Goal: Task Accomplishment & Management: Complete application form

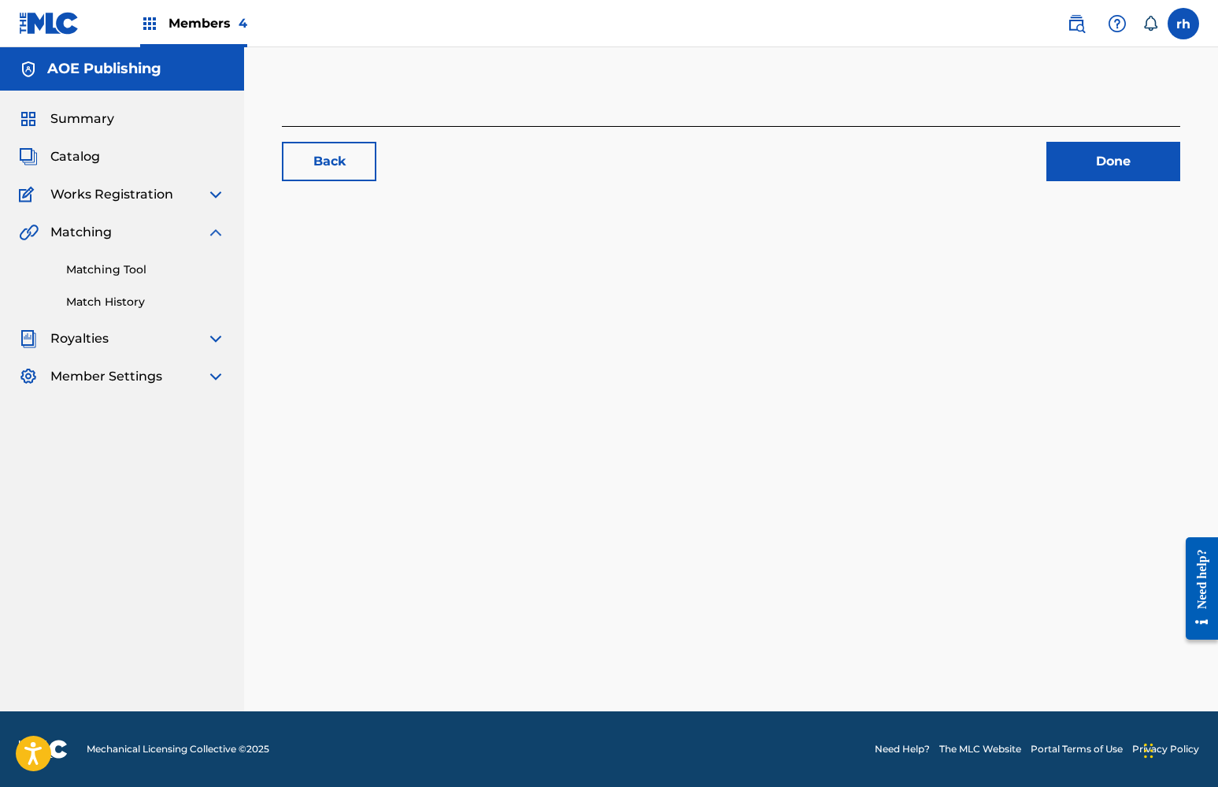
click at [68, 150] on span "Catalog" at bounding box center [75, 156] width 50 height 19
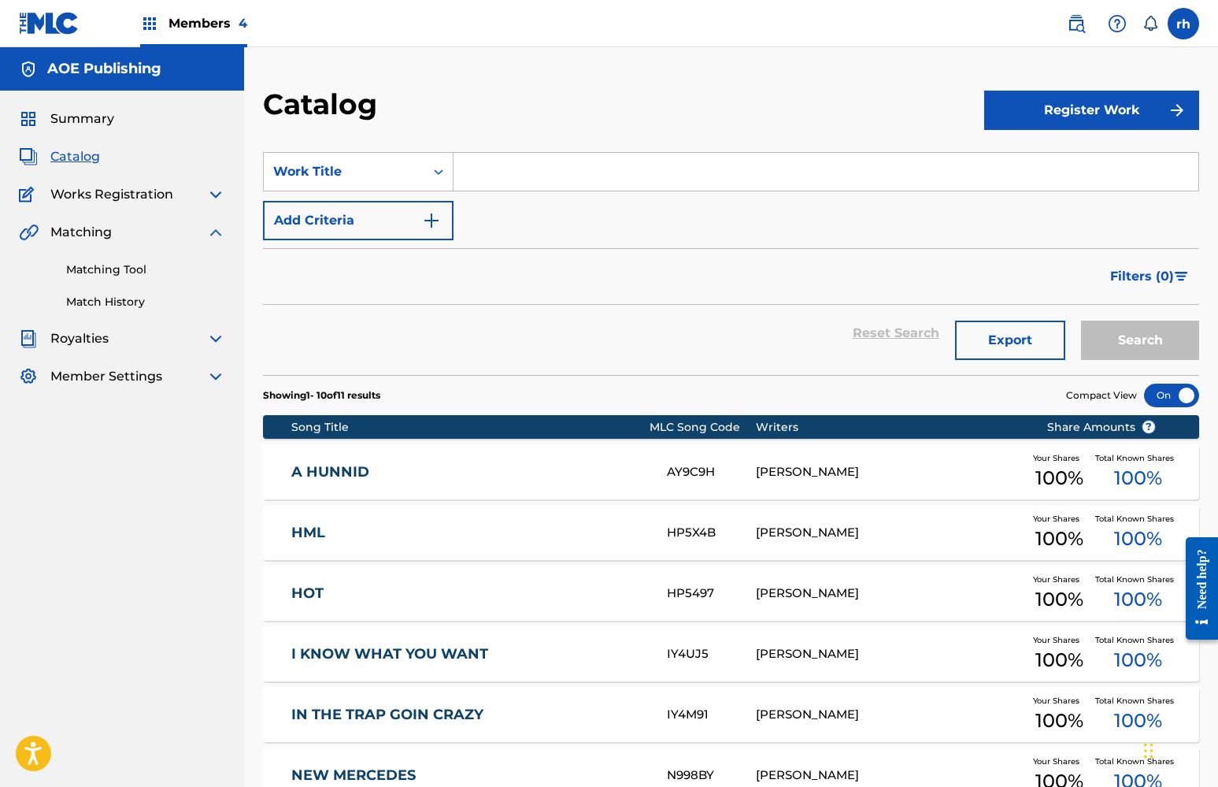
click at [1050, 113] on button "Register Work" at bounding box center [1091, 110] width 215 height 39
click at [1034, 158] on link "Individual" at bounding box center [1091, 162] width 215 height 38
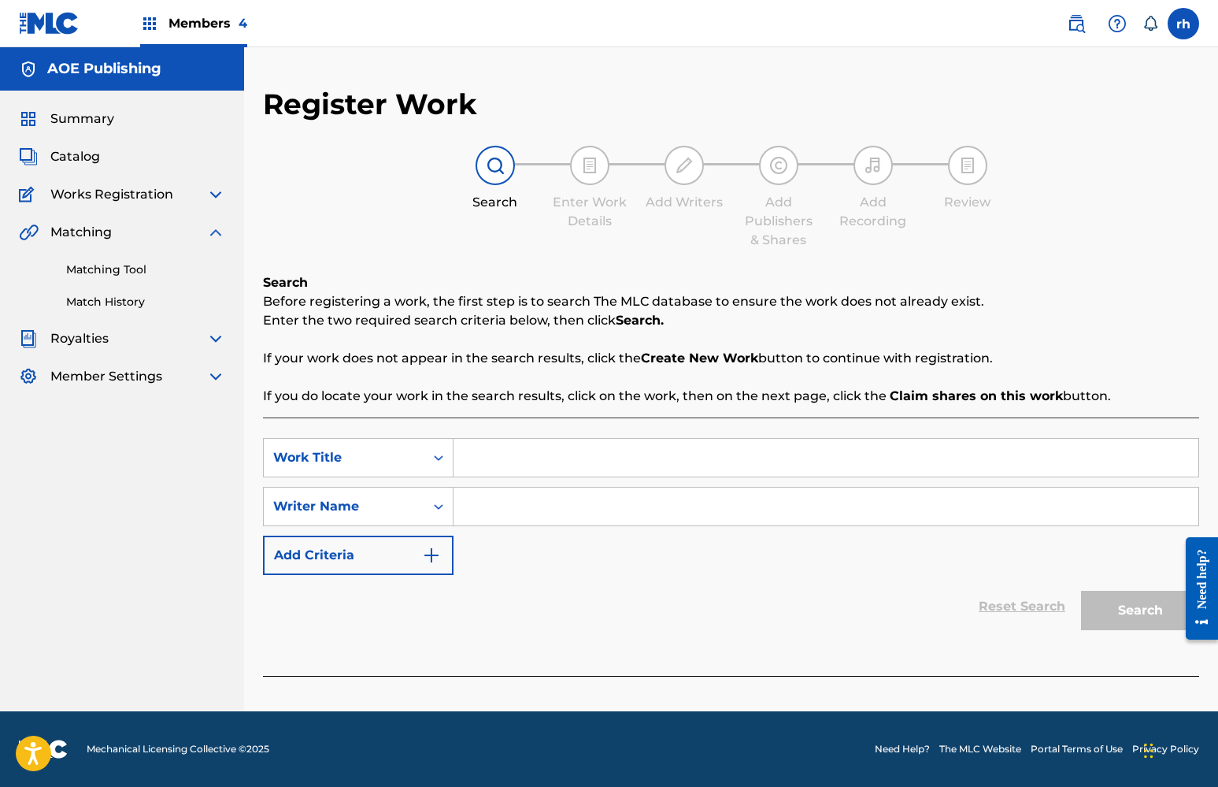
click at [524, 454] on input "Search Form" at bounding box center [825, 458] width 745 height 38
type input "what's my name"
click at [517, 507] on input "Search Form" at bounding box center [825, 506] width 745 height 38
type input "khaliyah x"
click at [1144, 612] on button "Search" at bounding box center [1140, 609] width 118 height 39
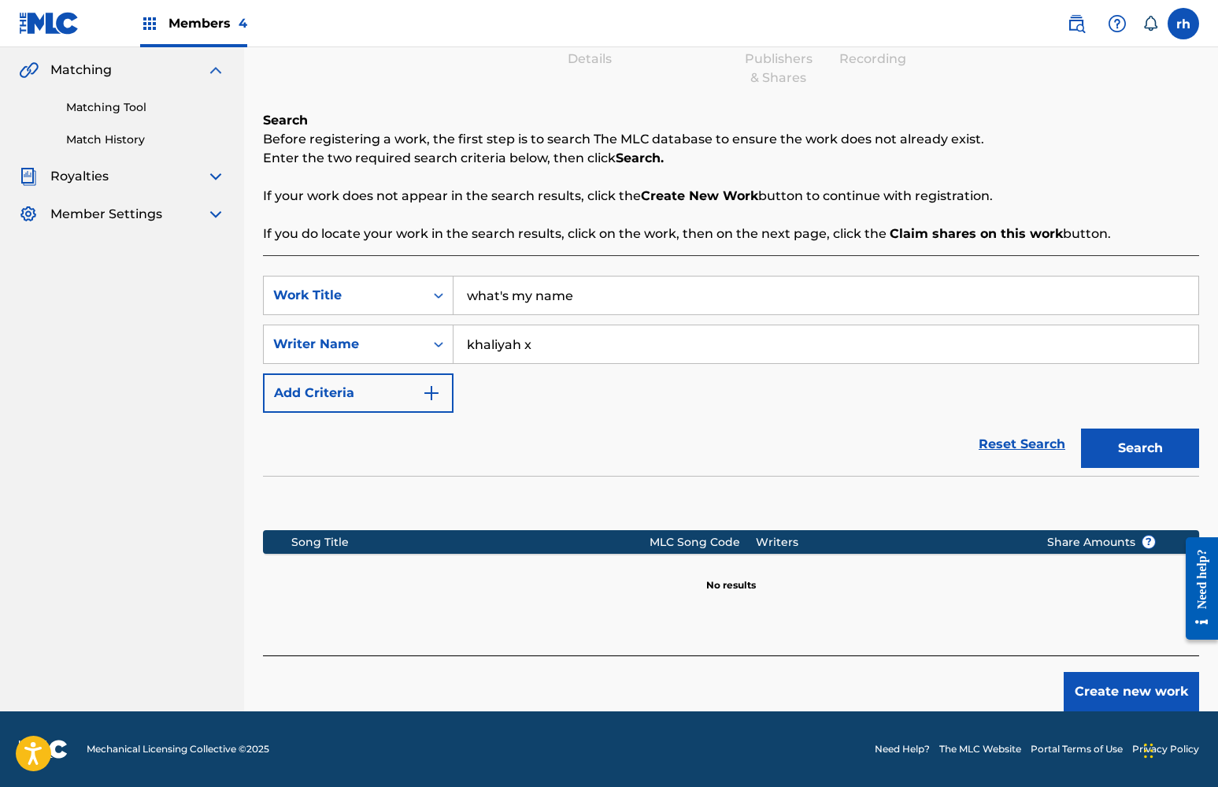
scroll to position [162, 0]
click at [1107, 690] on button "Create new work" at bounding box center [1131, 691] width 135 height 39
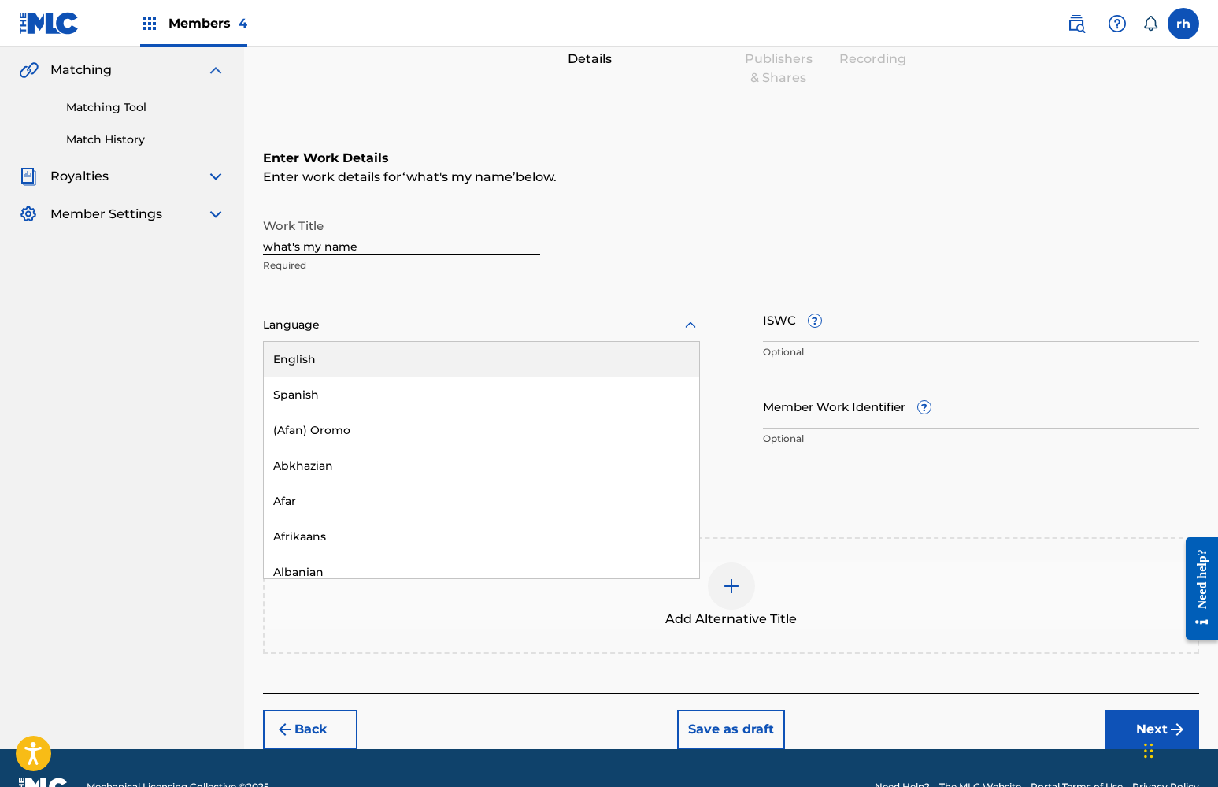
click at [524, 333] on div at bounding box center [481, 325] width 437 height 20
click at [520, 347] on div "English" at bounding box center [481, 359] width 435 height 35
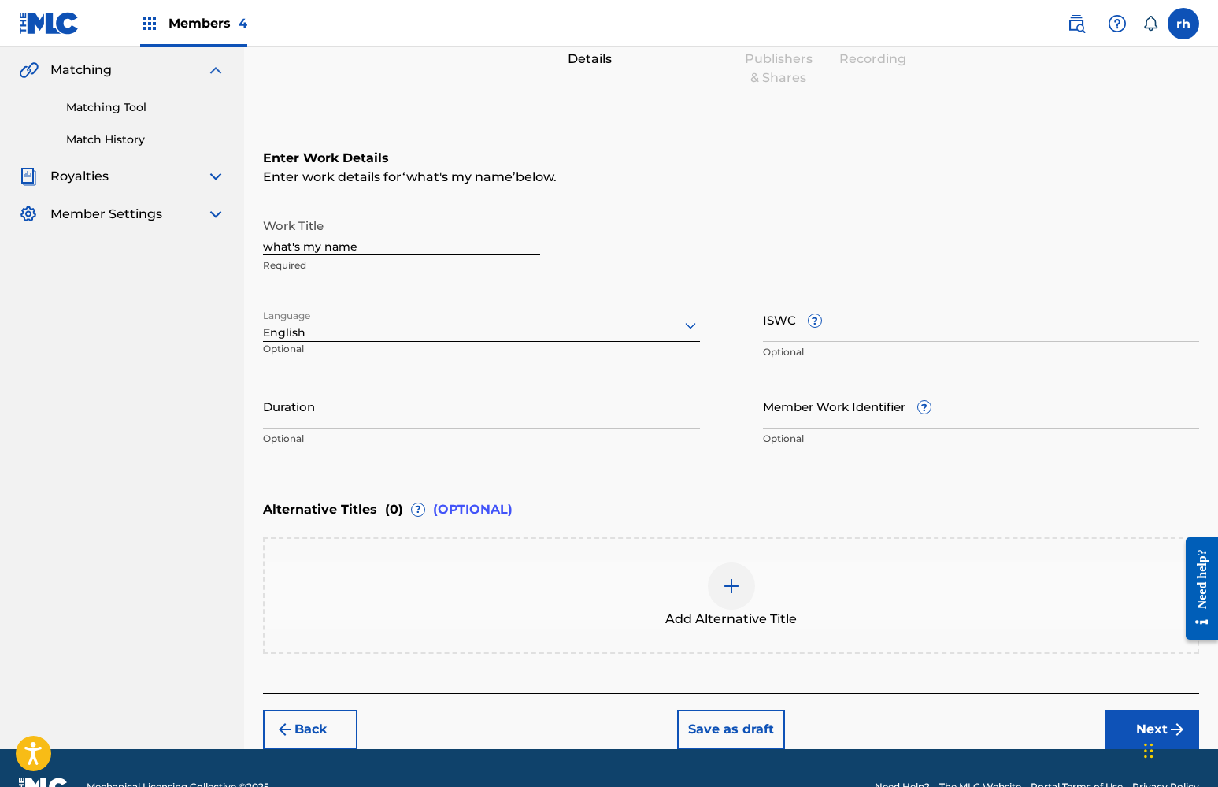
click at [902, 330] on input "ISWC ?" at bounding box center [981, 319] width 437 height 45
paste input "3202275609"
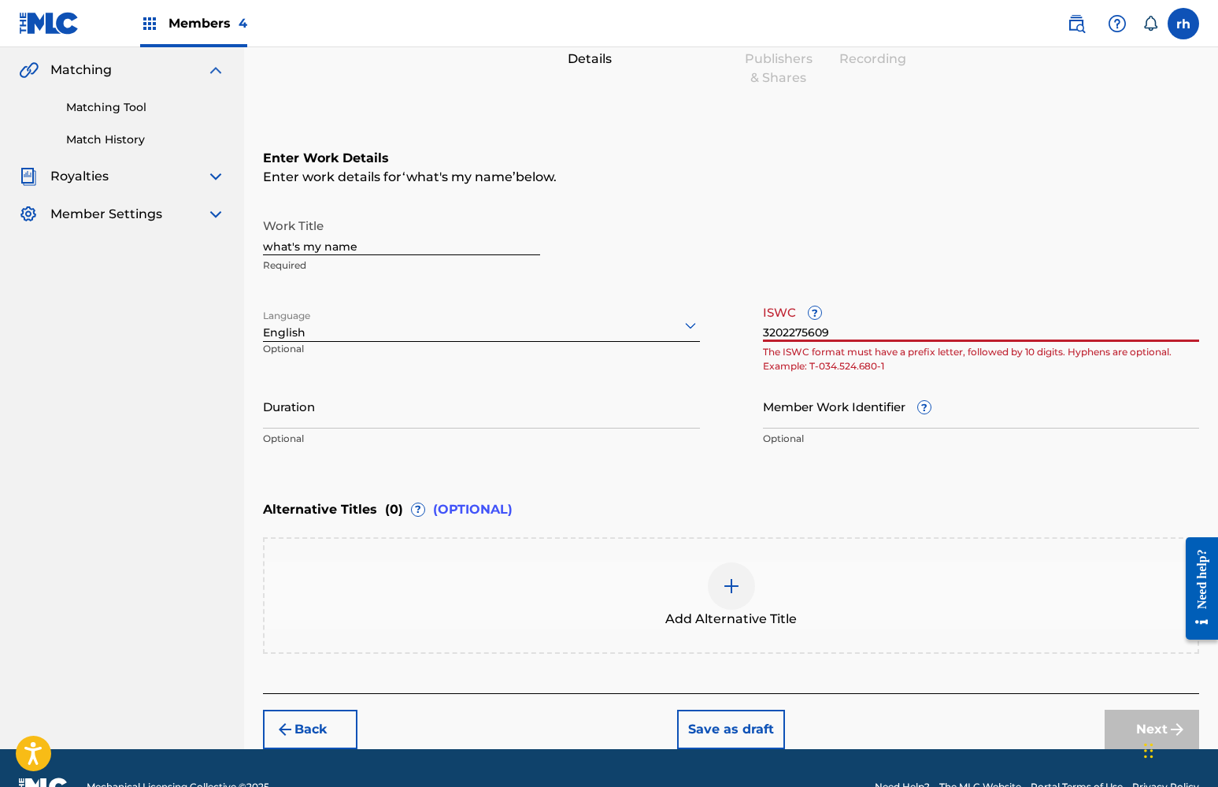
click at [913, 559] on div "Add Alternative Title" at bounding box center [731, 595] width 936 height 117
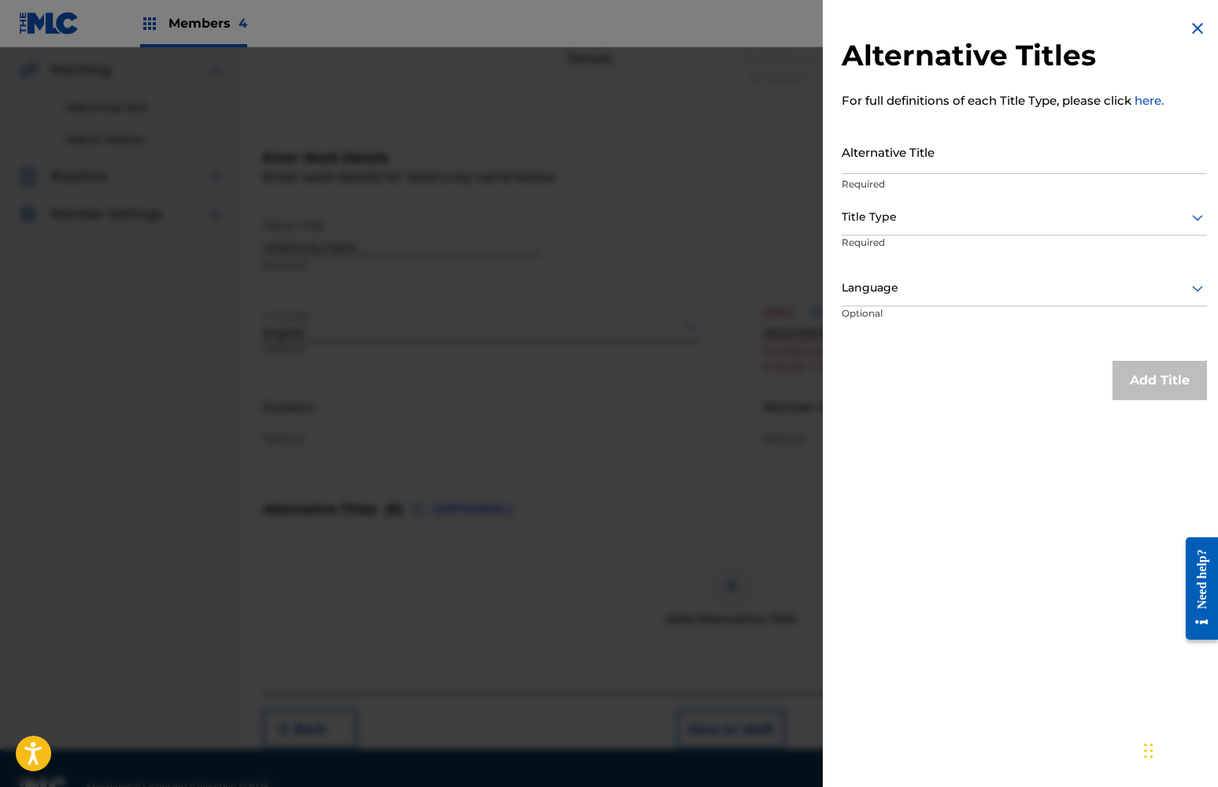
click at [1188, 27] on img at bounding box center [1197, 28] width 19 height 19
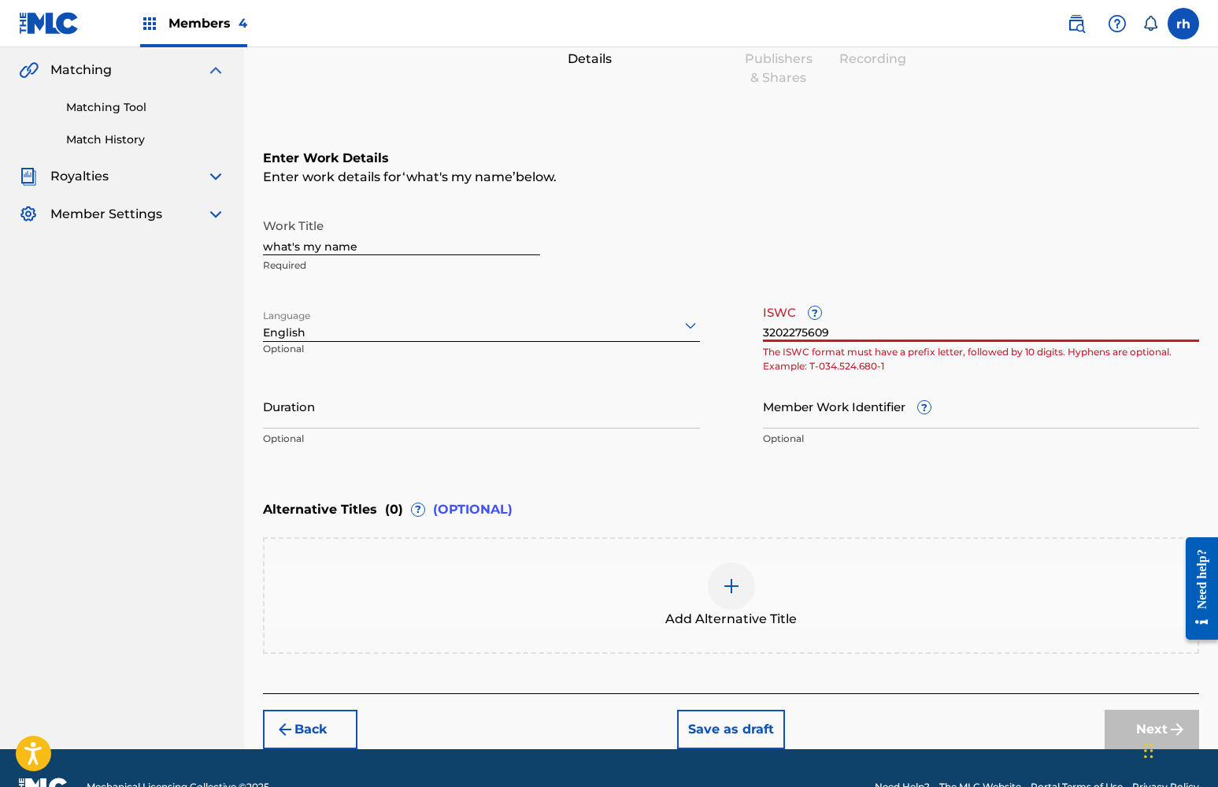
click at [763, 329] on input "3202275609" at bounding box center [981, 319] width 437 height 45
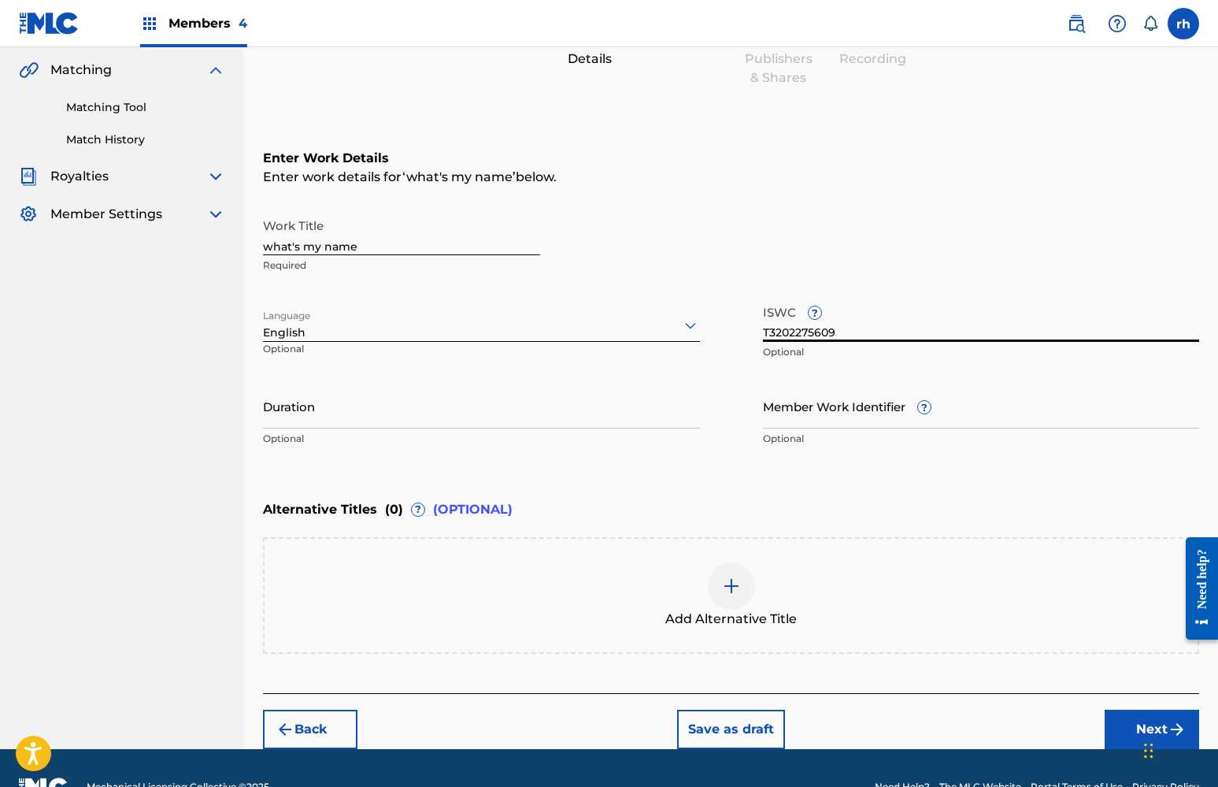
type input "T3202275609"
click at [1151, 731] on div "Chat Widget" at bounding box center [1178, 749] width 79 height 76
click at [1076, 594] on div "Add Alternative Title" at bounding box center [731, 595] width 933 height 66
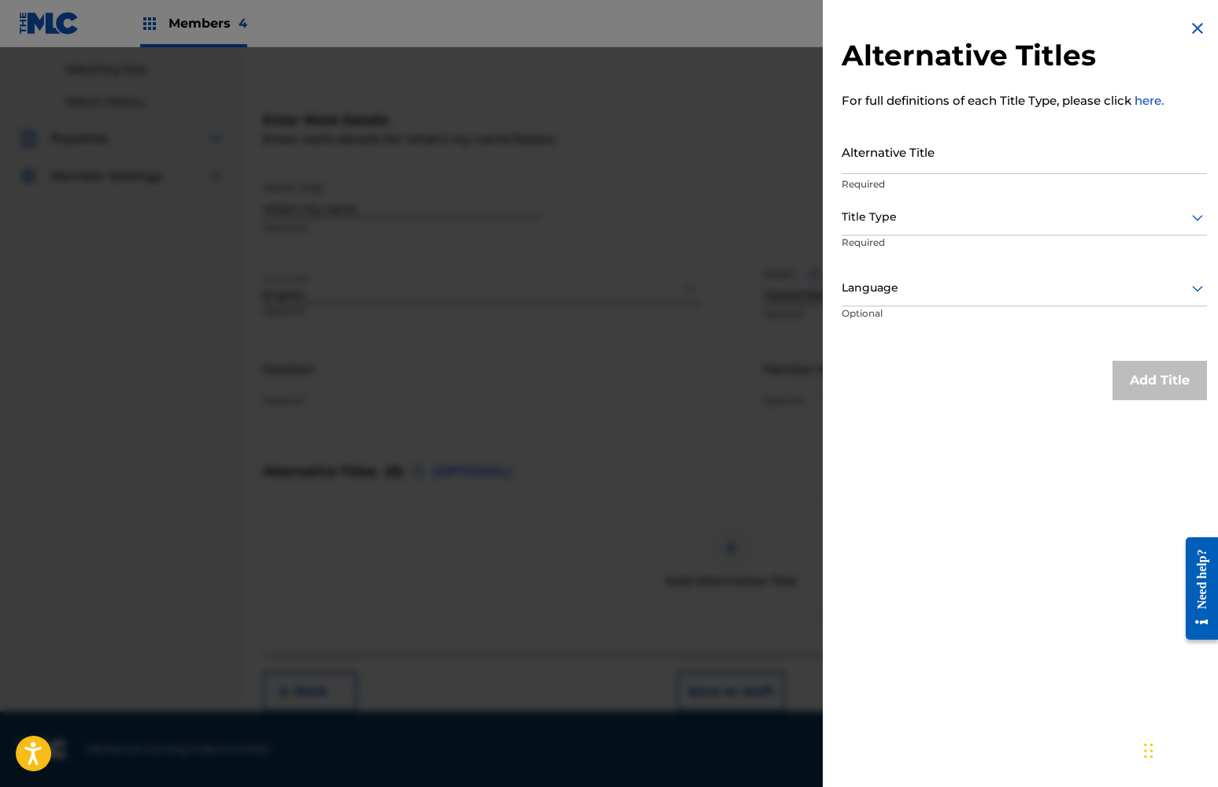
scroll to position [200, 0]
click at [1193, 24] on img at bounding box center [1197, 28] width 19 height 19
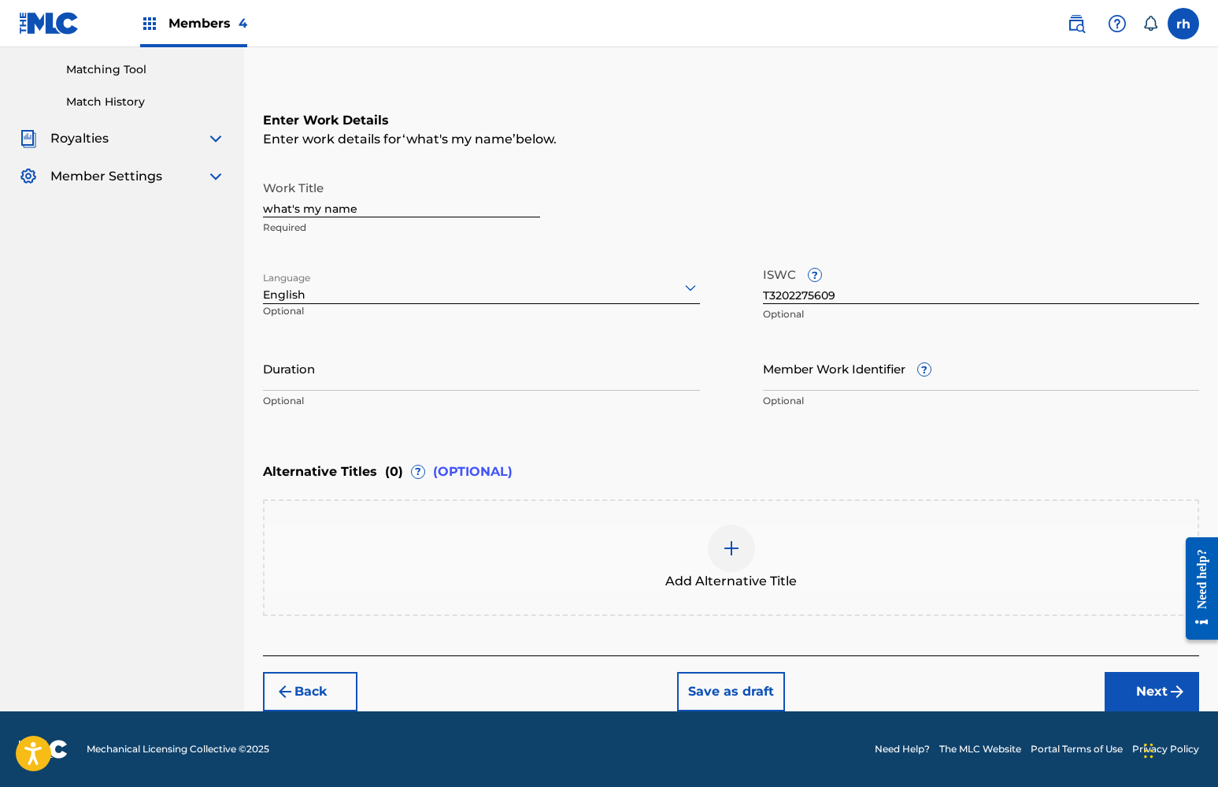
click at [1161, 687] on button "Next" at bounding box center [1152, 691] width 94 height 39
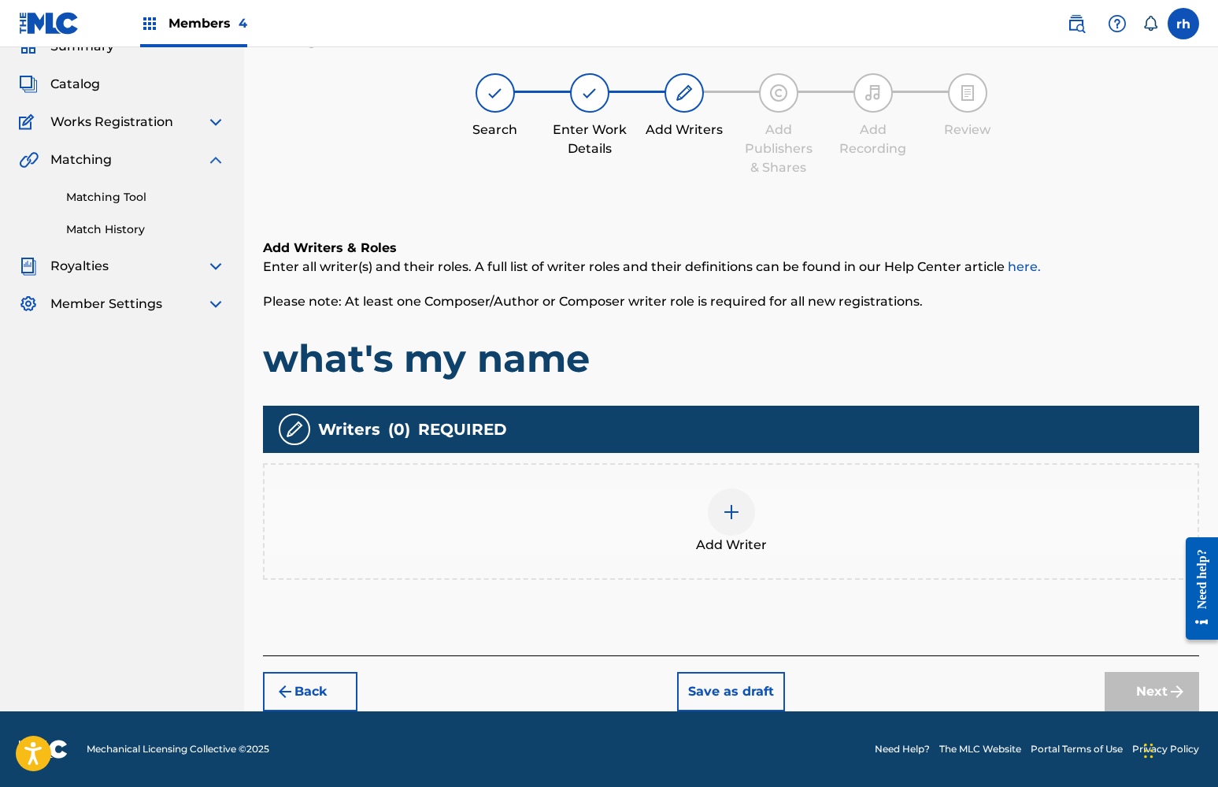
scroll to position [72, 0]
click at [726, 519] on img at bounding box center [731, 511] width 19 height 19
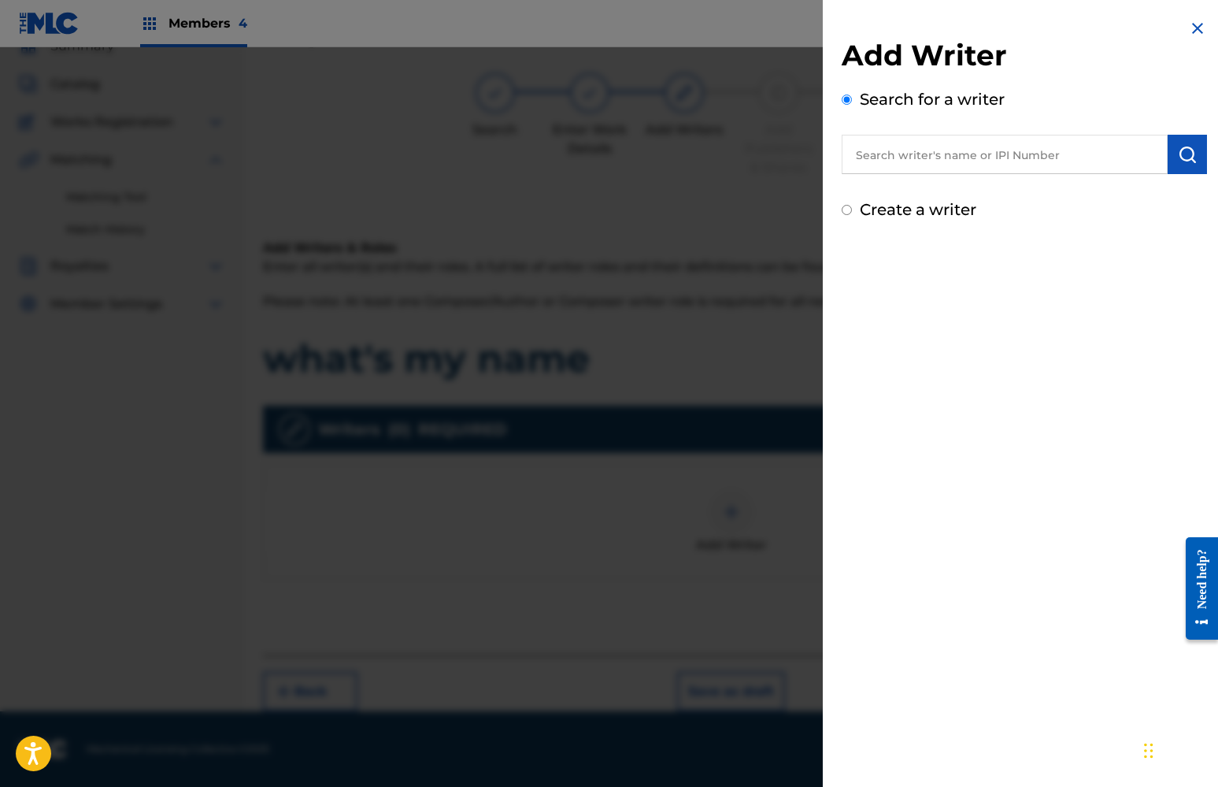
click at [849, 212] on input "Create a writer" at bounding box center [847, 210] width 10 height 10
radio input "false"
radio input "true"
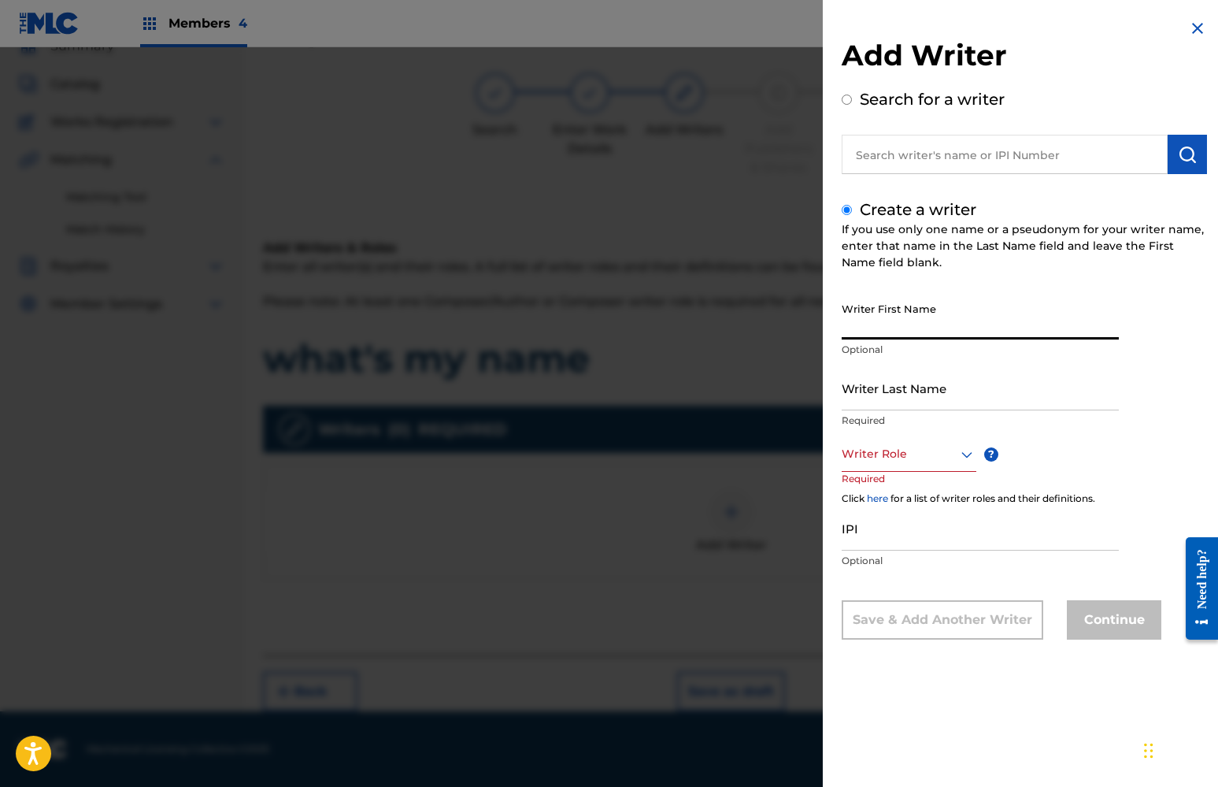
click at [903, 324] on input "Writer First Name" at bounding box center [980, 316] width 277 height 45
type input "khaliyah"
click at [898, 402] on input "Writer Last Name" at bounding box center [980, 387] width 277 height 45
type input "x"
click at [916, 457] on div at bounding box center [909, 454] width 135 height 20
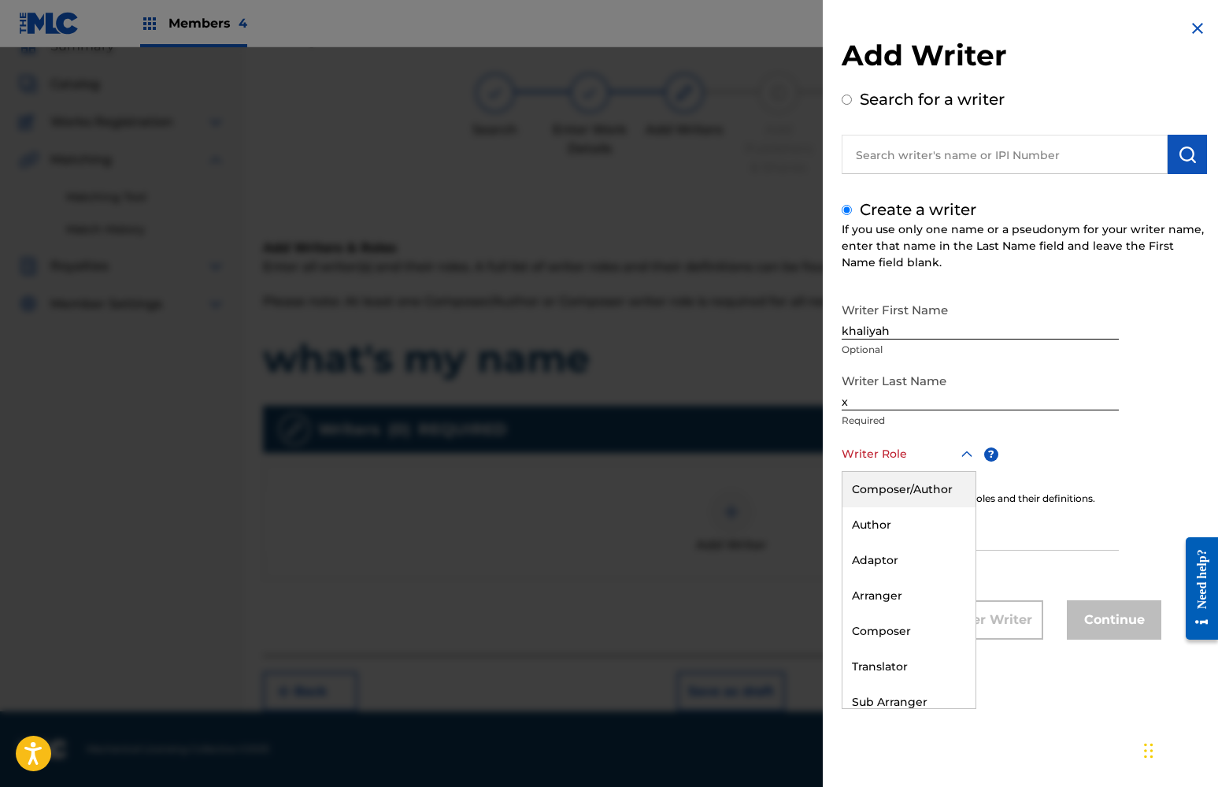
click at [915, 488] on div "Composer/Author" at bounding box center [908, 489] width 133 height 35
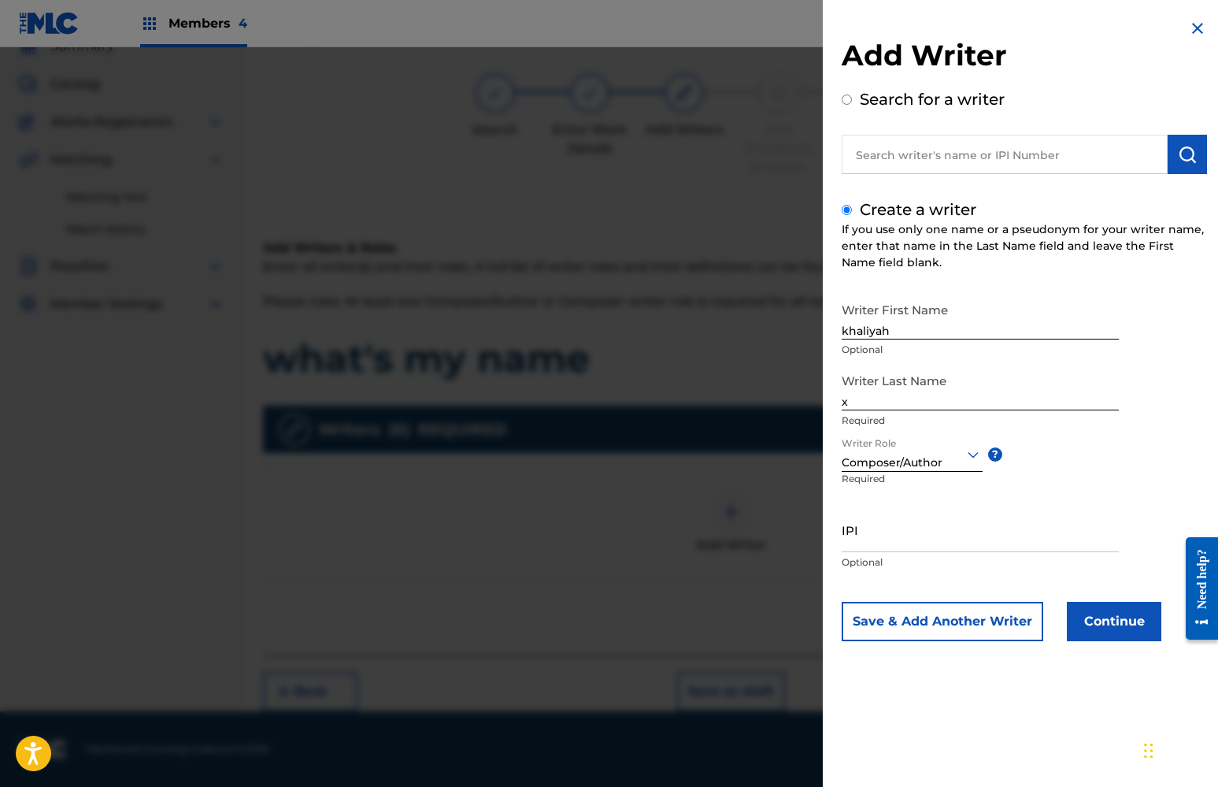
click at [879, 540] on input "IPI" at bounding box center [980, 529] width 277 height 45
paste input "01112298292"
type input "01112298292"
click at [1107, 624] on button "Continue" at bounding box center [1114, 621] width 94 height 39
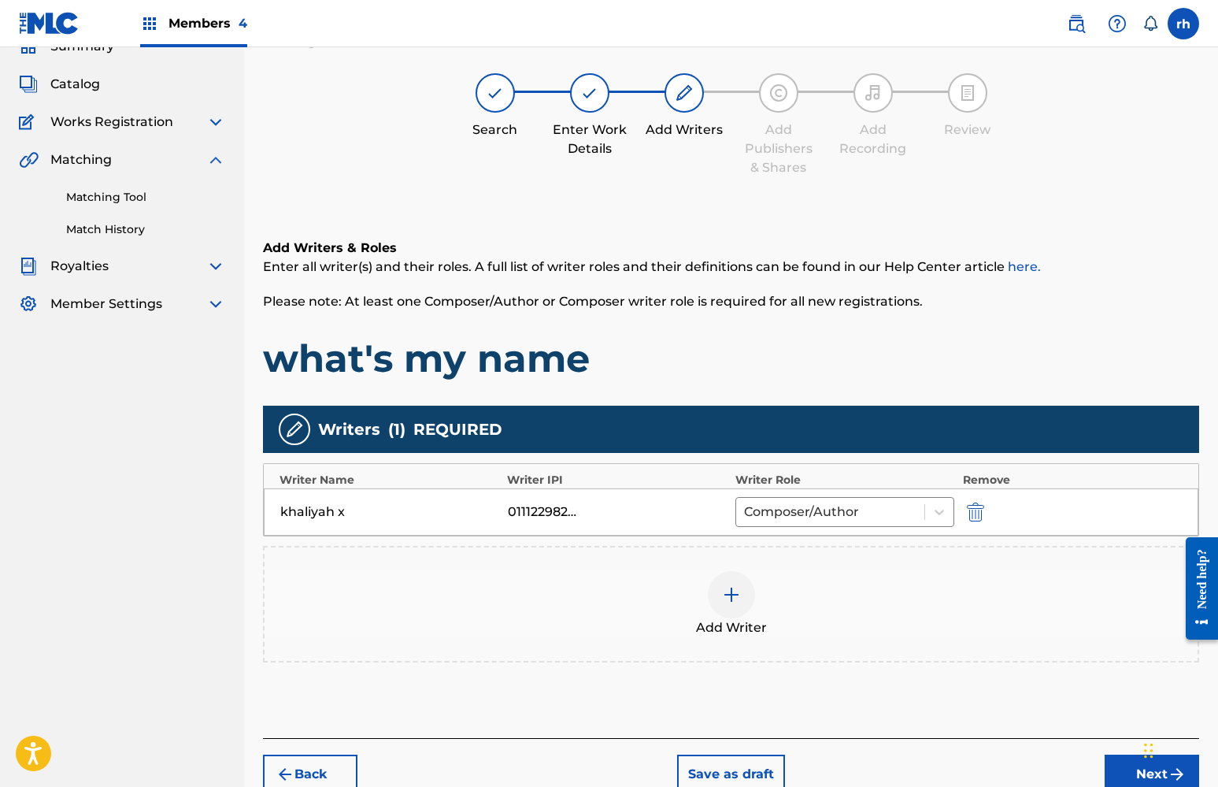
click at [1135, 769] on button "Next" at bounding box center [1152, 773] width 94 height 39
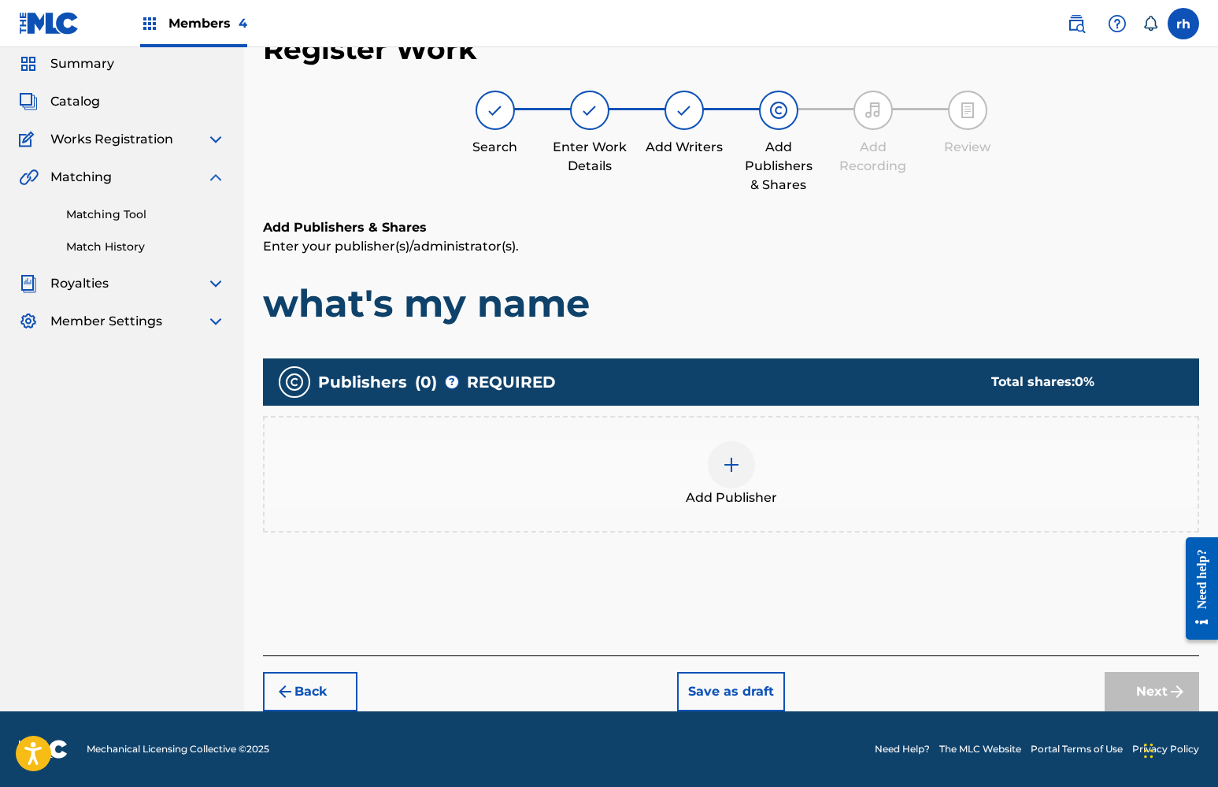
scroll to position [55, 0]
click at [731, 460] on img at bounding box center [731, 464] width 19 height 19
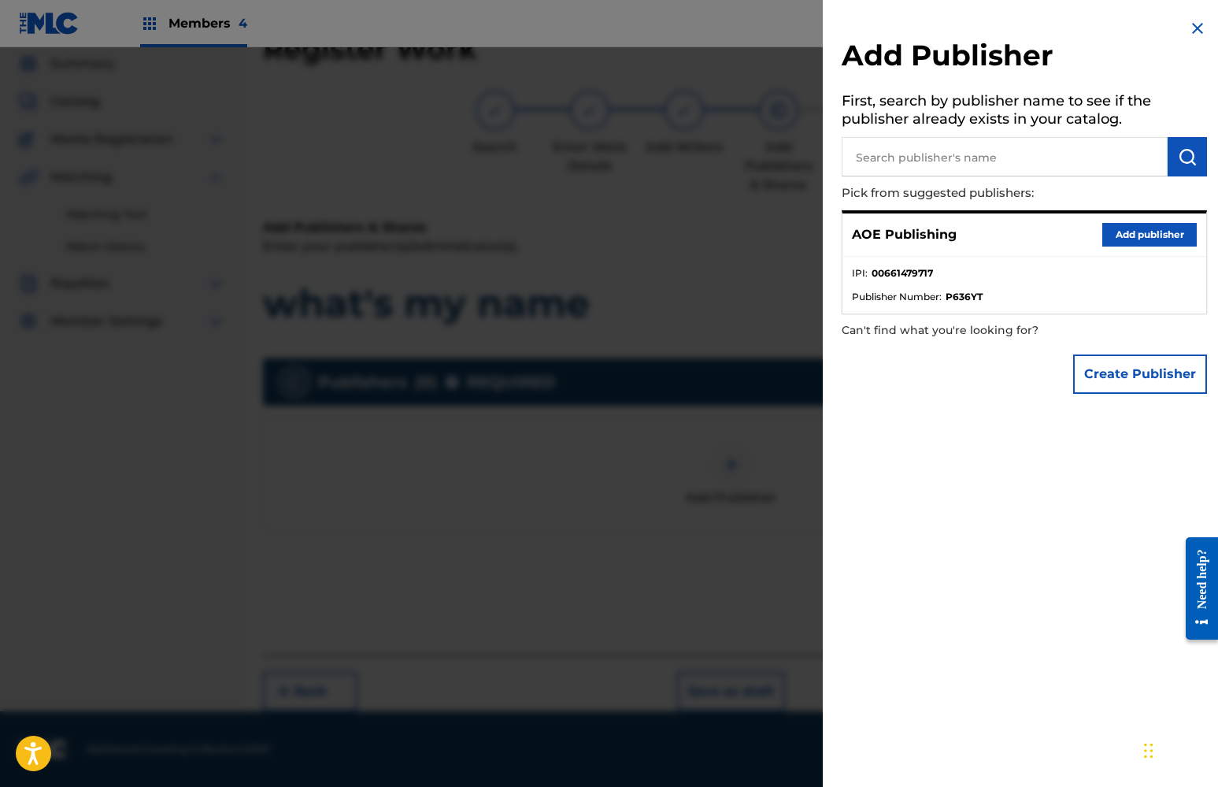
click at [948, 159] on input "text" at bounding box center [1005, 156] width 326 height 39
type input "all"
click at [1188, 30] on img at bounding box center [1197, 28] width 19 height 19
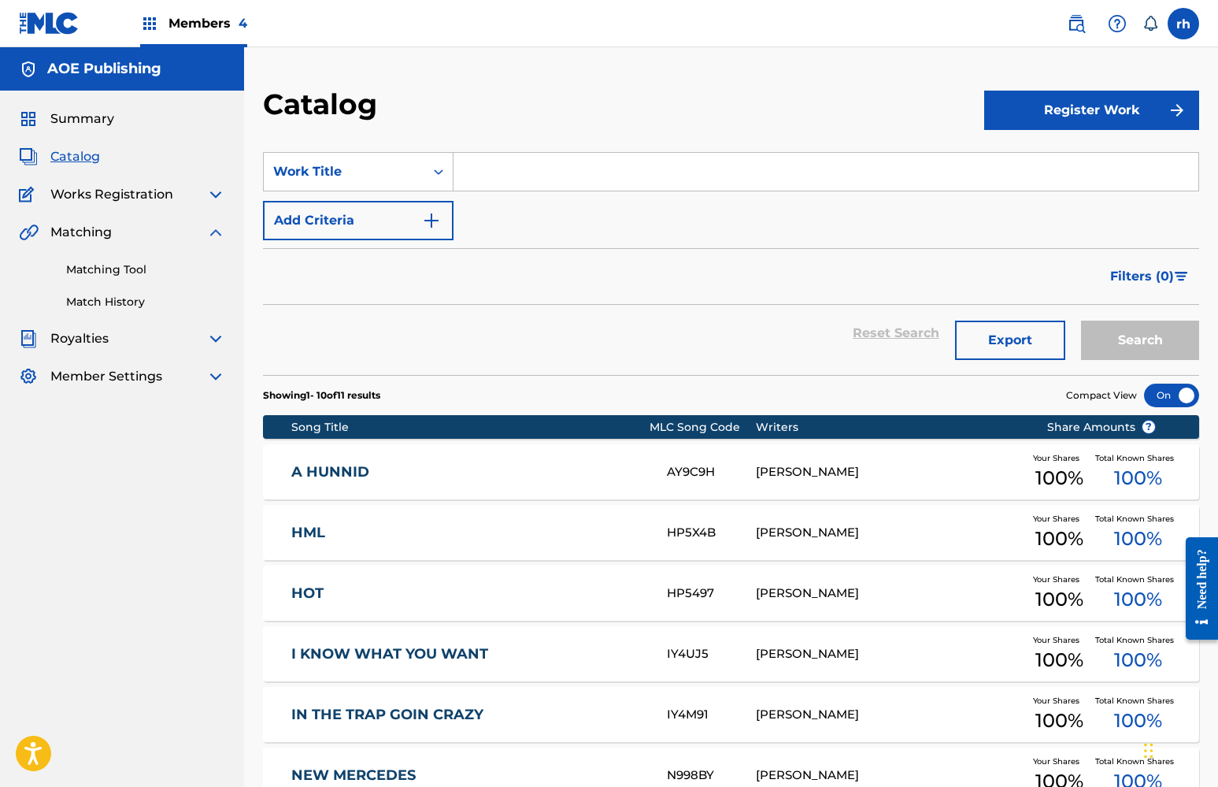
click at [198, 30] on span "Members 4" at bounding box center [207, 23] width 79 height 18
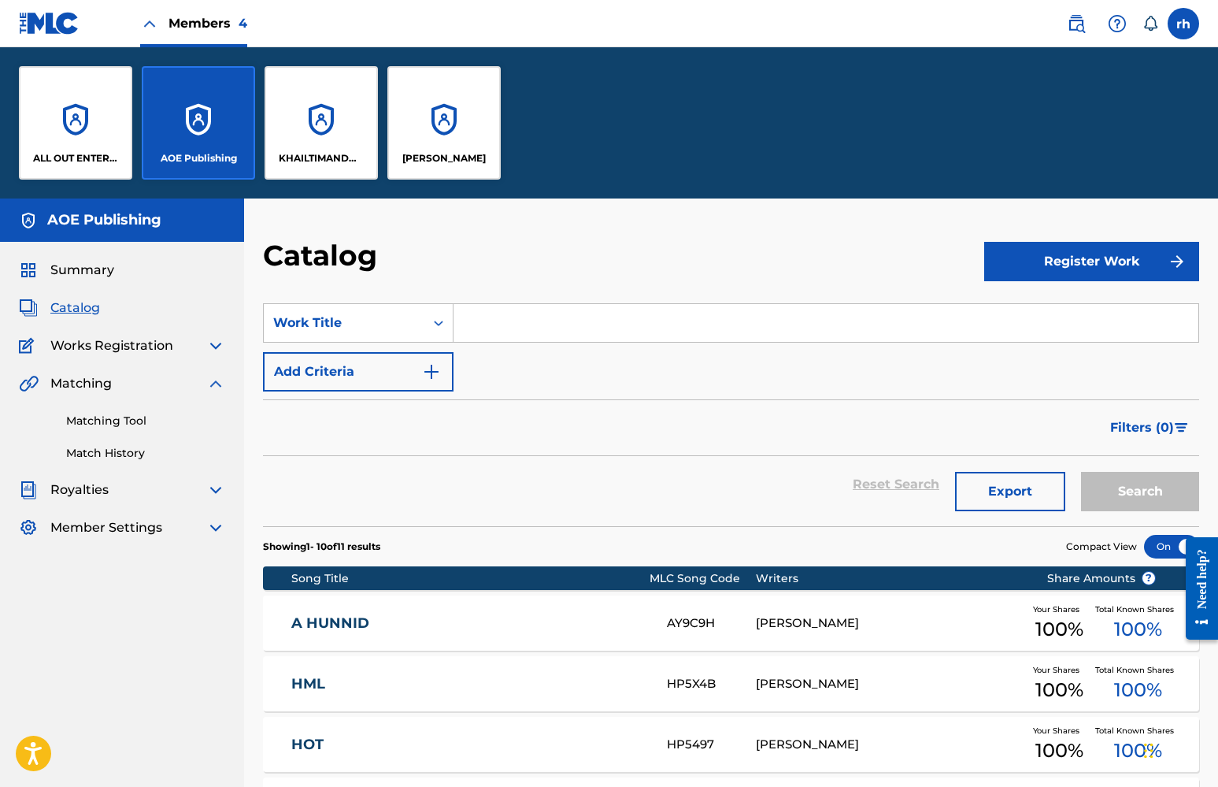
click at [102, 152] on p "ALL OUT ENTERTAINMENT MUSIC GROUP PUBLISHING" at bounding box center [76, 158] width 86 height 14
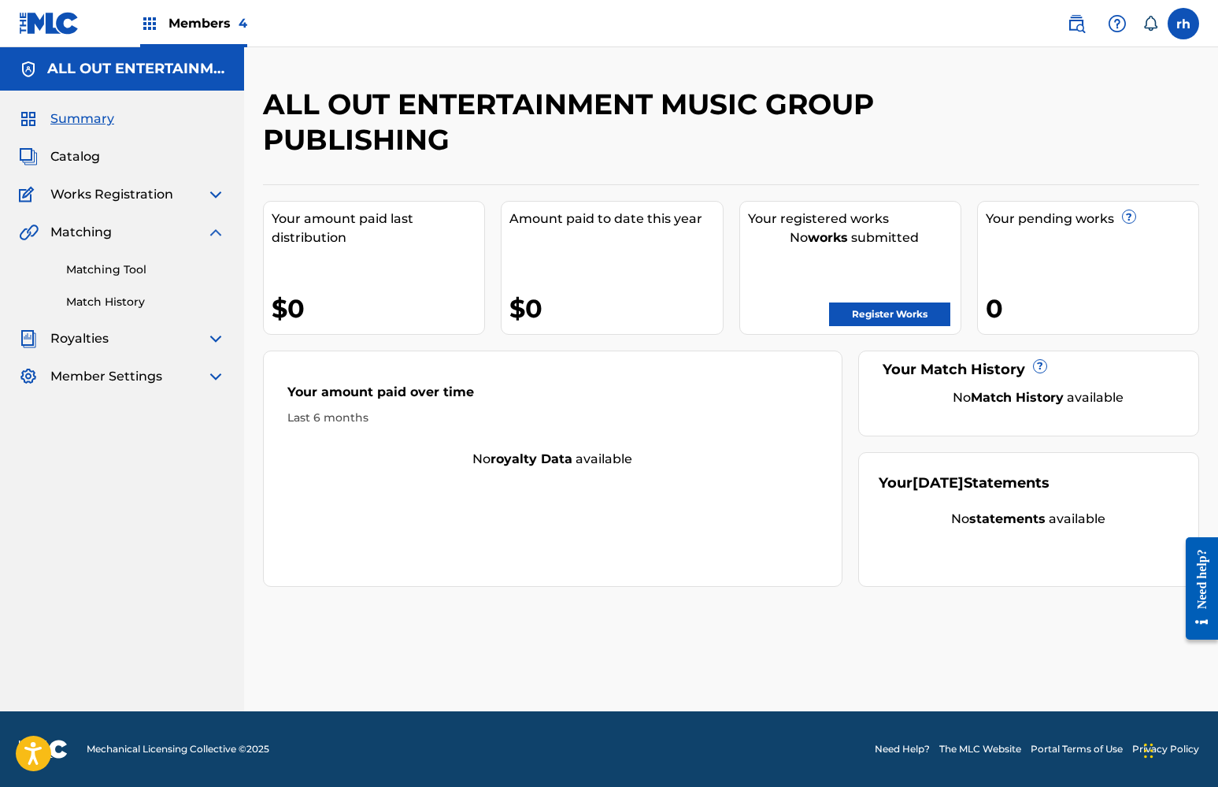
click at [80, 156] on span "Catalog" at bounding box center [75, 156] width 50 height 19
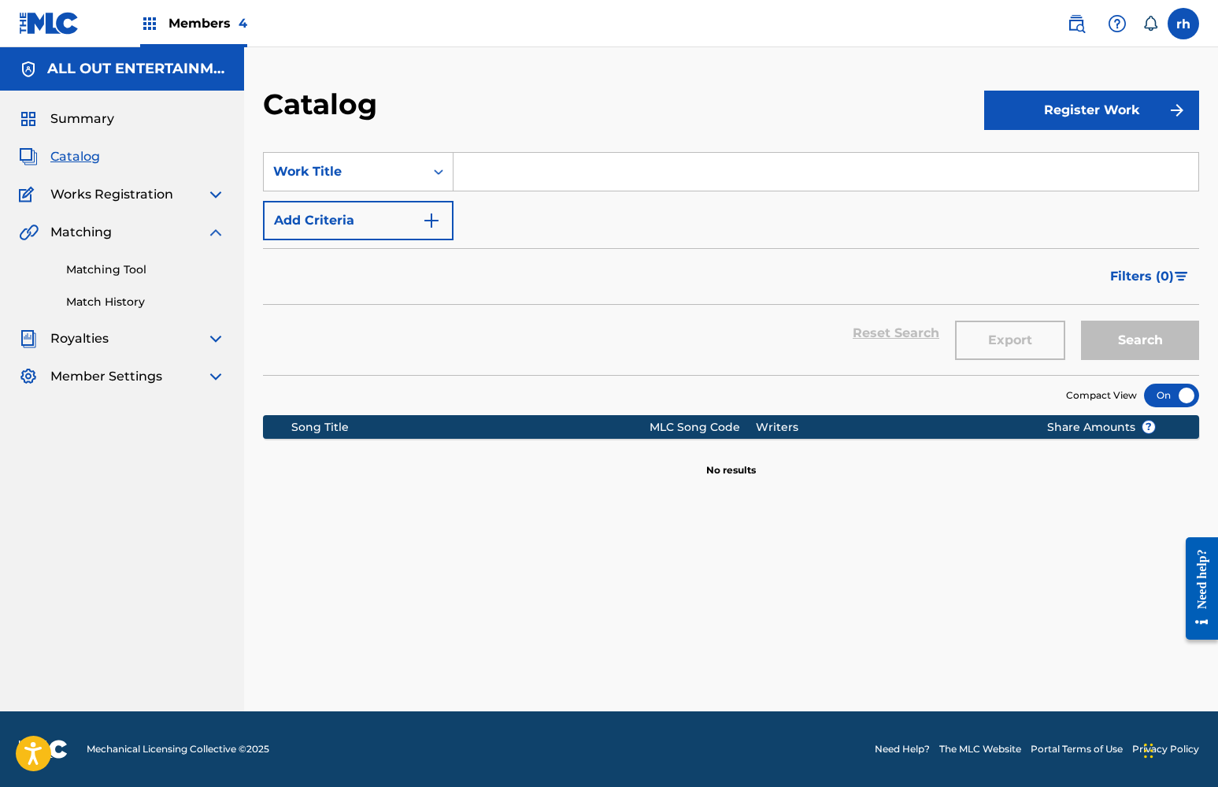
click at [1066, 124] on button "Register Work" at bounding box center [1091, 110] width 215 height 39
click at [1029, 165] on link "Individual" at bounding box center [1091, 162] width 215 height 38
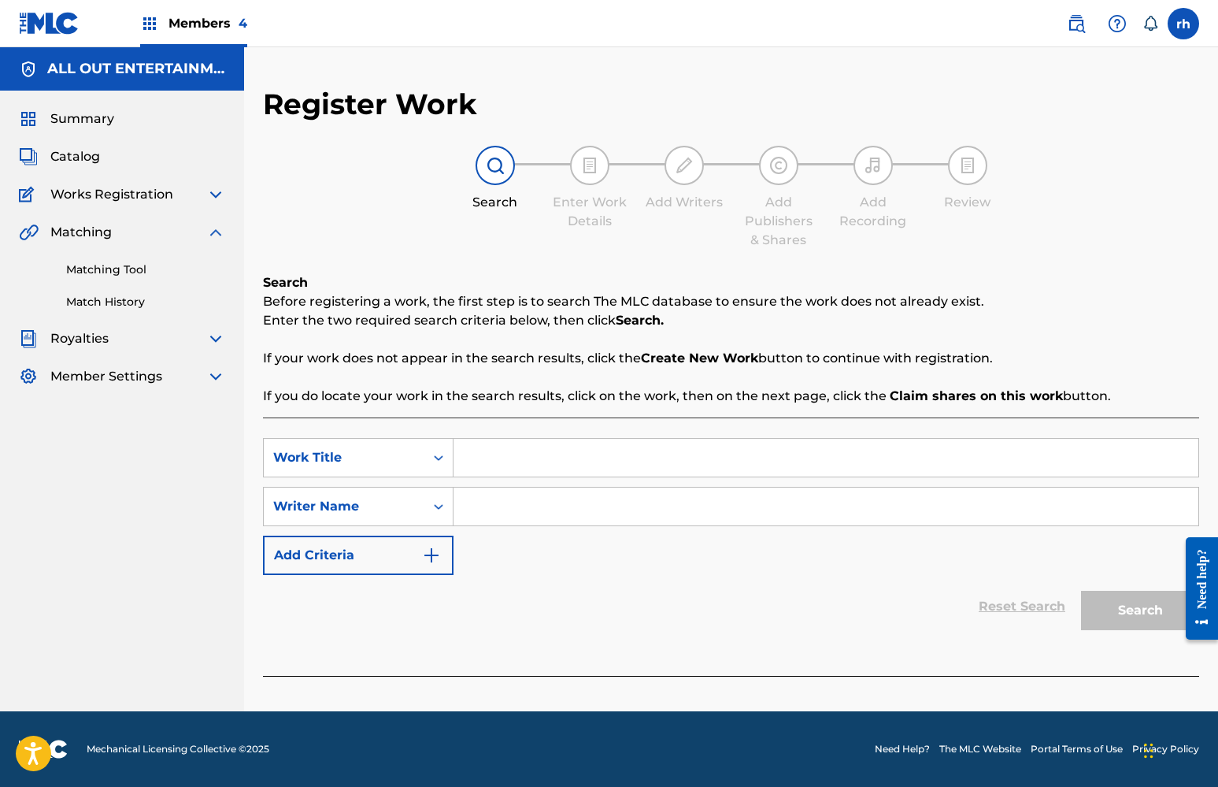
click at [525, 458] on input "Search Form" at bounding box center [825, 458] width 745 height 38
type input "wert"
click at [538, 516] on input "Search Form" at bounding box center [825, 506] width 745 height 38
type input "were"
drag, startPoint x: 1063, startPoint y: 579, endPoint x: 1122, endPoint y: 609, distance: 66.6
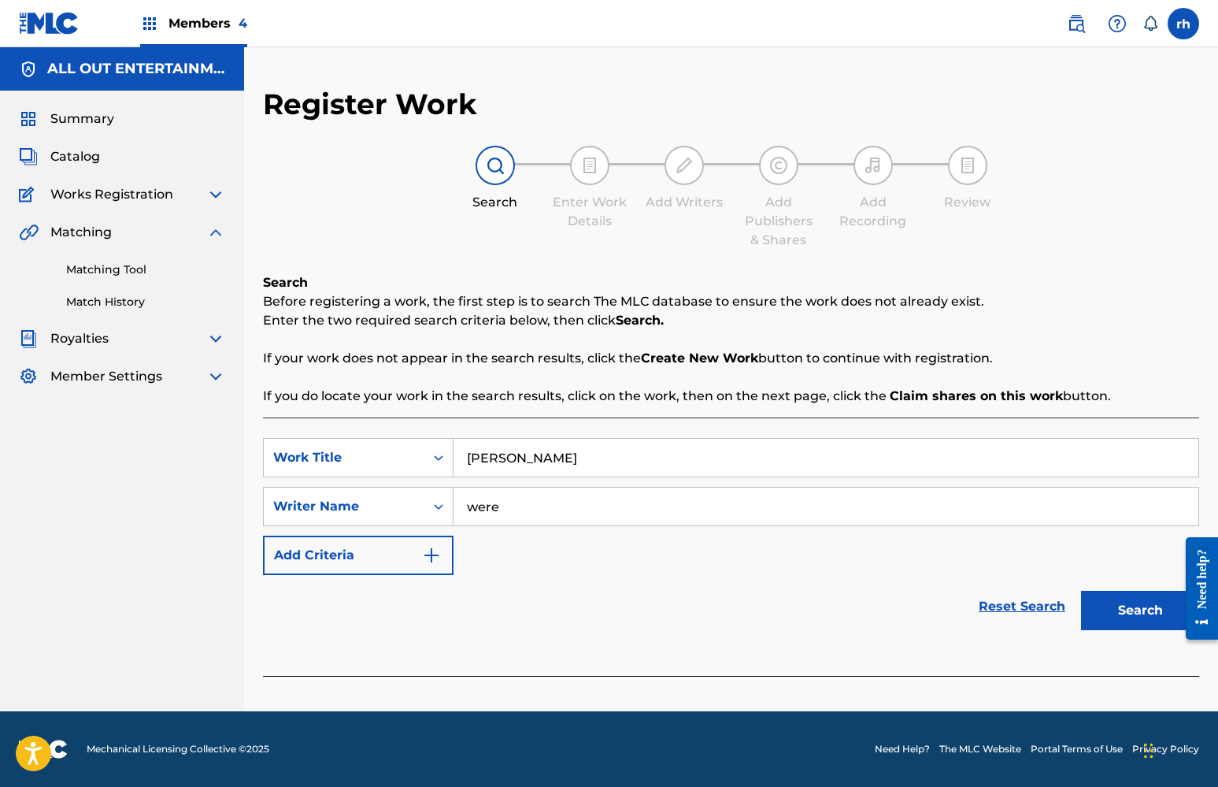
click at [1122, 609] on button "Search" at bounding box center [1140, 609] width 118 height 39
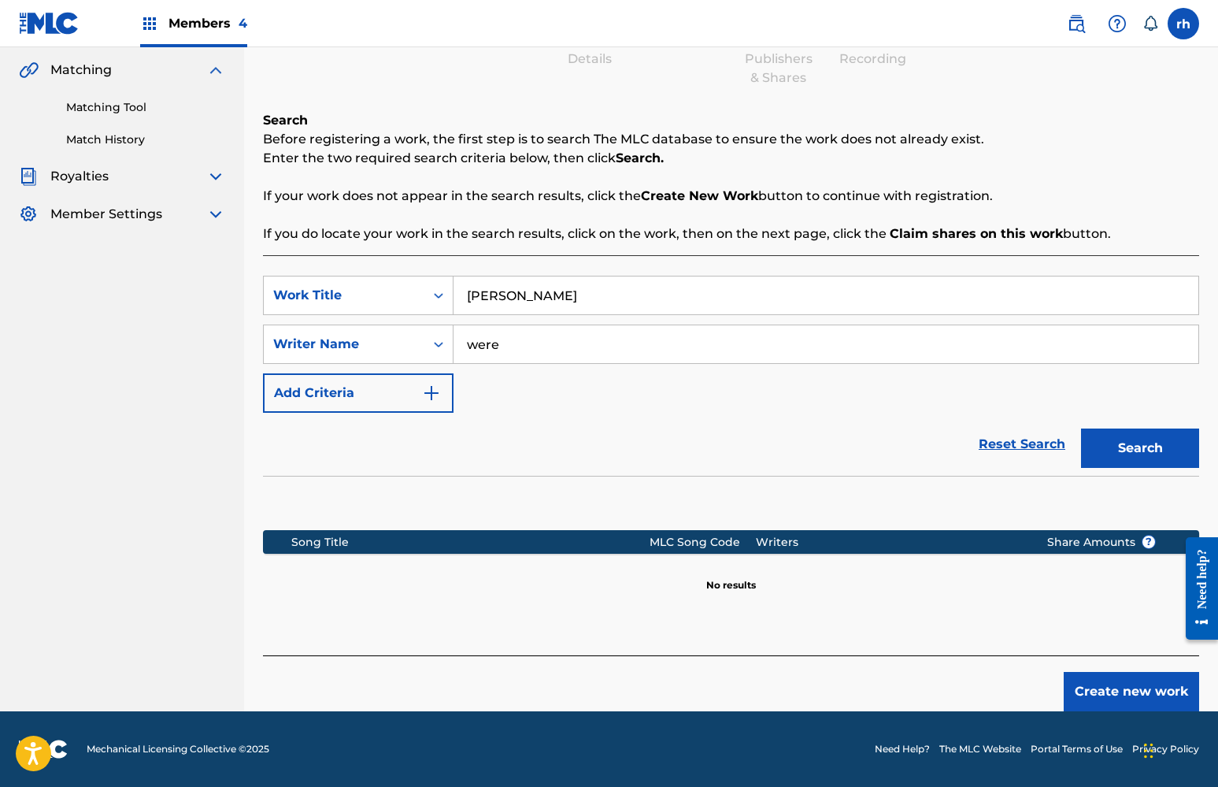
scroll to position [162, 0]
click at [1121, 700] on button "Create new work" at bounding box center [1131, 691] width 135 height 39
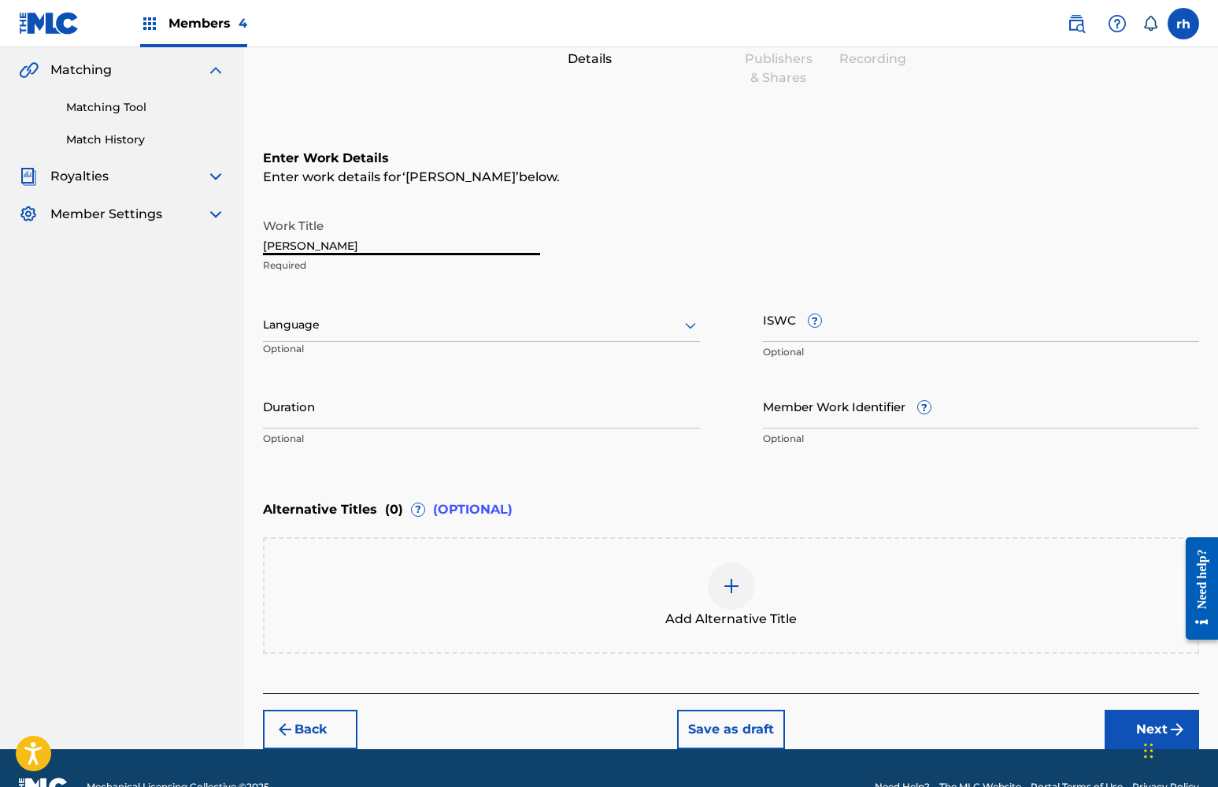
drag, startPoint x: 344, startPoint y: 238, endPoint x: 216, endPoint y: 238, distance: 128.3
click at [216, 238] on main "ALL OUT ENTERTAINMENT MUSIC GROUP PUBLISHING Summary Catalog Works Registration…" at bounding box center [609, 317] width 1218 height 864
click at [415, 244] on input "what's My Namewert" at bounding box center [401, 232] width 277 height 45
click at [270, 247] on input "what's My Name" at bounding box center [401, 232] width 277 height 45
type input "What's My Name"
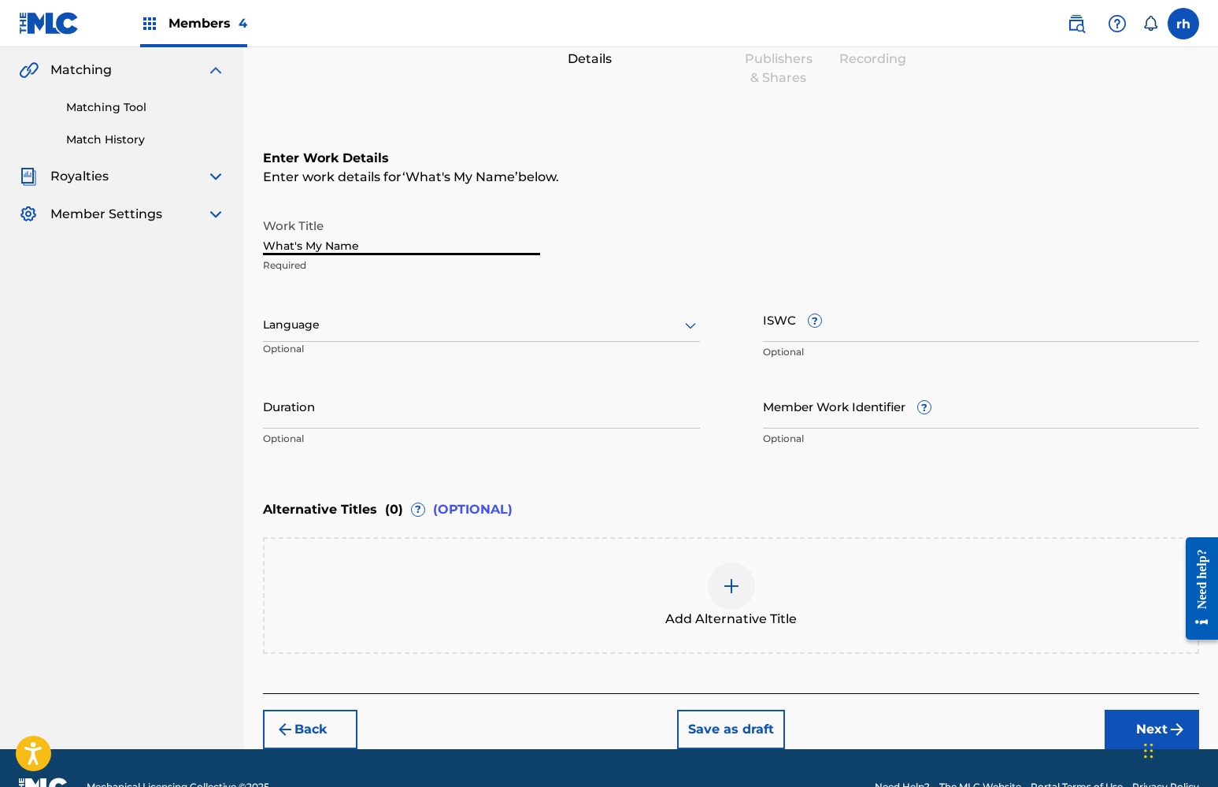
click at [618, 329] on div at bounding box center [481, 325] width 437 height 20
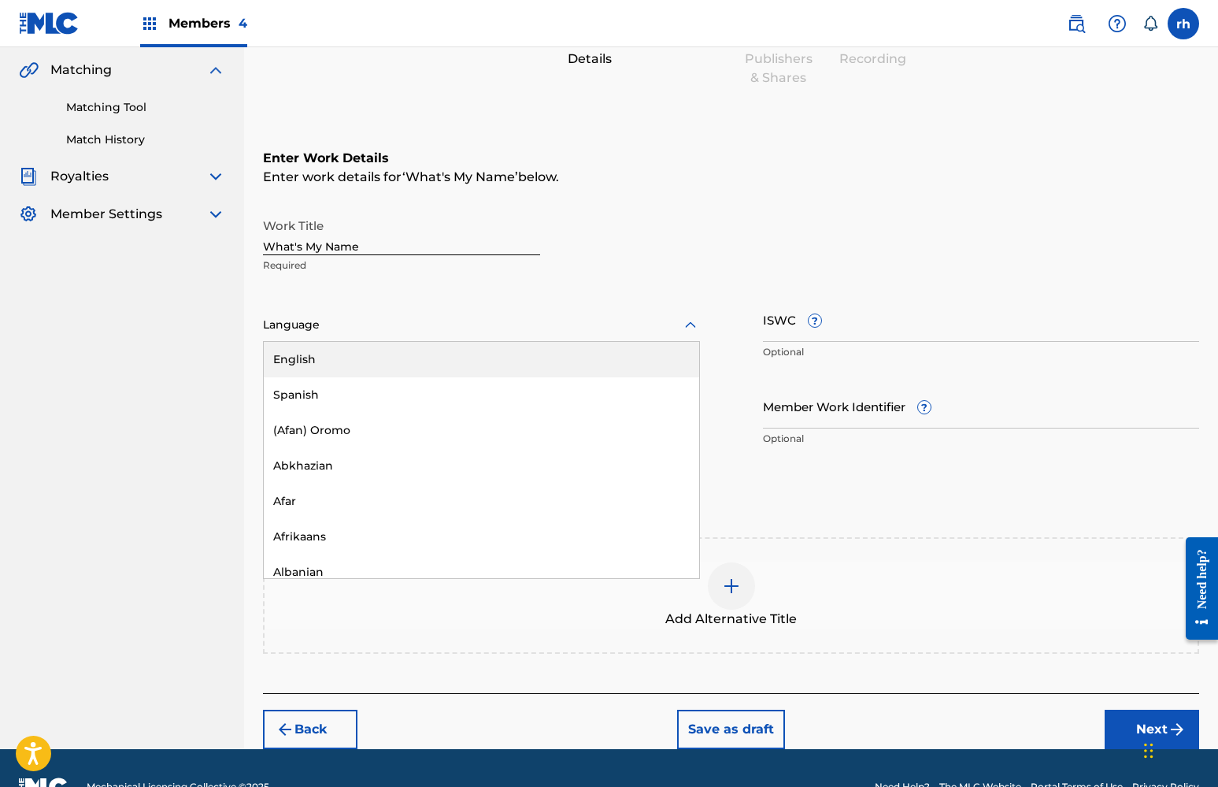
click at [606, 357] on div "English" at bounding box center [481, 359] width 435 height 35
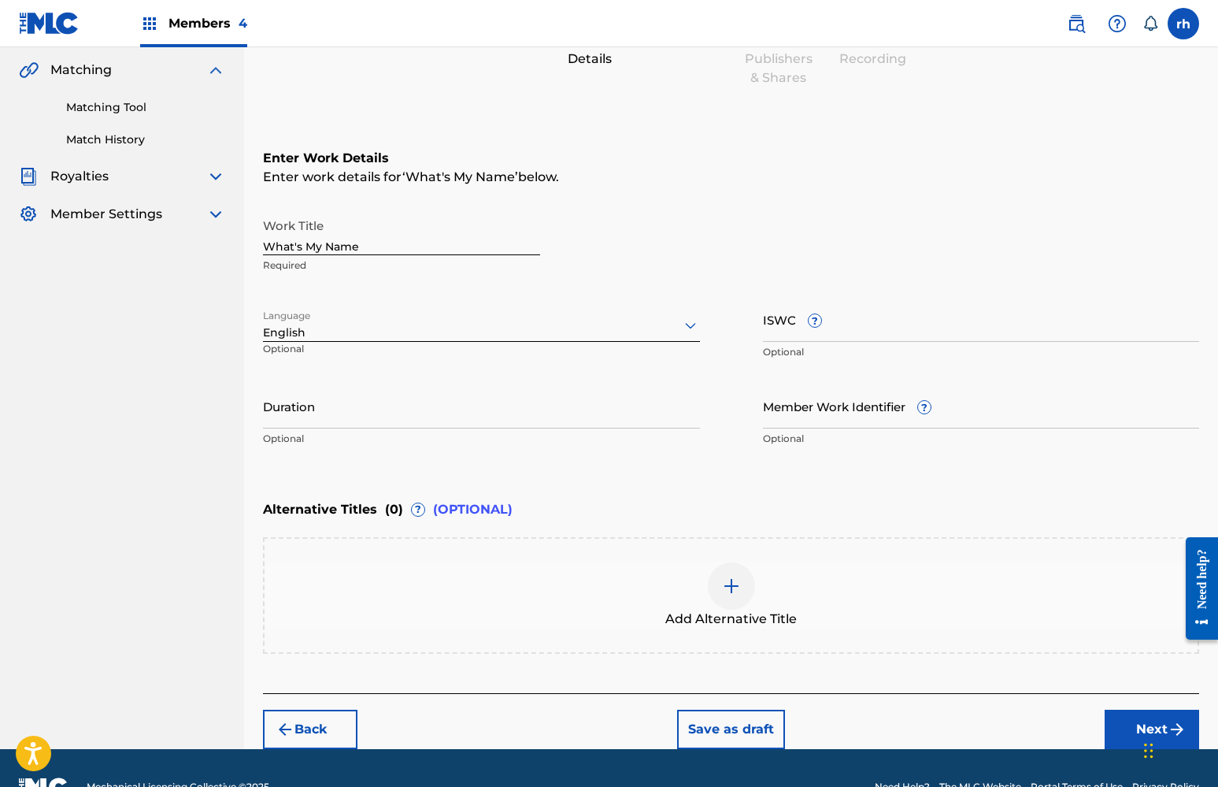
click at [883, 326] on input "ISWC ?" at bounding box center [981, 319] width 437 height 45
paste input "T3202275609"
type input "T3202275609"
click at [1136, 722] on button "Next" at bounding box center [1152, 728] width 94 height 39
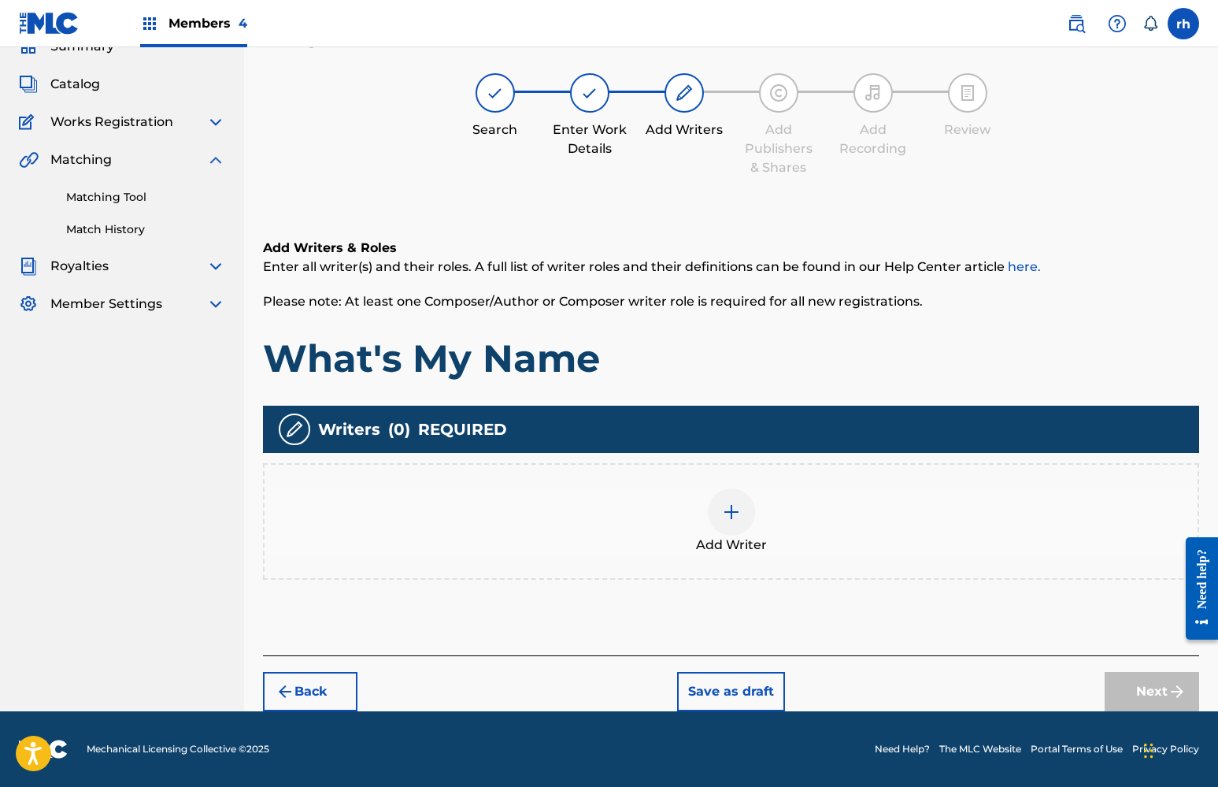
scroll to position [72, 0]
click at [721, 522] on div at bounding box center [731, 511] width 47 height 47
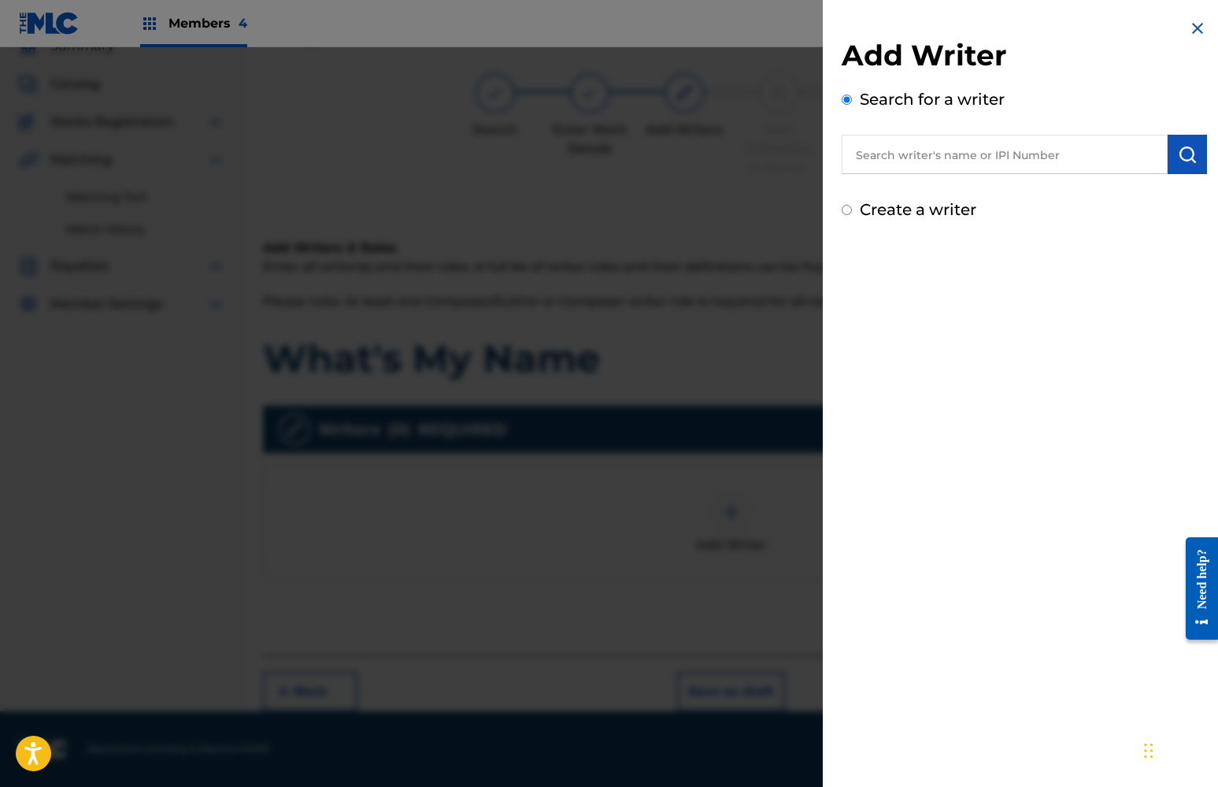
click at [846, 209] on input "Create a writer" at bounding box center [847, 210] width 10 height 10
radio input "false"
radio input "true"
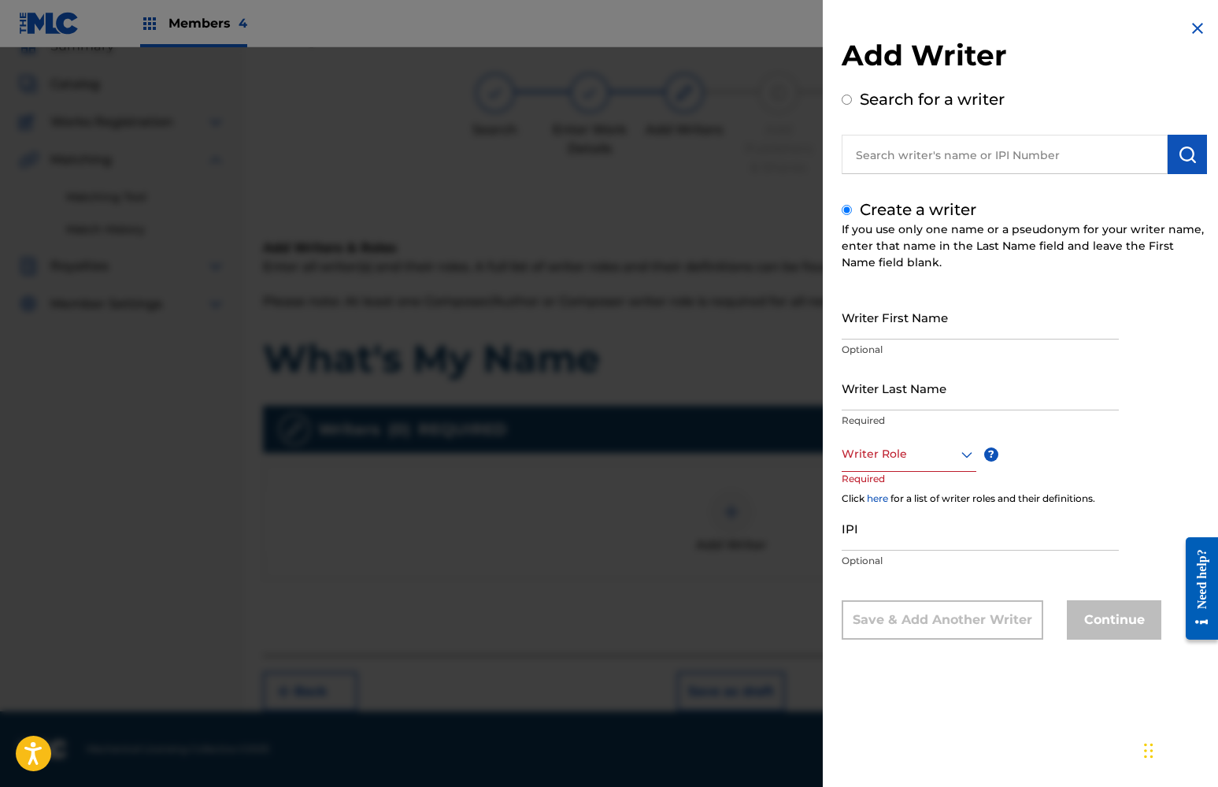
click at [875, 316] on input "Writer First Name" at bounding box center [980, 316] width 277 height 45
type input "khaliyah"
click at [864, 401] on input "Writer Last Name" at bounding box center [980, 387] width 277 height 45
type input "x"
click at [927, 461] on div at bounding box center [909, 454] width 135 height 20
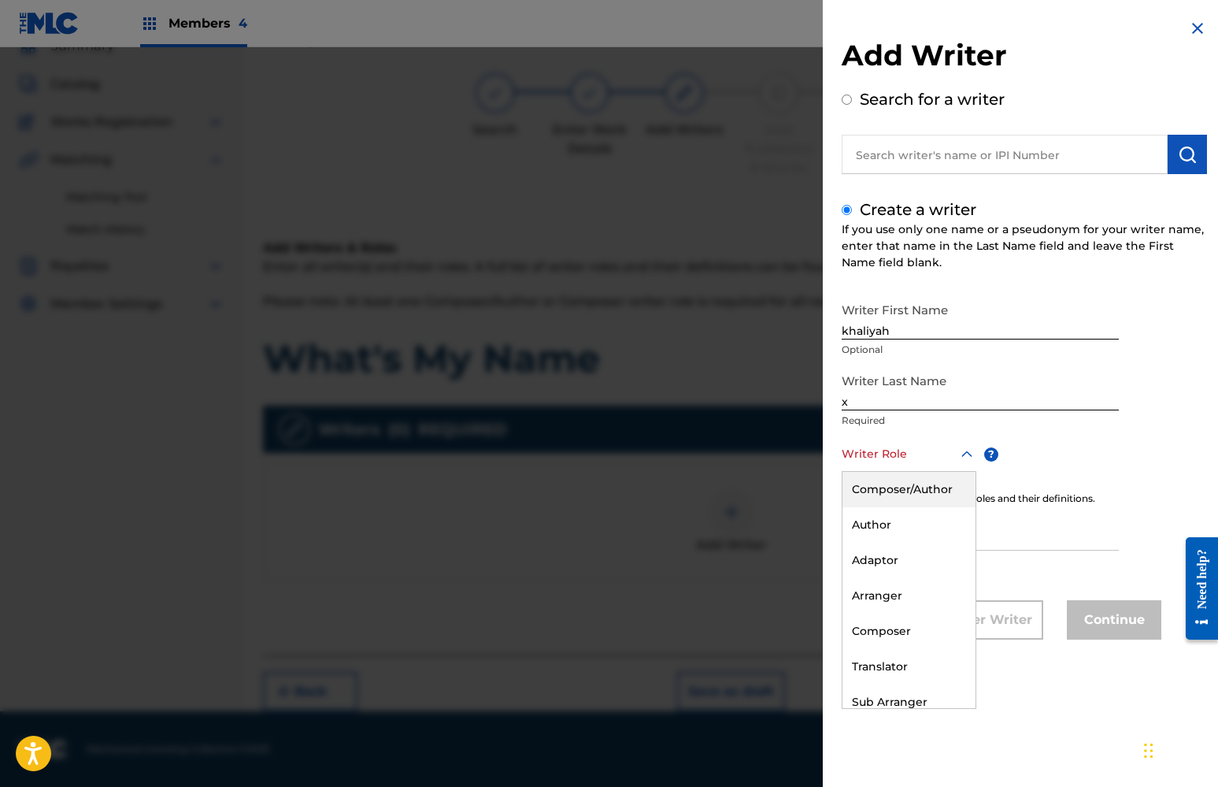
click at [923, 491] on div "Composer/Author" at bounding box center [908, 489] width 133 height 35
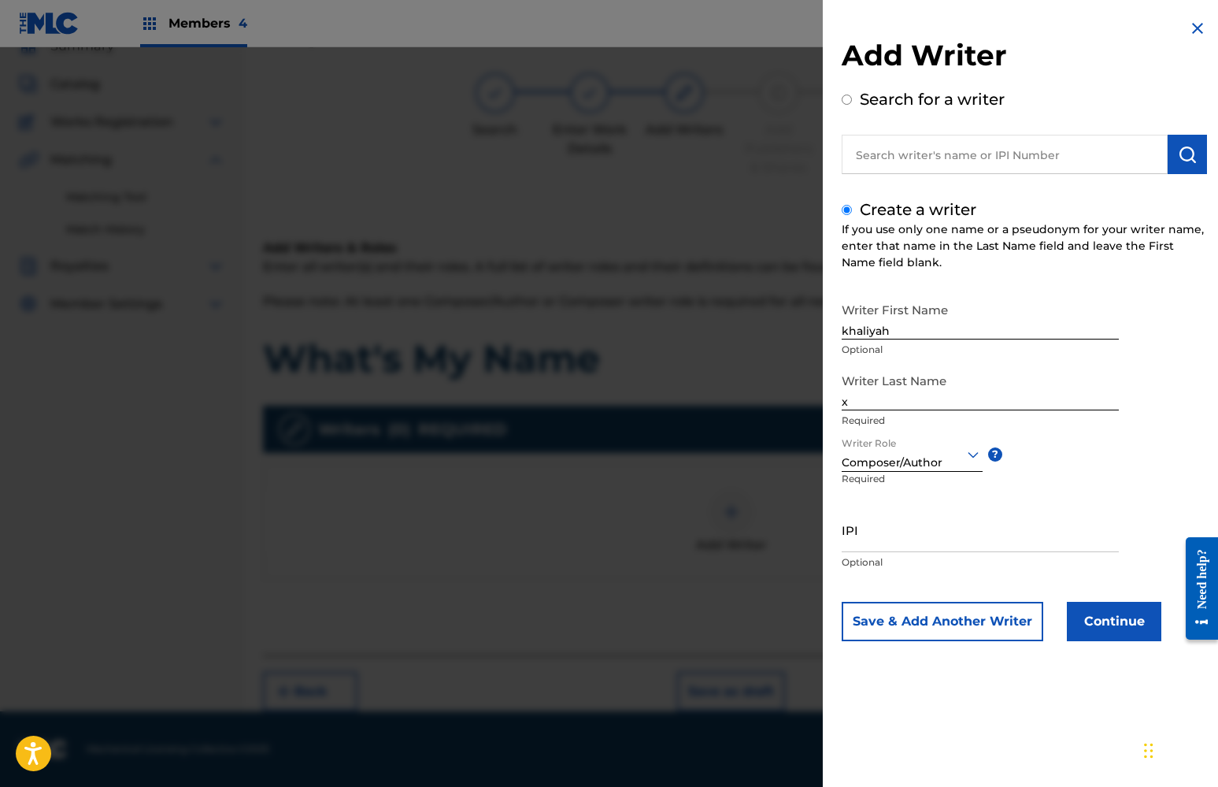
click at [891, 541] on input "IPI" at bounding box center [980, 529] width 277 height 45
paste input "01112298292"
type input "01112298292"
click at [1104, 624] on button "Continue" at bounding box center [1114, 621] width 94 height 39
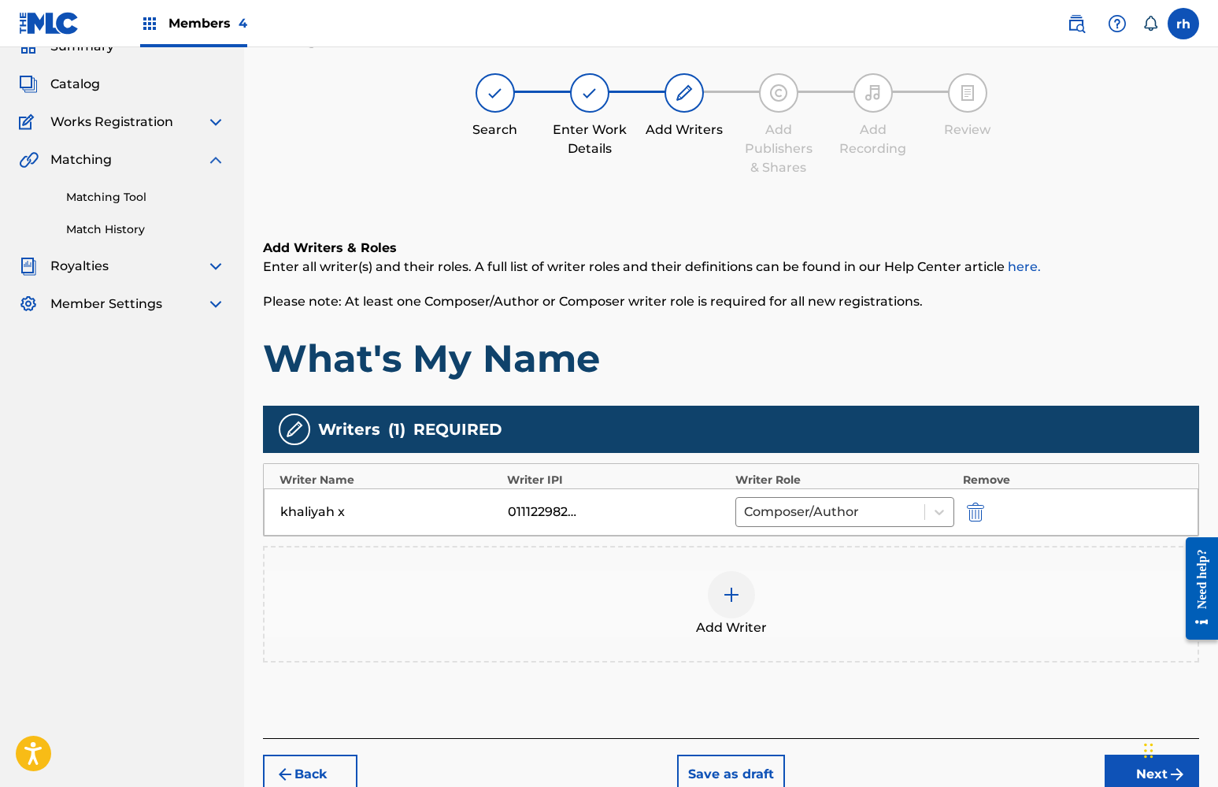
click at [1084, 652] on div "Add Writer" at bounding box center [731, 604] width 936 height 117
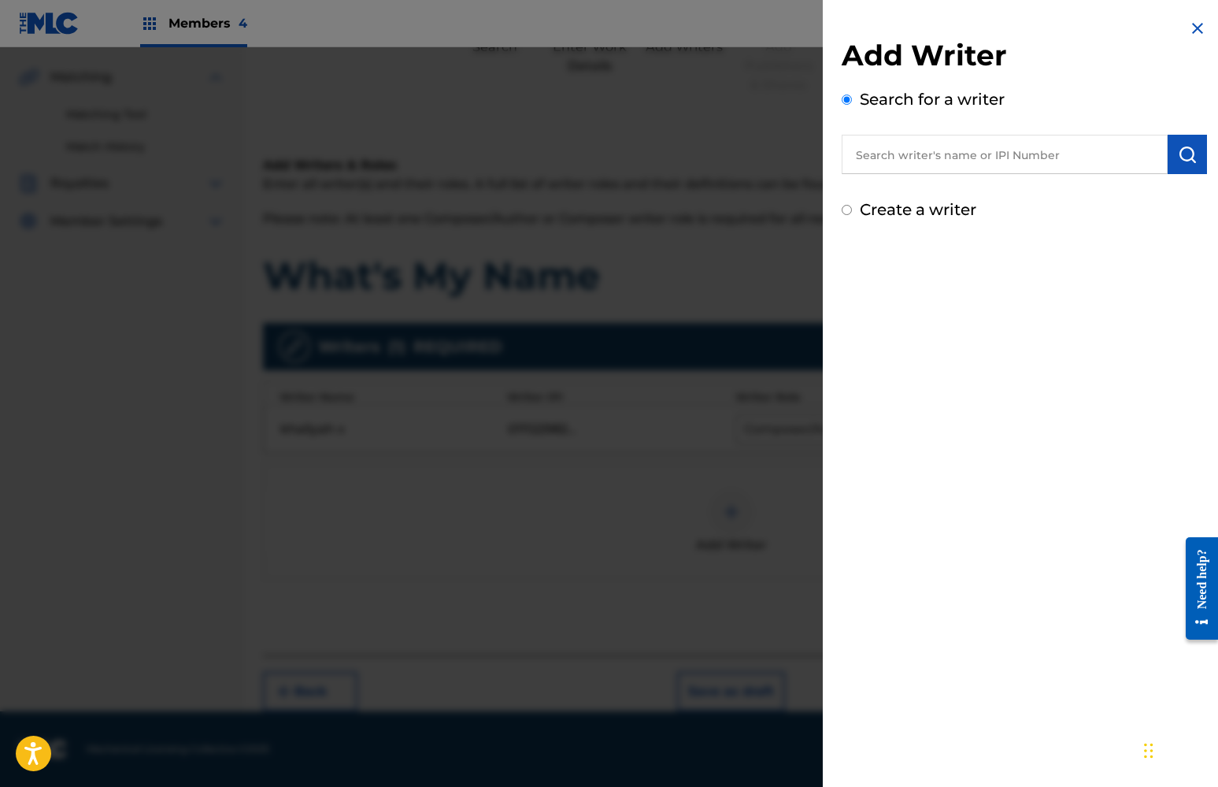
scroll to position [155, 0]
click at [1191, 20] on img at bounding box center [1197, 28] width 19 height 19
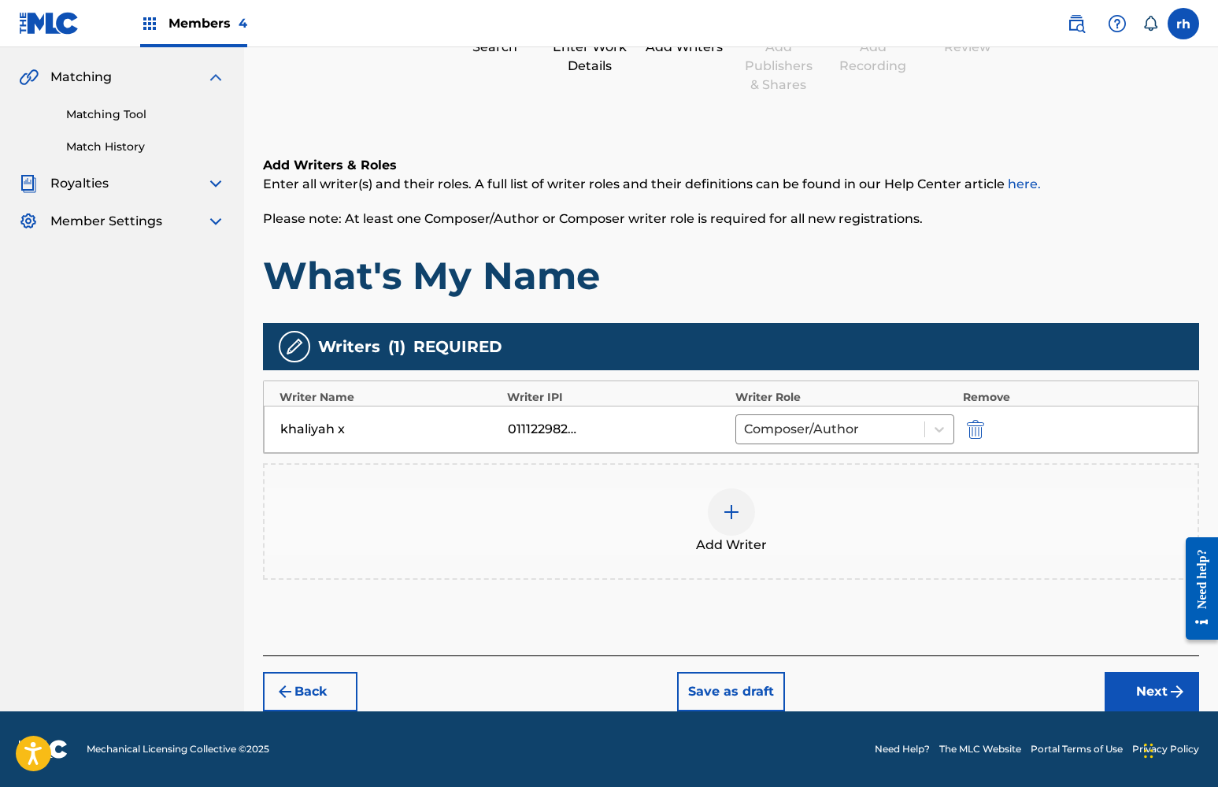
click at [1146, 688] on button "Next" at bounding box center [1152, 691] width 94 height 39
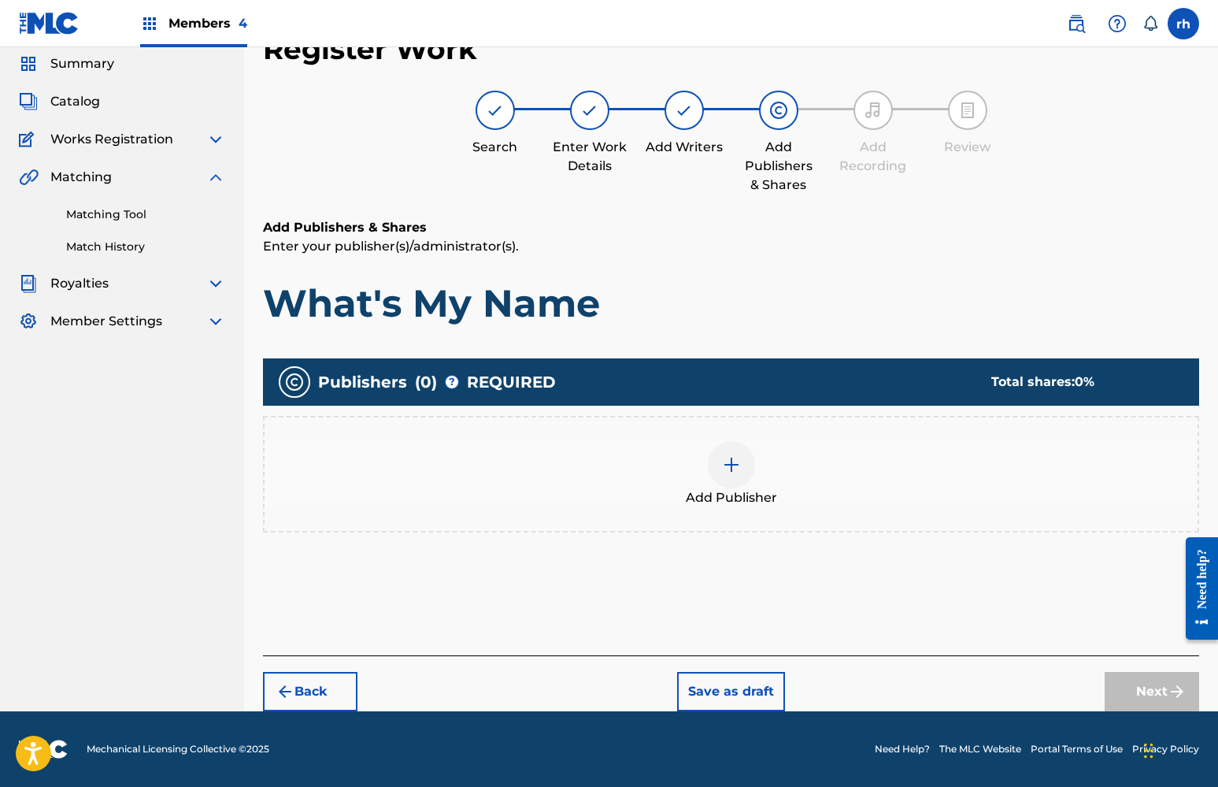
click at [727, 468] on img at bounding box center [731, 464] width 19 height 19
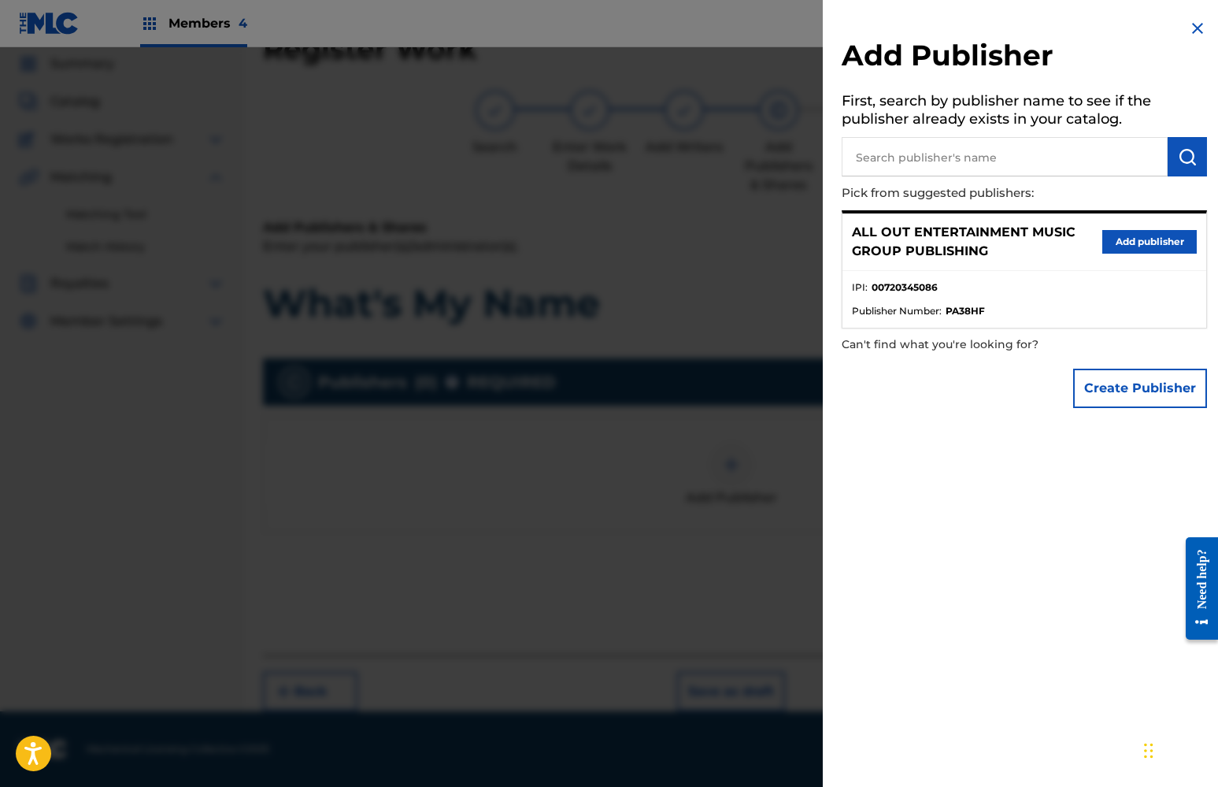
click at [1127, 238] on button "Add publisher" at bounding box center [1149, 242] width 94 height 24
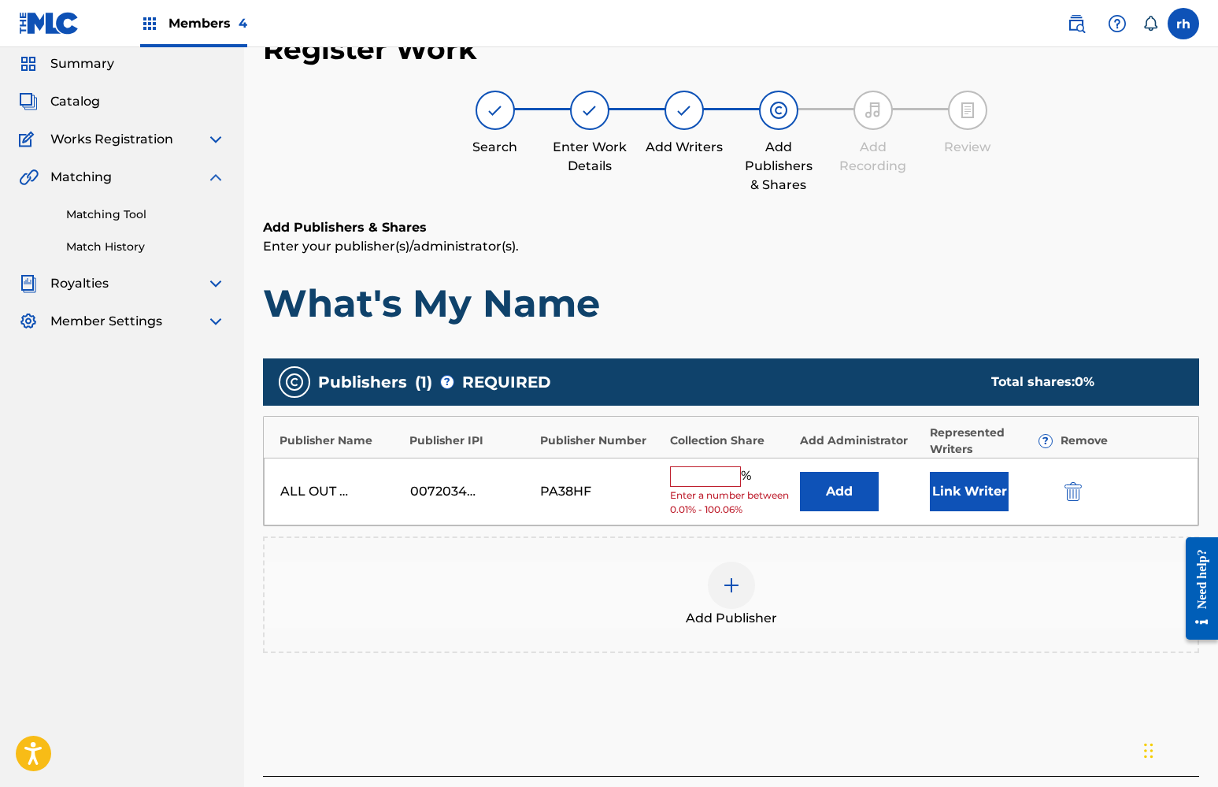
click at [725, 475] on input "text" at bounding box center [705, 476] width 71 height 20
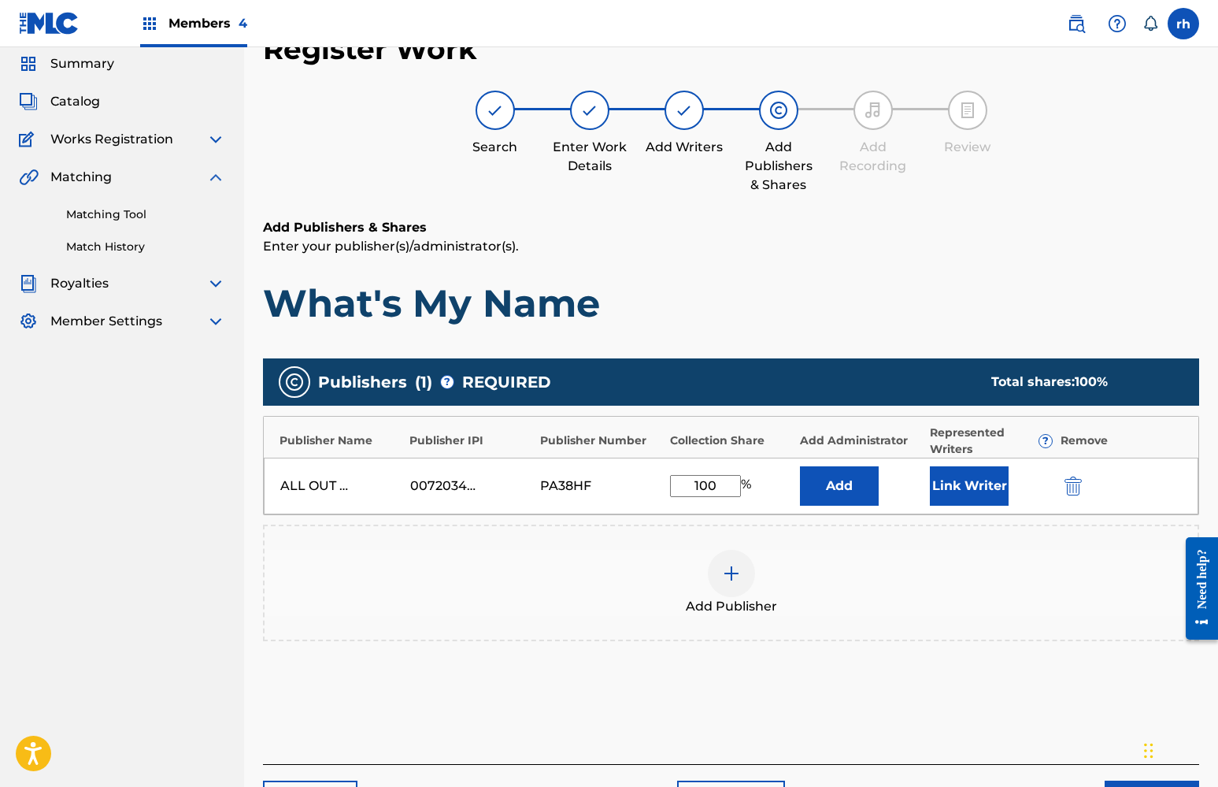
type input "100"
click at [957, 489] on button "Link Writer" at bounding box center [969, 485] width 79 height 39
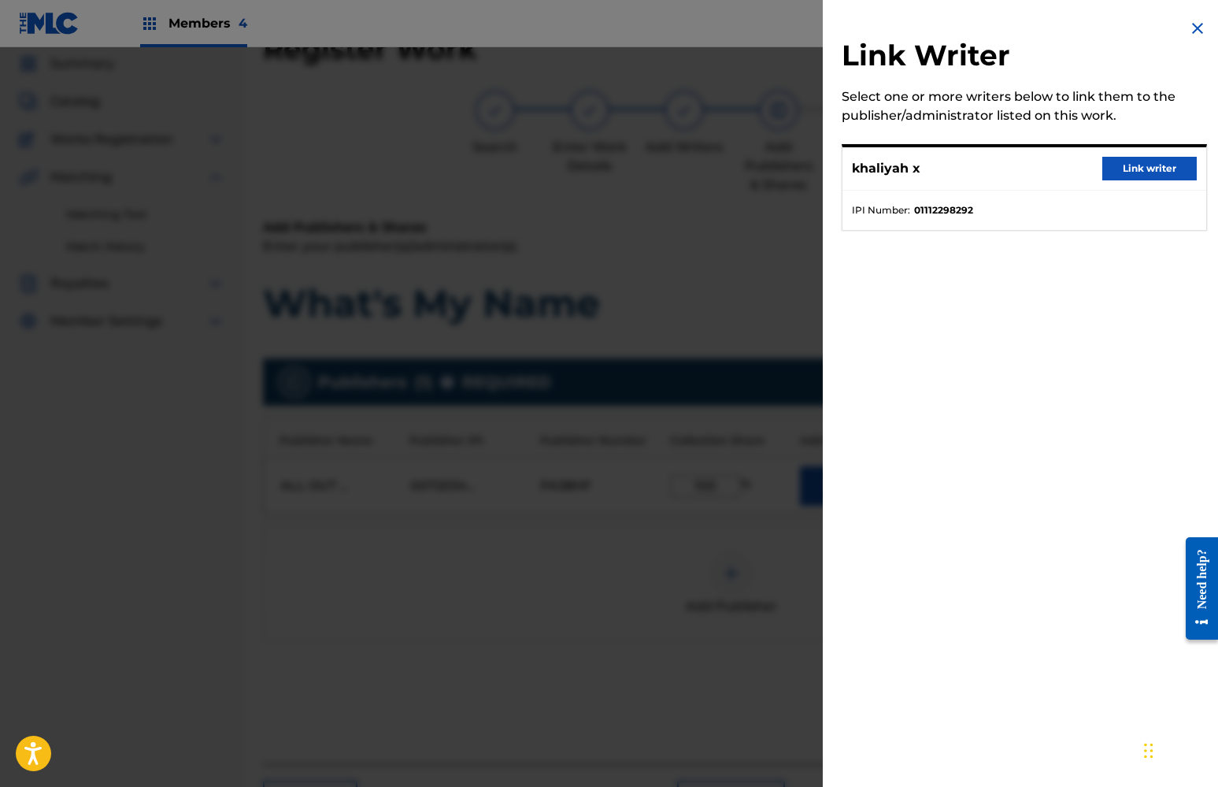
click at [1144, 164] on button "Link writer" at bounding box center [1149, 169] width 94 height 24
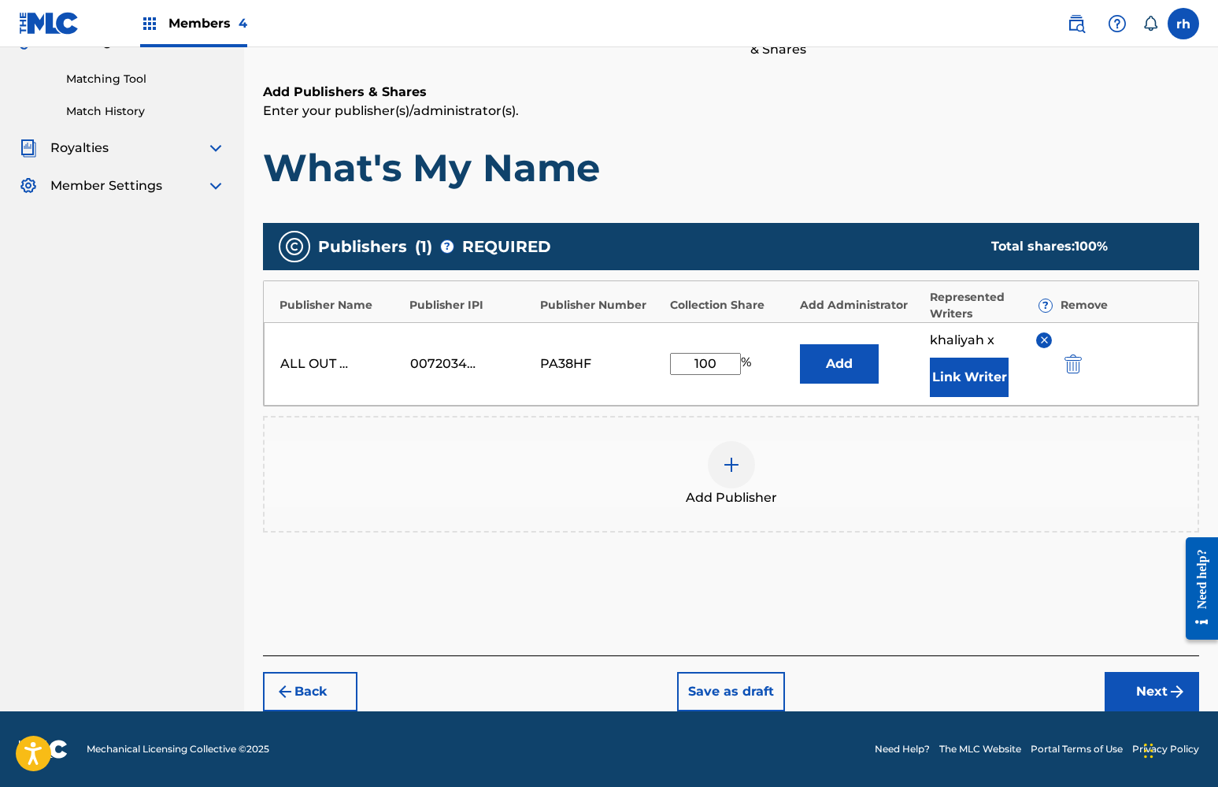
click at [1145, 693] on button "Next" at bounding box center [1152, 691] width 94 height 39
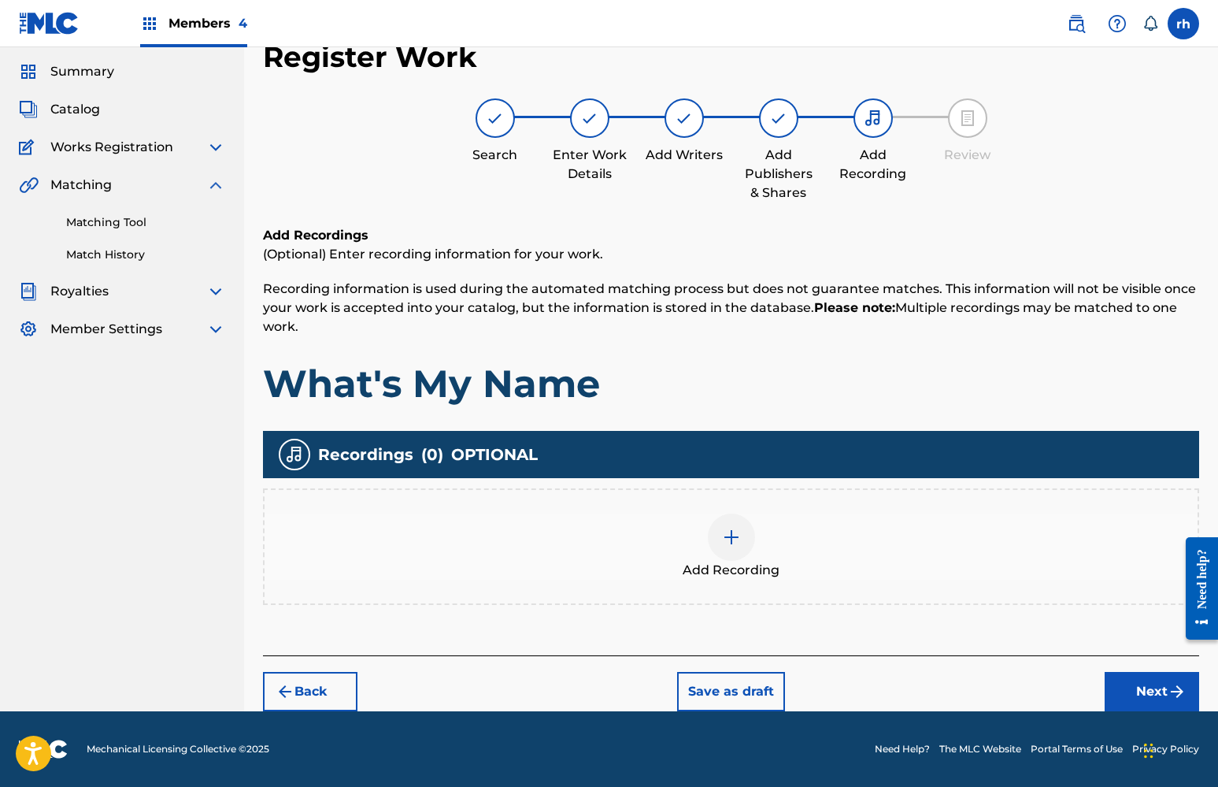
click at [1160, 687] on button "Next" at bounding box center [1152, 691] width 94 height 39
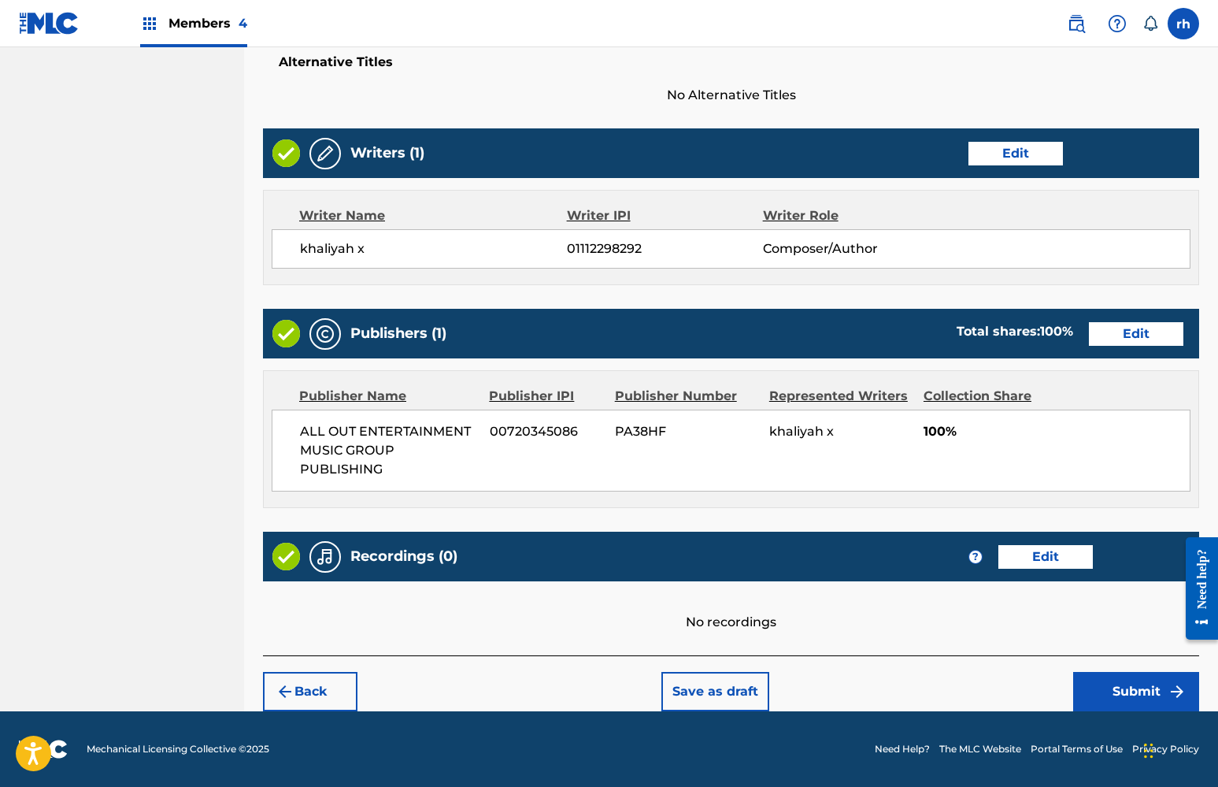
scroll to position [530, 0]
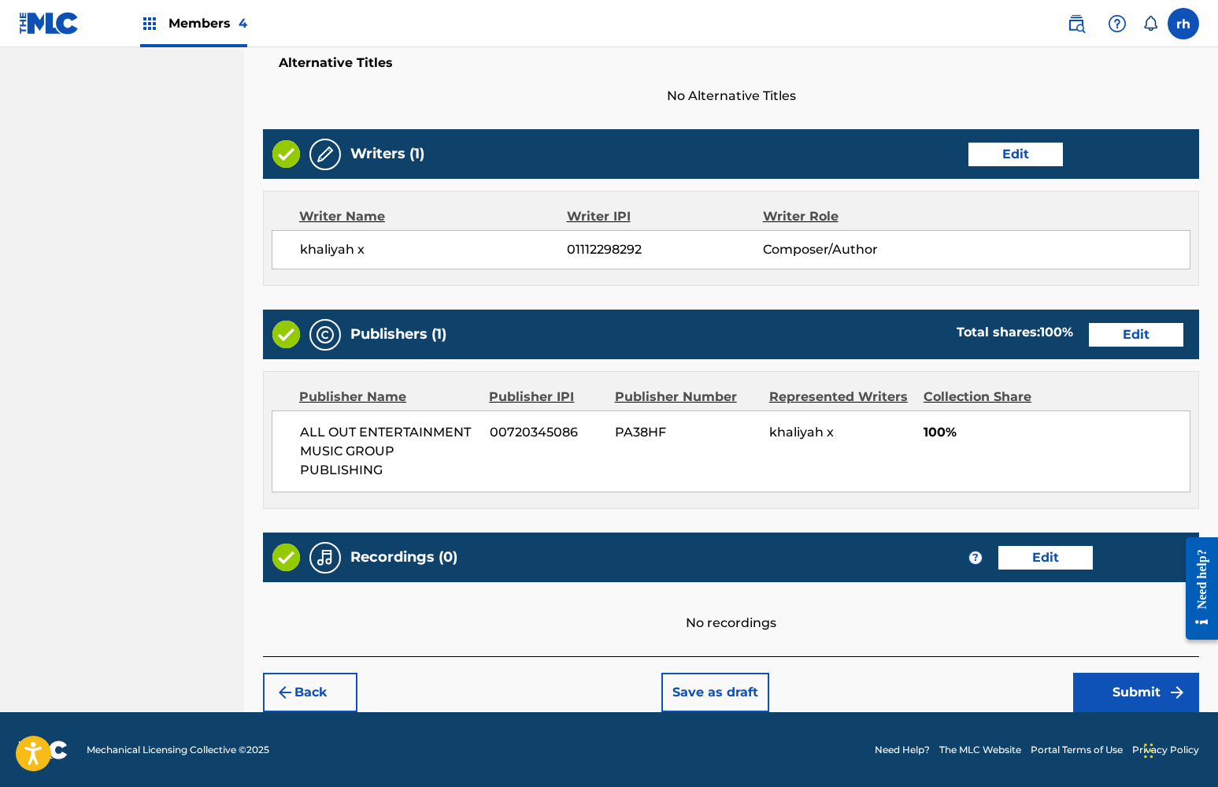
click at [1135, 688] on button "Submit" at bounding box center [1136, 691] width 126 height 39
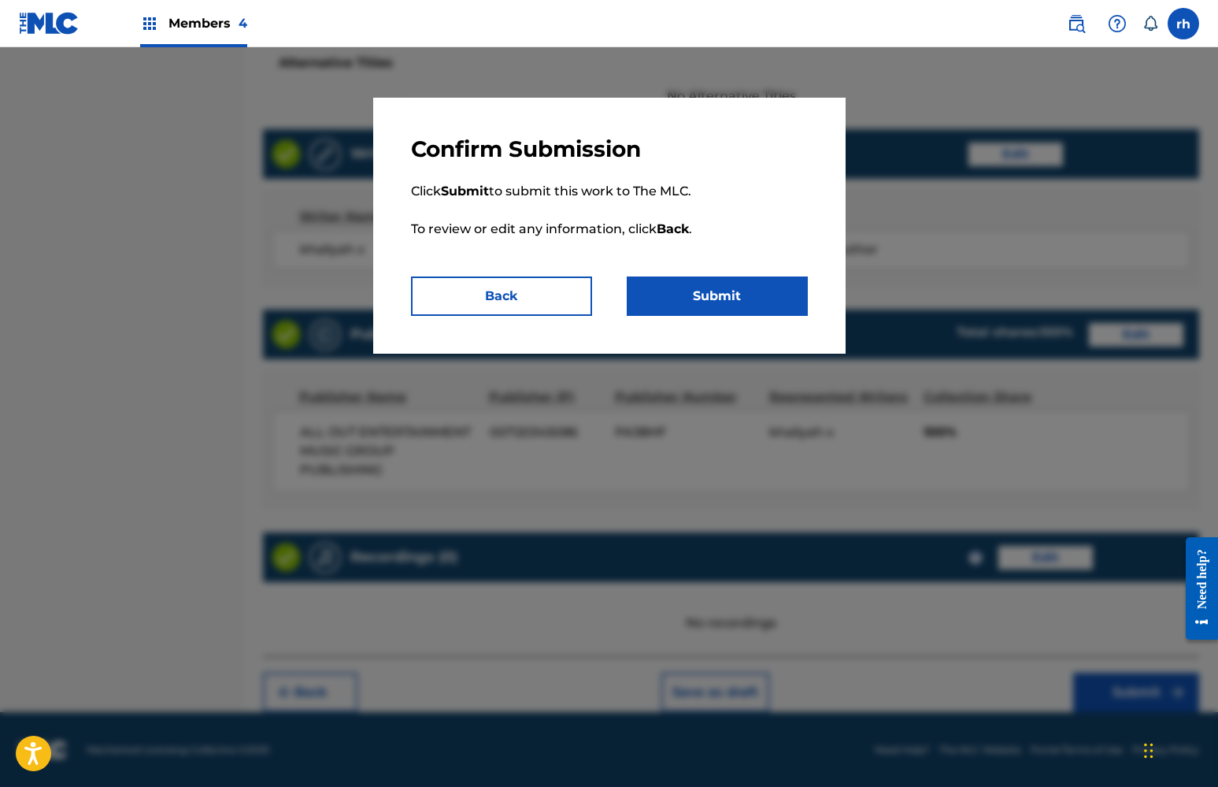
click at [739, 298] on button "Submit" at bounding box center [717, 295] width 181 height 39
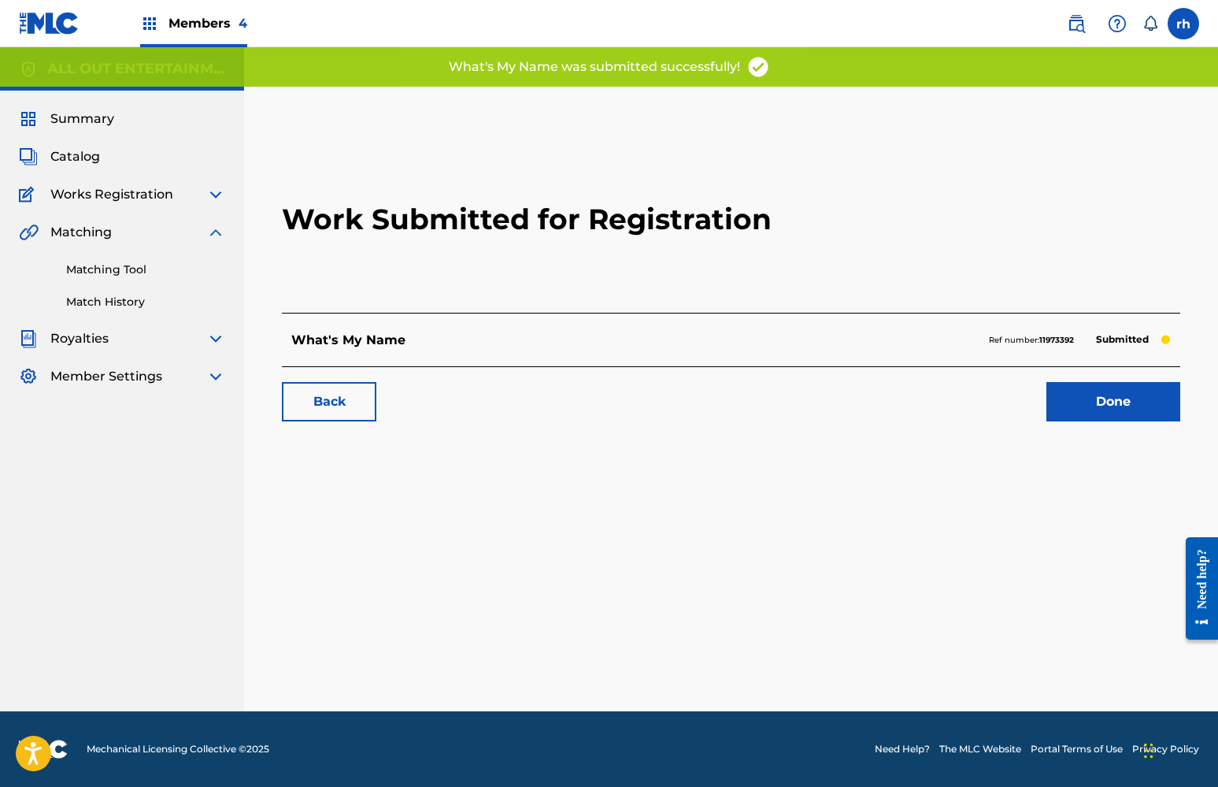
click at [1103, 407] on link "Done" at bounding box center [1113, 401] width 134 height 39
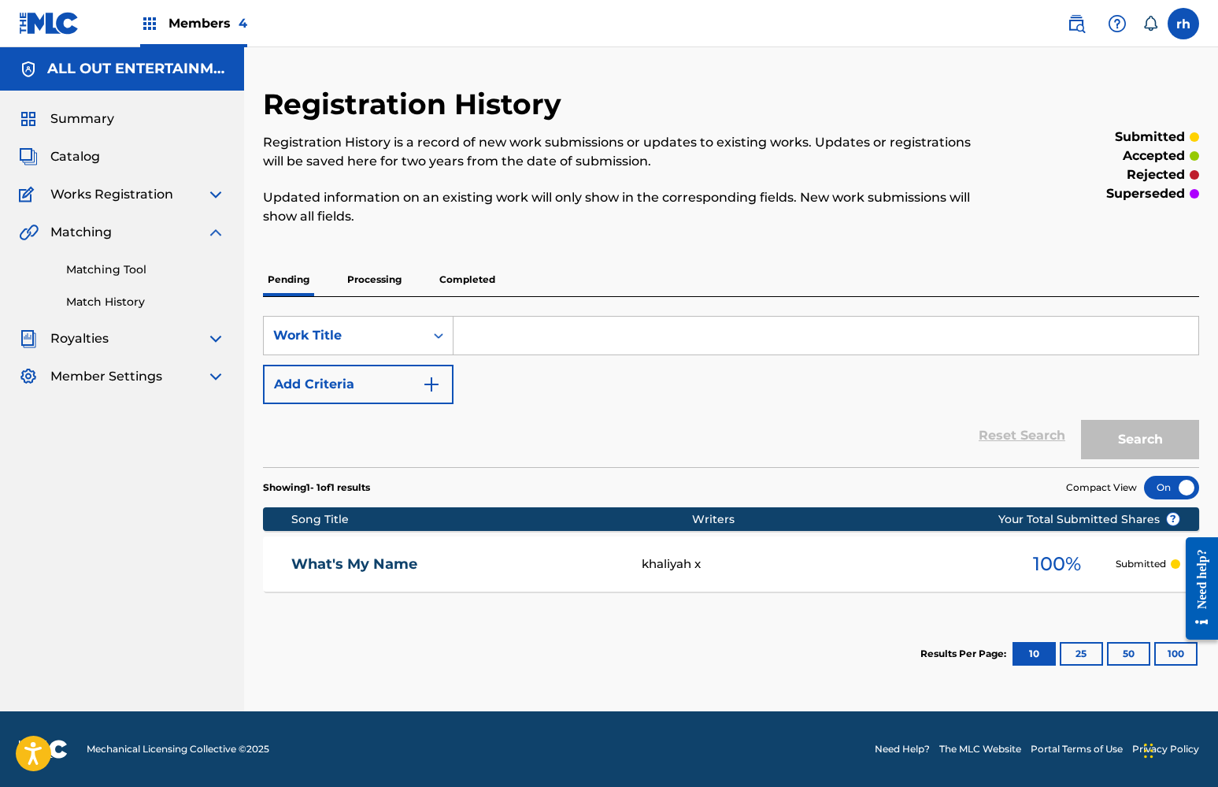
click at [82, 161] on span "Catalog" at bounding box center [75, 156] width 50 height 19
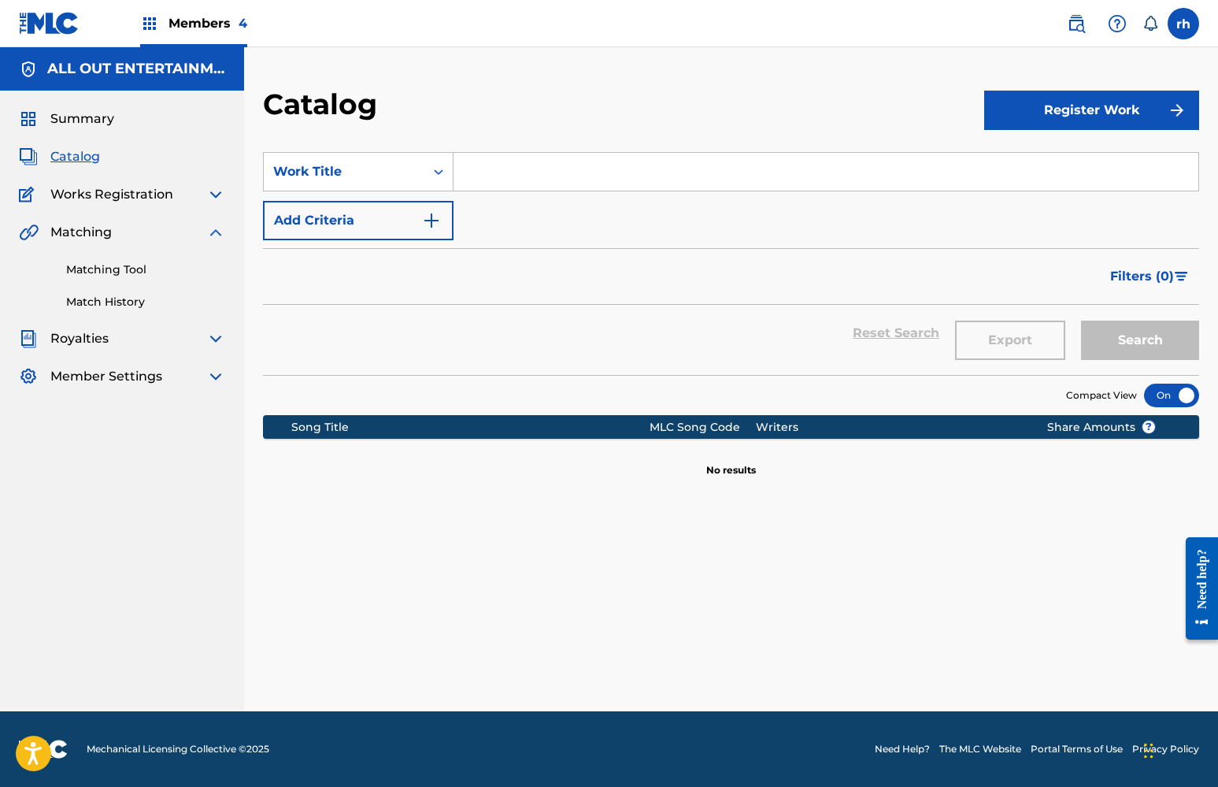
click at [1097, 116] on button "Register Work" at bounding box center [1091, 110] width 215 height 39
click at [628, 173] on input "Search Form" at bounding box center [825, 172] width 745 height 38
click at [1053, 156] on link "Individual" at bounding box center [1091, 162] width 215 height 38
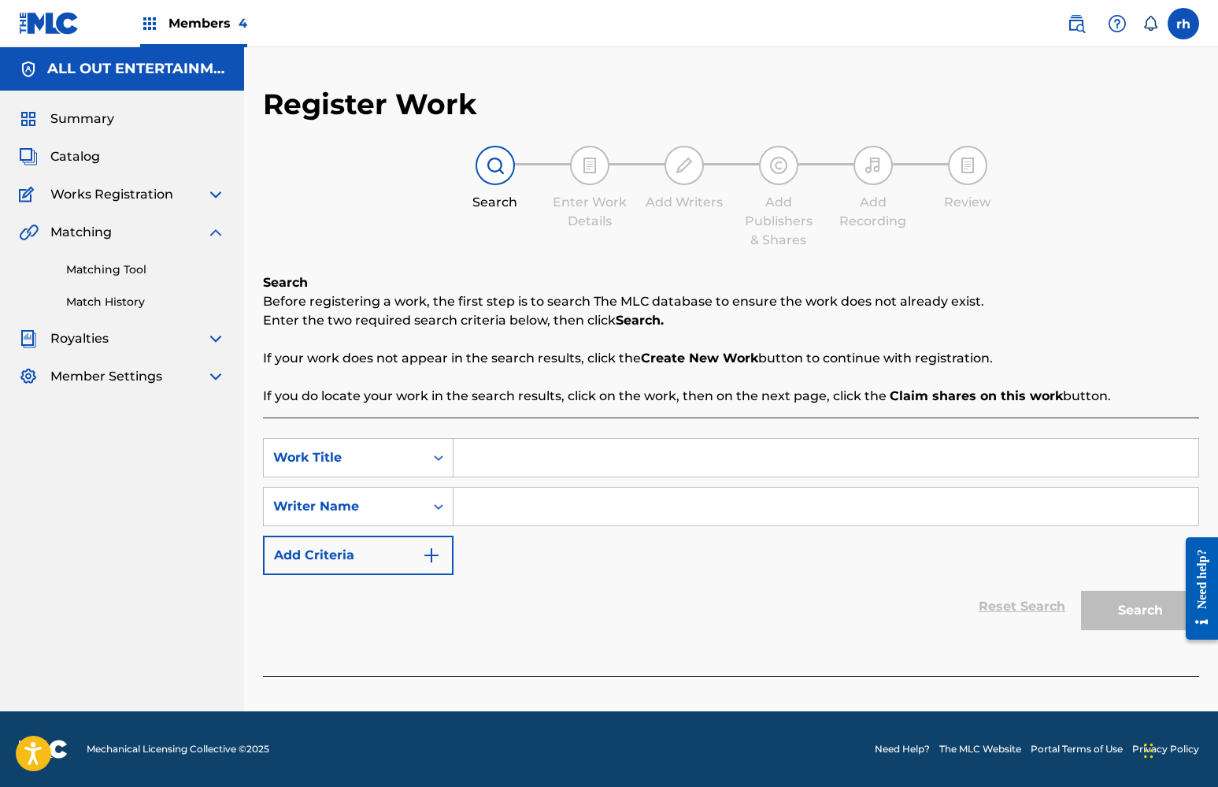
click at [546, 461] on input "Search Form" at bounding box center [825, 458] width 745 height 38
type input "ert"
click at [561, 520] on input "Search Form" at bounding box center [825, 506] width 745 height 38
type input "ert"
click at [1136, 608] on button "Search" at bounding box center [1140, 609] width 118 height 39
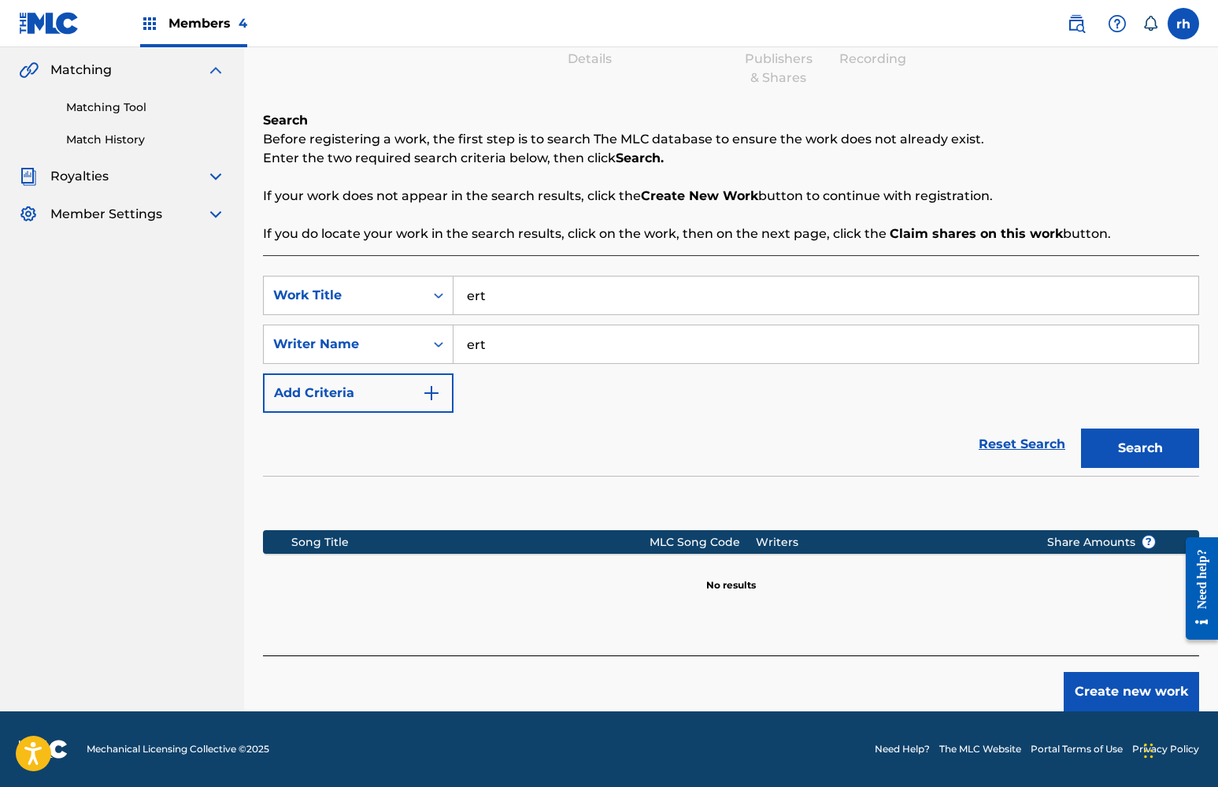
scroll to position [162, 0]
click at [1121, 695] on button "Create new work" at bounding box center [1131, 691] width 135 height 39
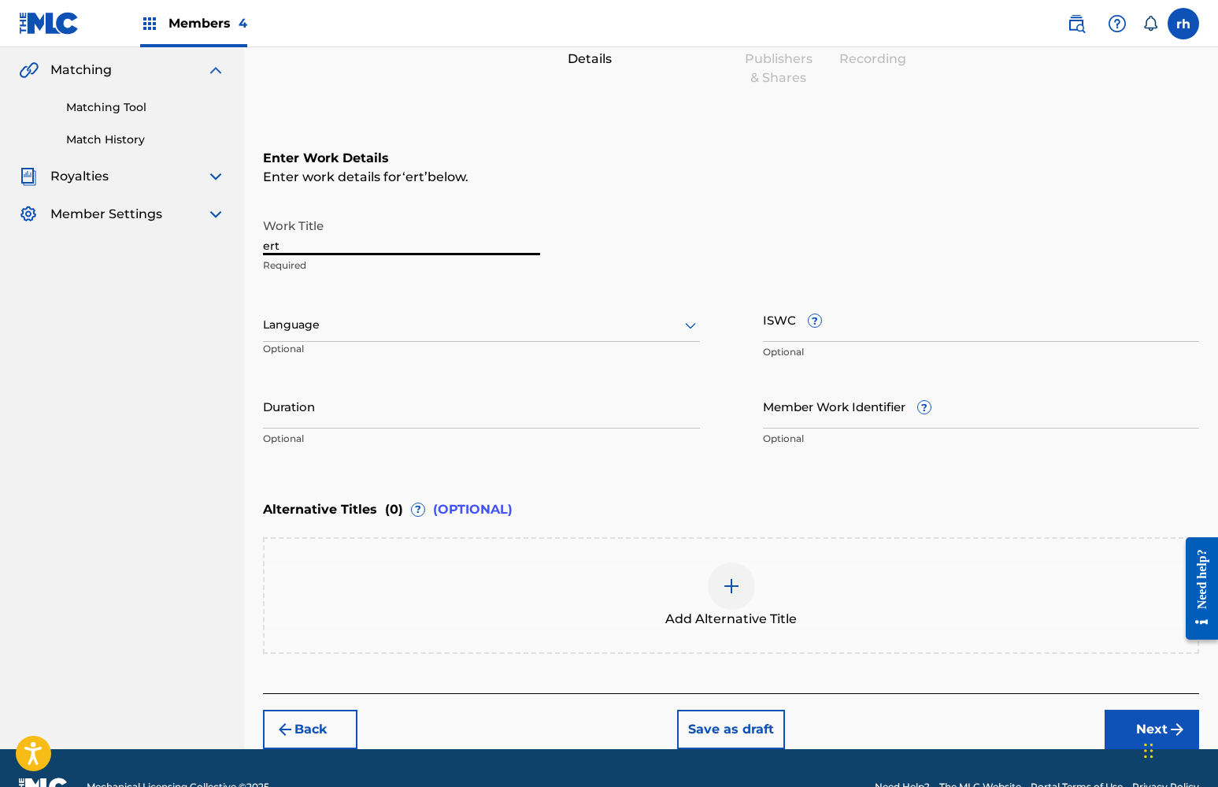
drag, startPoint x: 300, startPoint y: 242, endPoint x: 214, endPoint y: 241, distance: 85.8
click at [214, 242] on main "ALL OUT ENTERTAINMENT MUSIC GROUP PUBLISHING Summary Catalog Works Registration…" at bounding box center [609, 317] width 1218 height 864
type input "DTP"
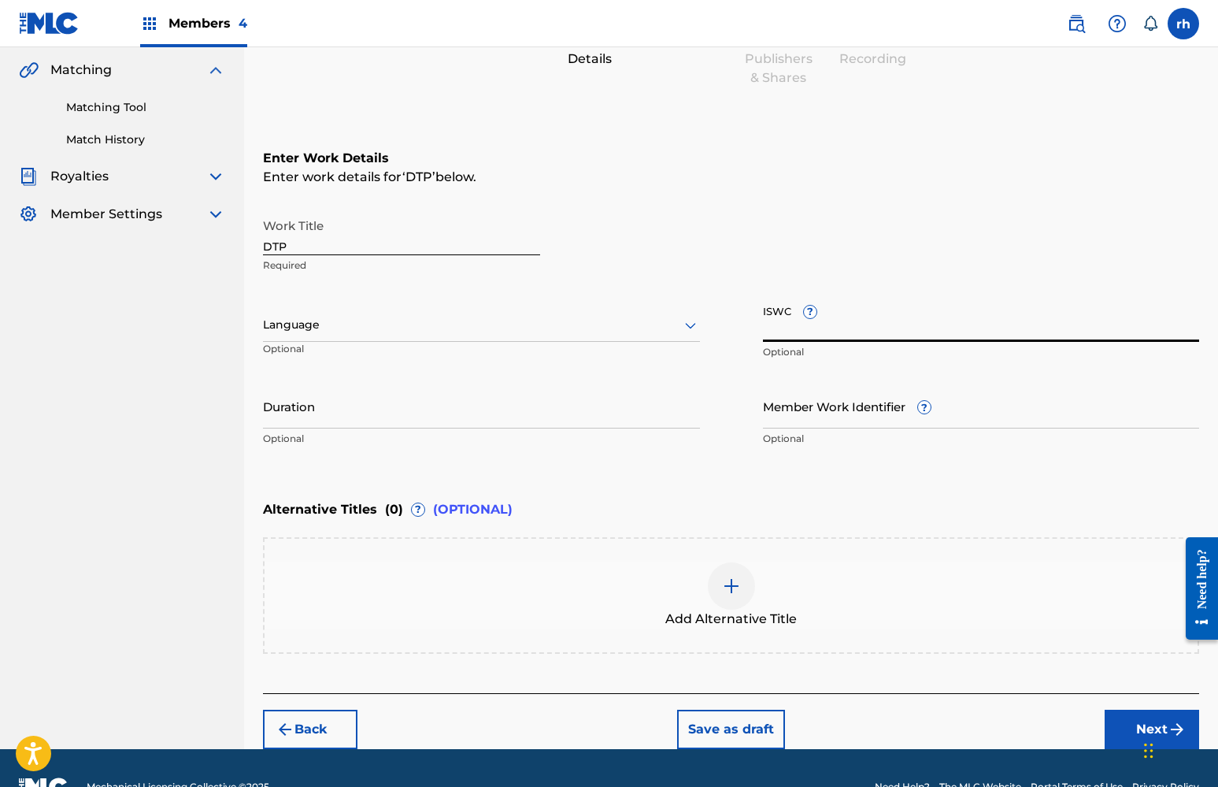
drag, startPoint x: 800, startPoint y: 317, endPoint x: 772, endPoint y: 319, distance: 27.7
click at [772, 319] on input "ISWC ?" at bounding box center [981, 319] width 437 height 45
drag, startPoint x: 791, startPoint y: 306, endPoint x: 755, endPoint y: 307, distance: 36.2
click at [755, 307] on div "Work Title DTP Required Language Optional ISWC ? Optional Duration Optional Mem…" at bounding box center [731, 332] width 936 height 244
click at [1149, 730] on div "Chat Widget" at bounding box center [1178, 749] width 79 height 76
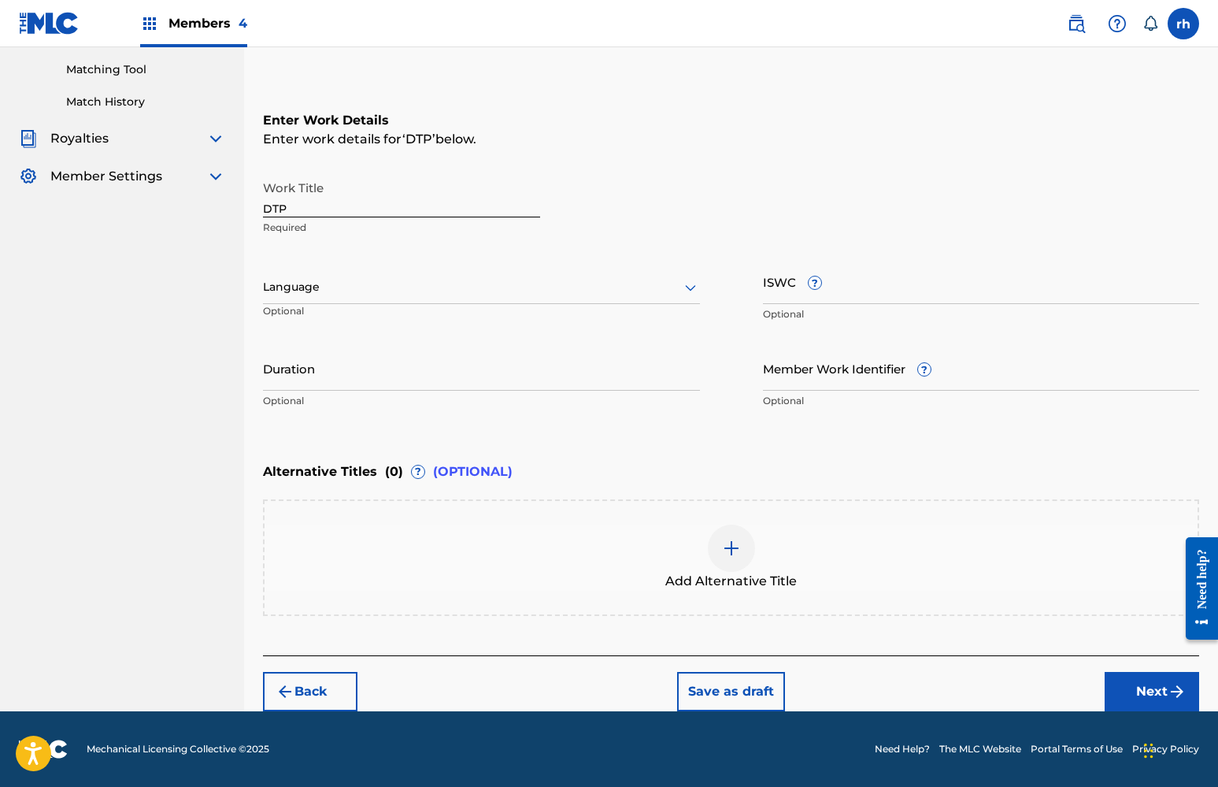
scroll to position [200, 0]
click at [1160, 691] on button "Next" at bounding box center [1152, 691] width 94 height 39
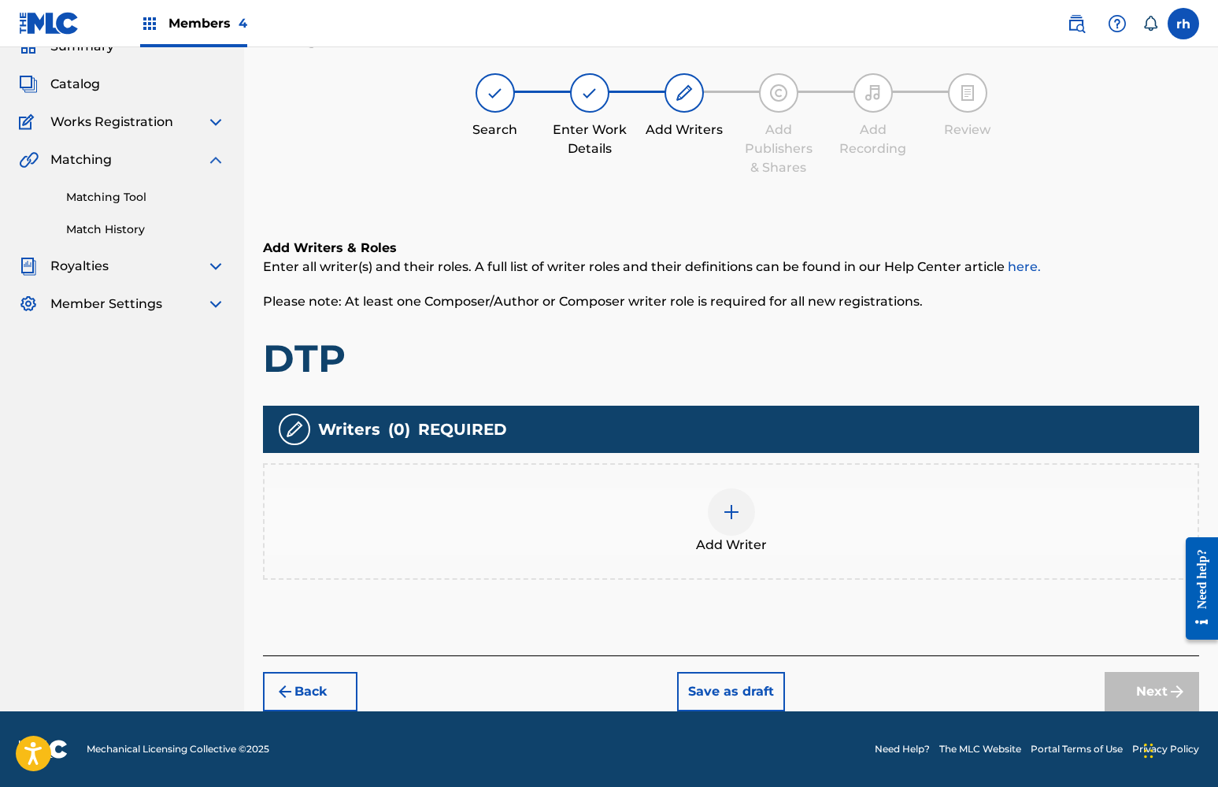
click at [735, 528] on div at bounding box center [731, 511] width 47 height 47
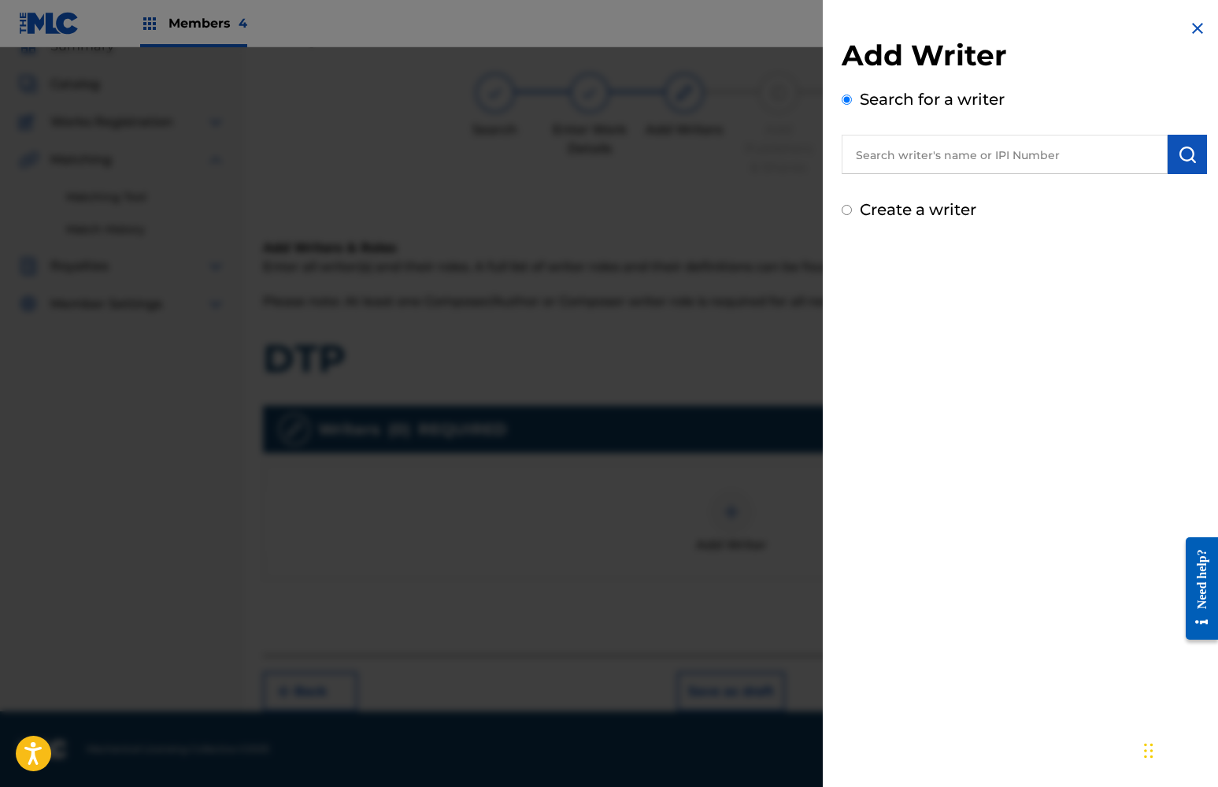
click at [845, 214] on input "Create a writer" at bounding box center [847, 210] width 10 height 10
radio input "false"
radio input "true"
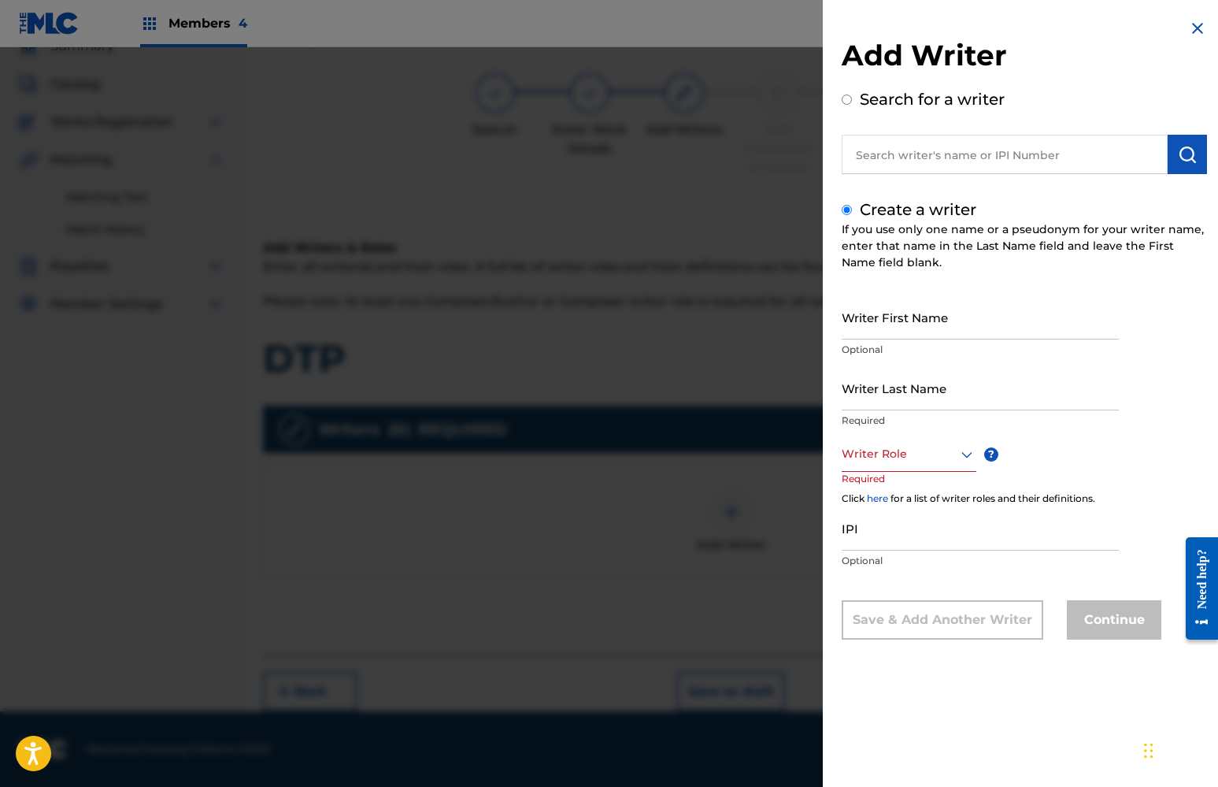
click at [887, 321] on input "Writer First Name" at bounding box center [980, 316] width 277 height 45
type input "khaliyah"
click at [912, 396] on input "Writer Last Name" at bounding box center [980, 387] width 277 height 45
type input "x"
click at [913, 461] on div at bounding box center [909, 454] width 135 height 20
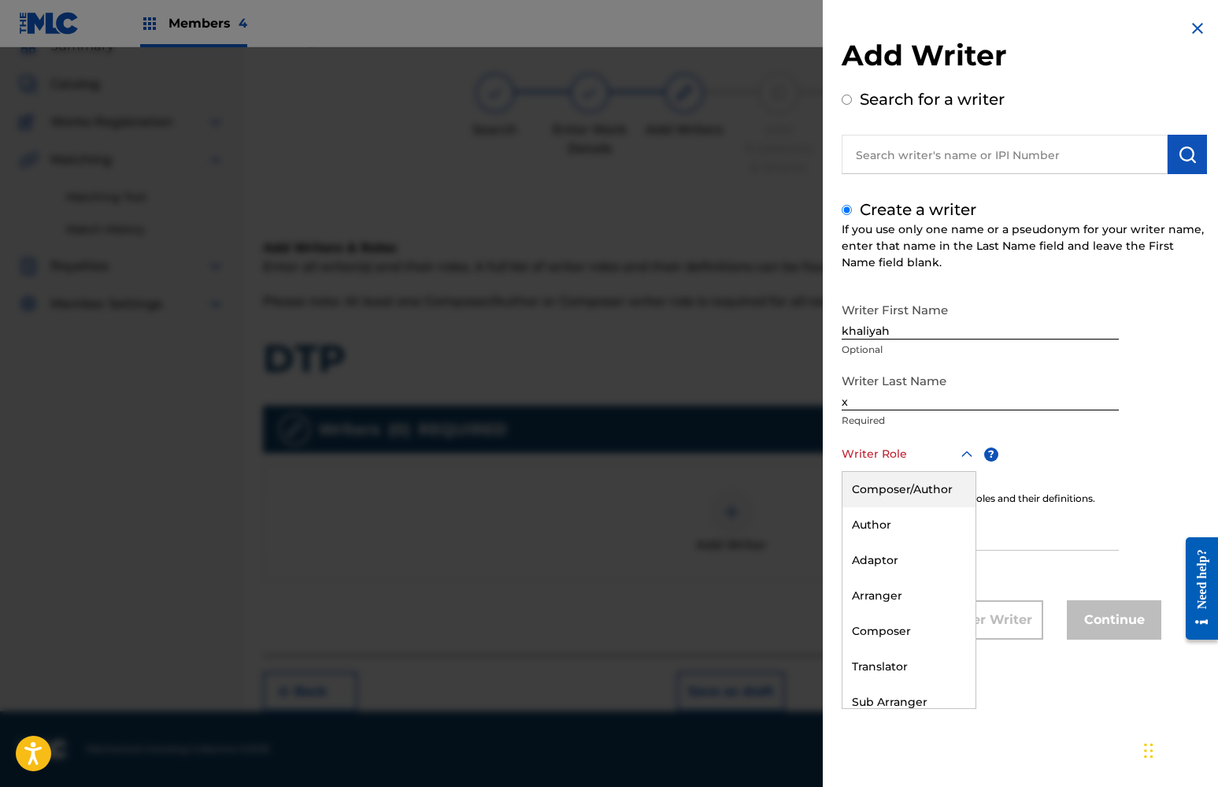
click at [916, 489] on div "Composer/Author" at bounding box center [908, 489] width 133 height 35
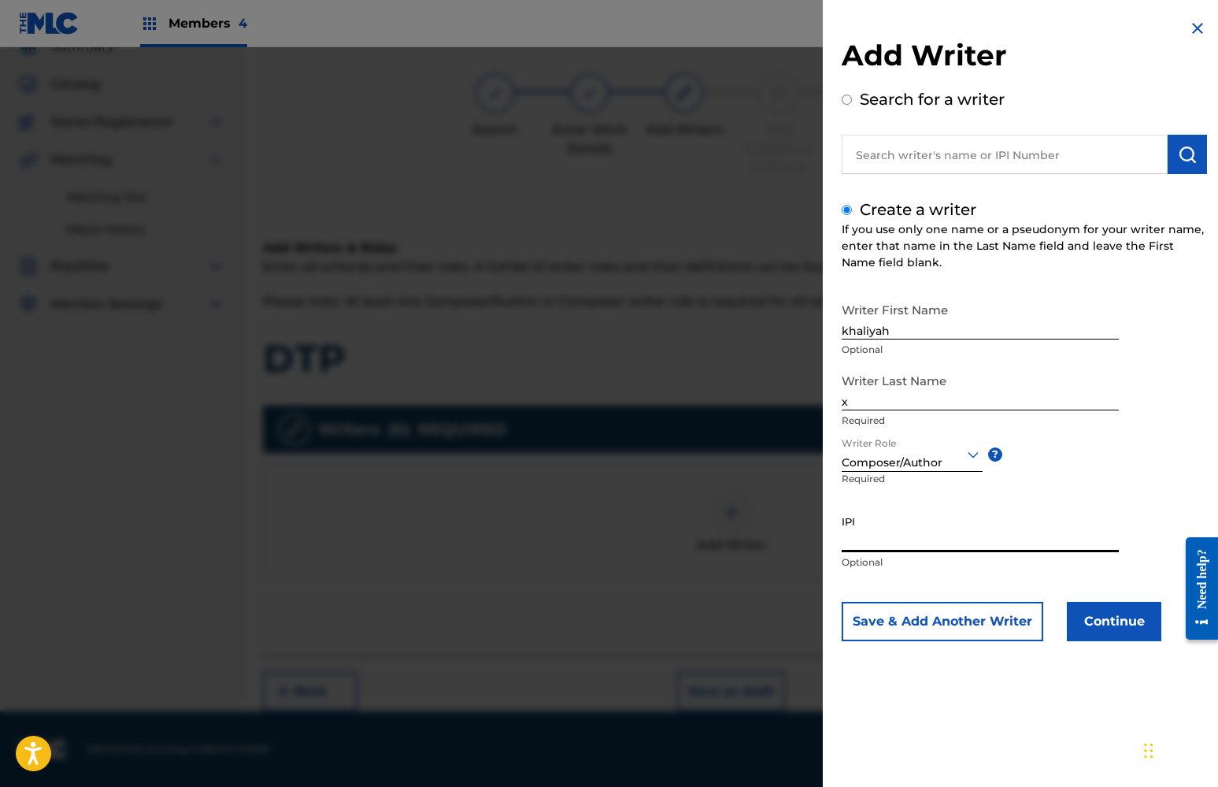
click at [934, 543] on input "IPI" at bounding box center [980, 529] width 277 height 45
paste input "01112298292"
type input "01112298292"
click at [1112, 621] on button "Continue" at bounding box center [1114, 621] width 94 height 39
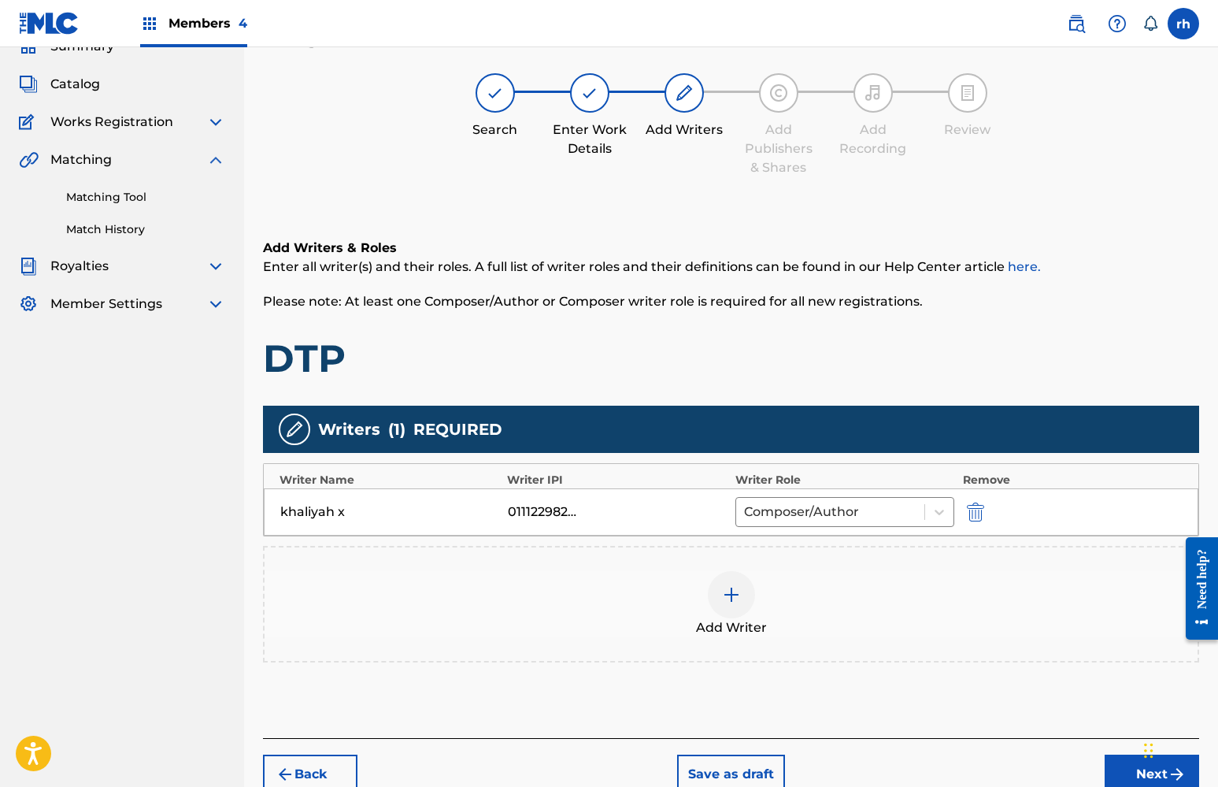
click at [1138, 767] on button "Next" at bounding box center [1152, 773] width 94 height 39
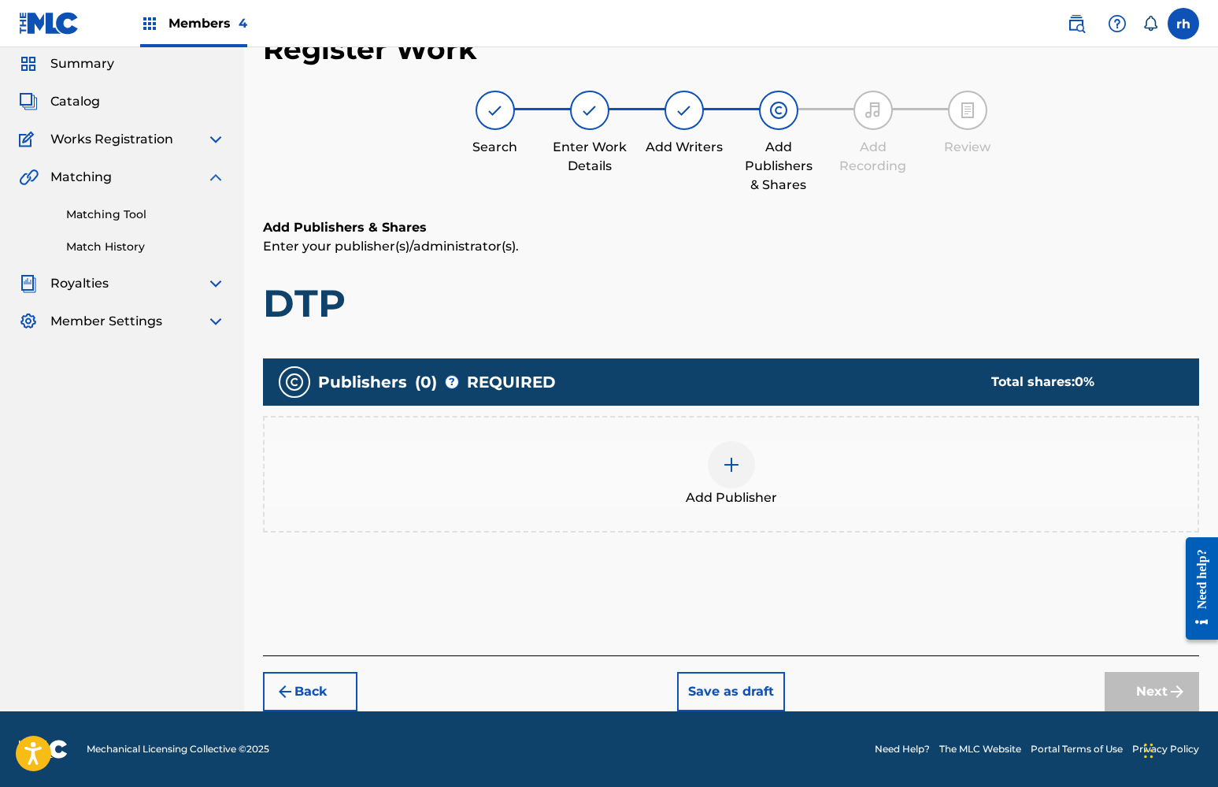
click at [726, 470] on img at bounding box center [731, 464] width 19 height 19
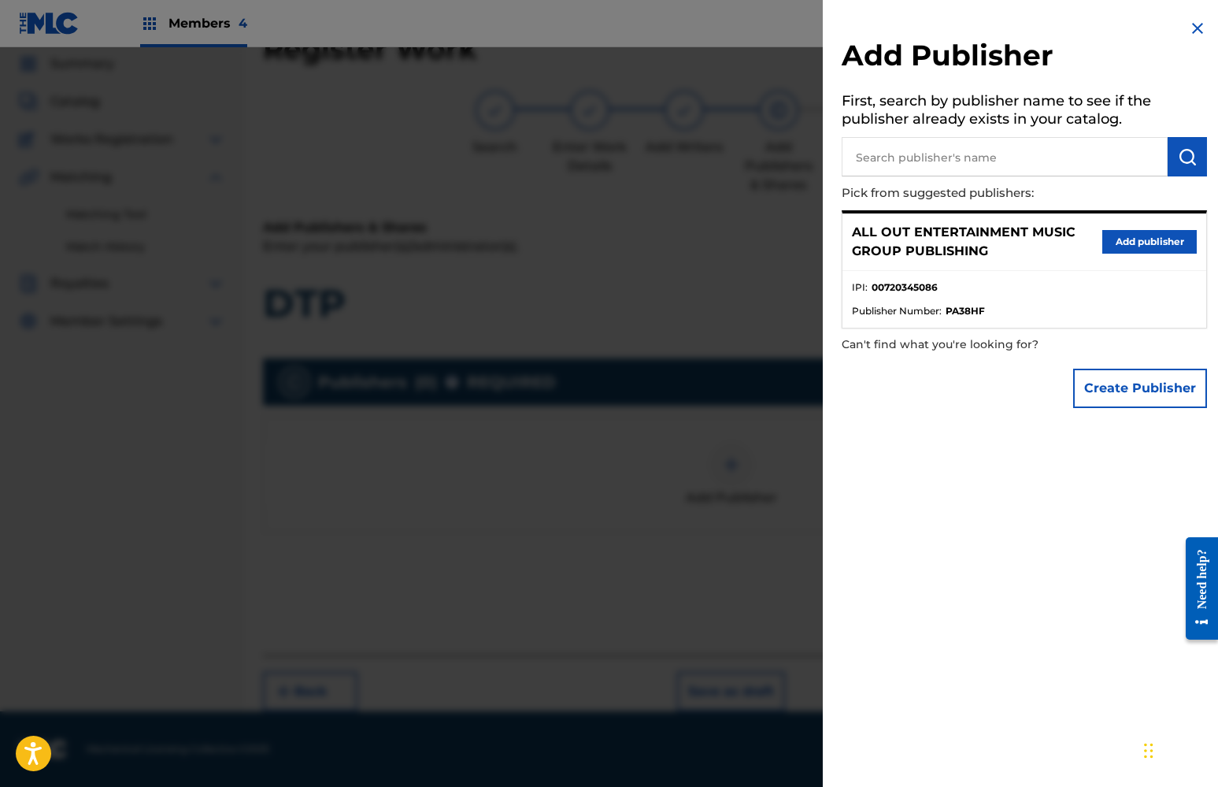
click at [1140, 242] on button "Add publisher" at bounding box center [1149, 242] width 94 height 24
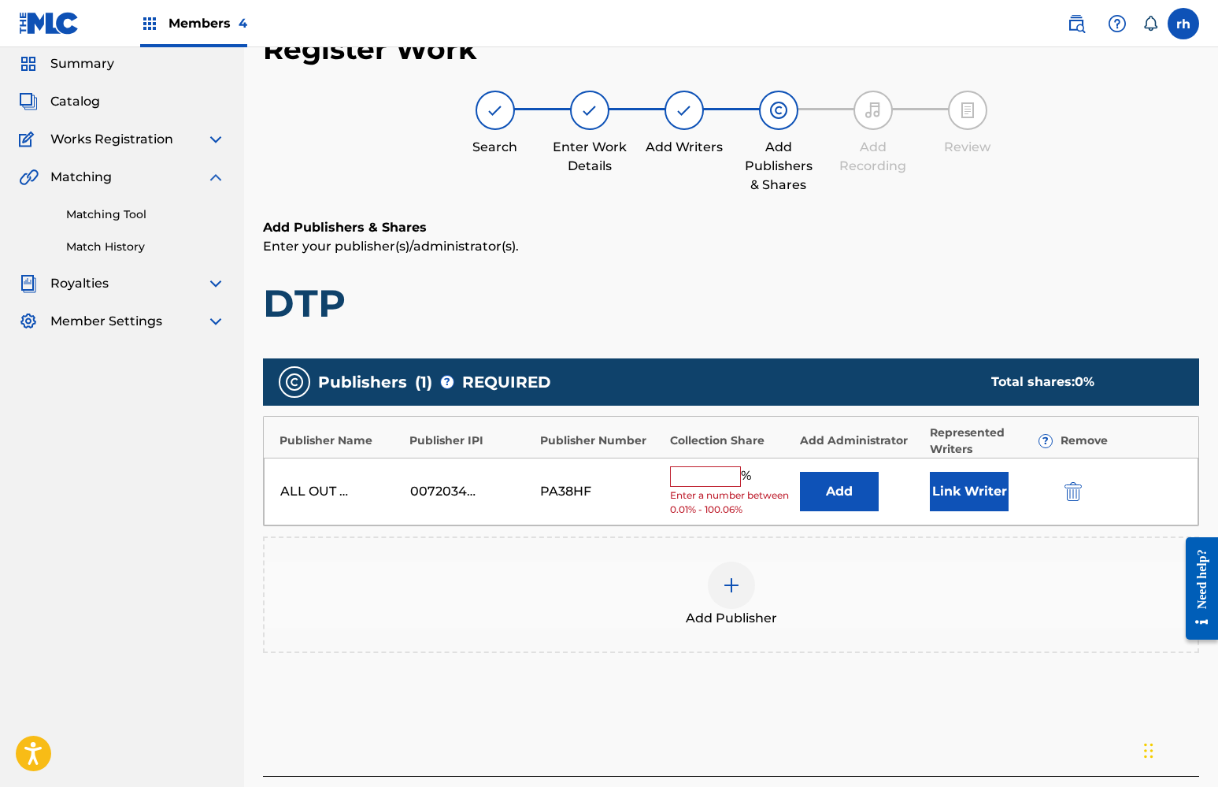
click at [694, 476] on input "text" at bounding box center [705, 476] width 71 height 20
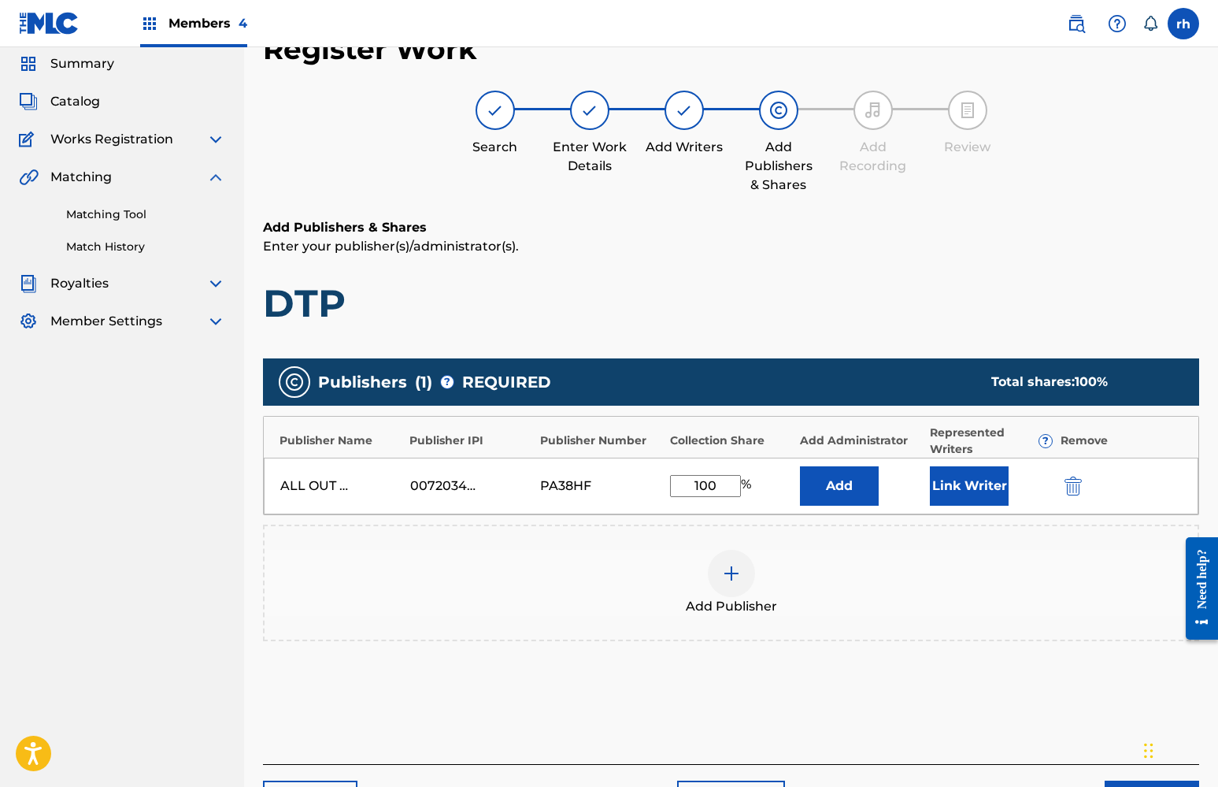
type input "100"
click at [950, 486] on button "Link Writer" at bounding box center [969, 485] width 79 height 39
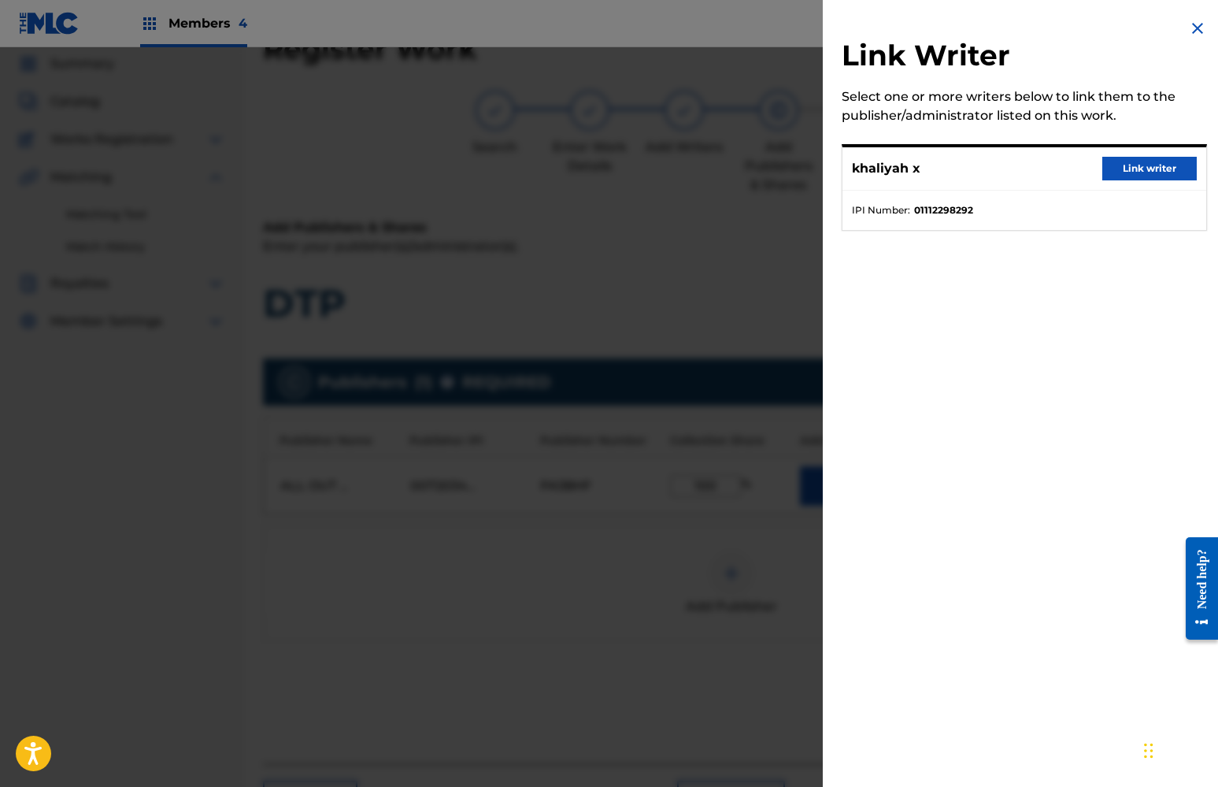
click at [1128, 165] on button "Link writer" at bounding box center [1149, 169] width 94 height 24
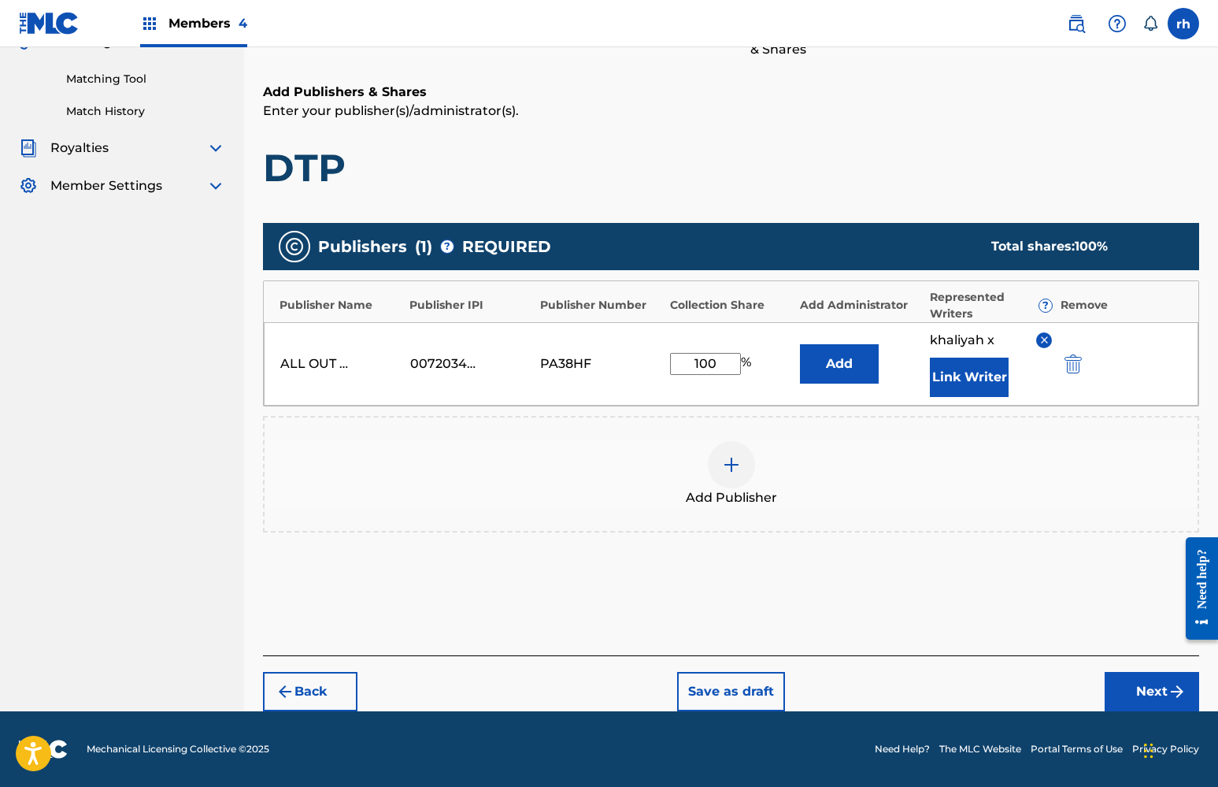
click at [1147, 692] on button "Next" at bounding box center [1152, 691] width 94 height 39
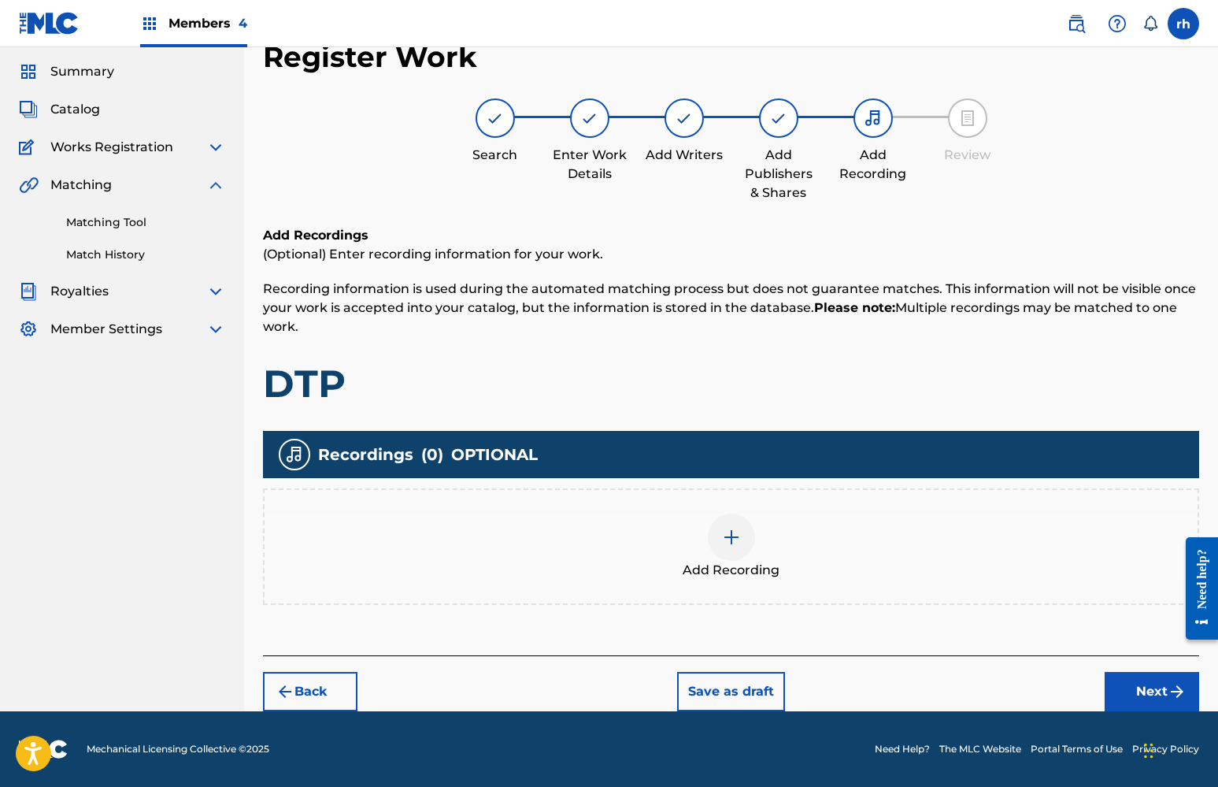
scroll to position [47, 0]
click at [1157, 689] on button "Next" at bounding box center [1152, 691] width 94 height 39
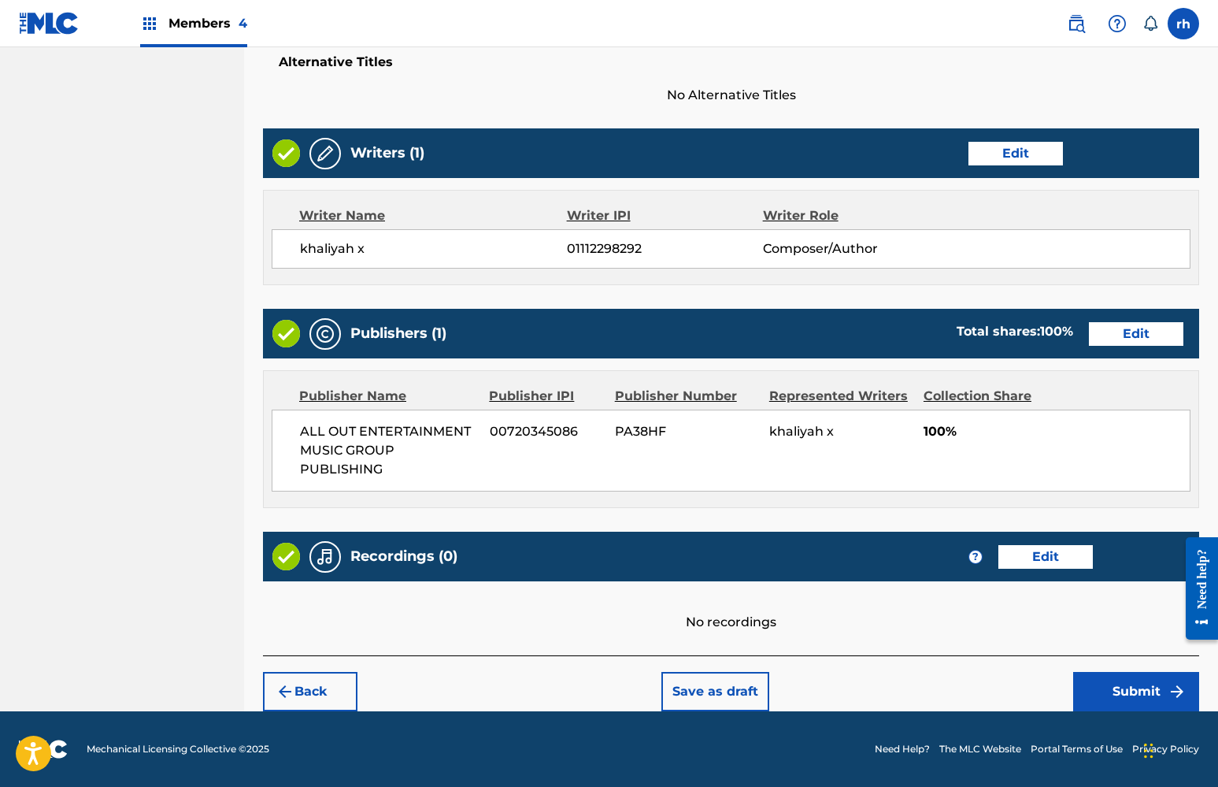
scroll to position [530, 0]
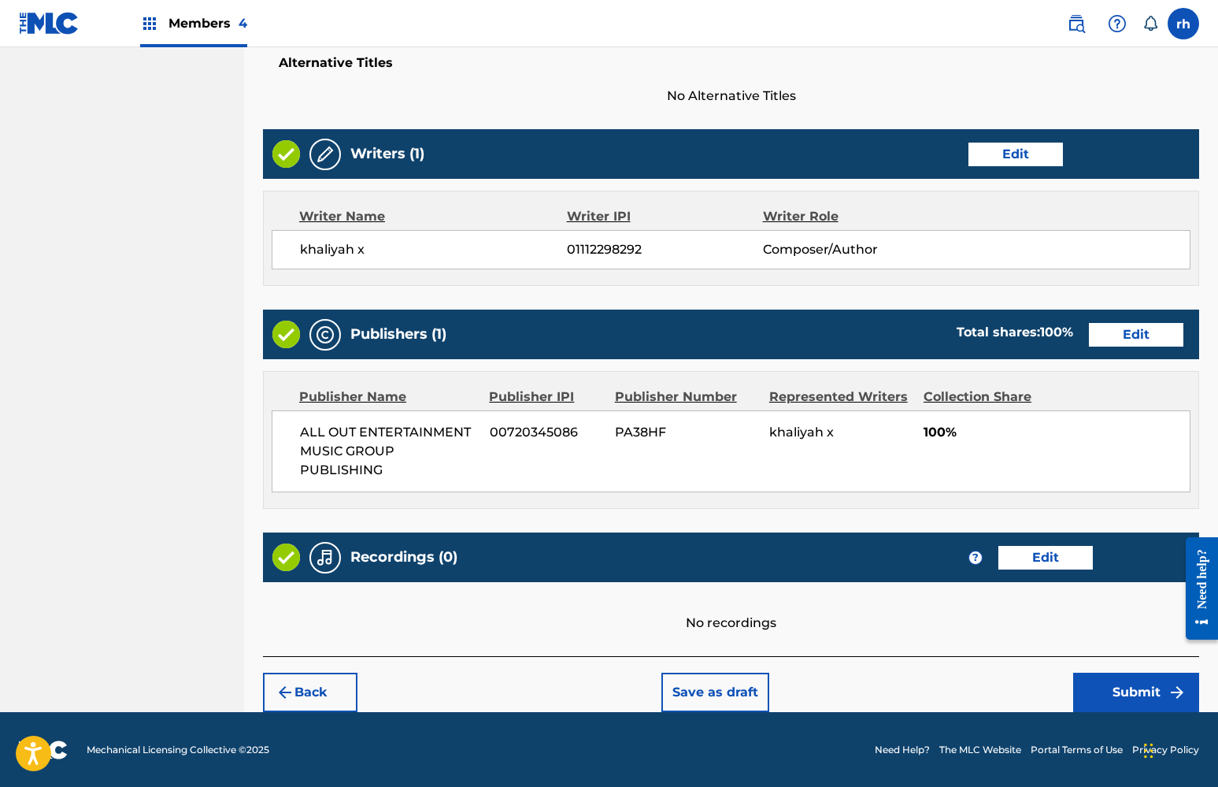
click at [1142, 683] on button "Submit" at bounding box center [1136, 691] width 126 height 39
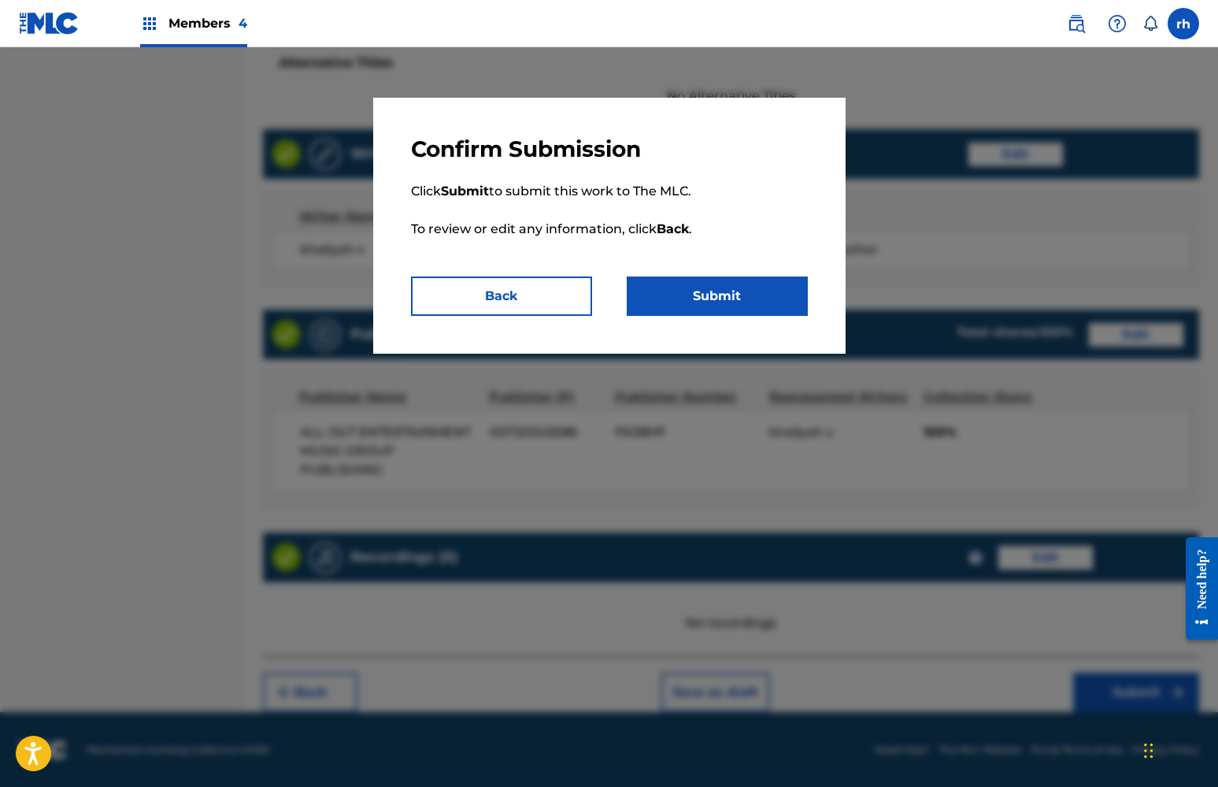
click at [765, 303] on button "Submit" at bounding box center [717, 295] width 181 height 39
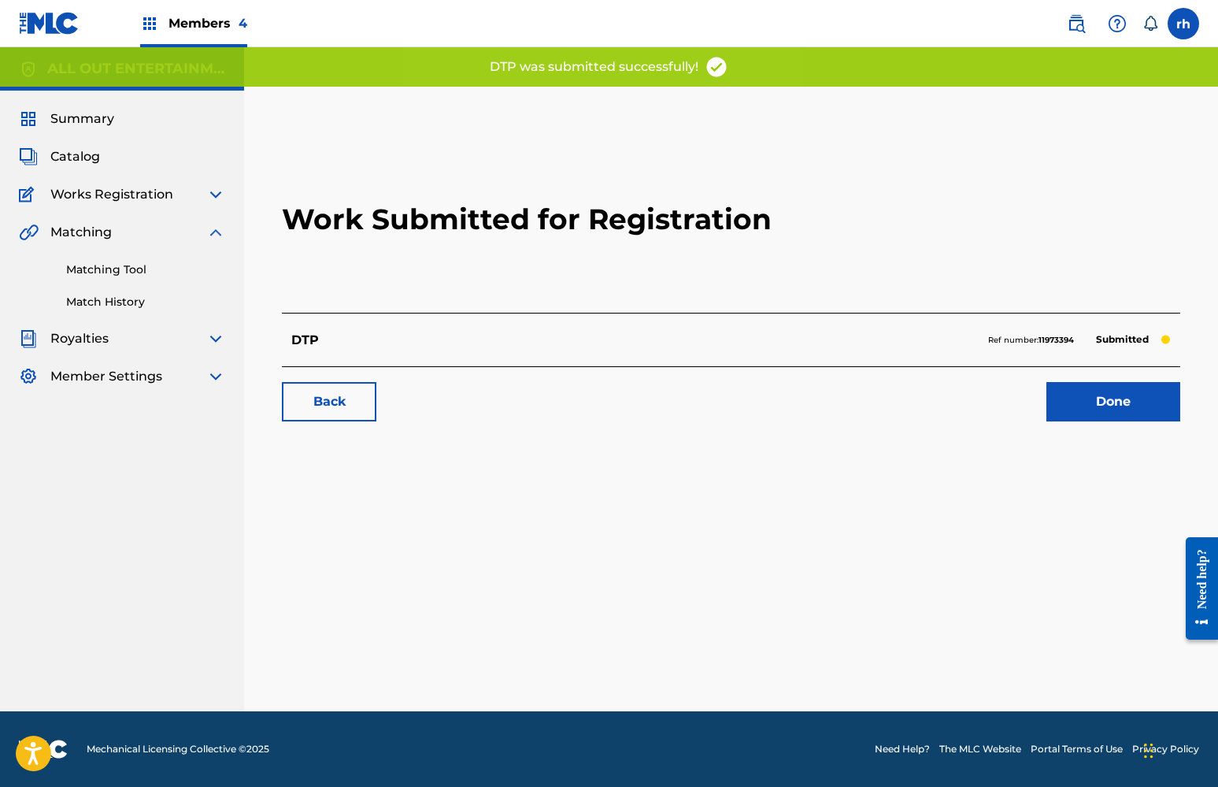
click at [1108, 396] on link "Done" at bounding box center [1113, 401] width 134 height 39
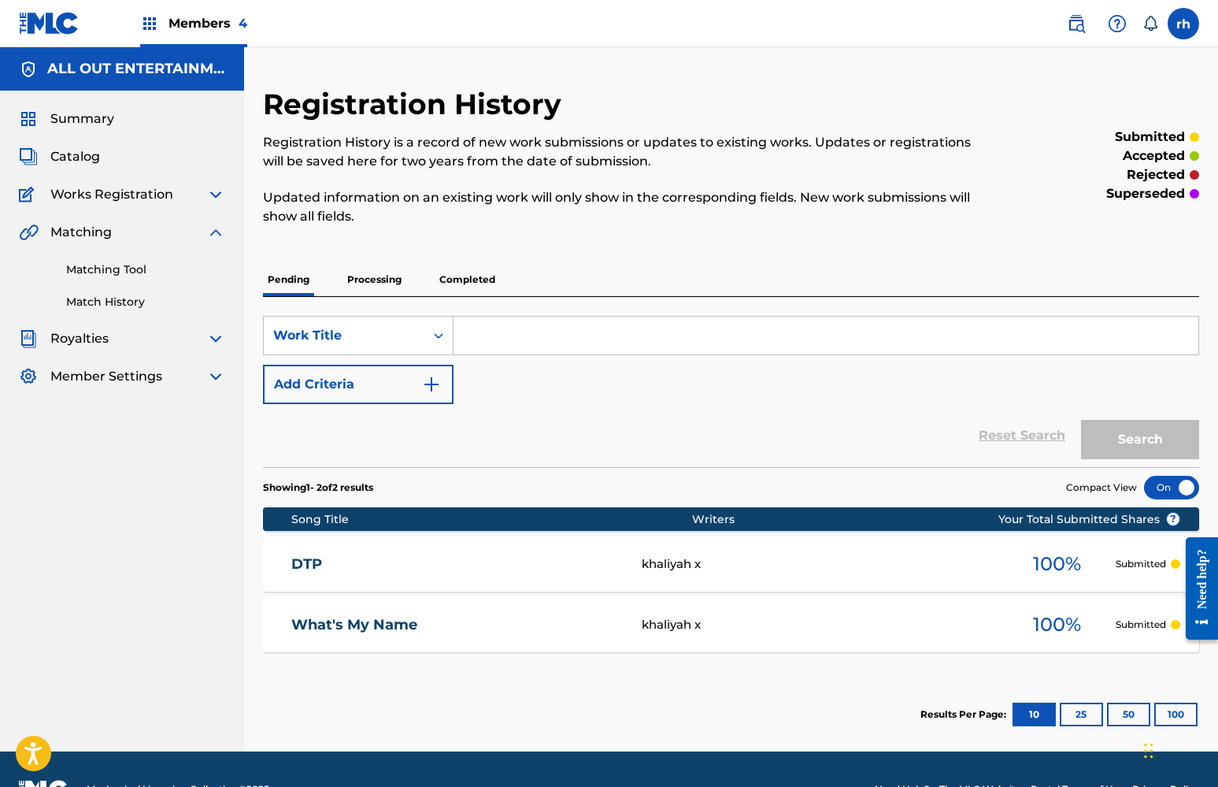
click at [522, 340] on input "Search Form" at bounding box center [825, 336] width 745 height 38
type input "sags"
drag, startPoint x: 505, startPoint y: 362, endPoint x: 497, endPoint y: 383, distance: 22.2
click at [497, 383] on div "SearchWithCriteria7296e0d5-8b4e-4988-8f52-1bae0bff0128 Work Title sags Add Crit…" at bounding box center [731, 360] width 936 height 88
drag, startPoint x: 514, startPoint y: 342, endPoint x: 416, endPoint y: 328, distance: 98.7
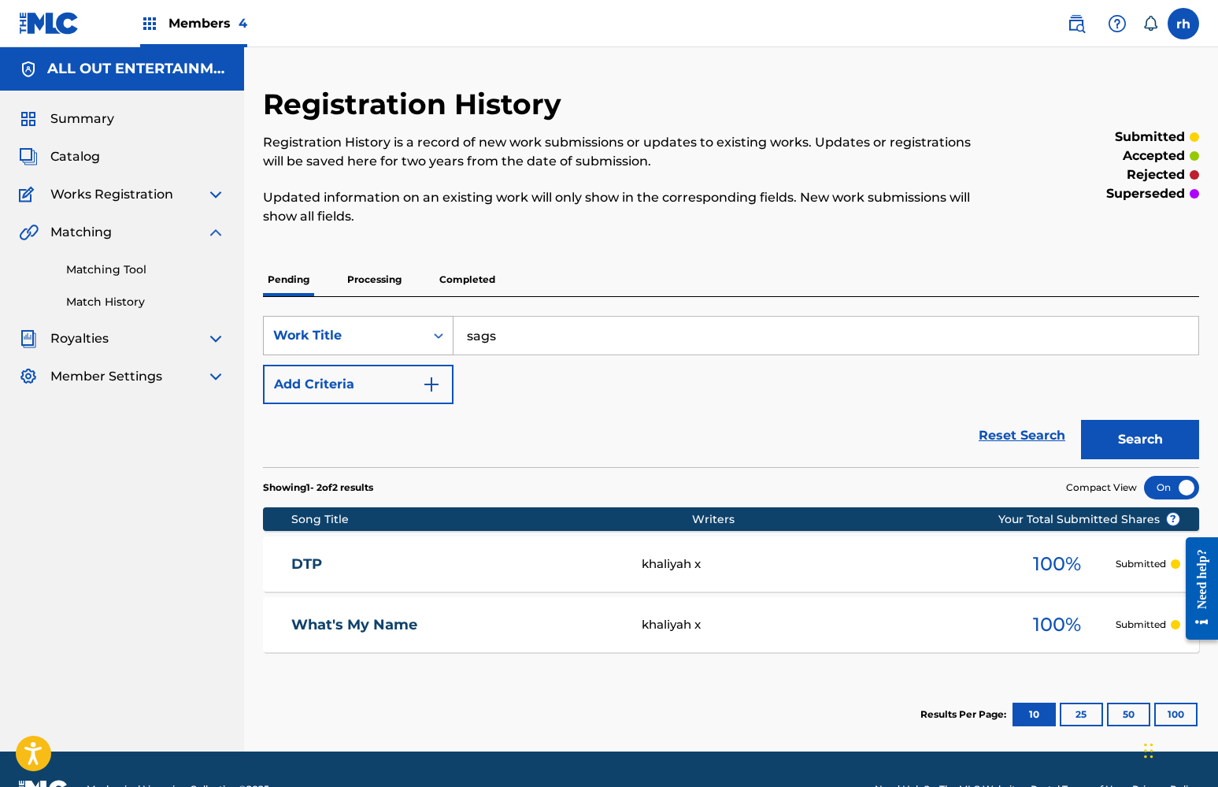
click at [416, 328] on div "SearchWithCriteria7296e0d5-8b4e-4988-8f52-1bae0bff0128 Work Title sags" at bounding box center [731, 335] width 936 height 39
click at [94, 165] on span "Catalog" at bounding box center [75, 156] width 50 height 19
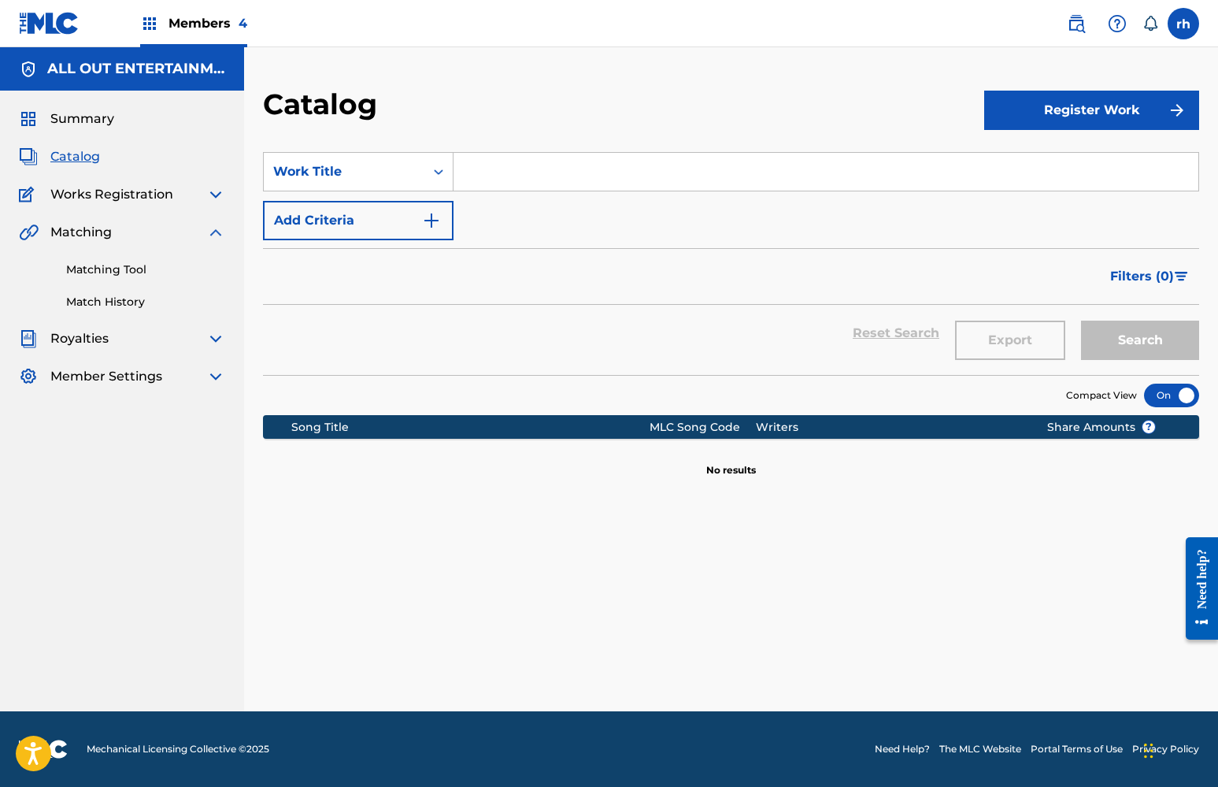
click at [1057, 113] on button "Register Work" at bounding box center [1091, 110] width 215 height 39
click at [1051, 160] on link "Individual" at bounding box center [1091, 162] width 215 height 38
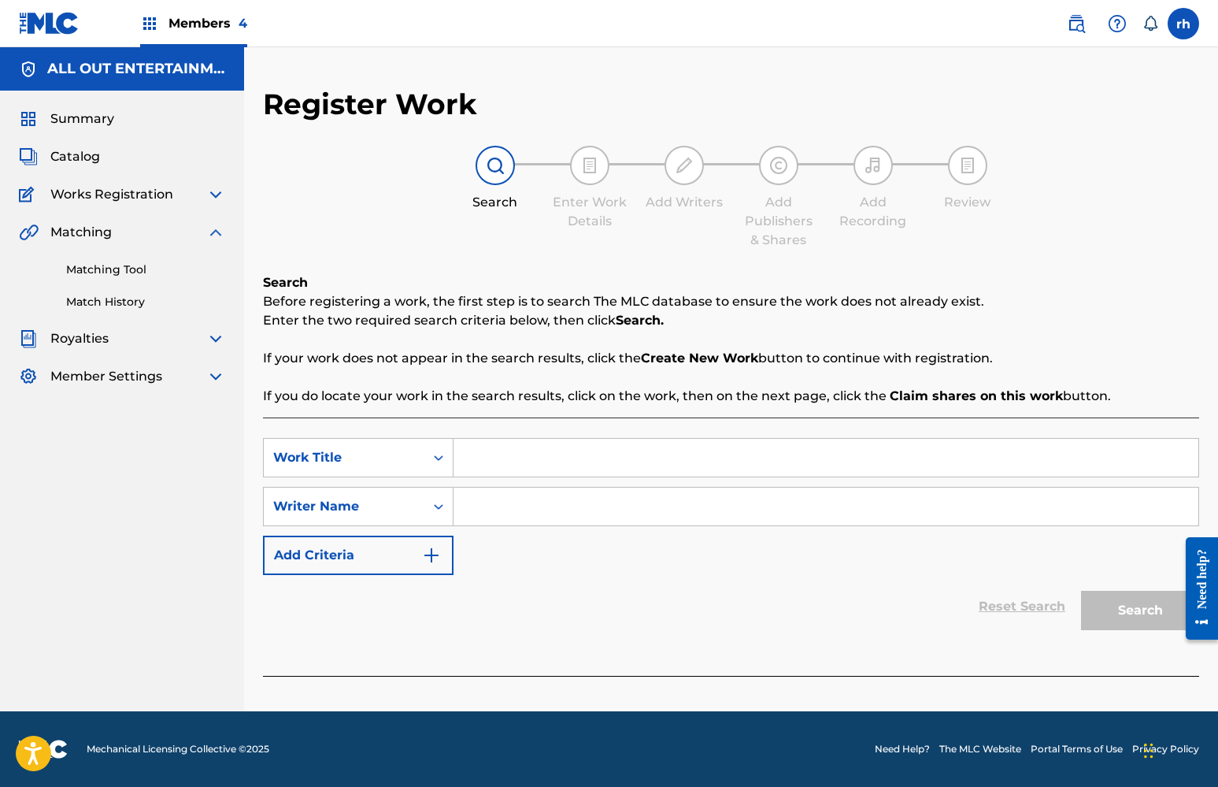
click at [510, 465] on input "Search Form" at bounding box center [825, 458] width 745 height 38
type input "silly games"
click at [499, 518] on input "Search Form" at bounding box center [825, 506] width 745 height 38
type input "khaliyah x"
click at [1127, 608] on button "Search" at bounding box center [1140, 609] width 118 height 39
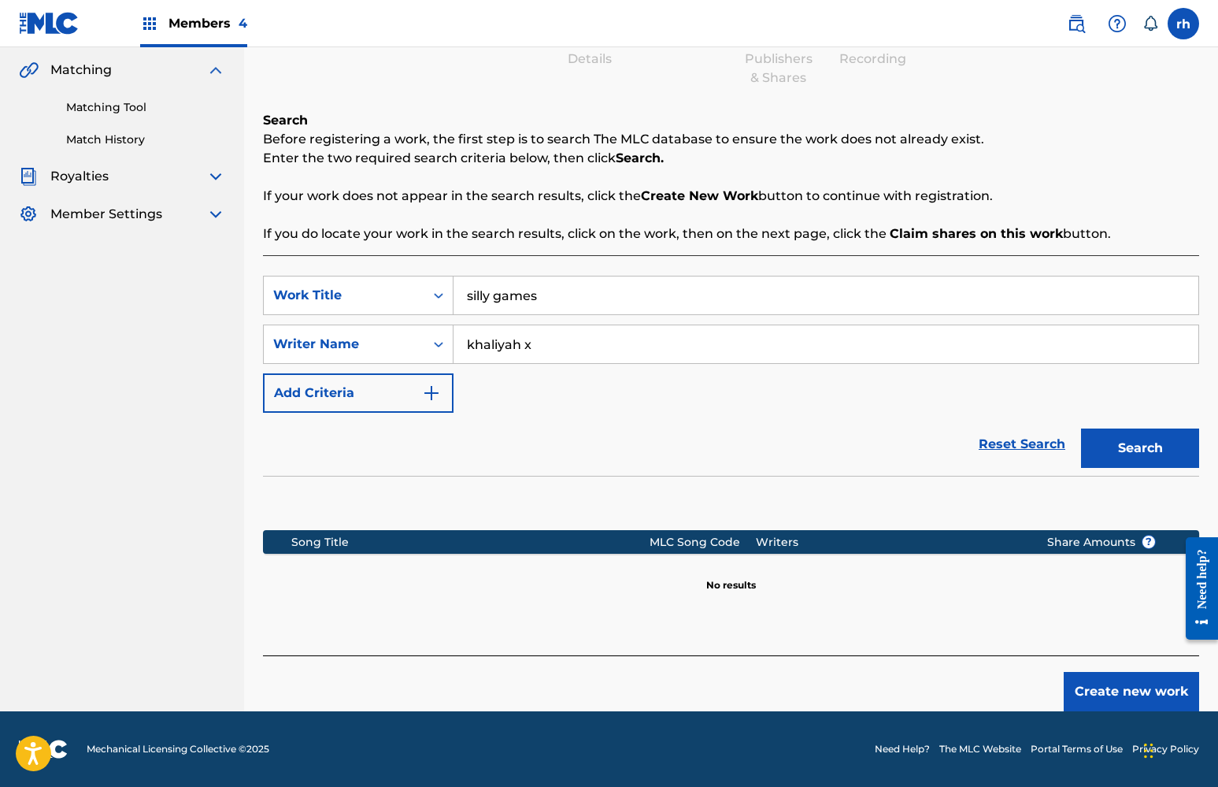
scroll to position [162, 0]
click at [1138, 689] on button "Create new work" at bounding box center [1131, 691] width 135 height 39
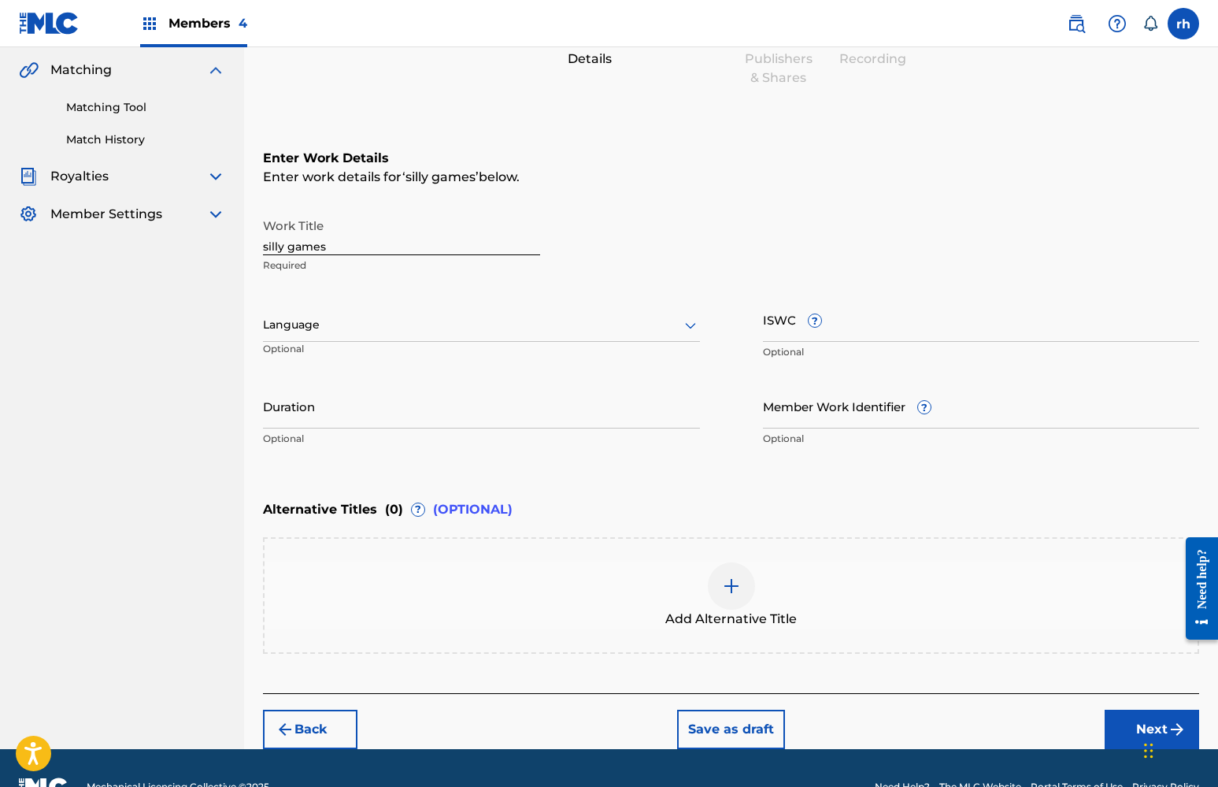
click at [569, 331] on div at bounding box center [481, 325] width 437 height 20
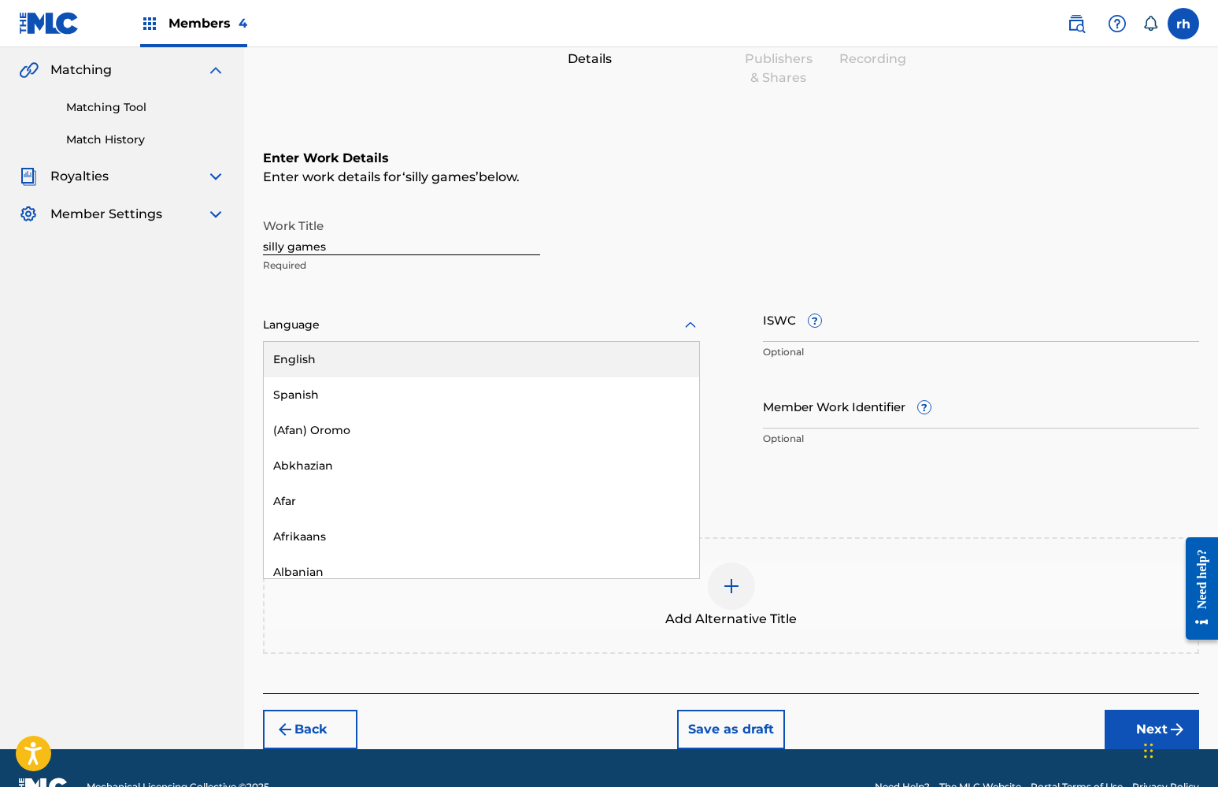
click at [567, 350] on div "English" at bounding box center [481, 359] width 435 height 35
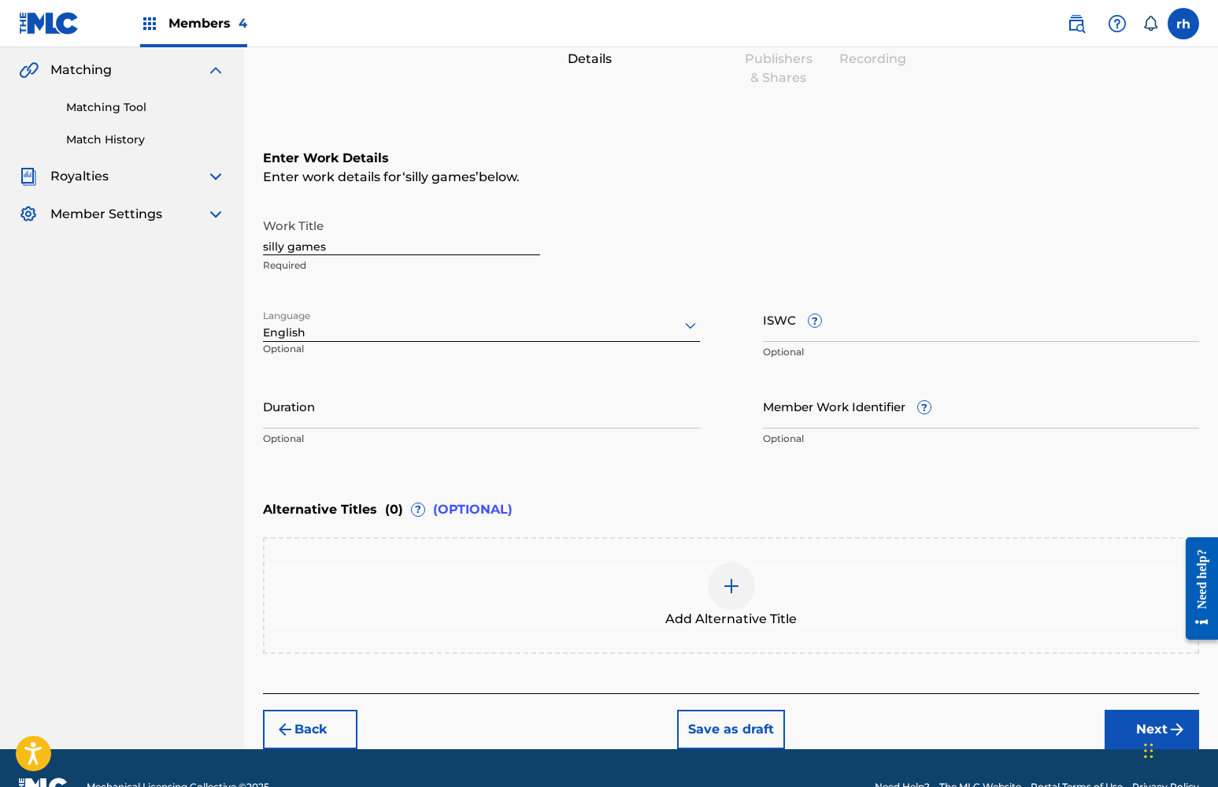
click at [890, 330] on input "ISWC ?" at bounding box center [981, 319] width 437 height 45
paste input "T-319.900.067-0"
type input "T-319.900.067-0"
click at [905, 391] on input "Member Work Identifier ?" at bounding box center [981, 405] width 437 height 45
click at [1149, 739] on div "Chat Widget" at bounding box center [1178, 749] width 79 height 76
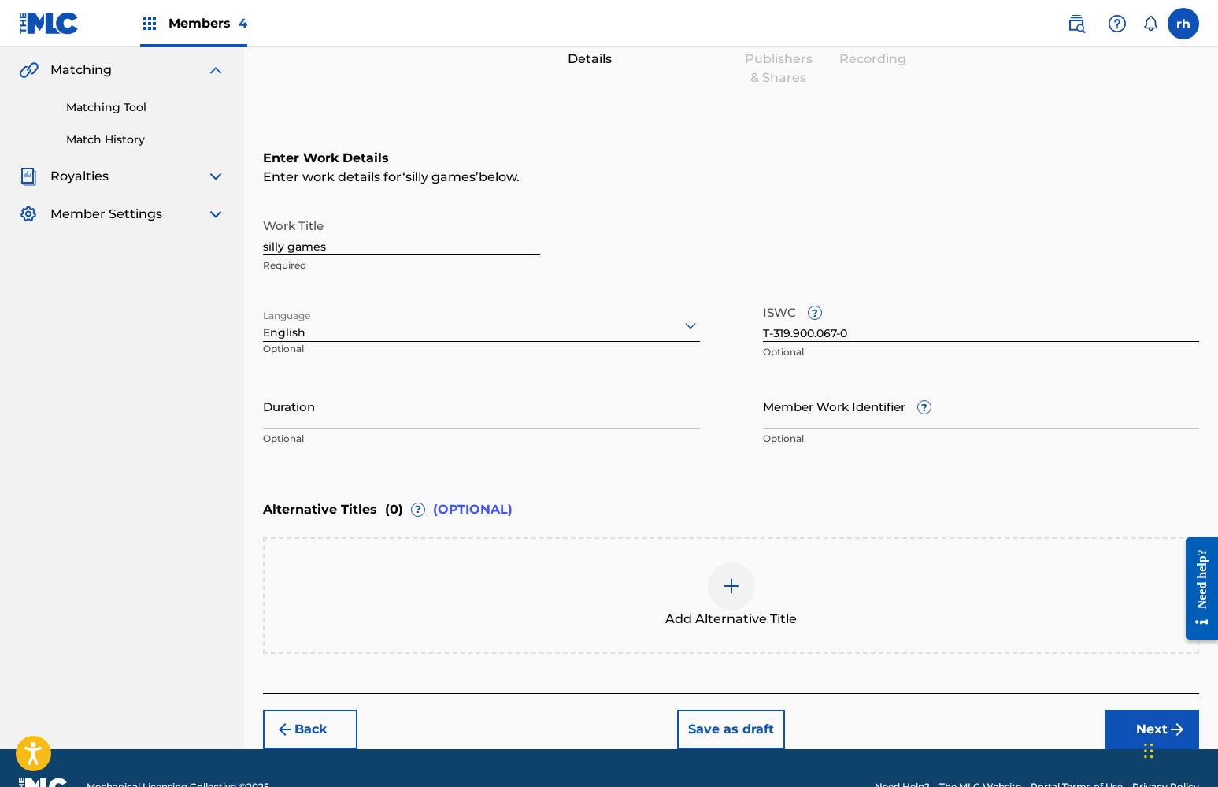
click at [1149, 739] on div "Chat Widget" at bounding box center [1178, 749] width 79 height 76
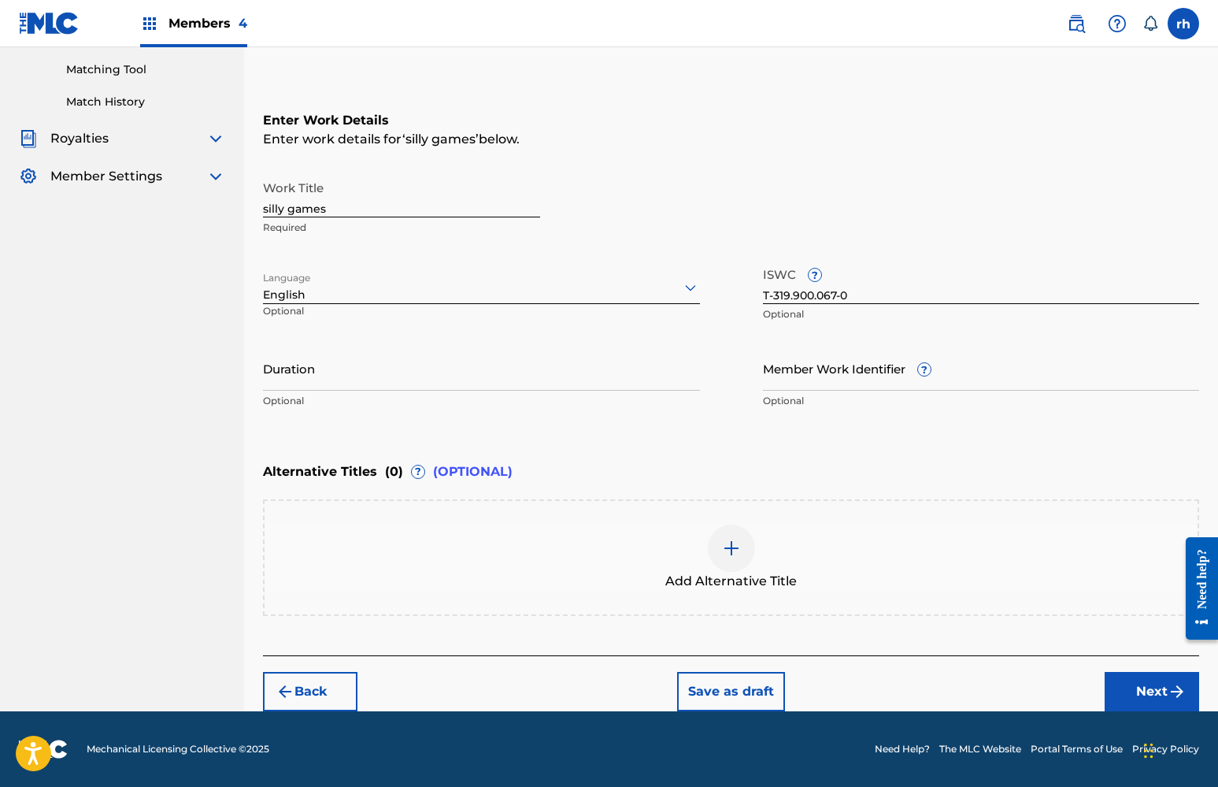
click at [1152, 696] on button "Next" at bounding box center [1152, 691] width 94 height 39
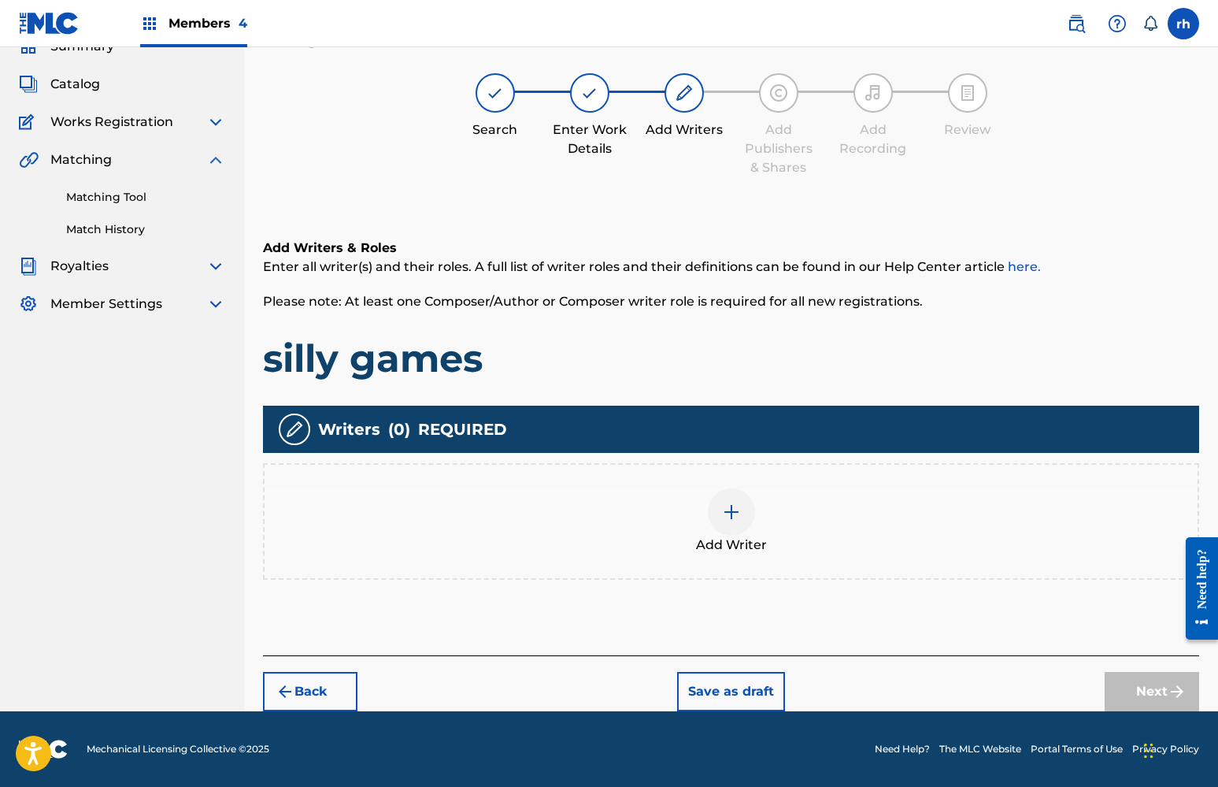
click at [742, 524] on div at bounding box center [731, 511] width 47 height 47
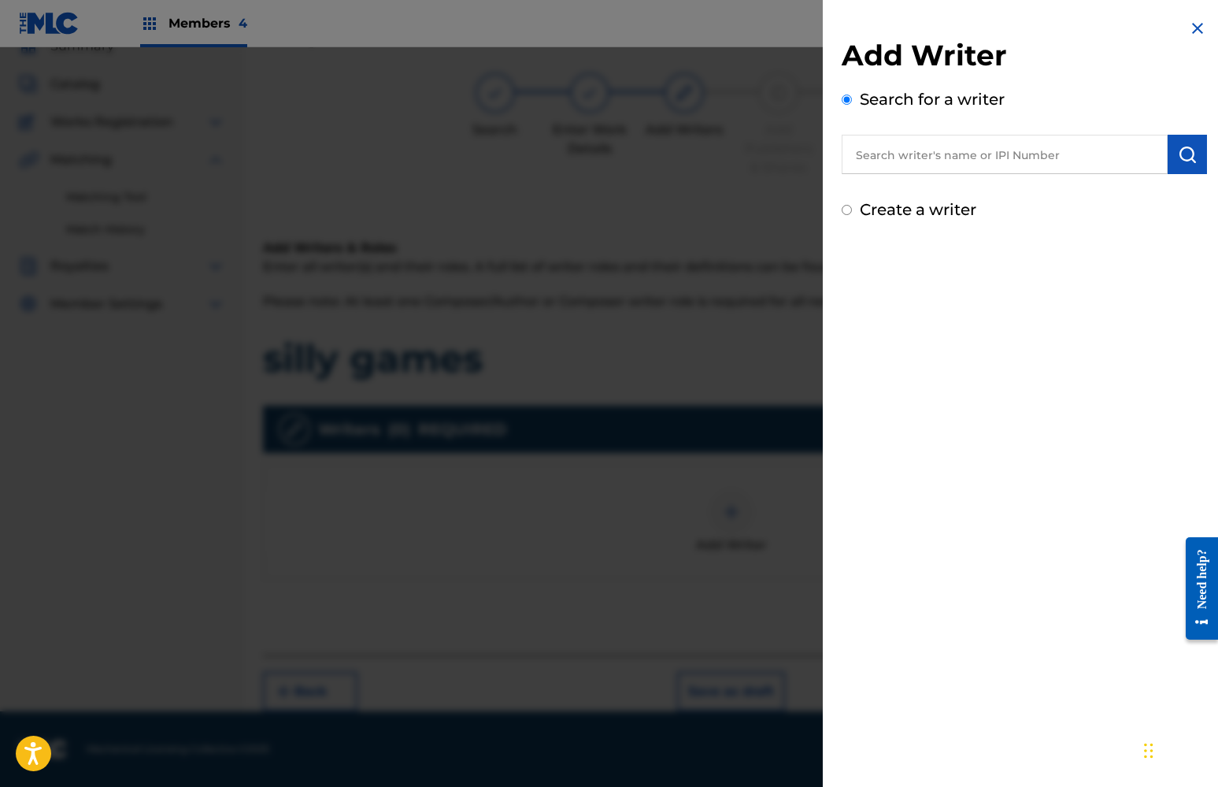
click at [847, 213] on input "Create a writer" at bounding box center [847, 210] width 10 height 10
radio input "false"
radio input "true"
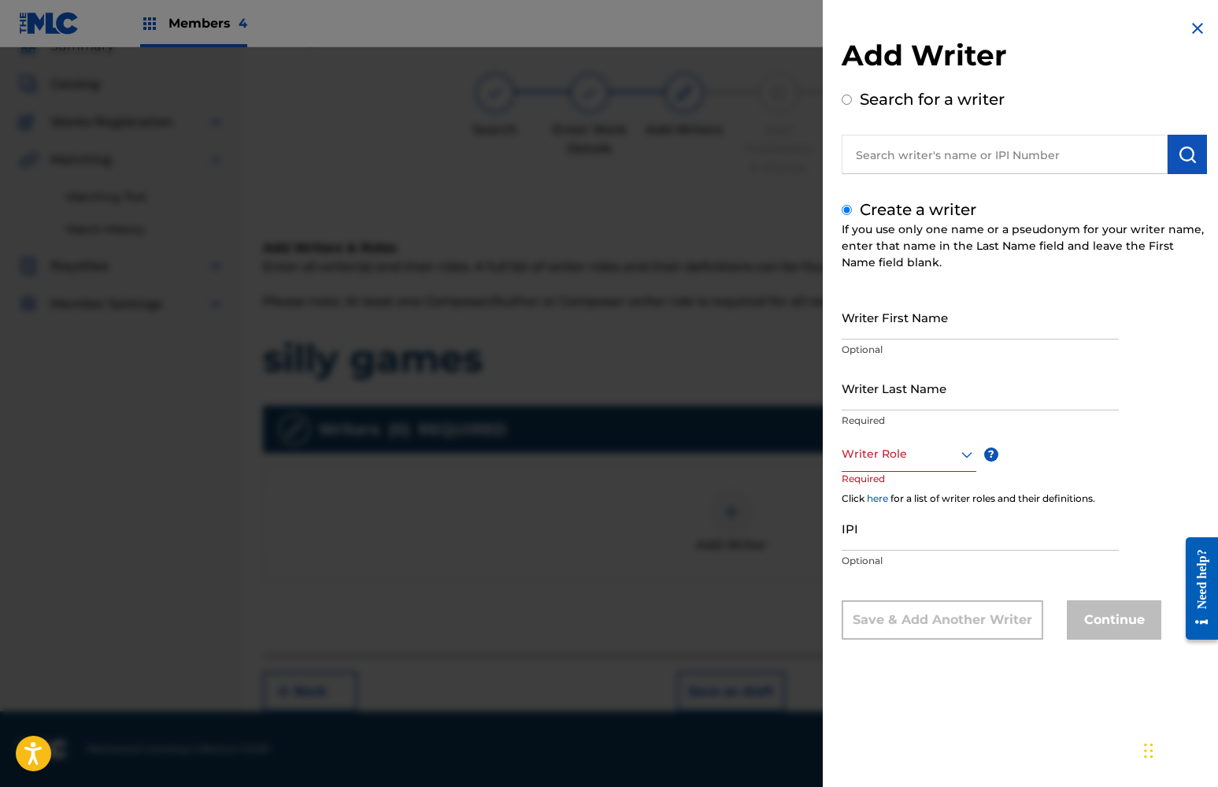
click at [913, 320] on input "Writer First Name" at bounding box center [980, 316] width 277 height 45
type input "khaliyah"
click at [914, 395] on input "Writer Last Name" at bounding box center [980, 387] width 277 height 45
type input "x"
click at [924, 464] on div "Writer Role" at bounding box center [909, 453] width 135 height 35
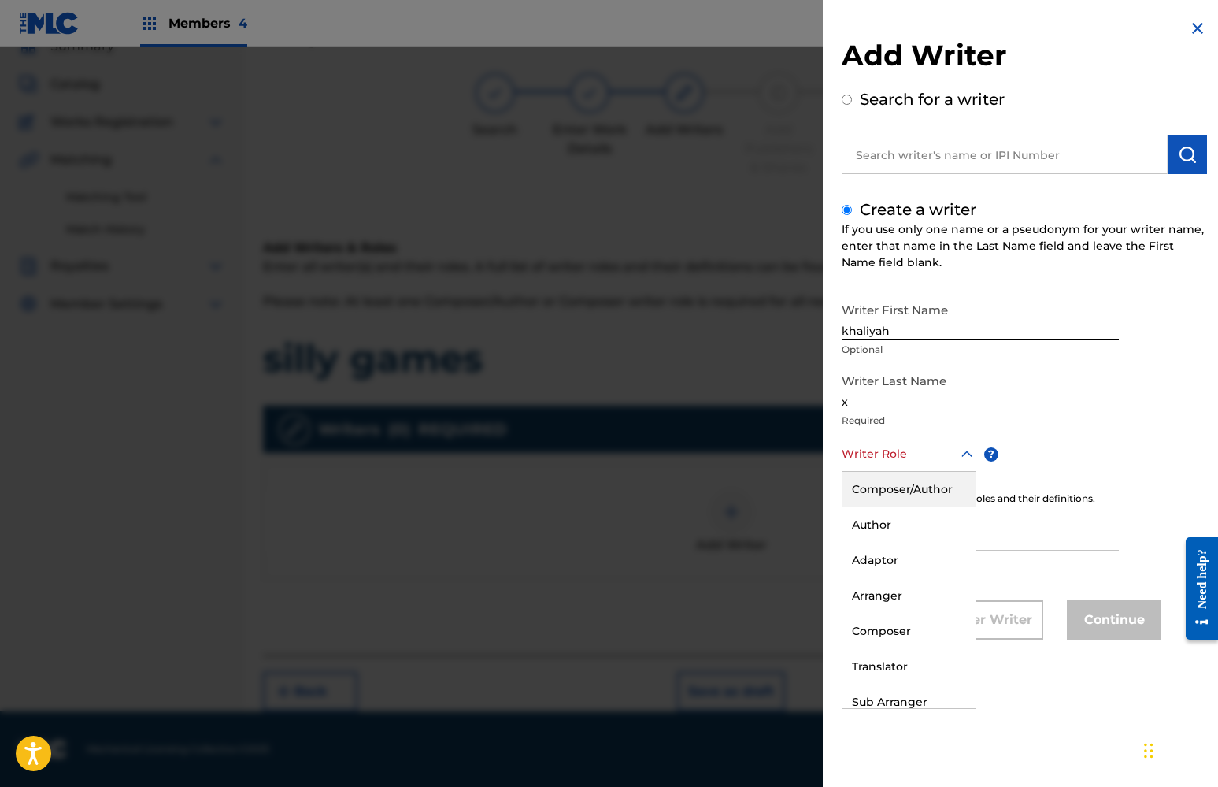
click at [924, 494] on div "Composer/Author" at bounding box center [908, 489] width 133 height 35
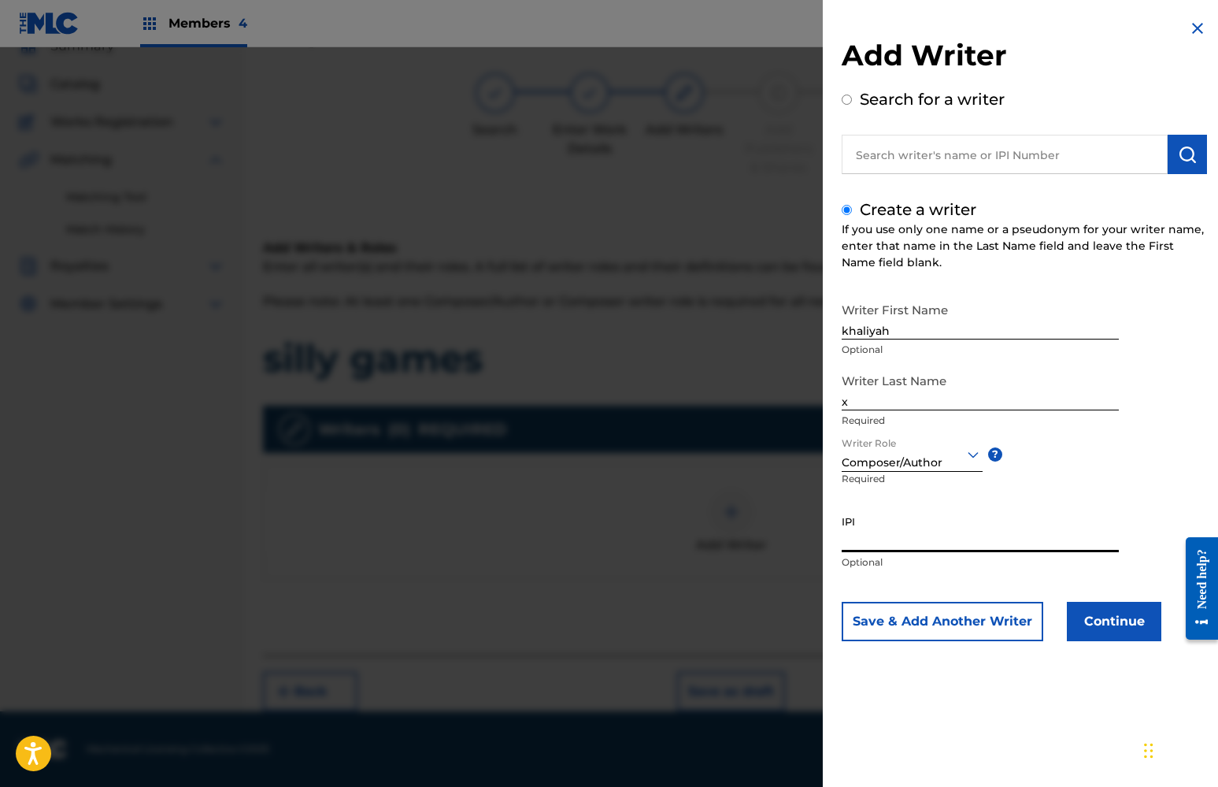
click at [913, 534] on input "IPI" at bounding box center [980, 529] width 277 height 45
paste input "T-319.900.067-0"
type input "T-319.900.067-0"
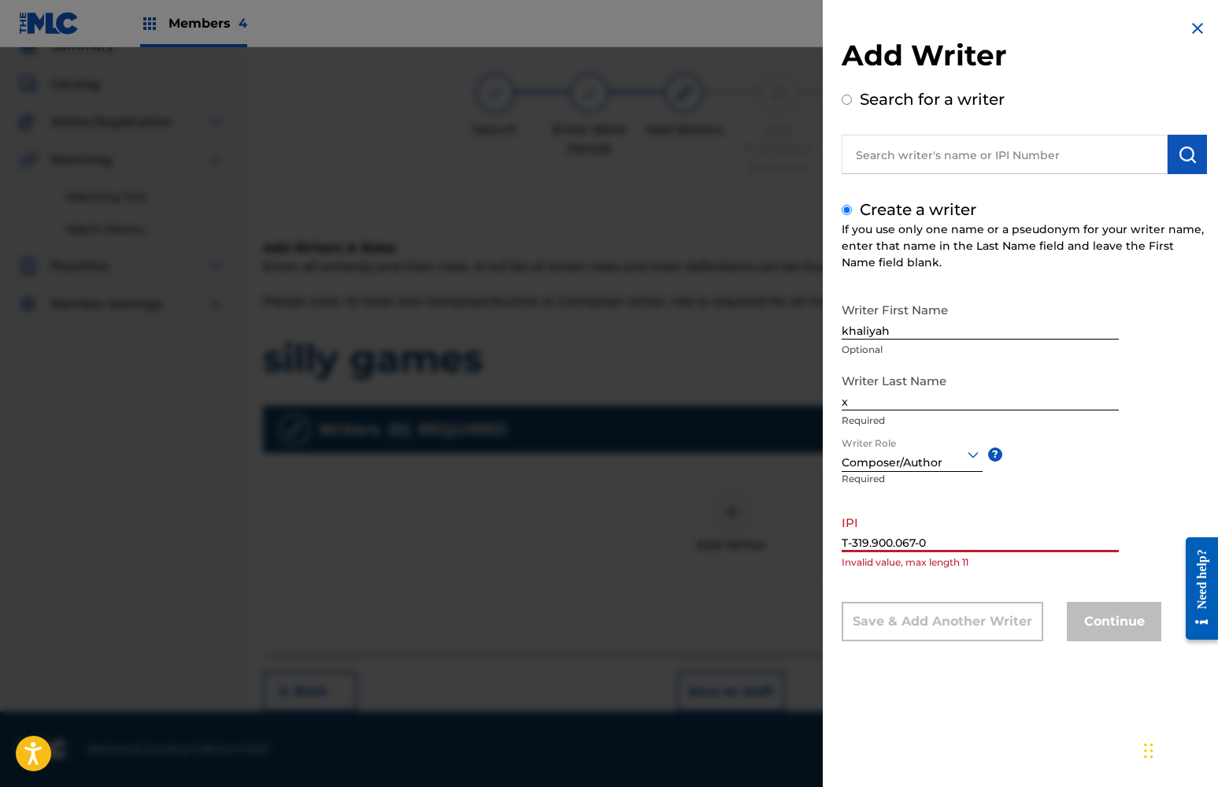
drag, startPoint x: 939, startPoint y: 541, endPoint x: 828, endPoint y: 539, distance: 111.0
click at [830, 540] on div "Add Writer Search for a writer Create a writer If you use only one name or a ps…" at bounding box center [1024, 341] width 403 height 683
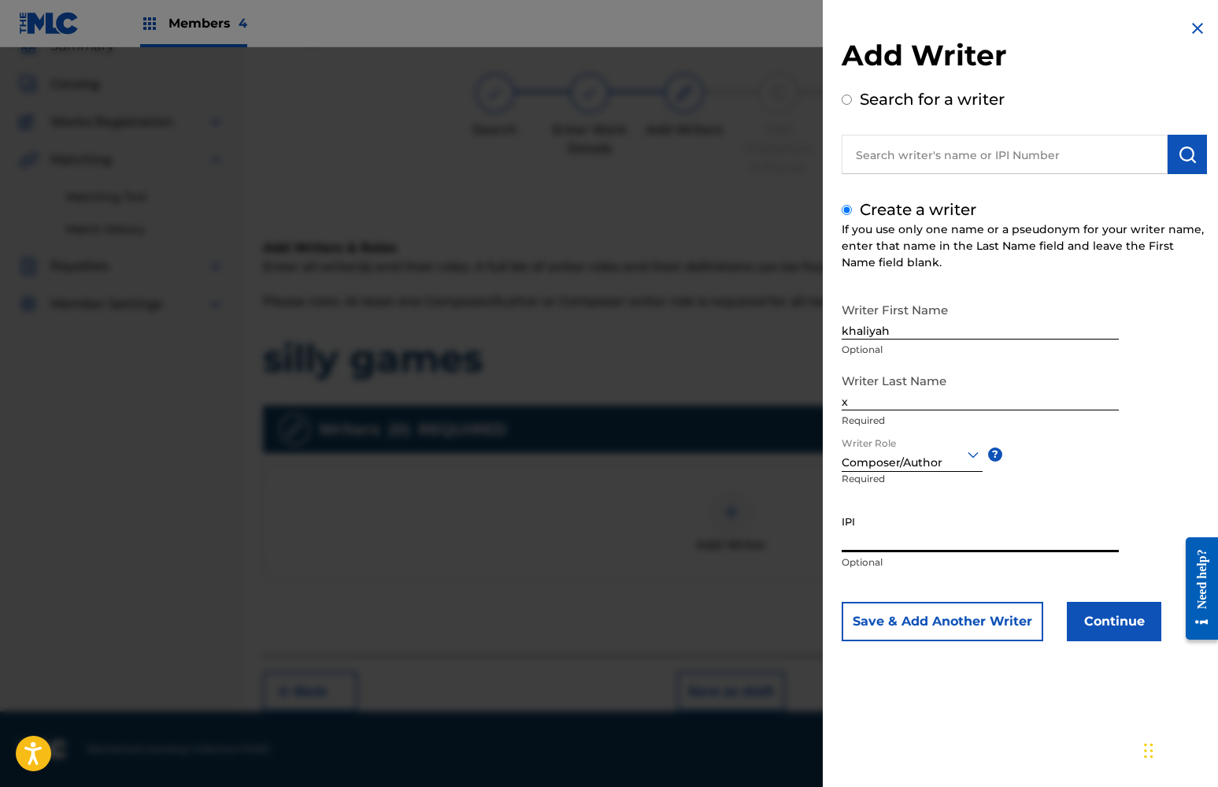
paste input "01112298292"
type input "01112298292"
click at [1105, 618] on button "Continue" at bounding box center [1114, 621] width 94 height 39
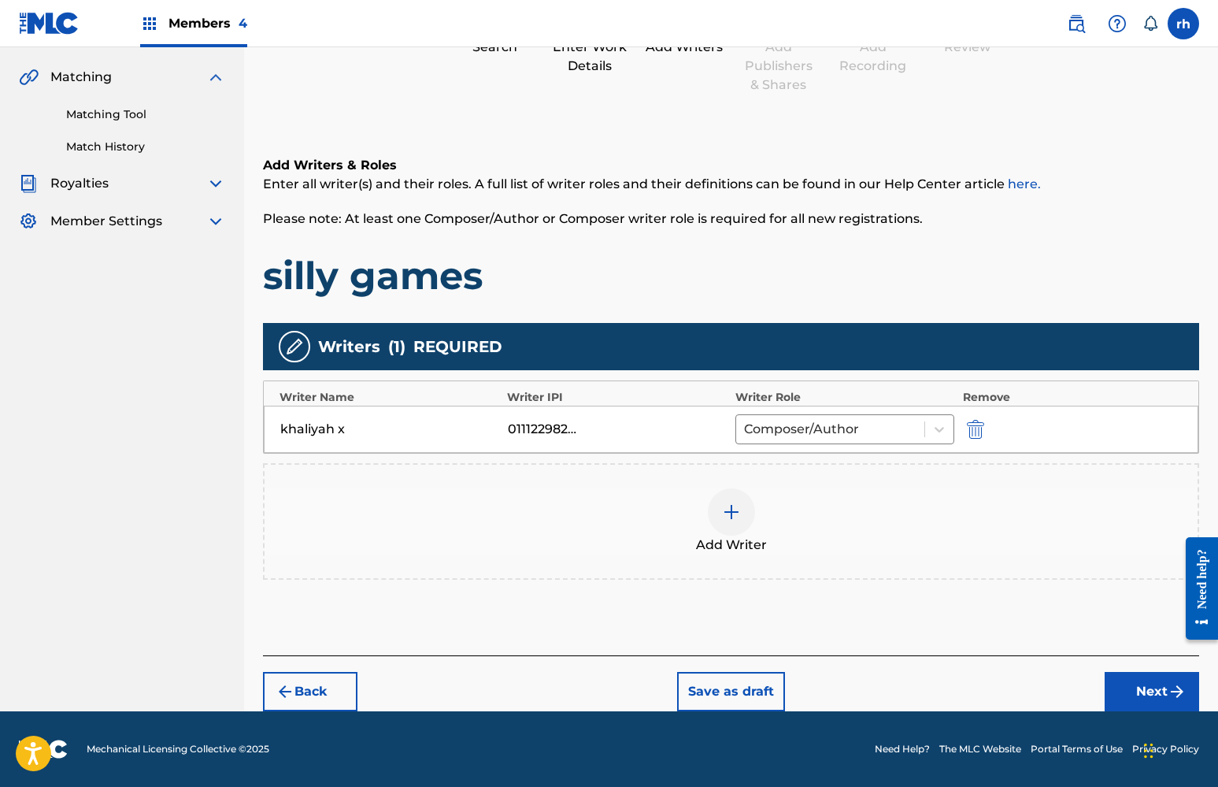
scroll to position [155, 0]
click at [1148, 687] on button "Next" at bounding box center [1152, 691] width 94 height 39
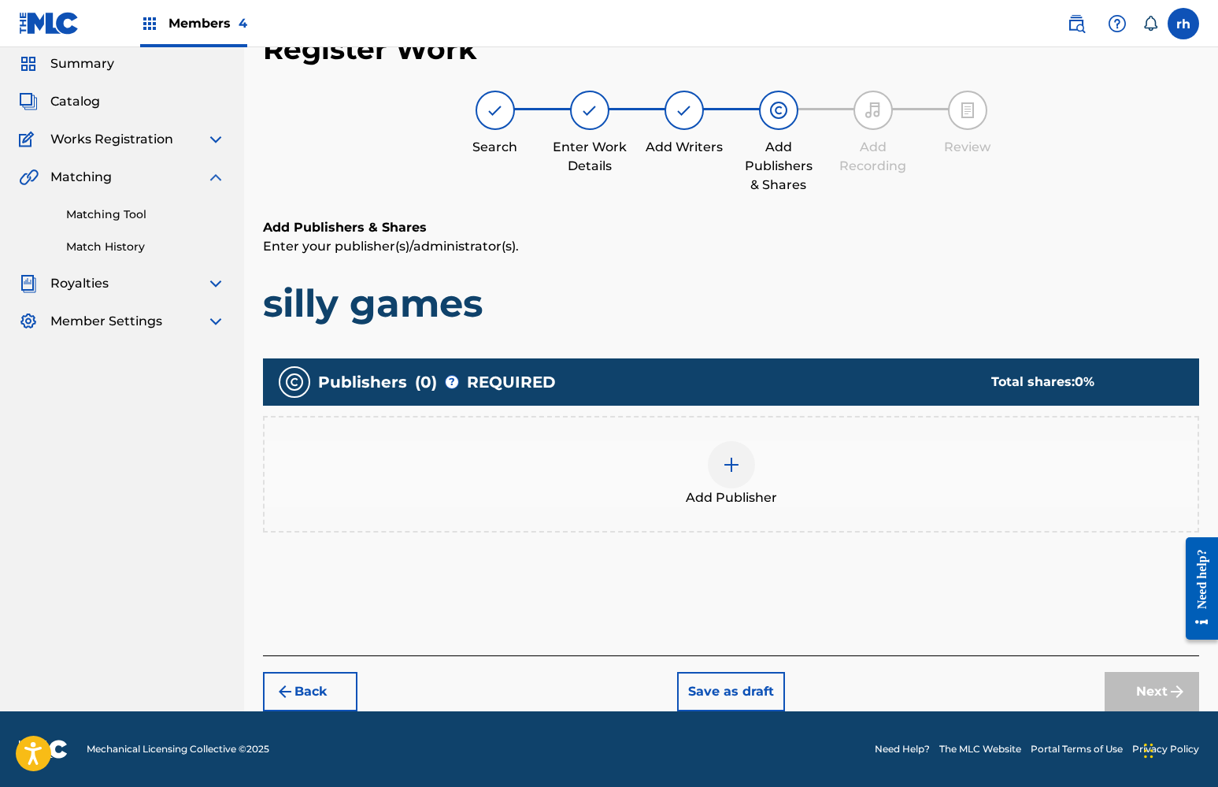
click at [739, 463] on img at bounding box center [731, 464] width 19 height 19
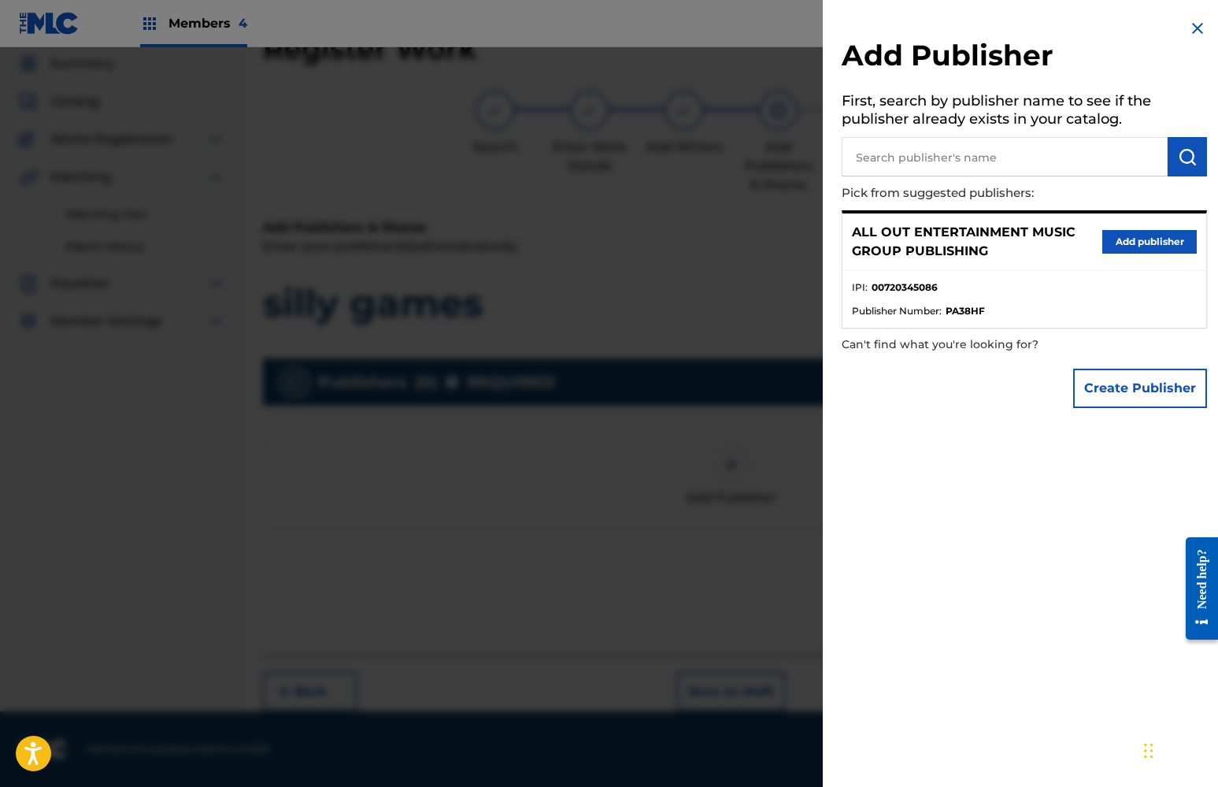
click at [1131, 235] on button "Add publisher" at bounding box center [1149, 242] width 94 height 24
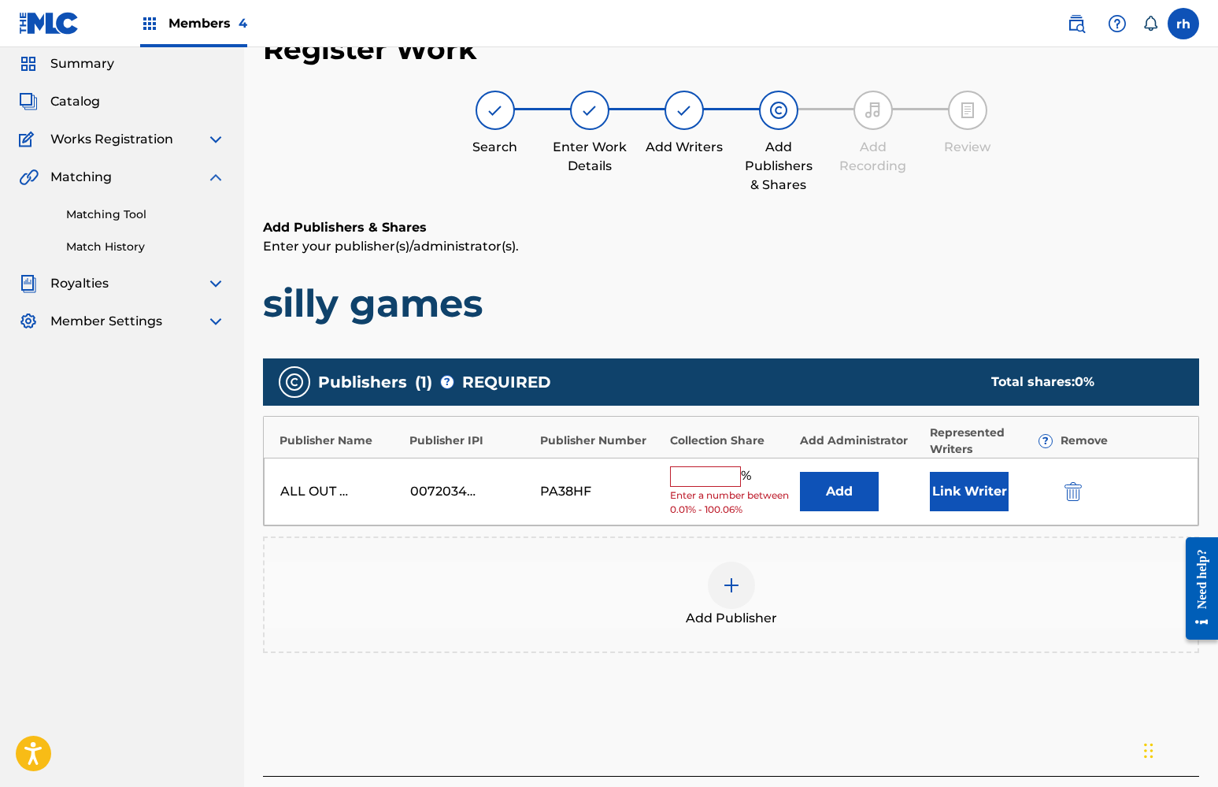
click at [727, 476] on input "text" at bounding box center [705, 476] width 71 height 20
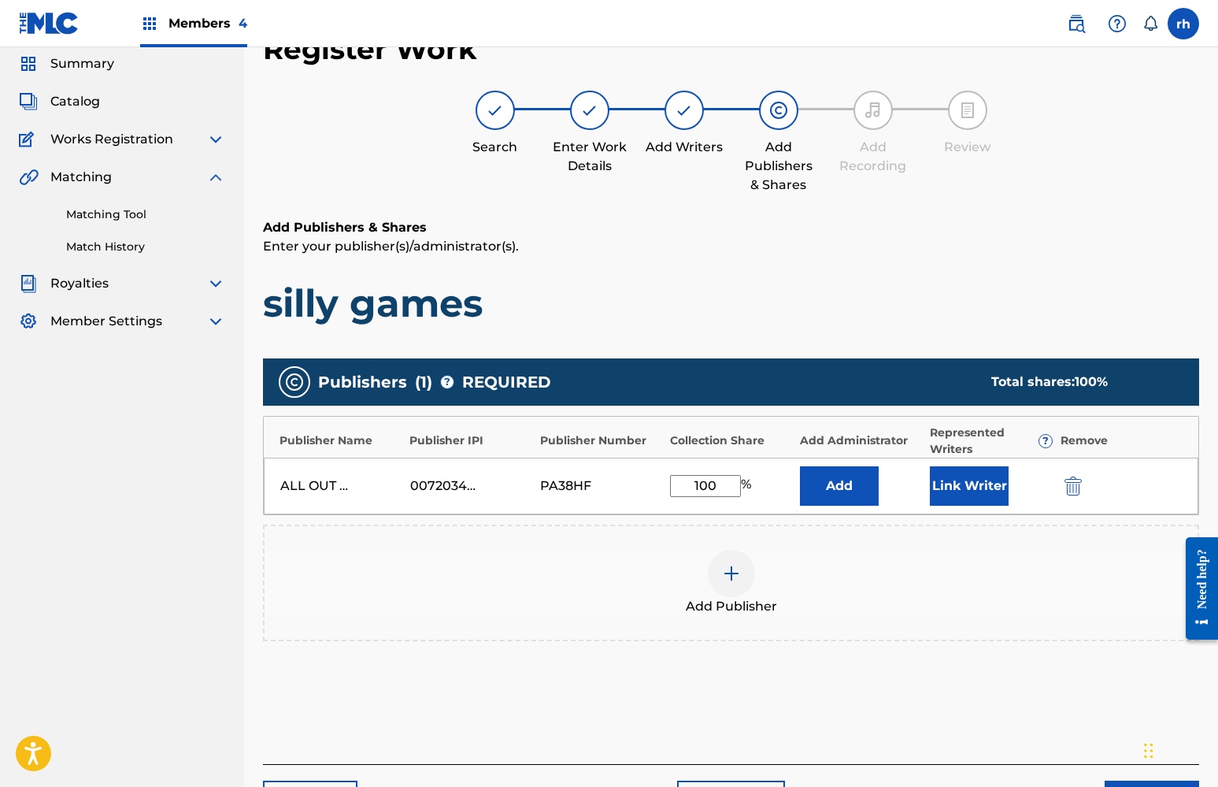
type input "100"
click at [955, 486] on button "Link Writer" at bounding box center [969, 485] width 79 height 39
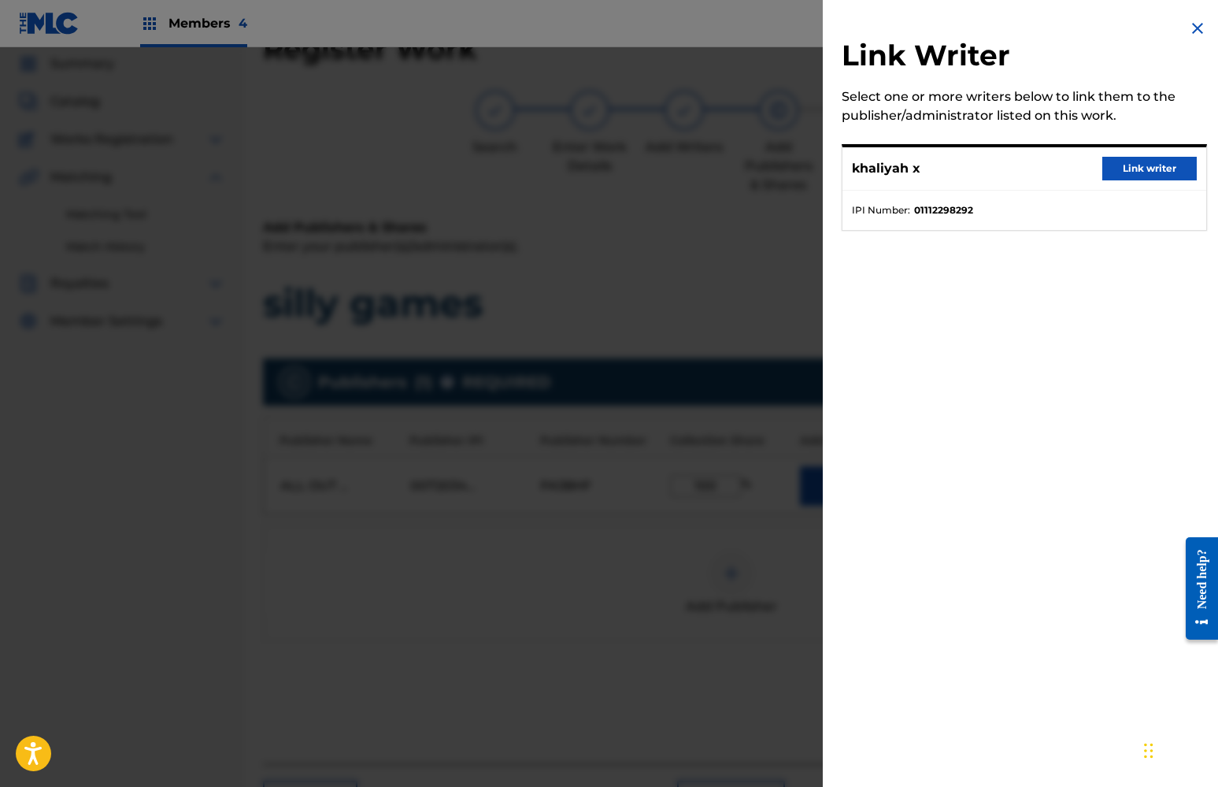
click at [1128, 168] on button "Link writer" at bounding box center [1149, 169] width 94 height 24
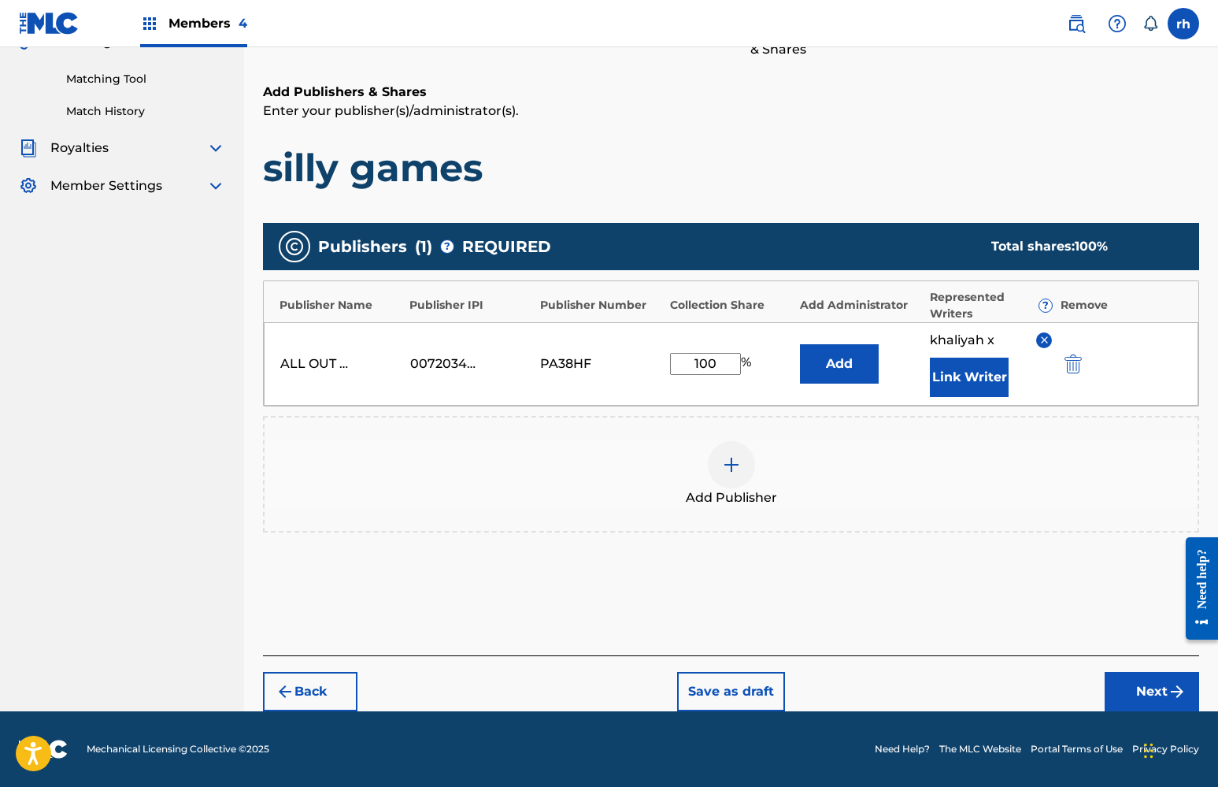
scroll to position [191, 0]
click at [1149, 693] on button "Next" at bounding box center [1152, 691] width 94 height 39
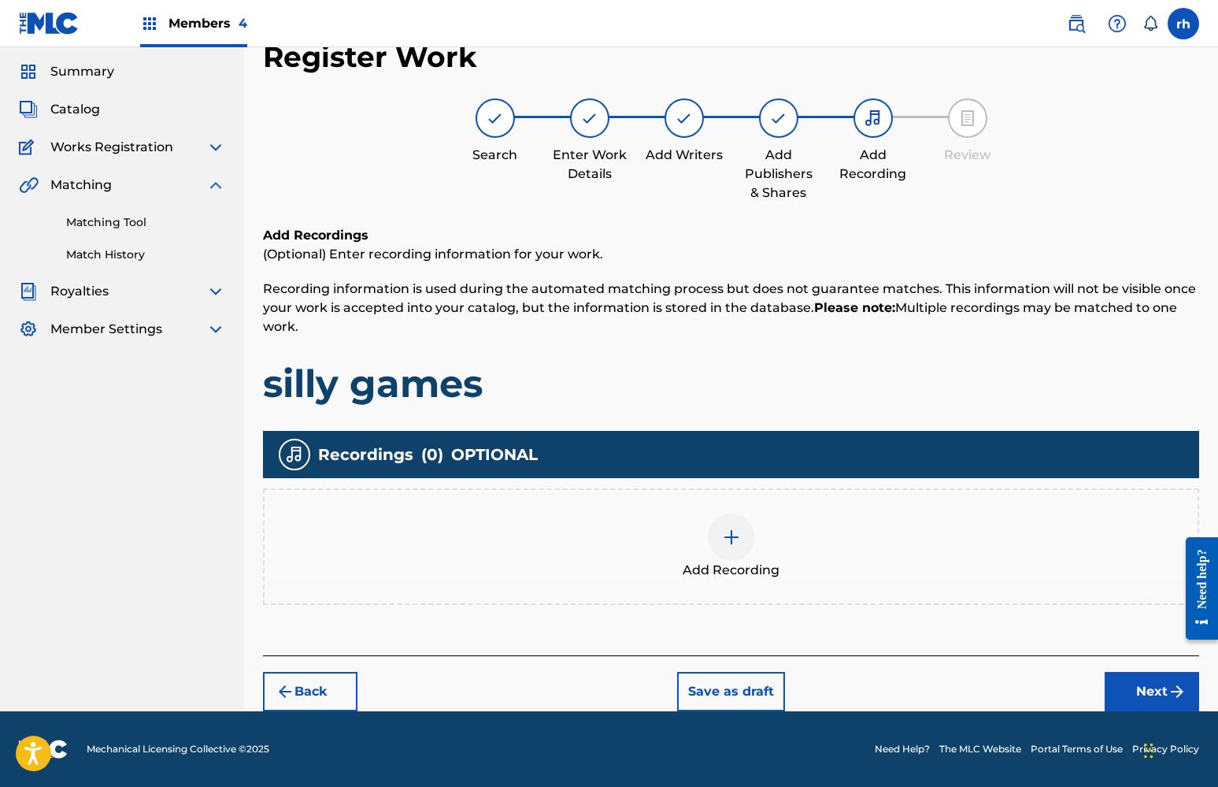
click at [1144, 689] on button "Next" at bounding box center [1152, 691] width 94 height 39
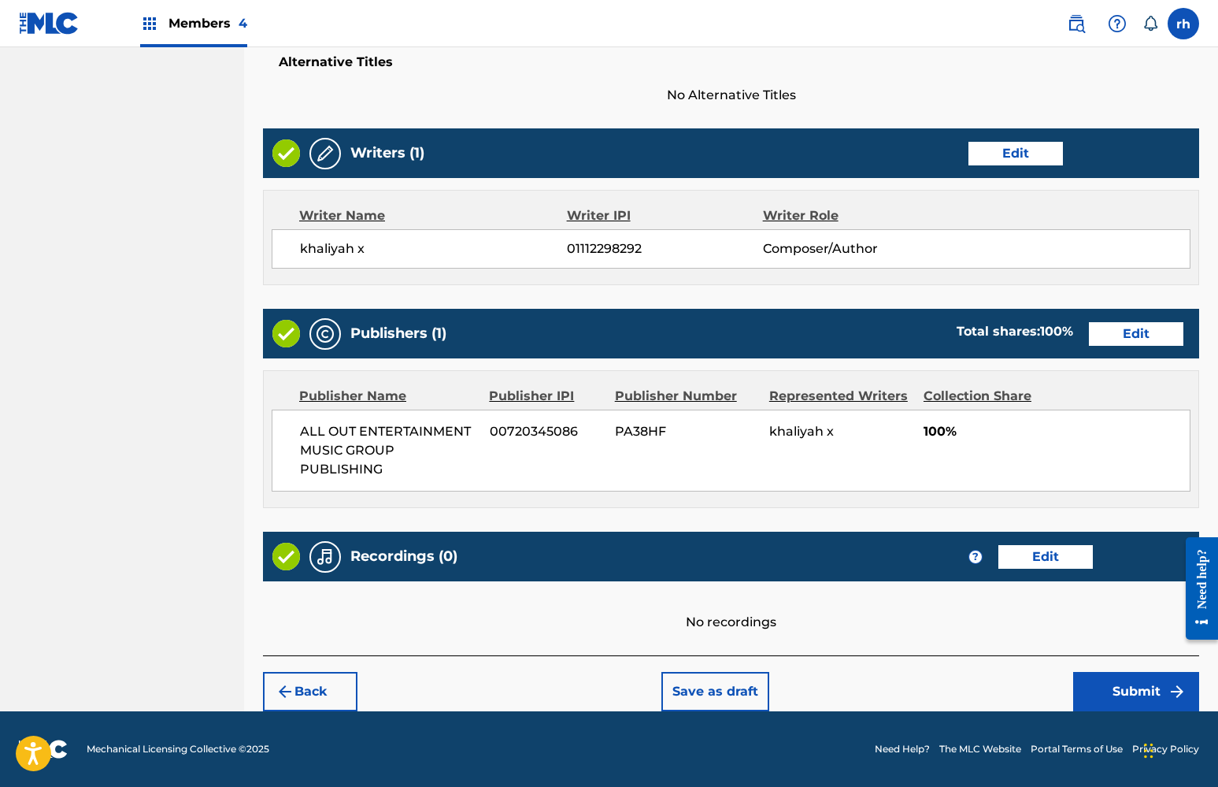
scroll to position [530, 0]
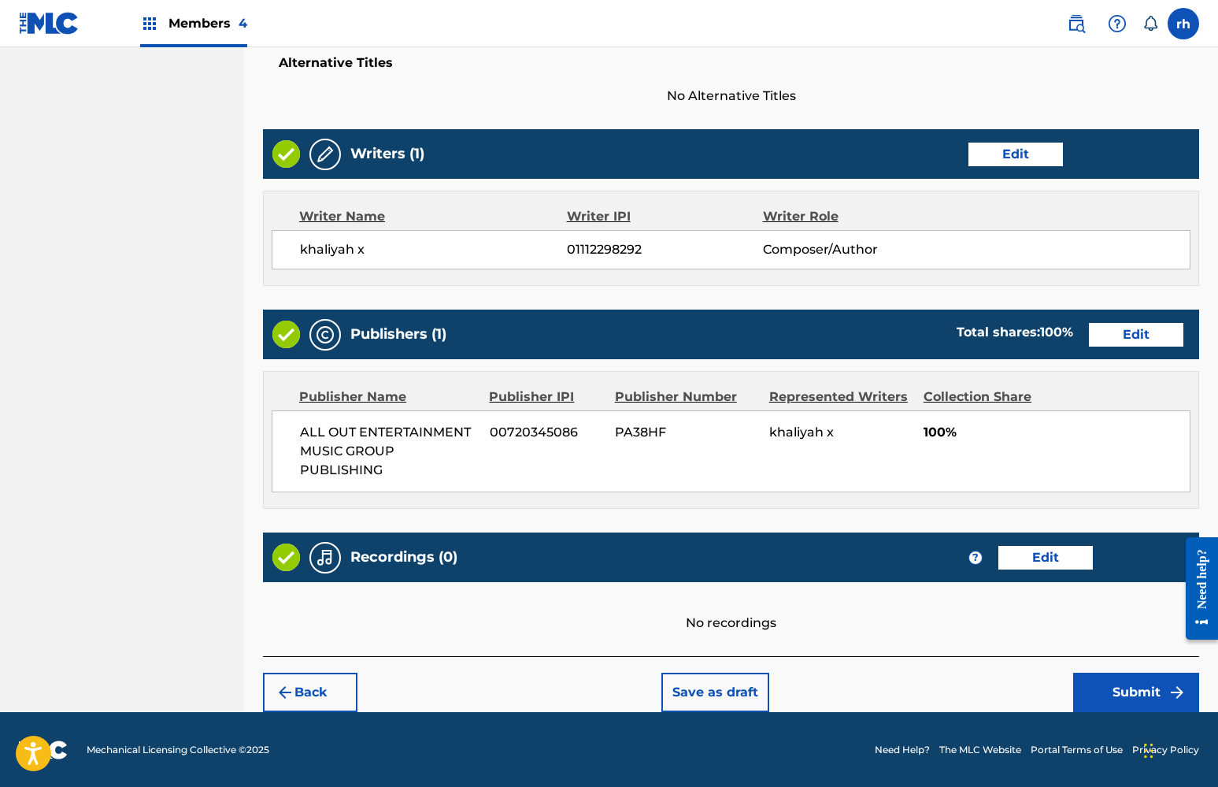
click at [1138, 689] on button "Submit" at bounding box center [1136, 691] width 126 height 39
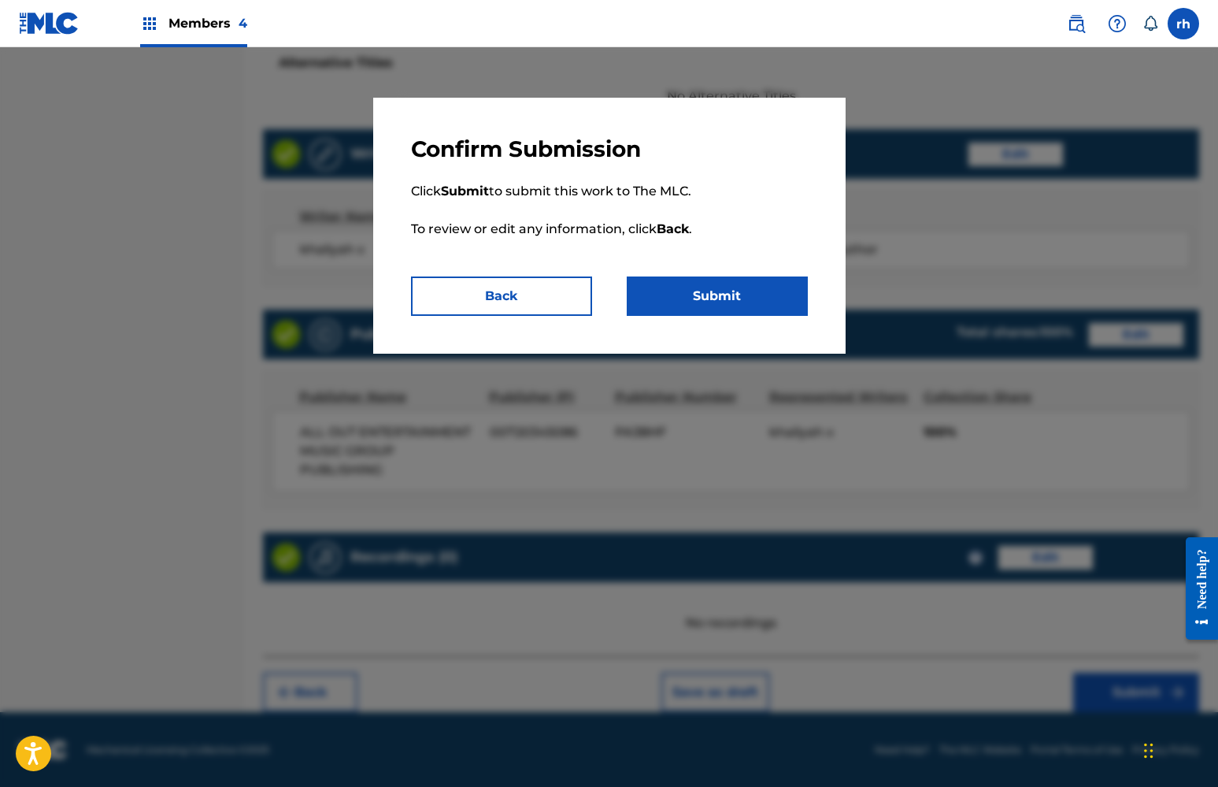
click at [749, 293] on button "Submit" at bounding box center [717, 295] width 181 height 39
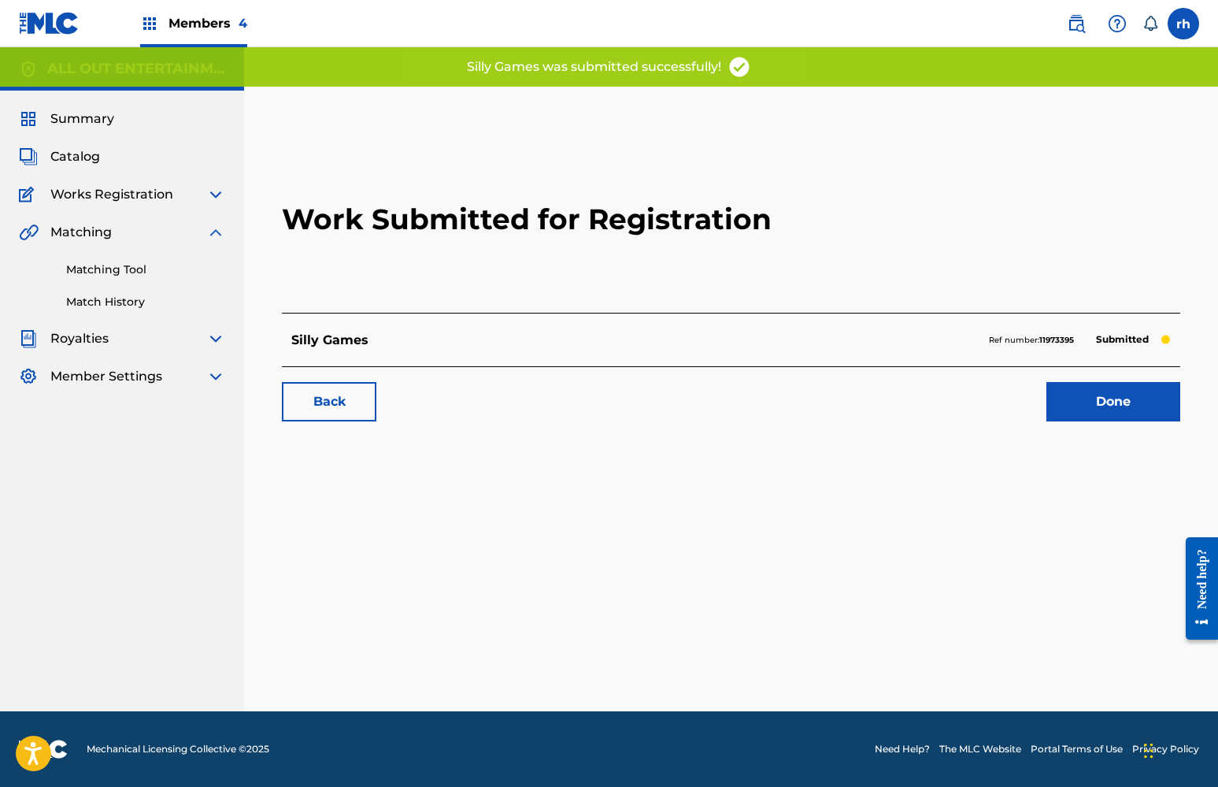
click at [1119, 403] on link "Done" at bounding box center [1113, 401] width 134 height 39
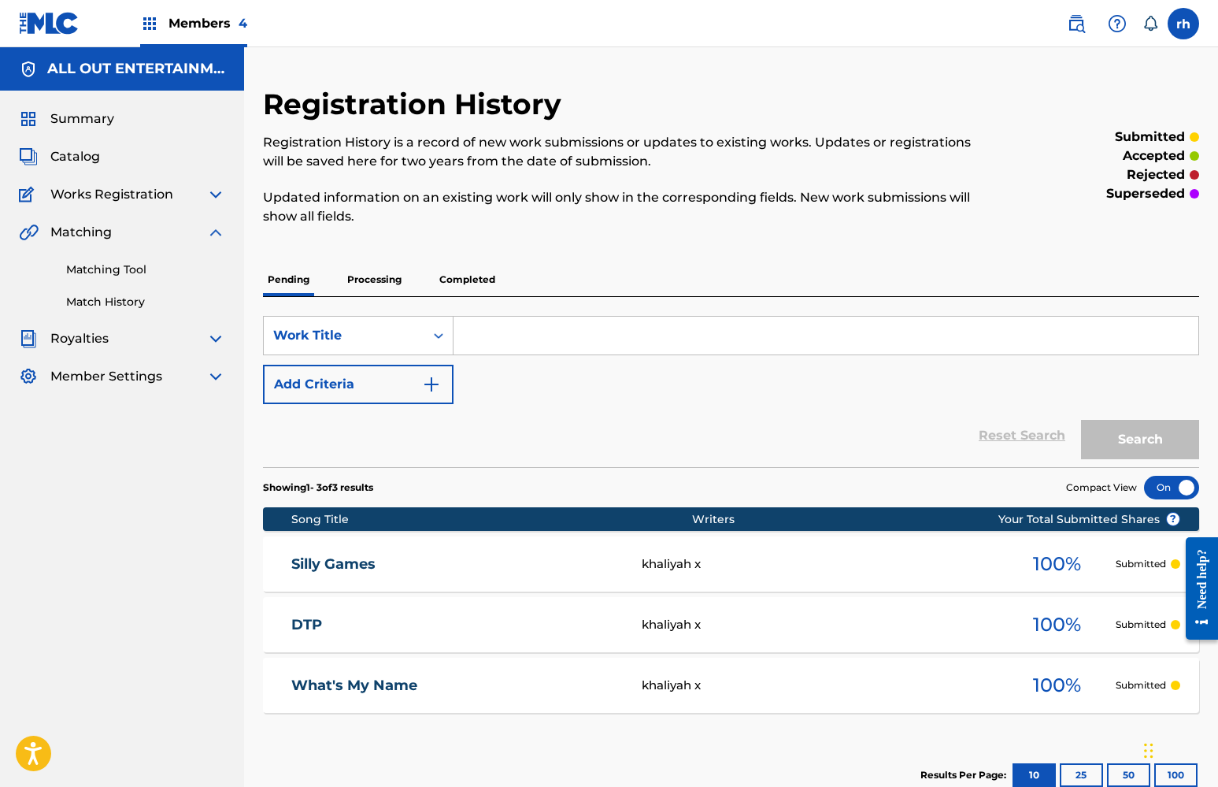
click at [82, 157] on span "Catalog" at bounding box center [75, 156] width 50 height 19
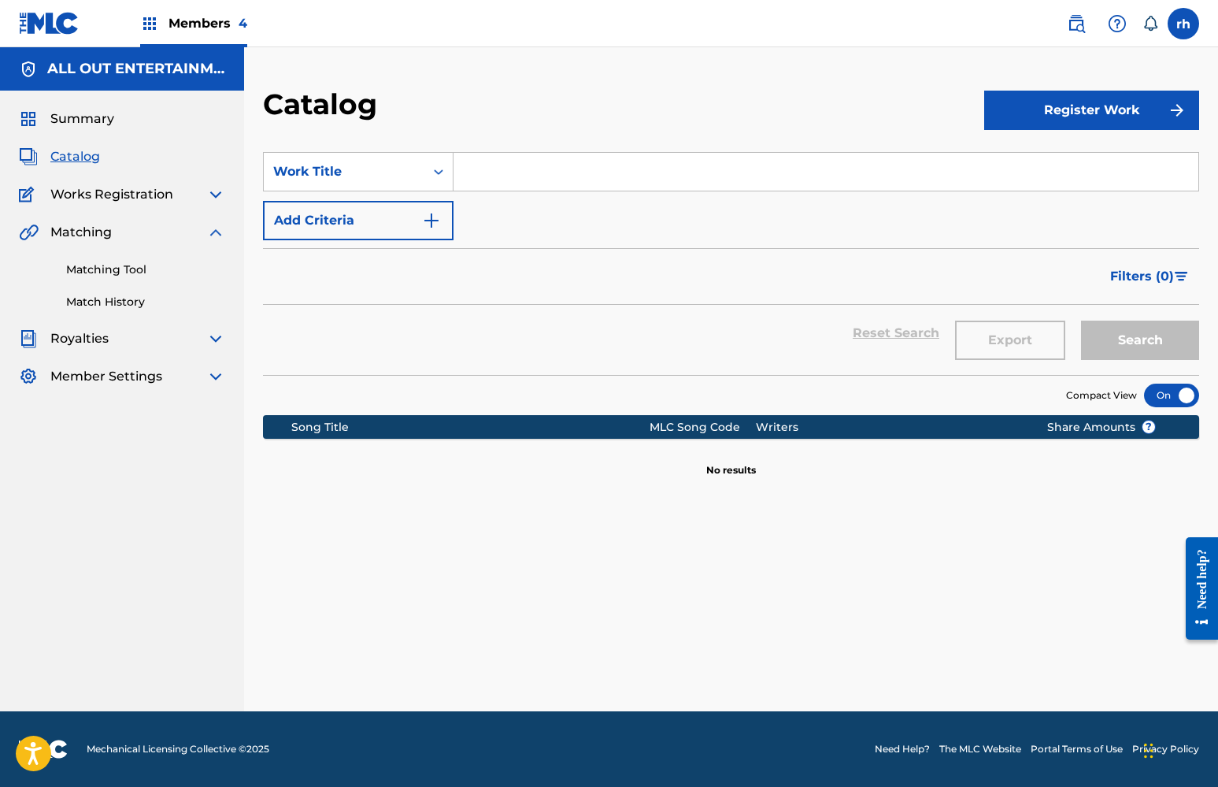
click at [1090, 117] on button "Register Work" at bounding box center [1091, 110] width 215 height 39
click at [1024, 170] on link "Individual" at bounding box center [1091, 162] width 215 height 38
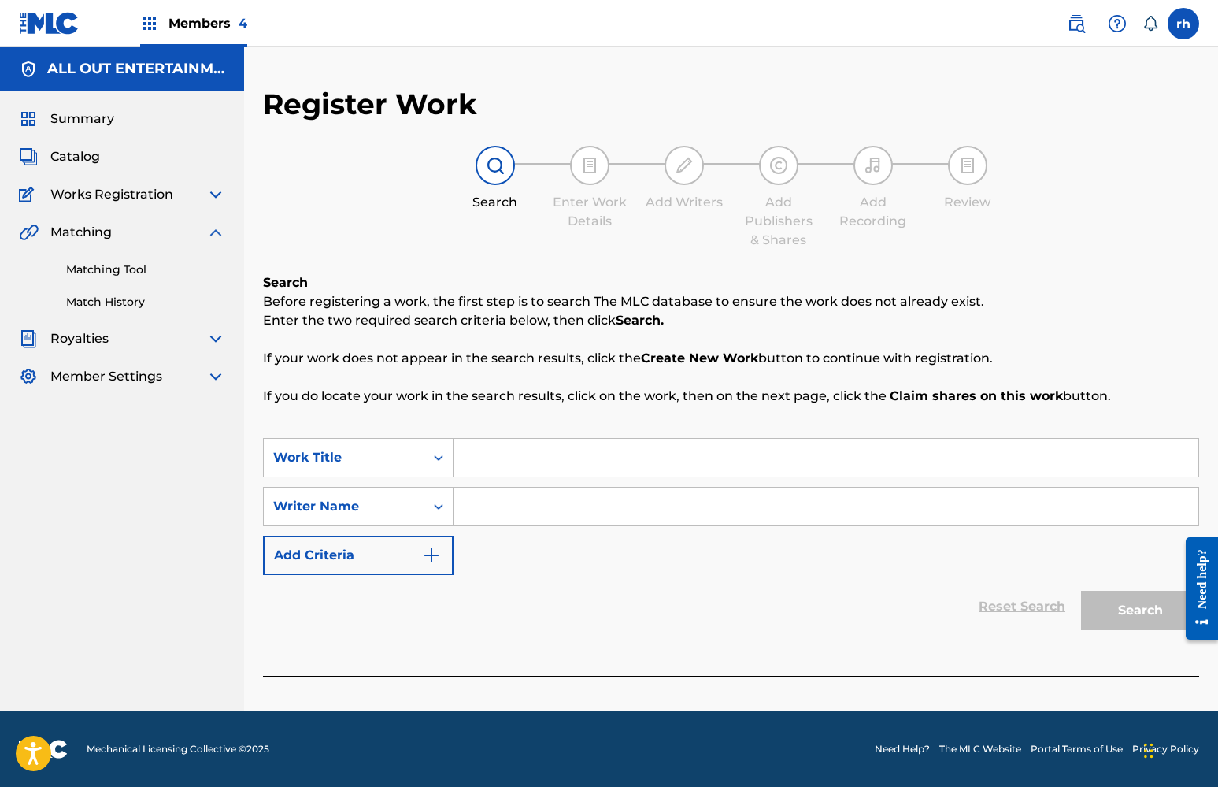
click at [565, 461] on input "Search Form" at bounding box center [825, 458] width 745 height 38
type input "cbcb"
click at [542, 505] on input "Search Form" at bounding box center [825, 506] width 745 height 38
type input "cbcb"
click at [1127, 609] on button "Search" at bounding box center [1140, 609] width 118 height 39
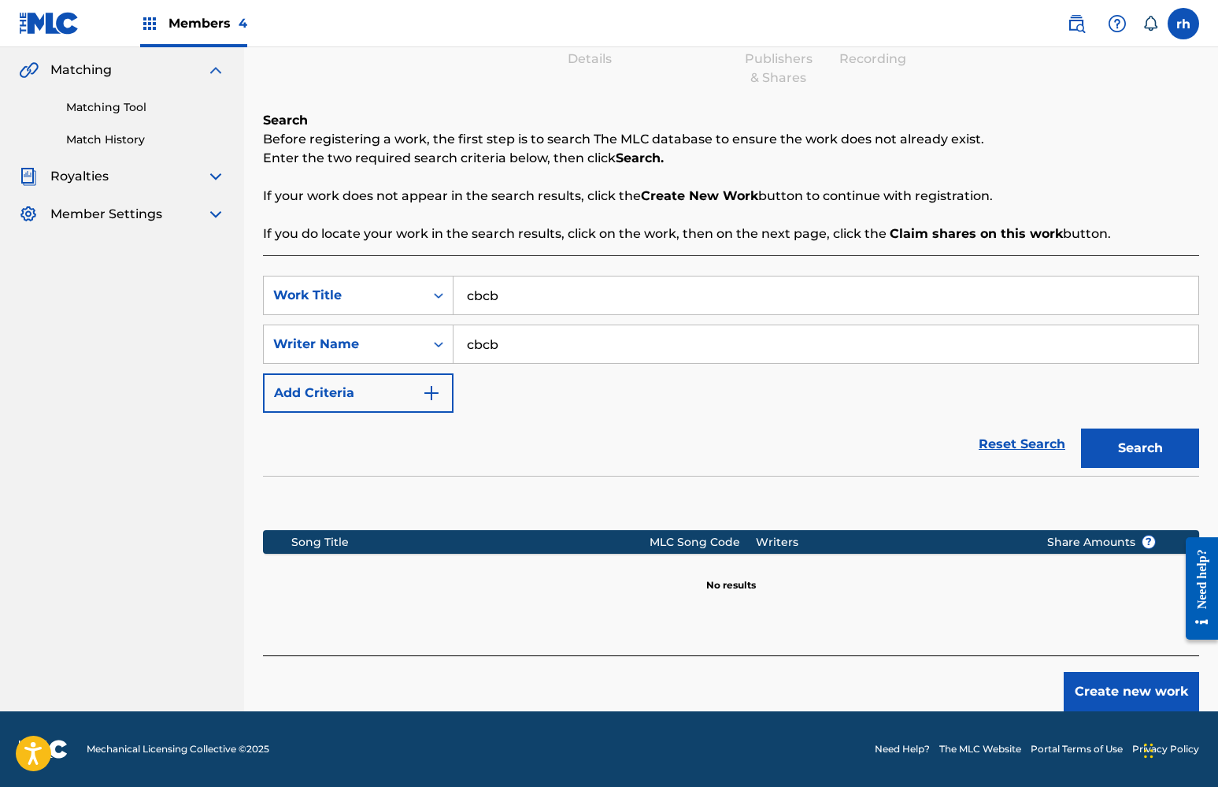
scroll to position [162, 0]
click at [1136, 690] on button "Create new work" at bounding box center [1131, 691] width 135 height 39
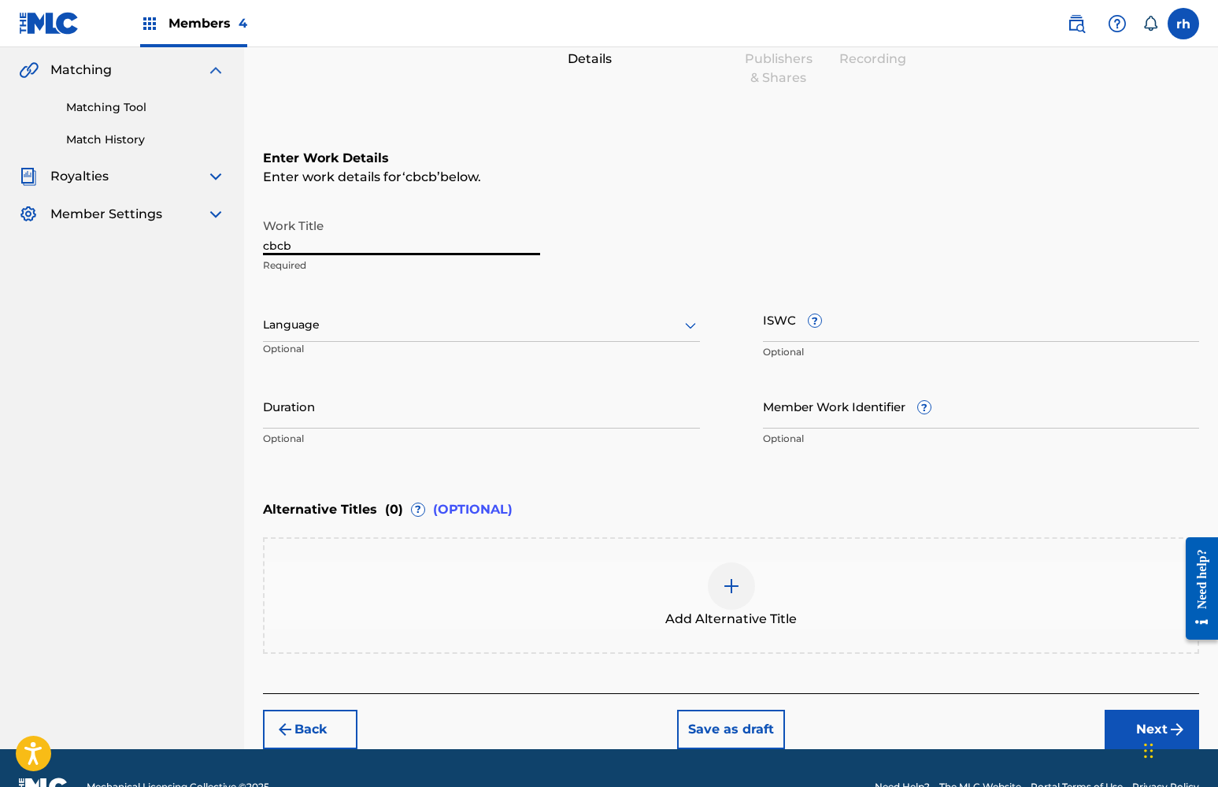
drag, startPoint x: 317, startPoint y: 246, endPoint x: 211, endPoint y: 248, distance: 105.5
click at [215, 247] on main "ALL OUT ENTERTAINMENT MUSIC GROUP PUBLISHING Summary Catalog Works Registration…" at bounding box center [609, 317] width 1218 height 864
type input "PSA"
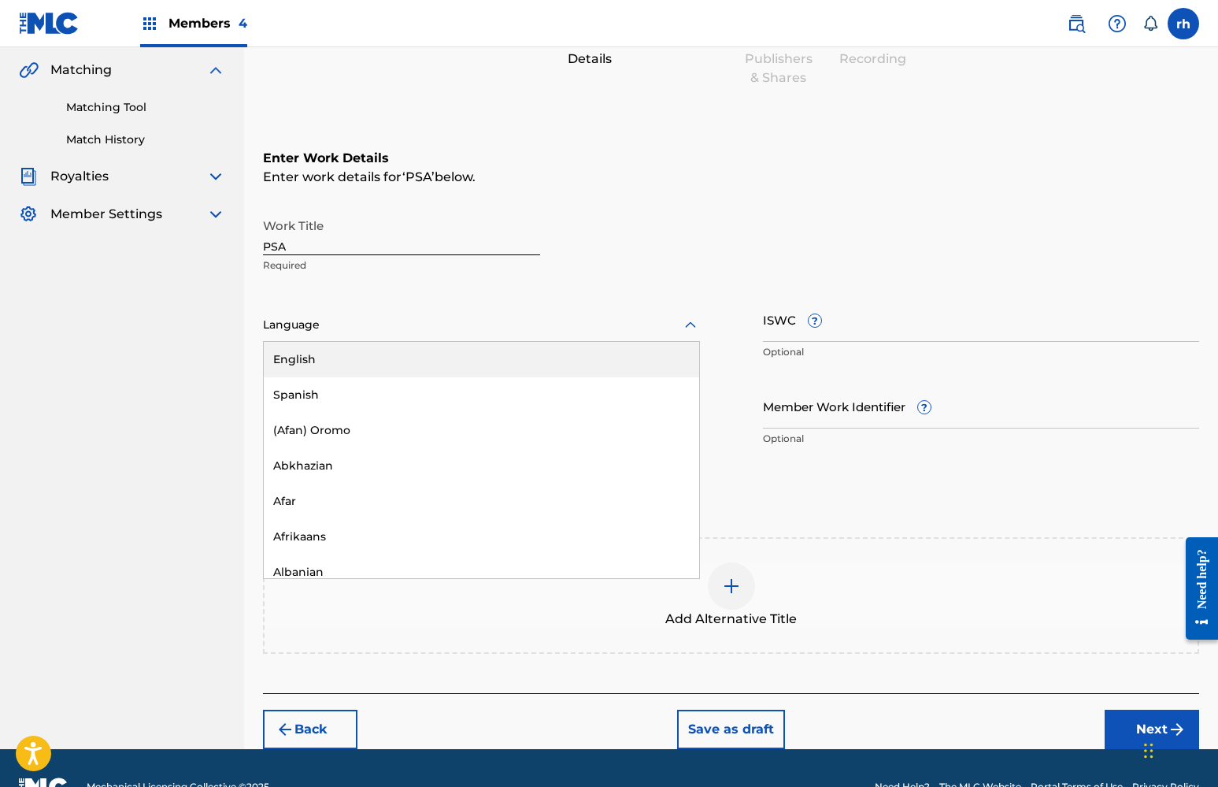
click at [627, 330] on div at bounding box center [481, 325] width 437 height 20
click at [596, 363] on div "English" at bounding box center [481, 359] width 435 height 35
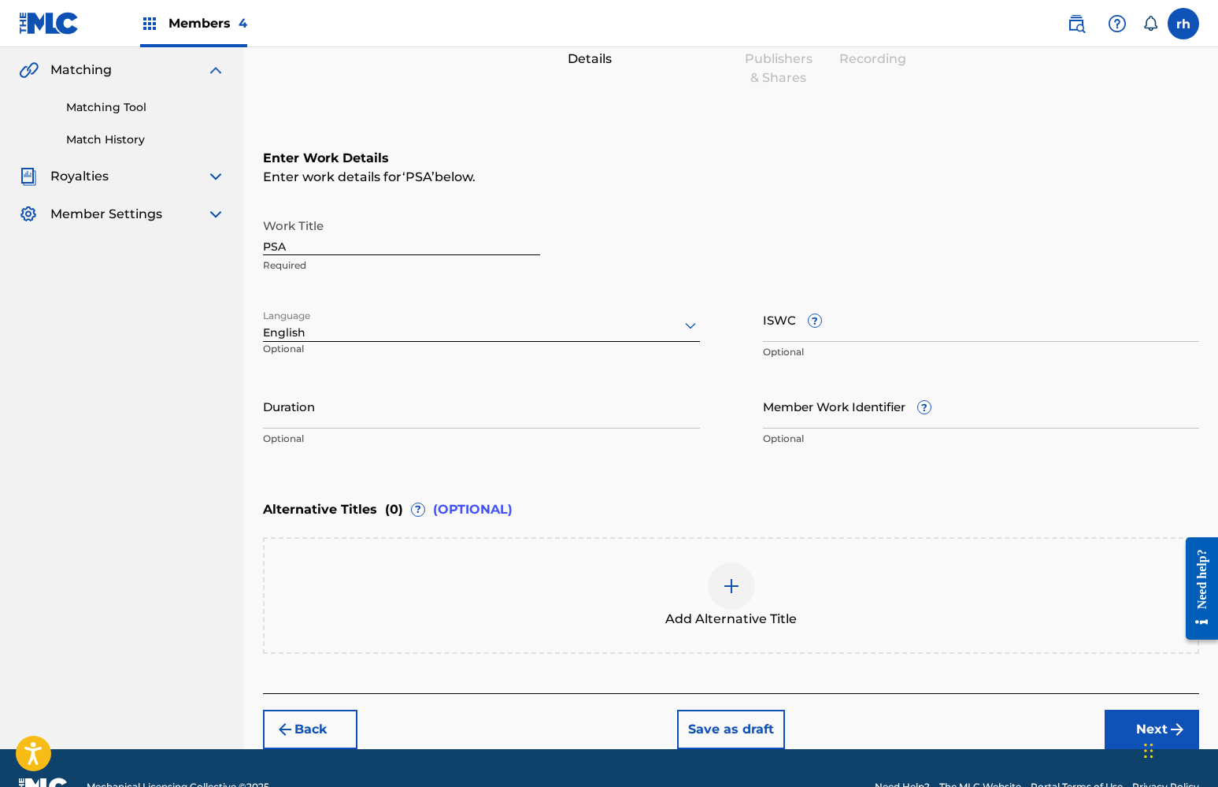
click at [1144, 727] on div "Chat Widget" at bounding box center [1178, 749] width 79 height 76
click at [1151, 735] on div "Chat Widget" at bounding box center [1178, 749] width 79 height 76
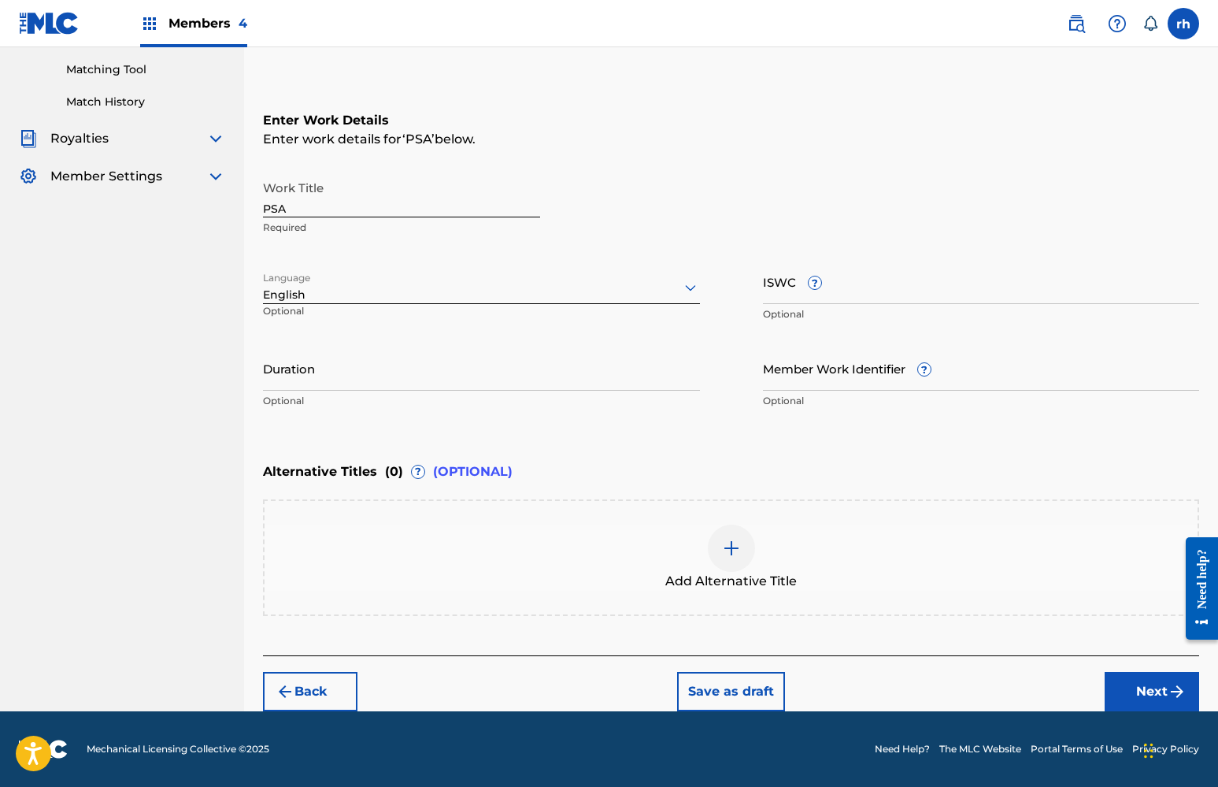
click at [1161, 692] on button "Next" at bounding box center [1152, 691] width 94 height 39
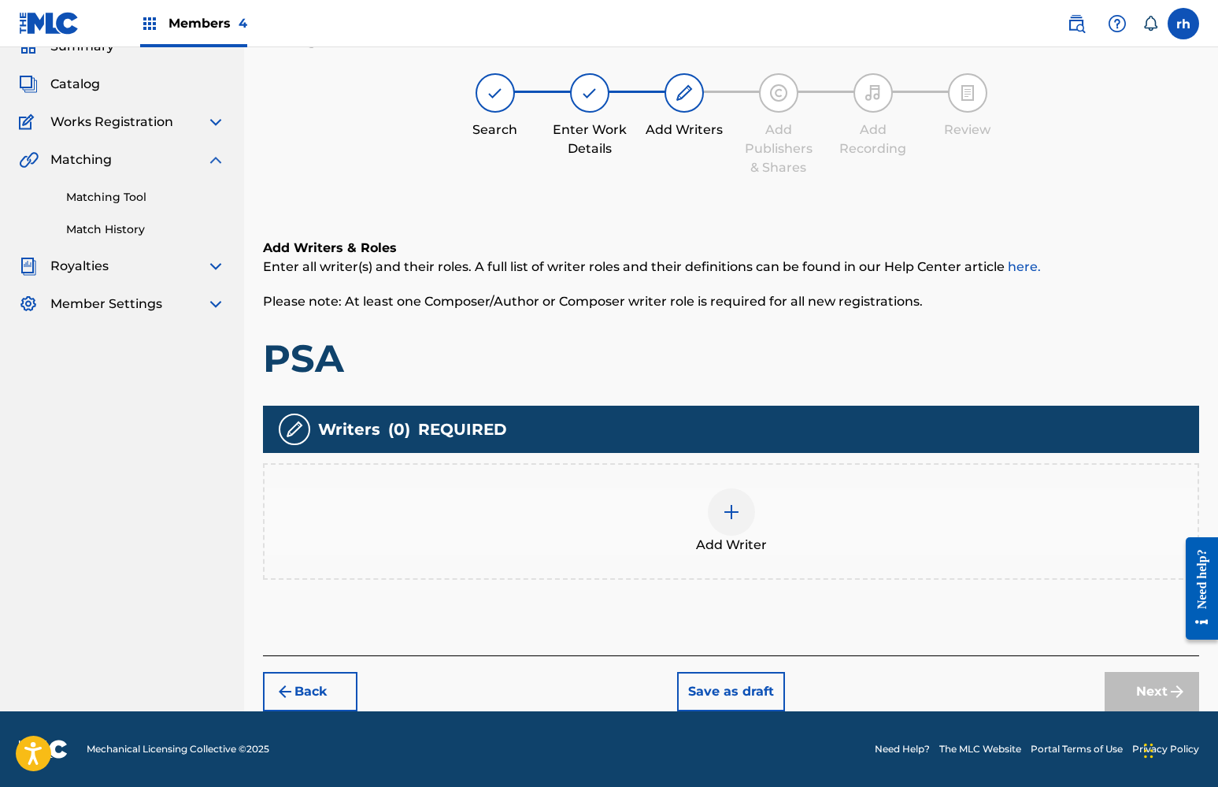
click at [732, 521] on div at bounding box center [731, 511] width 47 height 47
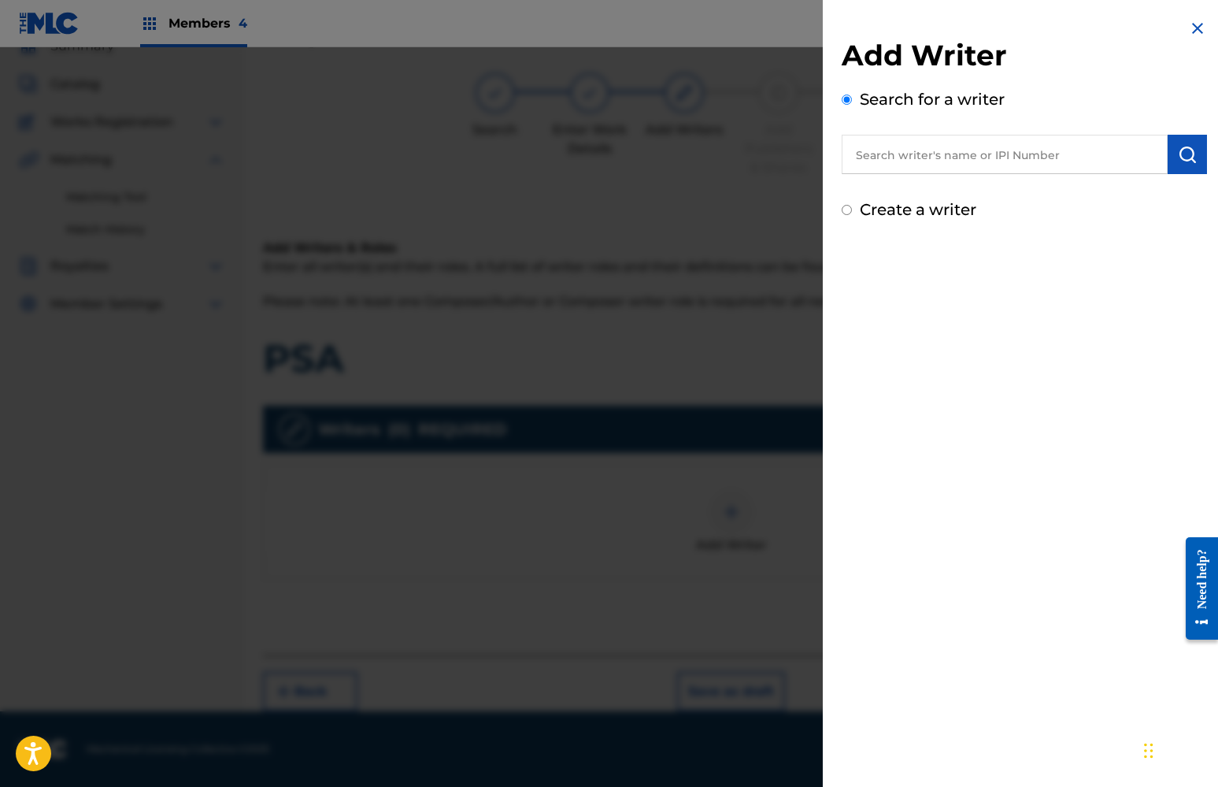
click at [847, 206] on div "Create a writer" at bounding box center [1024, 210] width 365 height 24
click at [853, 217] on div "Create a writer" at bounding box center [1024, 210] width 365 height 24
click at [848, 215] on input "Create a writer" at bounding box center [847, 210] width 10 height 10
radio input "false"
radio input "true"
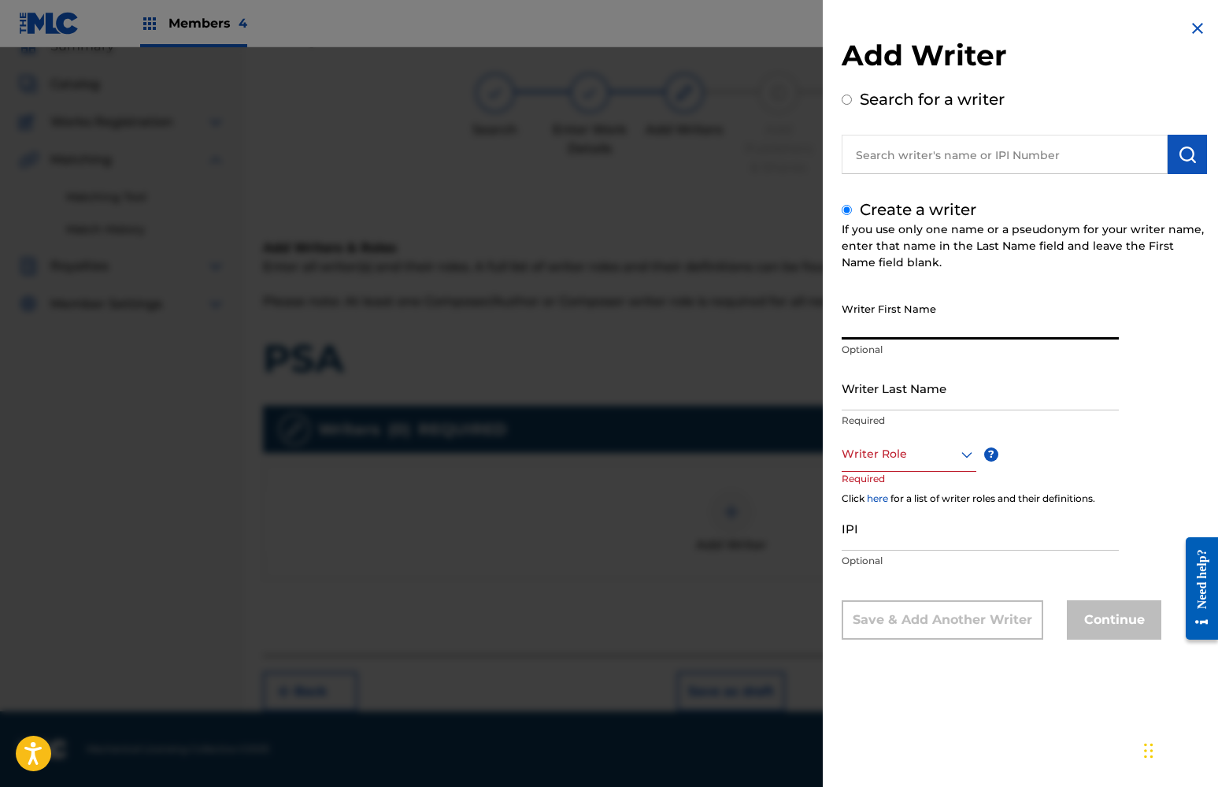
click at [883, 326] on input "Writer First Name" at bounding box center [980, 316] width 277 height 45
type input "khaliyah"
click at [968, 389] on input "Writer Last Name" at bounding box center [980, 387] width 277 height 45
type input "x"
click at [935, 457] on div at bounding box center [909, 454] width 135 height 20
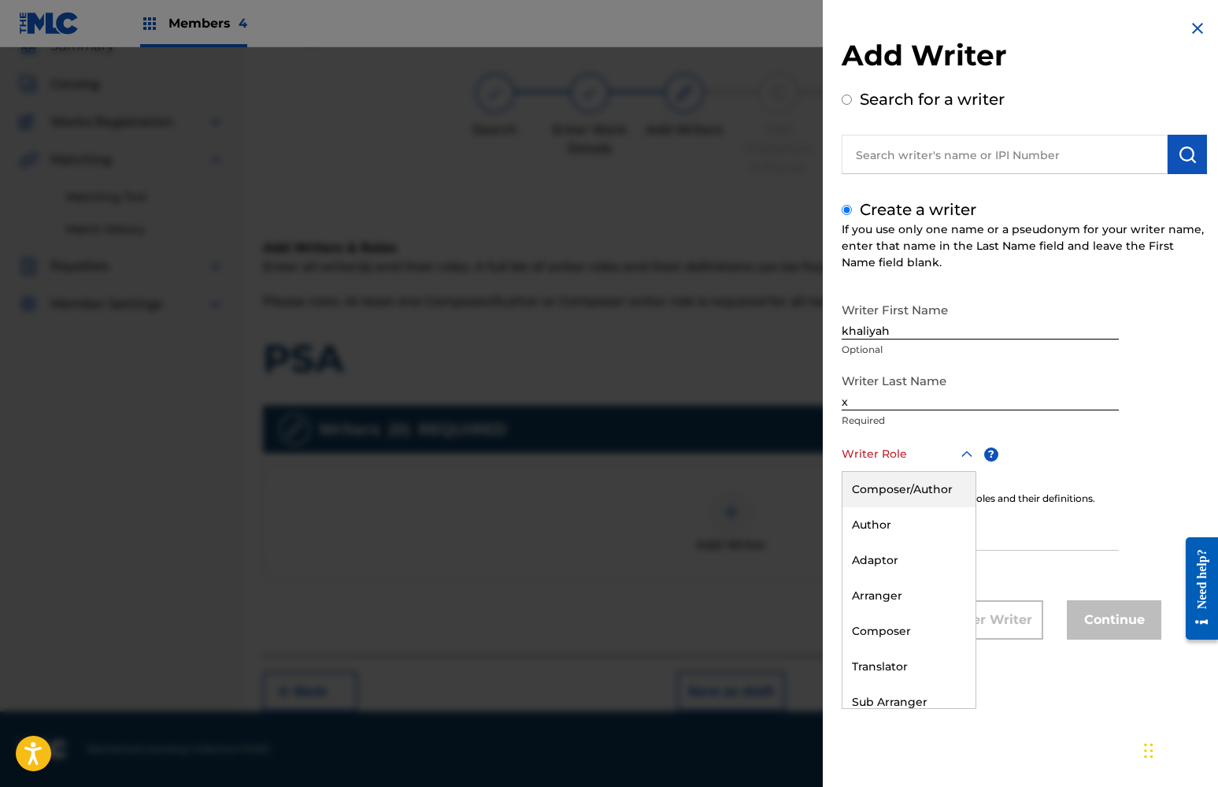
click at [926, 487] on div "Composer/Author" at bounding box center [908, 489] width 133 height 35
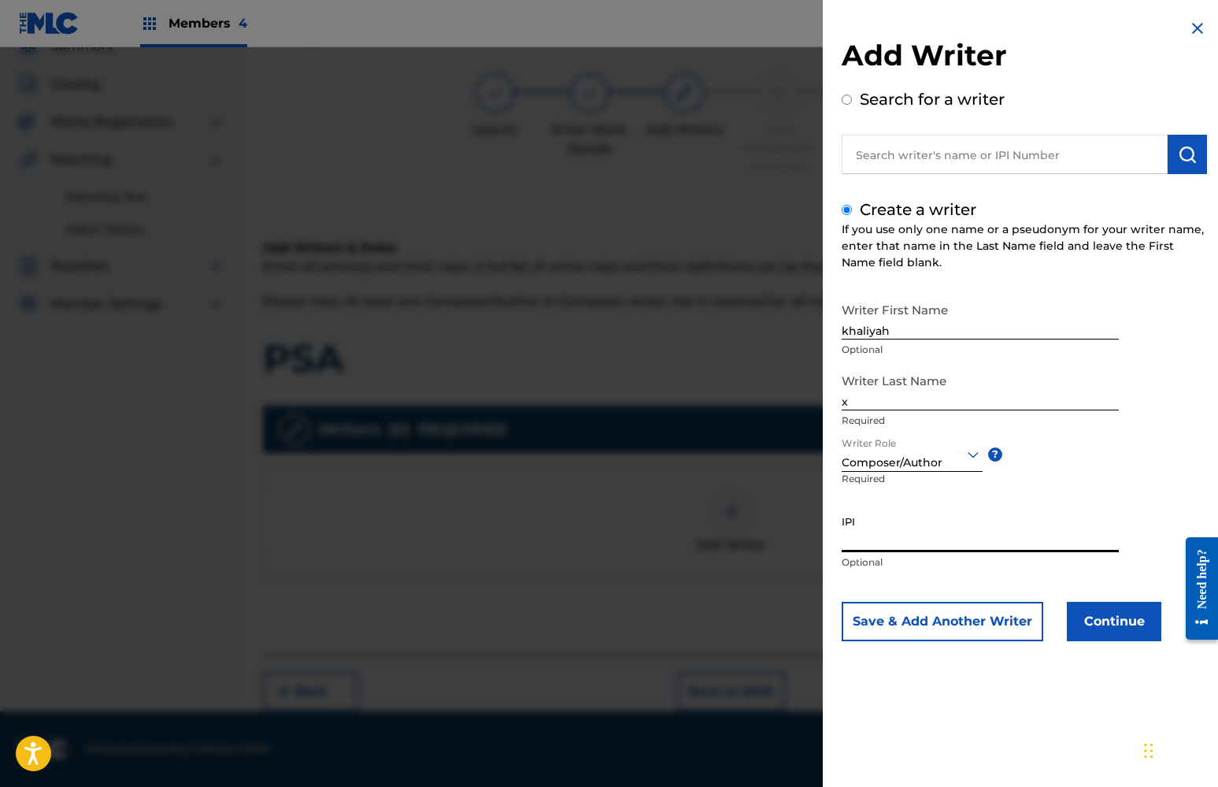
click at [929, 541] on input "IPI" at bounding box center [980, 529] width 277 height 45
paste input "01112298292"
type input "01112298292"
click at [1109, 620] on button "Continue" at bounding box center [1114, 621] width 94 height 39
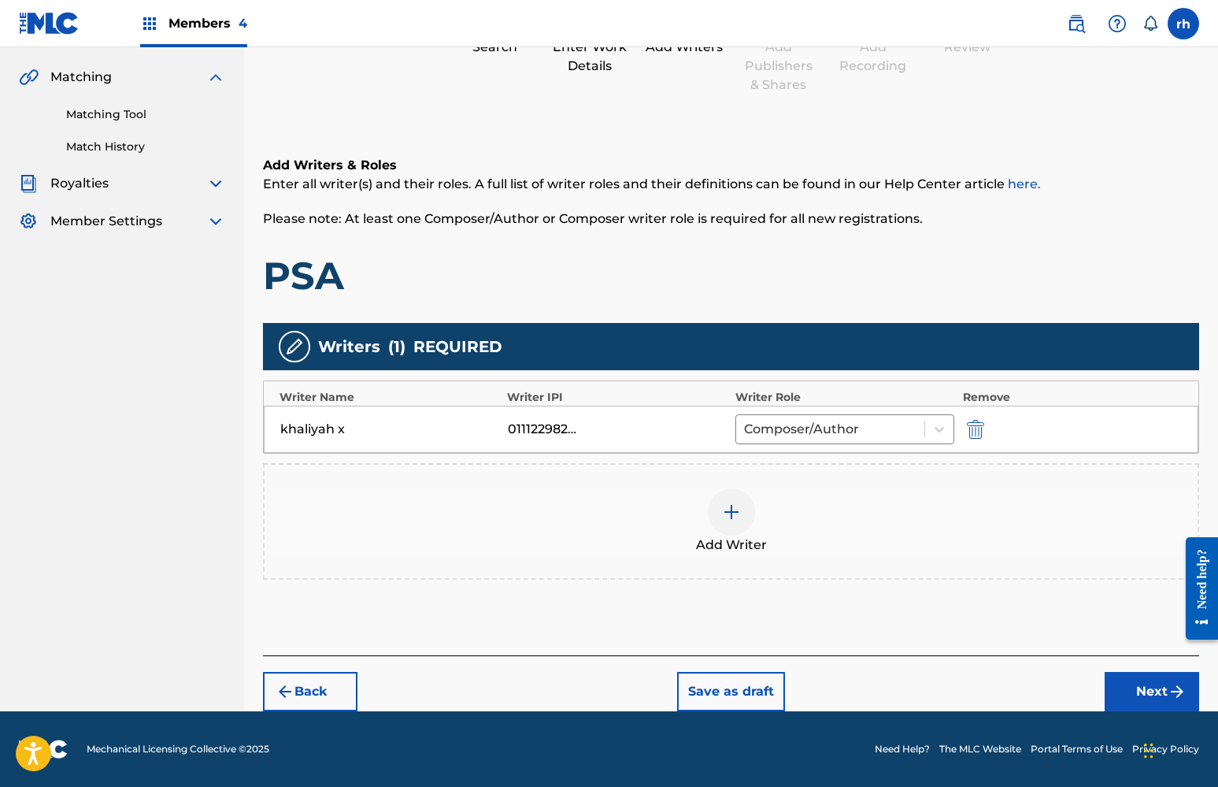
click at [1145, 690] on button "Next" at bounding box center [1152, 691] width 94 height 39
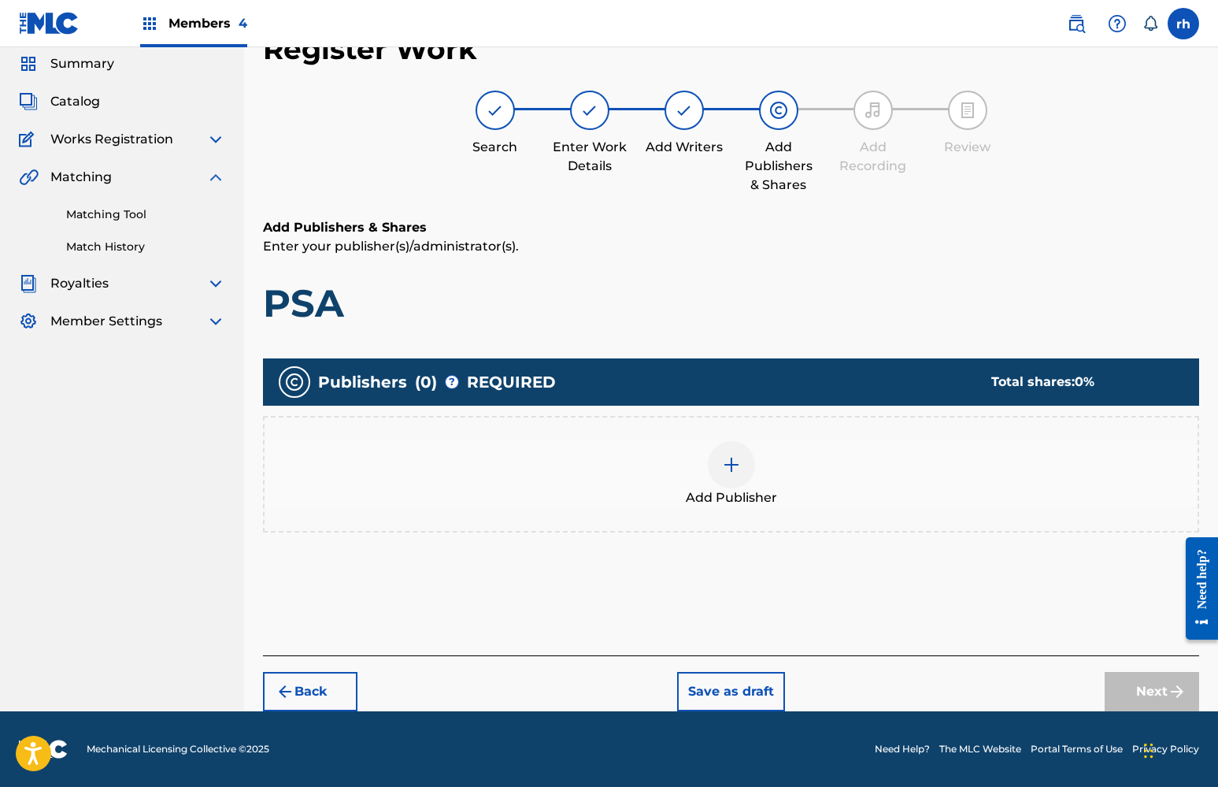
click at [731, 461] on img at bounding box center [731, 464] width 19 height 19
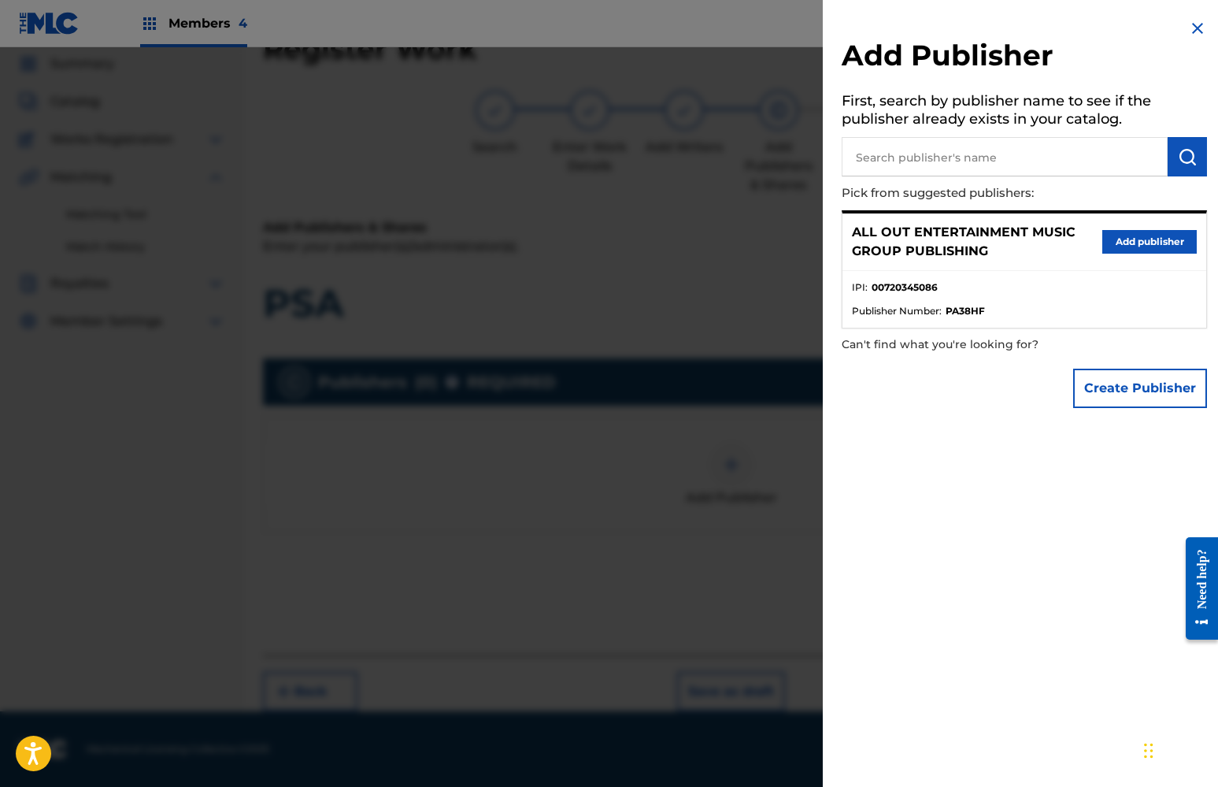
click at [1136, 239] on button "Add publisher" at bounding box center [1149, 242] width 94 height 24
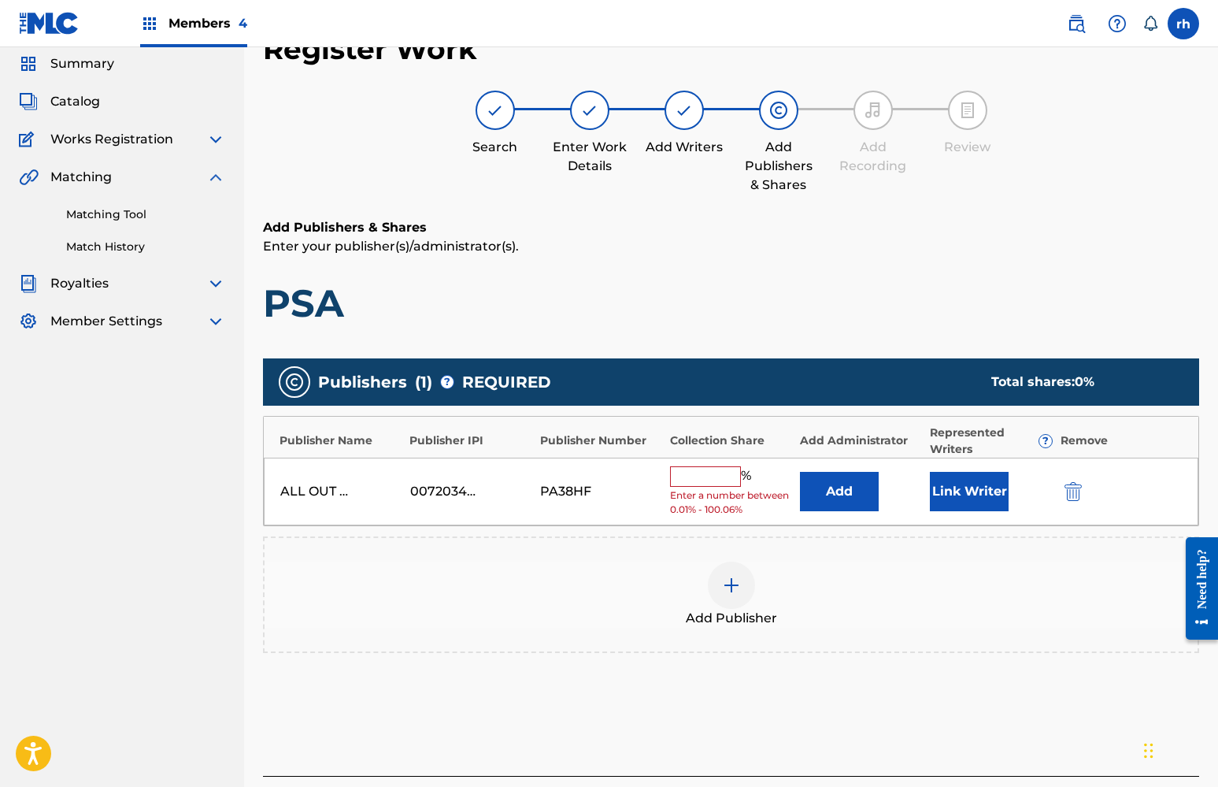
click at [704, 475] on input "text" at bounding box center [705, 476] width 71 height 20
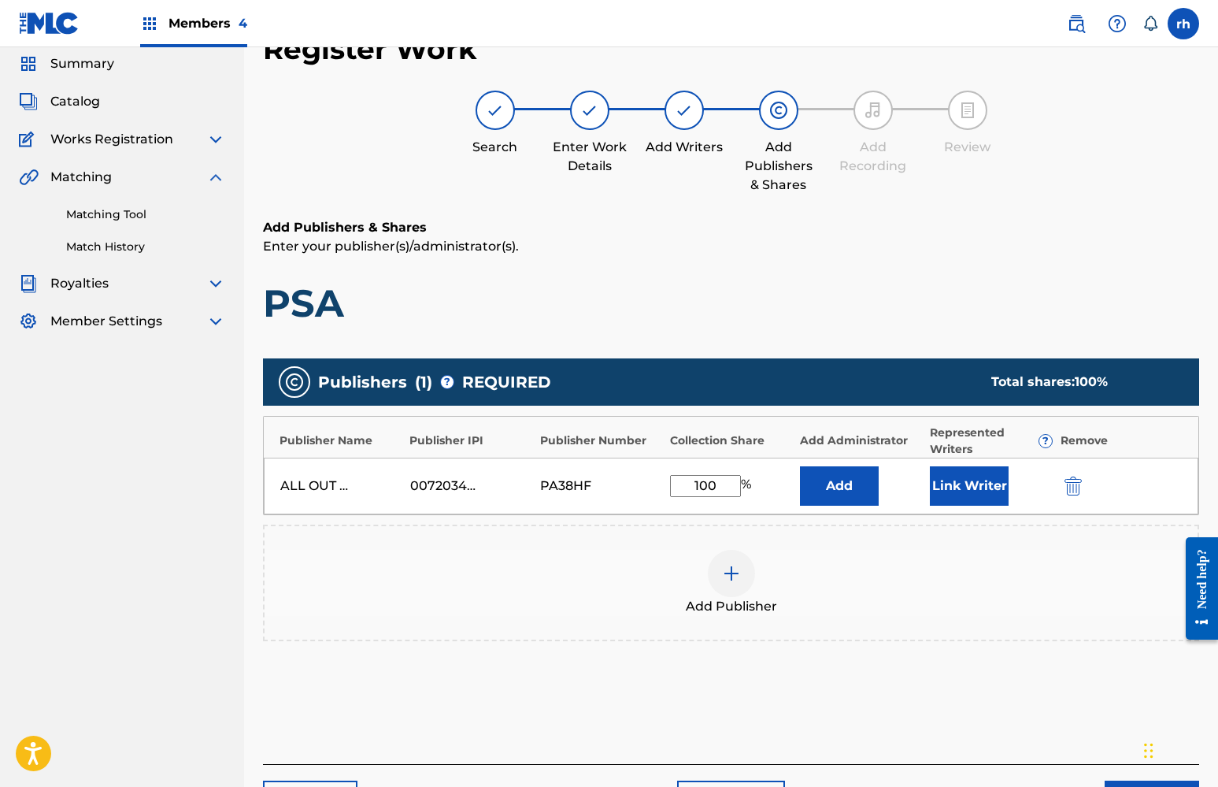
type input "100"
click at [971, 493] on button "Link Writer" at bounding box center [969, 485] width 79 height 39
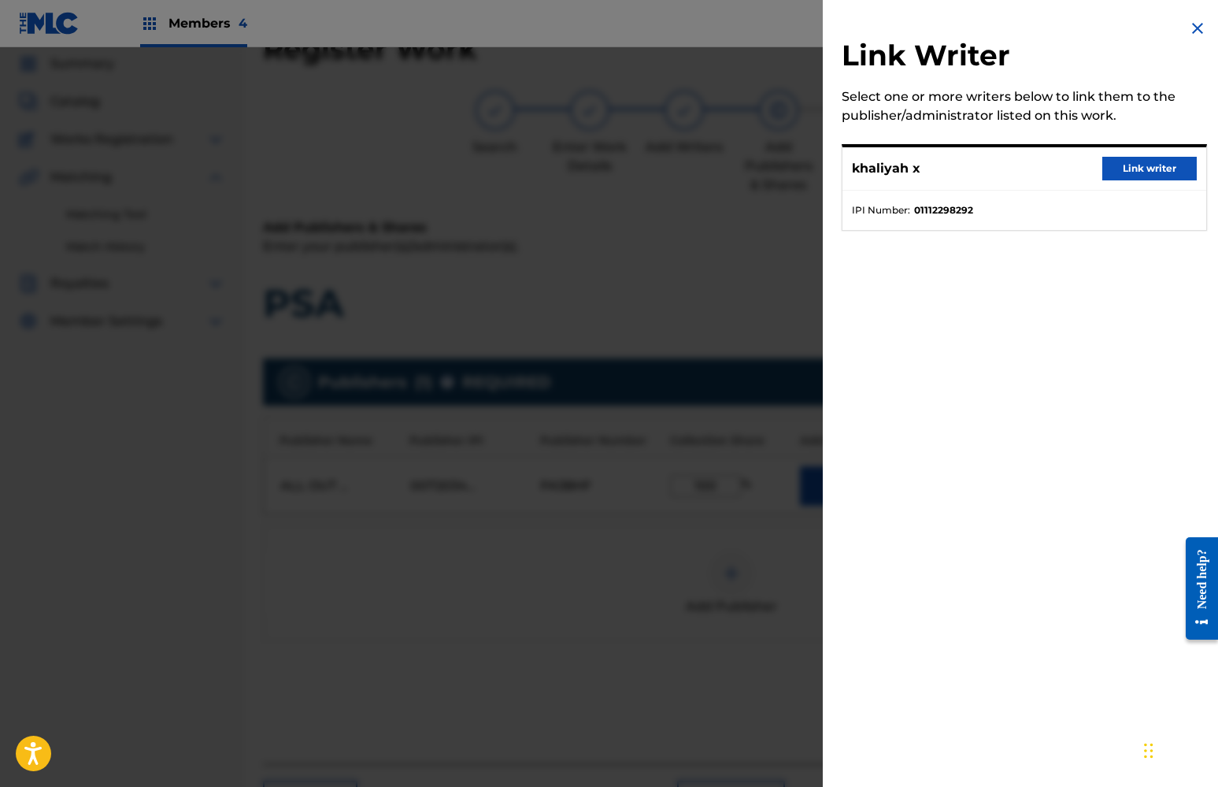
click at [1135, 170] on button "Link writer" at bounding box center [1149, 169] width 94 height 24
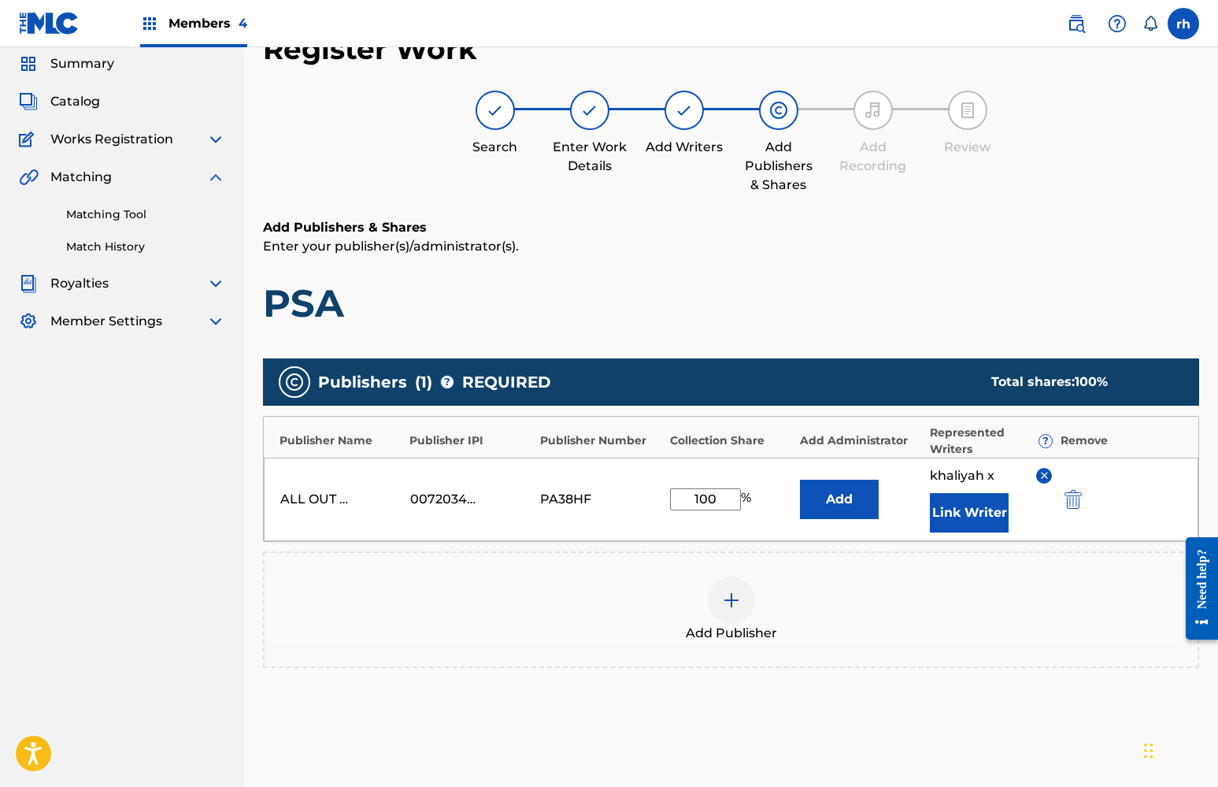
click at [1051, 657] on div "Add Publisher" at bounding box center [731, 609] width 936 height 117
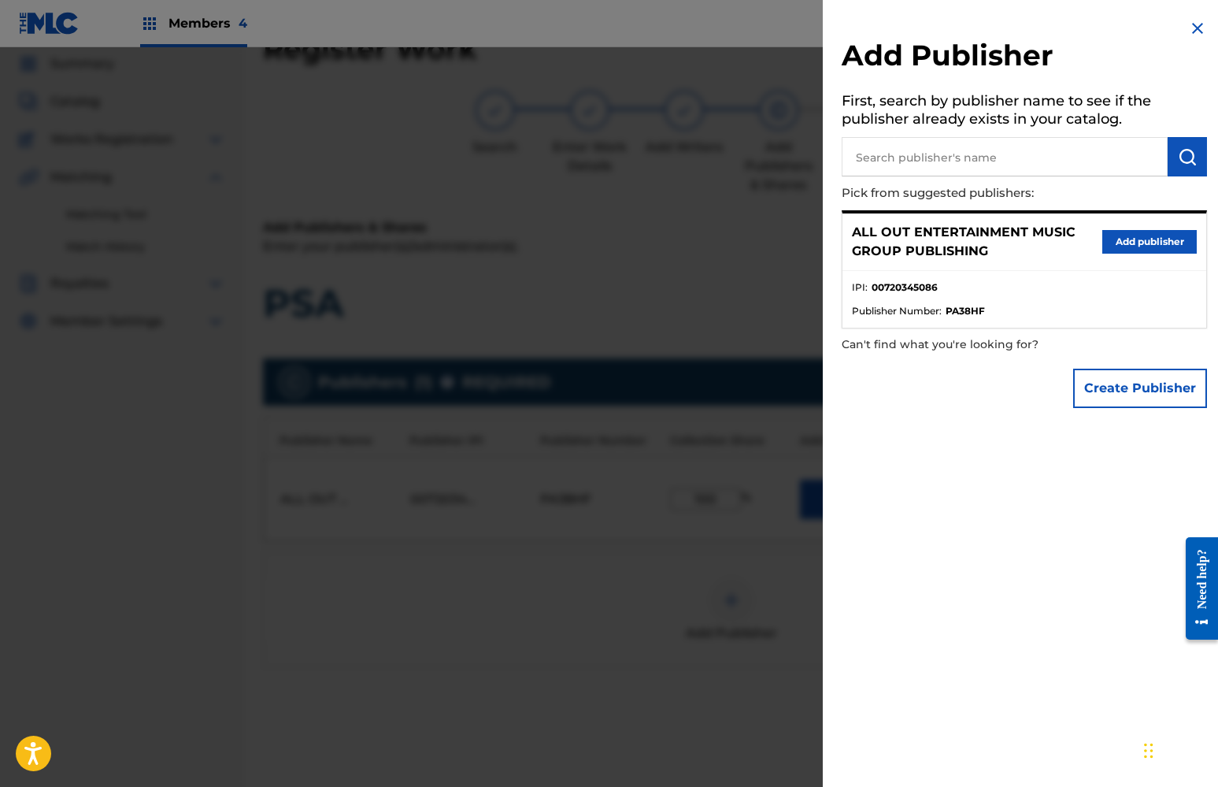
click at [677, 665] on div at bounding box center [609, 440] width 1218 height 787
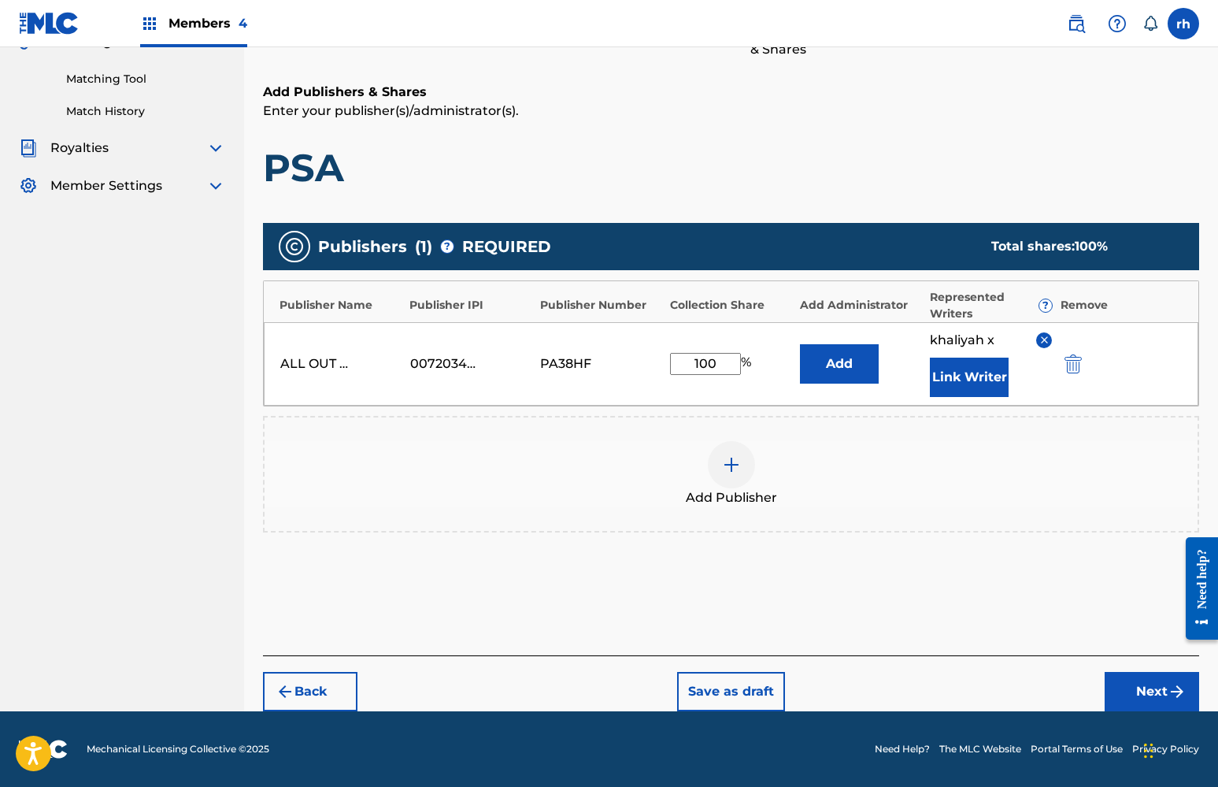
scroll to position [191, 0]
click at [1157, 690] on button "Next" at bounding box center [1152, 691] width 94 height 39
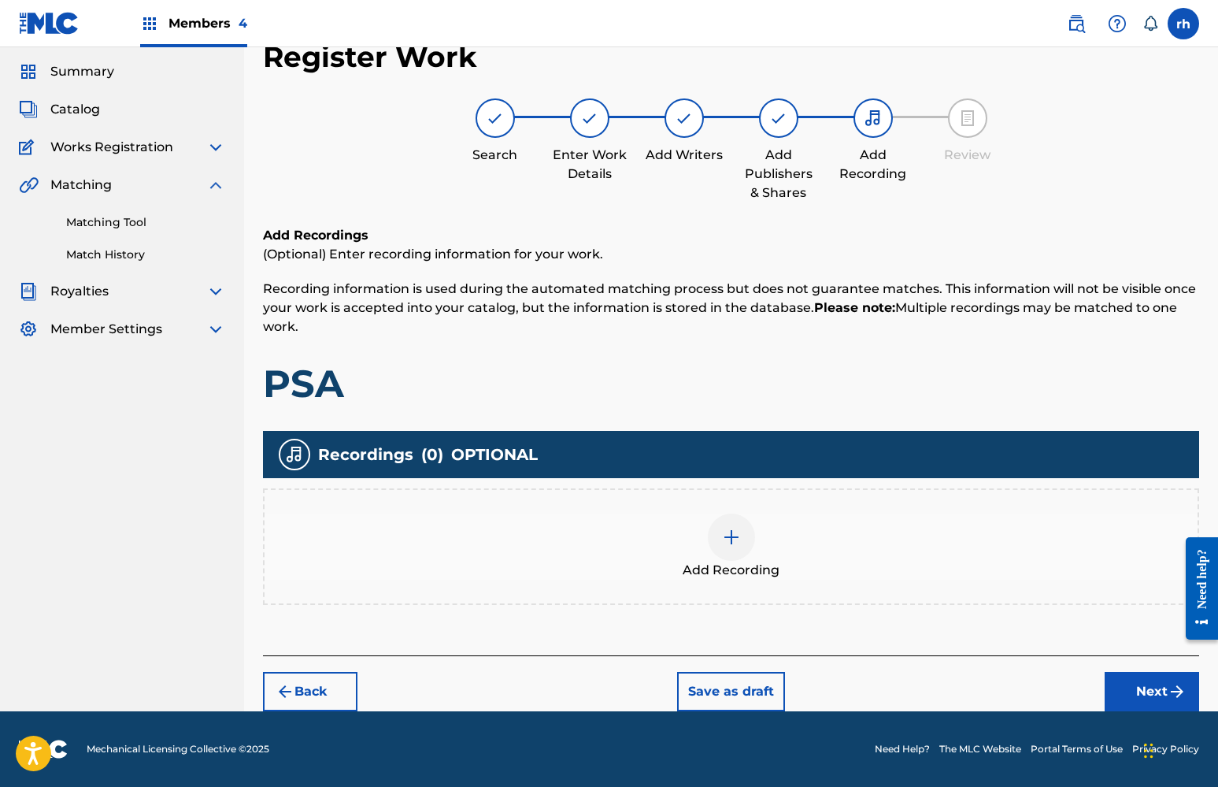
scroll to position [47, 0]
click at [1144, 683] on button "Next" at bounding box center [1152, 691] width 94 height 39
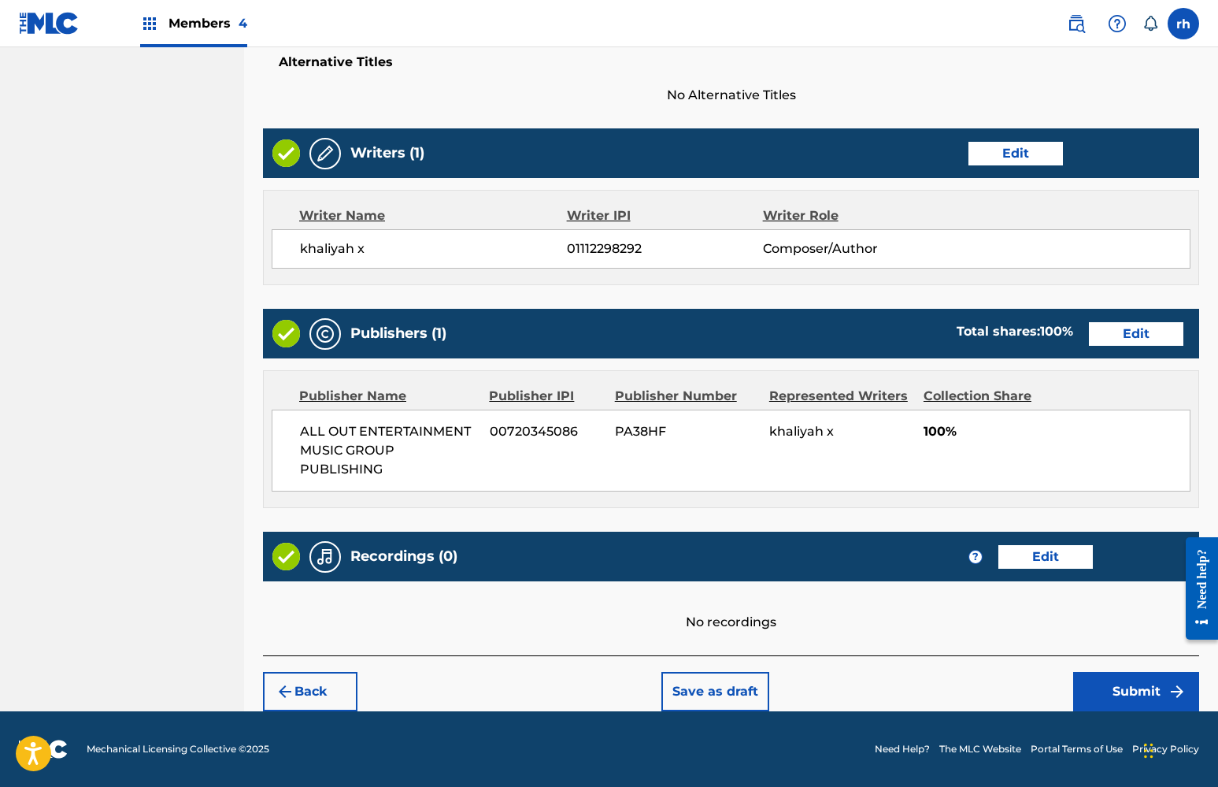
scroll to position [530, 0]
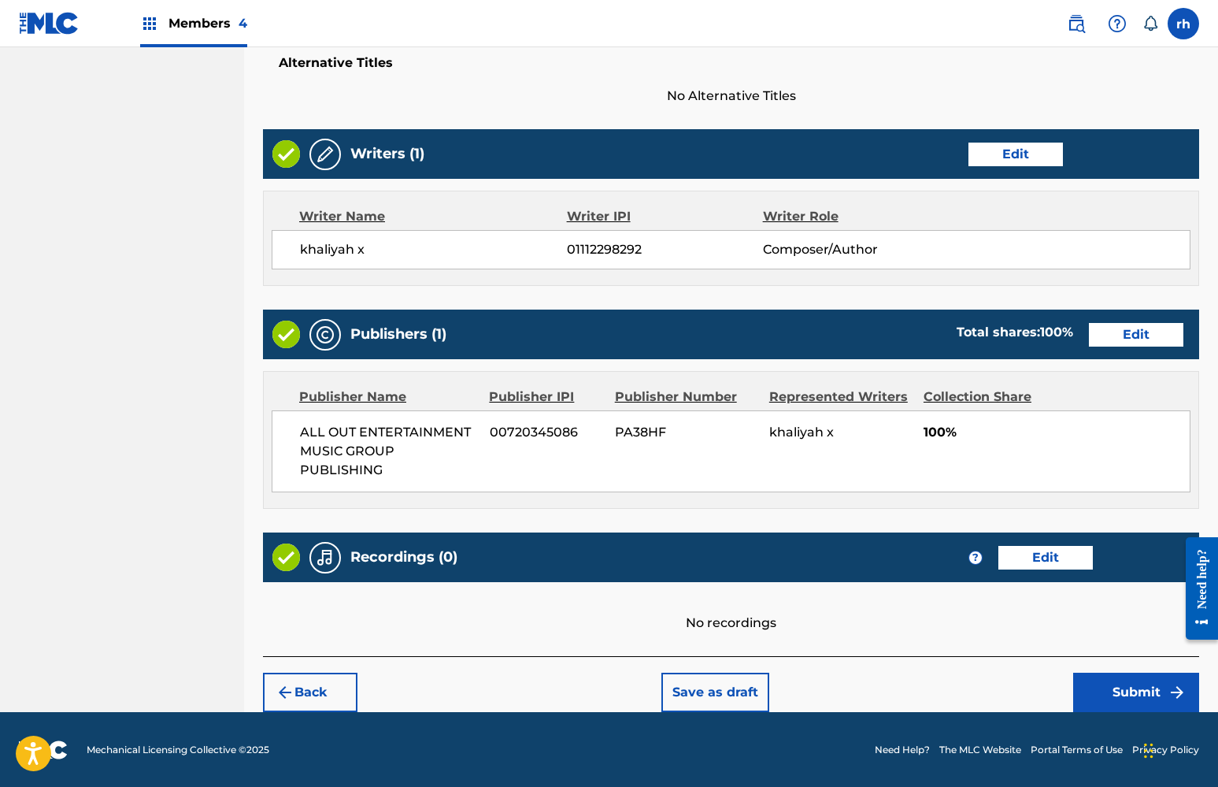
click at [1133, 691] on button "Submit" at bounding box center [1136, 691] width 126 height 39
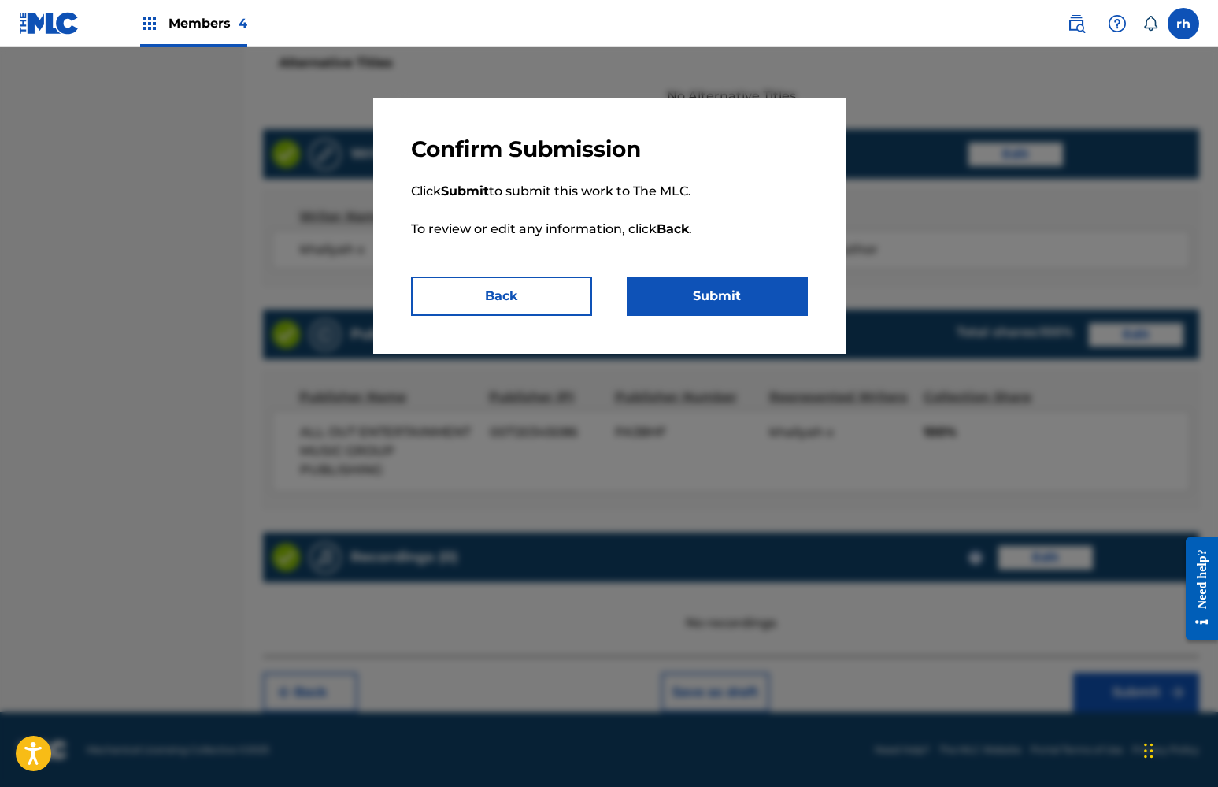
click at [727, 294] on button "Submit" at bounding box center [717, 295] width 181 height 39
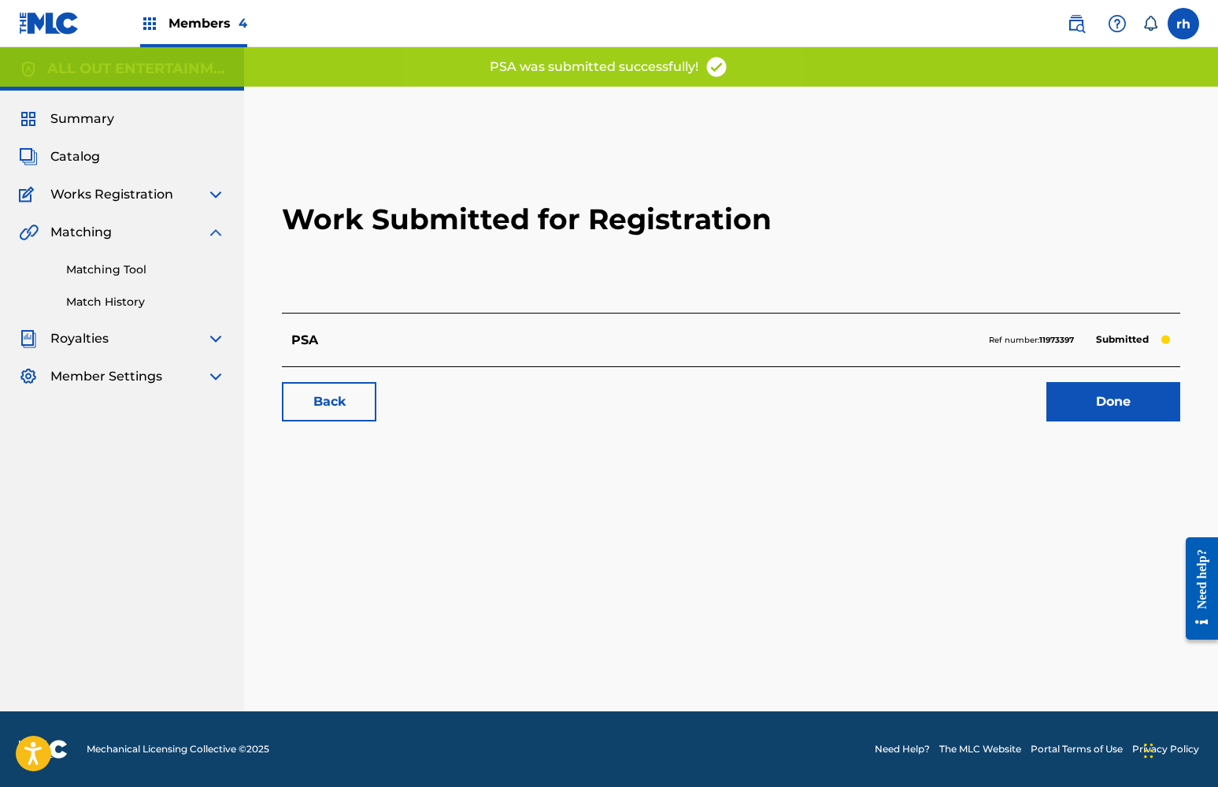
click at [1133, 411] on link "Done" at bounding box center [1113, 401] width 134 height 39
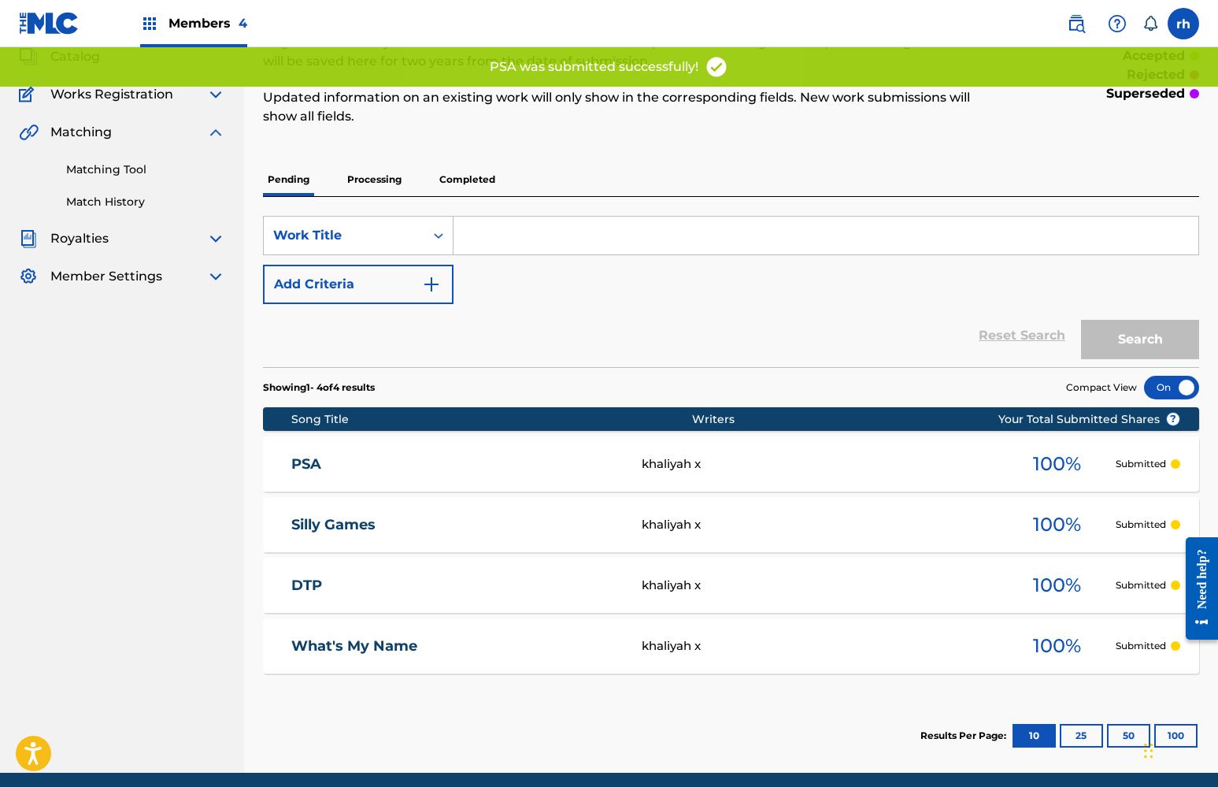
scroll to position [-2, 0]
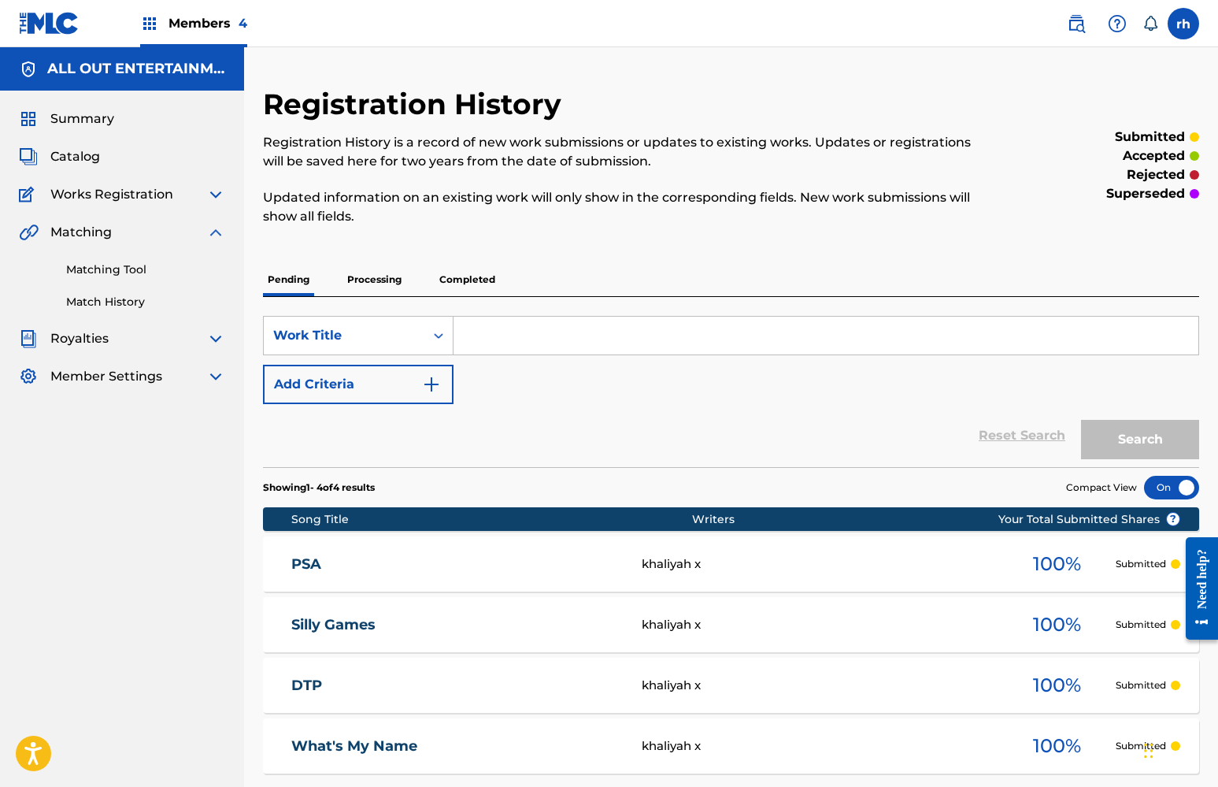
click at [78, 160] on span "Catalog" at bounding box center [75, 156] width 50 height 19
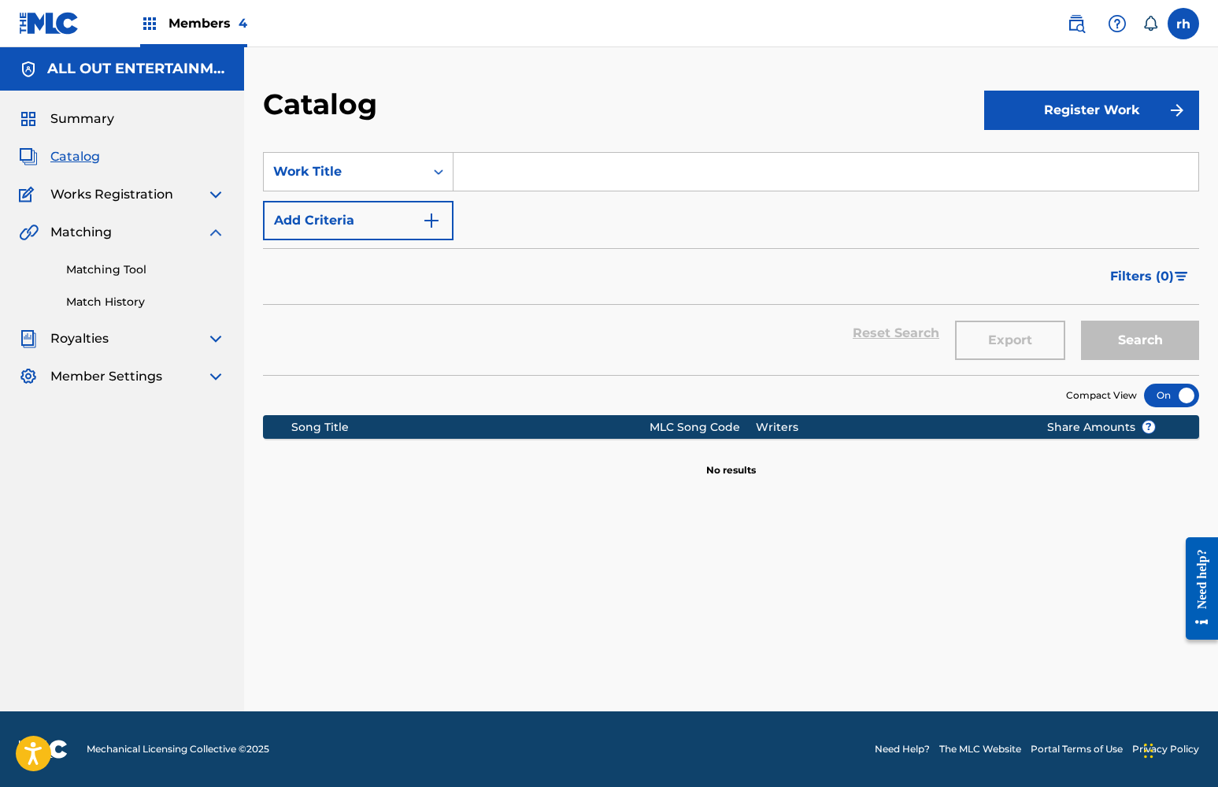
click at [1119, 113] on button "Register Work" at bounding box center [1091, 110] width 215 height 39
click at [1041, 159] on link "Individual" at bounding box center [1091, 162] width 215 height 38
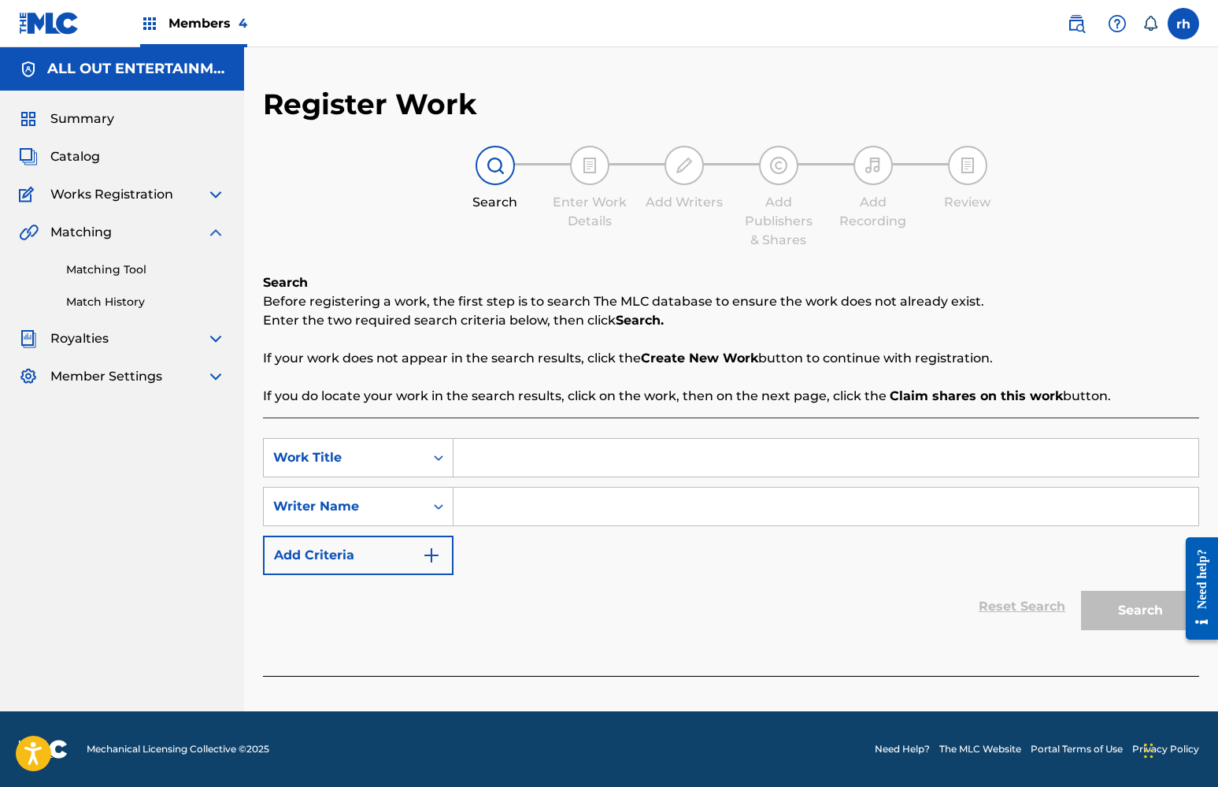
click at [577, 462] on input "Search Form" at bounding box center [825, 458] width 745 height 38
type input "dhdh"
click at [550, 515] on input "Search Form" at bounding box center [825, 506] width 745 height 38
type input "dhdh"
click at [1135, 602] on button "Search" at bounding box center [1140, 609] width 118 height 39
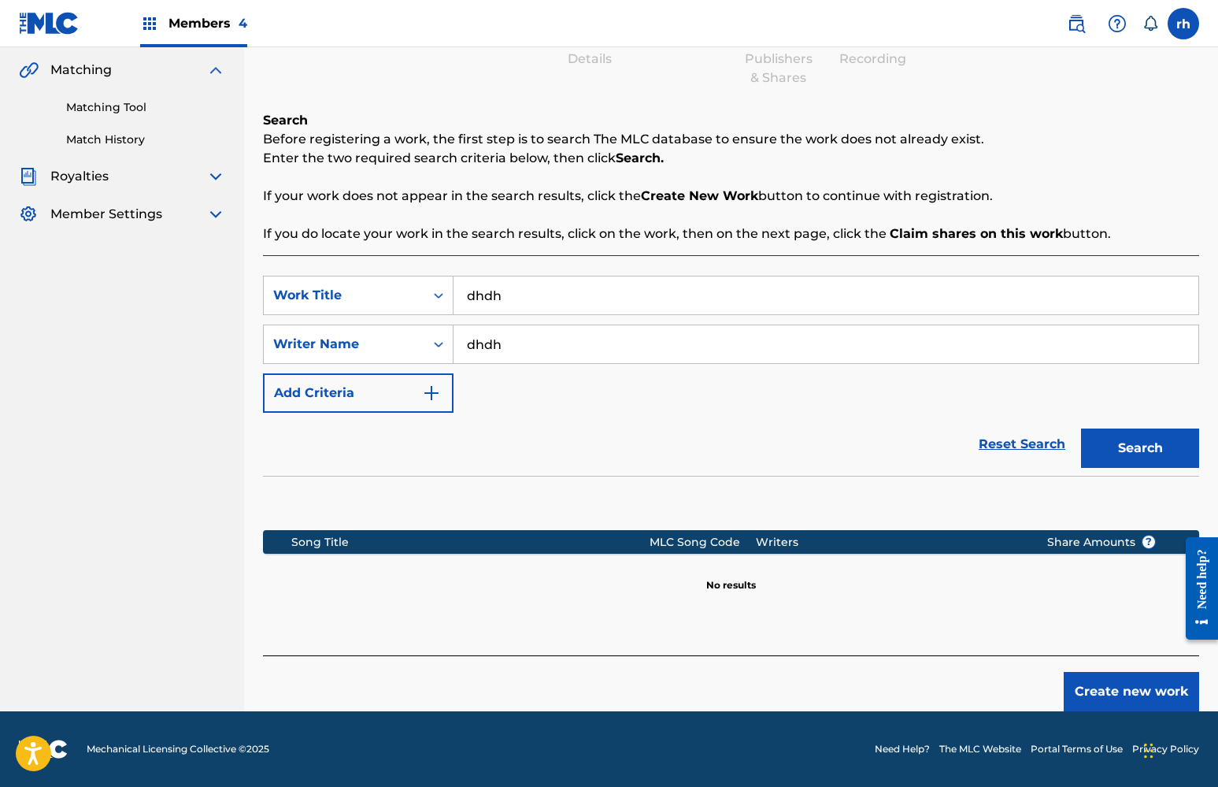
scroll to position [191, 0]
click at [1112, 672] on button "Create new work" at bounding box center [1131, 691] width 135 height 39
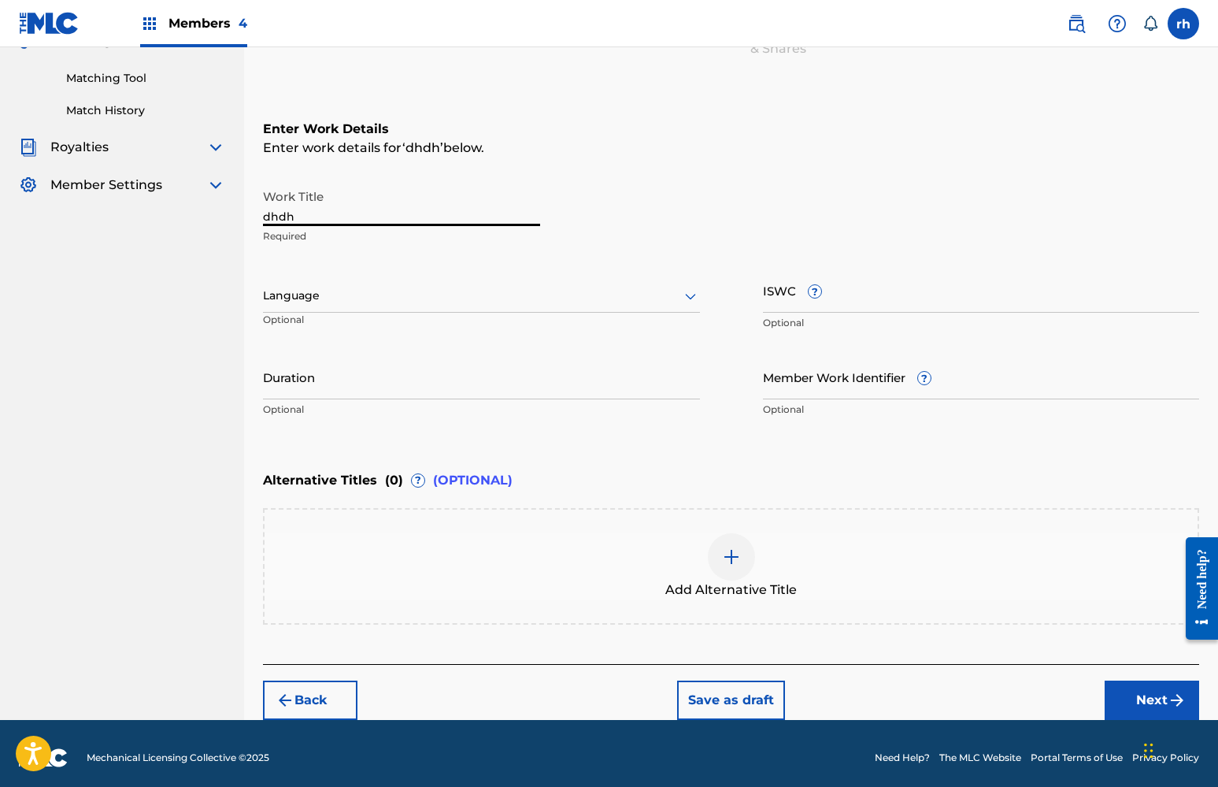
drag, startPoint x: 431, startPoint y: 215, endPoint x: 183, endPoint y: 190, distance: 249.3
click at [183, 190] on main "ALL OUT ENTERTAINMENT MUSIC GROUP PUBLISHING Summary Catalog Works Registration…" at bounding box center [609, 288] width 1218 height 864
type input "transitions"
click at [679, 304] on div at bounding box center [481, 296] width 437 height 20
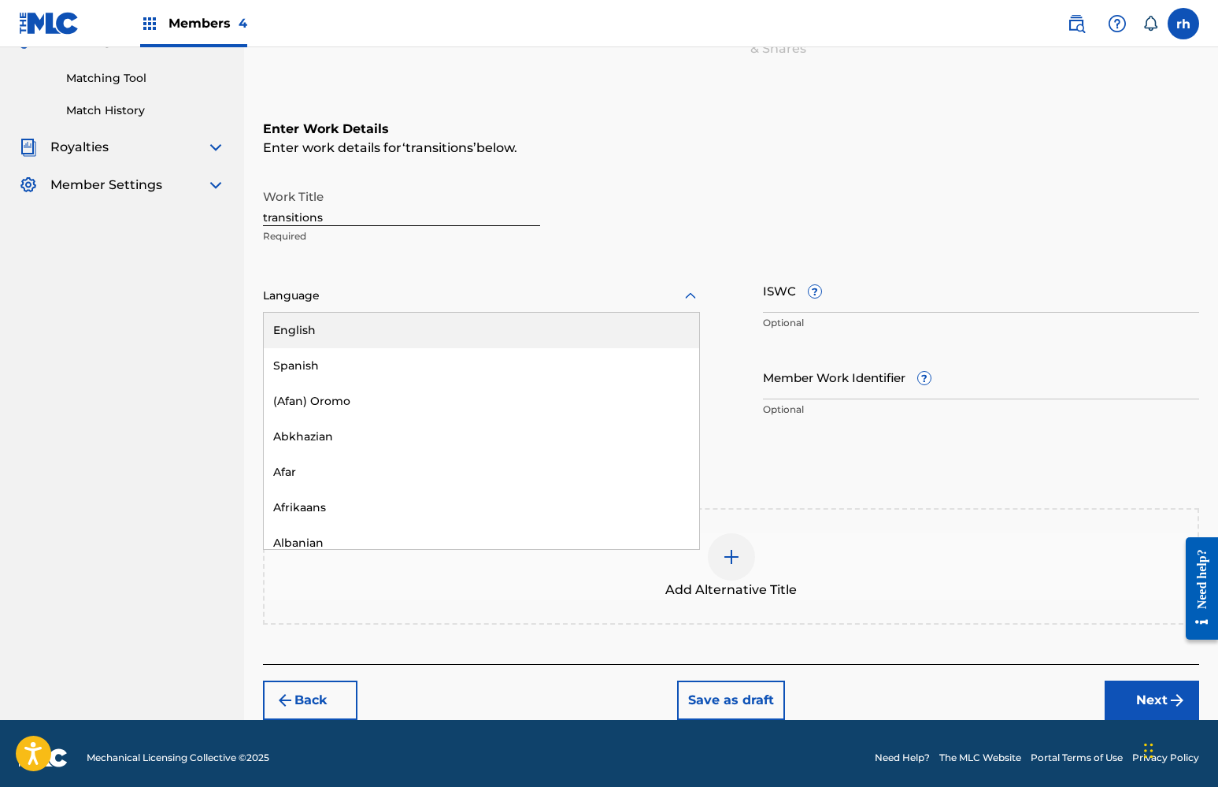
click at [628, 335] on div "English" at bounding box center [481, 330] width 435 height 35
click at [1143, 698] on button "Next" at bounding box center [1152, 699] width 94 height 39
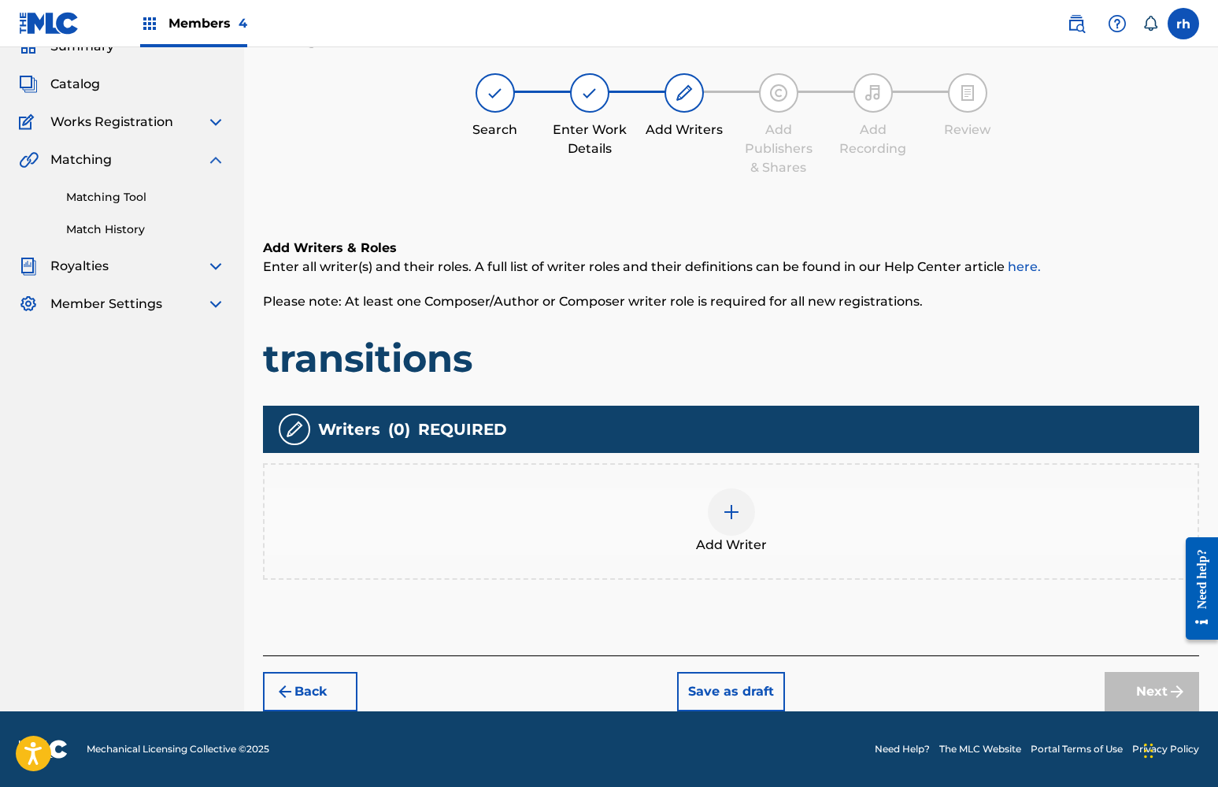
scroll to position [72, 0]
click at [726, 528] on div at bounding box center [731, 511] width 47 height 47
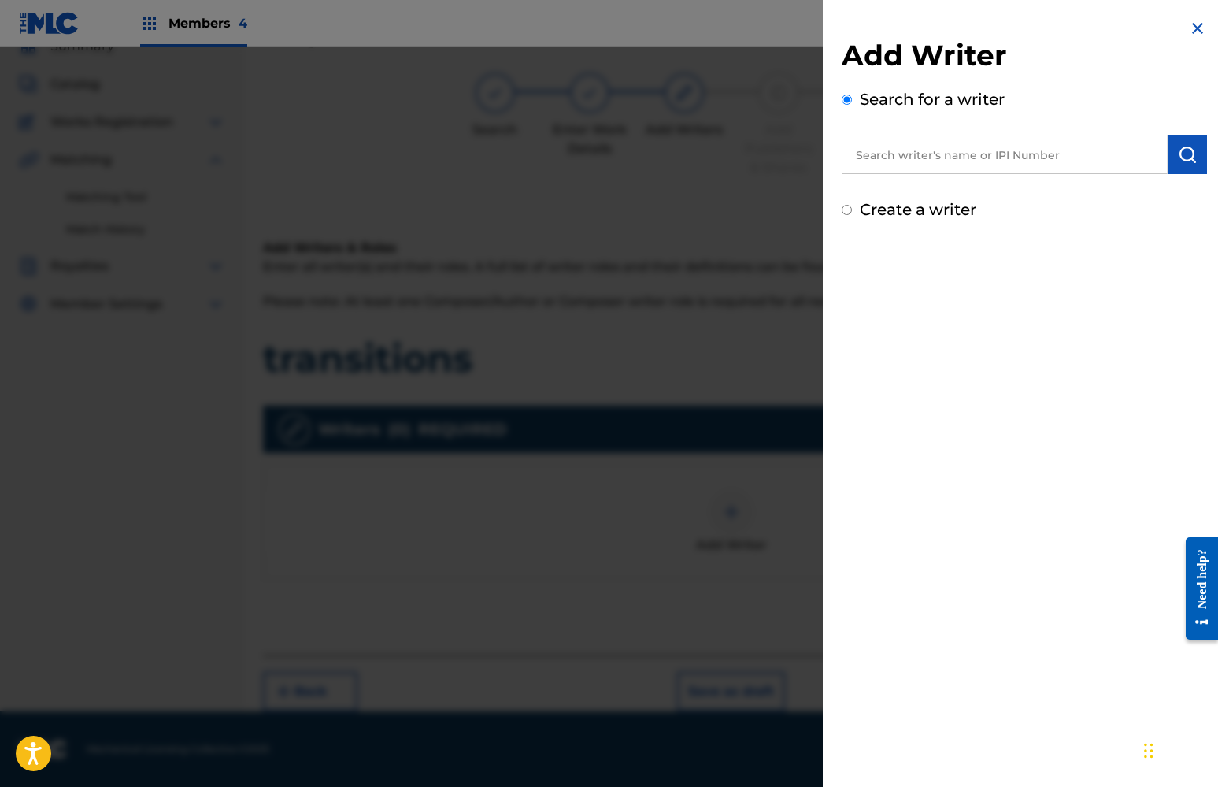
click at [843, 212] on input "Create a writer" at bounding box center [847, 210] width 10 height 10
radio input "false"
radio input "true"
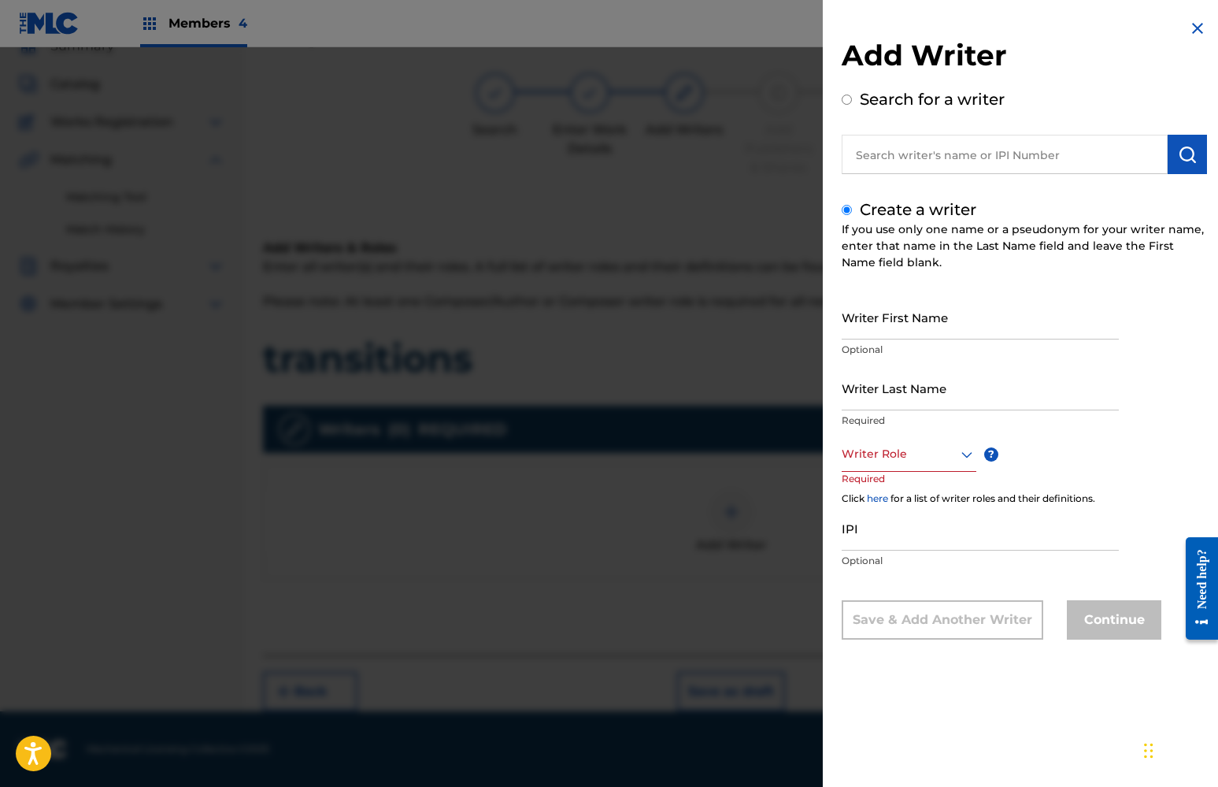
click at [891, 334] on input "Writer First Name" at bounding box center [980, 316] width 277 height 45
type input "khaliyah"
drag, startPoint x: 901, startPoint y: 394, endPoint x: 904, endPoint y: 460, distance: 65.4
click at [904, 460] on div at bounding box center [909, 454] width 135 height 20
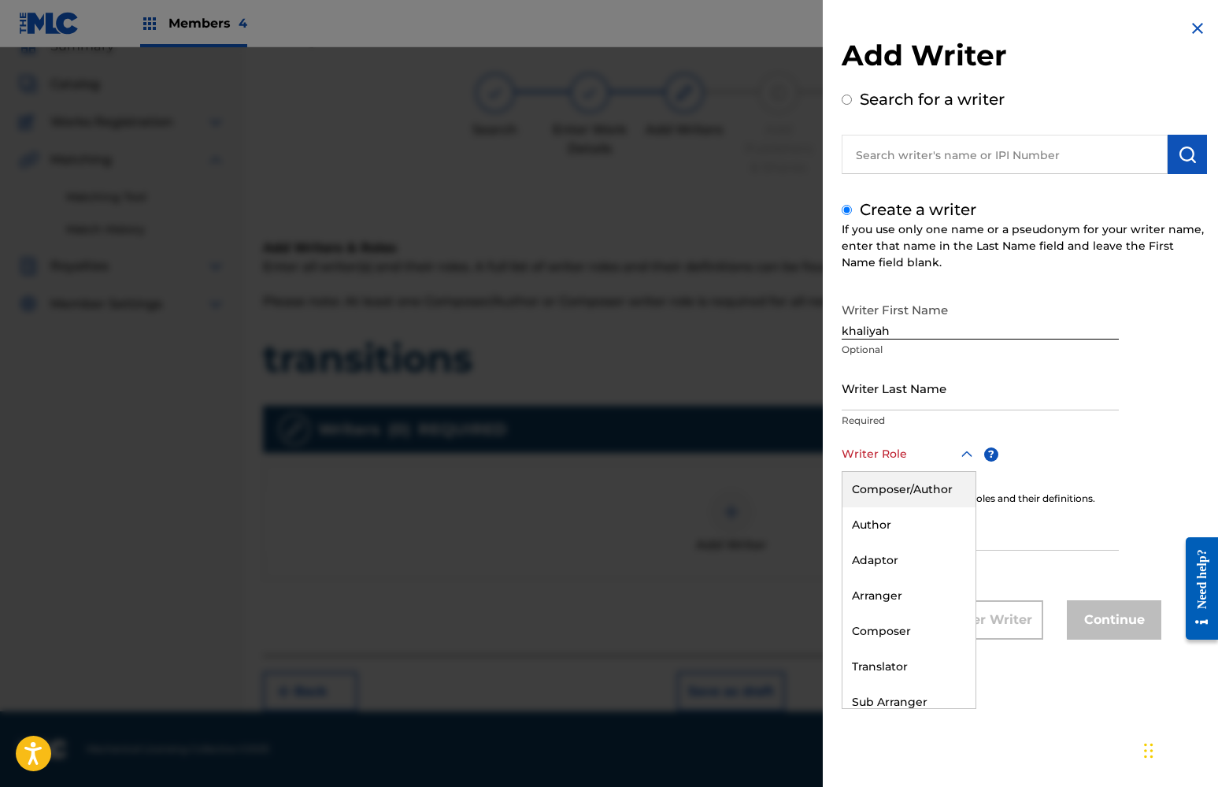
click at [902, 491] on div "Composer/Author" at bounding box center [908, 489] width 133 height 35
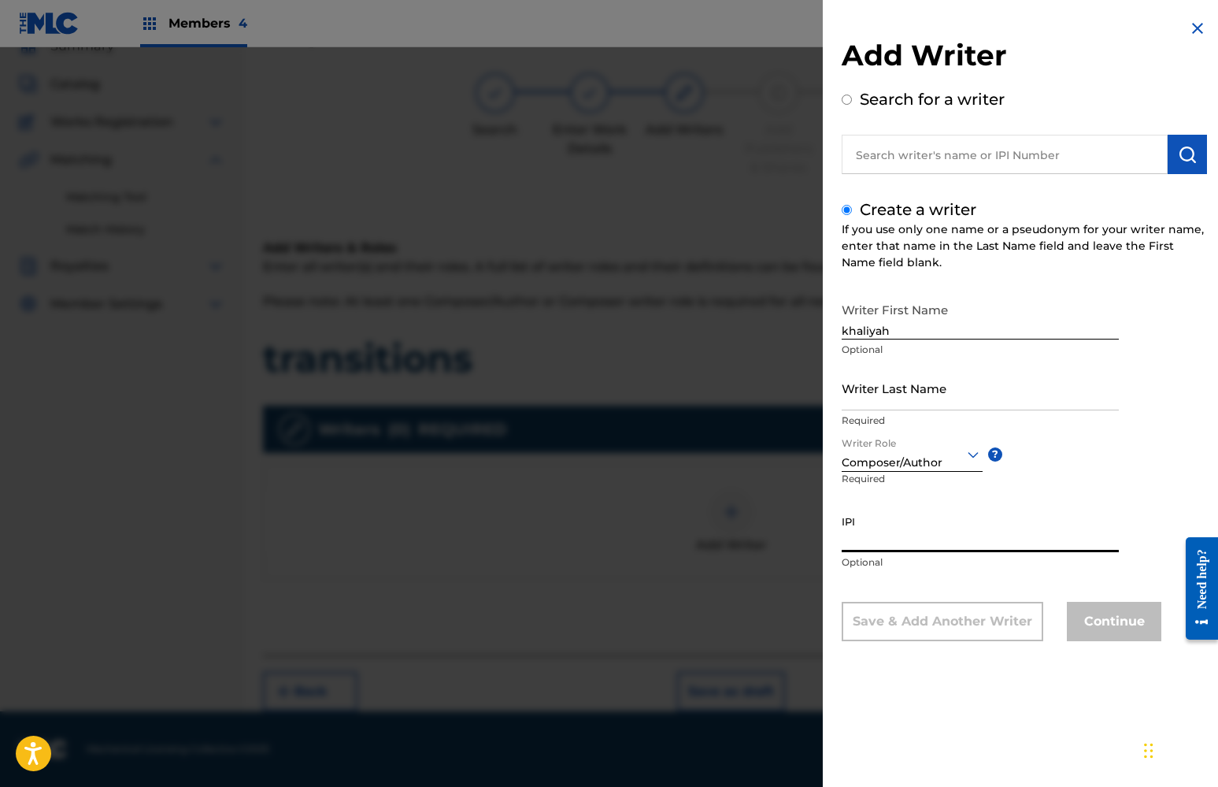
click at [922, 543] on input "IPI" at bounding box center [980, 529] width 277 height 45
paste input "01112298292"
type input "01112298292"
click at [1086, 601] on div "Writer First Name khaliyah Optional Writer Last Name Required Writer Role Compo…" at bounding box center [1024, 467] width 365 height 346
click at [928, 397] on input "Writer Last Name" at bounding box center [980, 387] width 277 height 45
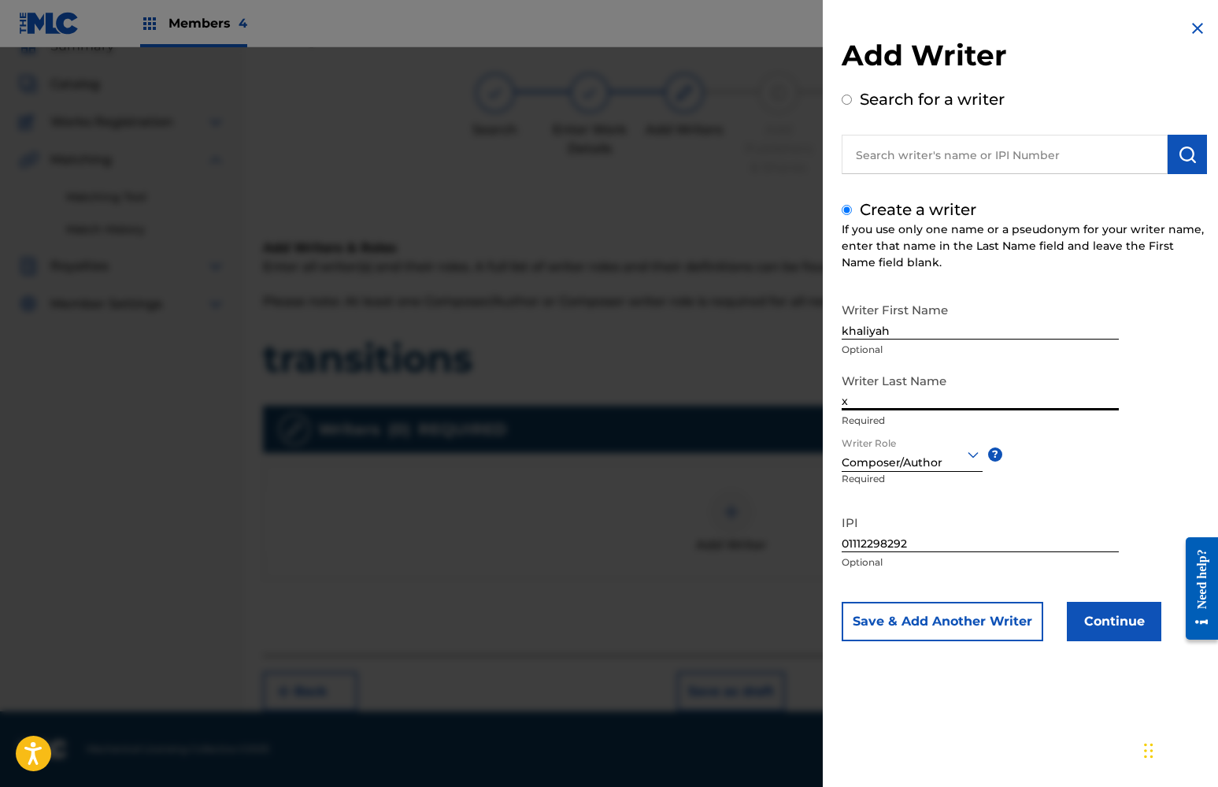
type input "x"
click at [1114, 622] on button "Continue" at bounding box center [1114, 621] width 94 height 39
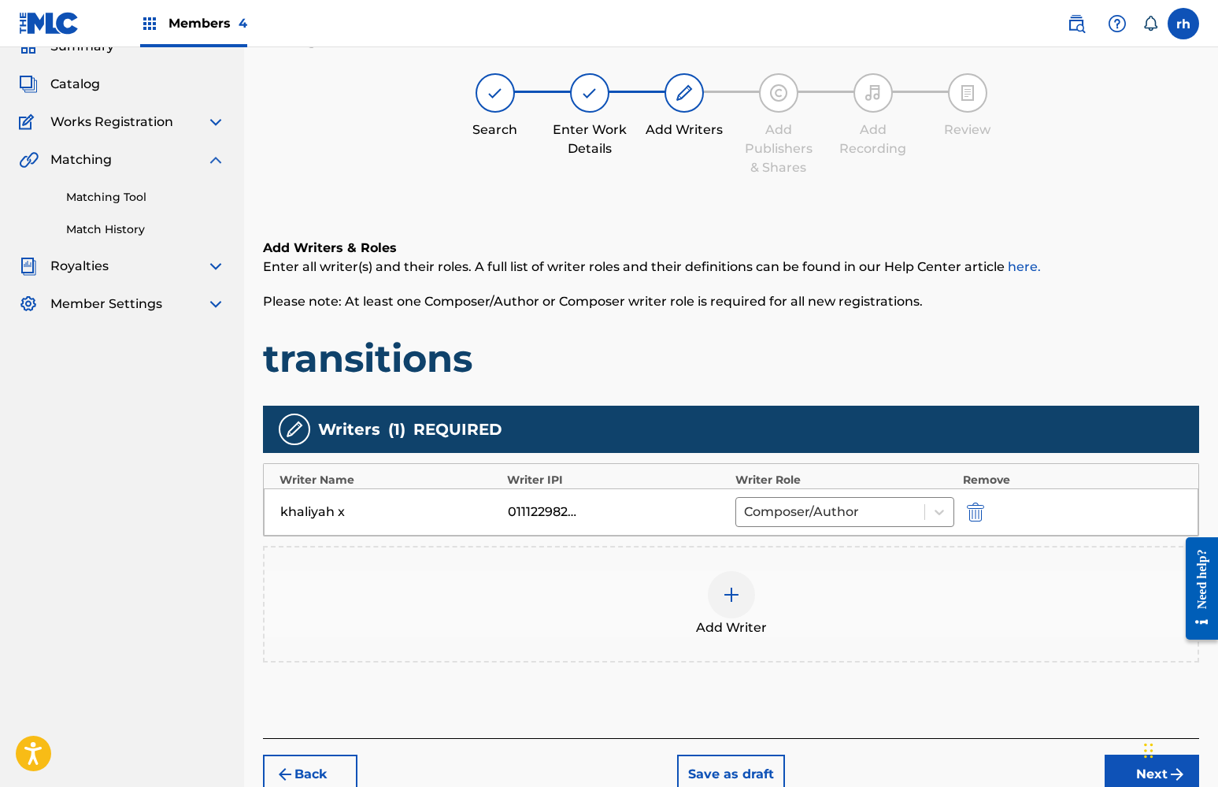
click at [1136, 764] on button "Next" at bounding box center [1152, 773] width 94 height 39
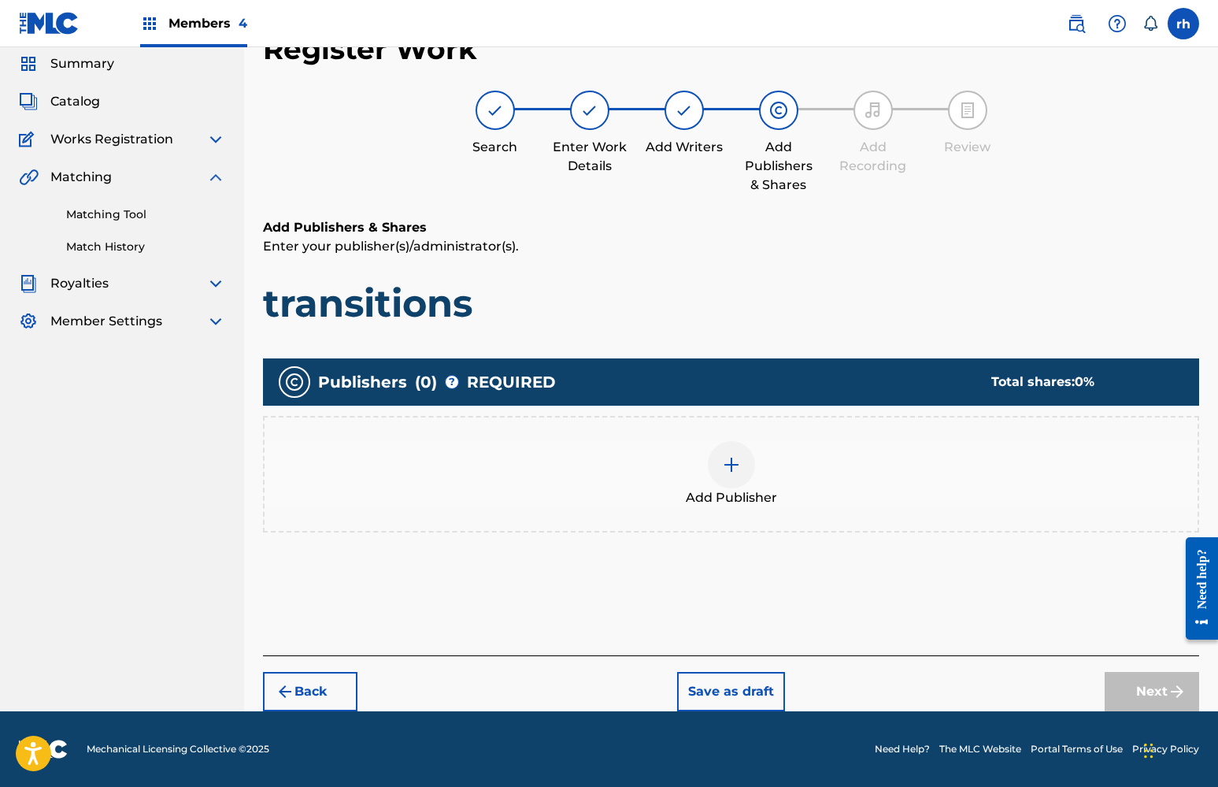
click at [715, 476] on div at bounding box center [731, 464] width 47 height 47
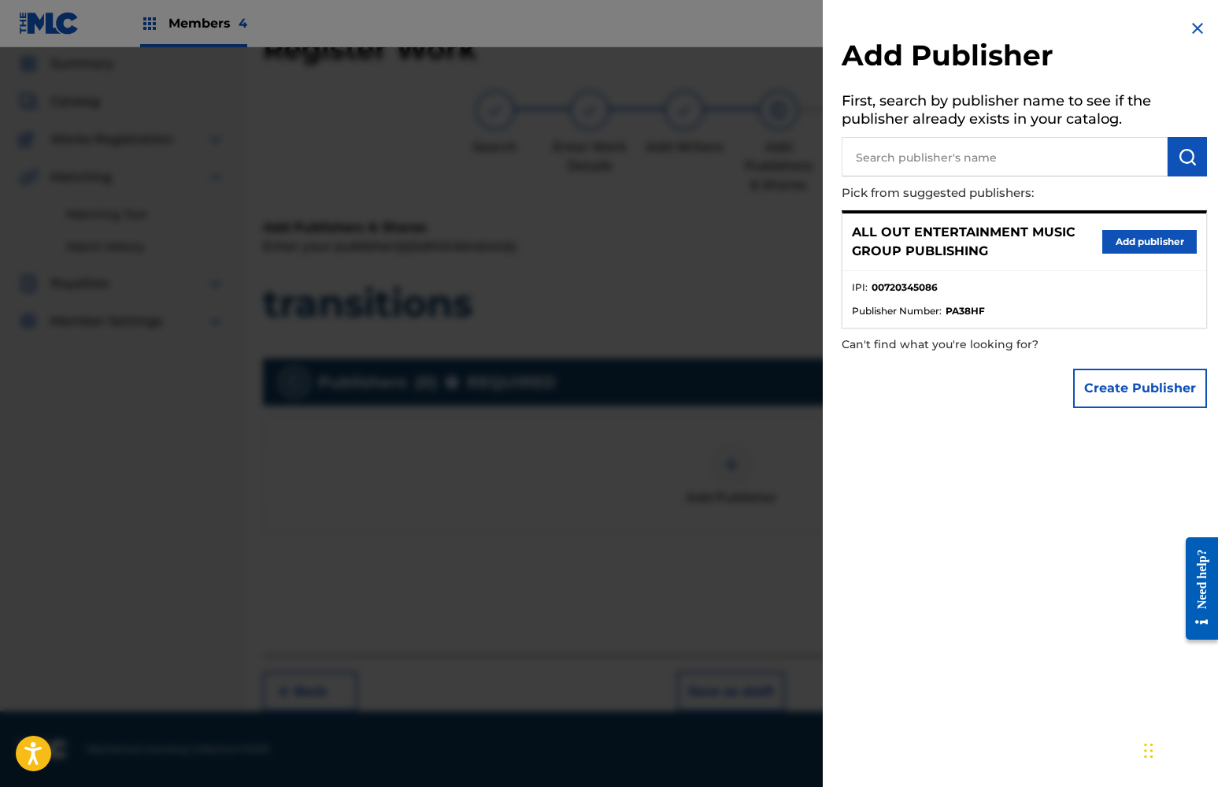
click at [1139, 242] on button "Add publisher" at bounding box center [1149, 242] width 94 height 24
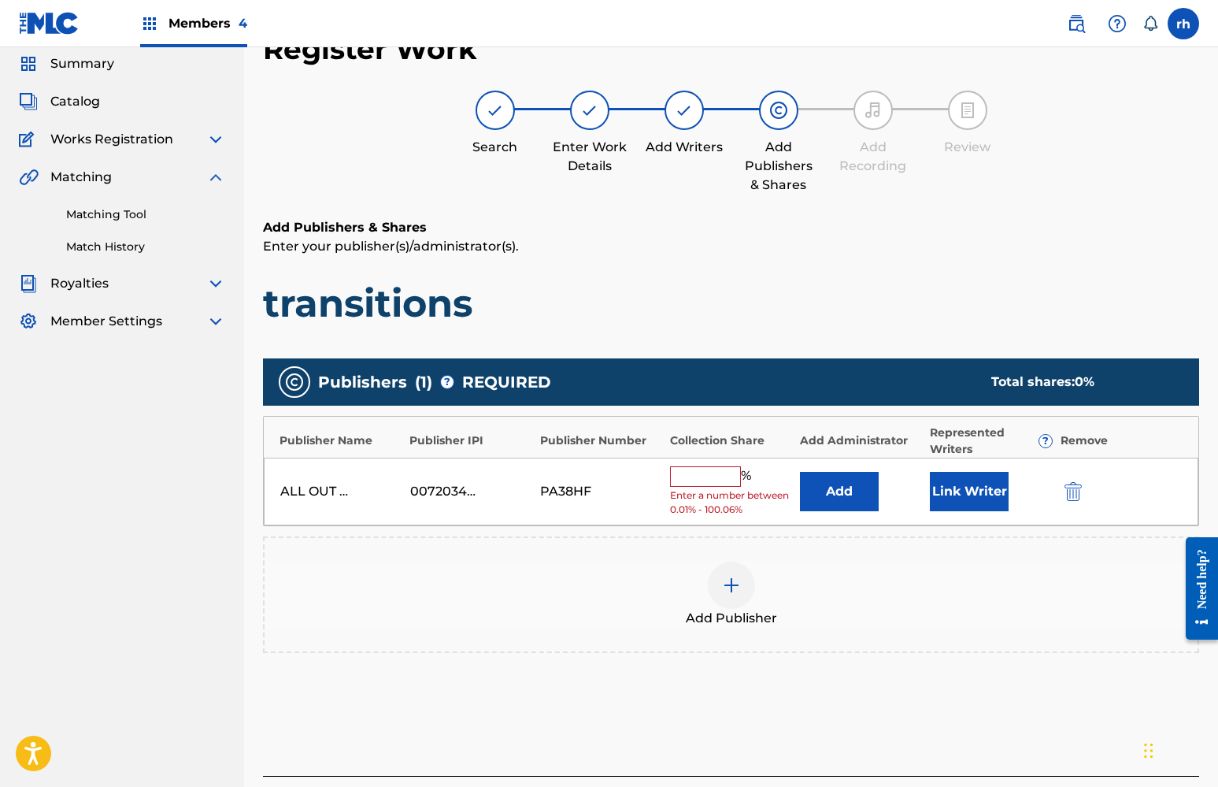
click at [725, 479] on input "text" at bounding box center [705, 476] width 71 height 20
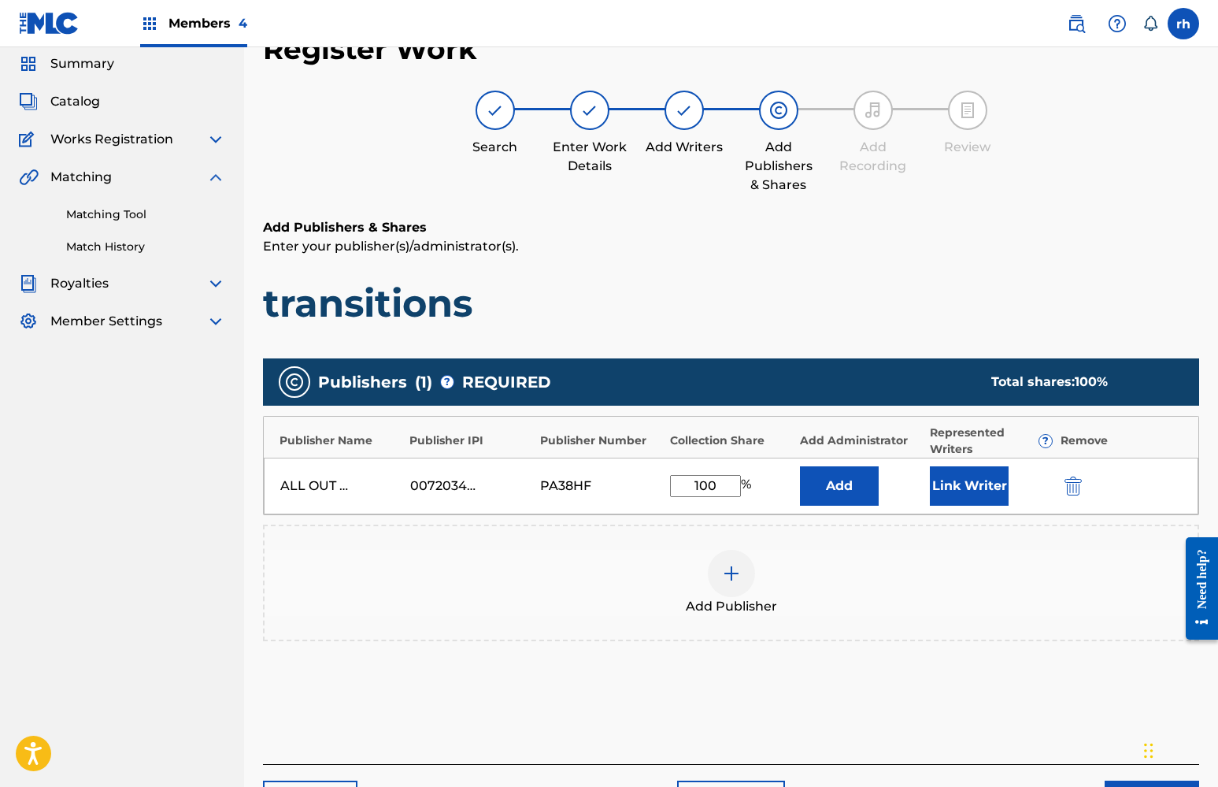
type input "100"
click at [956, 485] on button "Link Writer" at bounding box center [969, 485] width 79 height 39
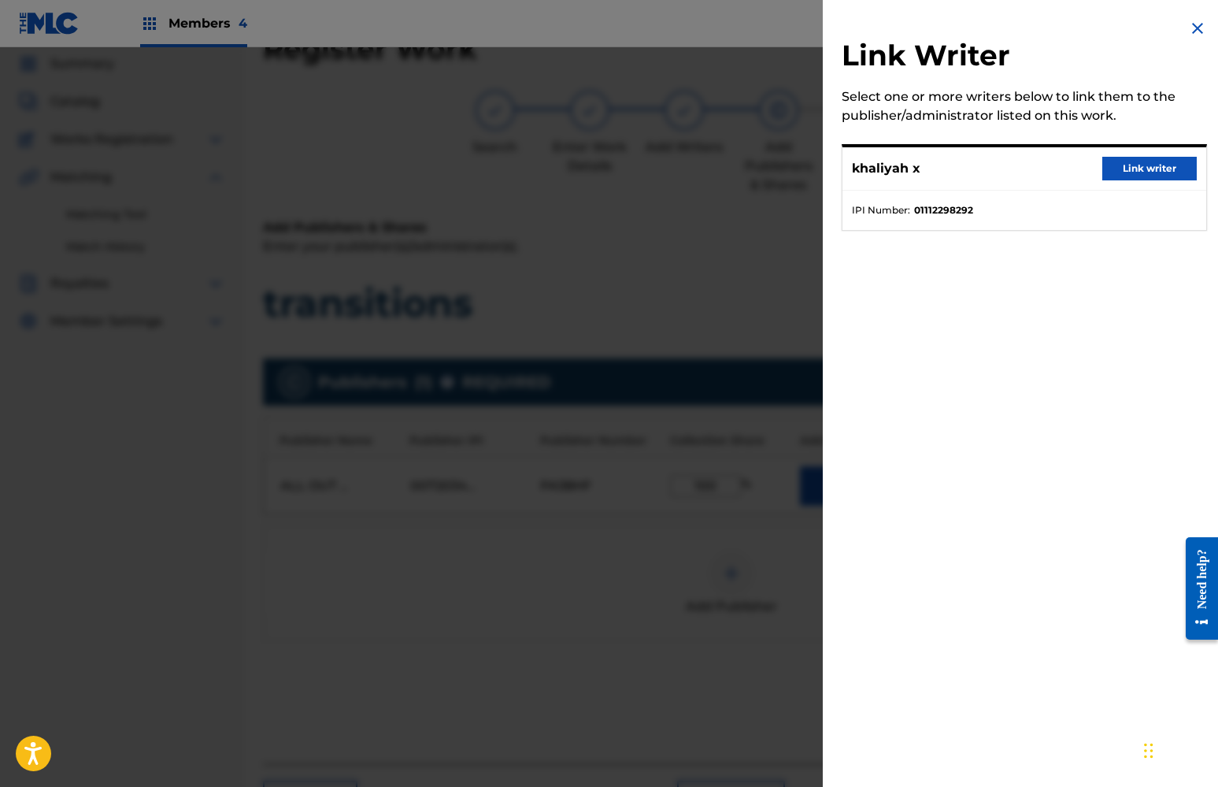
click at [1153, 164] on button "Link writer" at bounding box center [1149, 169] width 94 height 24
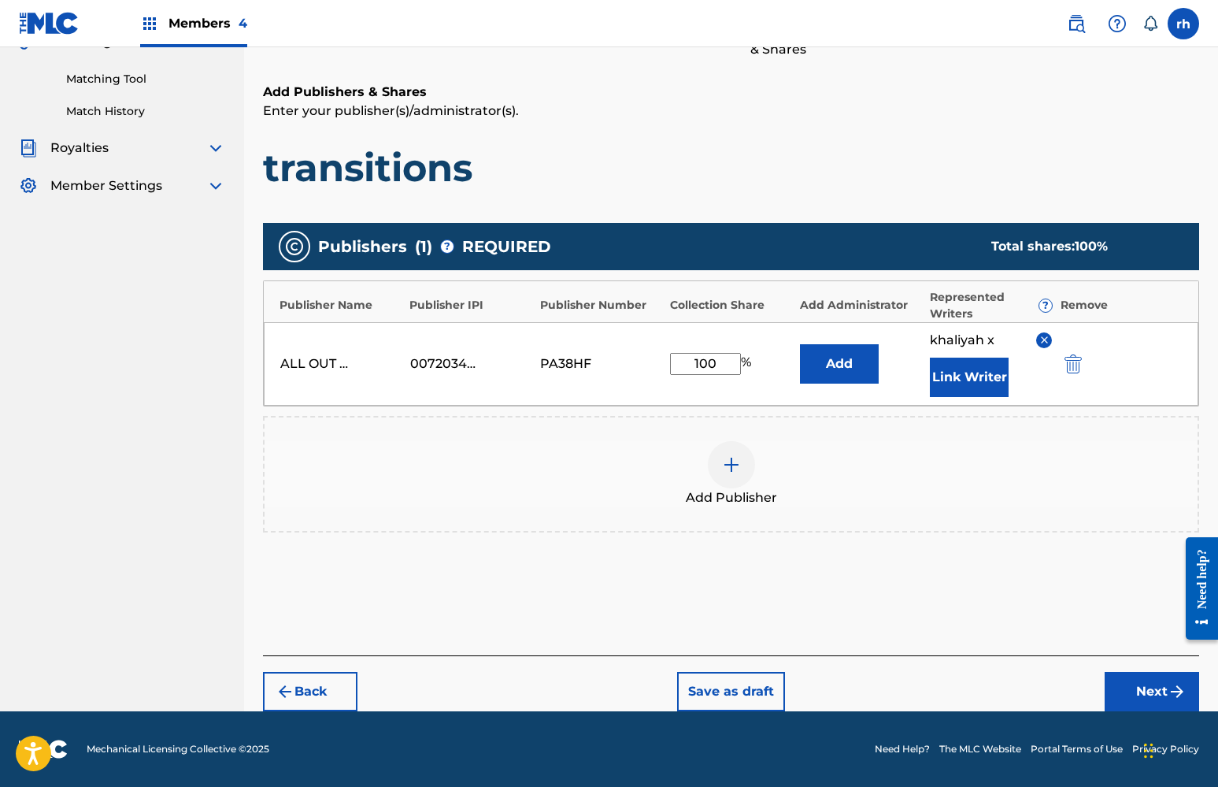
click at [1141, 687] on button "Next" at bounding box center [1152, 691] width 94 height 39
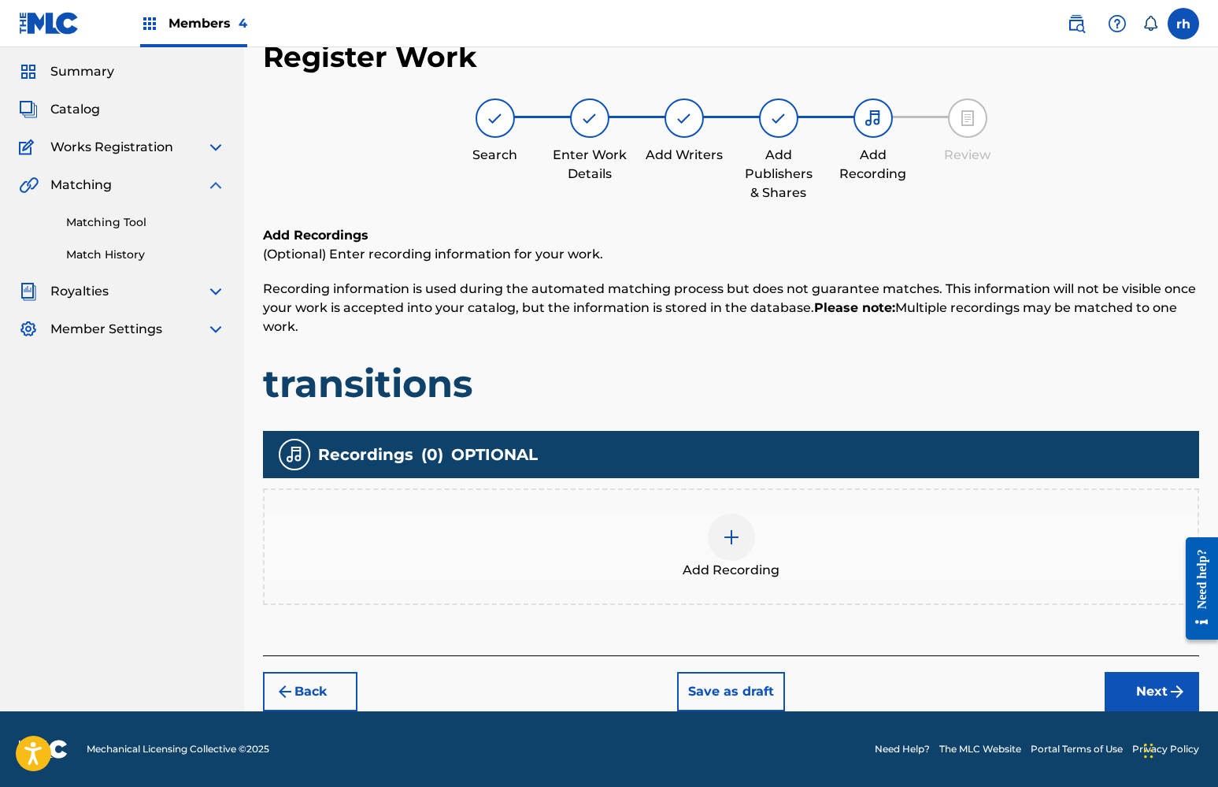
scroll to position [47, 0]
click at [1142, 687] on button "Next" at bounding box center [1152, 691] width 94 height 39
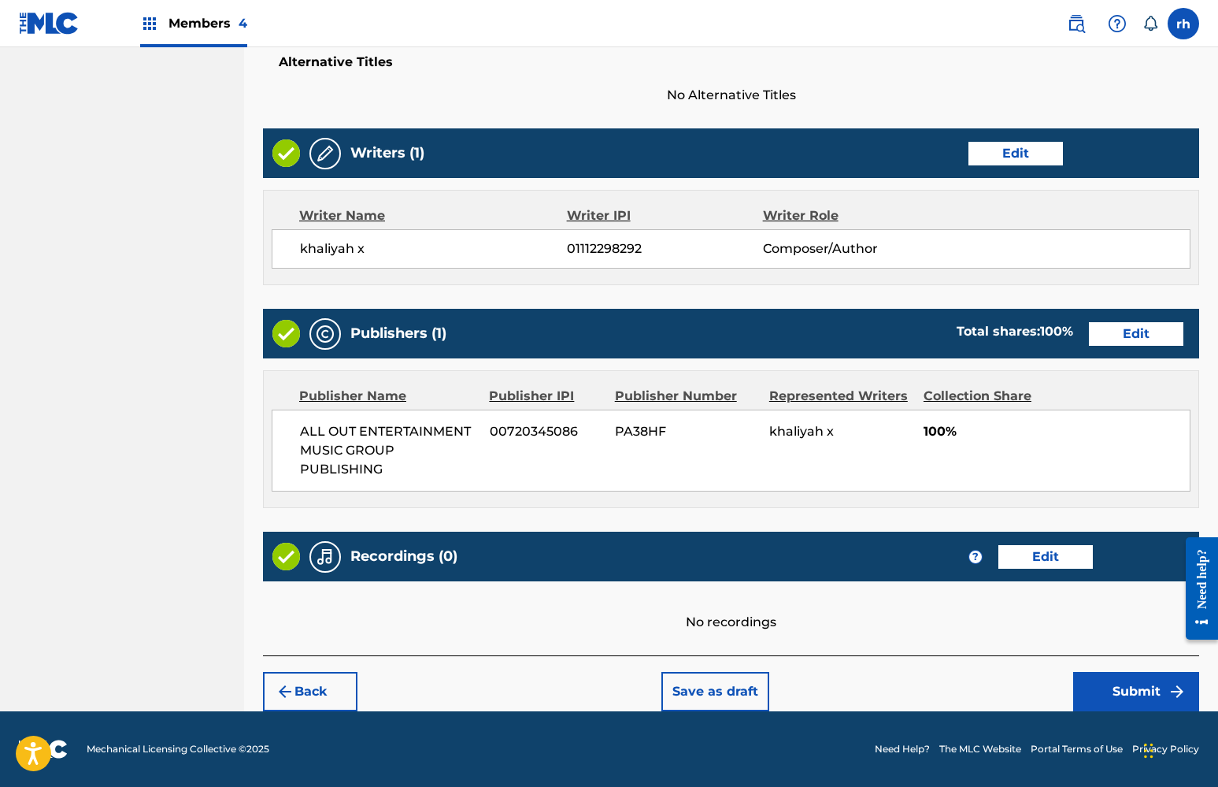
scroll to position [530, 0]
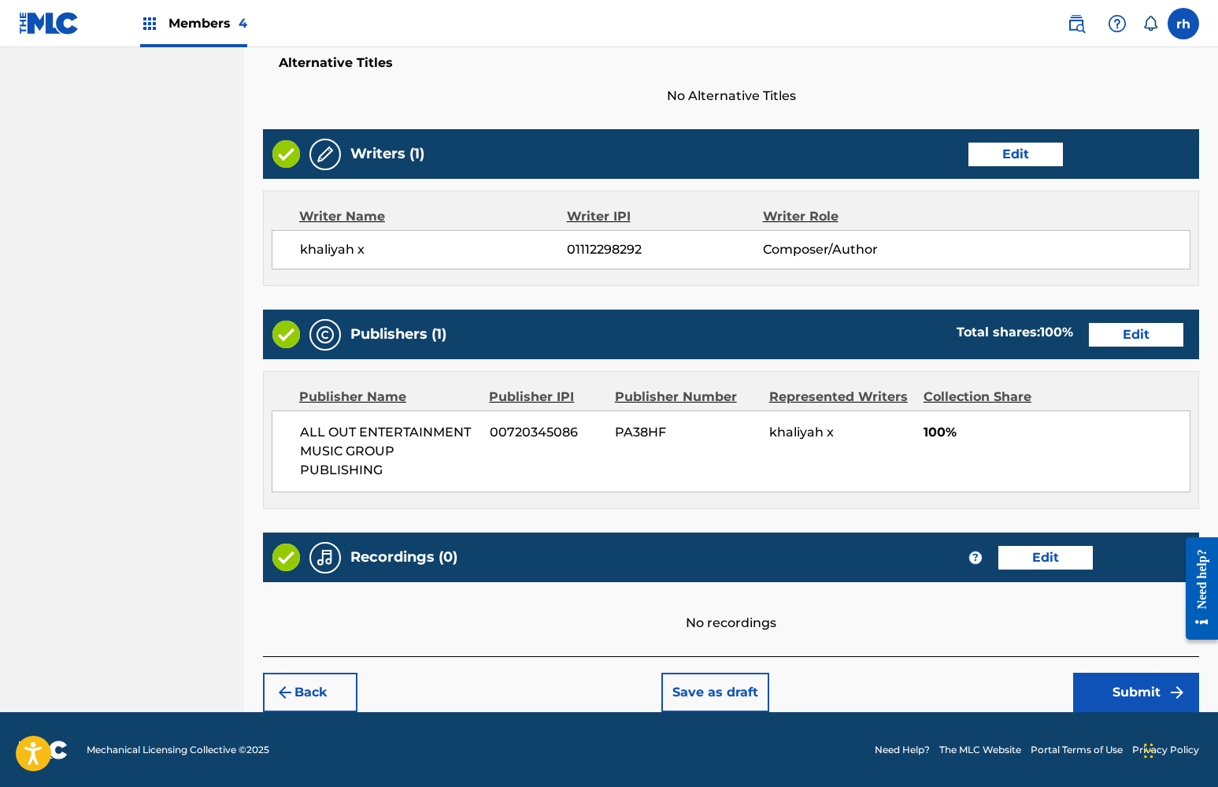
click at [1121, 685] on button "Submit" at bounding box center [1136, 691] width 126 height 39
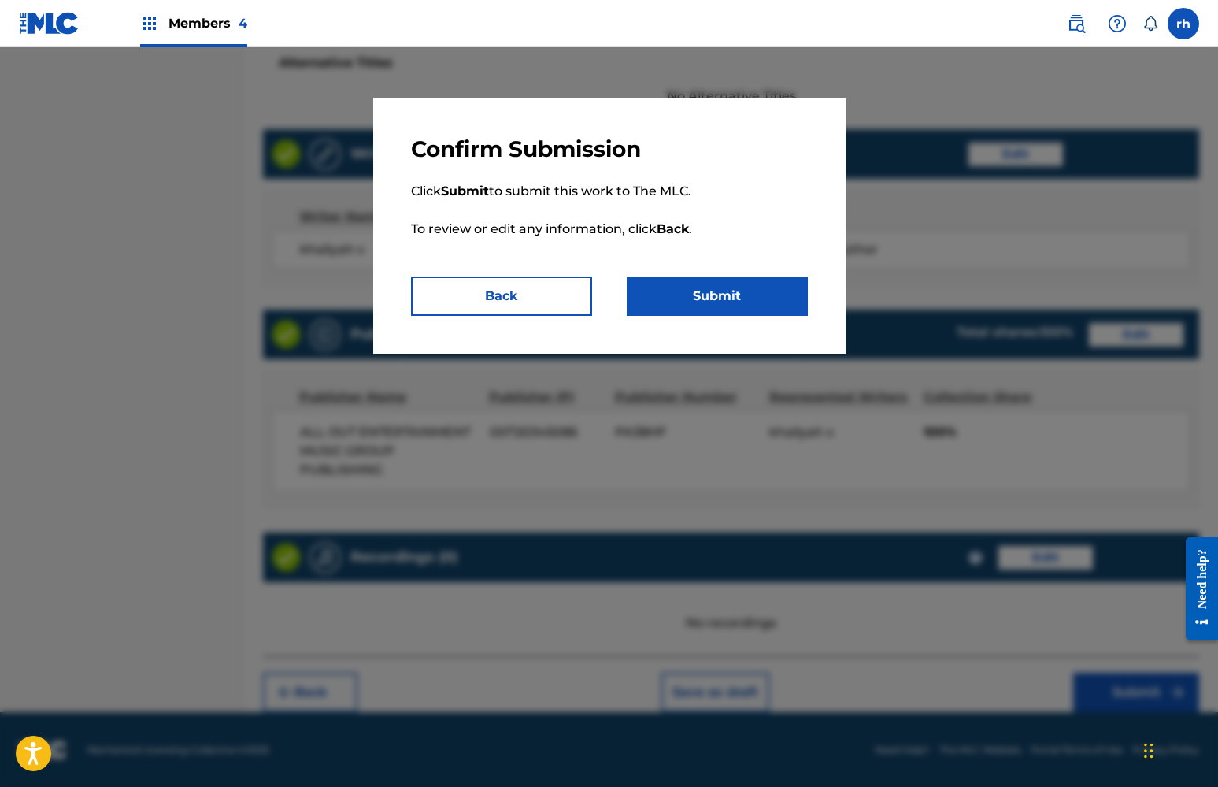
click at [720, 287] on button "Submit" at bounding box center [717, 295] width 181 height 39
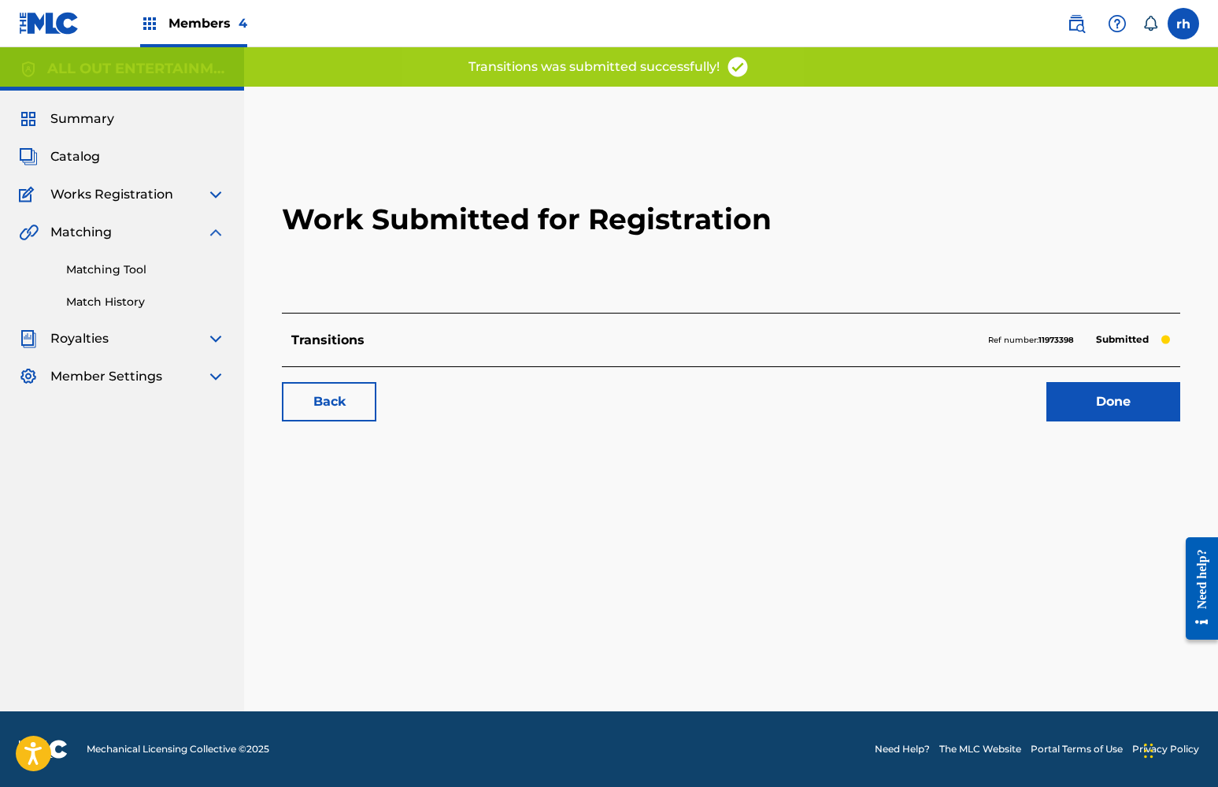
click at [1129, 413] on link "Done" at bounding box center [1113, 401] width 134 height 39
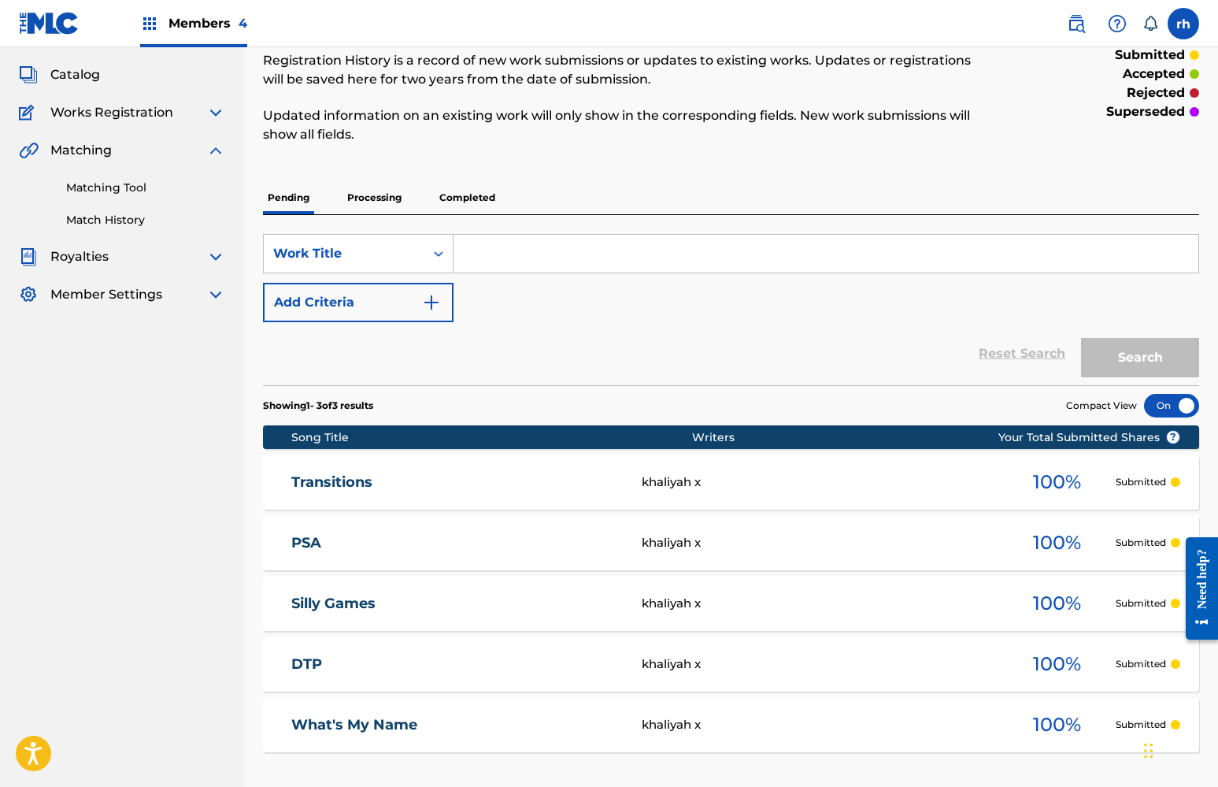
scroll to position [-2, 0]
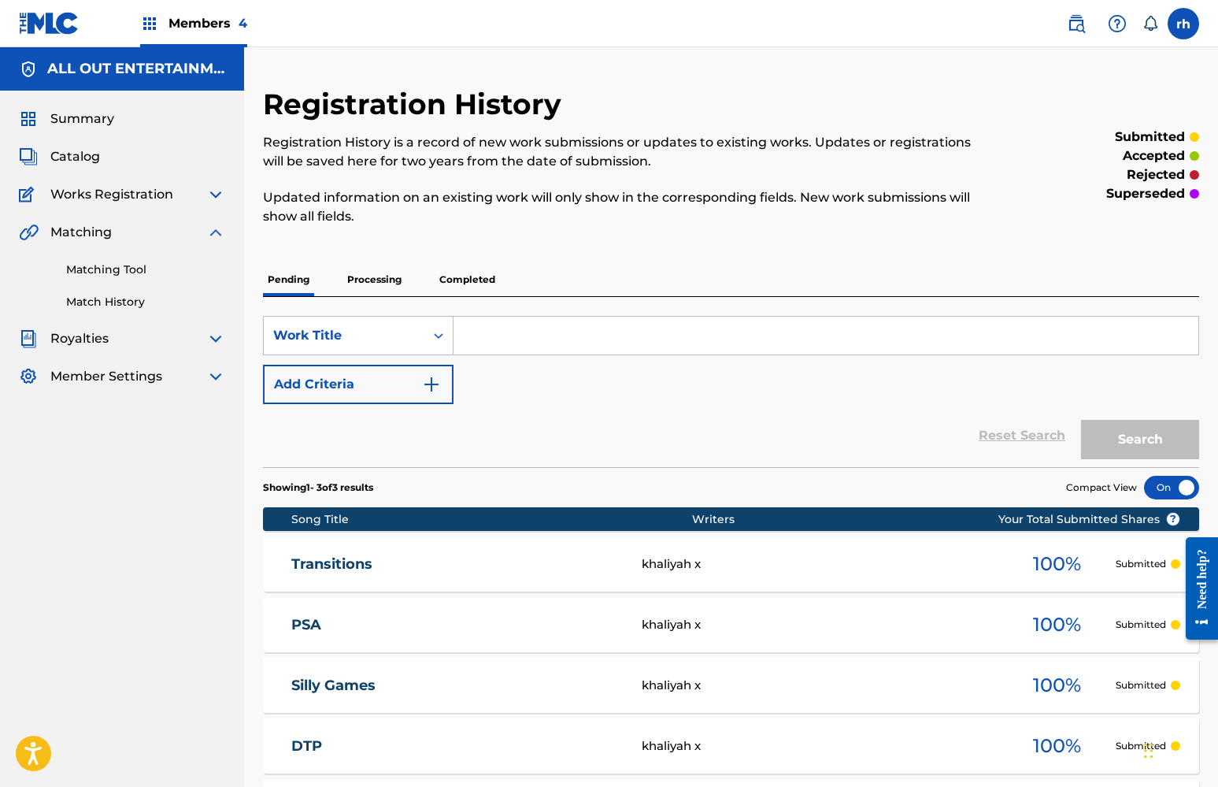
click at [113, 201] on span "Works Registration" at bounding box center [111, 194] width 123 height 19
click at [85, 162] on span "Catalog" at bounding box center [75, 156] width 50 height 19
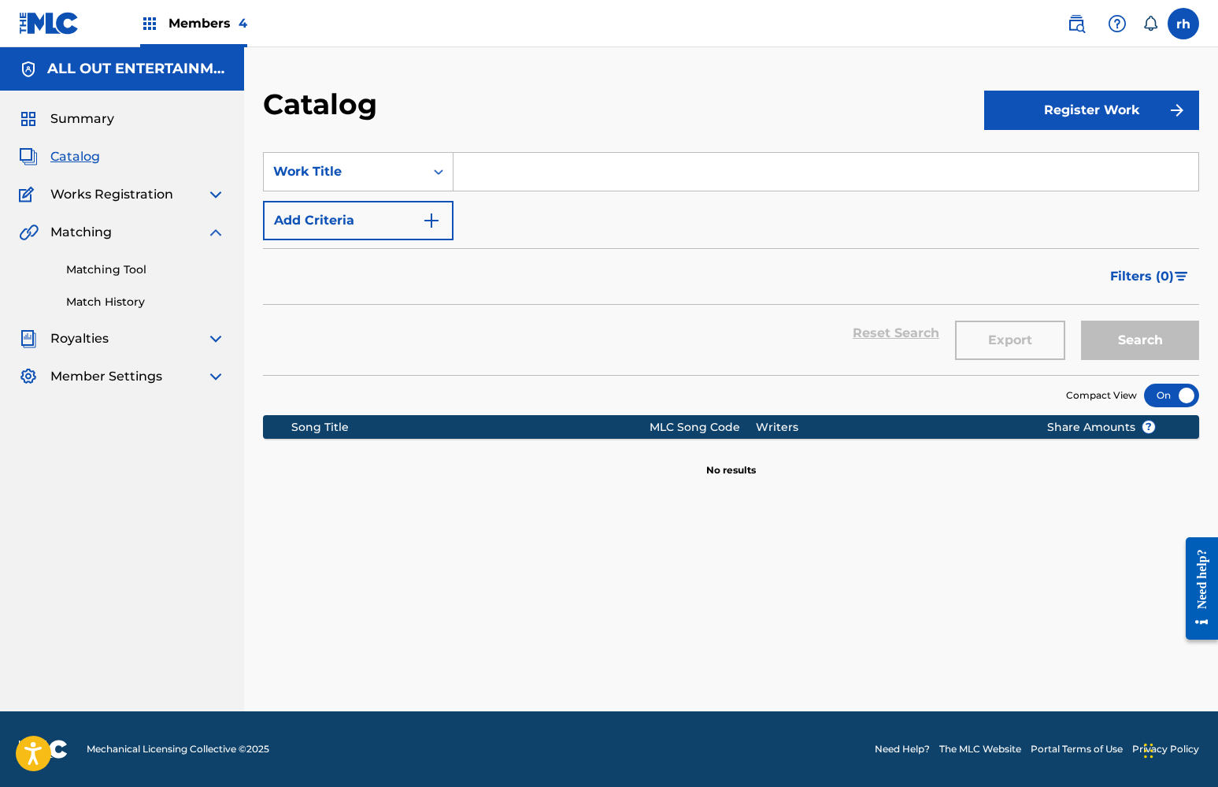
click at [1090, 113] on button "Register Work" at bounding box center [1091, 110] width 215 height 39
click at [1038, 168] on link "Individual" at bounding box center [1091, 162] width 215 height 38
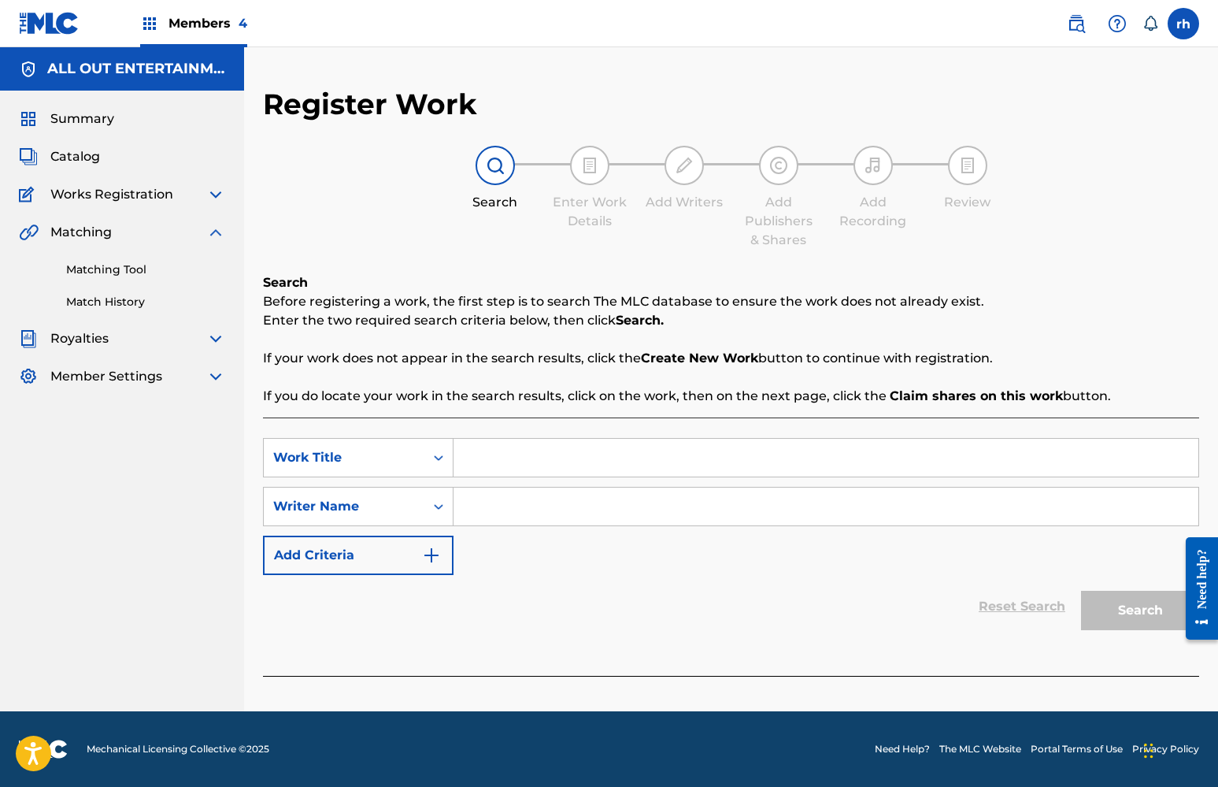
click at [539, 453] on input "Search Form" at bounding box center [825, 458] width 745 height 38
type input "shah"
drag, startPoint x: 539, startPoint y: 453, endPoint x: 531, endPoint y: 504, distance: 51.8
click at [531, 504] on input "Search Form" at bounding box center [825, 506] width 745 height 38
type input "sash"
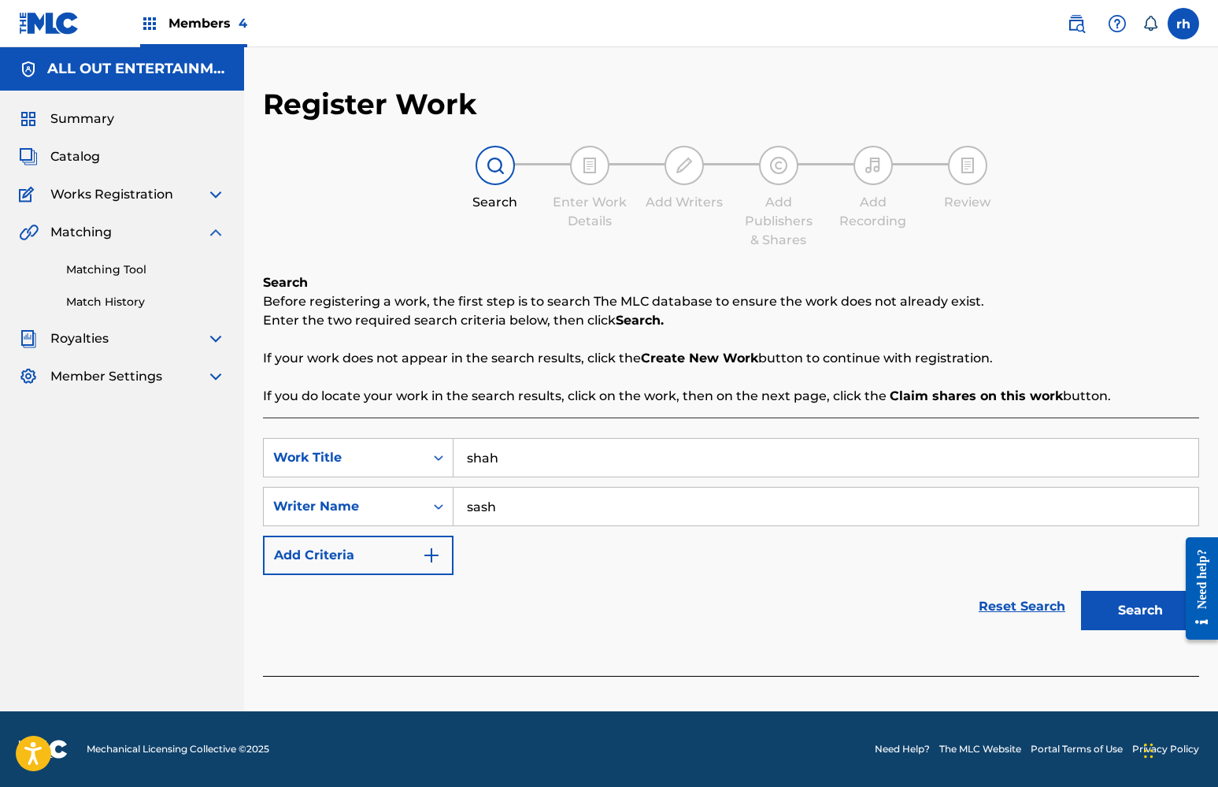
drag, startPoint x: 554, startPoint y: 522, endPoint x: 1139, endPoint y: 623, distance: 593.6
click at [1139, 623] on button "Search" at bounding box center [1140, 609] width 118 height 39
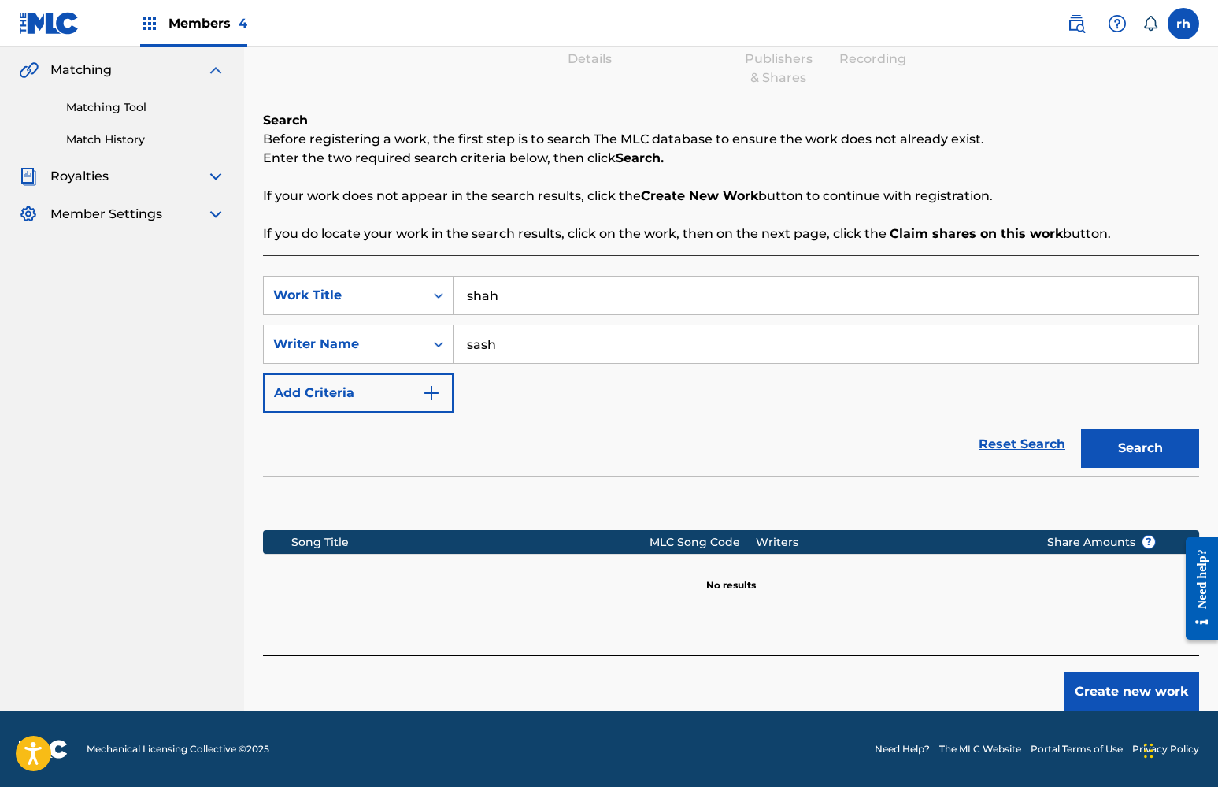
scroll to position [162, 0]
click at [1120, 695] on button "Create new work" at bounding box center [1131, 691] width 135 height 39
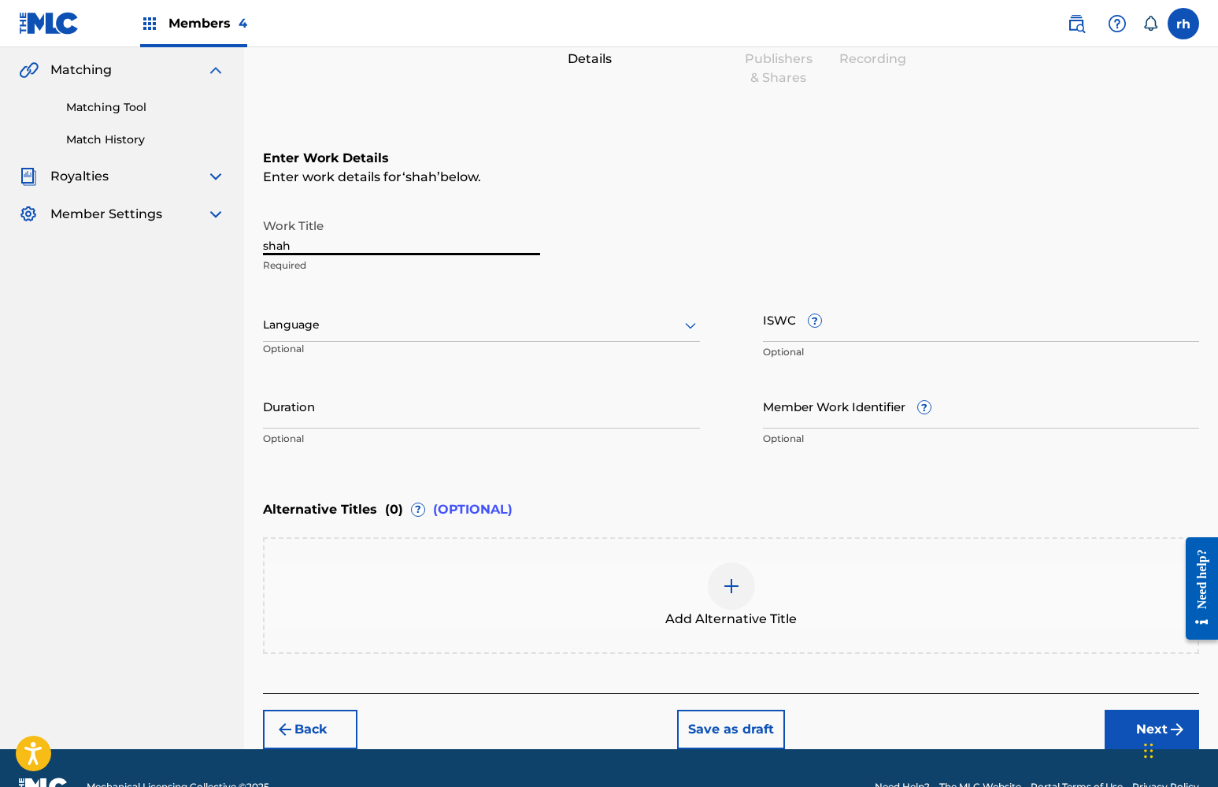
drag, startPoint x: 361, startPoint y: 245, endPoint x: 157, endPoint y: 232, distance: 204.3
click at [157, 232] on main "ALL OUT ENTERTAINMENT MUSIC GROUP PUBLISHING Summary Catalog Works Registration…" at bounding box center [609, 317] width 1218 height 864
type input "PMG"
click at [509, 317] on div at bounding box center [481, 325] width 437 height 20
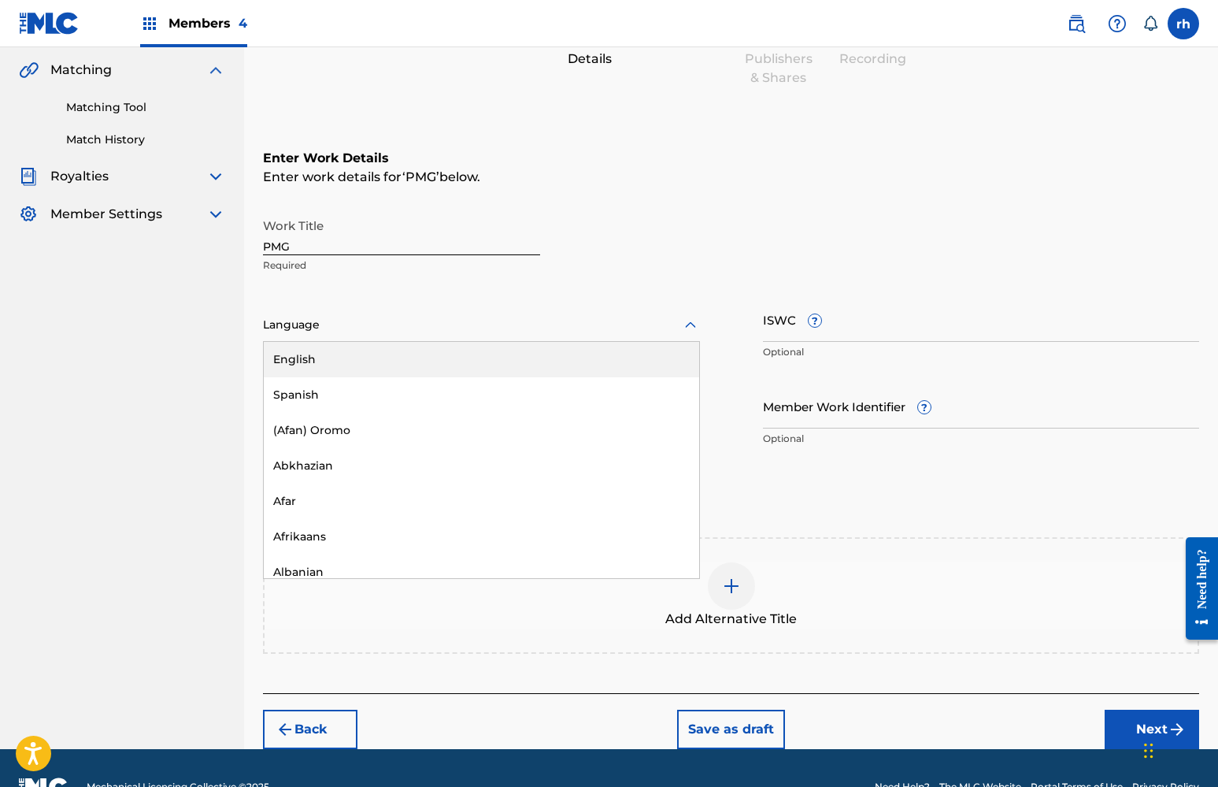
click at [485, 356] on div "English" at bounding box center [481, 359] width 435 height 35
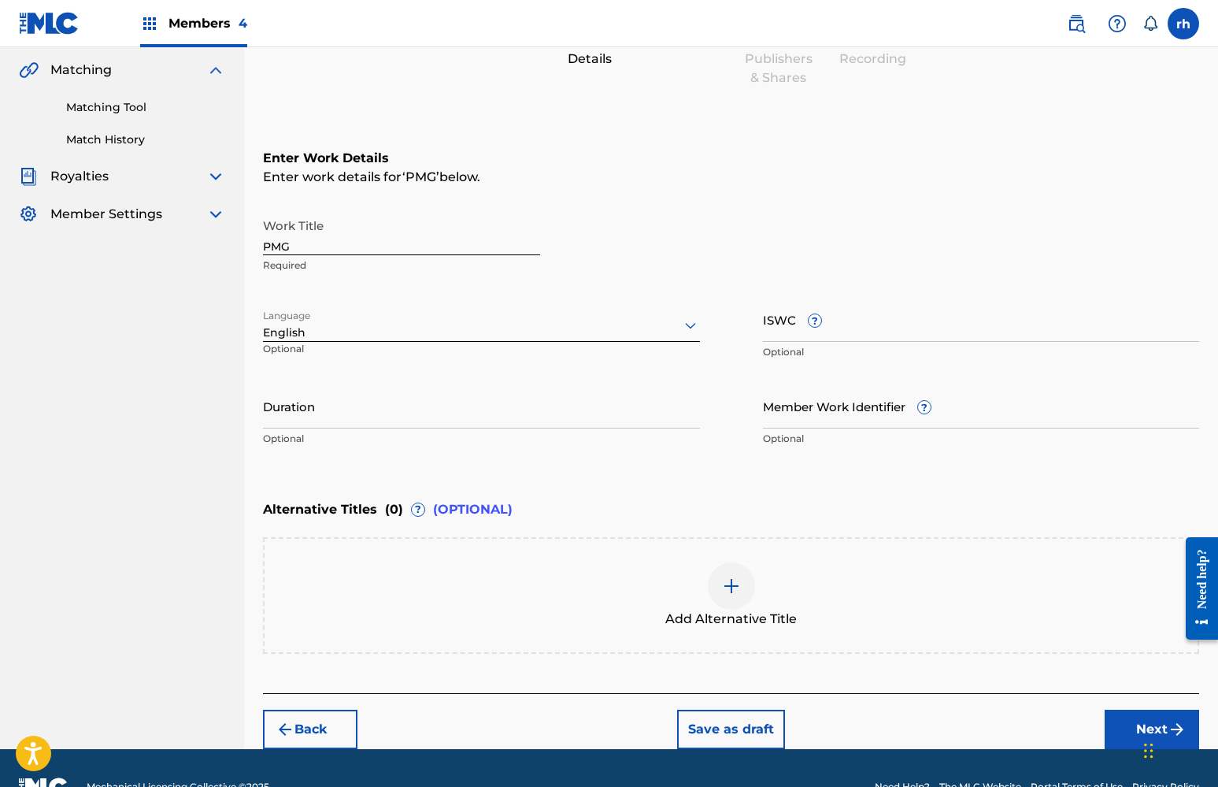
click at [1136, 719] on button "Next" at bounding box center [1152, 728] width 94 height 39
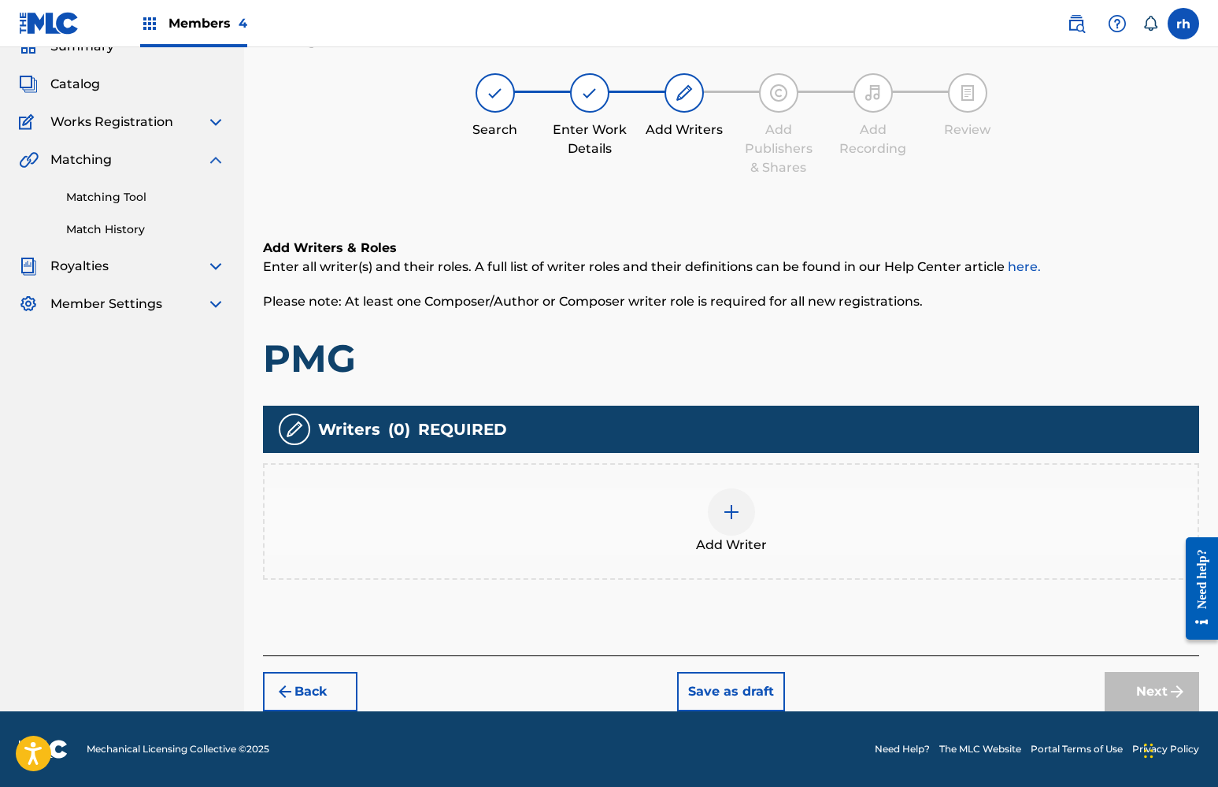
click at [740, 531] on div at bounding box center [731, 511] width 47 height 47
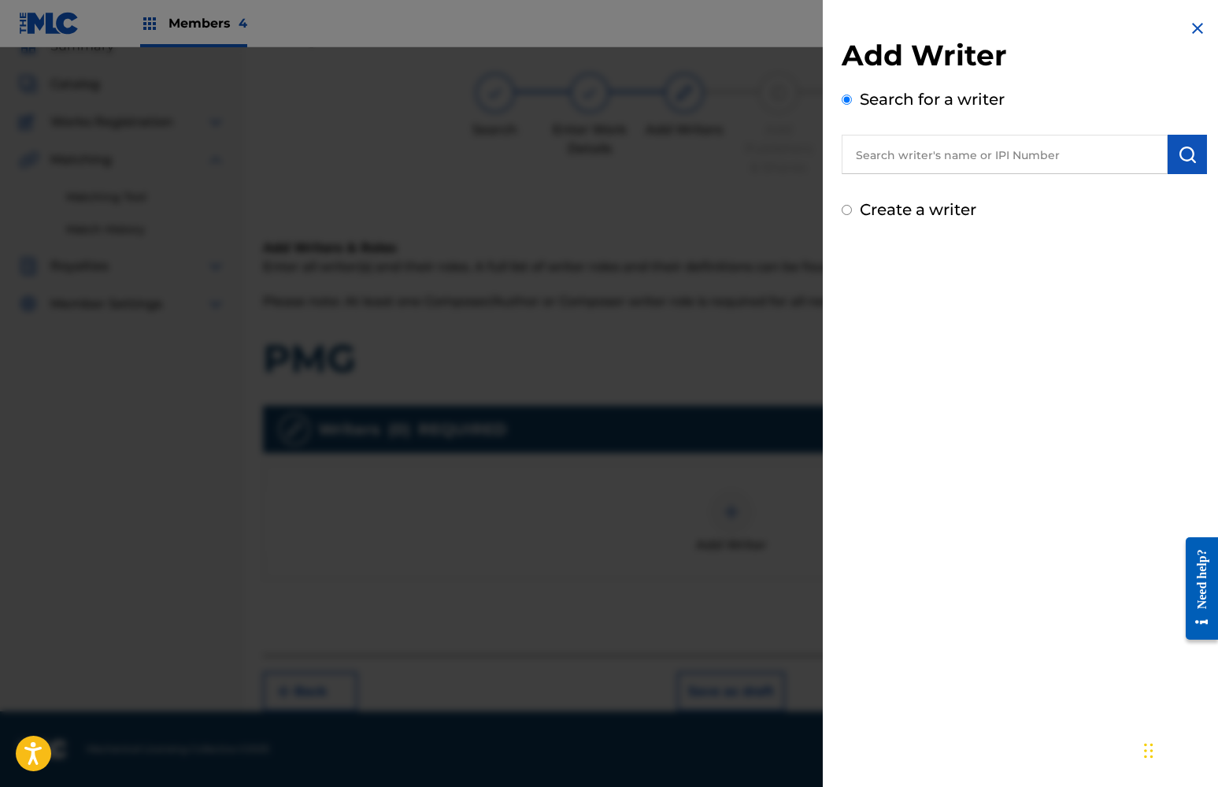
click at [842, 209] on input "Create a writer" at bounding box center [847, 210] width 10 height 10
radio input "false"
radio input "true"
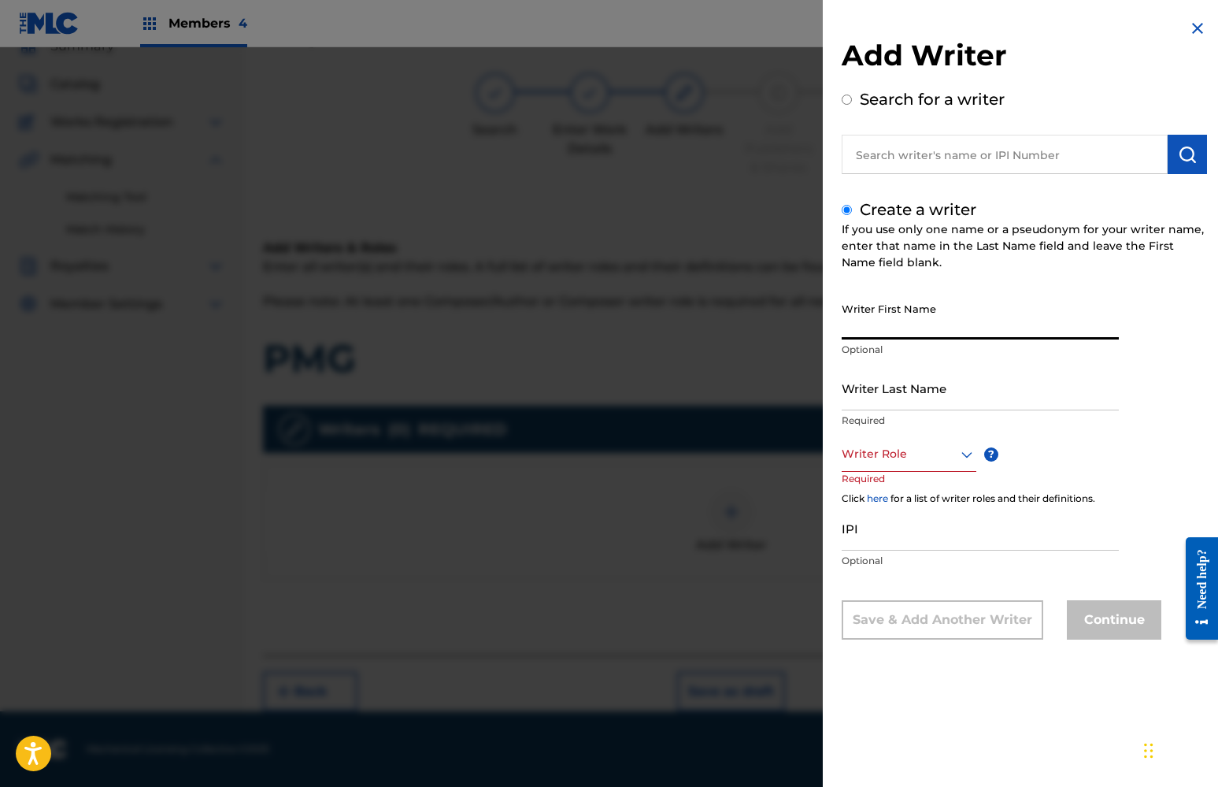
click at [894, 321] on input "Writer First Name" at bounding box center [980, 316] width 277 height 45
type input "khaliyah"
click at [886, 395] on input "Writer Last Name" at bounding box center [980, 387] width 277 height 45
type input "x"
click at [908, 464] on div "Writer Role" at bounding box center [909, 453] width 135 height 35
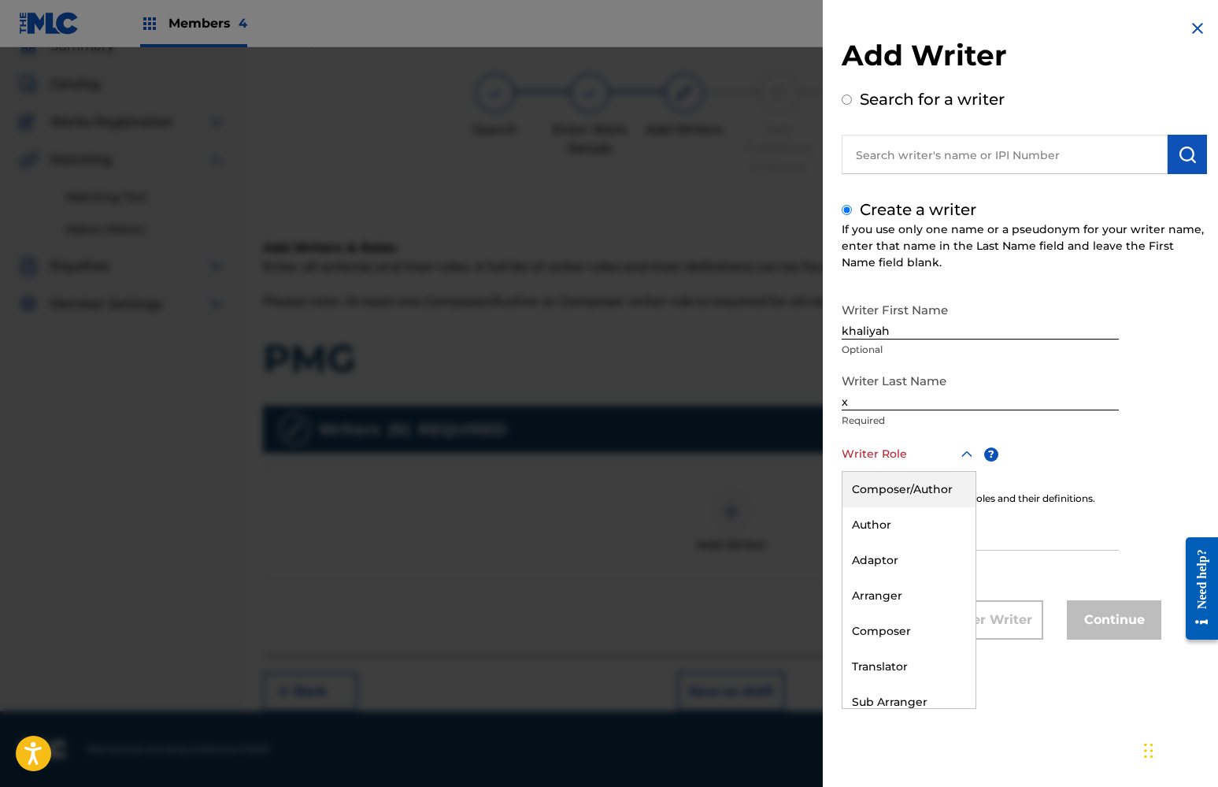
click at [908, 488] on div "Composer/Author" at bounding box center [908, 489] width 133 height 35
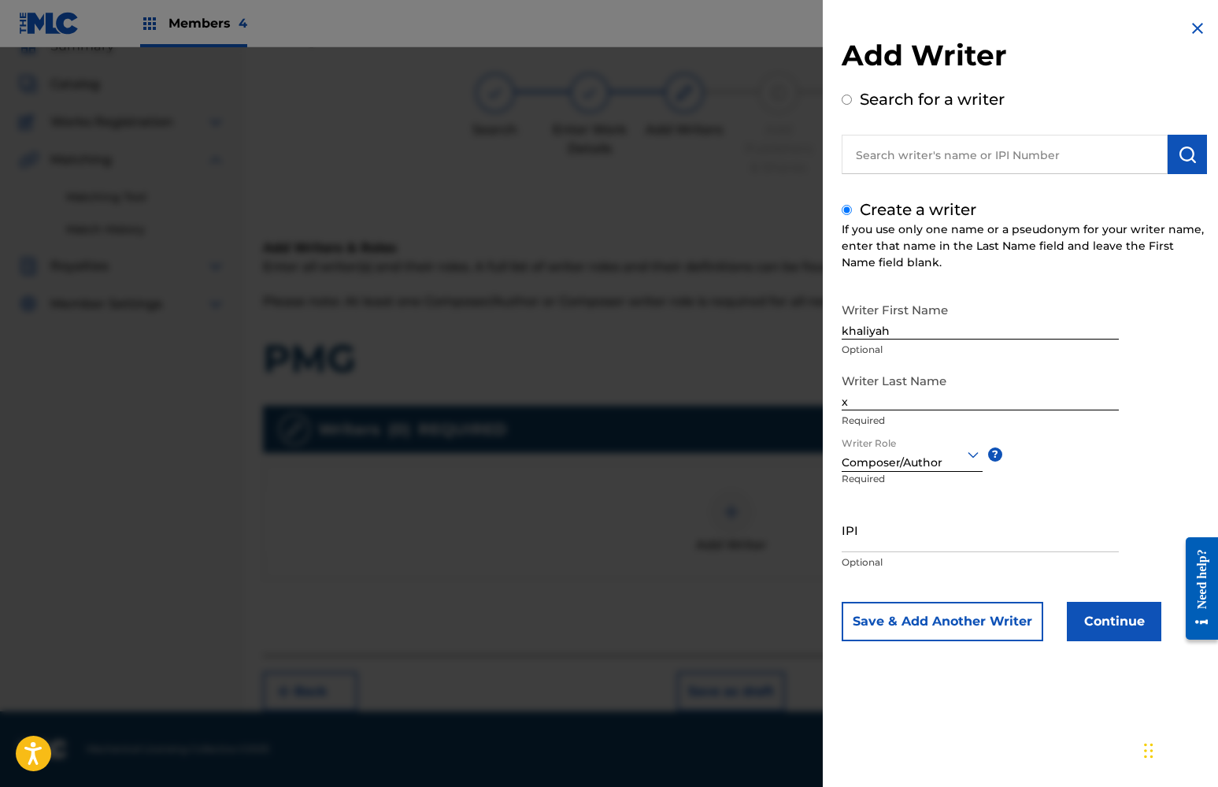
click at [920, 539] on input "IPI" at bounding box center [980, 529] width 277 height 45
paste input "01112298292"
type input "01112298292"
click at [1098, 622] on button "Continue" at bounding box center [1114, 621] width 94 height 39
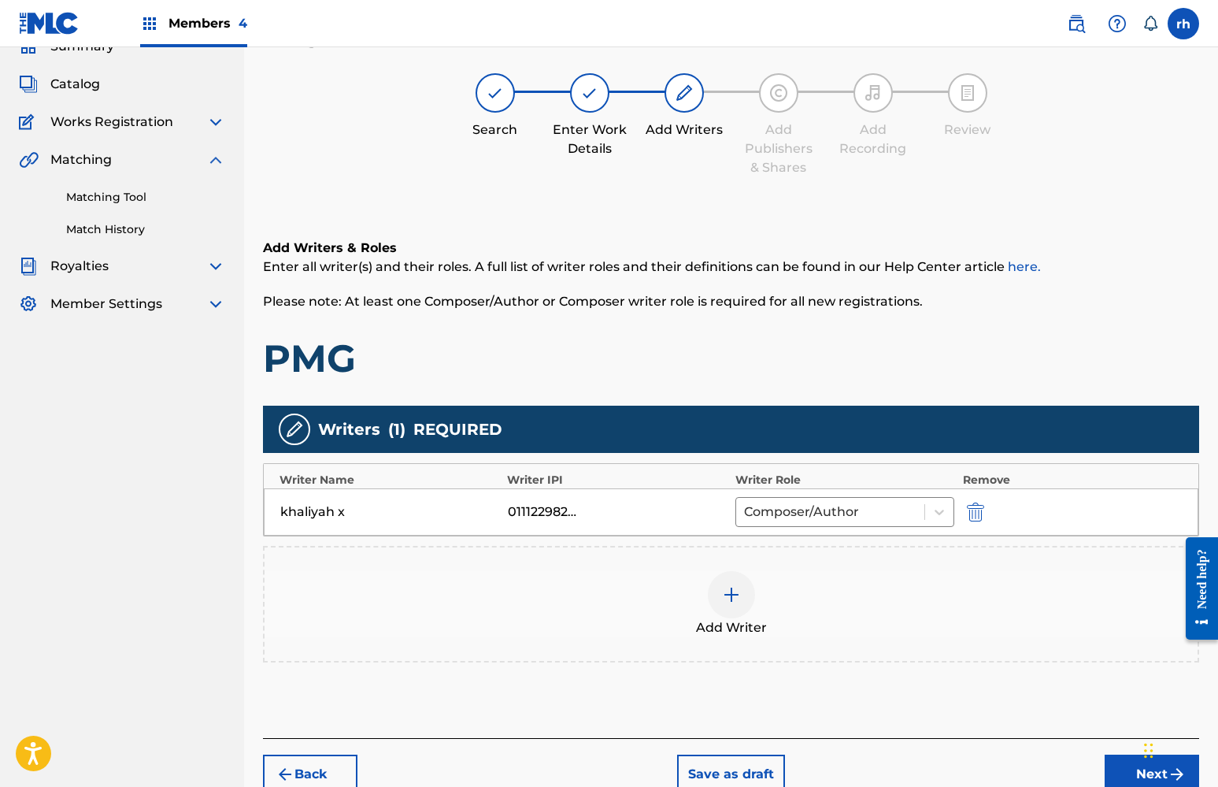
click at [1137, 768] on button "Next" at bounding box center [1152, 773] width 94 height 39
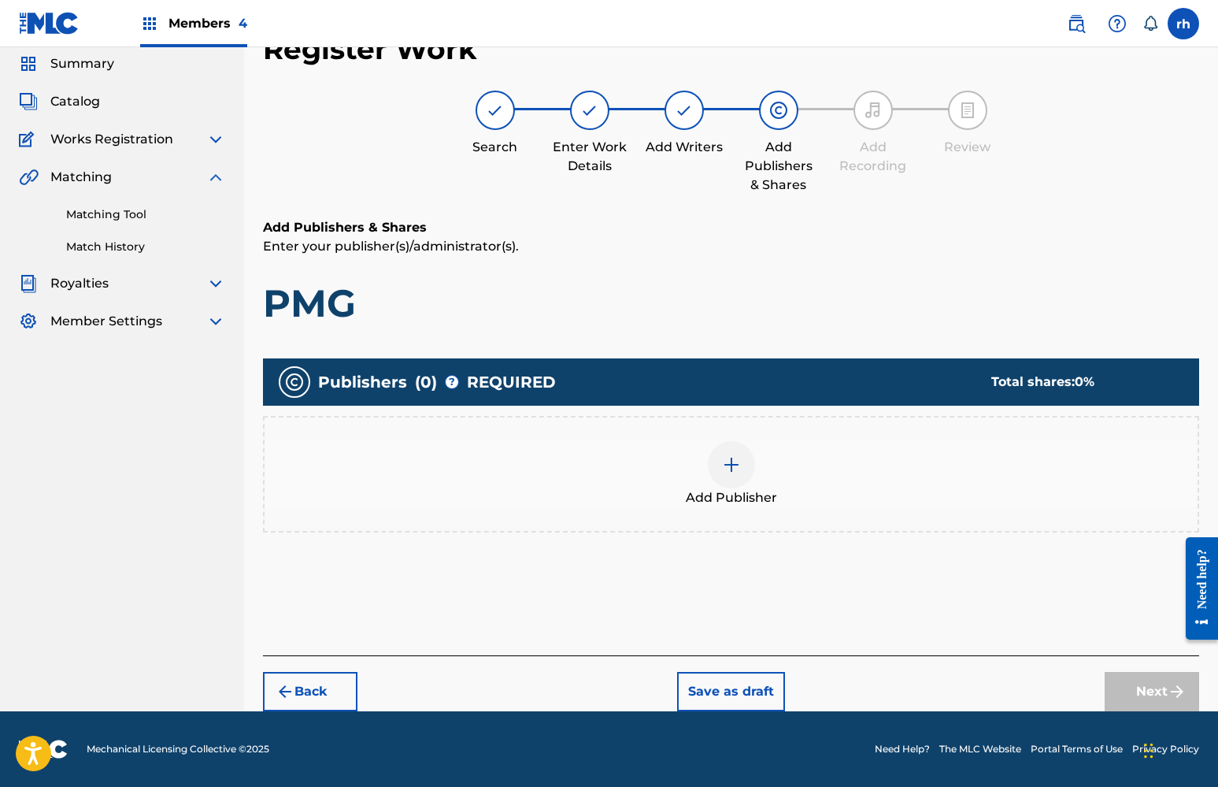
click at [729, 466] on img at bounding box center [731, 464] width 19 height 19
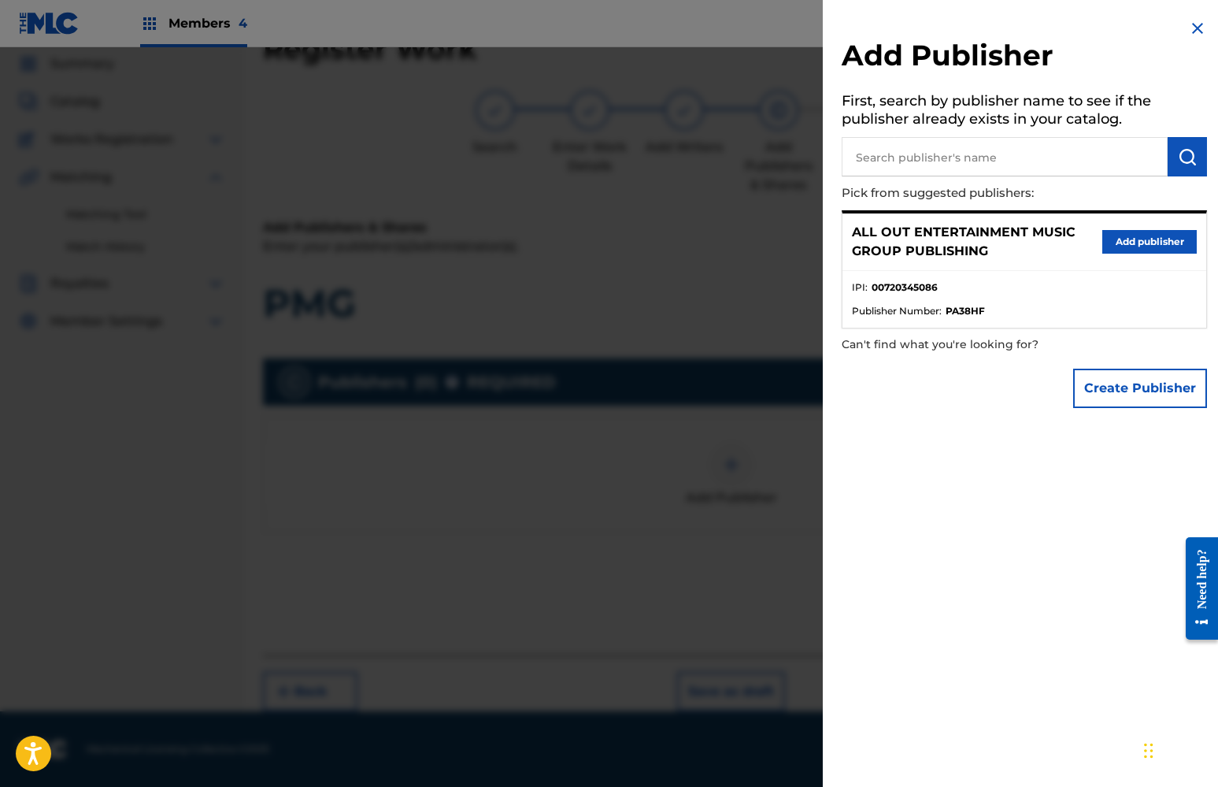
click at [1149, 243] on button "Add publisher" at bounding box center [1149, 242] width 94 height 24
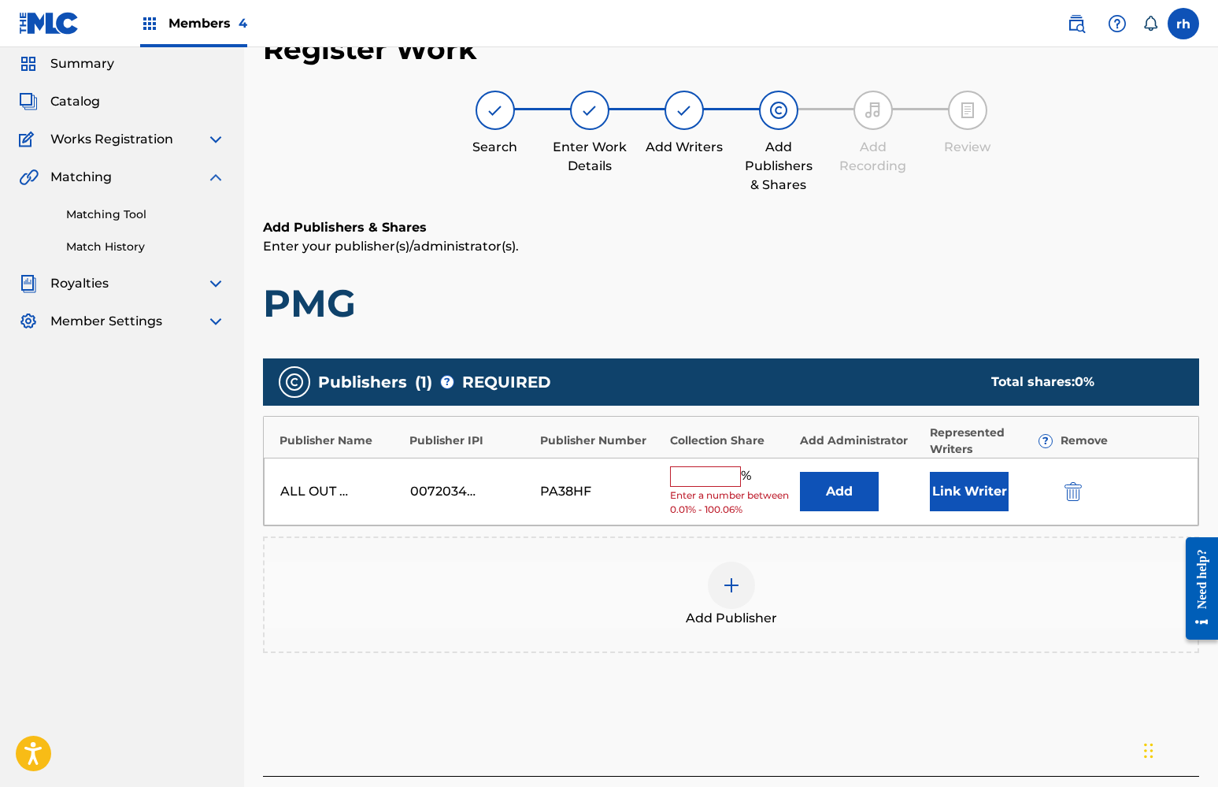
click at [685, 481] on input "text" at bounding box center [705, 476] width 71 height 20
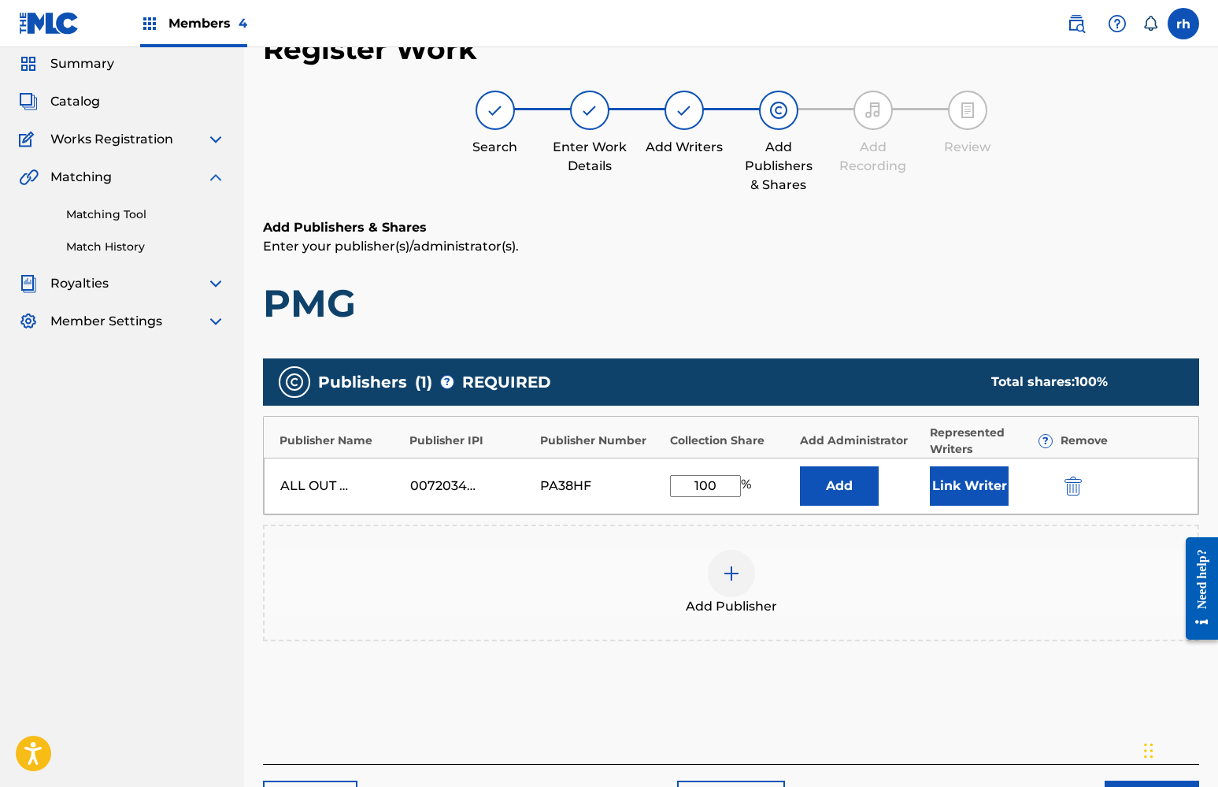
type input "100"
click at [959, 489] on button "Link Writer" at bounding box center [969, 485] width 79 height 39
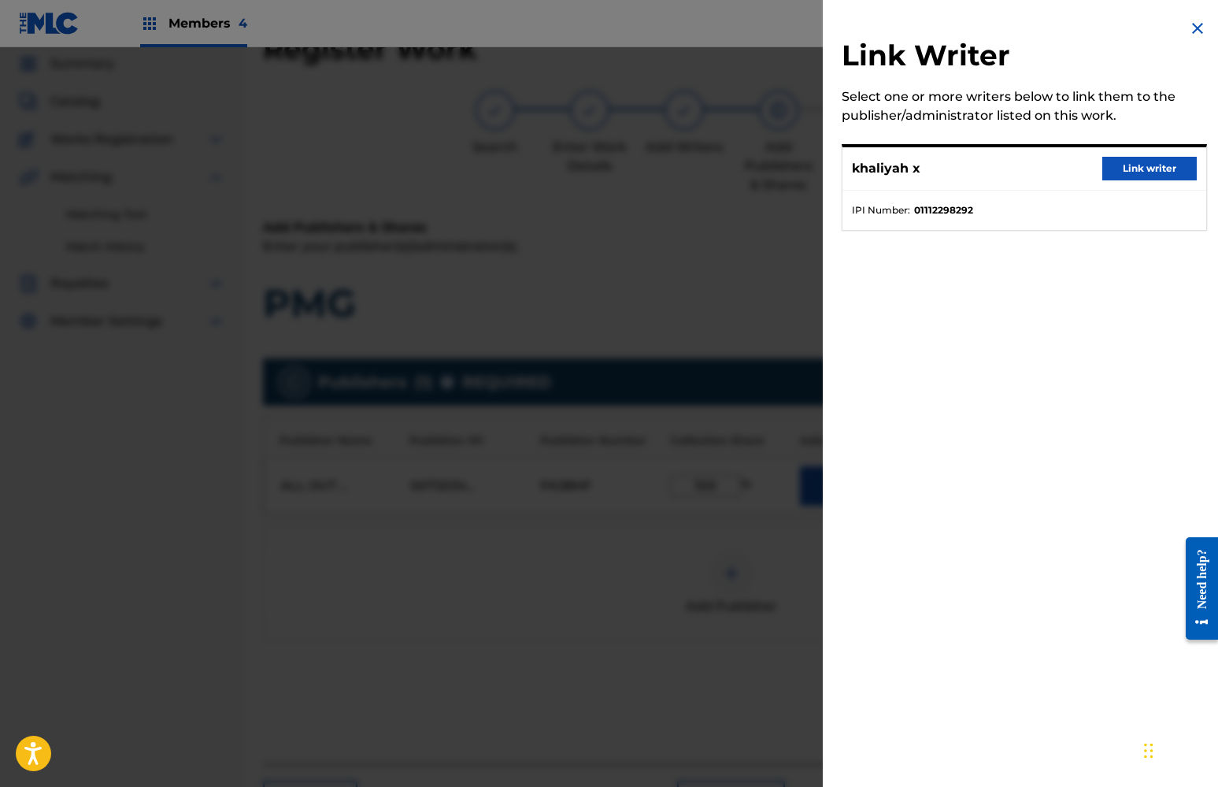
click at [1149, 171] on button "Link writer" at bounding box center [1149, 169] width 94 height 24
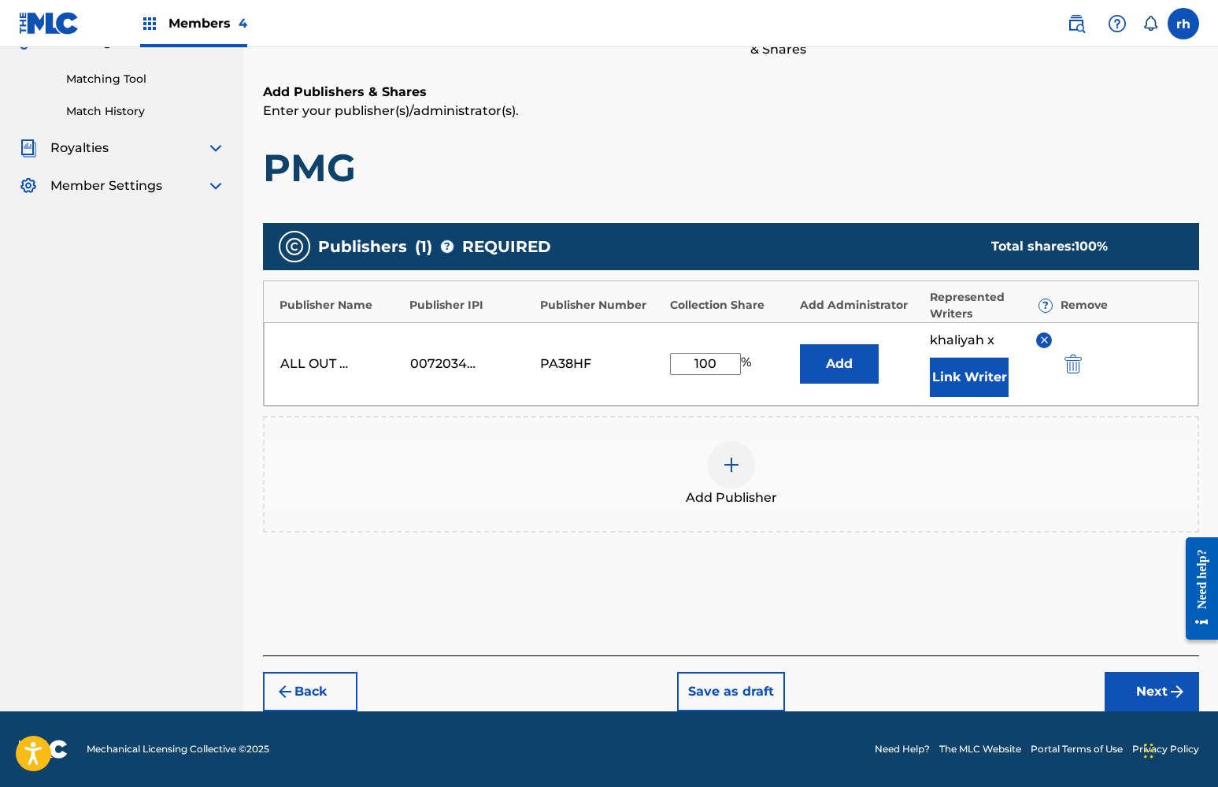
click at [1147, 687] on button "Next" at bounding box center [1152, 691] width 94 height 39
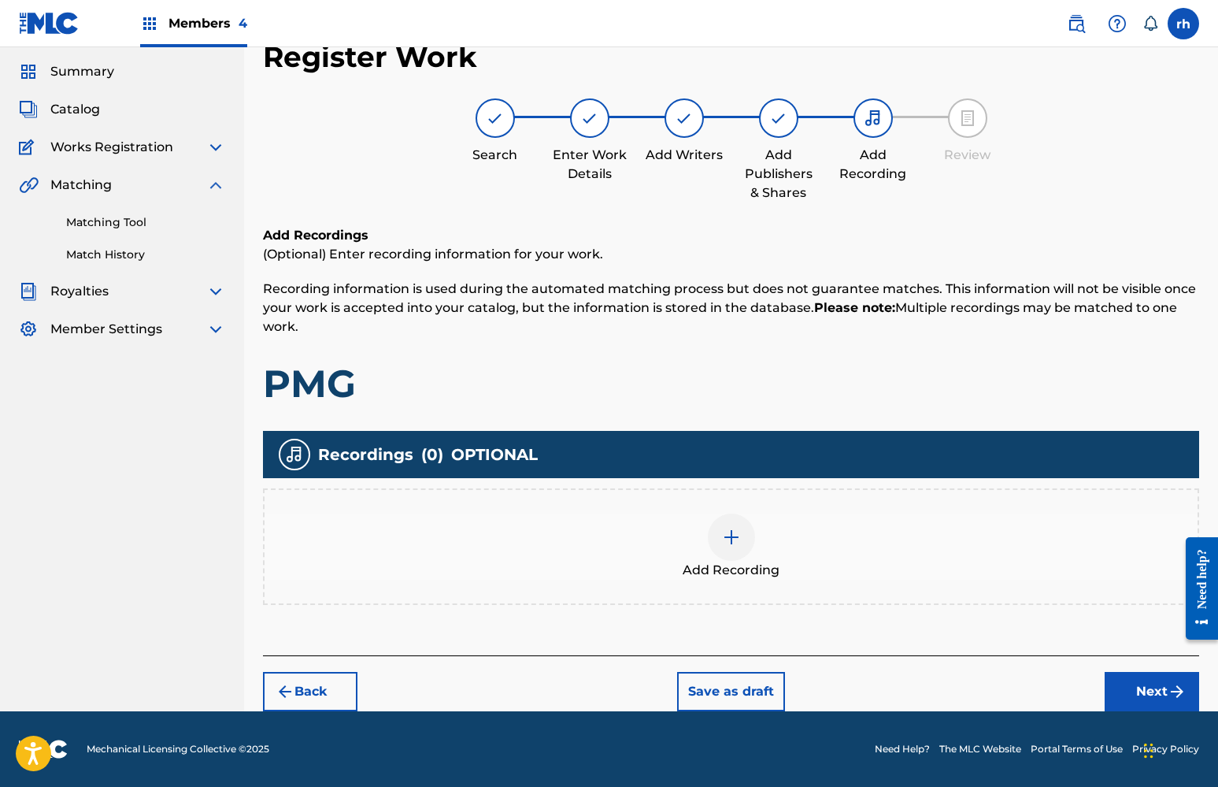
click at [1132, 683] on button "Next" at bounding box center [1152, 691] width 94 height 39
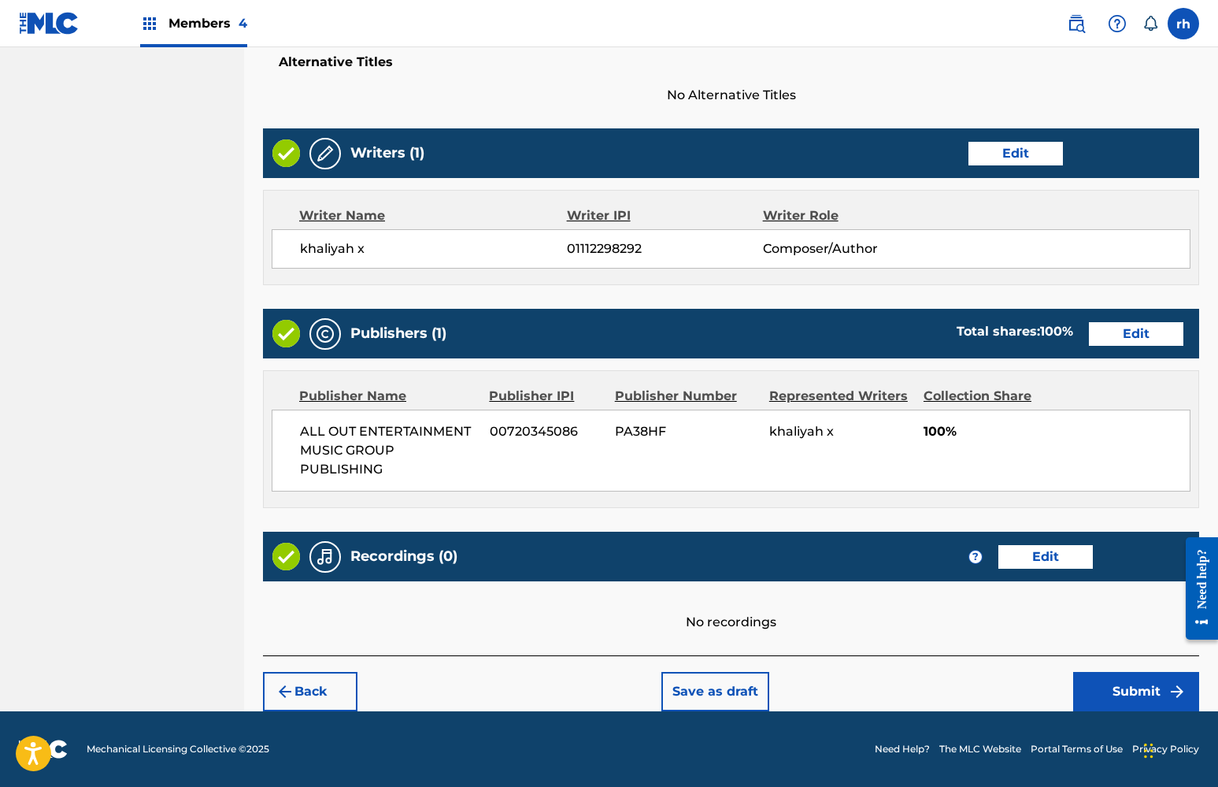
scroll to position [530, 0]
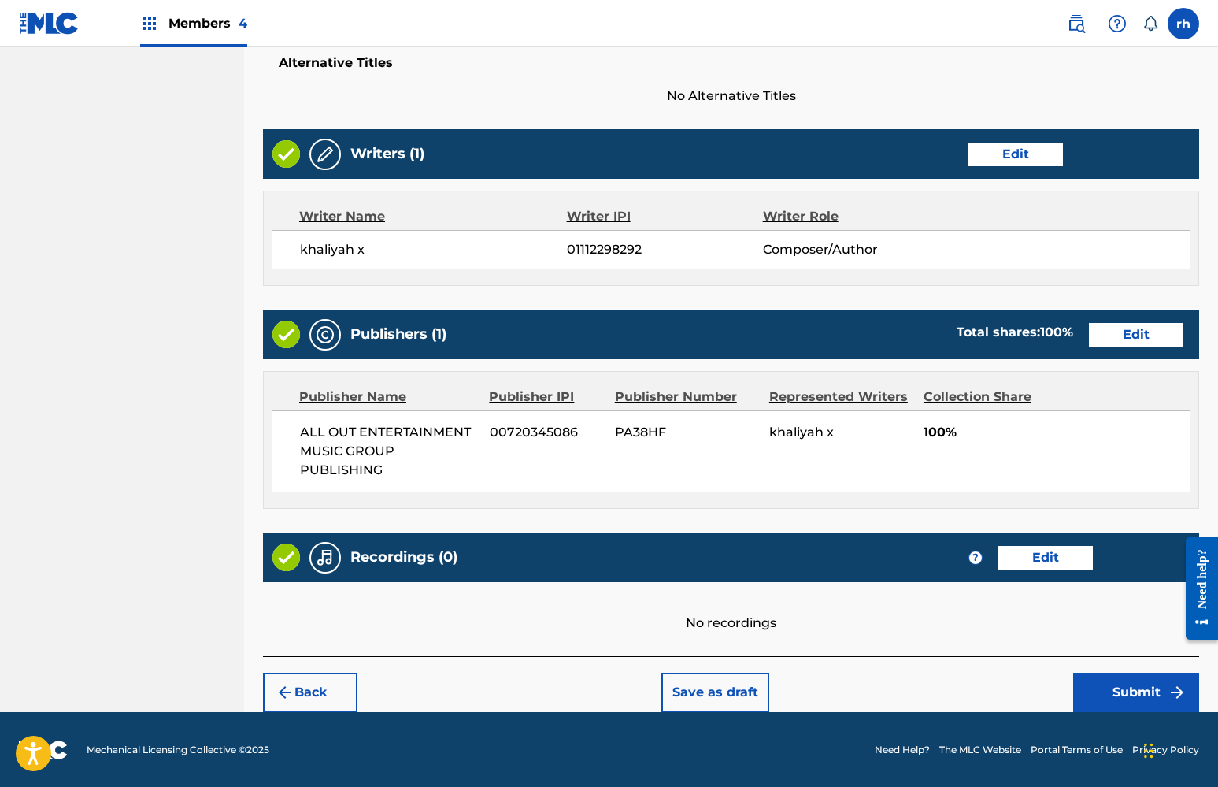
click at [1137, 690] on button "Submit" at bounding box center [1136, 691] width 126 height 39
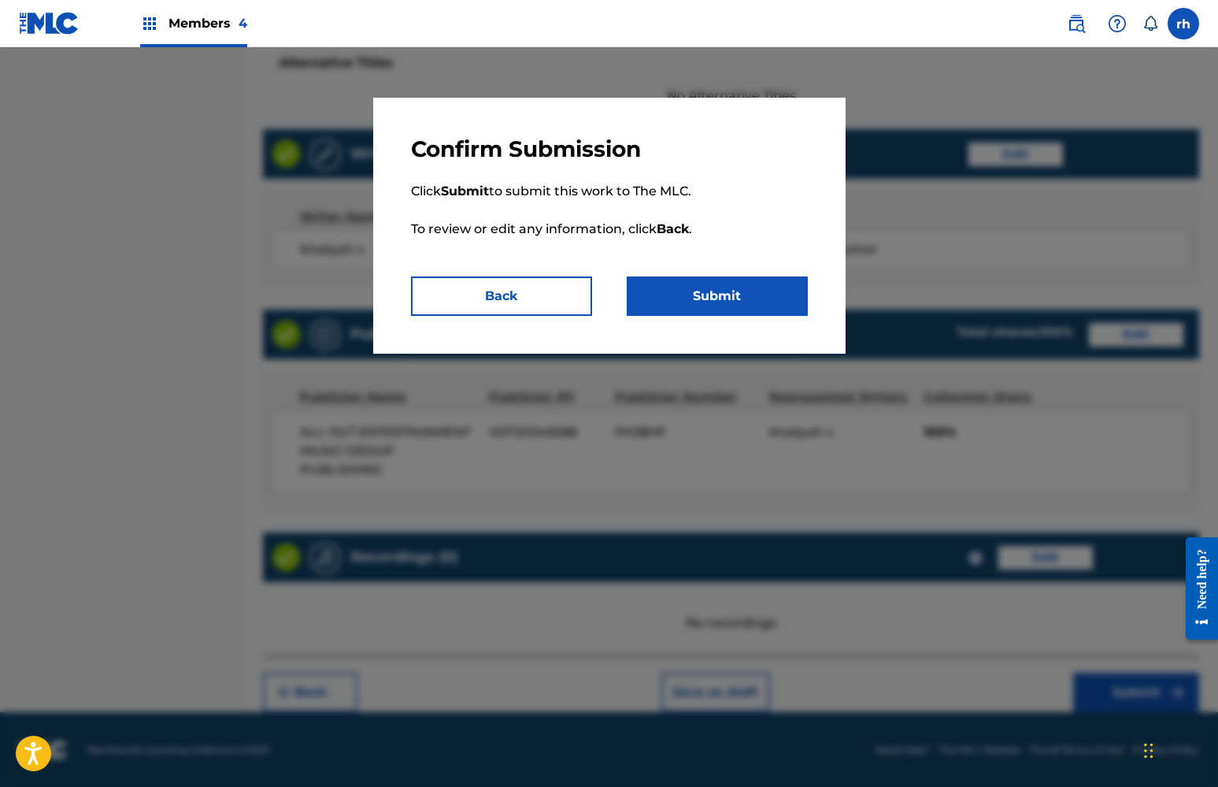
click at [752, 303] on button "Submit" at bounding box center [717, 295] width 181 height 39
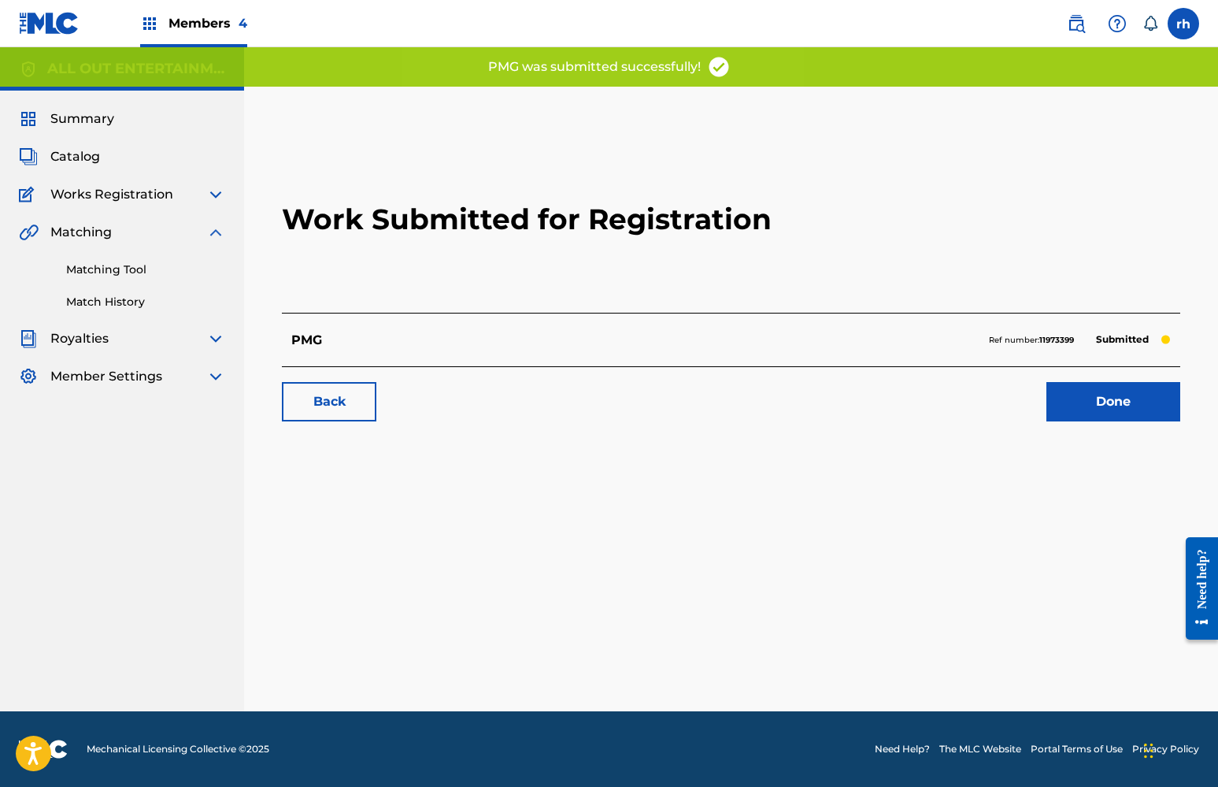
click at [1123, 399] on link "Done" at bounding box center [1113, 401] width 134 height 39
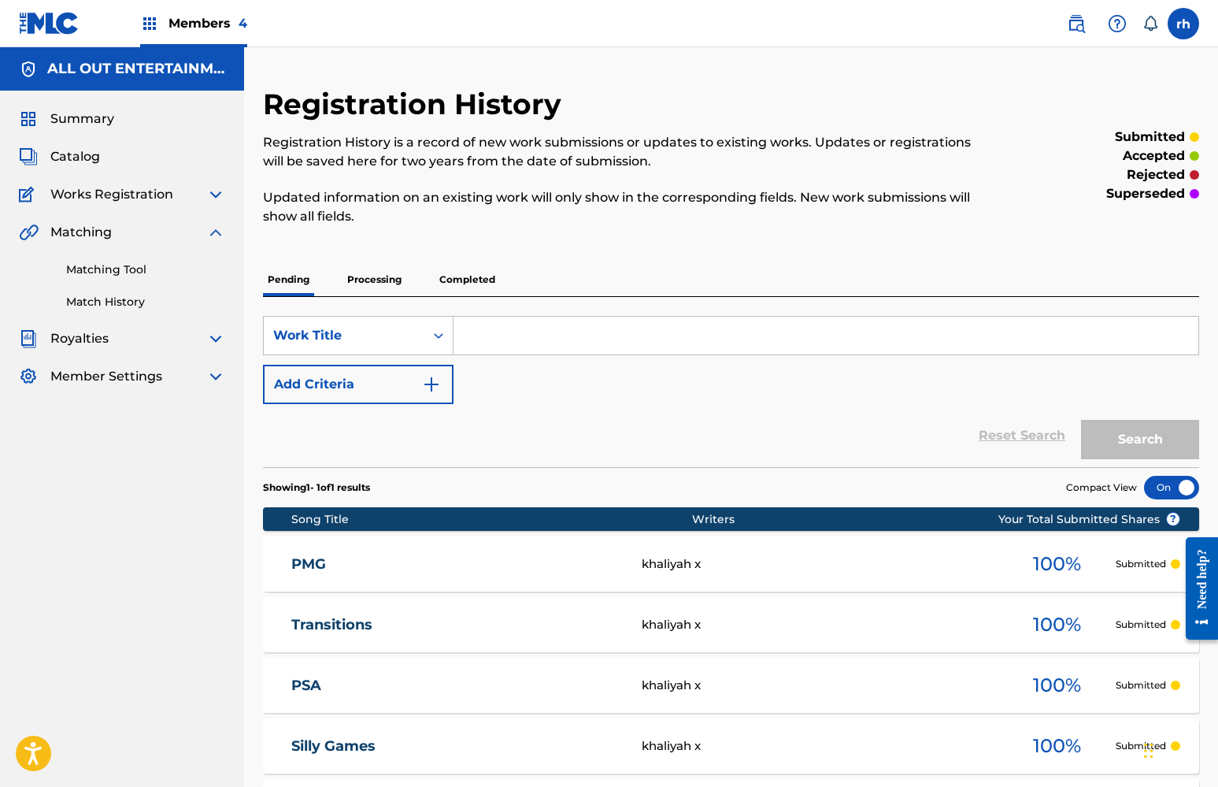
click at [91, 162] on span "Catalog" at bounding box center [75, 156] width 50 height 19
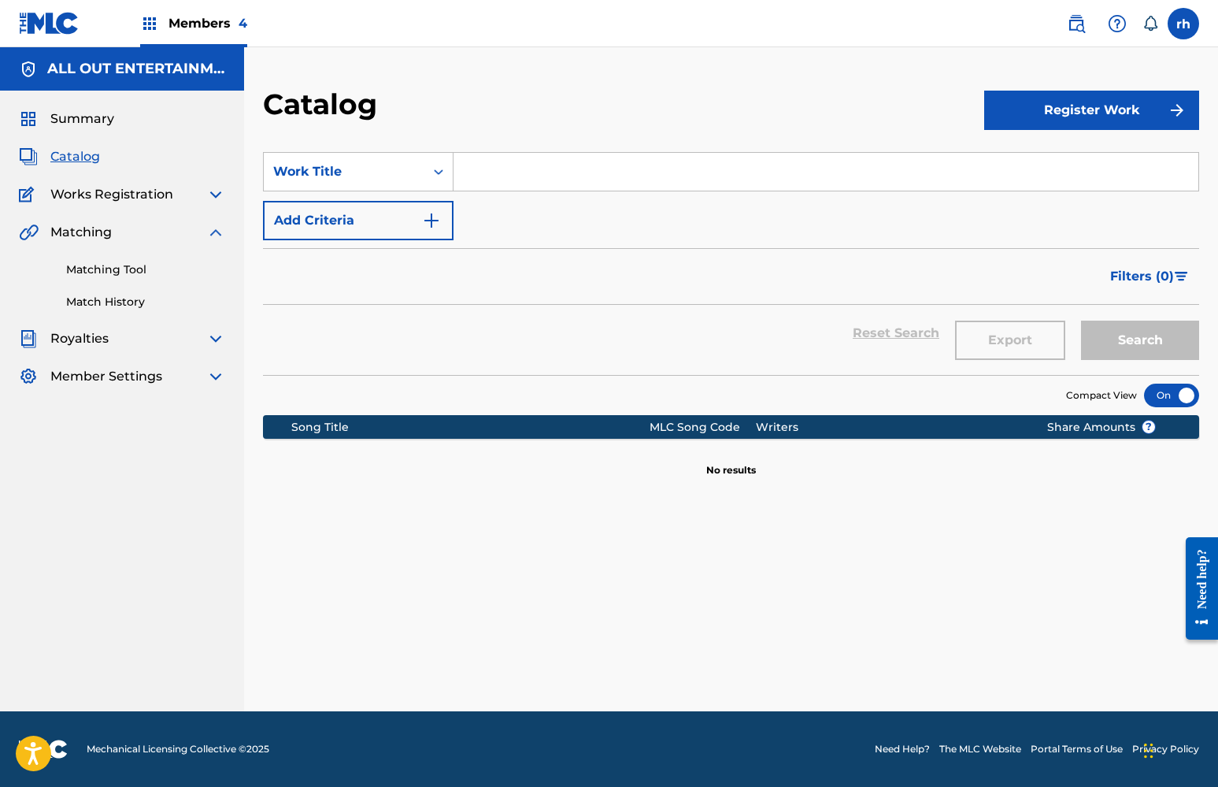
click at [1024, 128] on button "Register Work" at bounding box center [1091, 110] width 215 height 39
click at [1033, 157] on link "Individual" at bounding box center [1091, 162] width 215 height 38
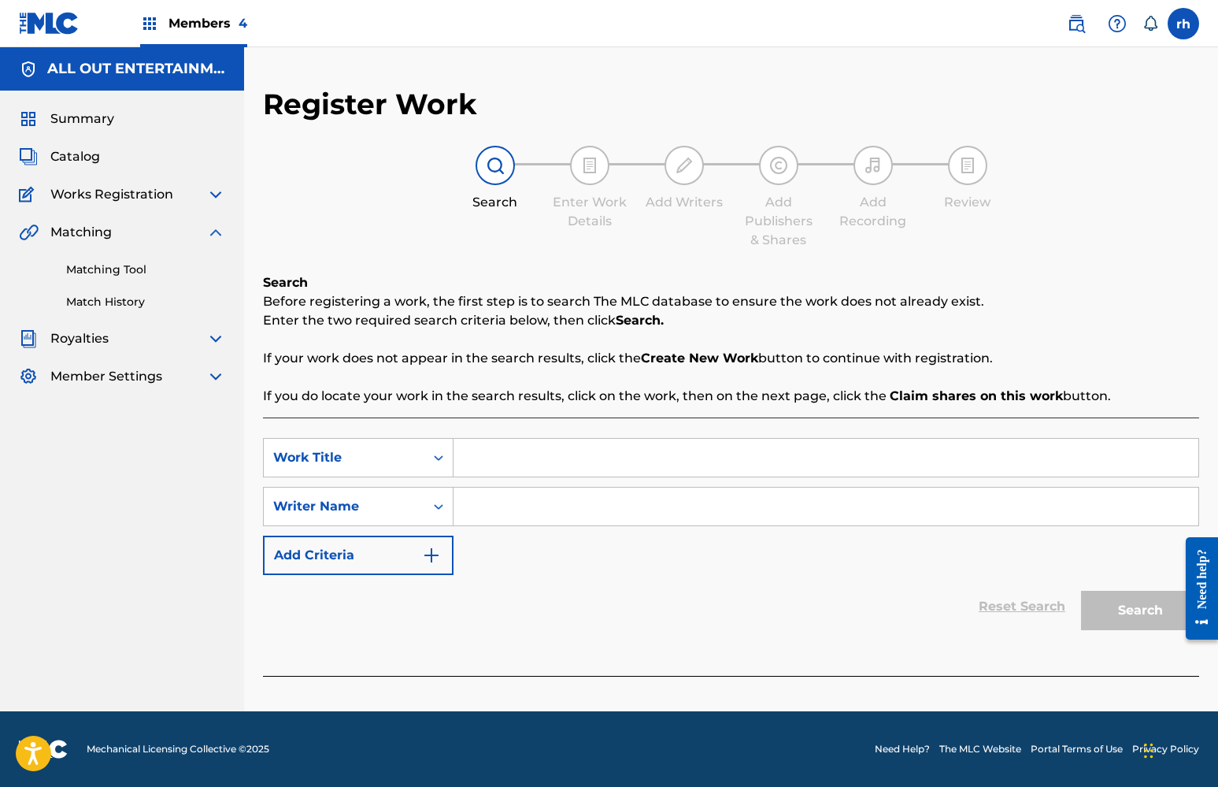
click at [766, 461] on input "Search Form" at bounding box center [825, 458] width 745 height 38
type input "lsl"
click at [723, 521] on input "Search Form" at bounding box center [825, 506] width 745 height 38
type input "lsl"
click at [1131, 621] on button "Search" at bounding box center [1140, 609] width 118 height 39
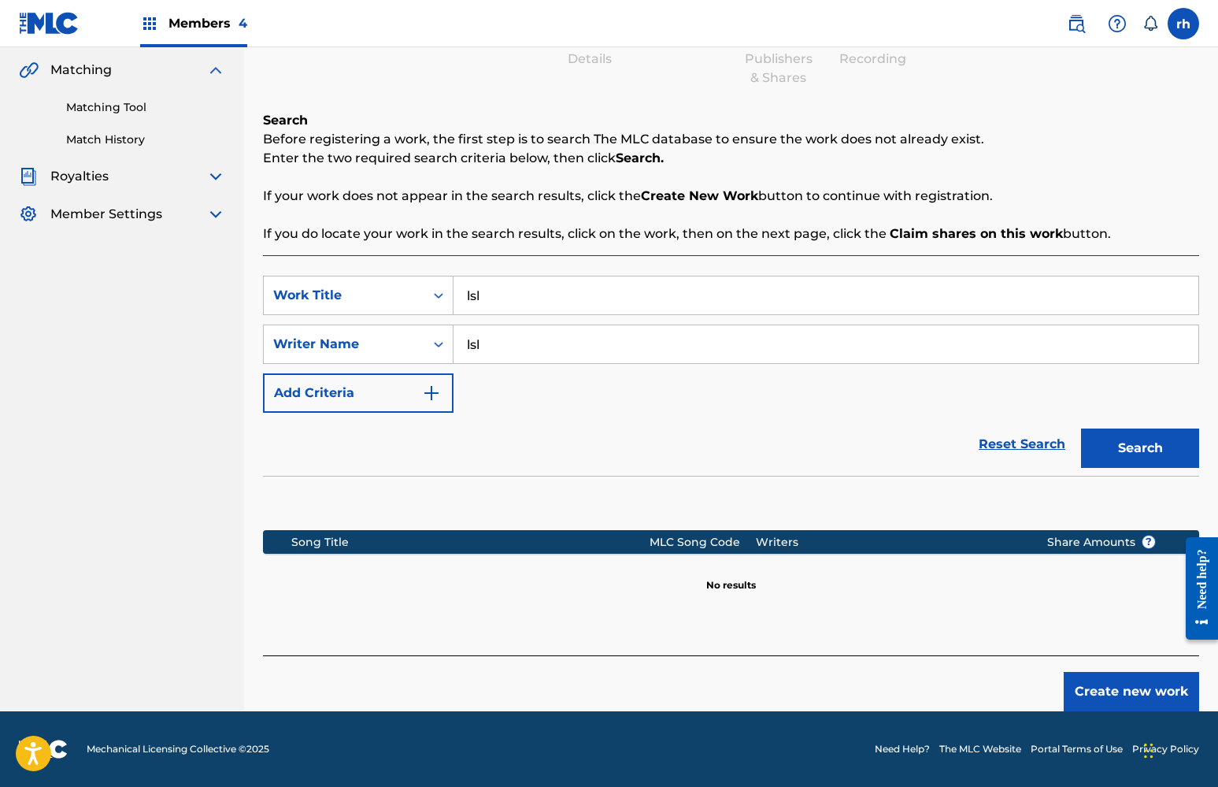
scroll to position [162, 0]
click at [1148, 690] on button "Create new work" at bounding box center [1131, 691] width 135 height 39
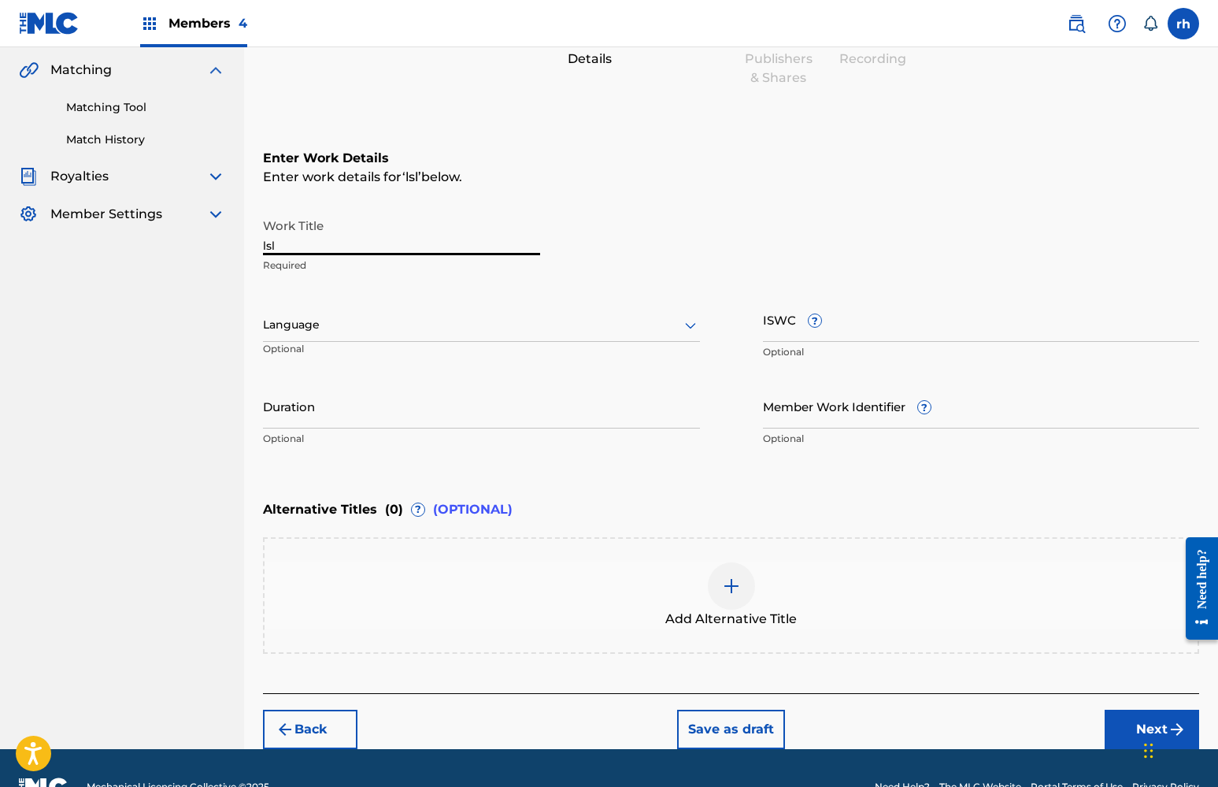
drag, startPoint x: 296, startPoint y: 243, endPoint x: 191, endPoint y: 240, distance: 105.5
click at [193, 240] on main "ALL OUT ENTERTAINMENT MUSIC GROUP PUBLISHING Summary Catalog Works Registration…" at bounding box center [609, 317] width 1218 height 864
type input "love language"
click at [961, 562] on div "Add Alternative Title" at bounding box center [731, 595] width 933 height 66
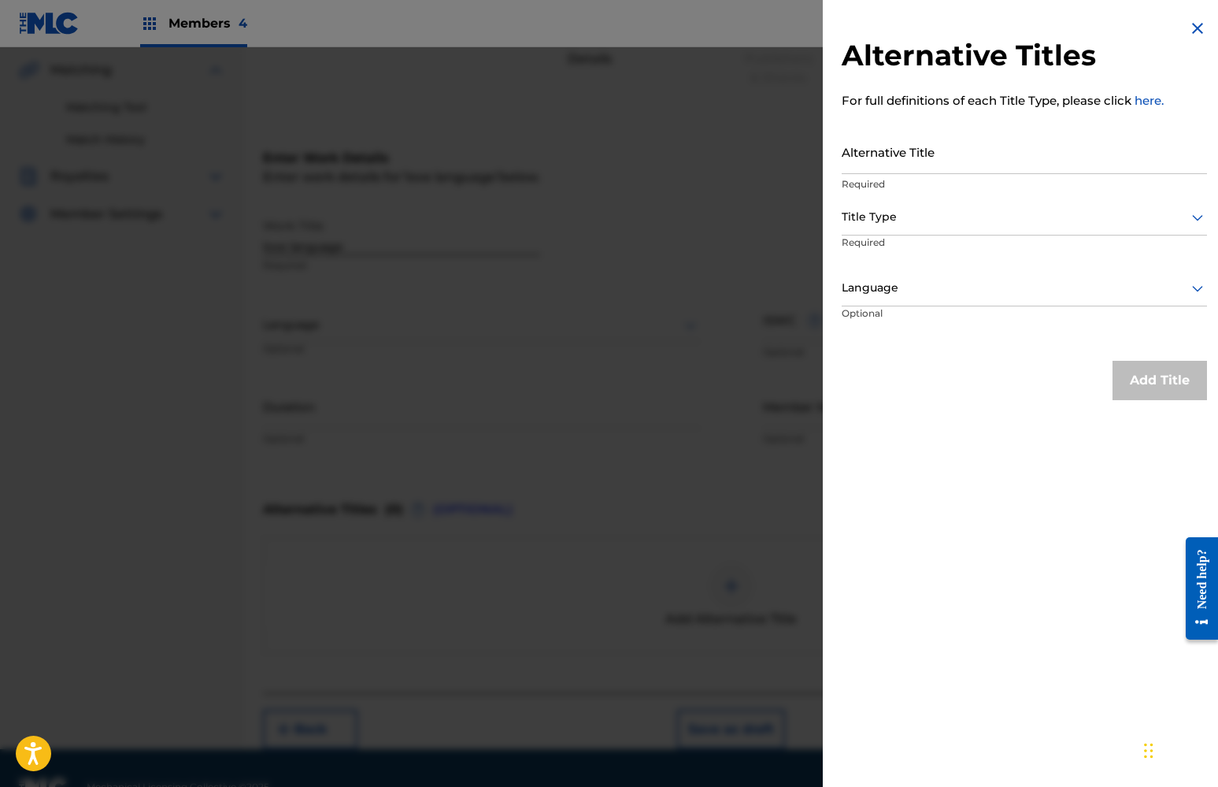
click at [753, 499] on div at bounding box center [609, 440] width 1218 height 787
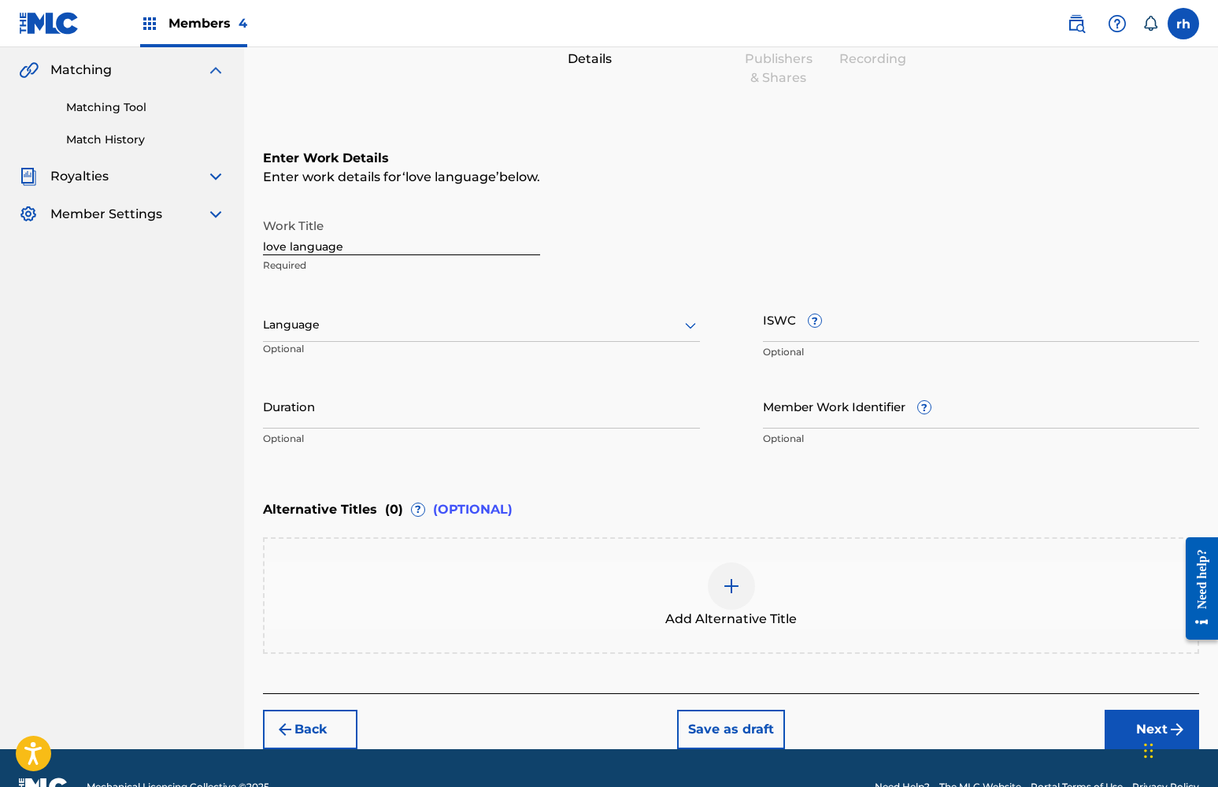
click at [1136, 723] on button "Next" at bounding box center [1152, 728] width 94 height 39
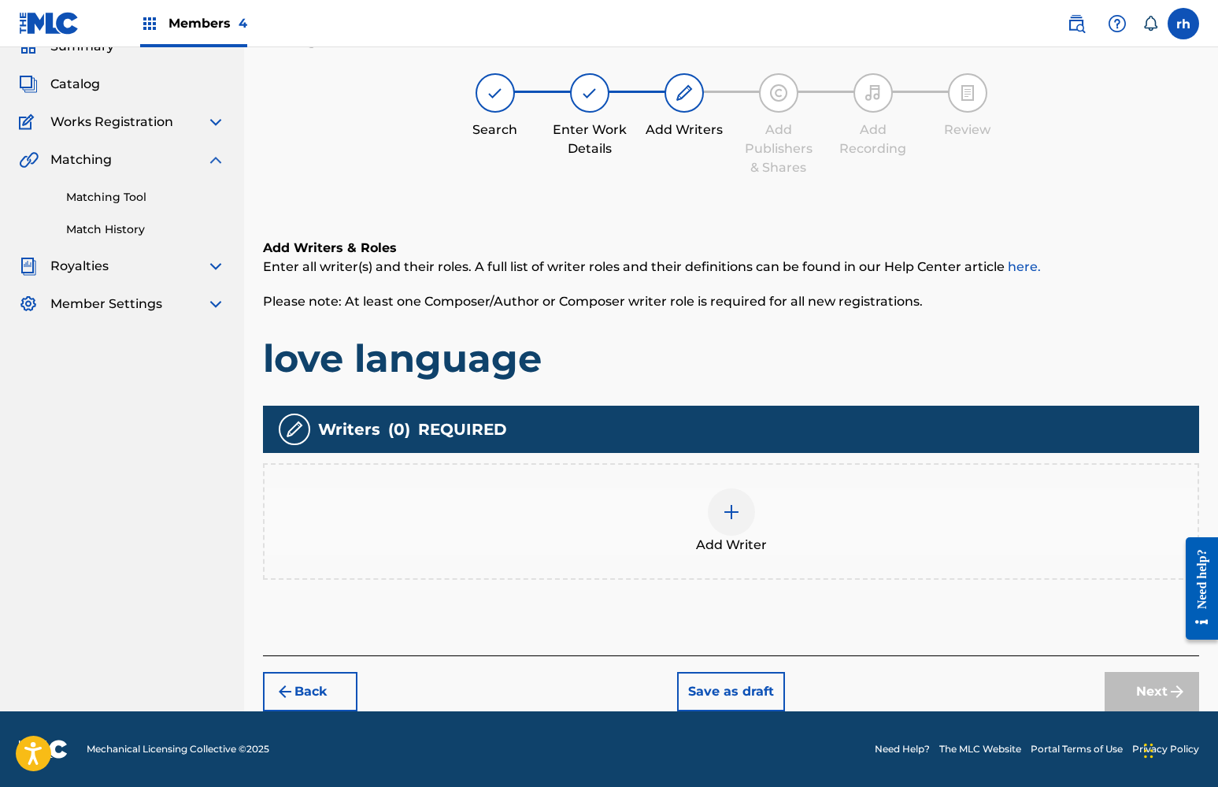
click at [725, 509] on img at bounding box center [731, 511] width 19 height 19
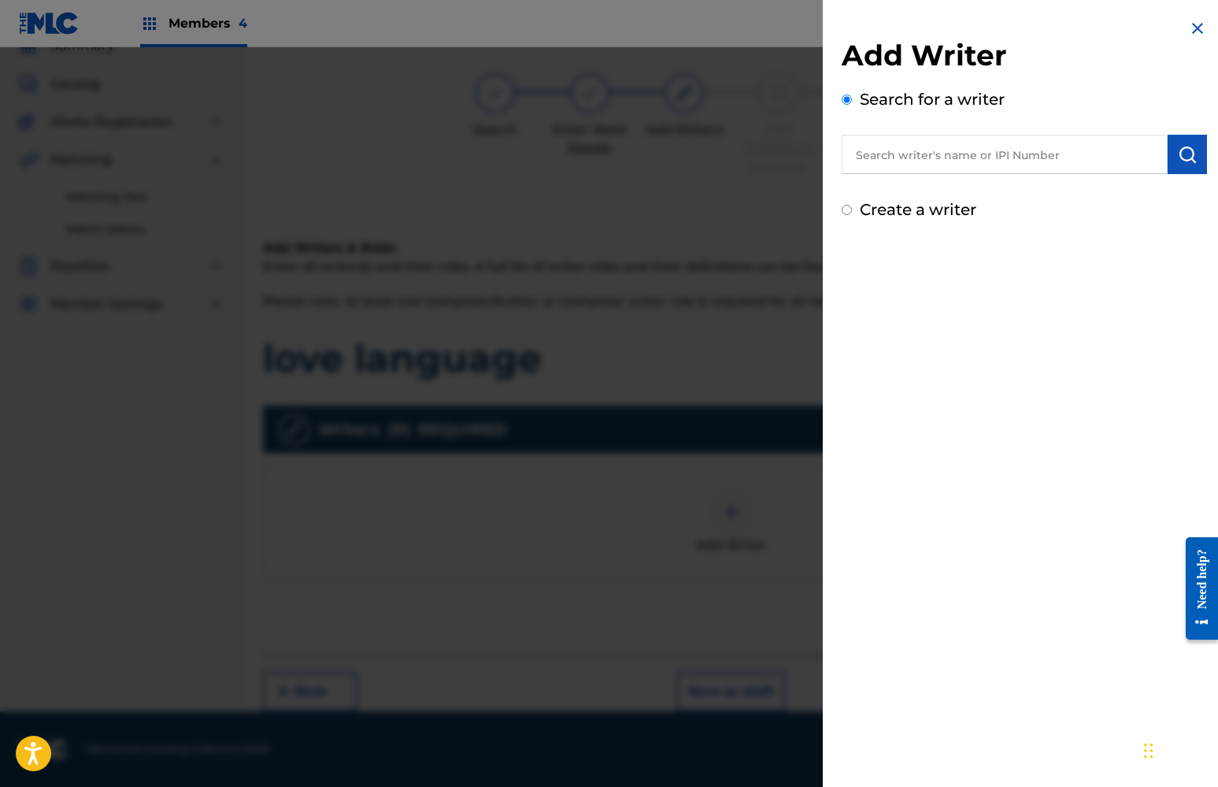
click at [890, 205] on label "Create a writer" at bounding box center [918, 209] width 117 height 19
radio input "true"
click at [852, 205] on input "Create a writer" at bounding box center [847, 210] width 10 height 10
radio input "false"
radio input "true"
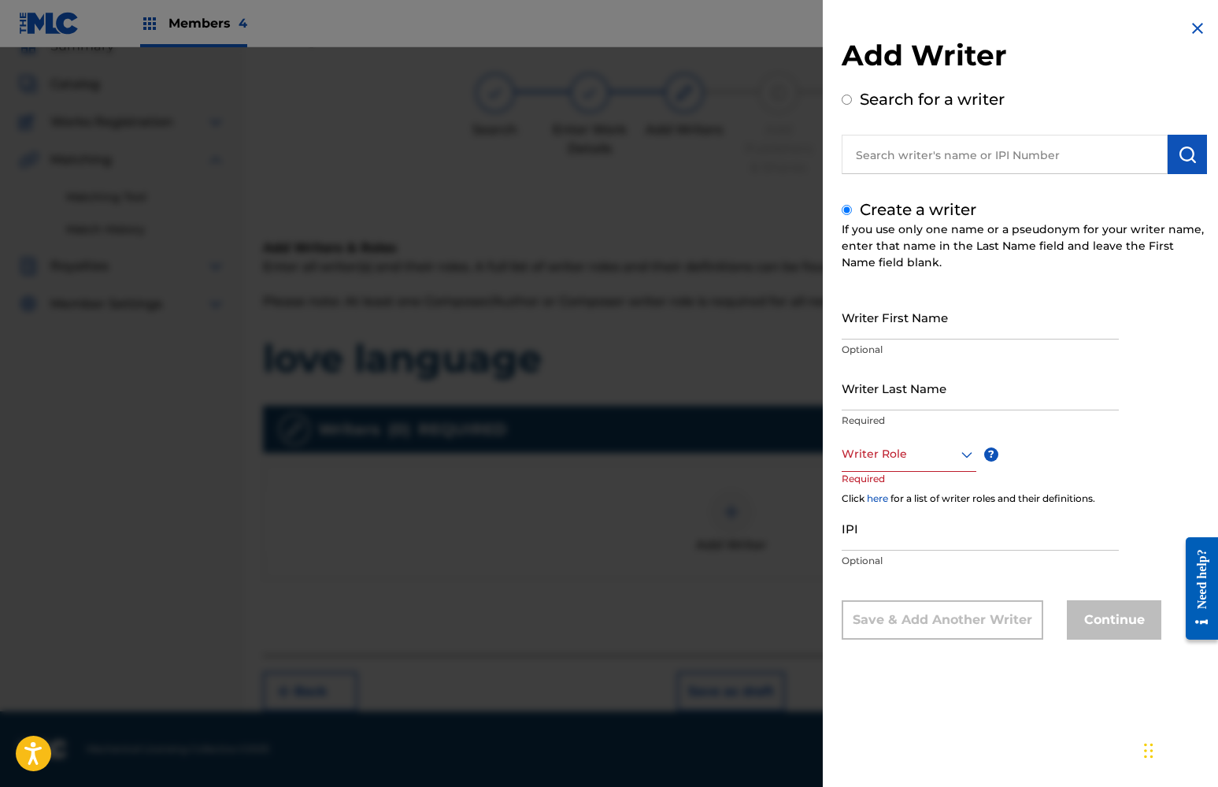
click at [885, 322] on input "Writer First Name" at bounding box center [980, 316] width 277 height 45
type input "khaliyah"
click at [901, 395] on input "Writer Last Name" at bounding box center [980, 387] width 277 height 45
type input "x"
click at [951, 462] on div at bounding box center [909, 454] width 135 height 20
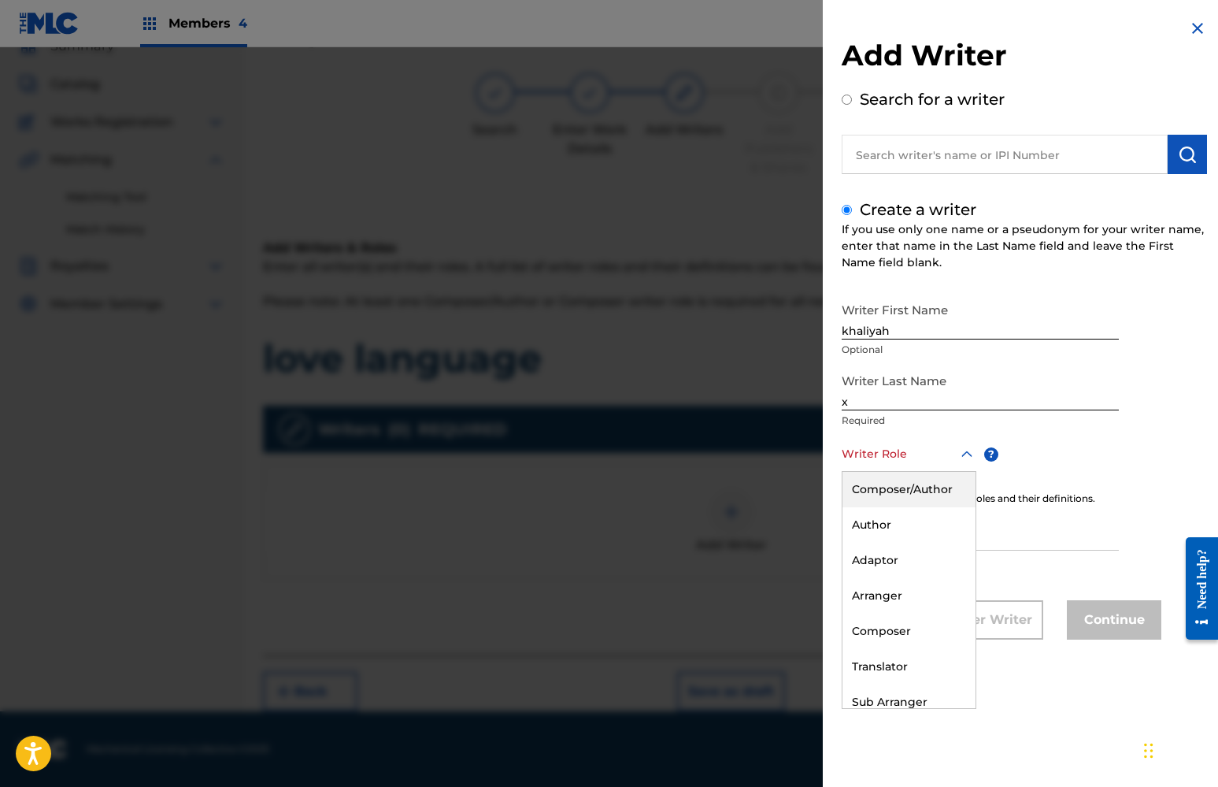
click at [935, 496] on div "Composer/Author" at bounding box center [908, 489] width 133 height 35
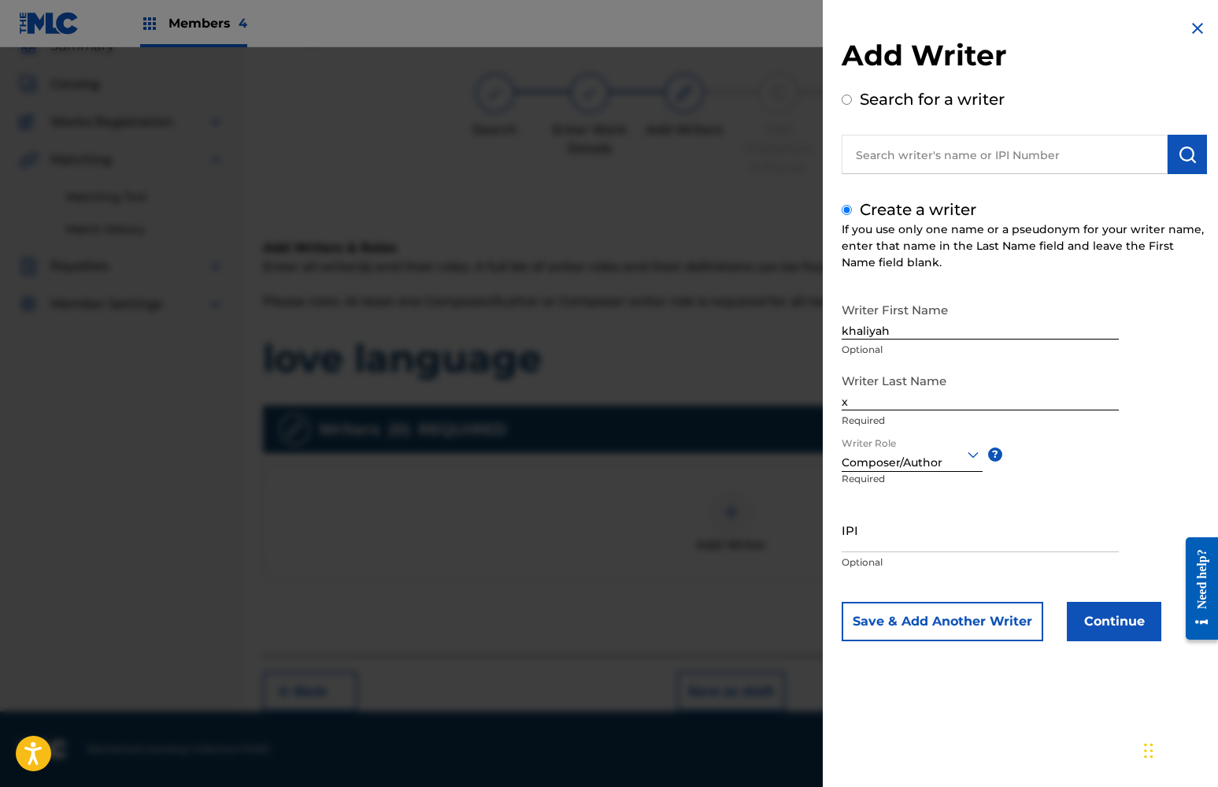
click at [912, 533] on input "IPI" at bounding box center [980, 529] width 277 height 45
paste input "01112298292"
type input "01112298292"
click at [1116, 615] on button "Continue" at bounding box center [1114, 621] width 94 height 39
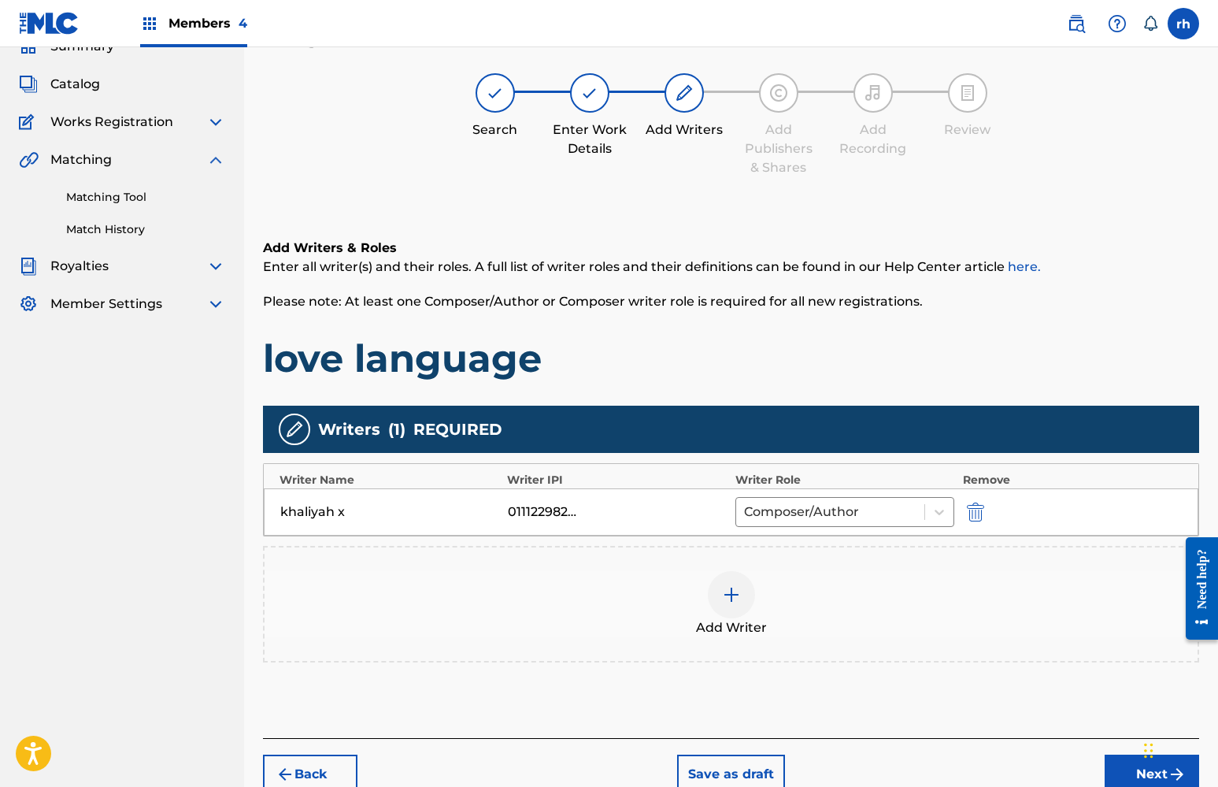
click at [1125, 766] on button "Next" at bounding box center [1152, 773] width 94 height 39
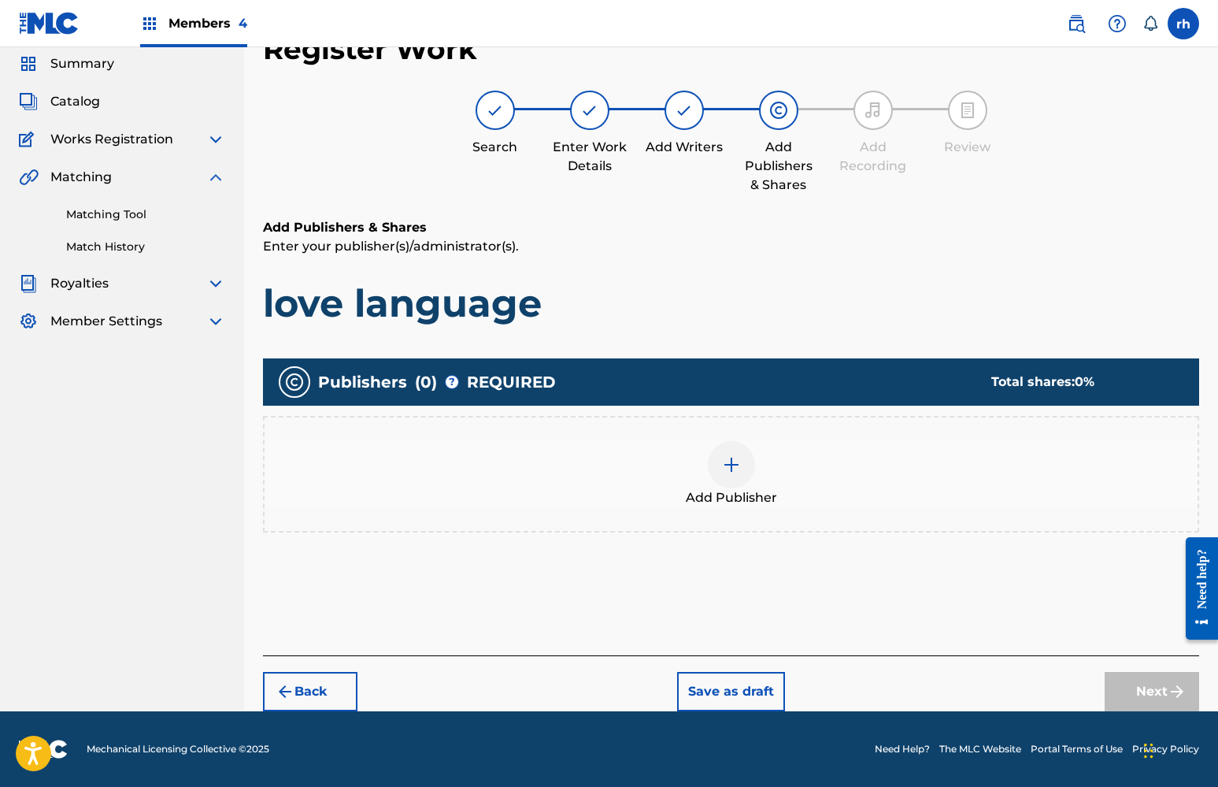
click at [731, 472] on img at bounding box center [731, 464] width 19 height 19
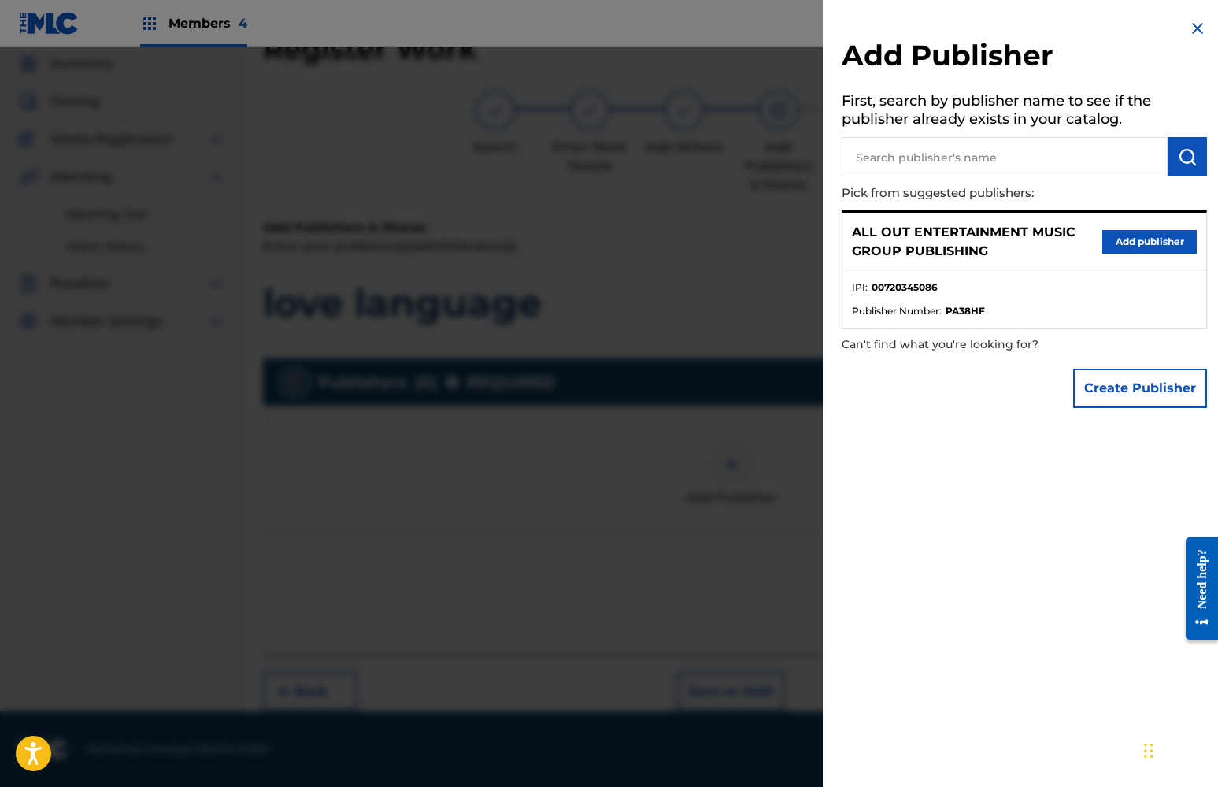
click at [1133, 238] on button "Add publisher" at bounding box center [1149, 242] width 94 height 24
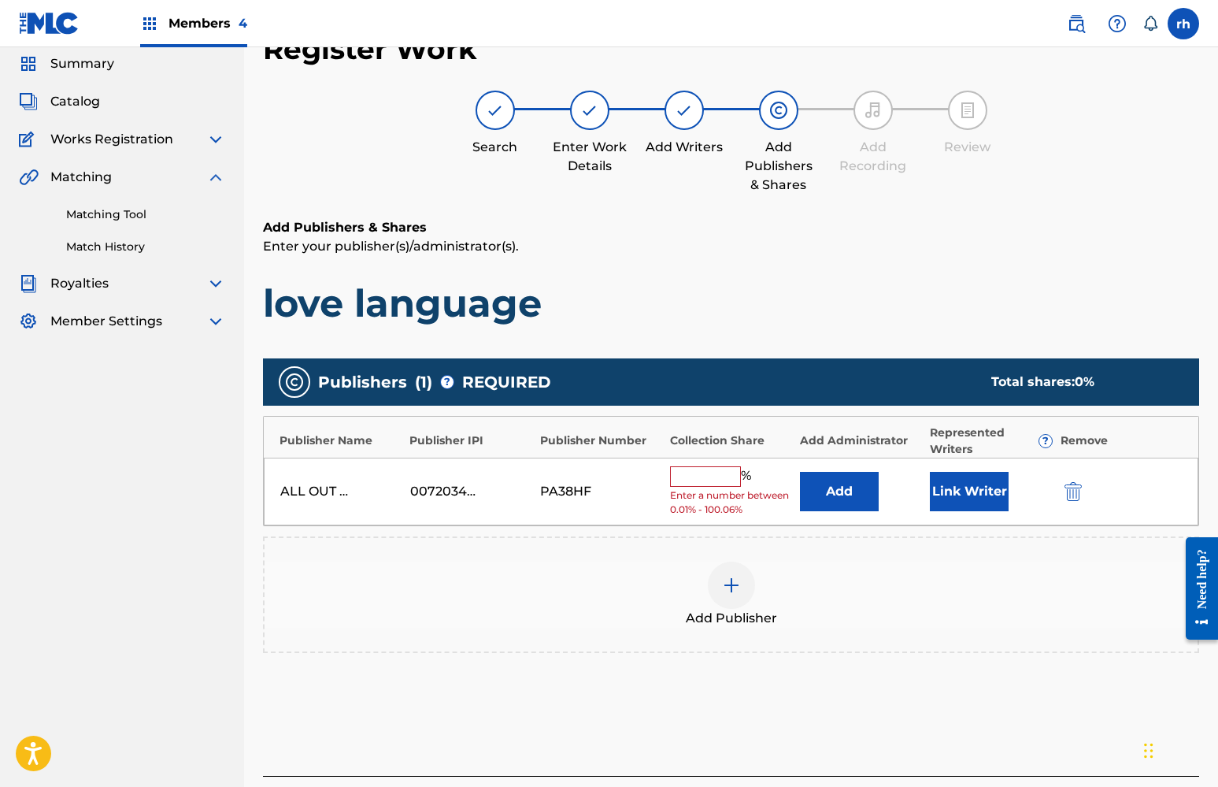
click at [687, 477] on input "text" at bounding box center [705, 476] width 71 height 20
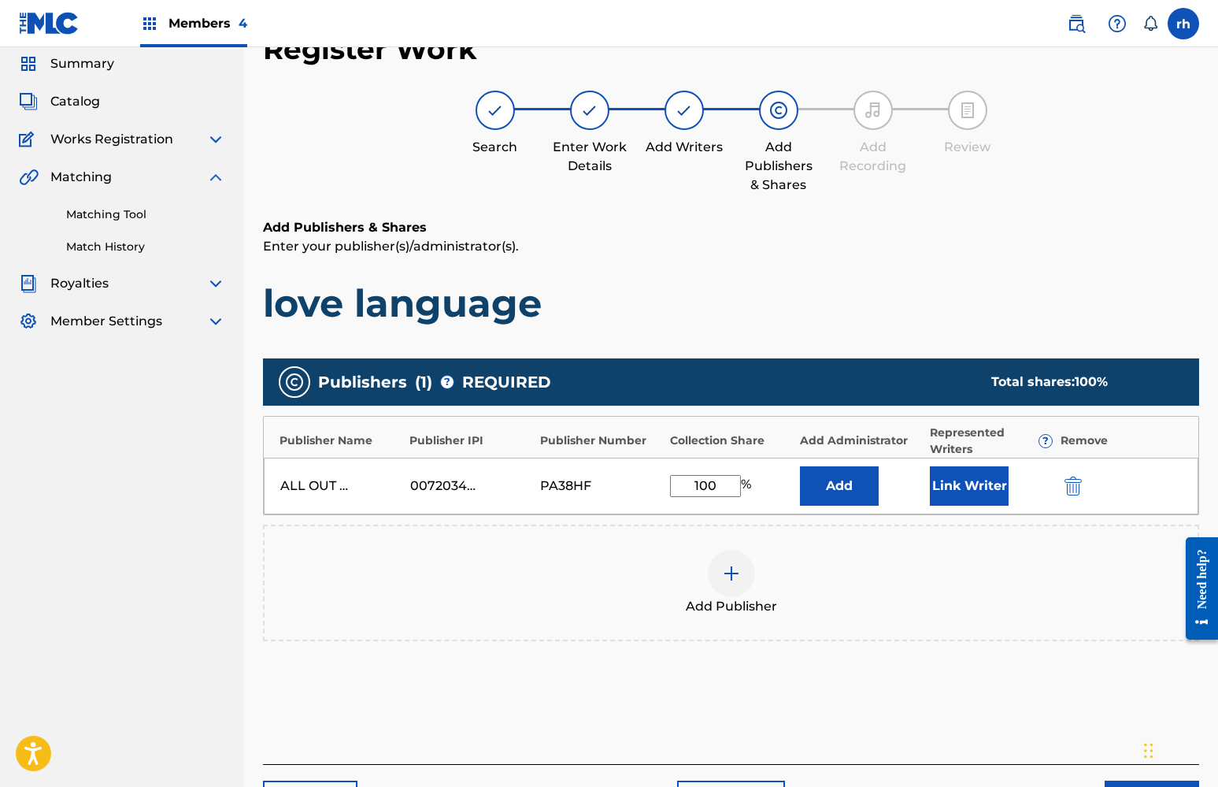
type input "100"
click at [972, 479] on button "Link Writer" at bounding box center [969, 485] width 79 height 39
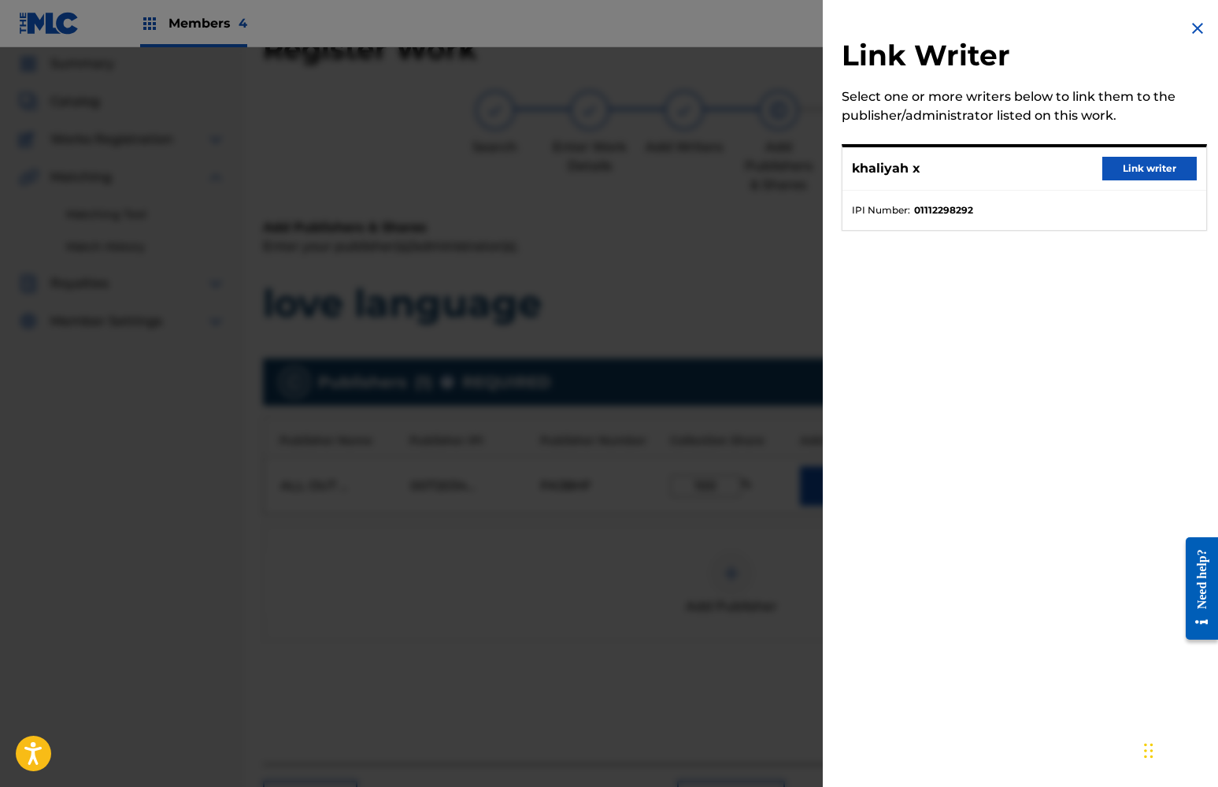
click at [1136, 167] on button "Link writer" at bounding box center [1149, 169] width 94 height 24
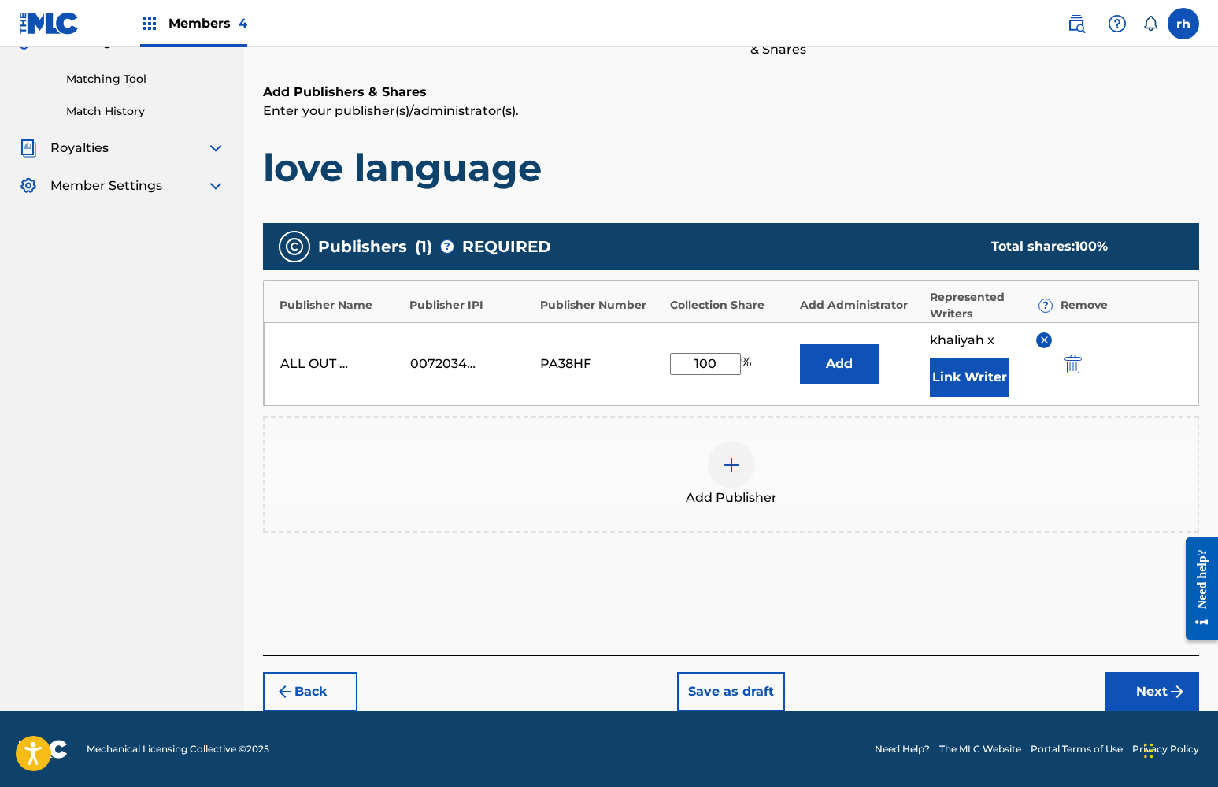
click at [1151, 697] on button "Next" at bounding box center [1152, 691] width 94 height 39
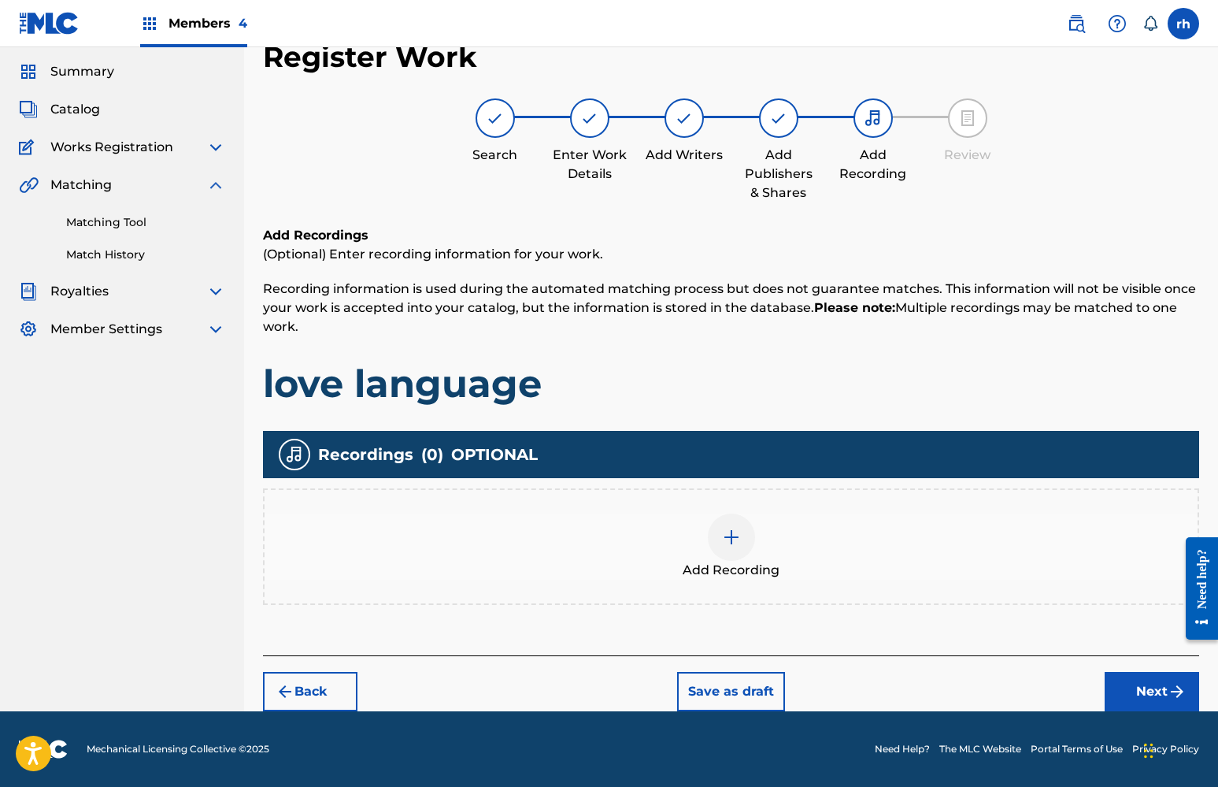
scroll to position [47, 0]
click at [1140, 690] on button "Next" at bounding box center [1152, 691] width 94 height 39
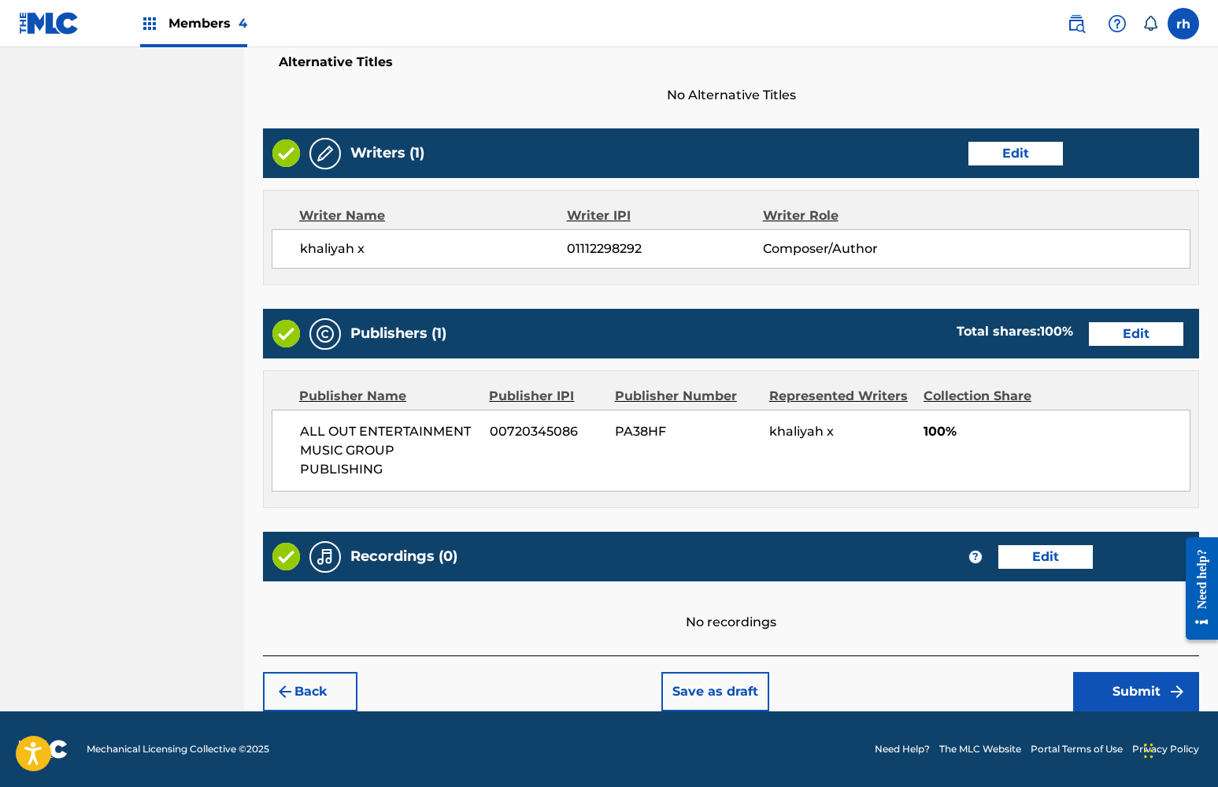
scroll to position [530, 0]
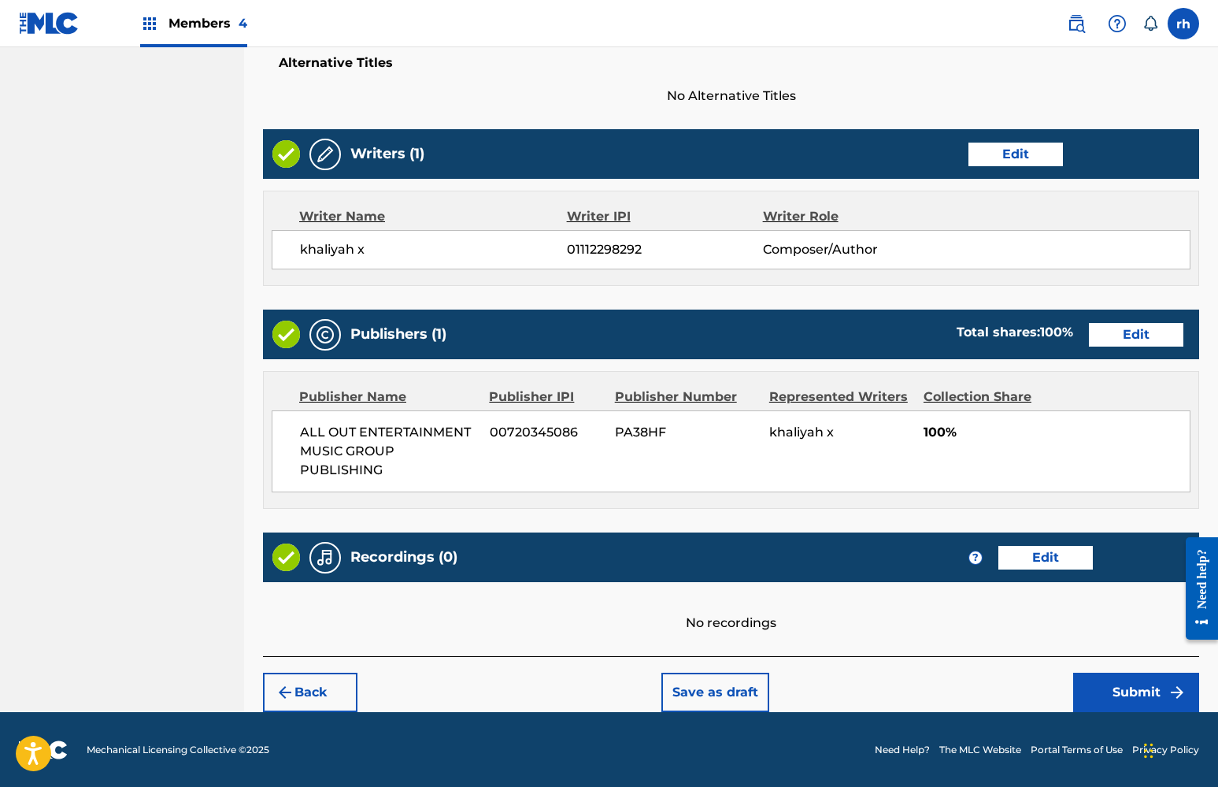
click at [1134, 687] on button "Submit" at bounding box center [1136, 691] width 126 height 39
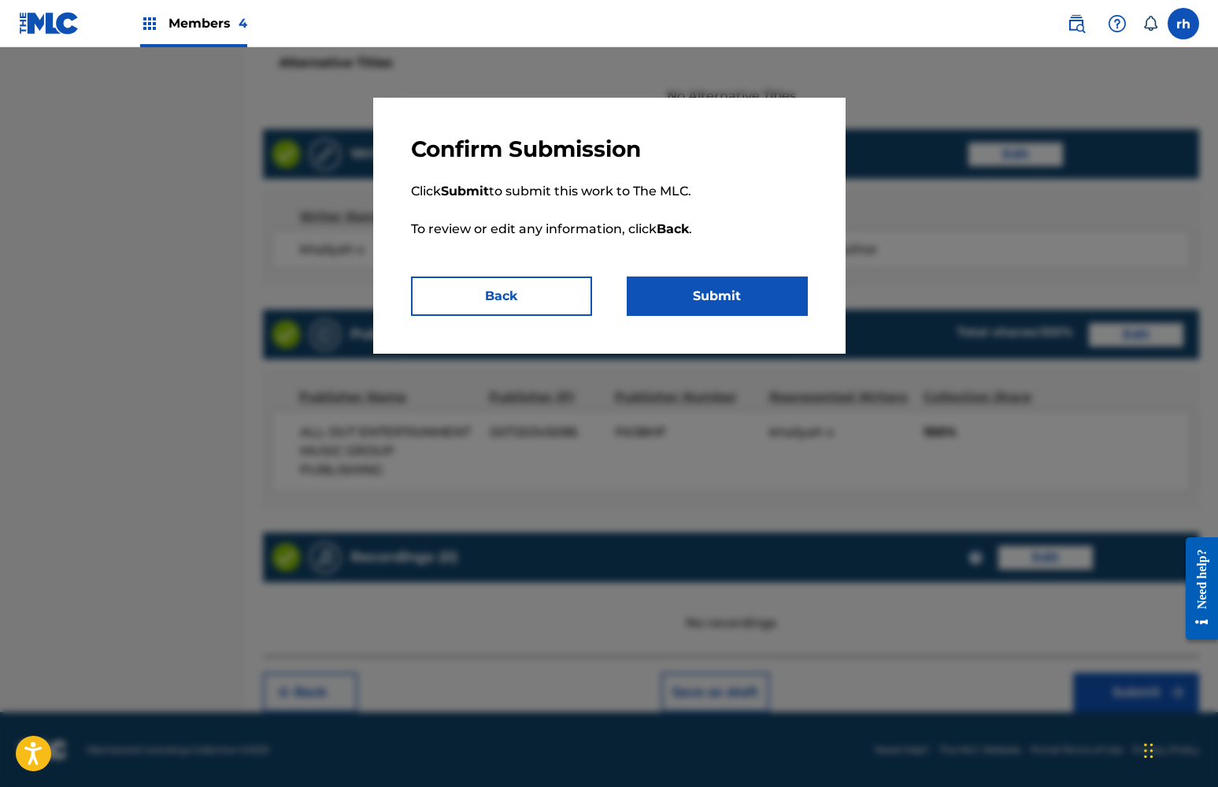
click at [751, 300] on button "Submit" at bounding box center [717, 295] width 181 height 39
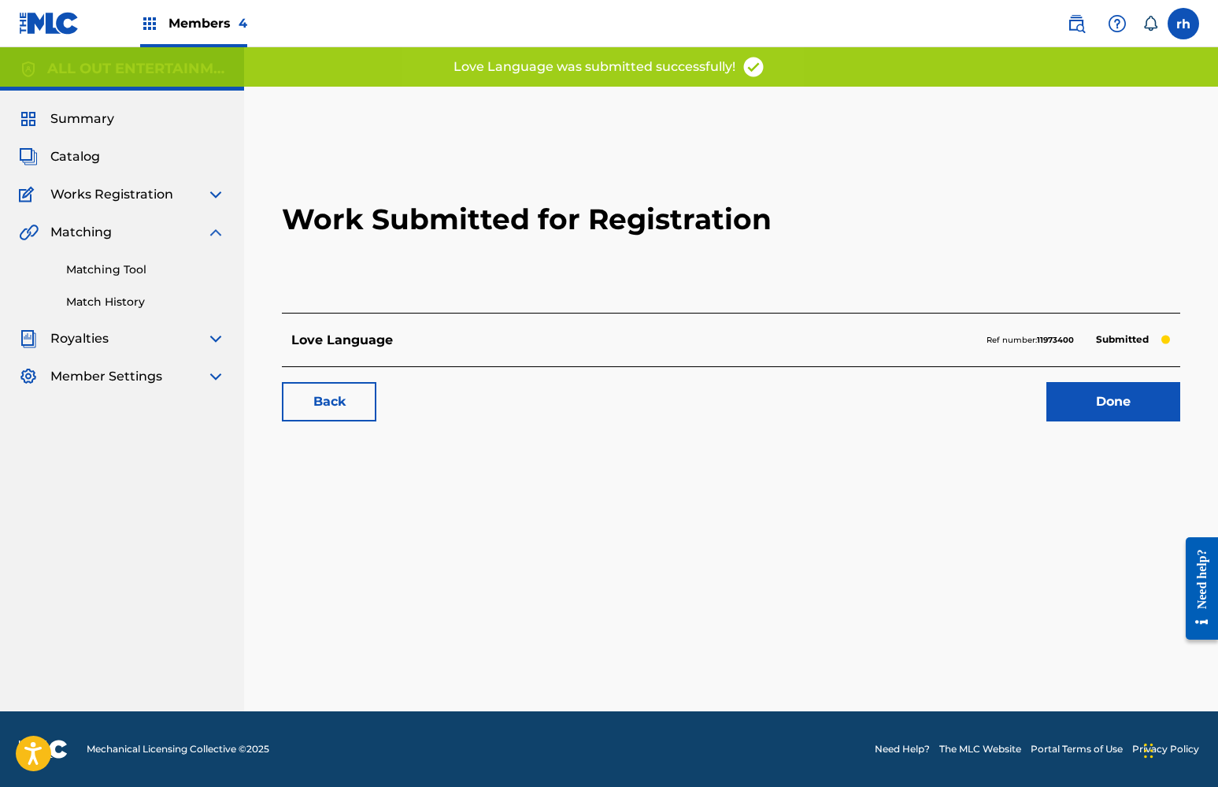
click at [1134, 399] on link "Done" at bounding box center [1113, 401] width 134 height 39
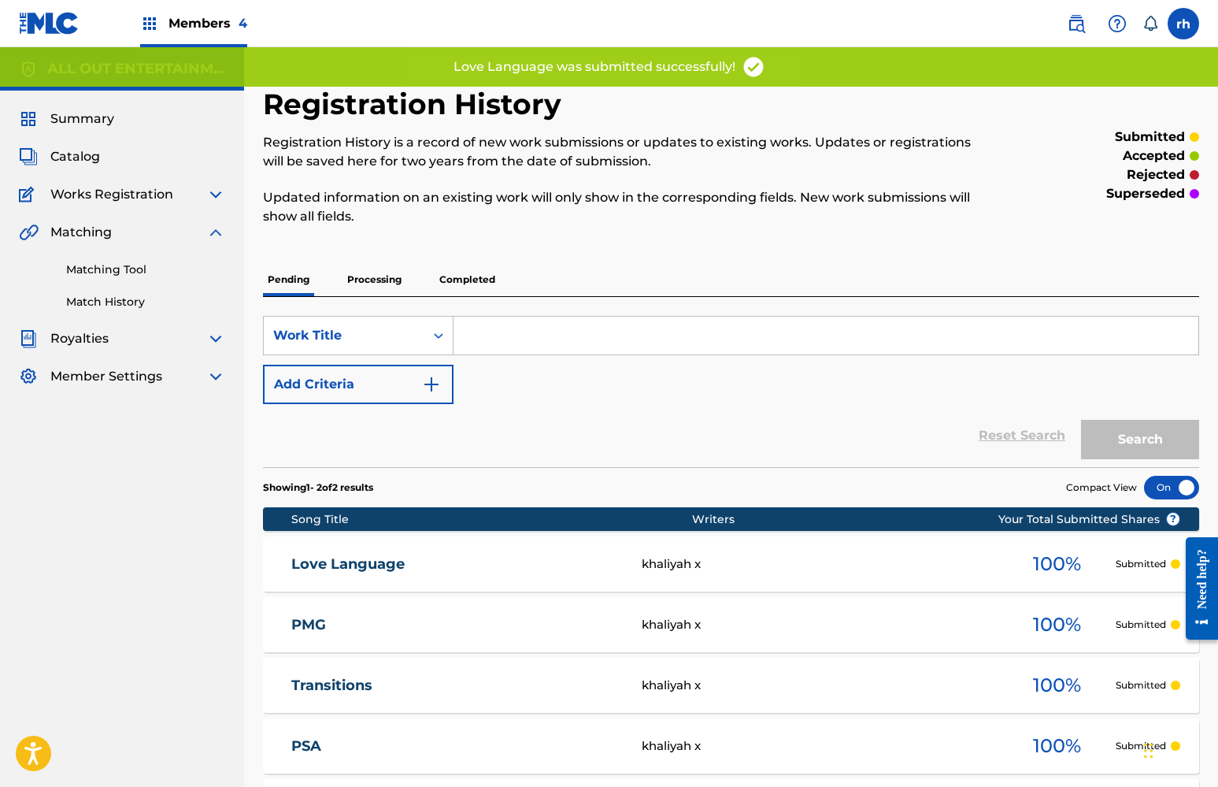
click at [78, 162] on span "Catalog" at bounding box center [75, 156] width 50 height 19
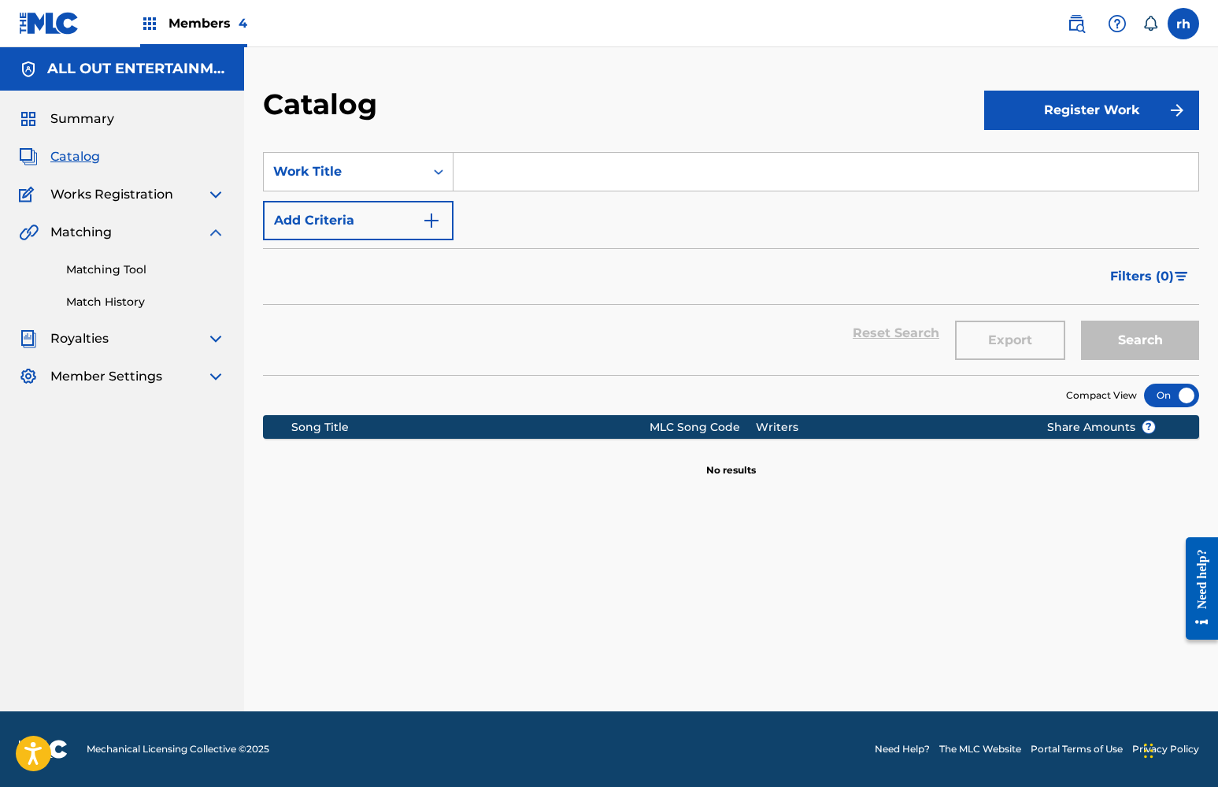
click at [1082, 104] on button "Register Work" at bounding box center [1091, 110] width 215 height 39
click at [1047, 157] on link "Individual" at bounding box center [1091, 162] width 215 height 38
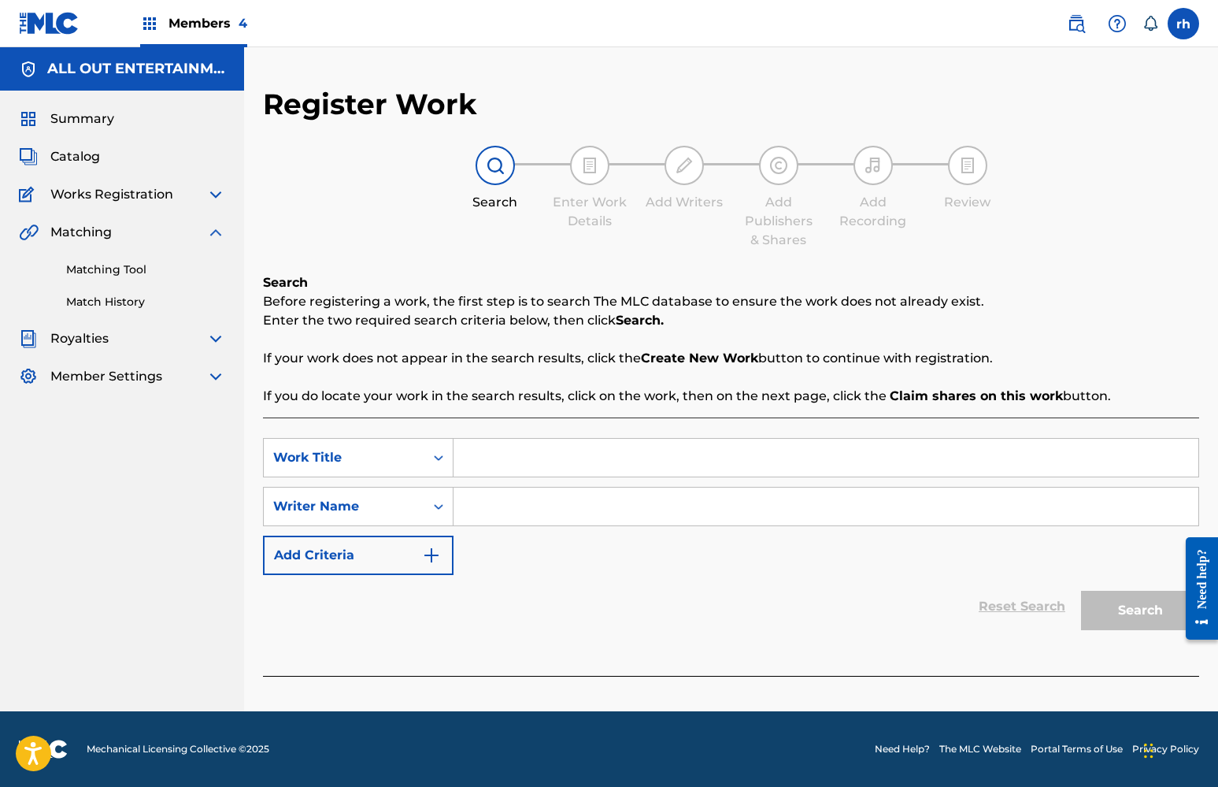
click at [751, 457] on input "Search Form" at bounding box center [825, 458] width 745 height 38
type input "jaj"
drag, startPoint x: 751, startPoint y: 457, endPoint x: 722, endPoint y: 509, distance: 59.6
click at [722, 509] on input "Search Form" at bounding box center [825, 506] width 745 height 38
type input "sjksj"
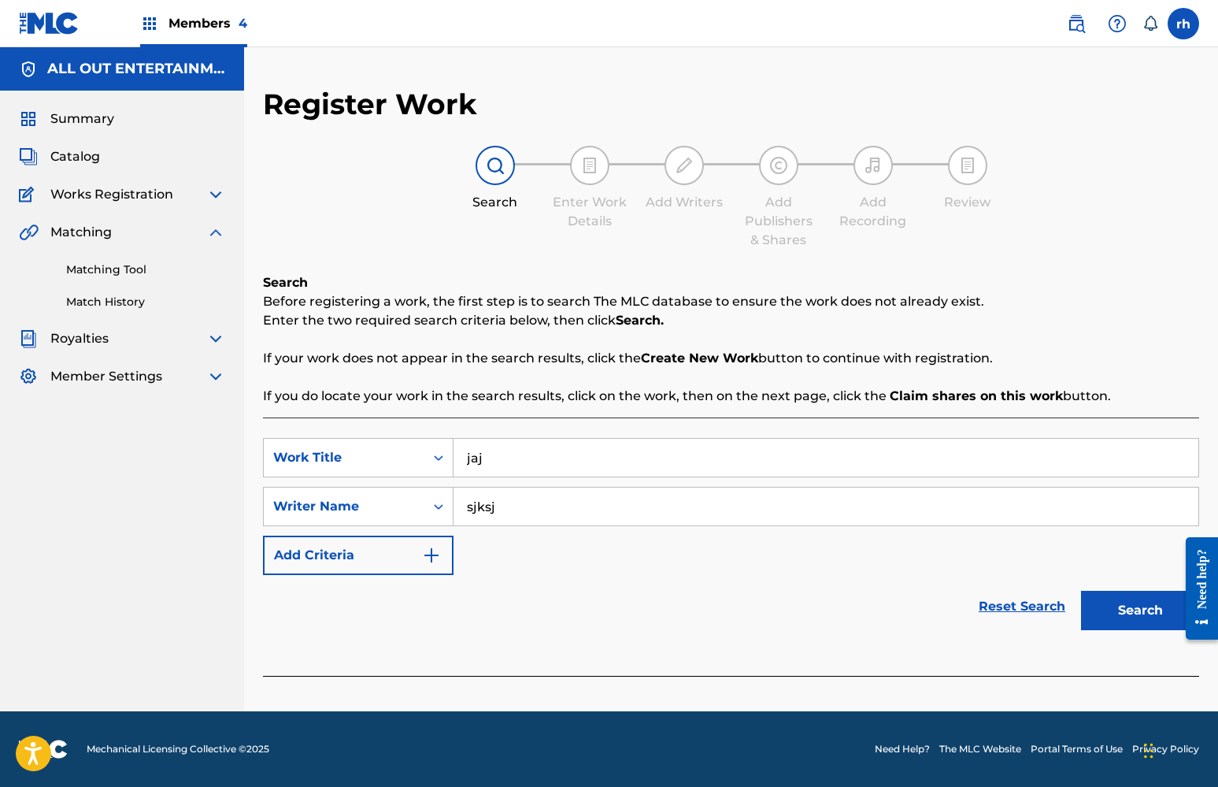
click at [1131, 613] on button "Search" at bounding box center [1140, 609] width 118 height 39
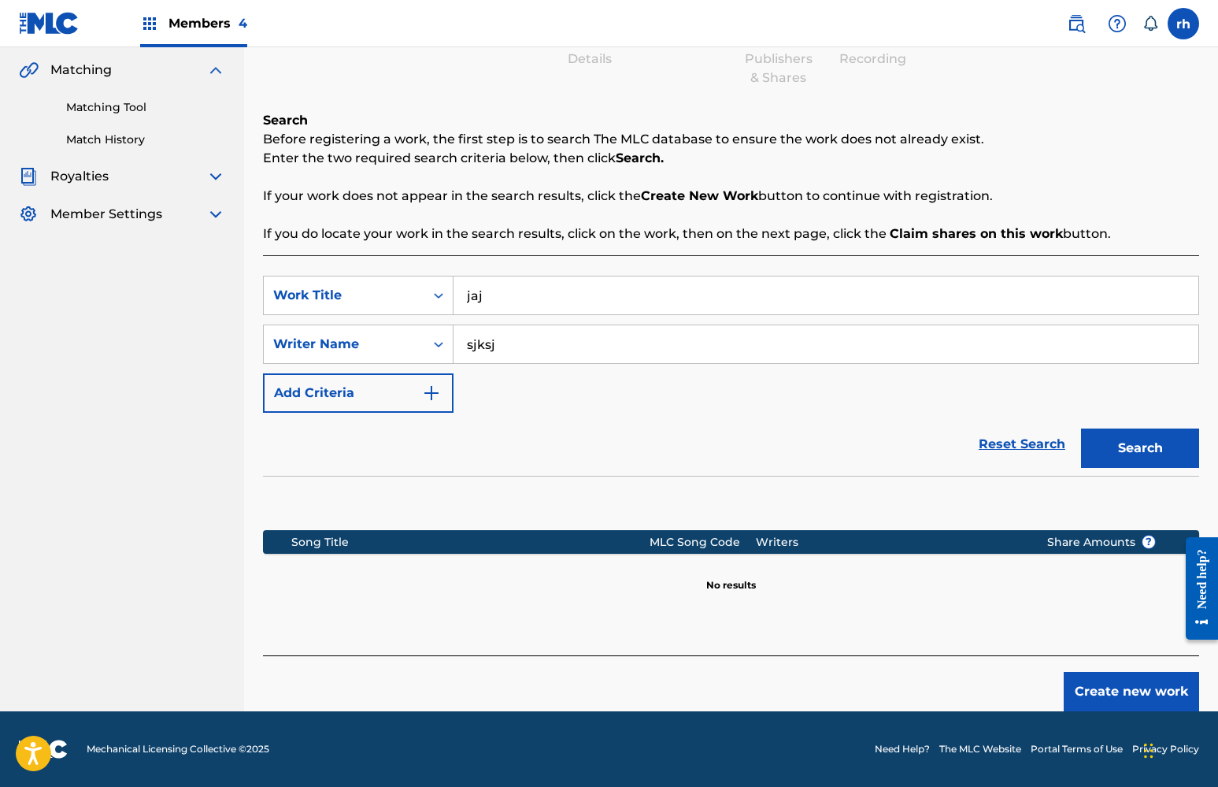
scroll to position [162, 0]
click at [1149, 690] on button "Create new work" at bounding box center [1131, 691] width 135 height 39
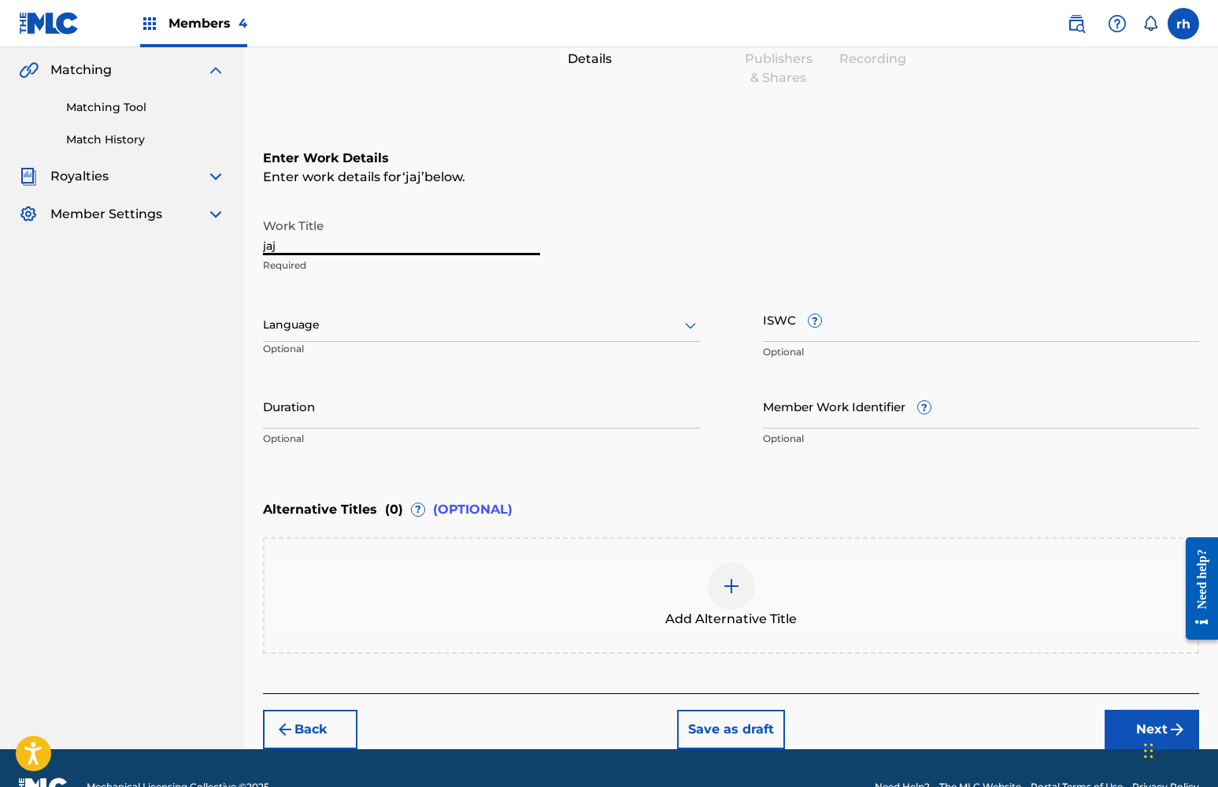
drag, startPoint x: 310, startPoint y: 243, endPoint x: 196, endPoint y: 241, distance: 114.2
click at [202, 242] on main "ALL OUT ENTERTAINMENT MUSIC GROUP PUBLISHING Summary Catalog Works Registration…" at bounding box center [609, 317] width 1218 height 864
type input "picture perfect"
click at [504, 325] on div at bounding box center [481, 325] width 437 height 20
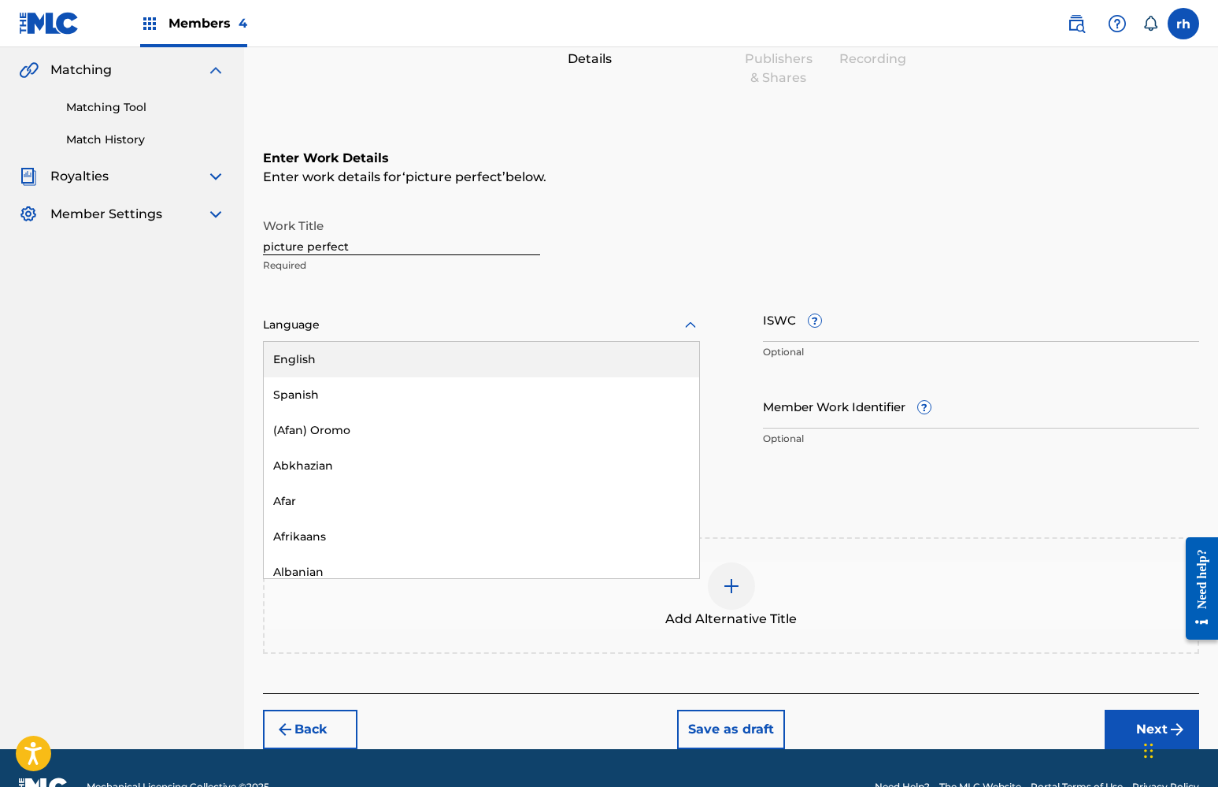
click at [498, 359] on div "English" at bounding box center [481, 359] width 435 height 35
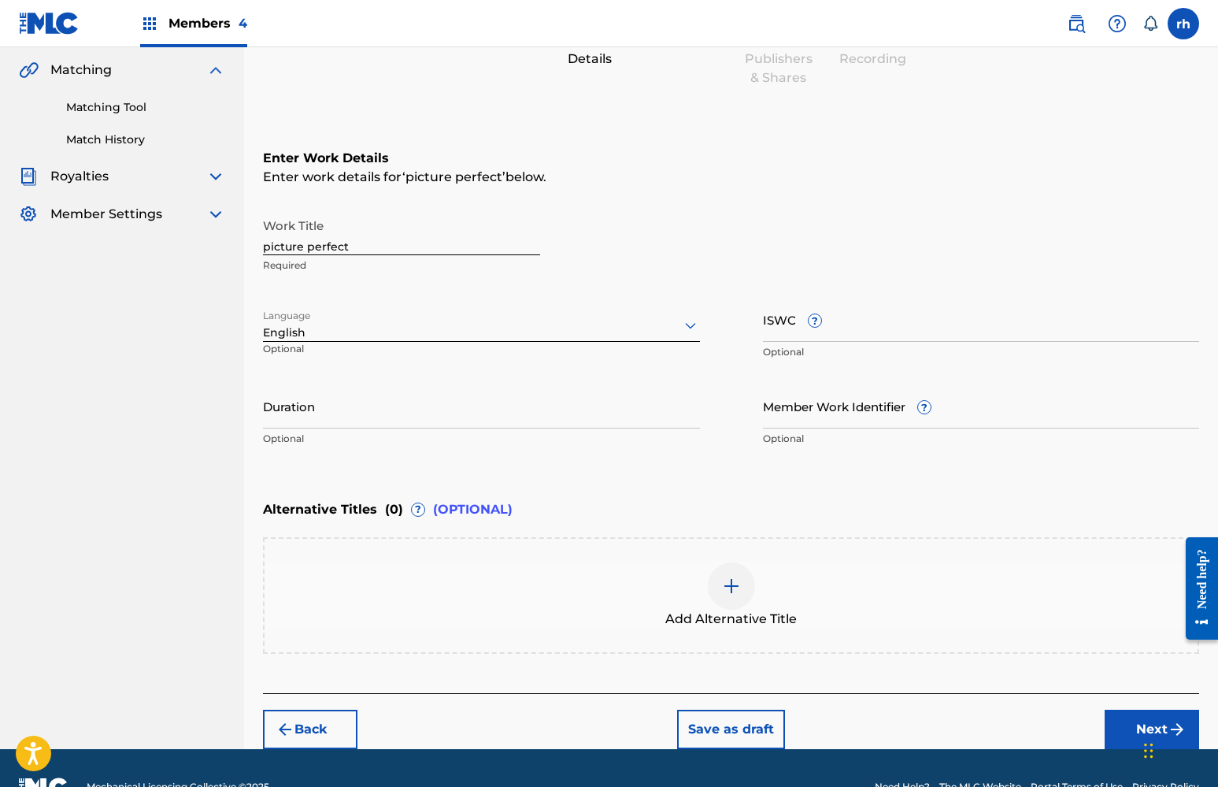
click at [1131, 725] on button "Next" at bounding box center [1152, 728] width 94 height 39
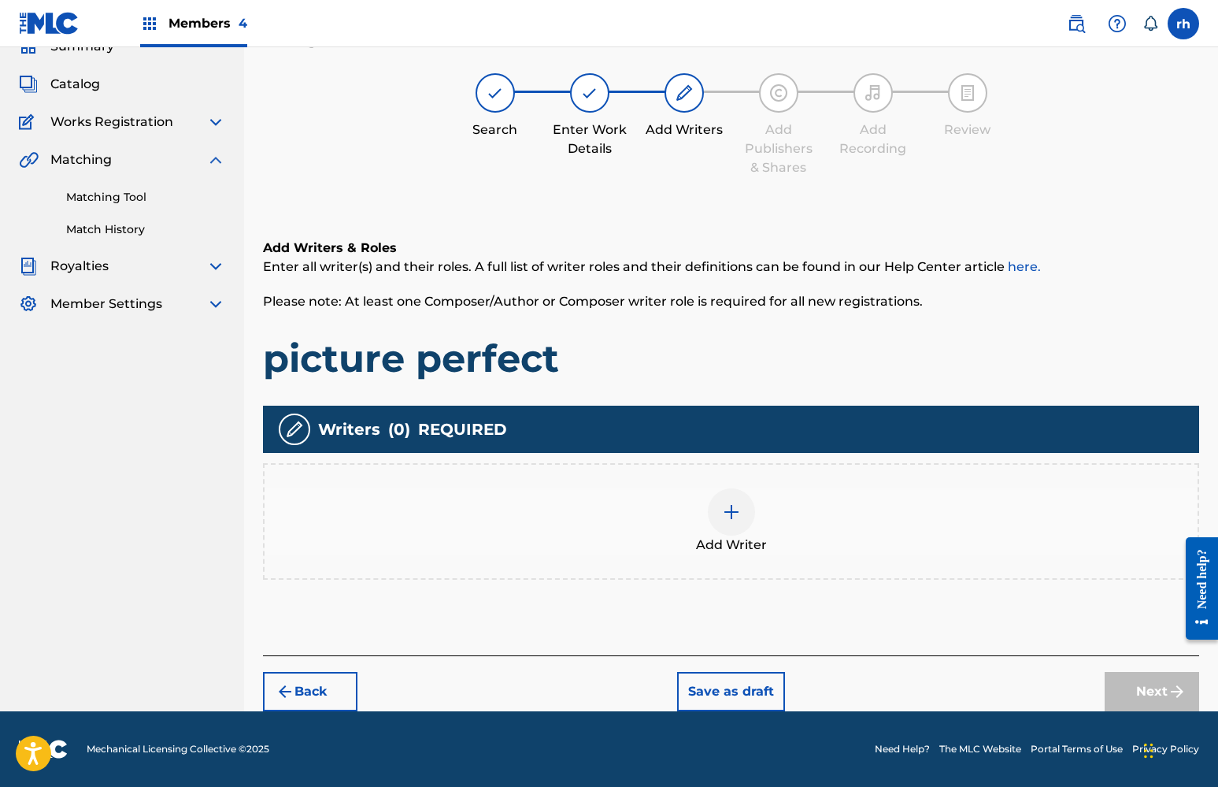
scroll to position [72, 0]
click at [727, 523] on div at bounding box center [731, 511] width 47 height 47
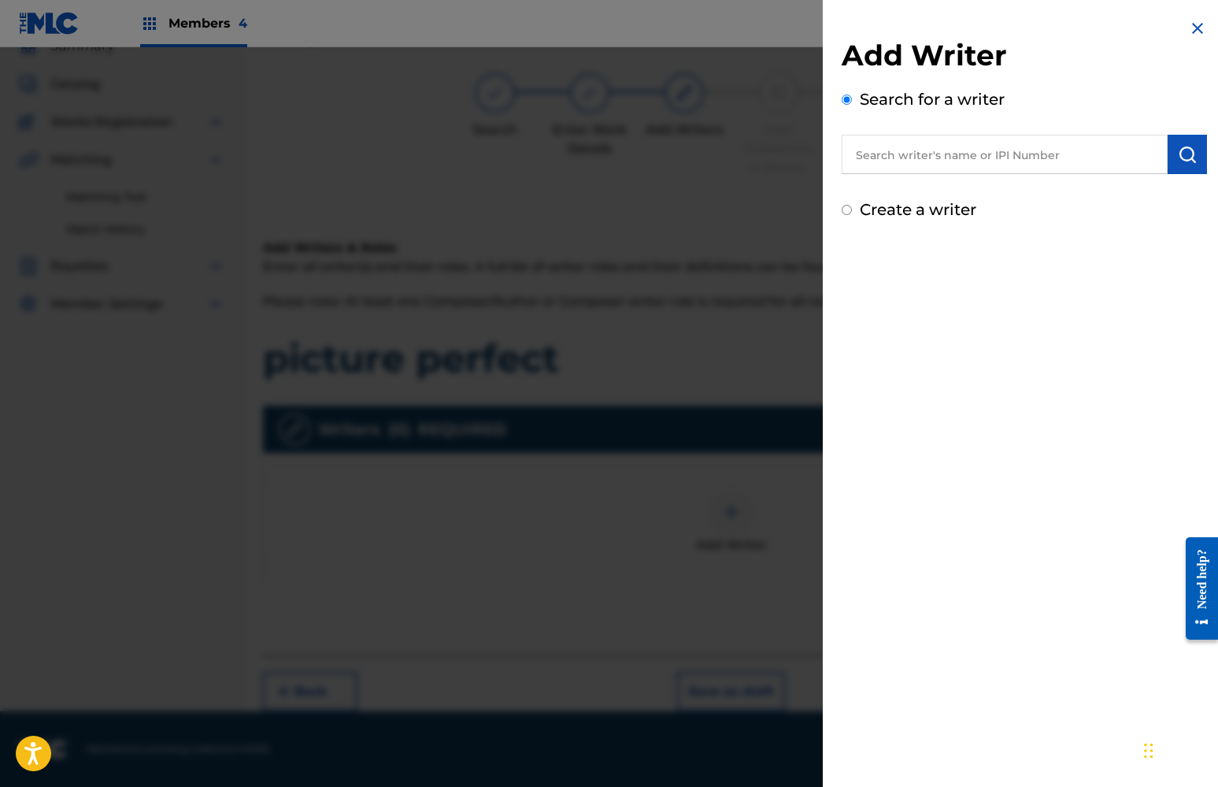
click at [849, 213] on input "Create a writer" at bounding box center [847, 210] width 10 height 10
radio input "false"
radio input "true"
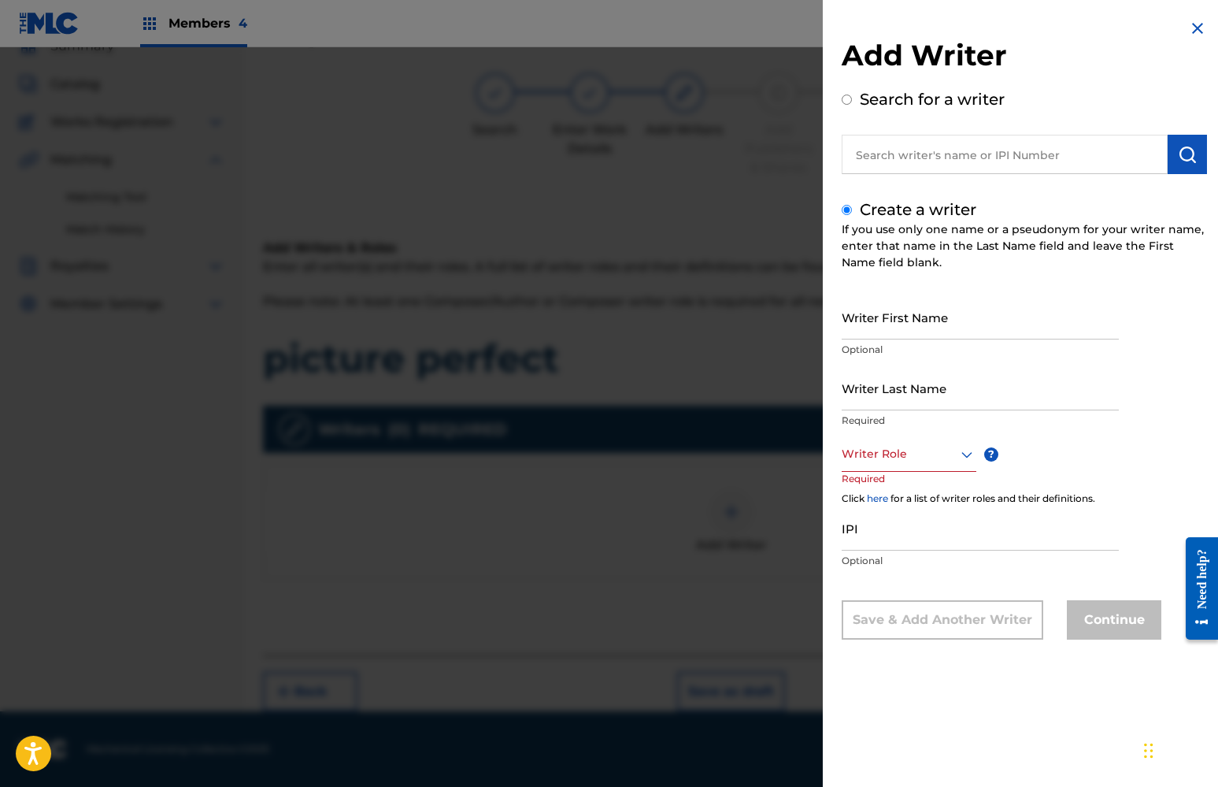
click at [905, 319] on input "Writer First Name" at bounding box center [980, 316] width 277 height 45
type input "khaliyah"
click at [913, 398] on input "Writer Last Name" at bounding box center [980, 387] width 277 height 45
type input "x"
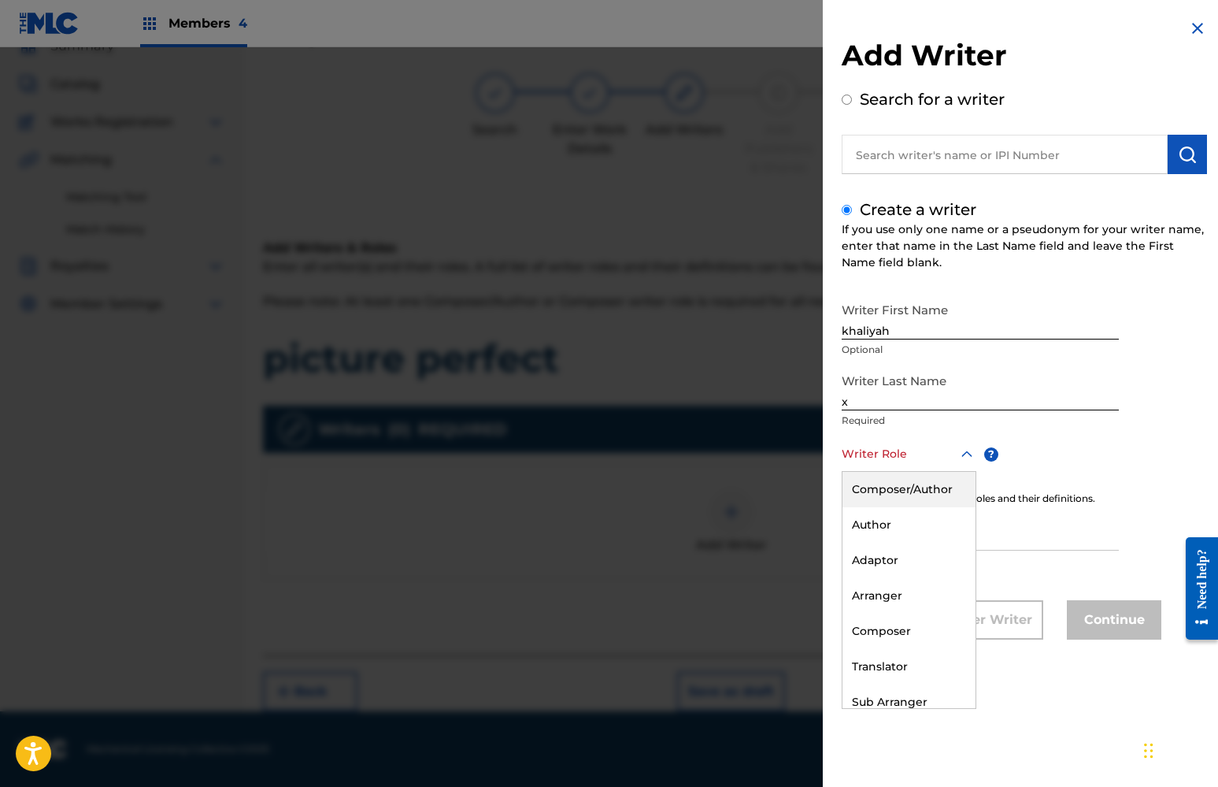
click at [934, 461] on div at bounding box center [909, 454] width 135 height 20
click at [927, 486] on div "Composer/Author" at bounding box center [908, 489] width 133 height 35
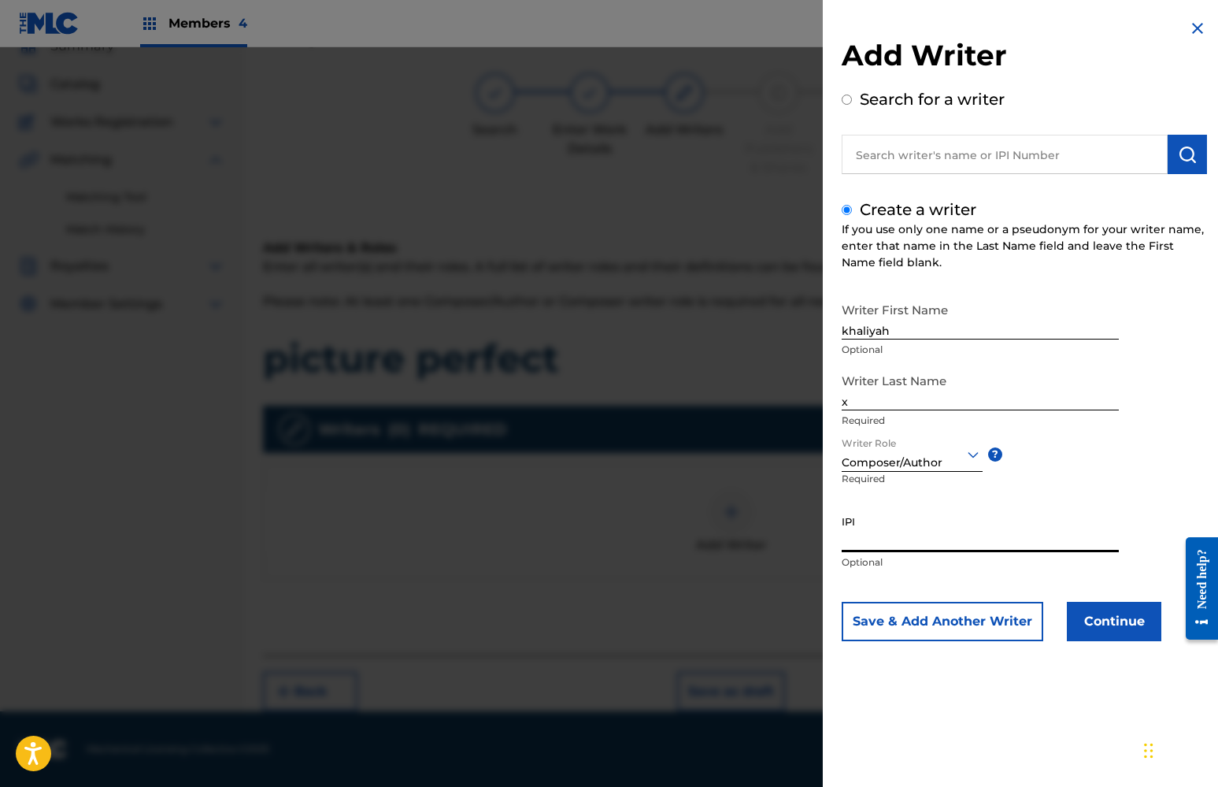
click at [948, 542] on input "IPI" at bounding box center [980, 529] width 277 height 45
paste input "01112298292"
type input "01112298292"
click at [1118, 620] on button "Continue" at bounding box center [1114, 621] width 94 height 39
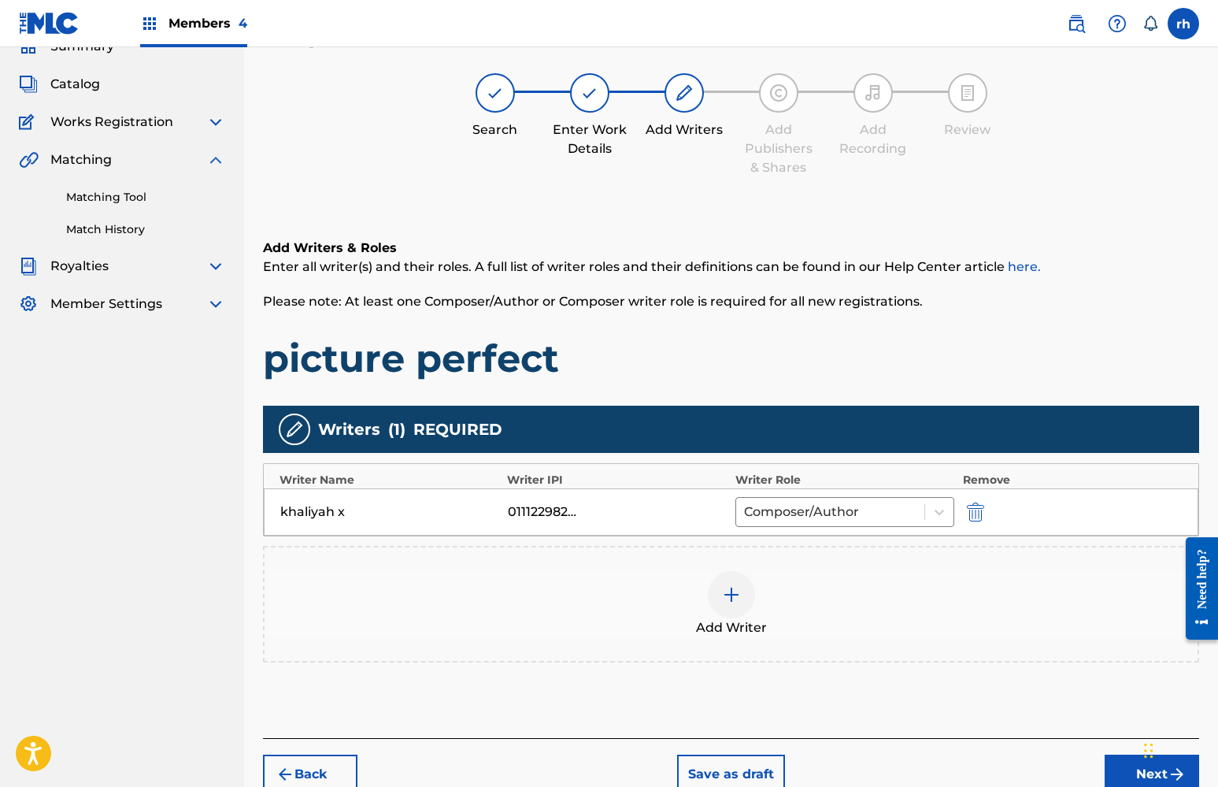
click at [1137, 770] on button "Next" at bounding box center [1152, 773] width 94 height 39
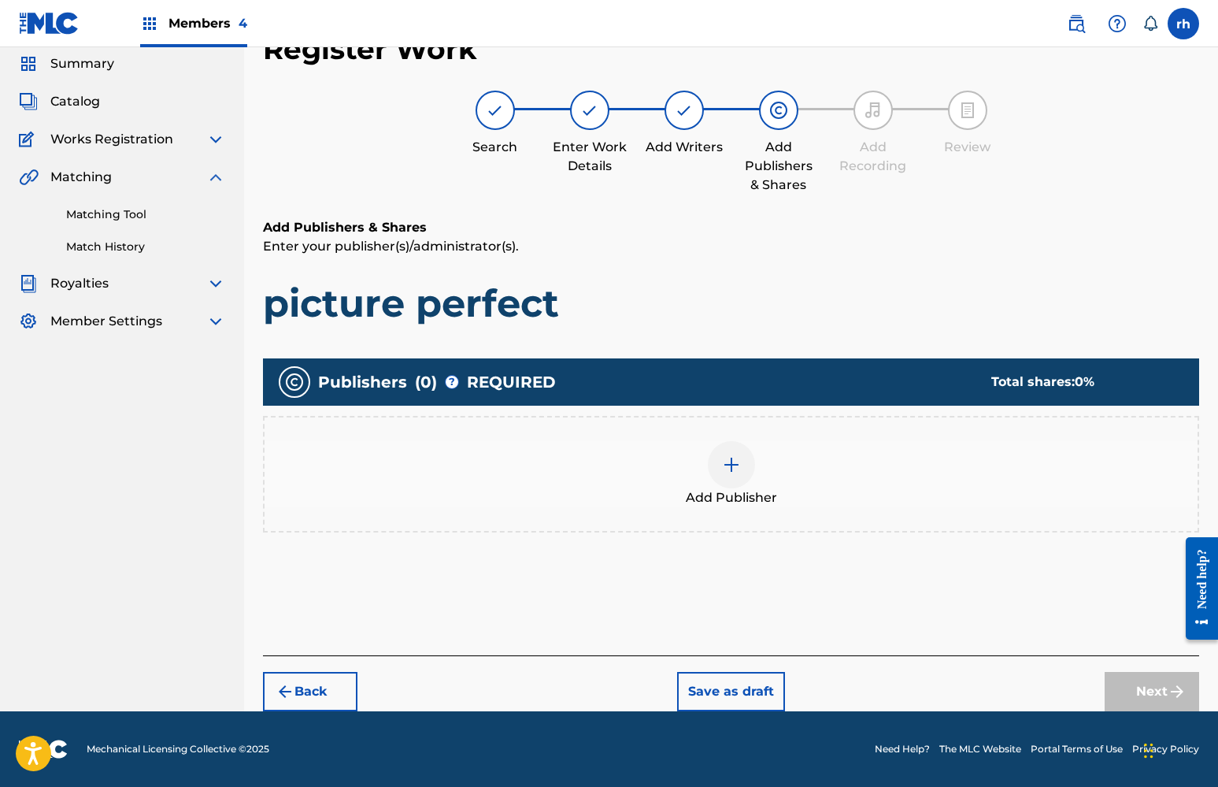
click at [724, 473] on img at bounding box center [731, 464] width 19 height 19
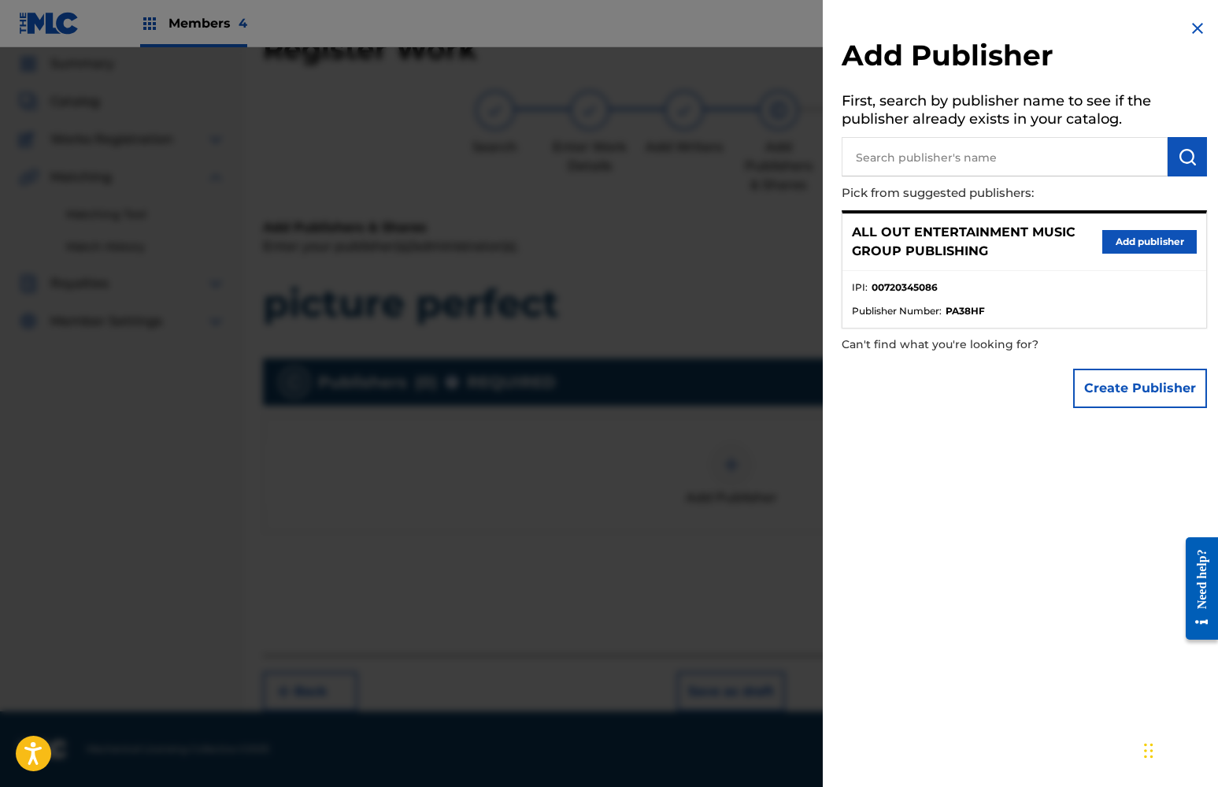
click at [1140, 243] on button "Add publisher" at bounding box center [1149, 242] width 94 height 24
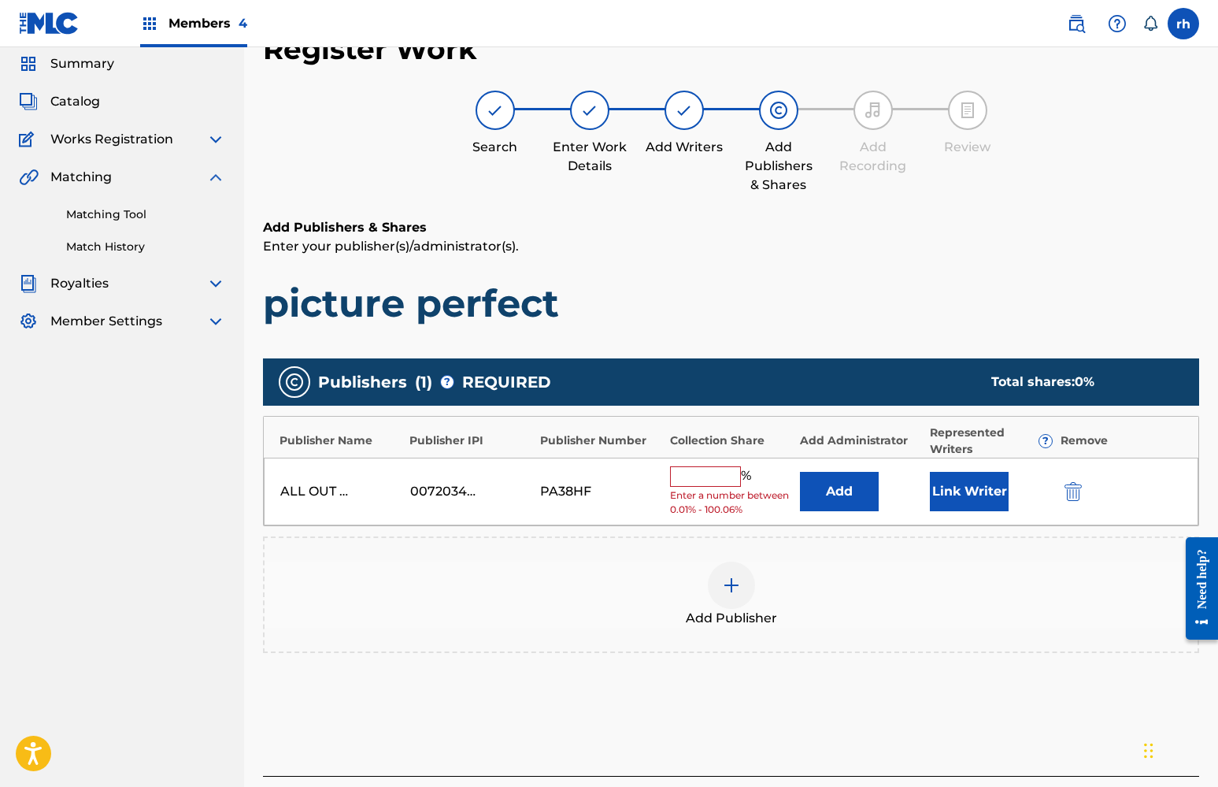
click at [710, 475] on input "text" at bounding box center [705, 476] width 71 height 20
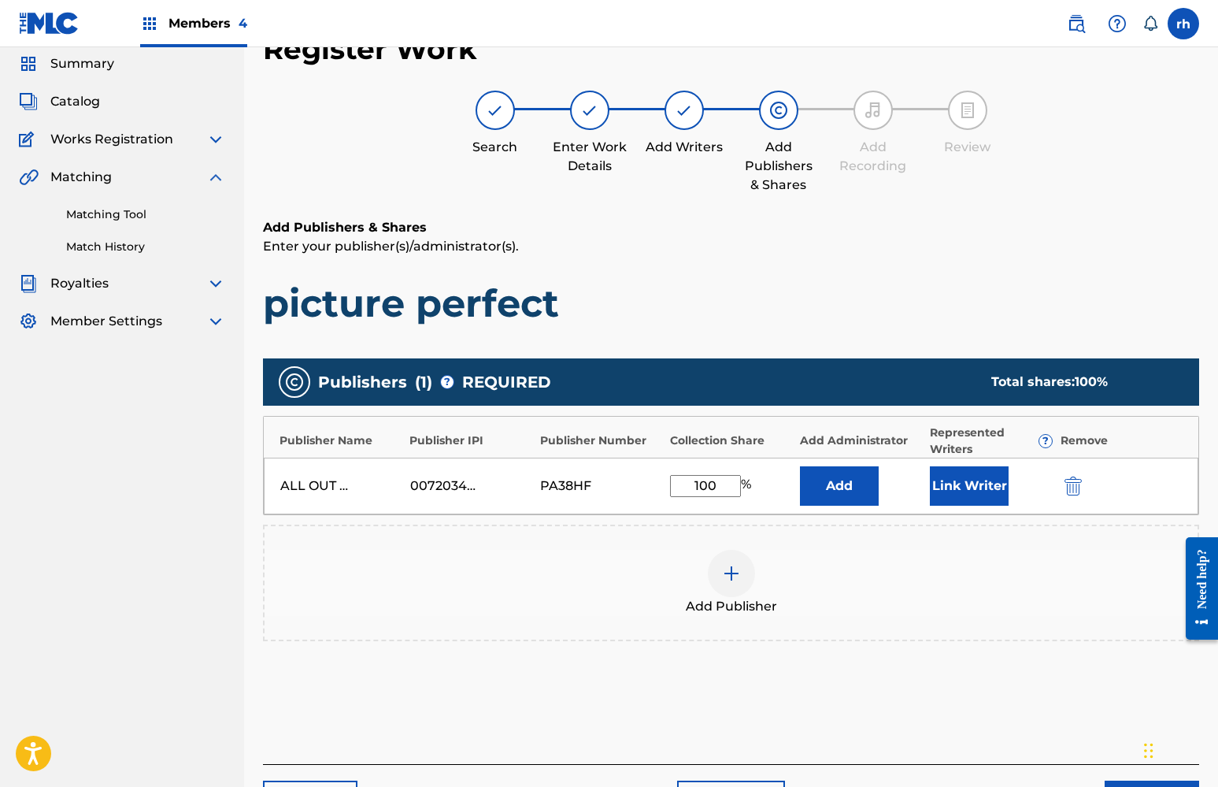
type input "100"
click at [966, 485] on button "Link Writer" at bounding box center [969, 485] width 79 height 39
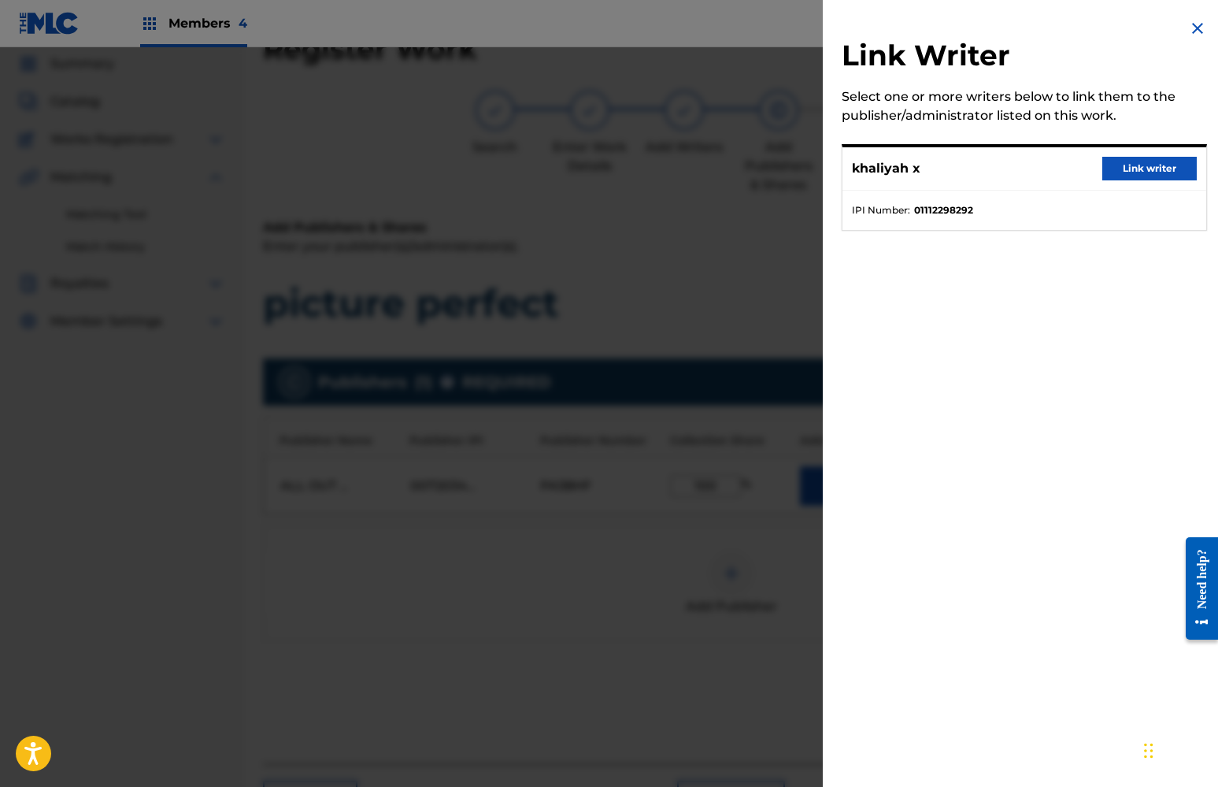
click at [1155, 169] on button "Link writer" at bounding box center [1149, 169] width 94 height 24
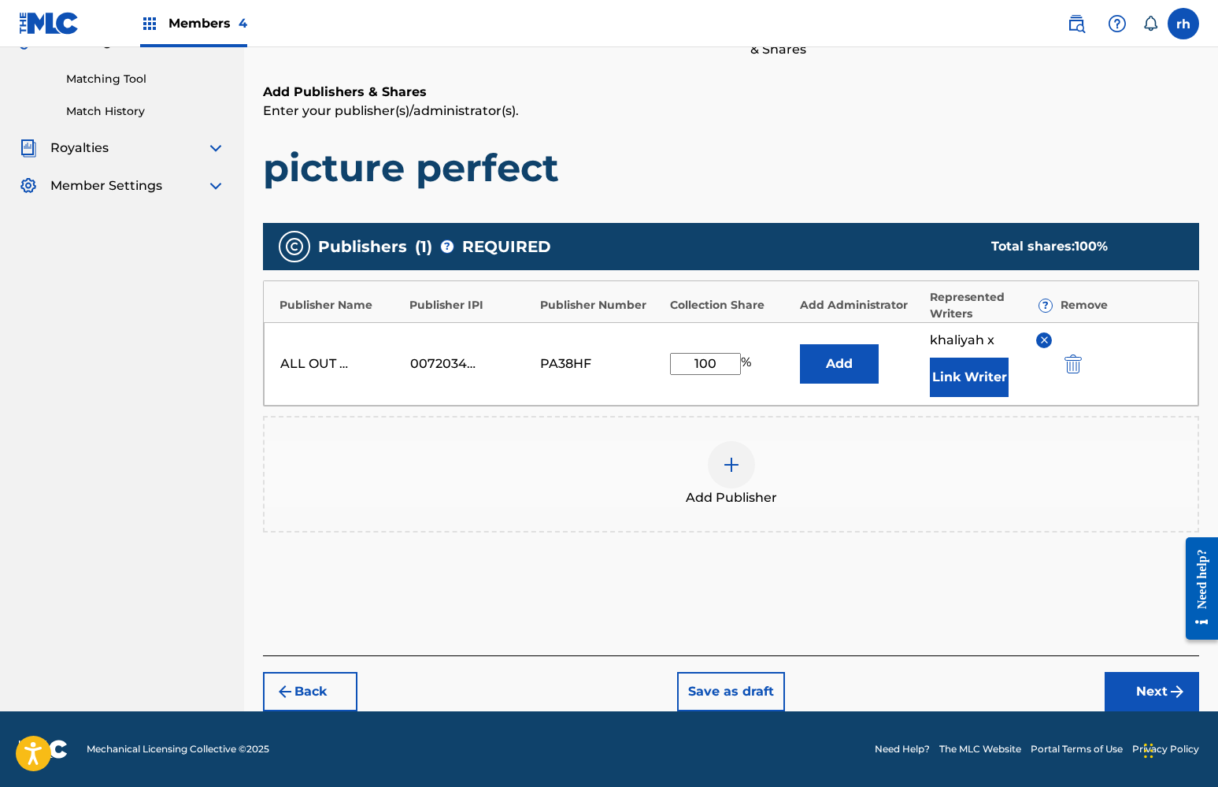
click at [1153, 686] on button "Next" at bounding box center [1152, 691] width 94 height 39
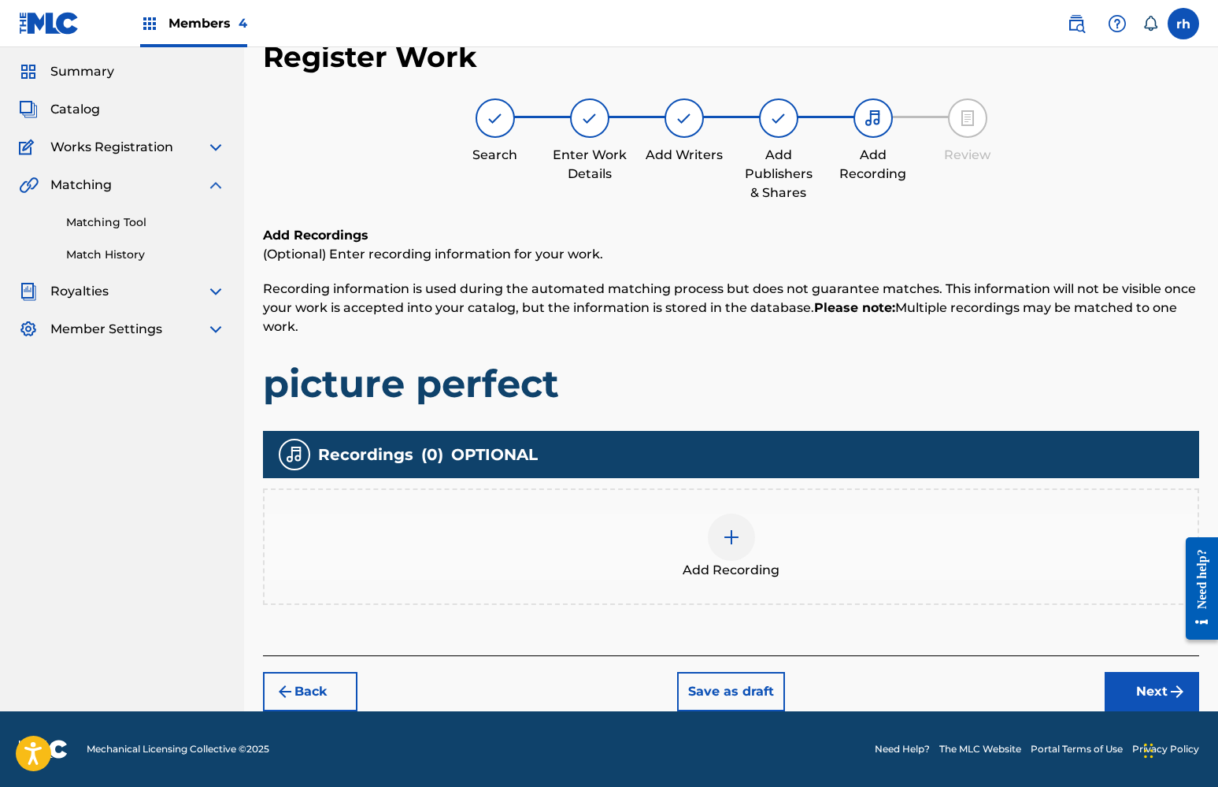
click at [1142, 690] on button "Next" at bounding box center [1152, 691] width 94 height 39
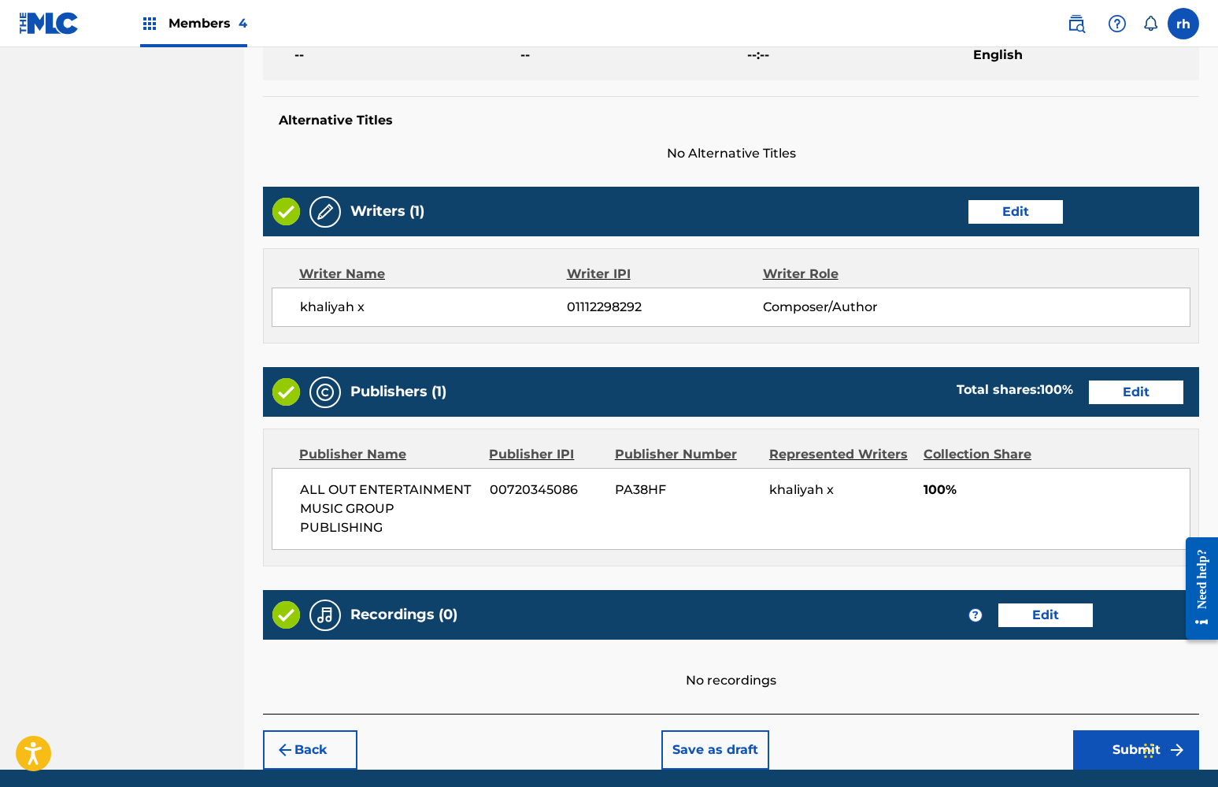
scroll to position [531, 0]
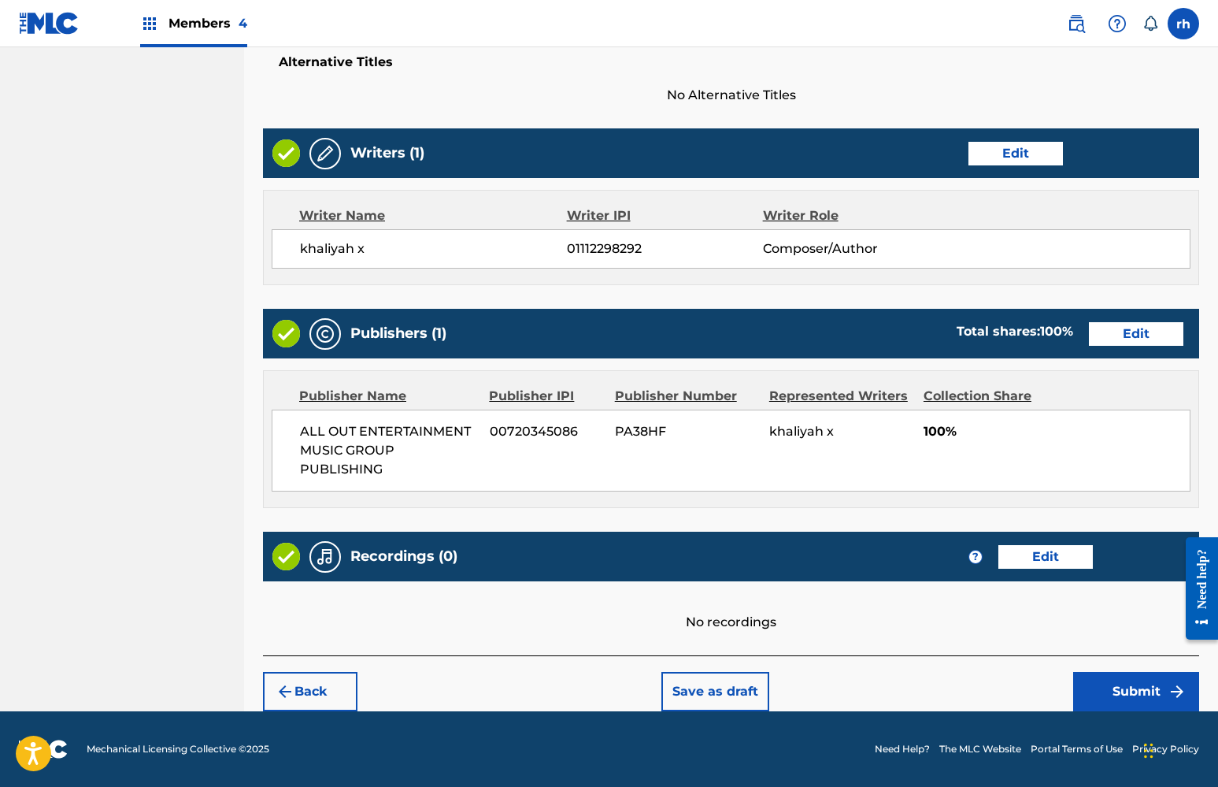
click at [1132, 683] on button "Submit" at bounding box center [1136, 691] width 126 height 39
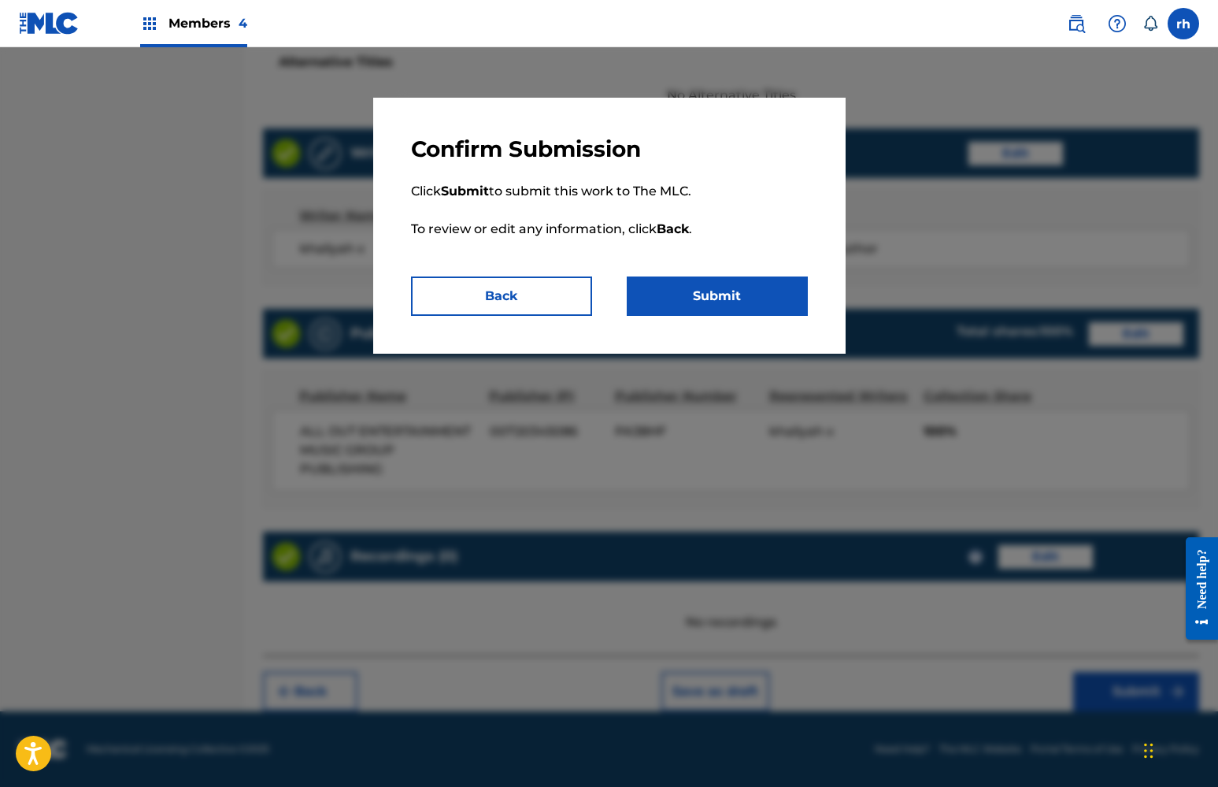
click at [737, 292] on button "Submit" at bounding box center [717, 295] width 181 height 39
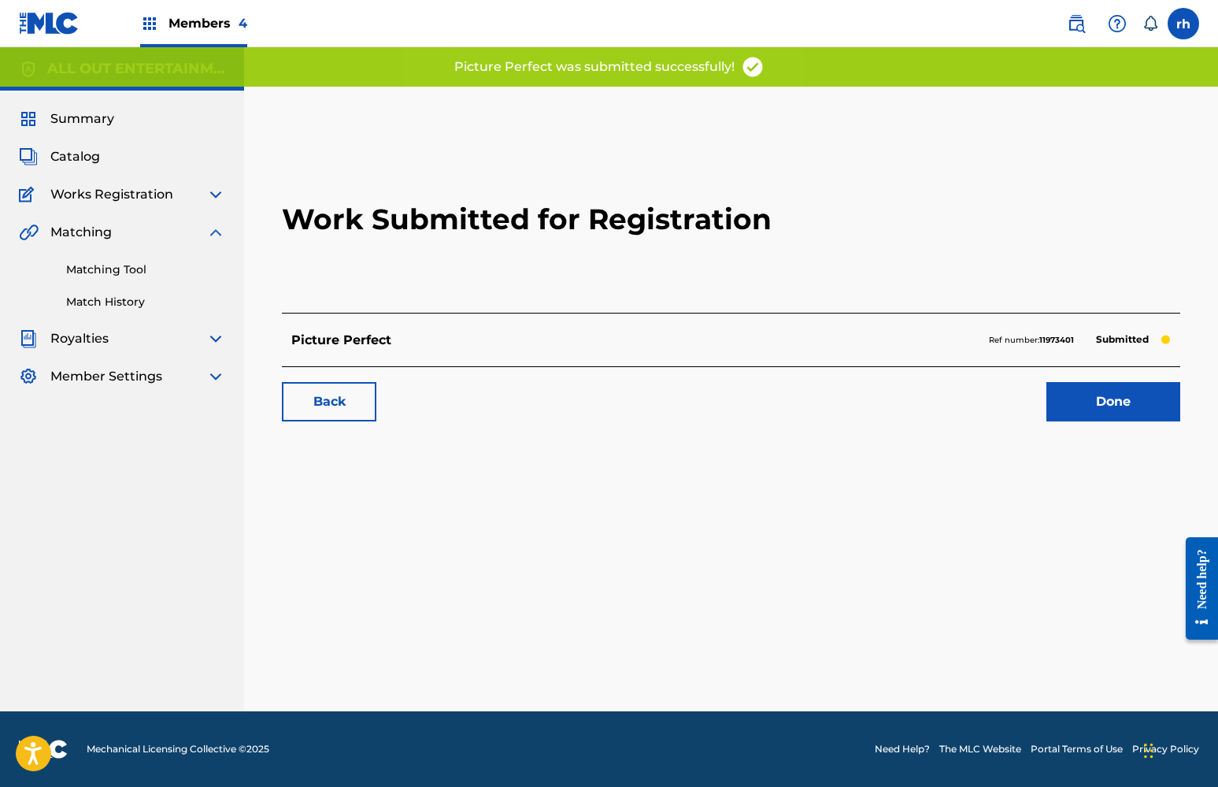
click at [1120, 403] on link "Done" at bounding box center [1113, 401] width 134 height 39
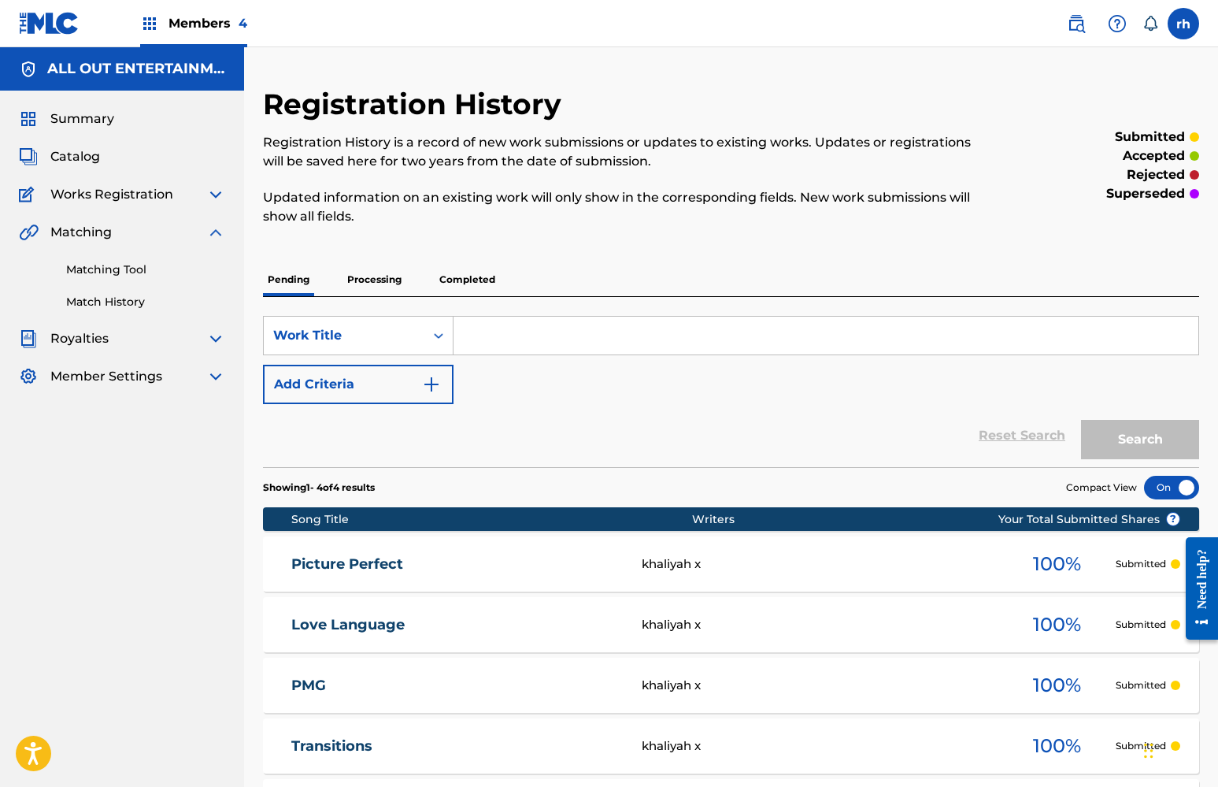
click at [78, 150] on span "Catalog" at bounding box center [75, 156] width 50 height 19
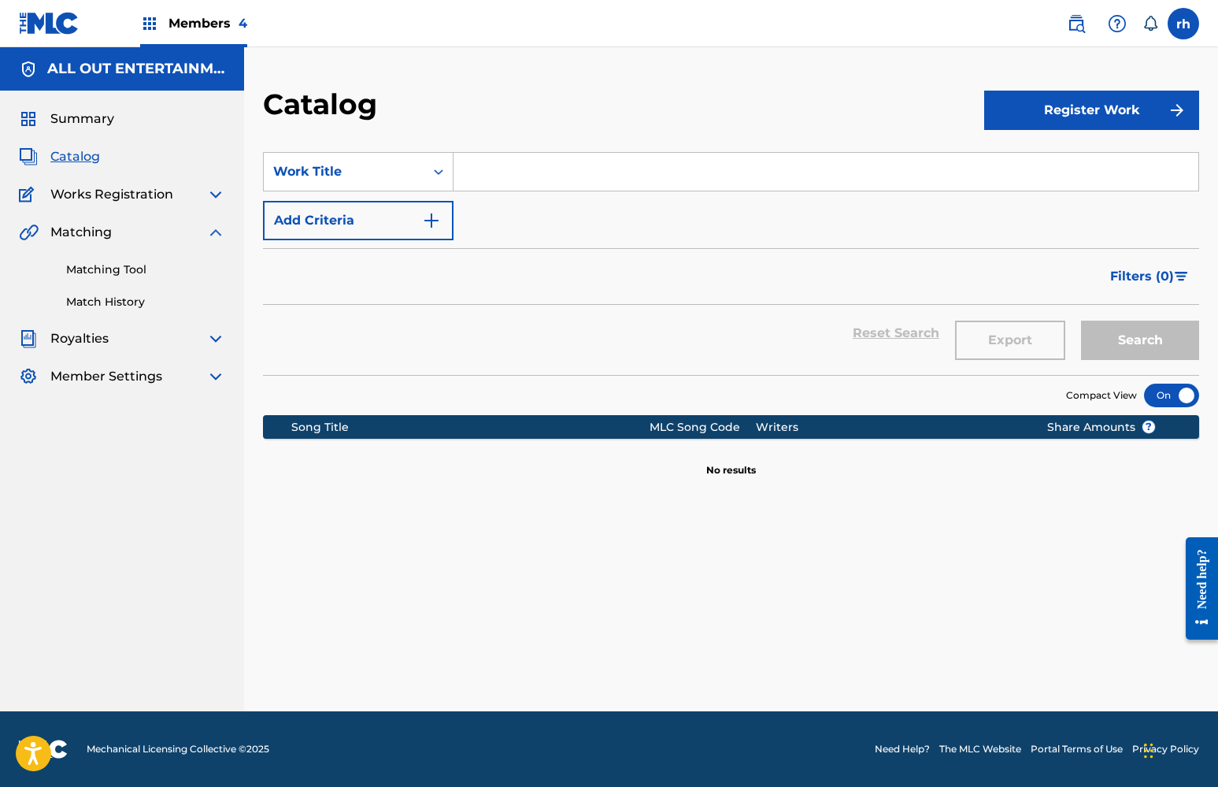
click at [1048, 125] on button "Register Work" at bounding box center [1091, 110] width 215 height 39
click at [1027, 161] on link "Individual" at bounding box center [1091, 162] width 215 height 38
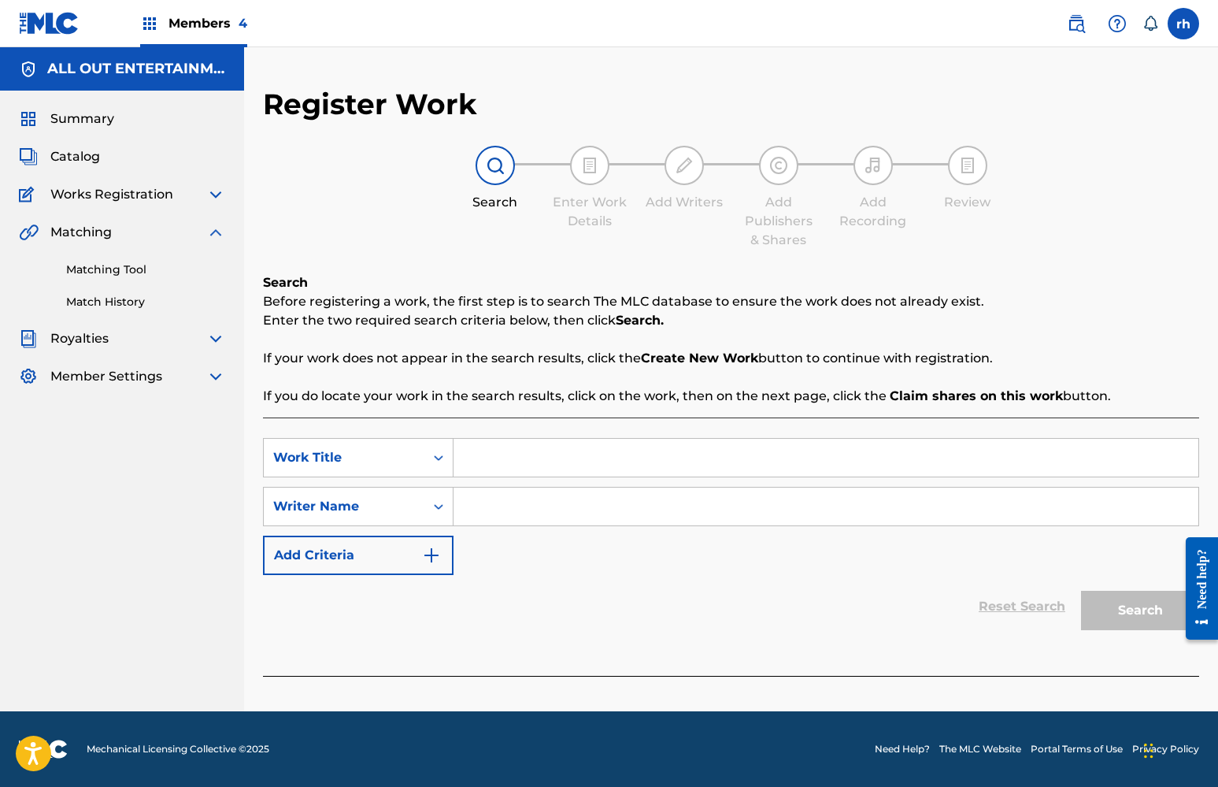
click at [525, 467] on input "Search Form" at bounding box center [825, 458] width 745 height 38
type input "jaj"
drag, startPoint x: 525, startPoint y: 467, endPoint x: 537, endPoint y: 506, distance: 41.1
click at [537, 506] on input "Search Form" at bounding box center [825, 506] width 745 height 38
type input "sjkj"
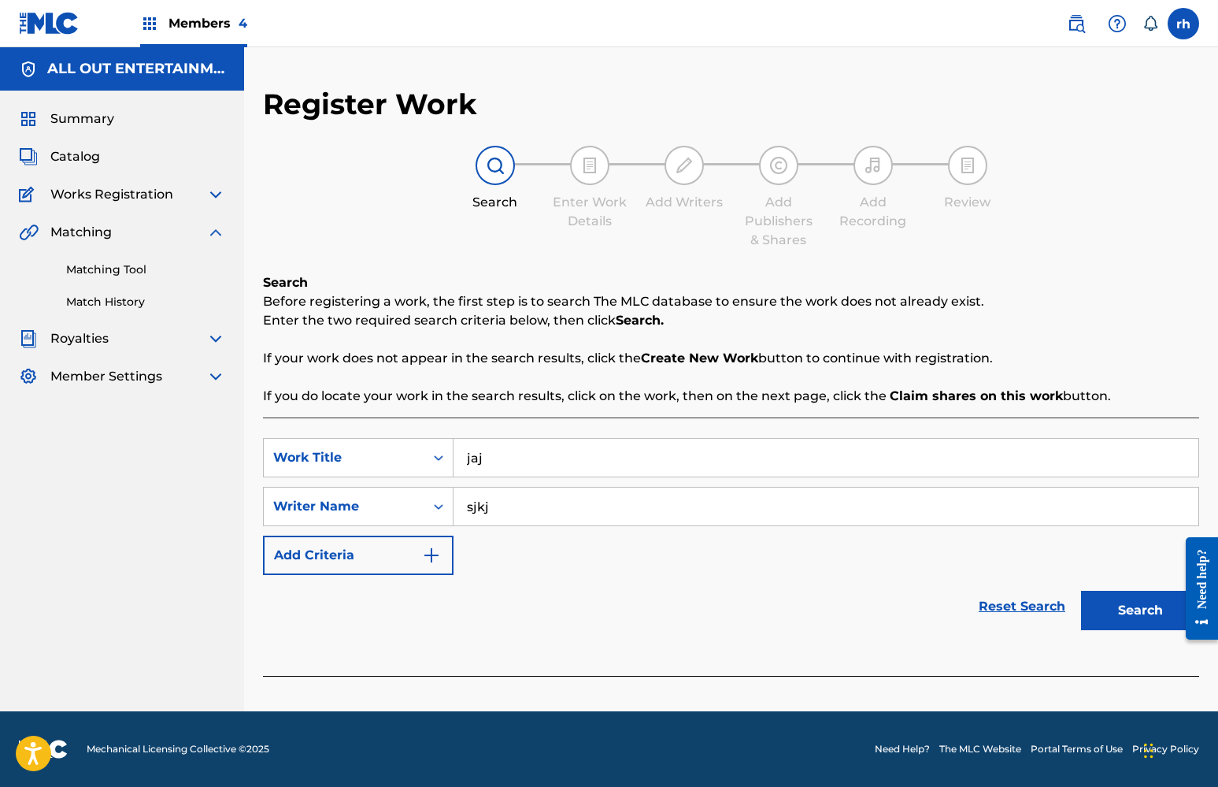
click at [1144, 607] on button "Search" at bounding box center [1140, 609] width 118 height 39
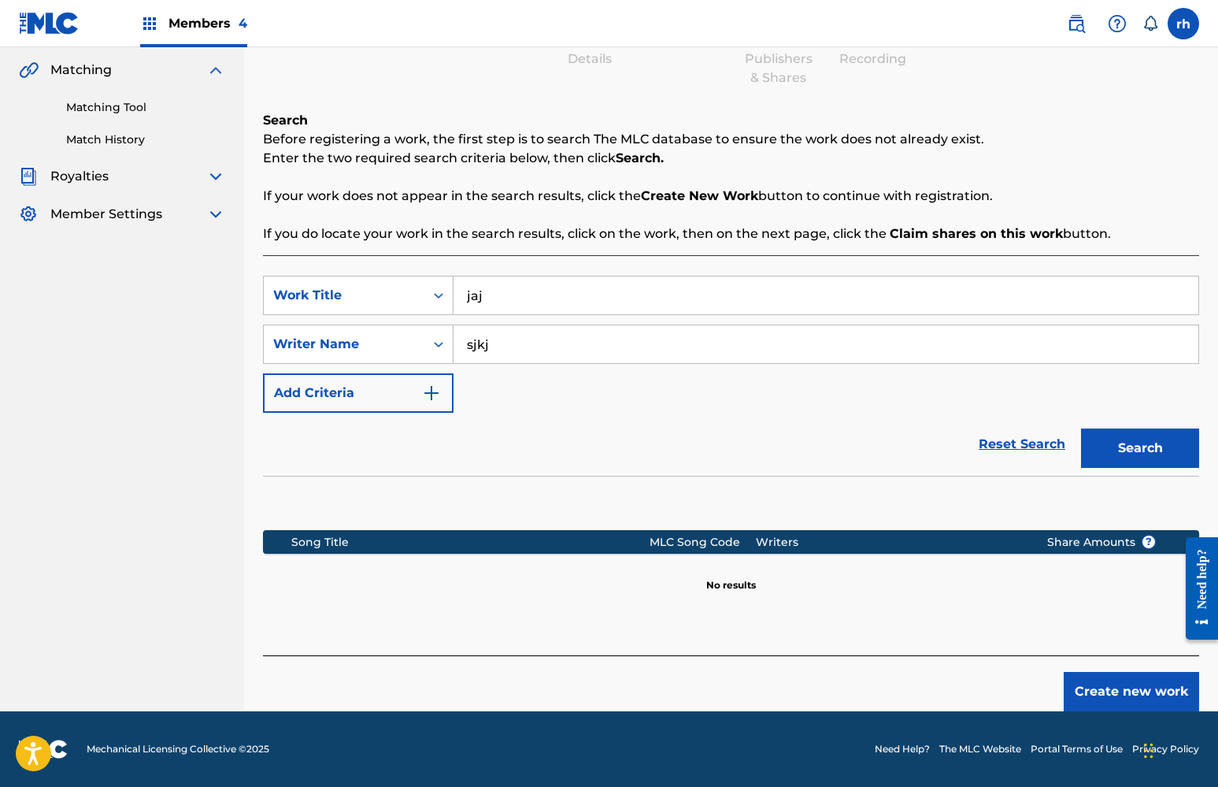
scroll to position [162, 0]
click at [1155, 691] on button "Create new work" at bounding box center [1131, 691] width 135 height 39
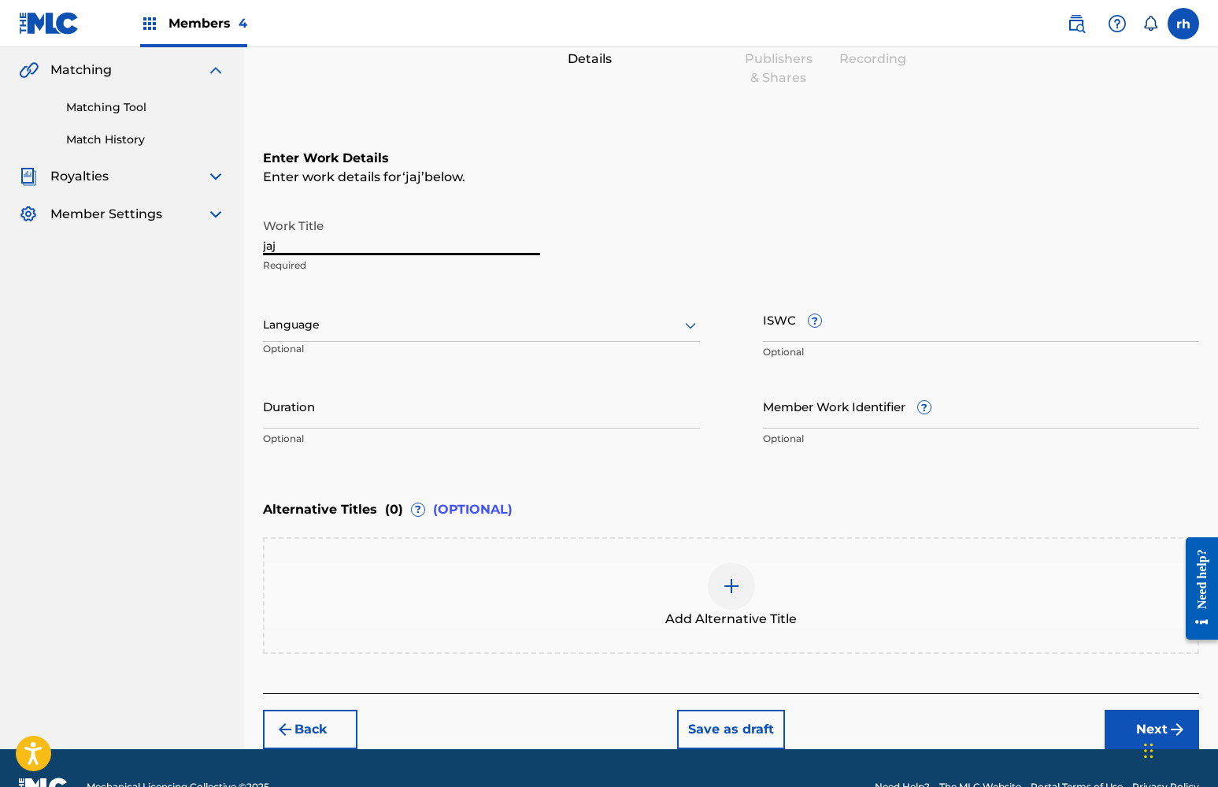
drag, startPoint x: 287, startPoint y: 250, endPoint x: 165, endPoint y: 243, distance: 121.5
click at [165, 243] on main "ALL OUT ENTERTAINMENT MUSIC GROUP PUBLISHING Summary Catalog Works Registration…" at bounding box center [609, 317] width 1218 height 864
type input "good ass day"
click at [606, 334] on div at bounding box center [481, 325] width 437 height 20
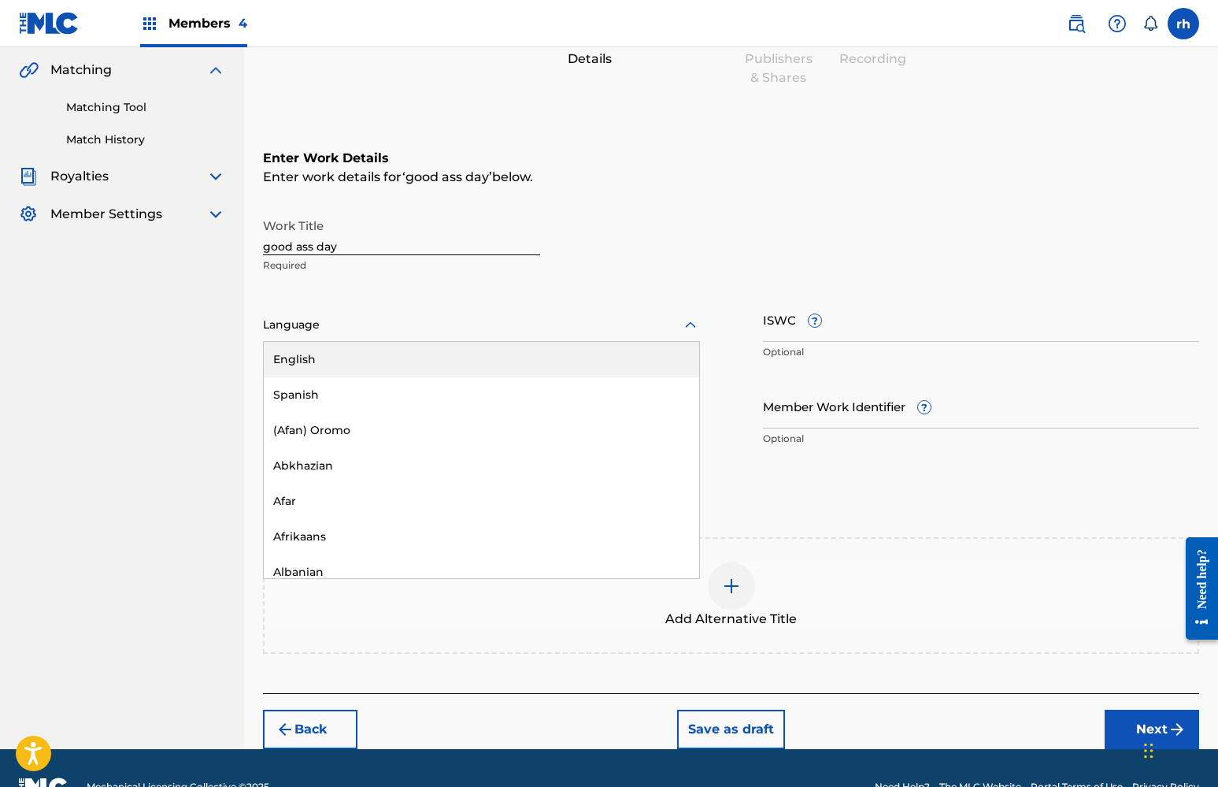
click at [587, 356] on div "English" at bounding box center [481, 359] width 435 height 35
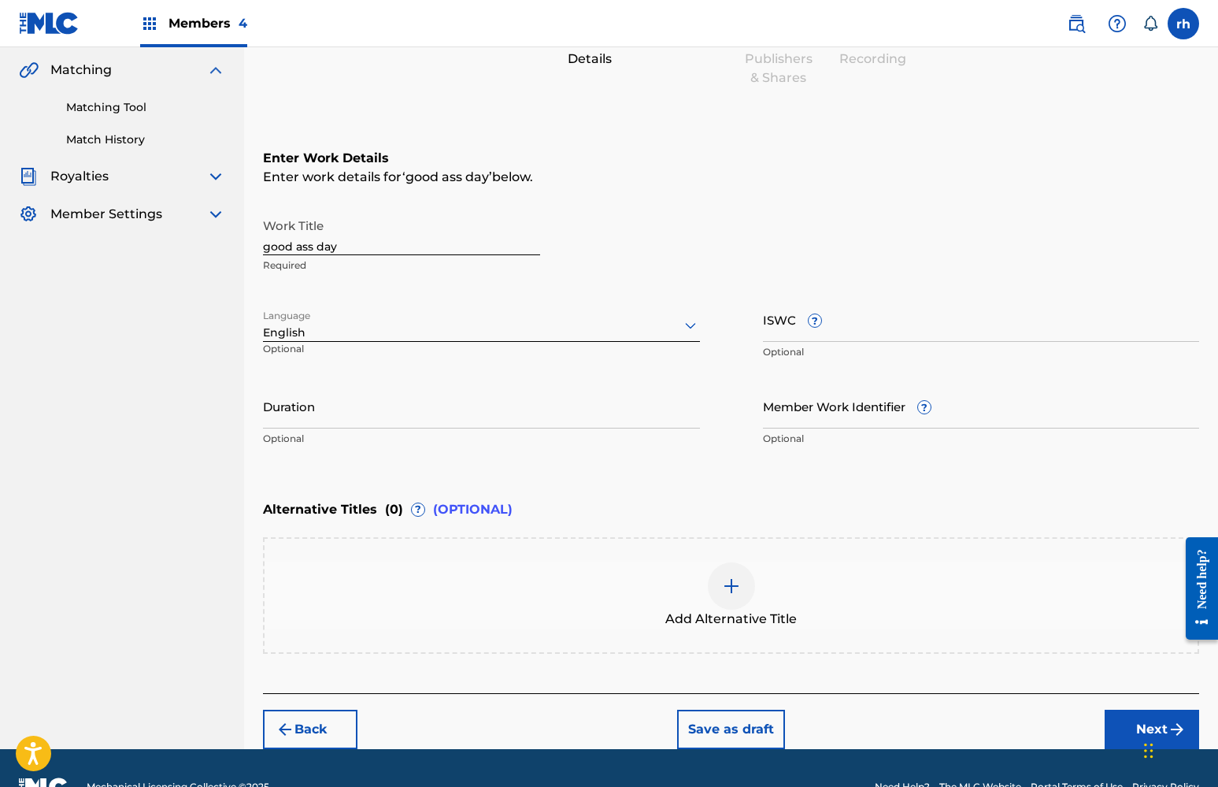
click at [1137, 720] on button "Next" at bounding box center [1152, 728] width 94 height 39
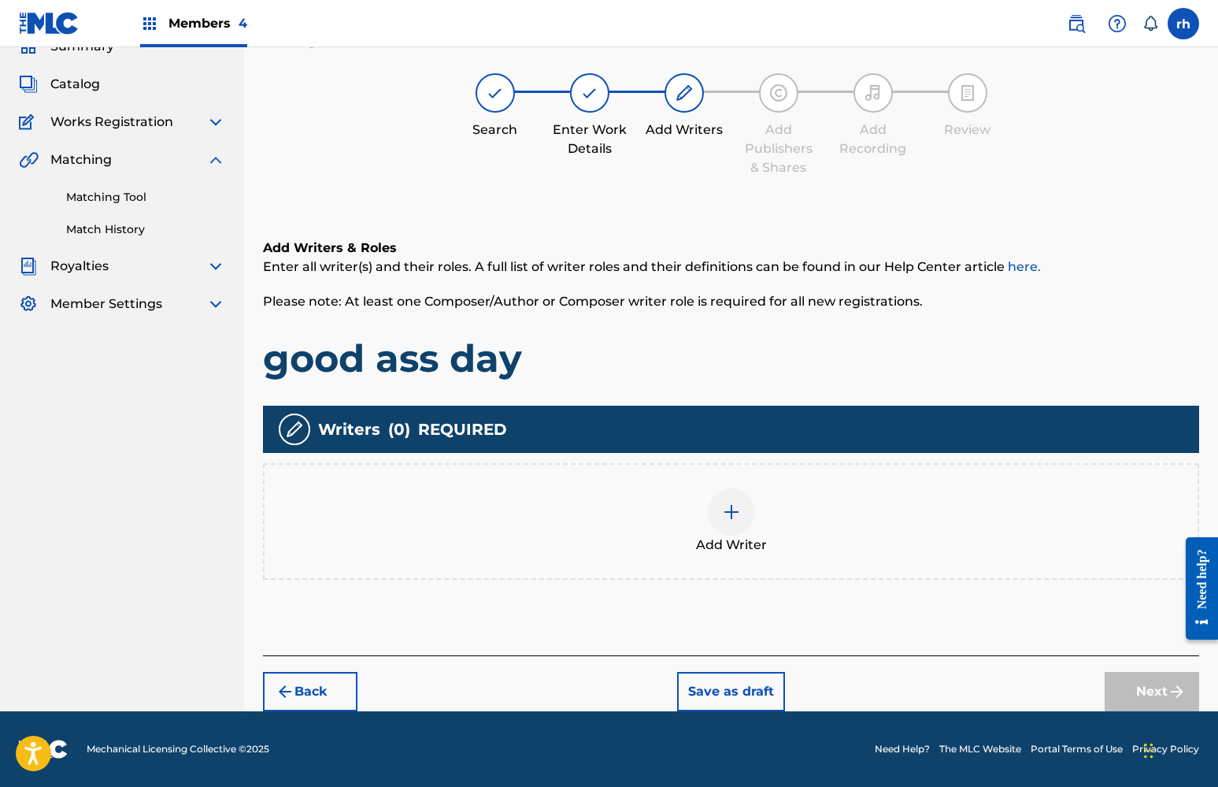
scroll to position [72, 0]
click at [723, 516] on img at bounding box center [731, 511] width 19 height 19
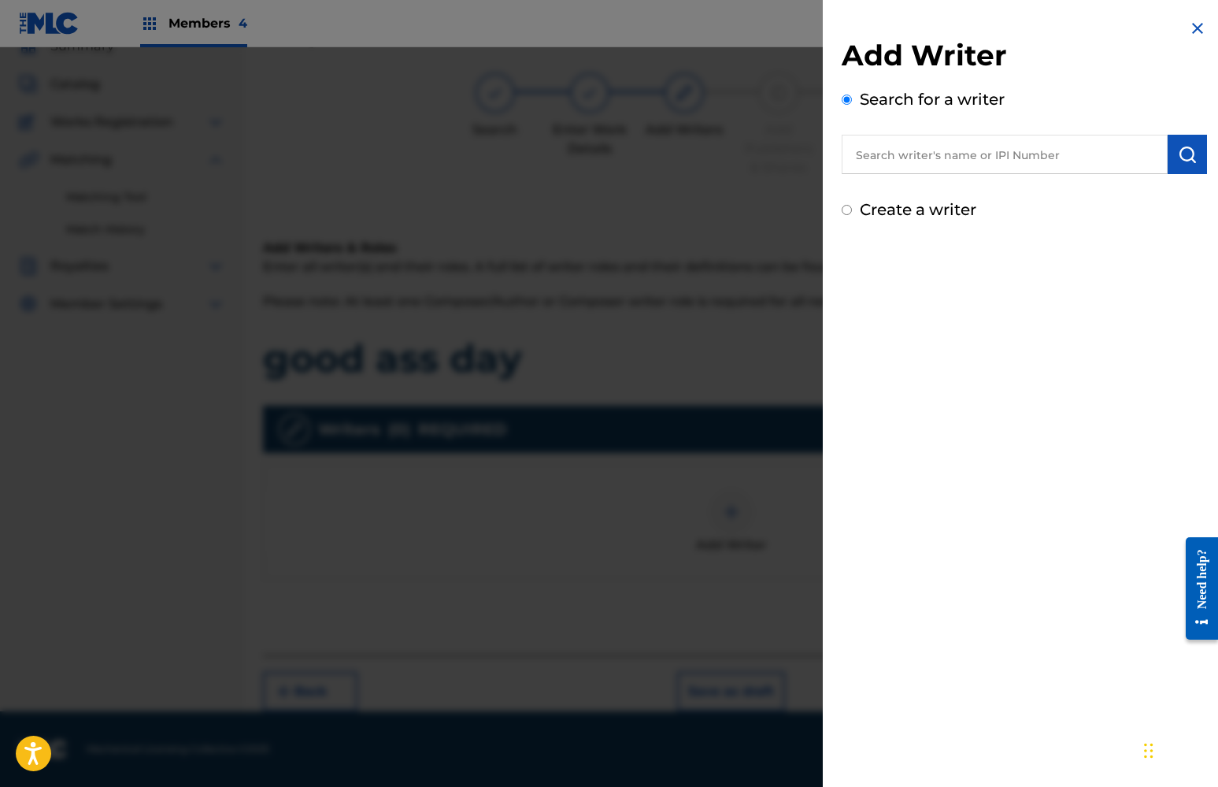
click at [846, 211] on input "Create a writer" at bounding box center [847, 210] width 10 height 10
radio input "false"
radio input "true"
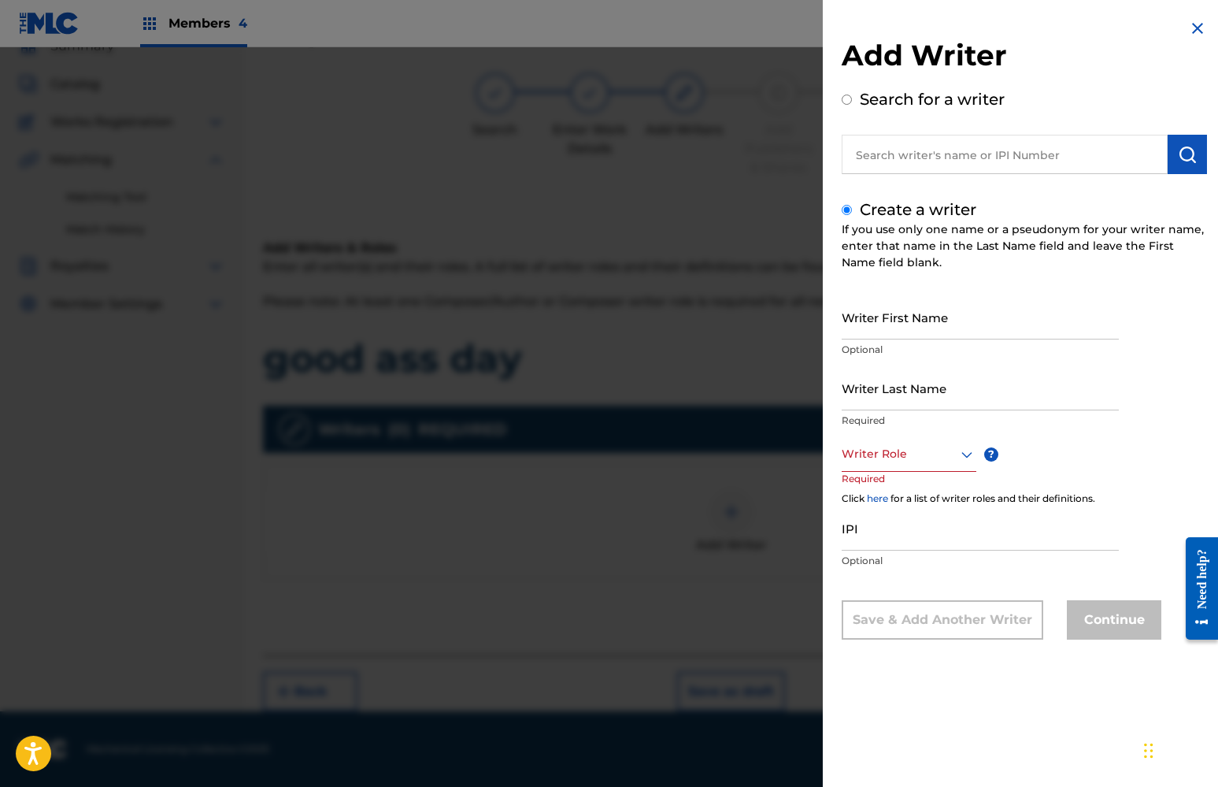
click at [913, 322] on input "Writer First Name" at bounding box center [980, 316] width 277 height 45
type input "khaliyah"
drag, startPoint x: 913, startPoint y: 322, endPoint x: 901, endPoint y: 399, distance: 78.2
click at [901, 399] on input "Writer Last Name" at bounding box center [980, 387] width 277 height 45
type input "x"
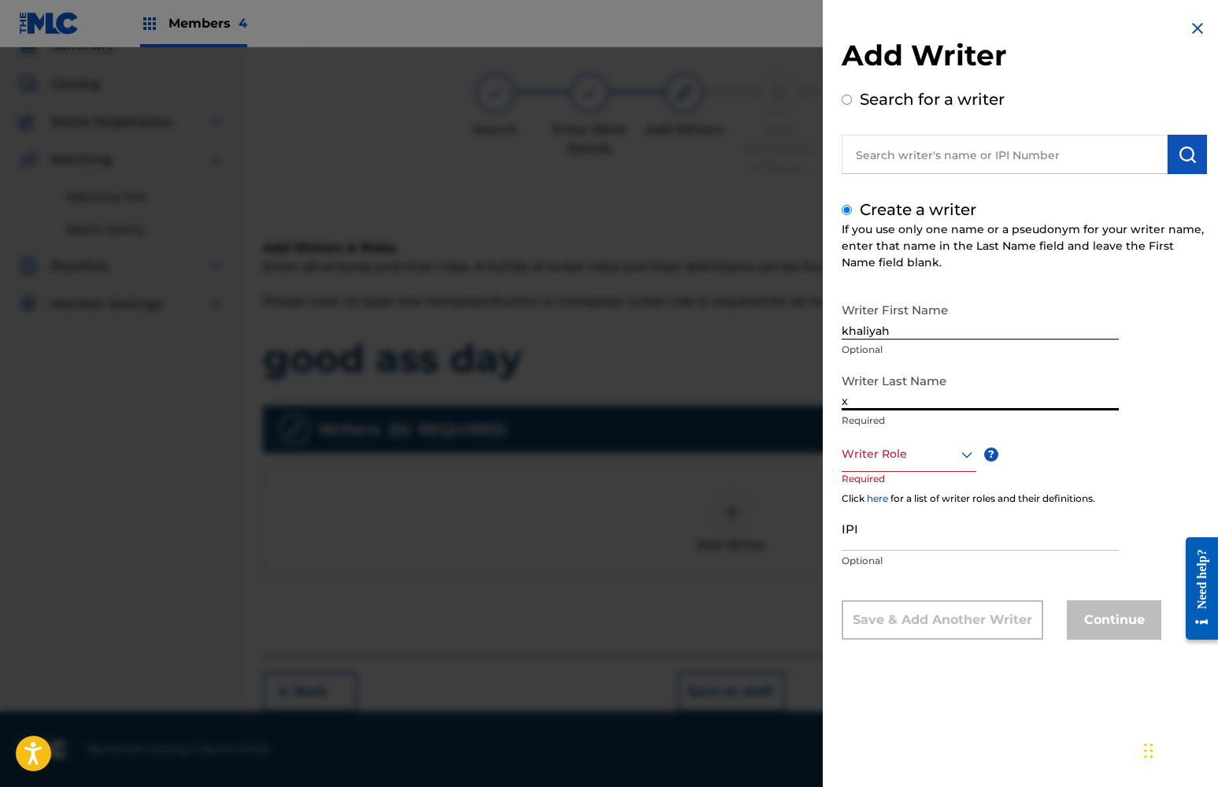
click at [915, 453] on div at bounding box center [909, 454] width 135 height 20
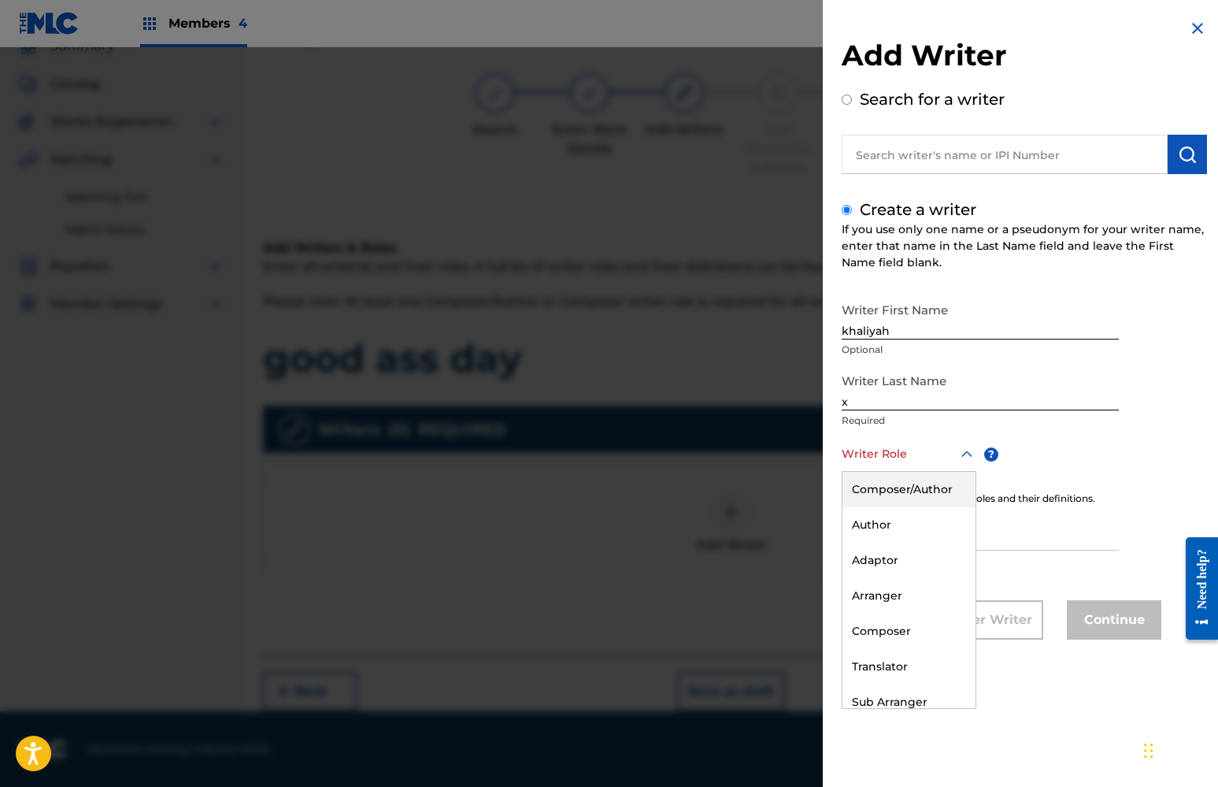
click at [914, 487] on div "Composer/Author" at bounding box center [908, 489] width 133 height 35
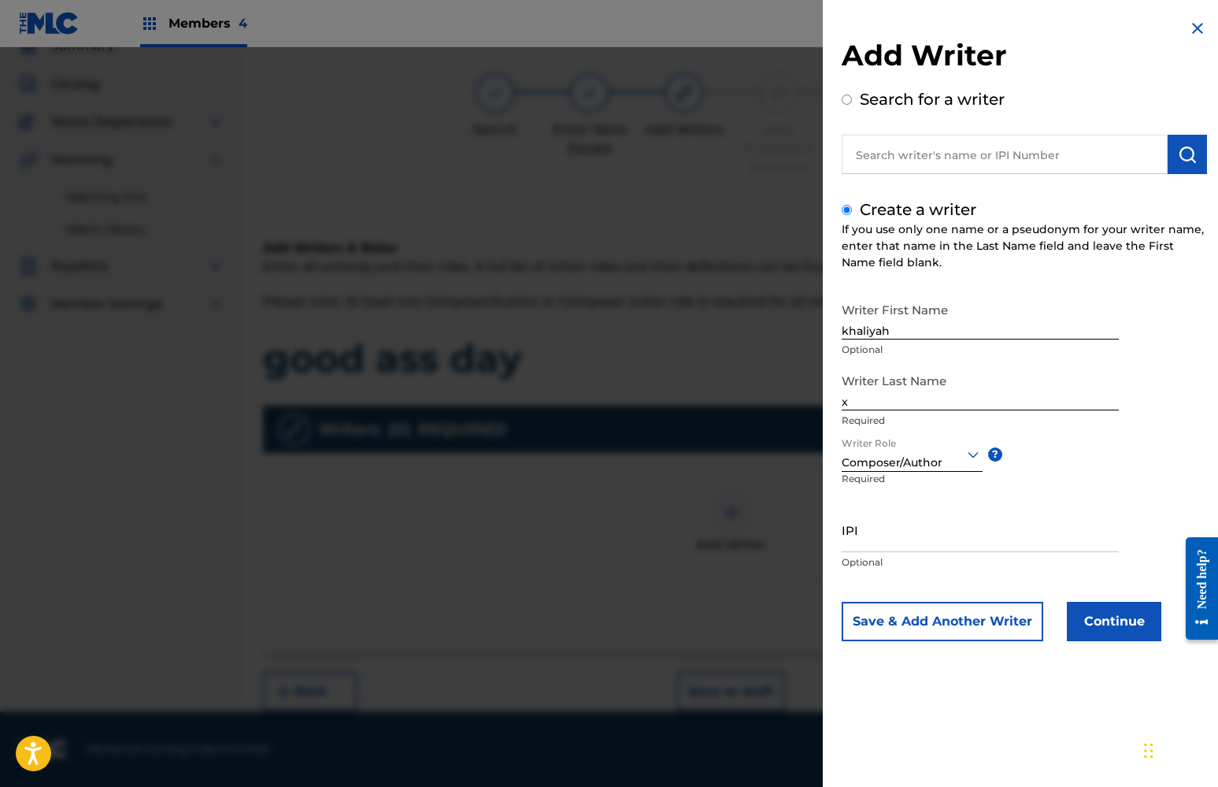
click at [966, 551] on input "IPI" at bounding box center [980, 529] width 277 height 45
paste input "01112298292"
type input "01112298292"
click at [1110, 616] on button "Continue" at bounding box center [1114, 621] width 94 height 39
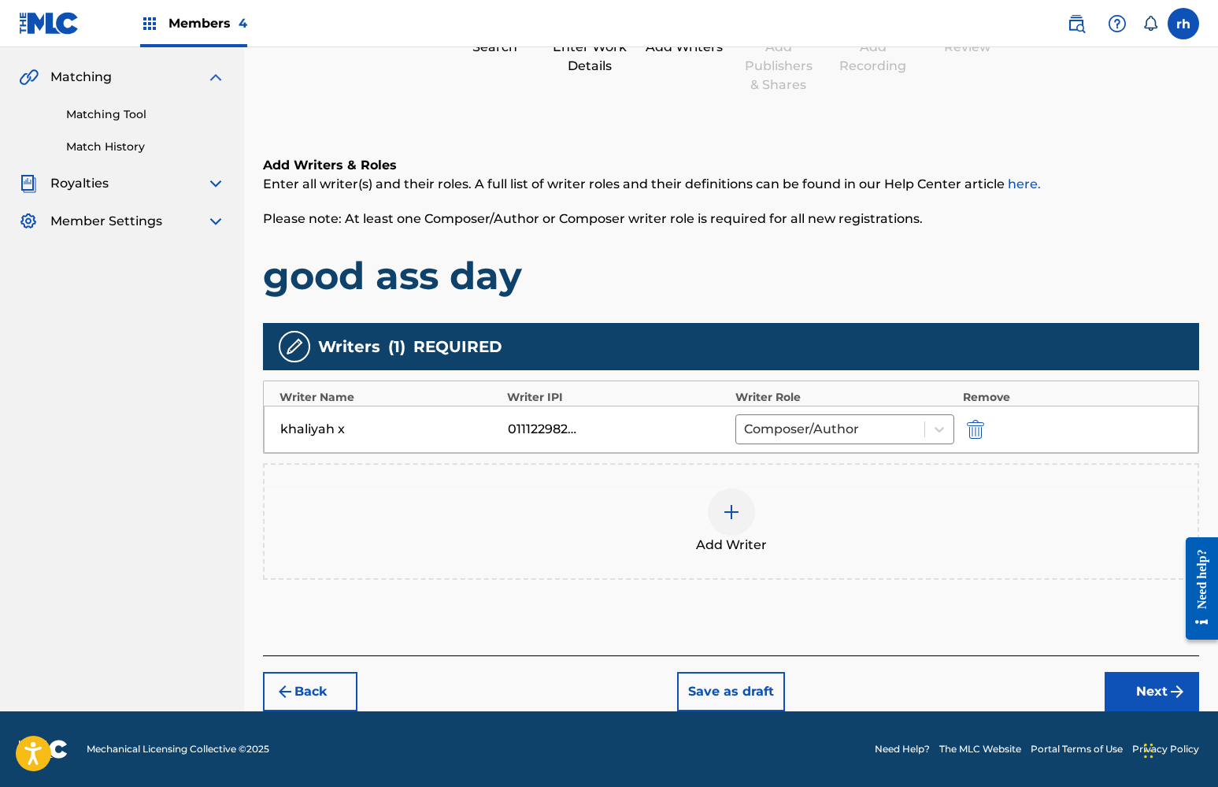
click at [1141, 694] on button "Next" at bounding box center [1152, 691] width 94 height 39
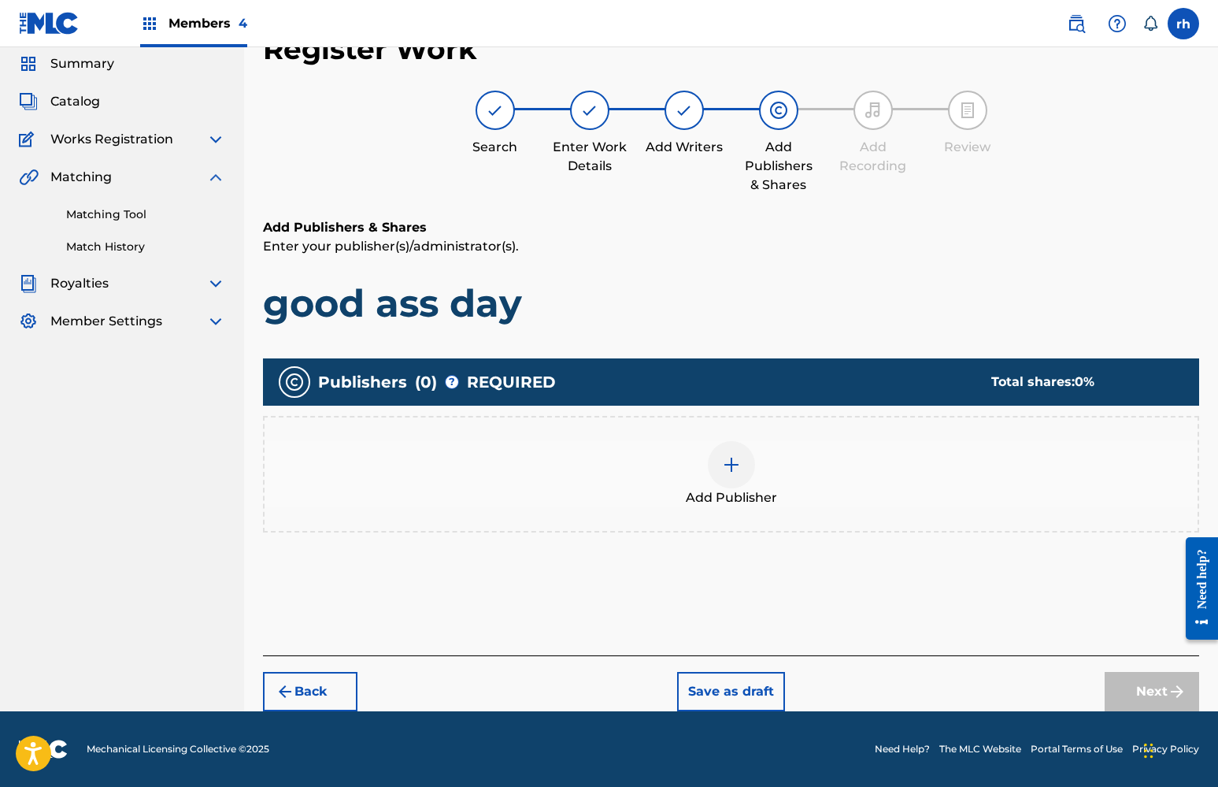
click at [744, 475] on div at bounding box center [731, 464] width 47 height 47
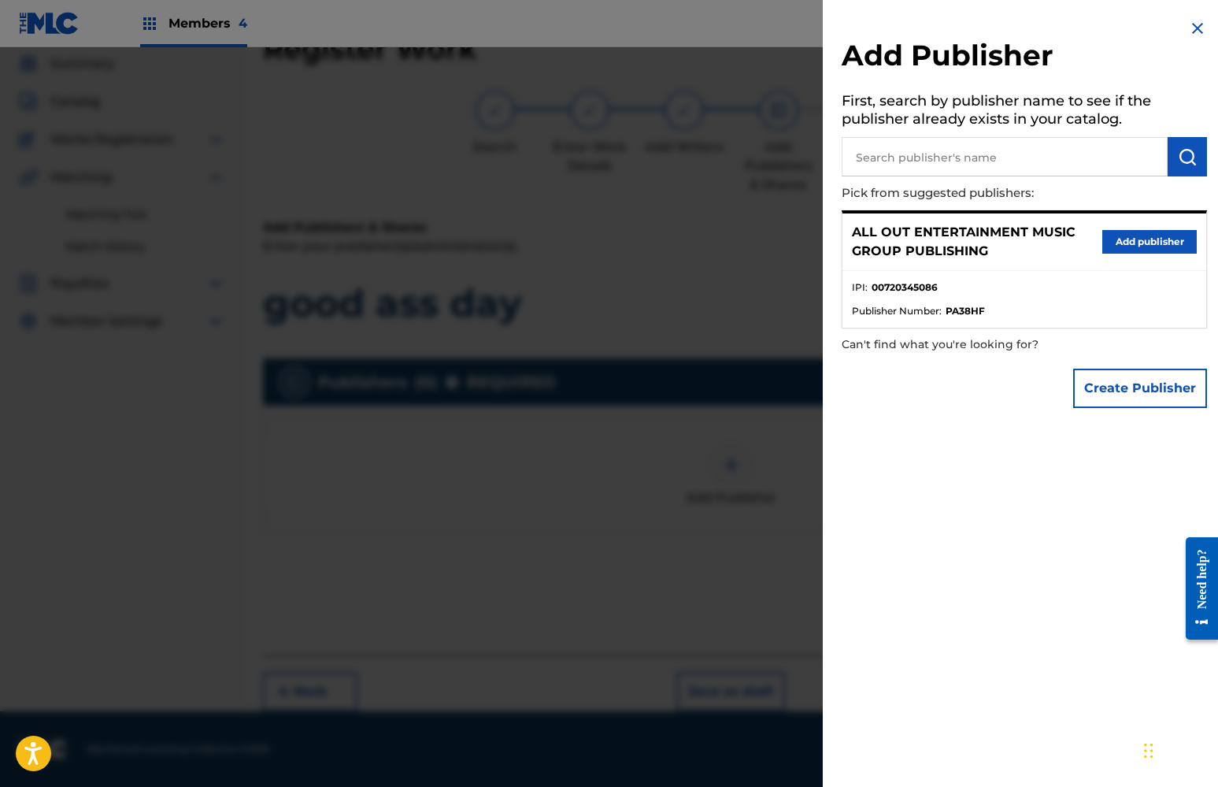
click at [1140, 244] on button "Add publisher" at bounding box center [1149, 242] width 94 height 24
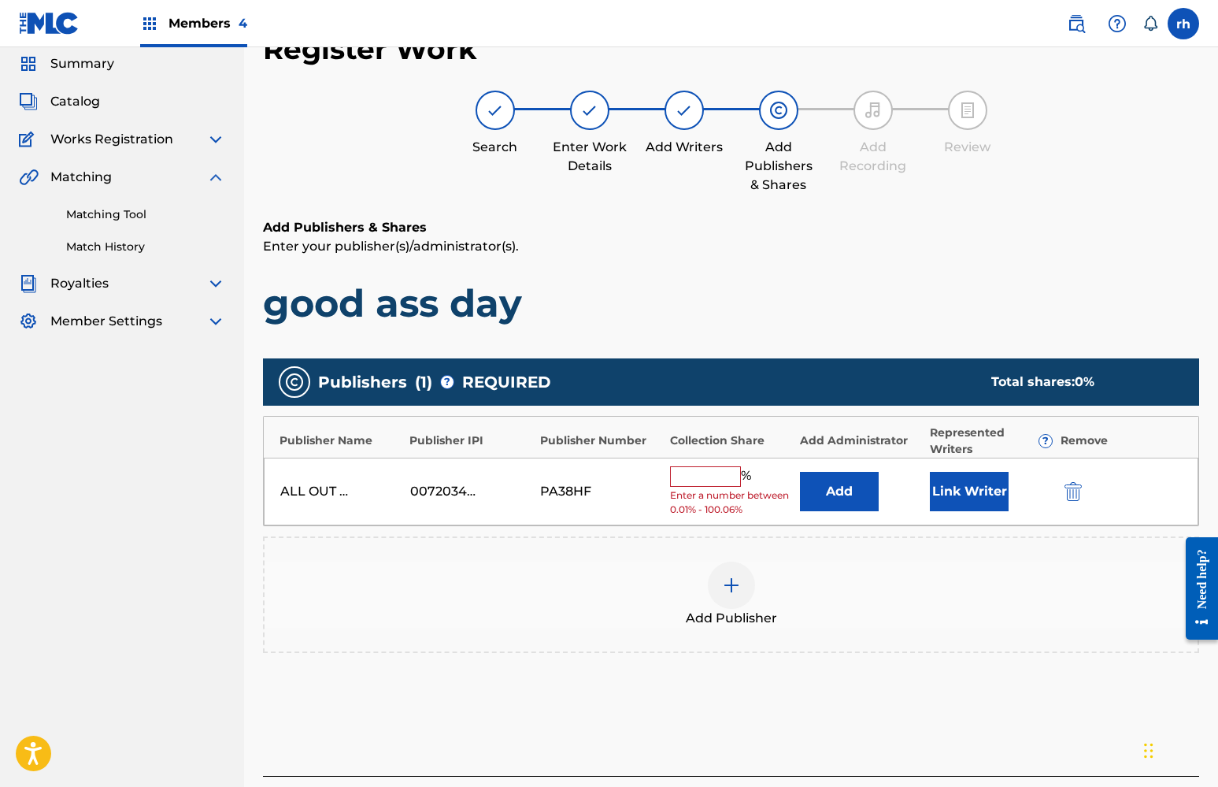
click at [689, 470] on input "text" at bounding box center [705, 476] width 71 height 20
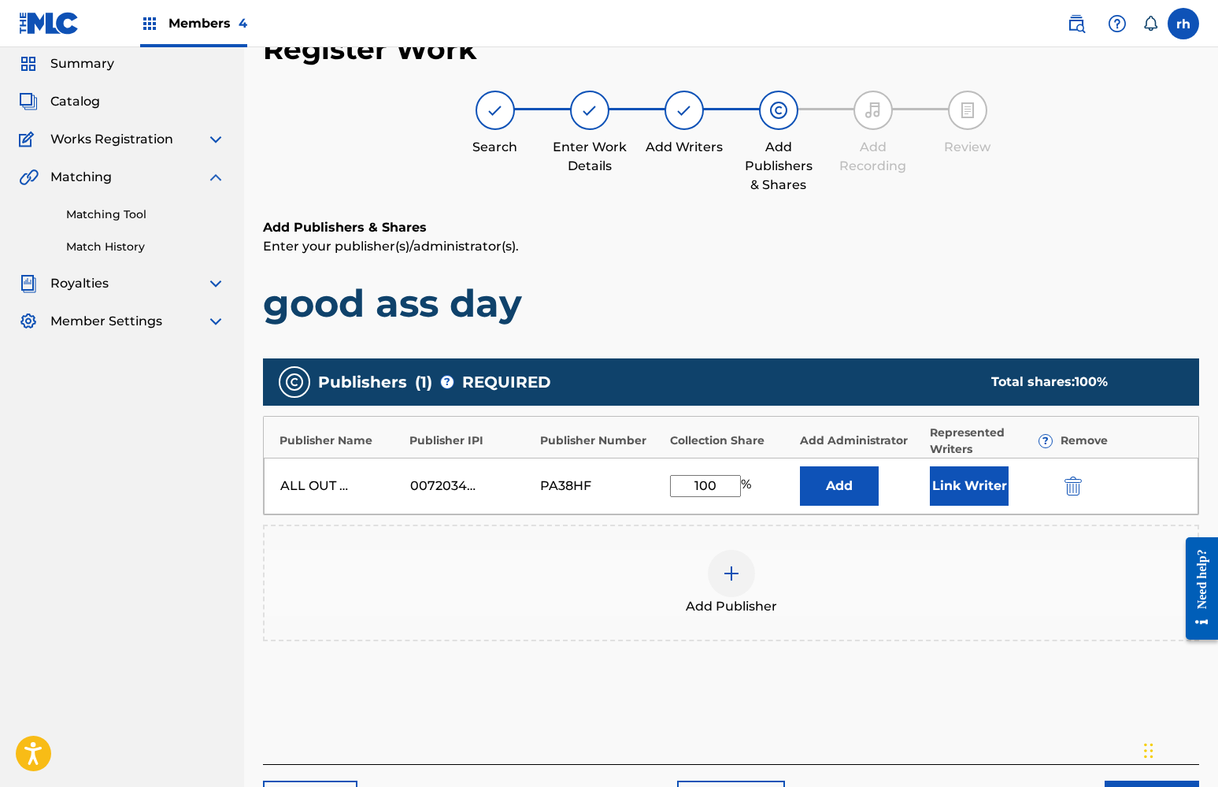
type input "100"
click at [954, 479] on button "Link Writer" at bounding box center [969, 485] width 79 height 39
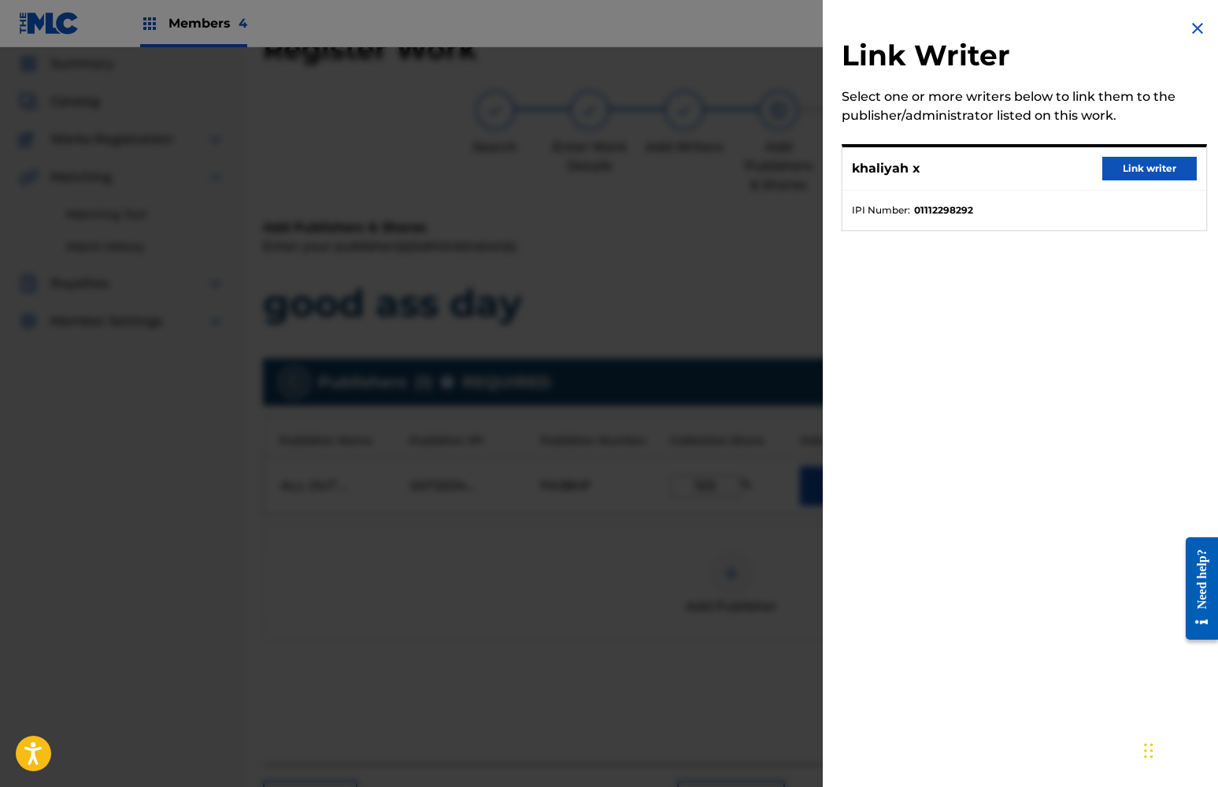
click at [1135, 168] on button "Link writer" at bounding box center [1149, 169] width 94 height 24
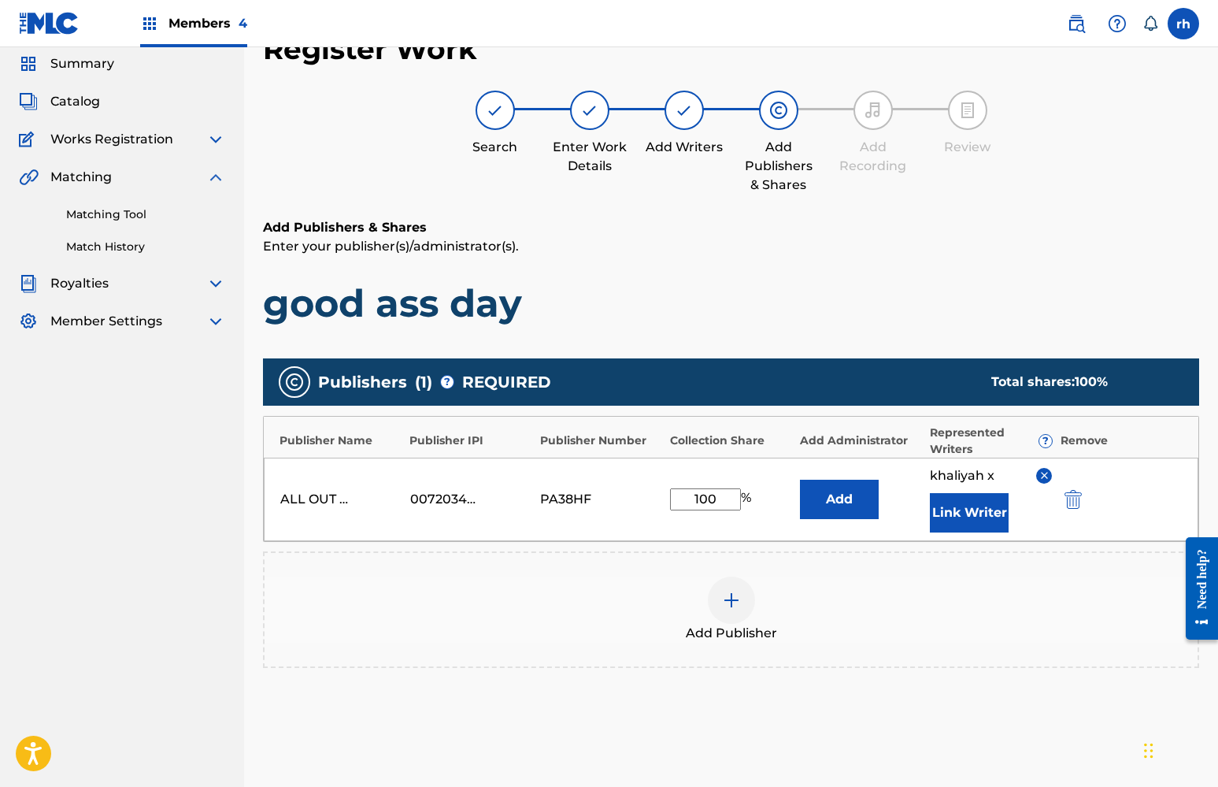
click at [971, 627] on div "Add Publisher" at bounding box center [731, 609] width 933 height 66
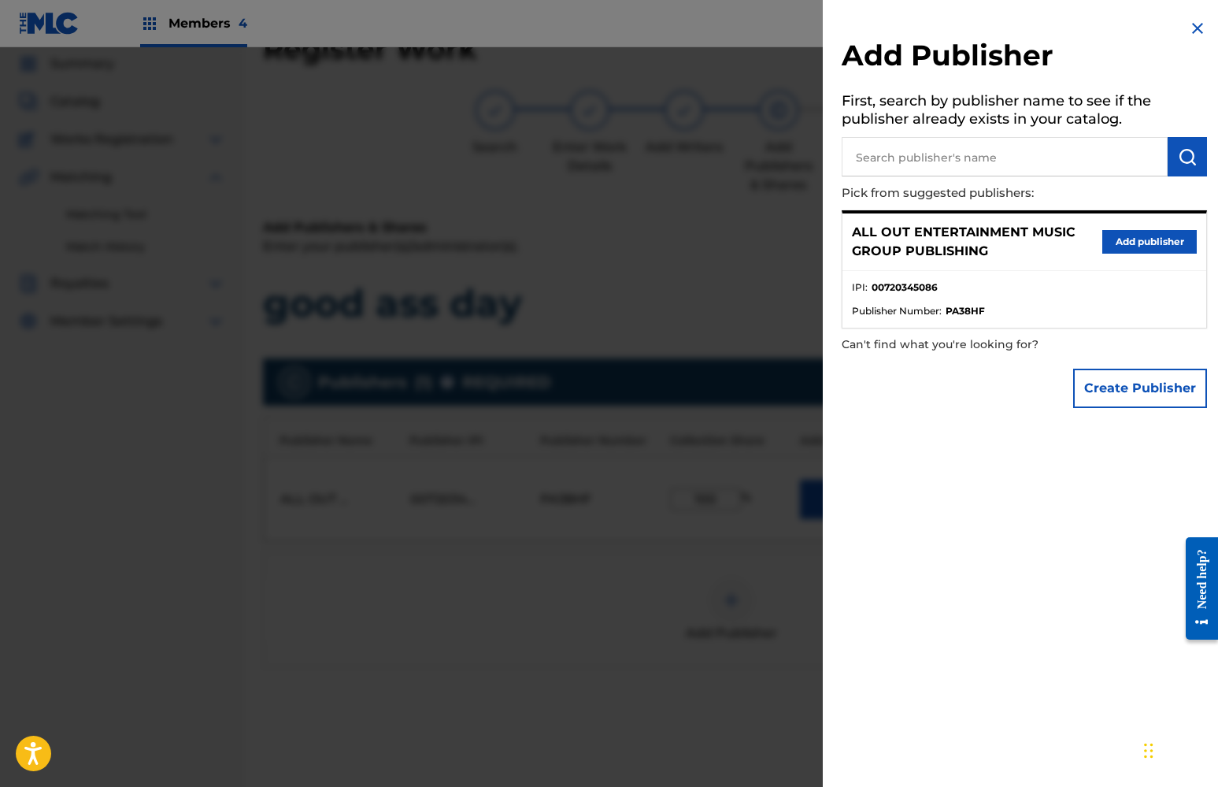
click at [1190, 31] on img at bounding box center [1197, 28] width 19 height 19
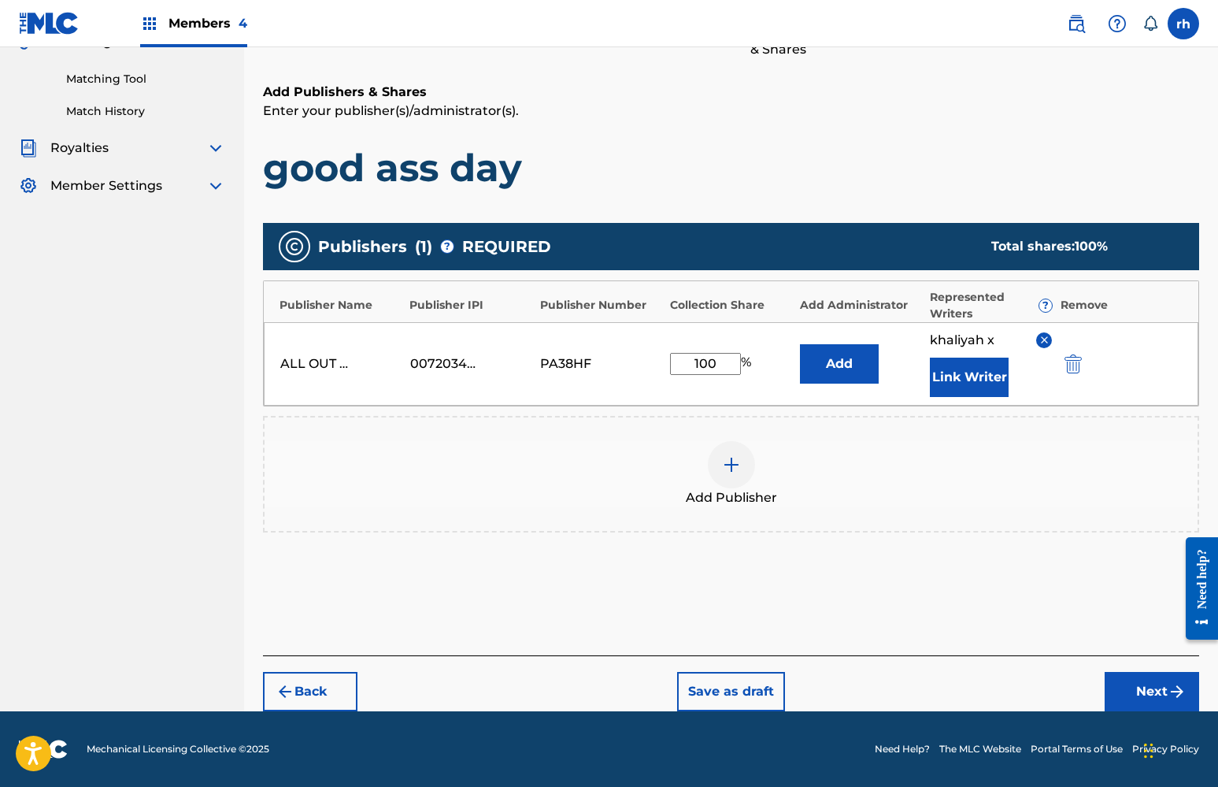
scroll to position [191, 0]
click at [1153, 687] on button "Next" at bounding box center [1152, 691] width 94 height 39
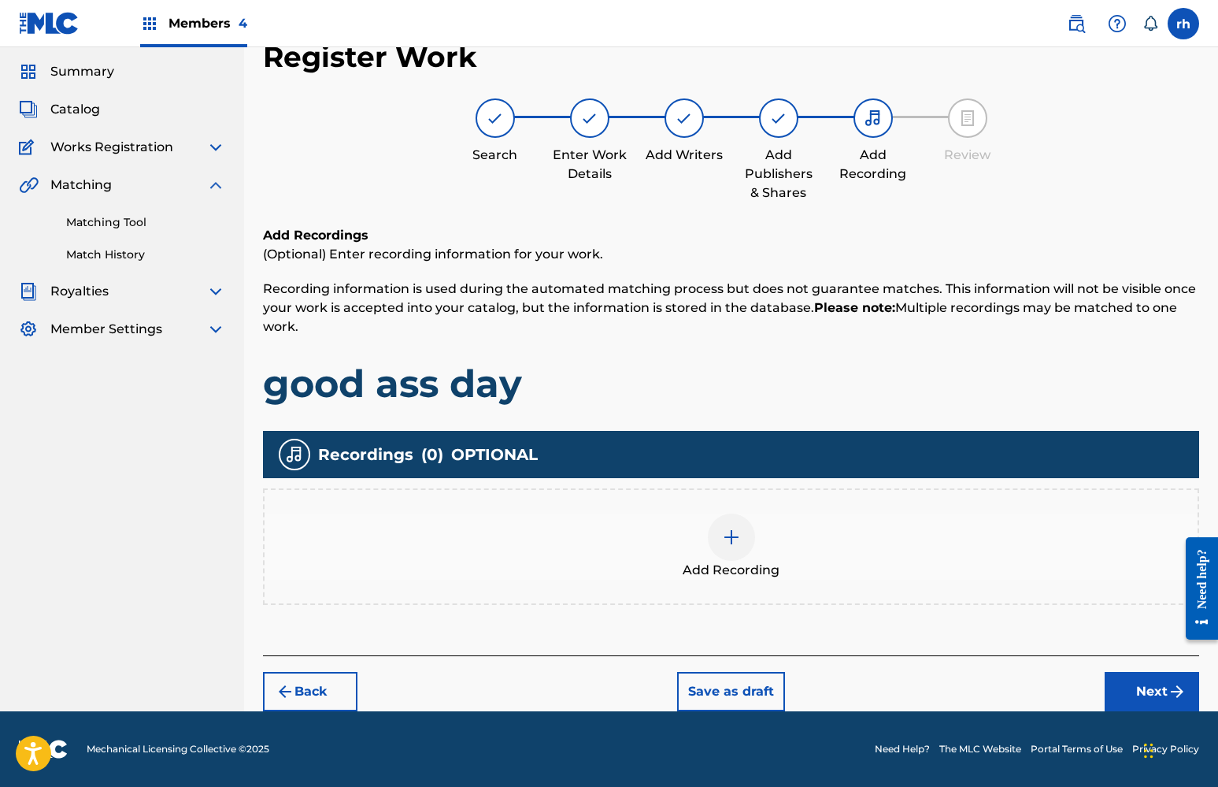
click at [1142, 682] on button "Next" at bounding box center [1152, 691] width 94 height 39
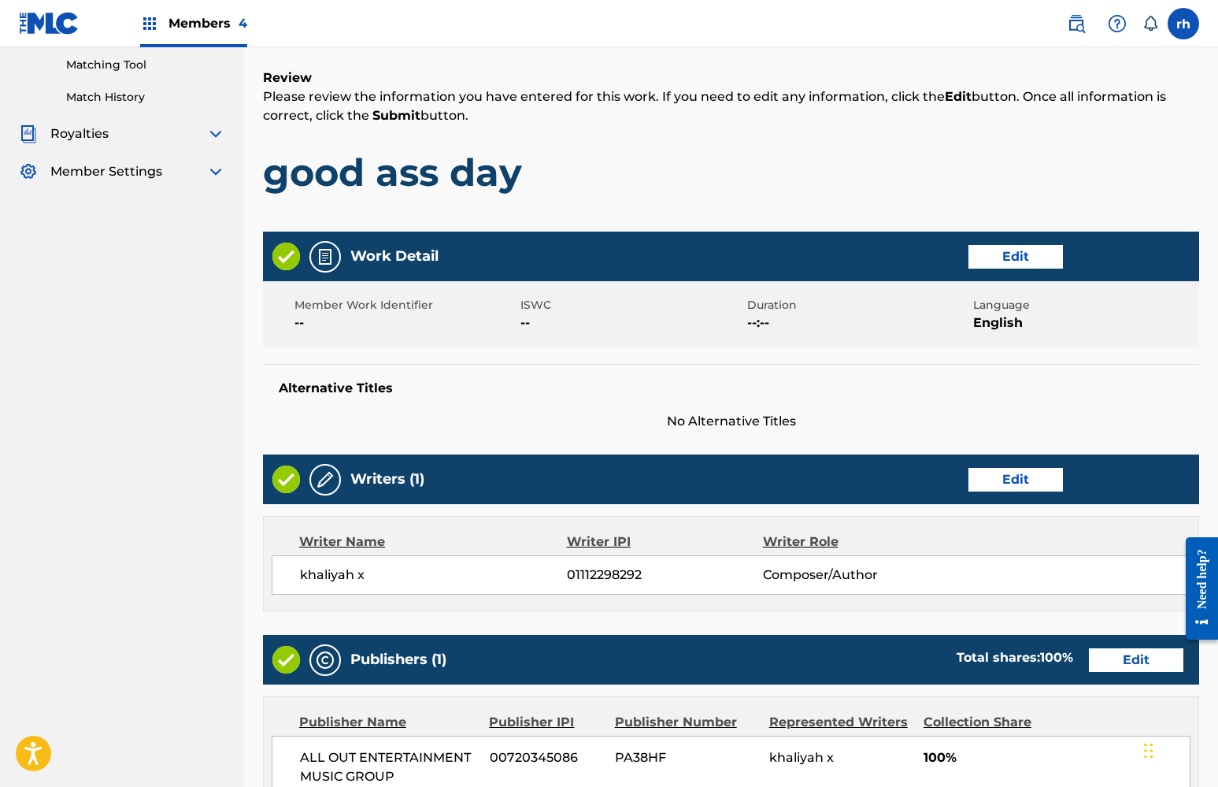
scroll to position [198, 0]
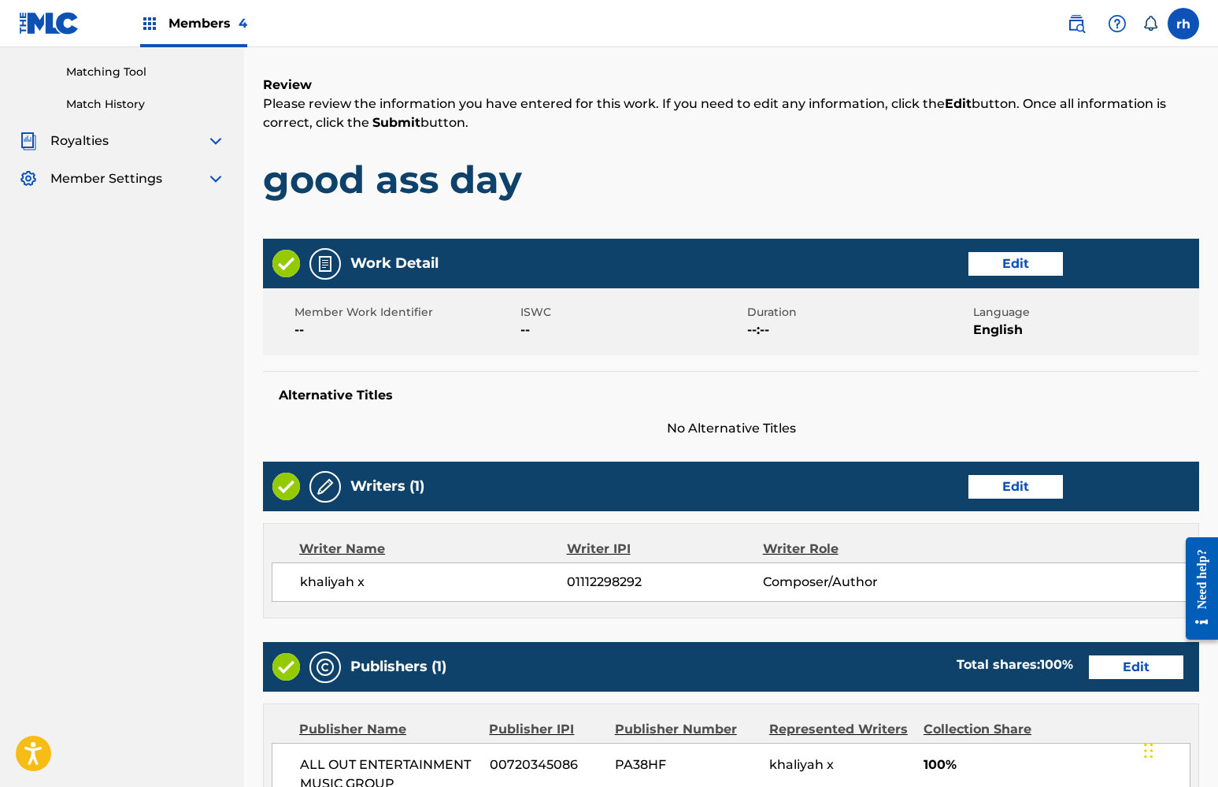
click at [1009, 268] on button "Edit" at bounding box center [1015, 264] width 94 height 24
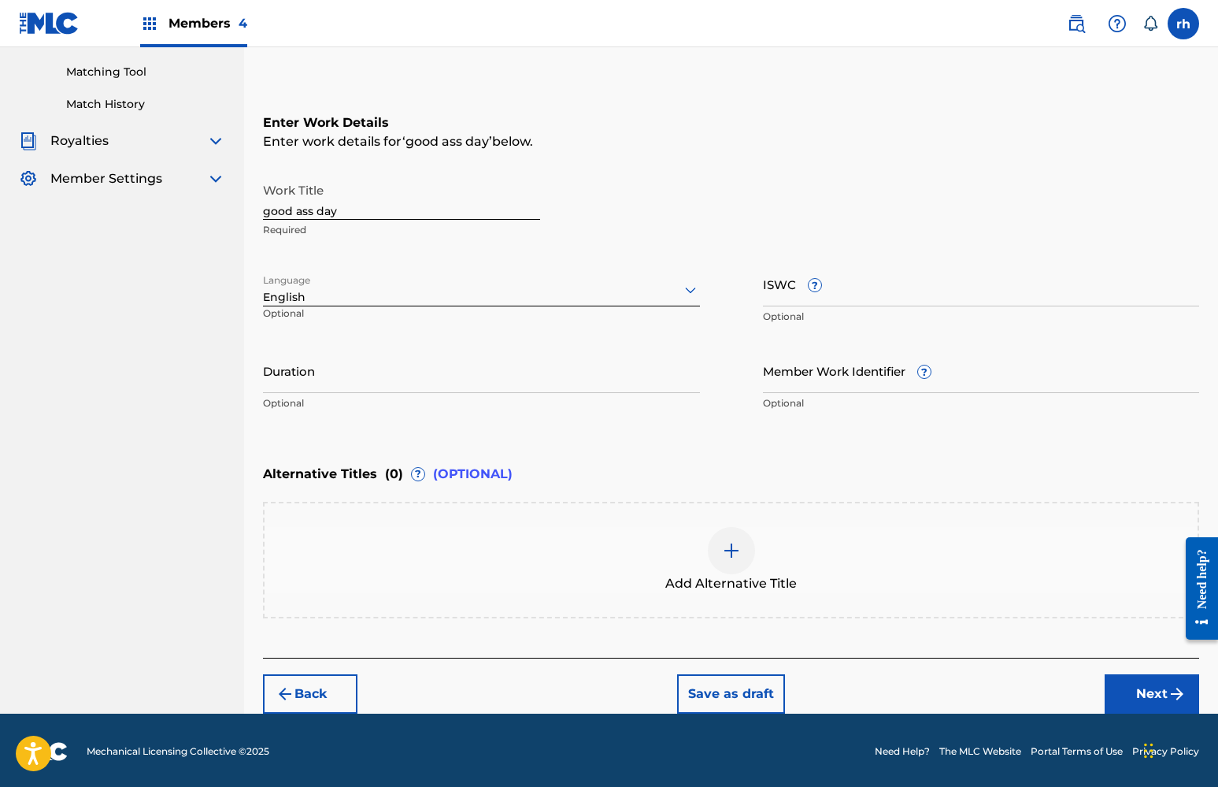
click at [313, 209] on input "good ass day" at bounding box center [401, 197] width 277 height 45
type input "good a$$ day"
click at [1148, 696] on button "Next" at bounding box center [1152, 693] width 94 height 39
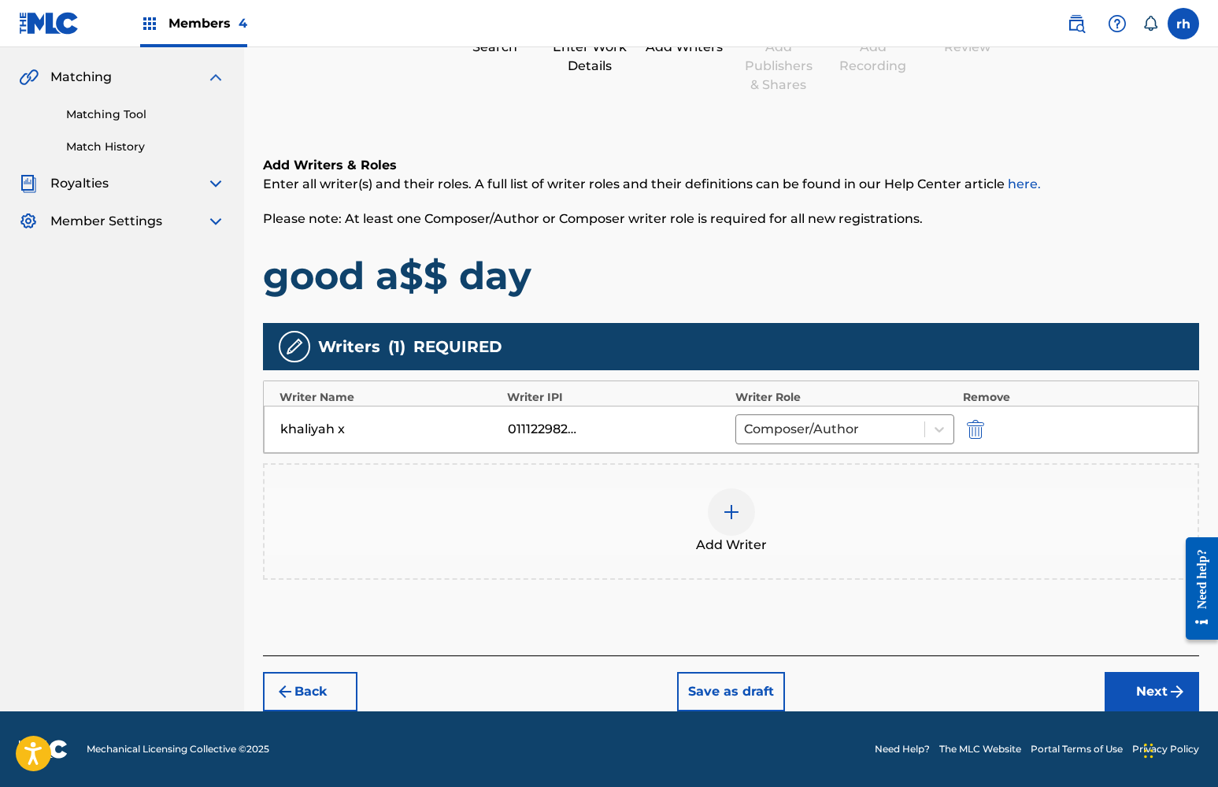
scroll to position [155, 0]
click at [1146, 688] on button "Next" at bounding box center [1152, 691] width 94 height 39
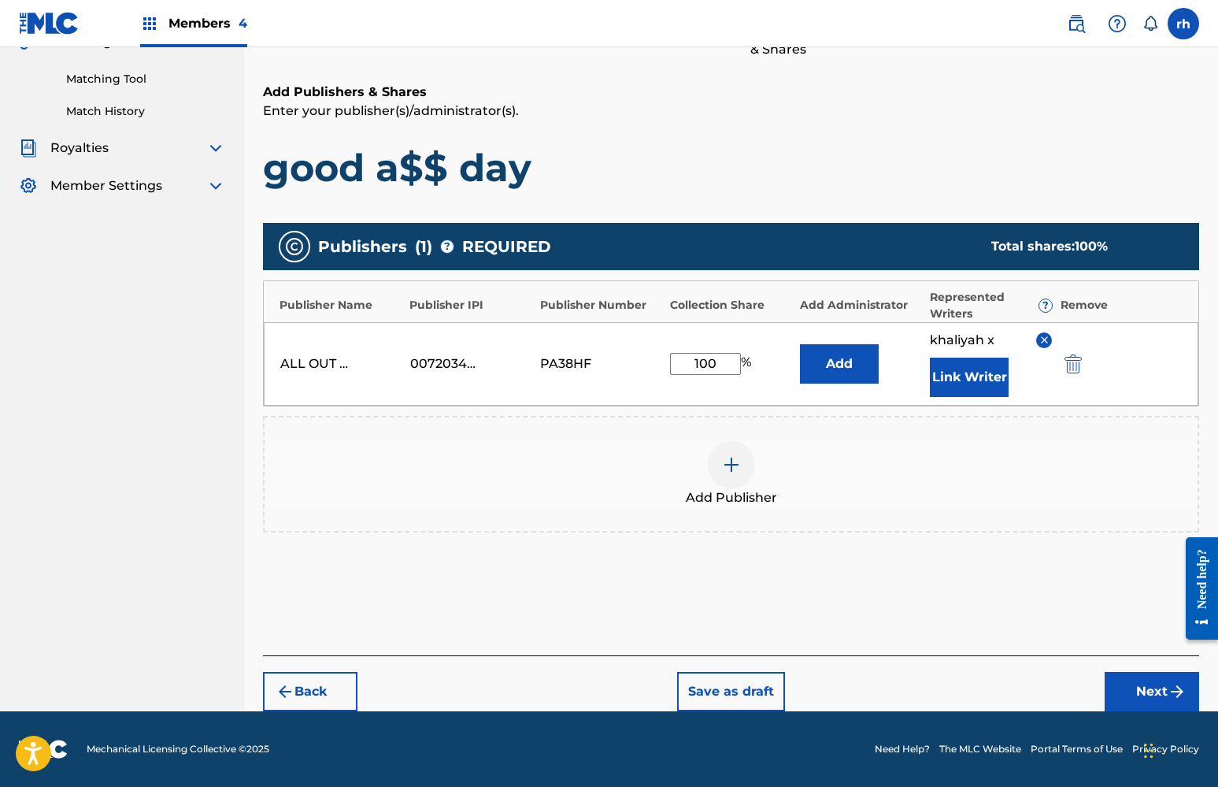
click at [1153, 685] on button "Next" at bounding box center [1152, 691] width 94 height 39
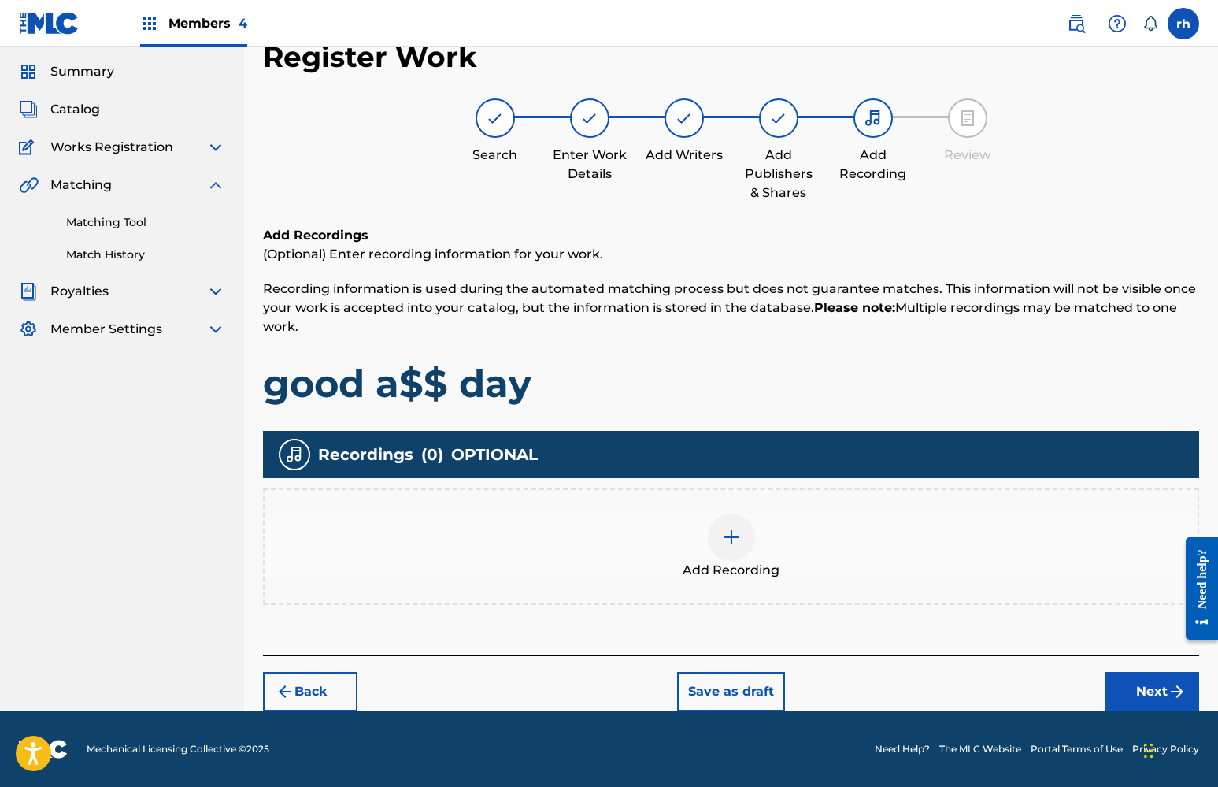
click at [1150, 689] on button "Next" at bounding box center [1152, 691] width 94 height 39
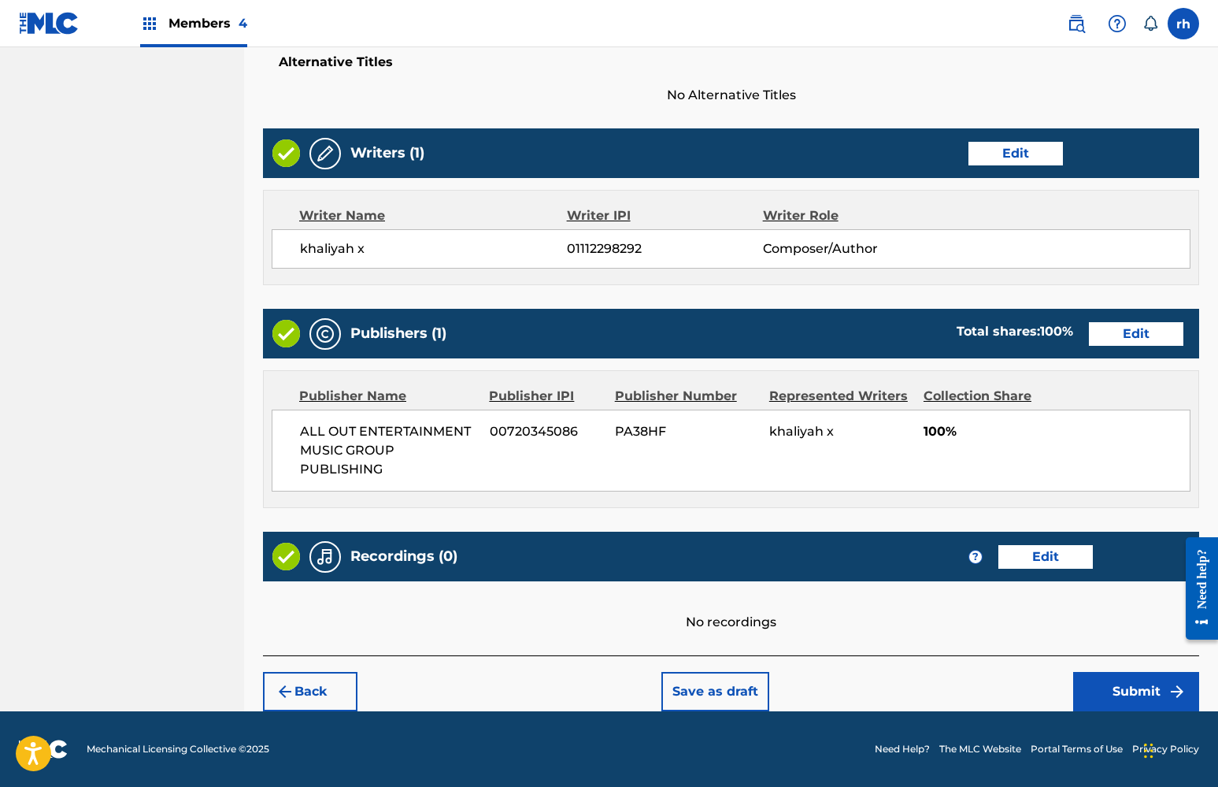
scroll to position [530, 0]
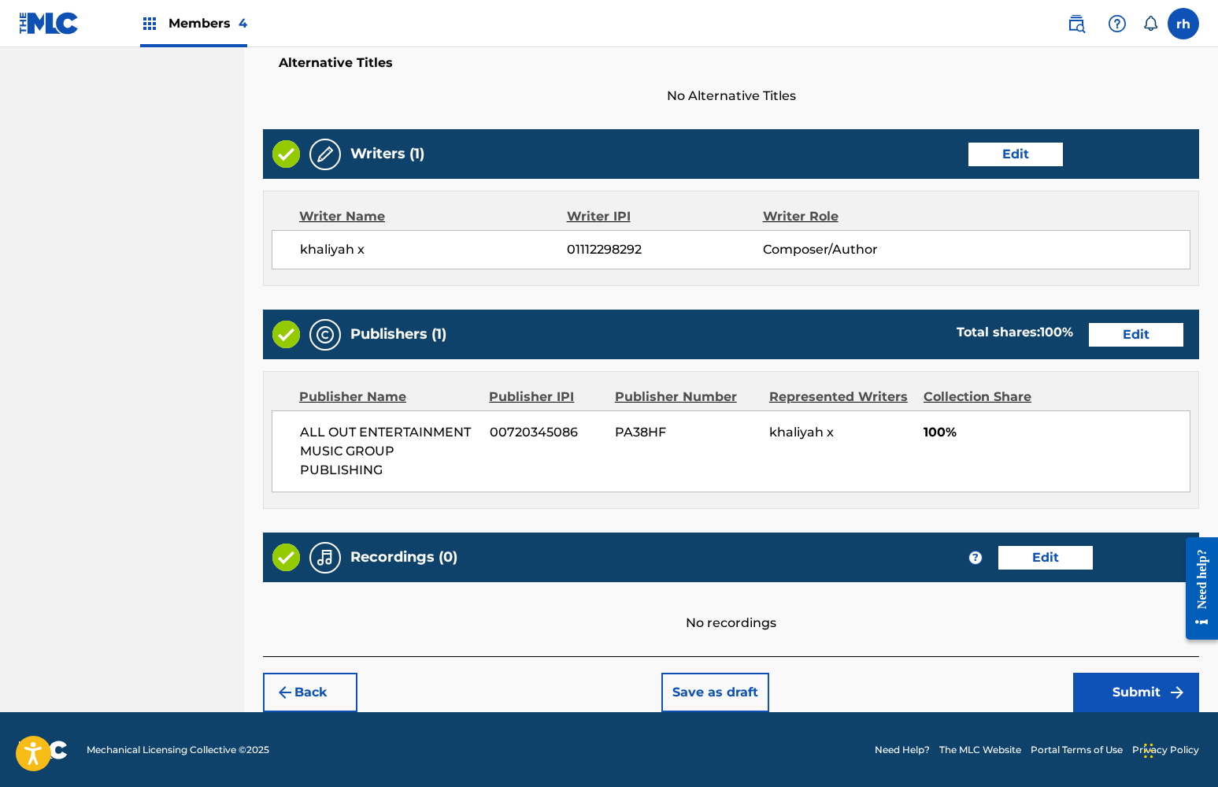
click at [1130, 700] on button "Submit" at bounding box center [1136, 691] width 126 height 39
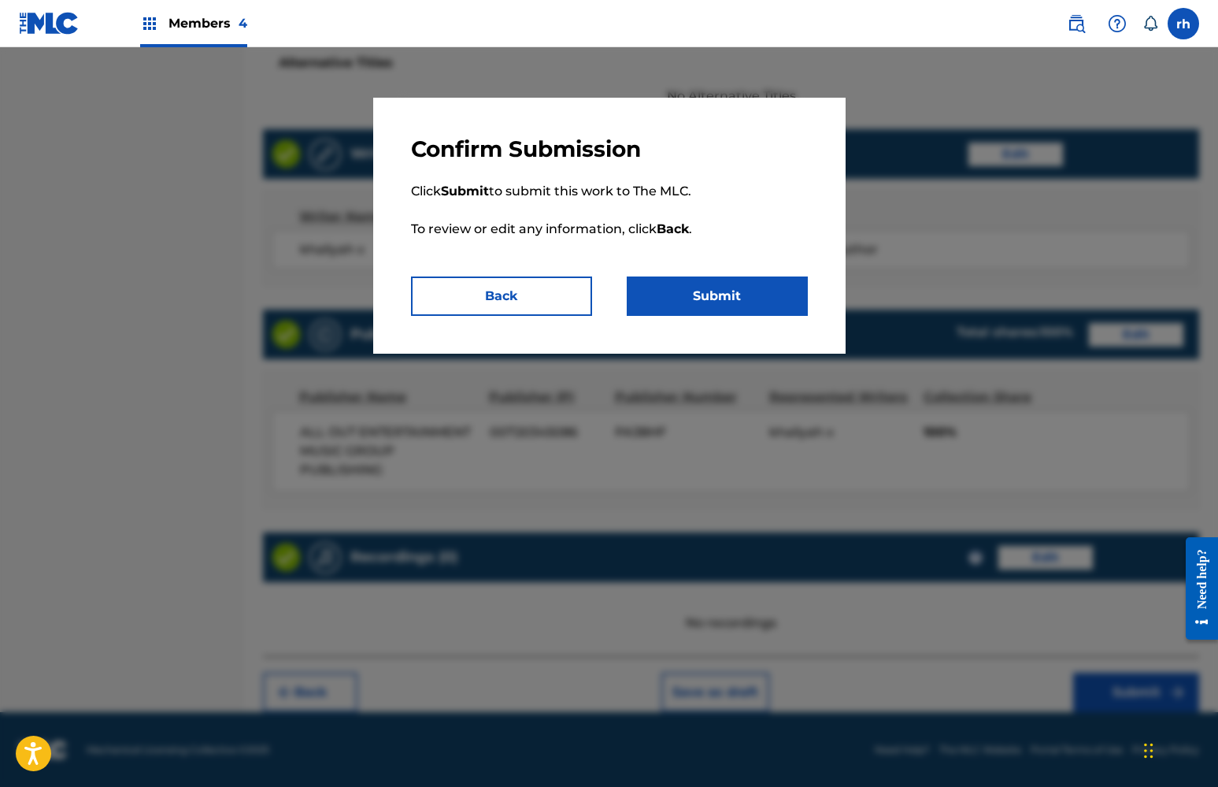
click at [746, 302] on button "Submit" at bounding box center [717, 295] width 181 height 39
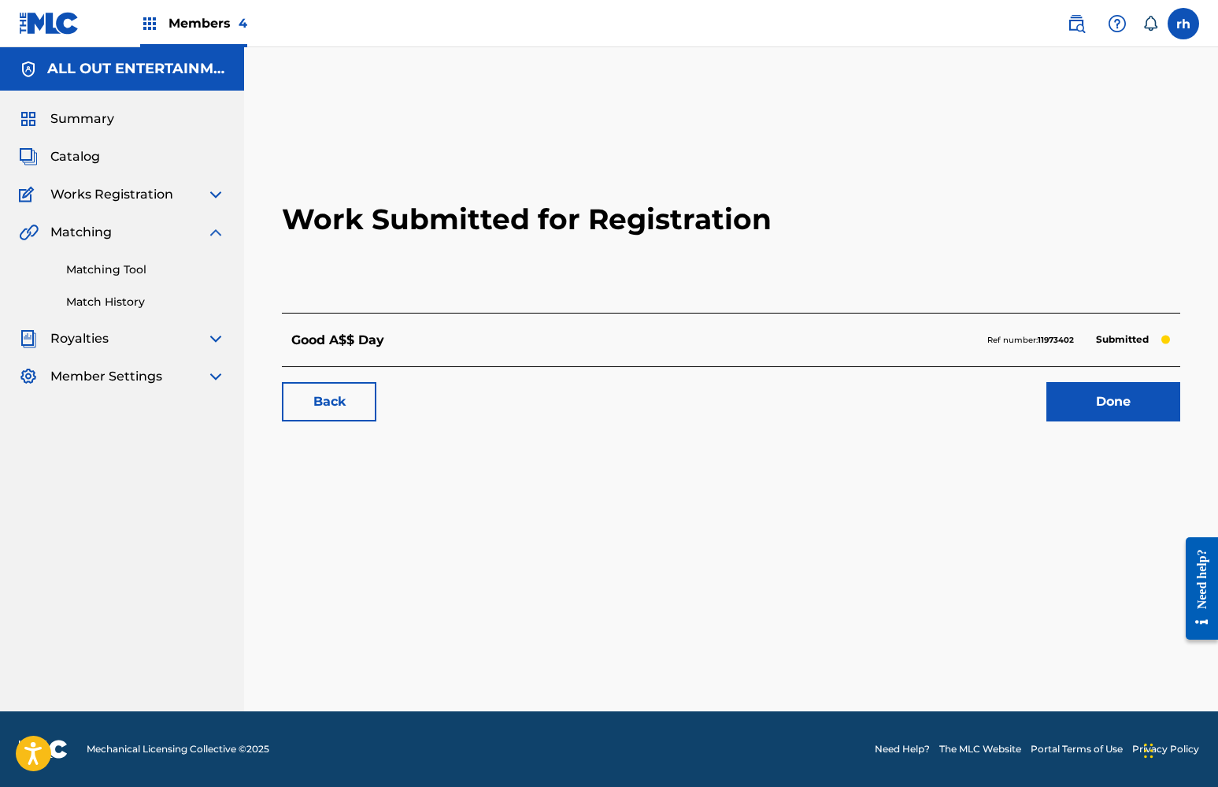
click at [1100, 396] on link "Done" at bounding box center [1113, 401] width 134 height 39
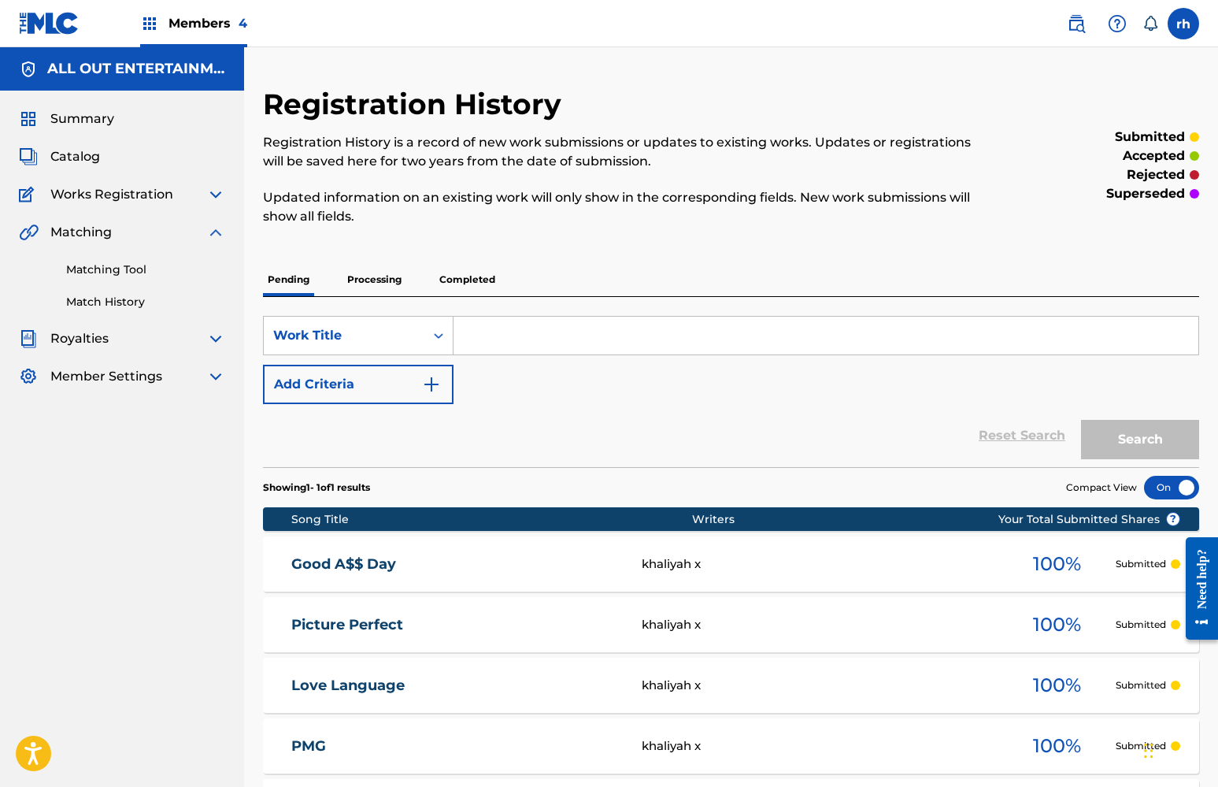
click at [95, 159] on span "Catalog" at bounding box center [75, 156] width 50 height 19
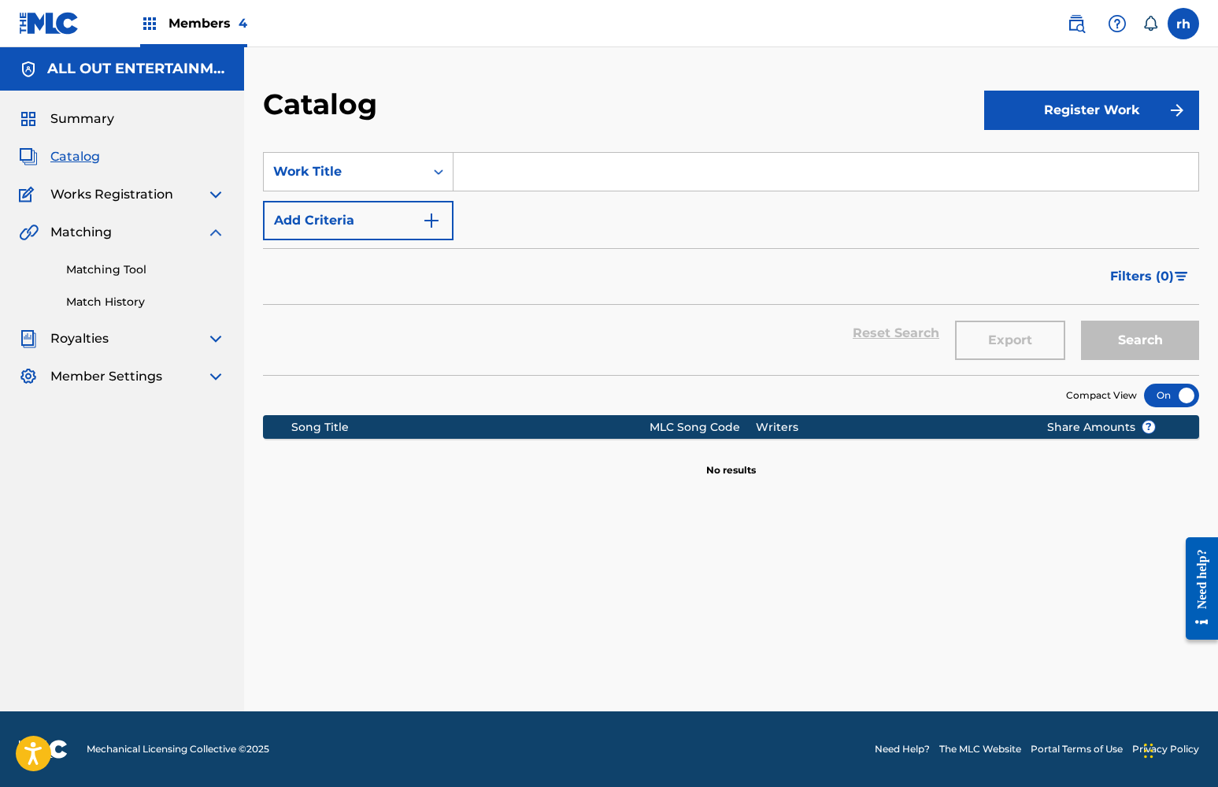
click at [1080, 114] on button "Register Work" at bounding box center [1091, 110] width 215 height 39
click at [1057, 161] on link "Individual" at bounding box center [1091, 162] width 215 height 38
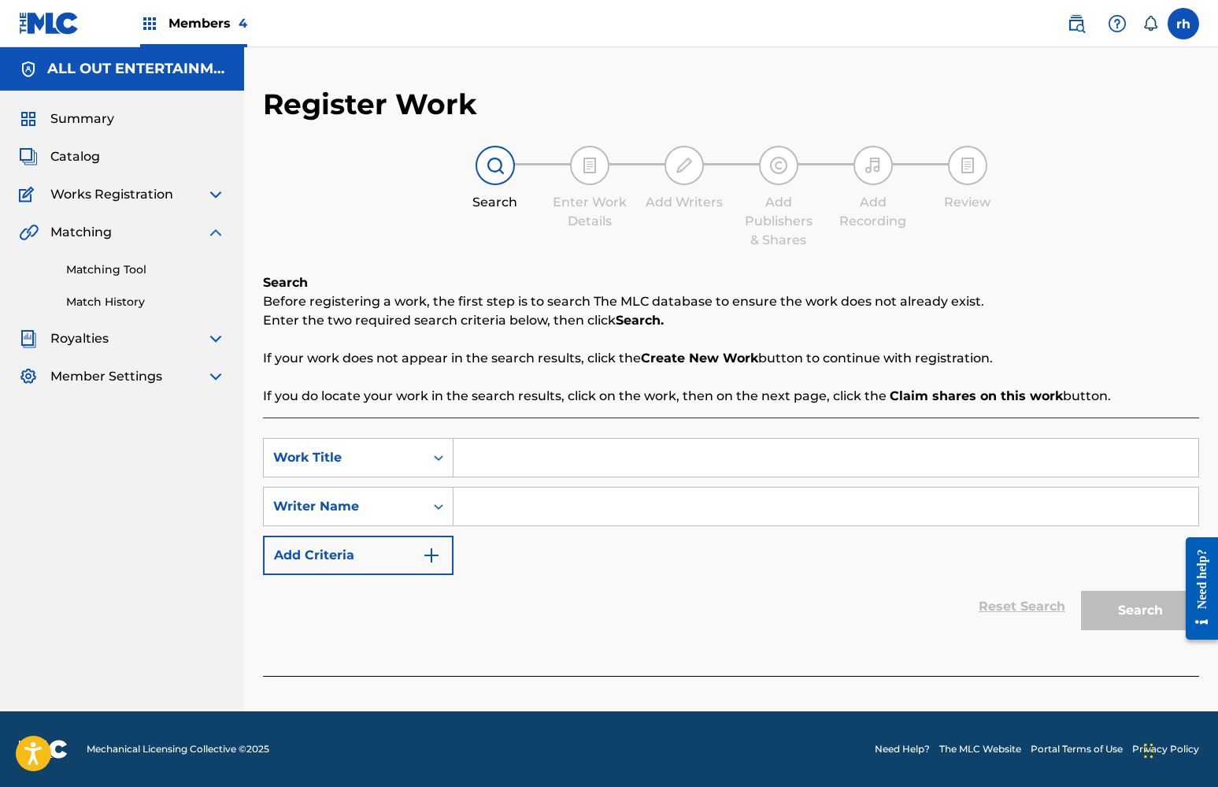
click at [498, 453] on input "Search Form" at bounding box center [825, 458] width 745 height 38
type input "shah"
drag, startPoint x: 507, startPoint y: 484, endPoint x: 498, endPoint y: 528, distance: 45.1
click at [498, 528] on div "SearchWithCriteria1d2ae1c4-e30f-4c86-a731-fa31415d1767 Work Title shah SearchWi…" at bounding box center [731, 506] width 936 height 137
click at [501, 509] on input "Search Form" at bounding box center [825, 506] width 745 height 38
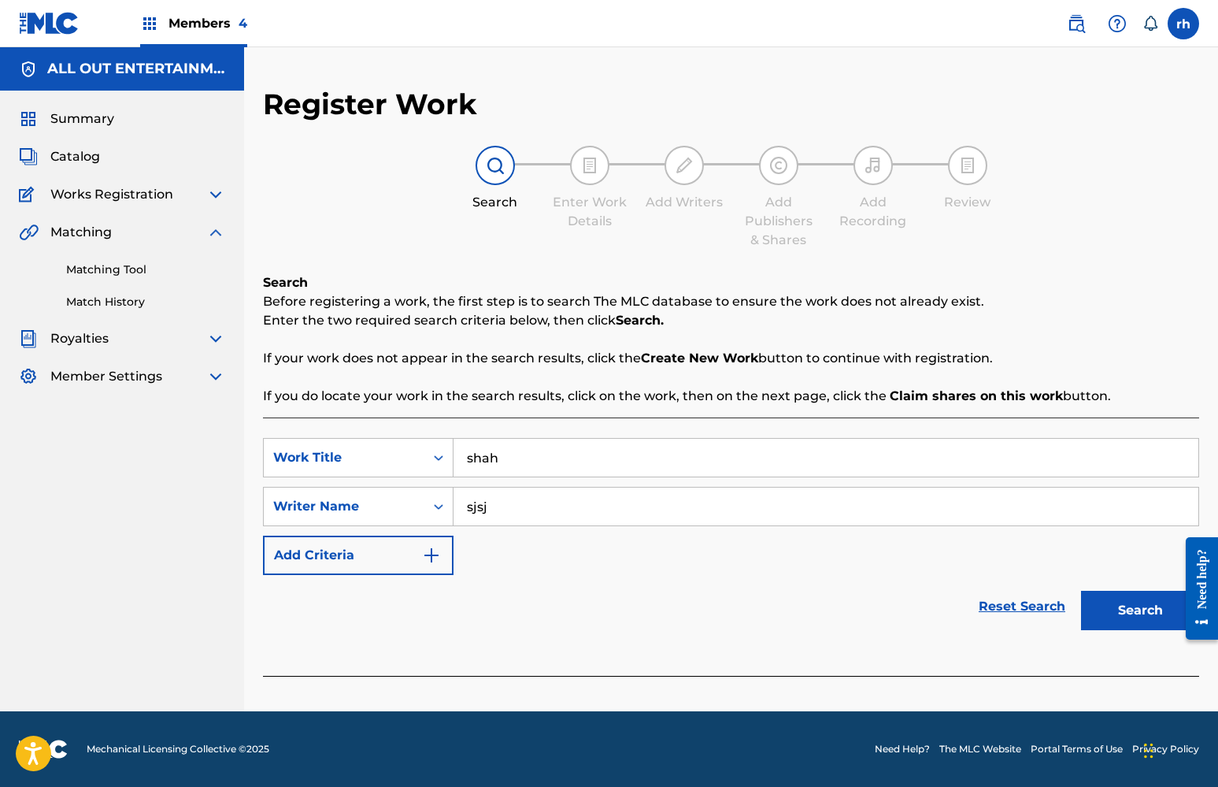
type input "sjsj"
click at [1138, 609] on button "Search" at bounding box center [1140, 609] width 118 height 39
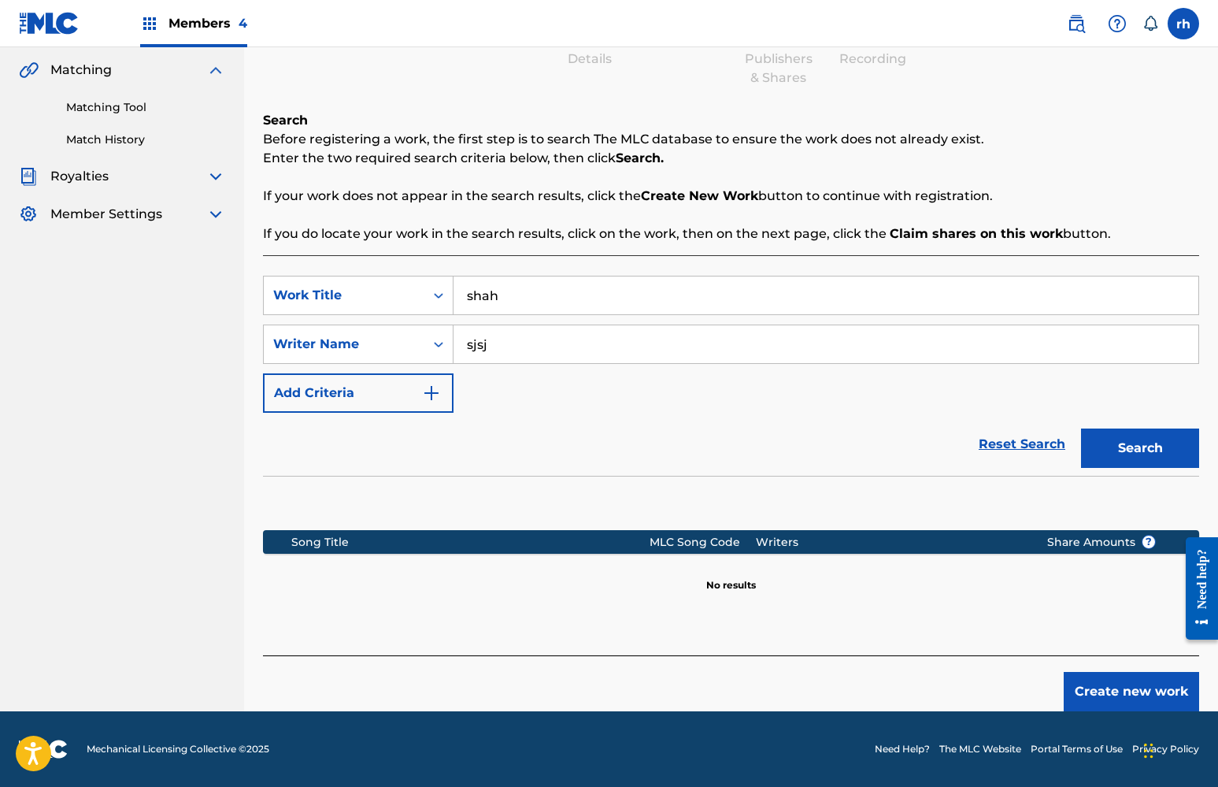
scroll to position [162, 0]
click at [1157, 688] on button "Create new work" at bounding box center [1131, 691] width 135 height 39
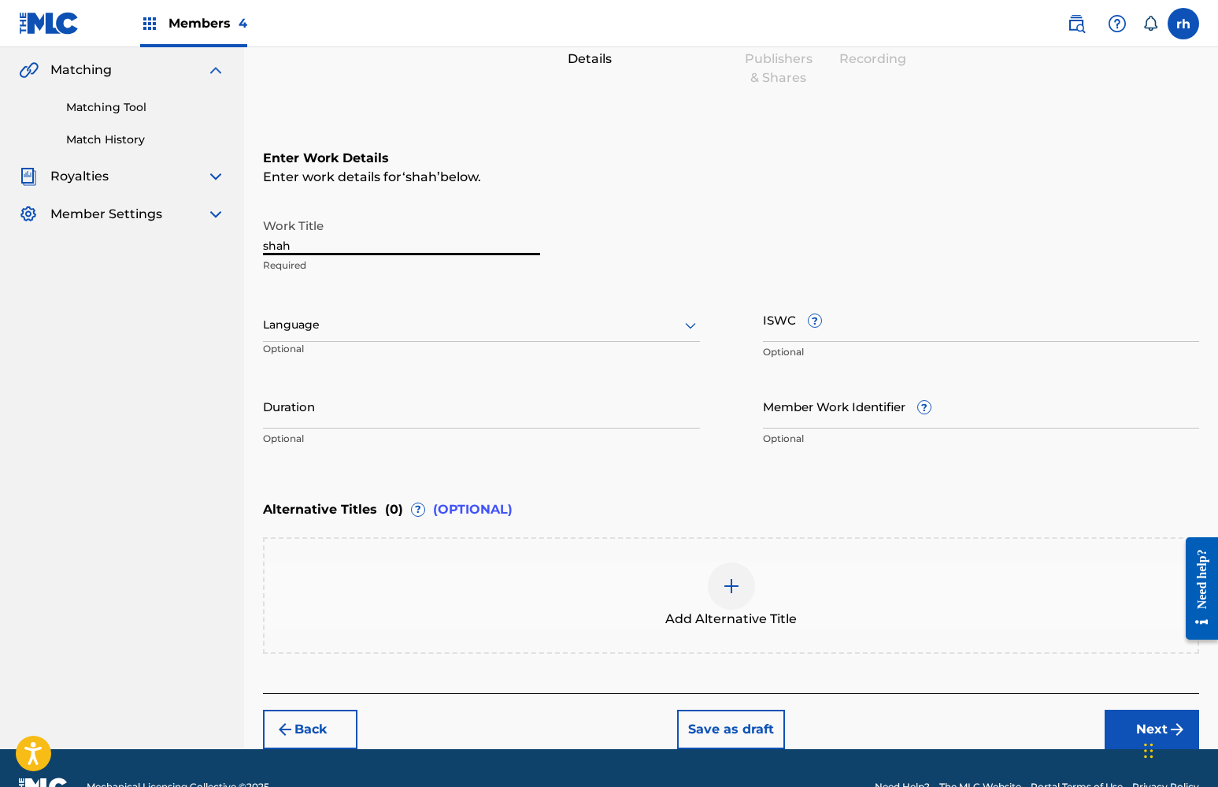
drag, startPoint x: 323, startPoint y: 247, endPoint x: 193, endPoint y: 235, distance: 130.4
click at [195, 238] on main "ALL OUT ENTERTAINMENT MUSIC GROUP PUBLISHING Summary Catalog Works Registration…" at bounding box center [609, 317] width 1218 height 864
type input "in your orbit"
click at [1061, 641] on div "Add Alternative Title" at bounding box center [731, 595] width 936 height 117
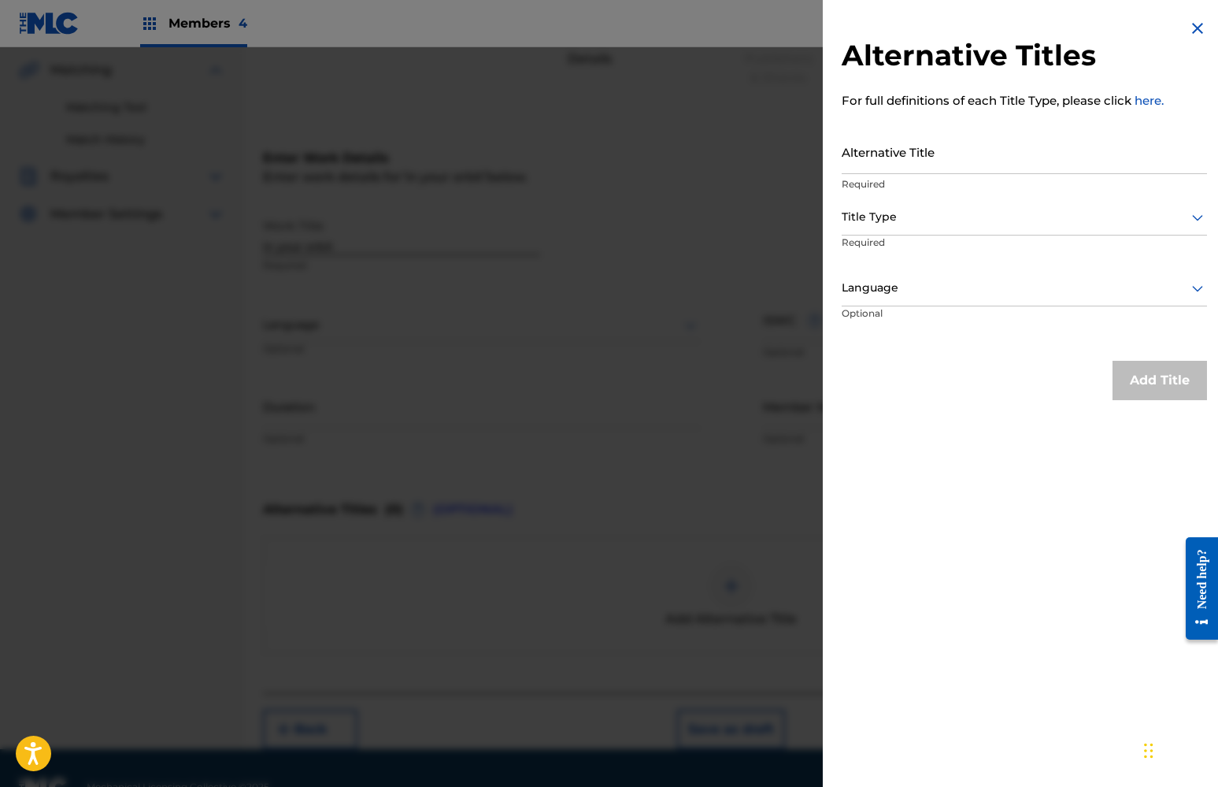
click at [706, 539] on div at bounding box center [609, 440] width 1218 height 787
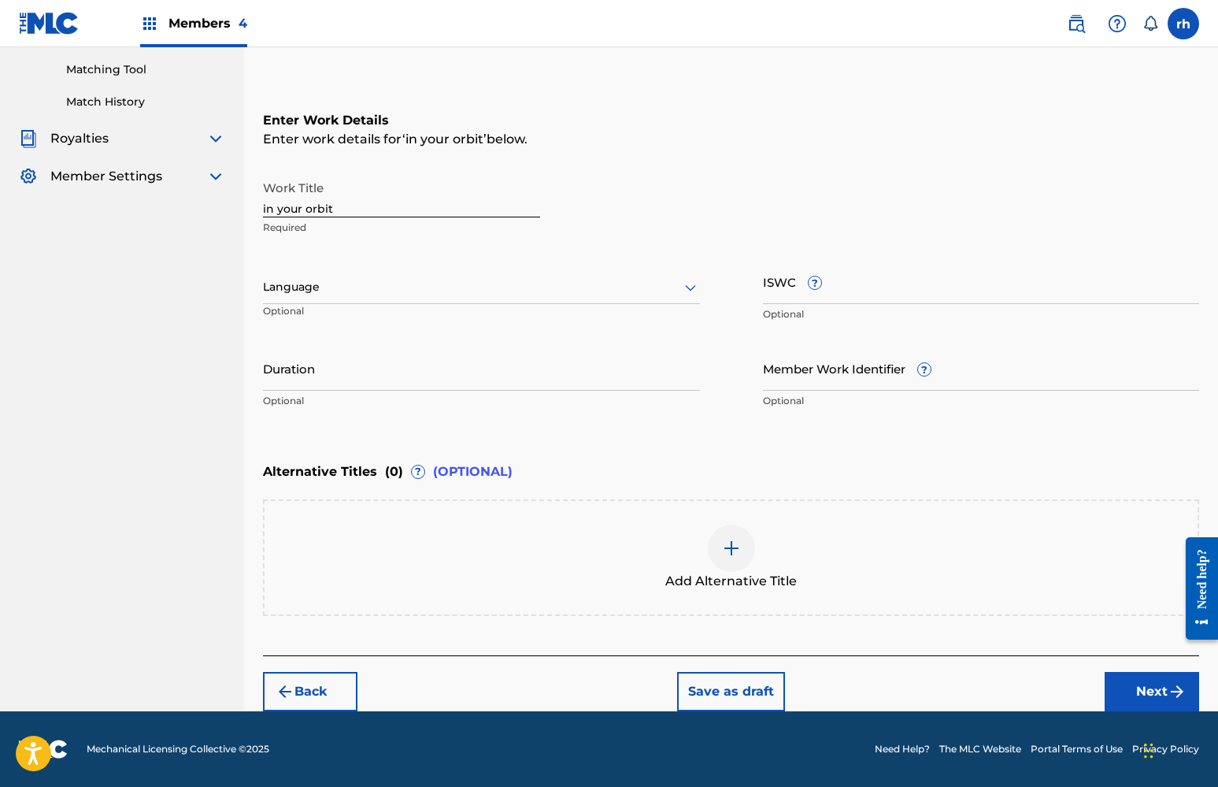
scroll to position [200, 0]
click at [1142, 687] on button "Next" at bounding box center [1152, 691] width 94 height 39
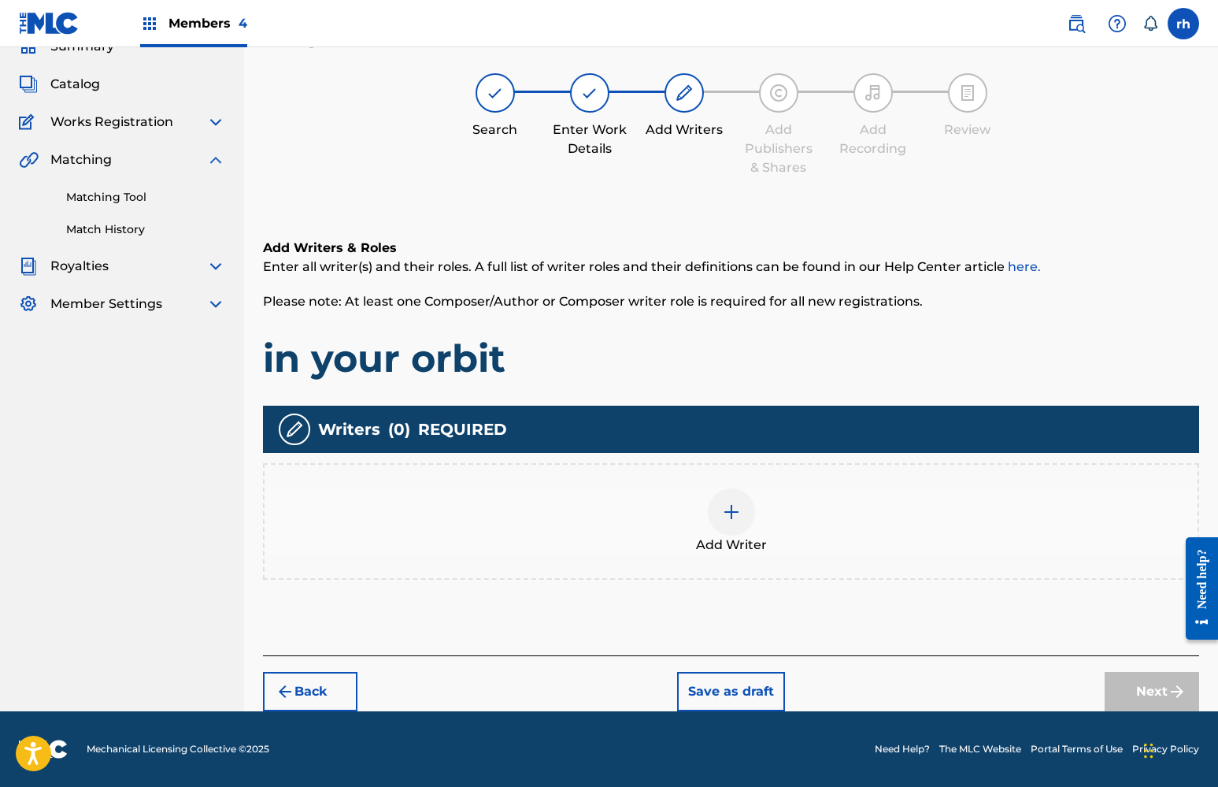
click at [728, 520] on img at bounding box center [731, 511] width 19 height 19
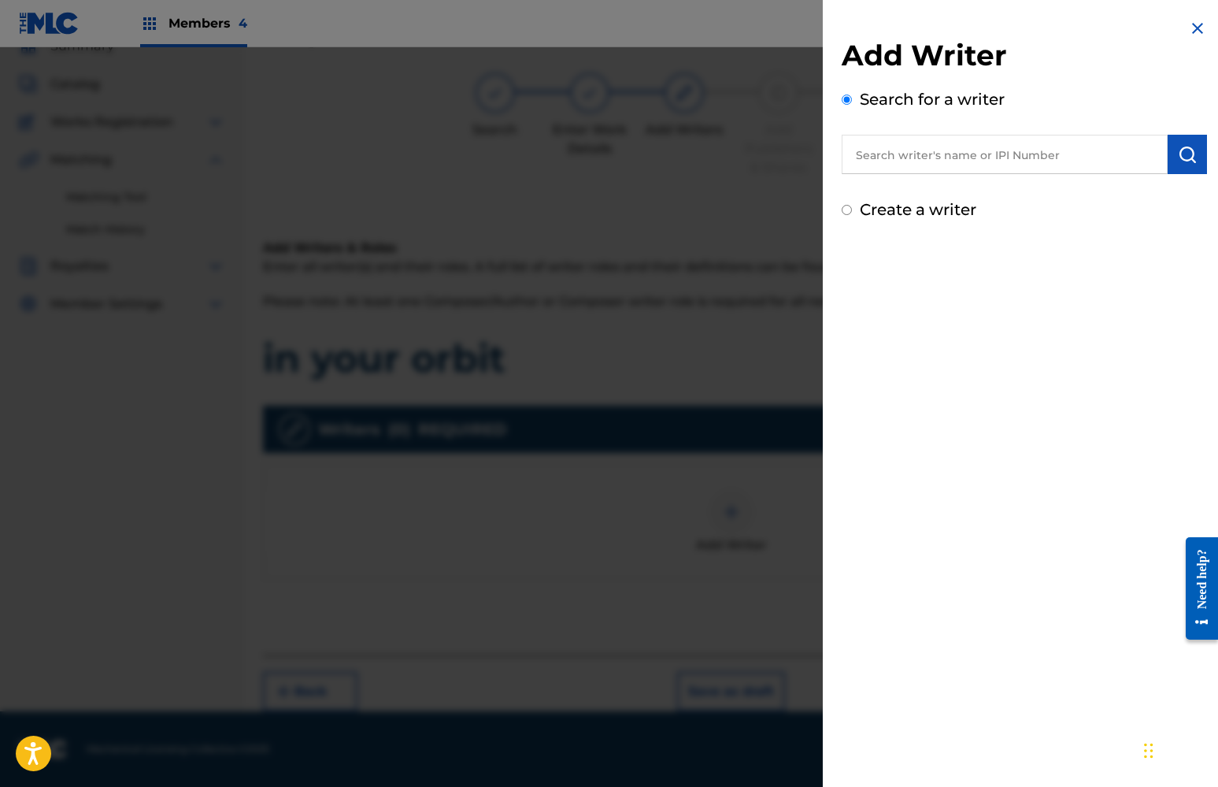
click at [926, 211] on label "Create a writer" at bounding box center [918, 209] width 117 height 19
radio input "true"
click at [852, 211] on input "Create a writer" at bounding box center [847, 210] width 10 height 10
radio input "false"
radio input "true"
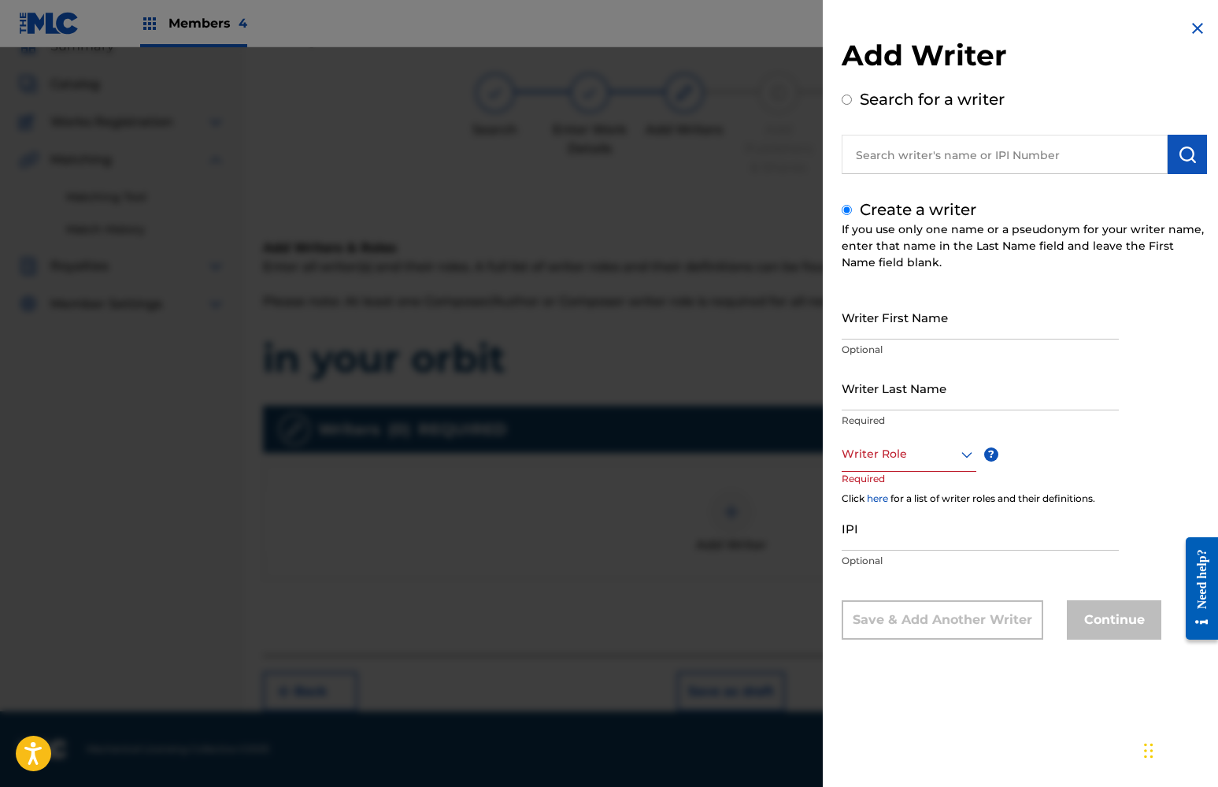
click at [907, 324] on input "Writer First Name" at bounding box center [980, 316] width 277 height 45
type input "khaliyah"
click at [925, 388] on input "Writer Last Name" at bounding box center [980, 387] width 277 height 45
type input "x"
click at [945, 460] on div at bounding box center [909, 454] width 135 height 20
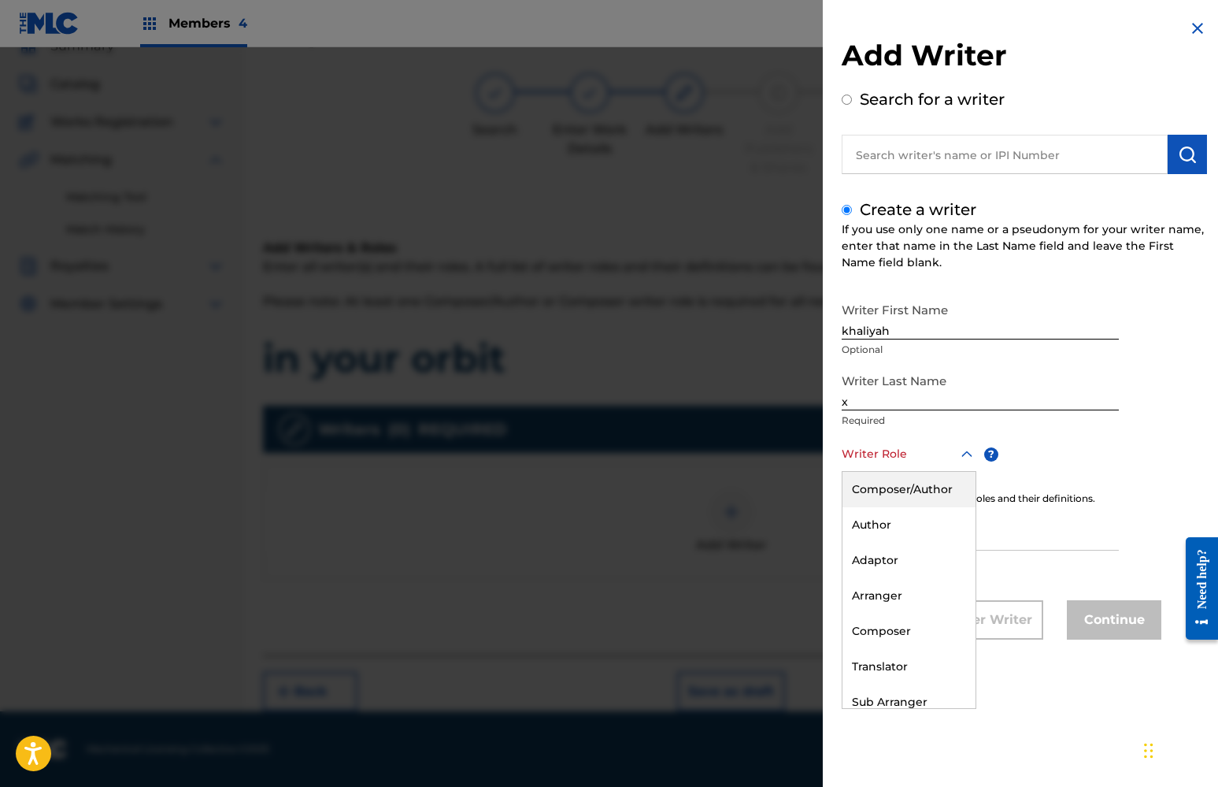
click at [933, 490] on div "Composer/Author" at bounding box center [908, 489] width 133 height 35
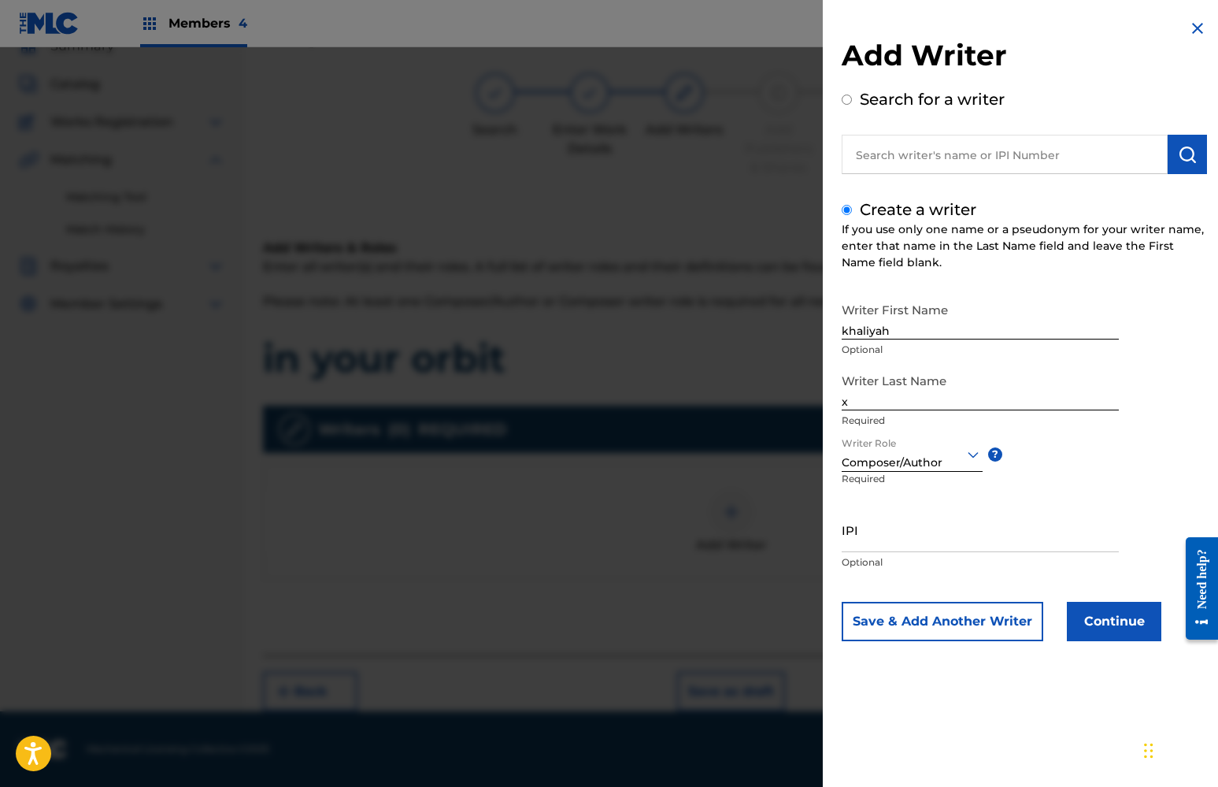
click at [938, 538] on input "IPI" at bounding box center [980, 529] width 277 height 45
paste input "01112298292"
type input "01112298292"
click at [1114, 624] on button "Continue" at bounding box center [1114, 621] width 94 height 39
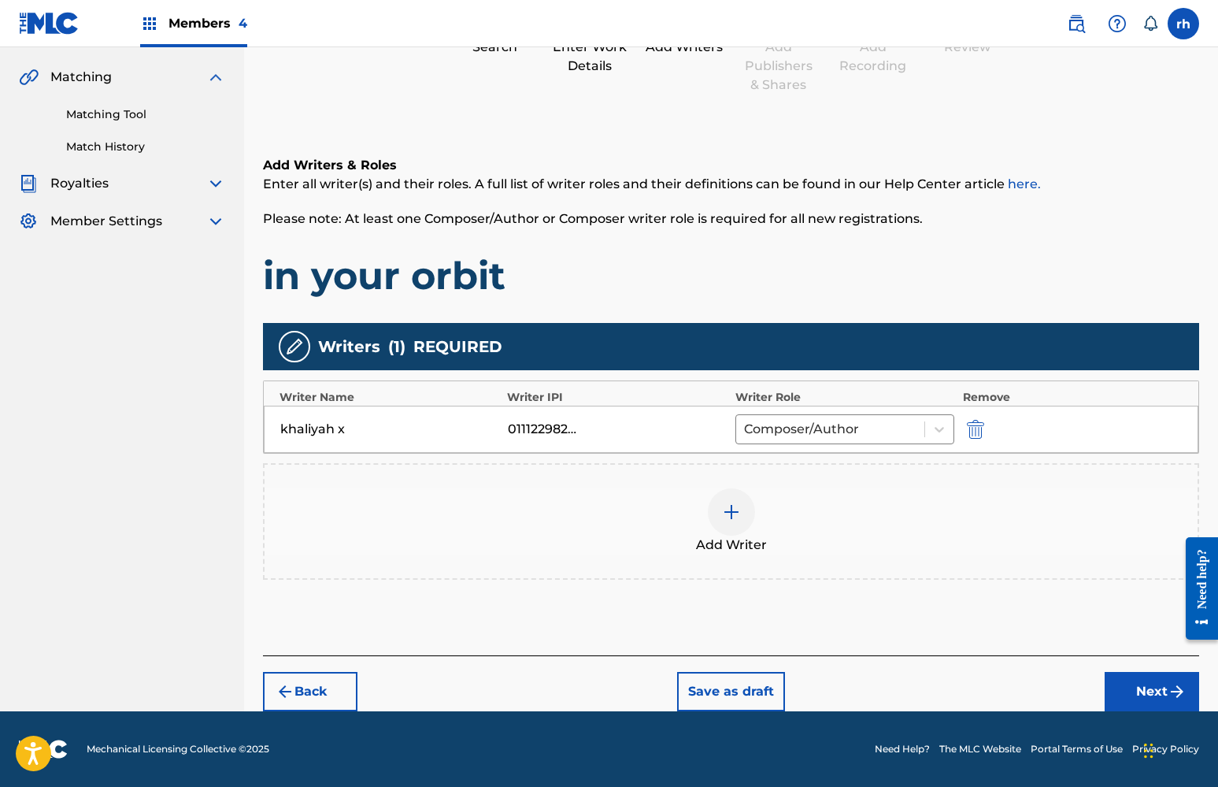
scroll to position [155, 0]
click at [1142, 689] on button "Next" at bounding box center [1152, 691] width 94 height 39
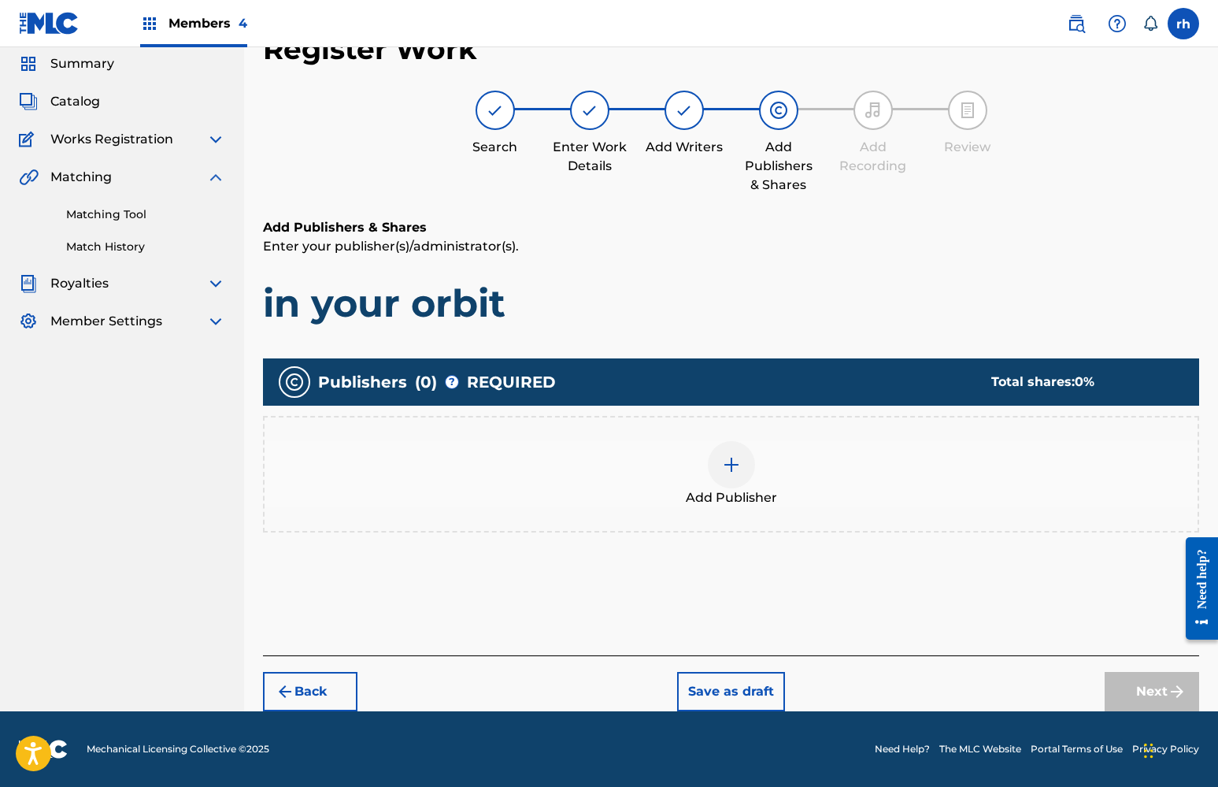
scroll to position [55, 0]
click at [727, 470] on img at bounding box center [731, 464] width 19 height 19
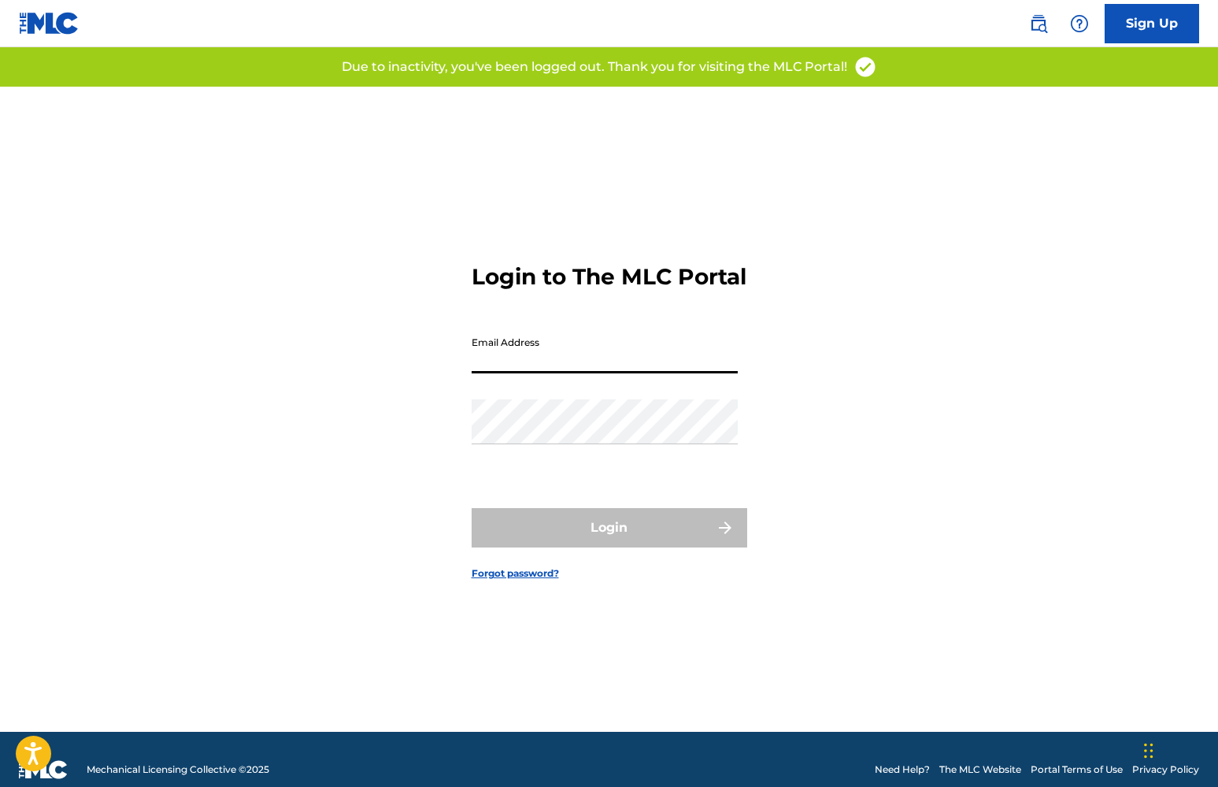
type input "[PERSON_NAME][EMAIL_ADDRESS][DOMAIN_NAME]"
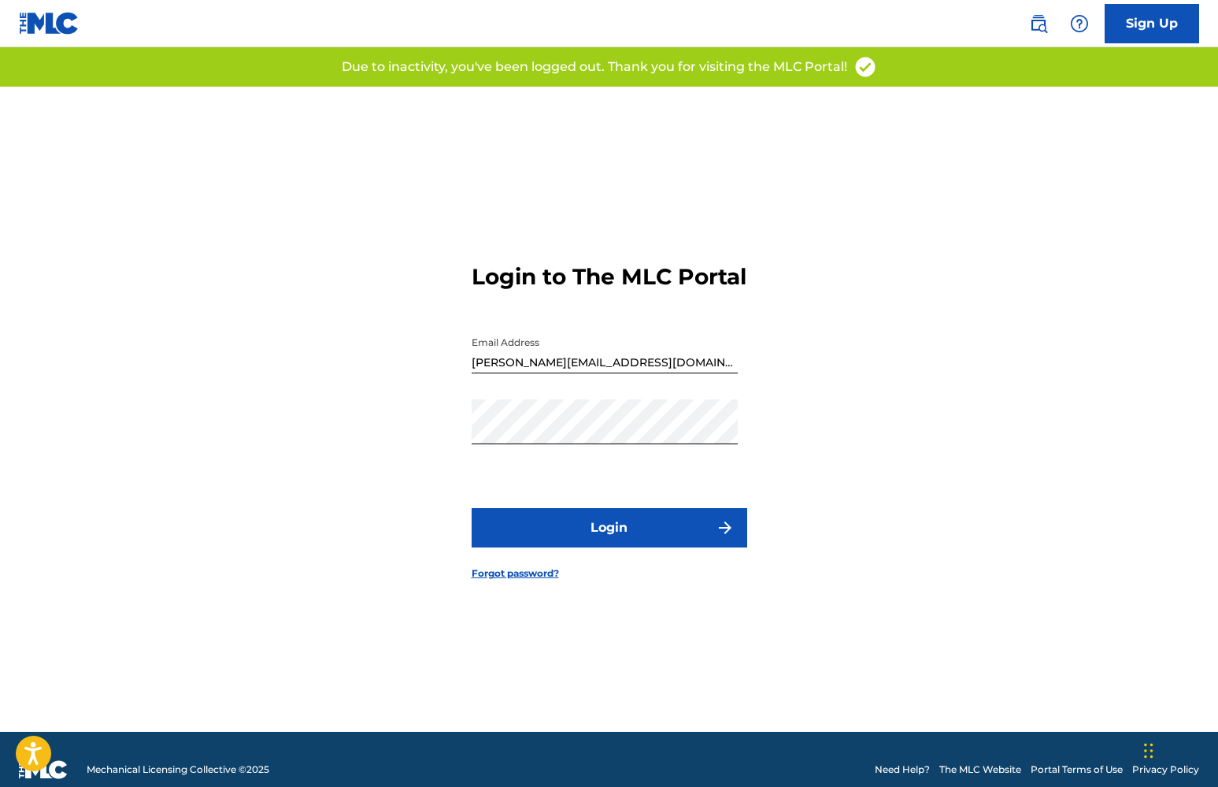
click at [644, 547] on button "Login" at bounding box center [610, 527] width 276 height 39
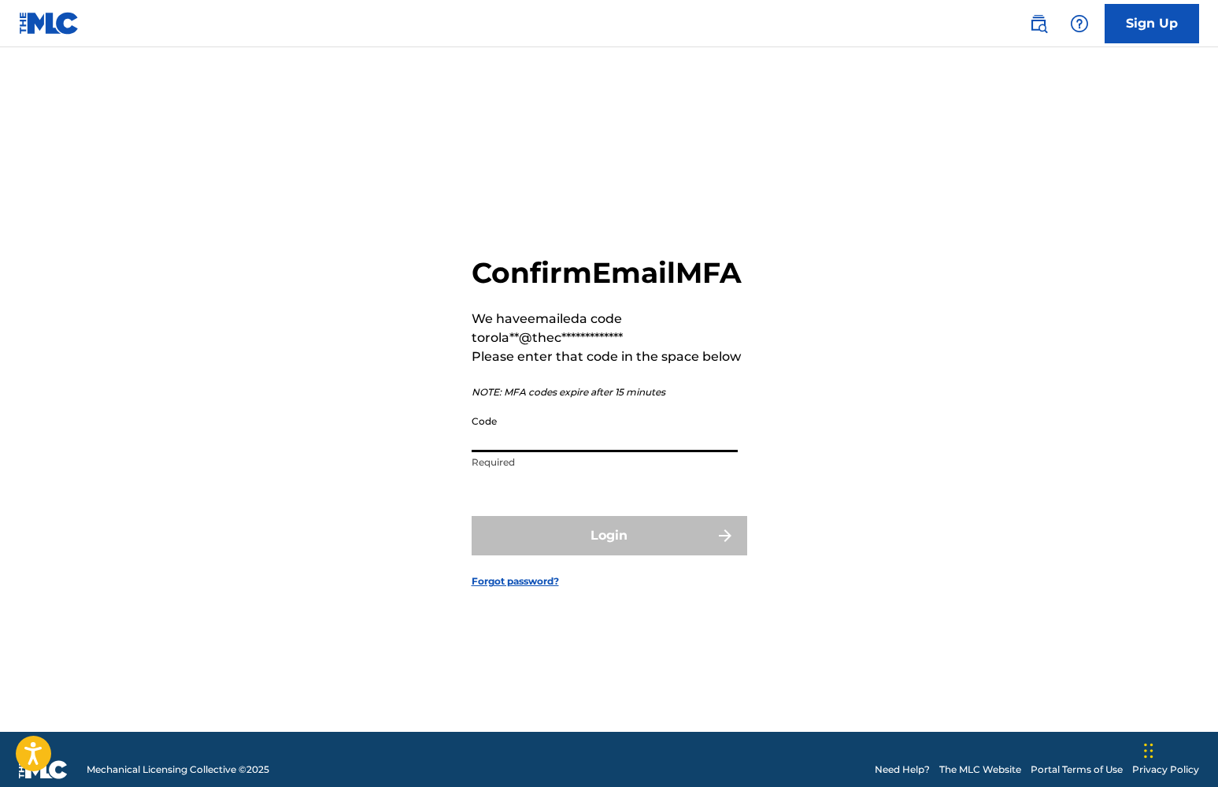
click at [553, 452] on input "Code" at bounding box center [605, 429] width 266 height 45
paste input "006288"
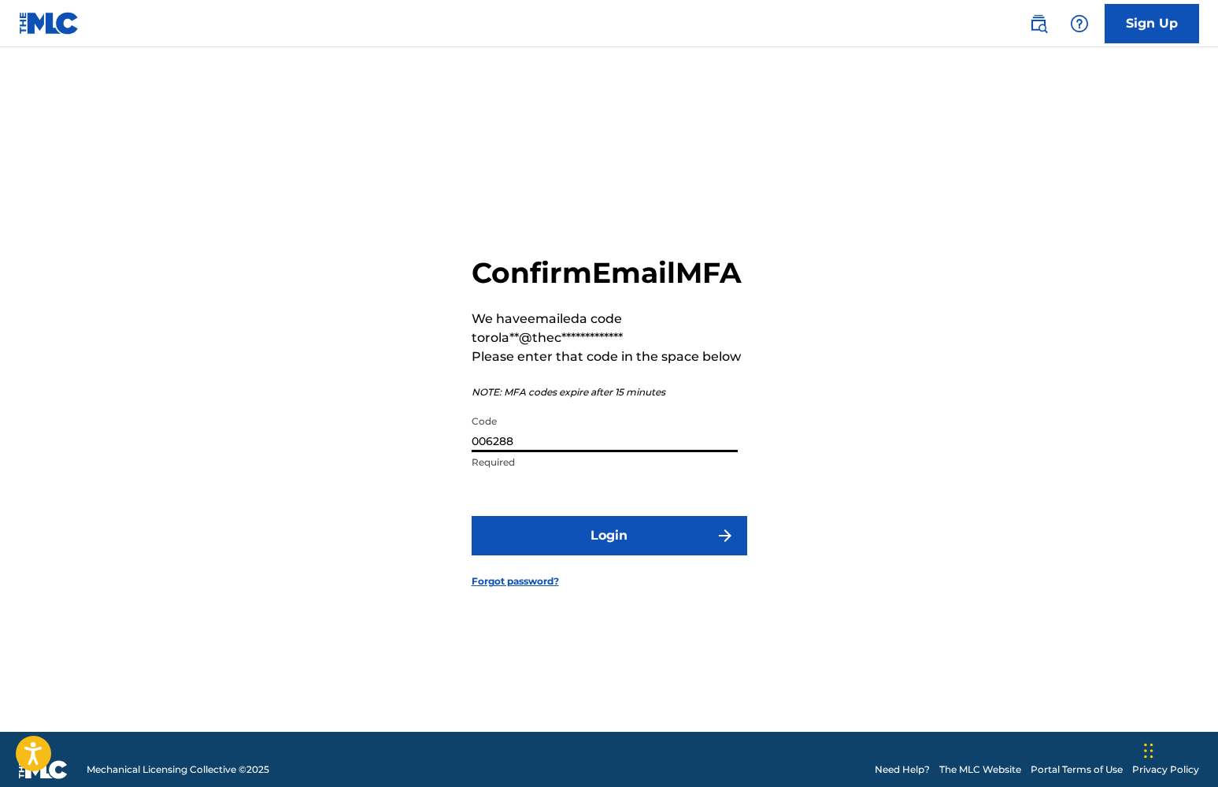
type input "006288"
click at [626, 554] on button "Login" at bounding box center [610, 535] width 276 height 39
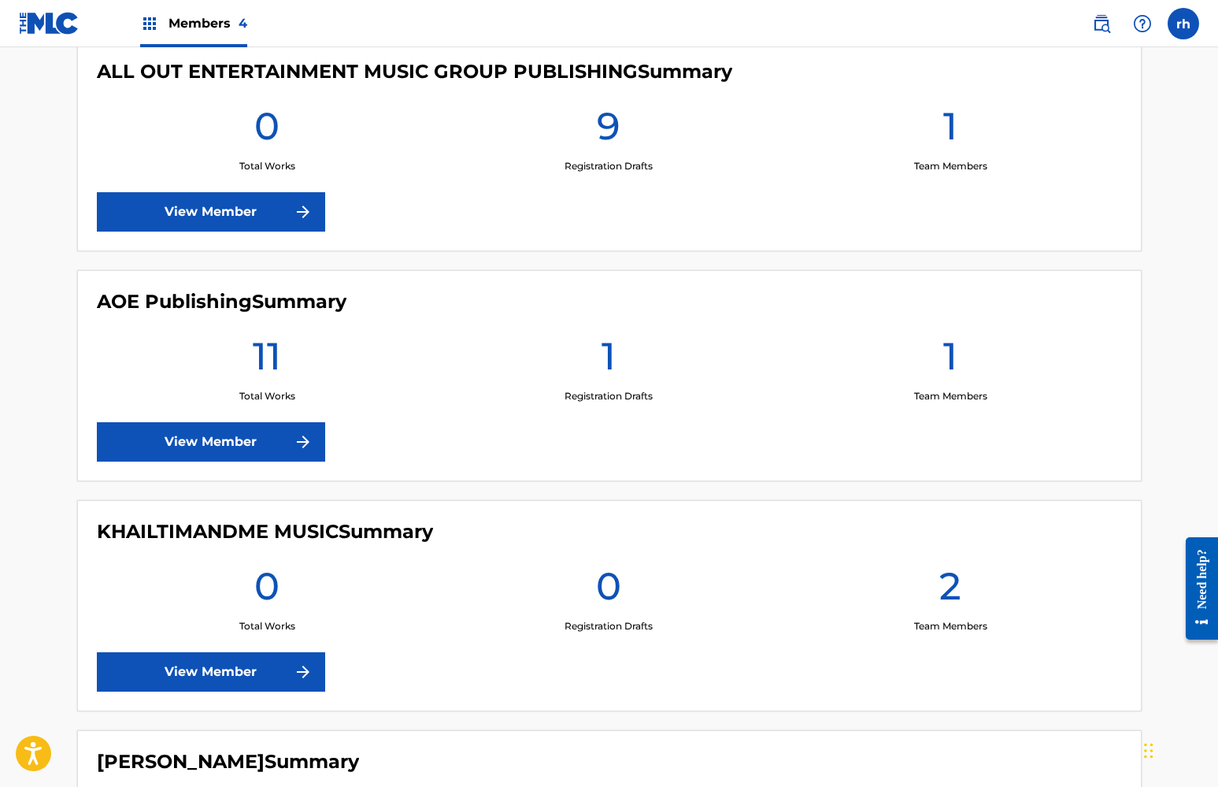
scroll to position [462, 0]
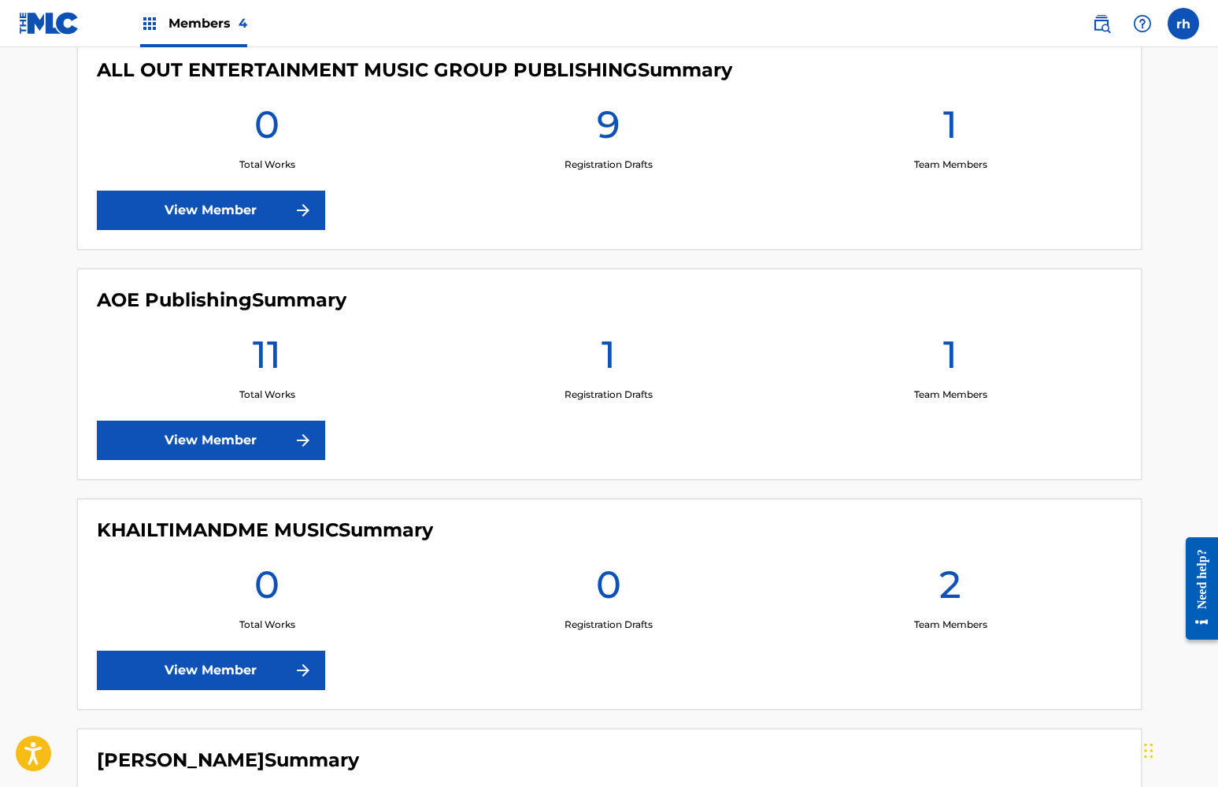
click at [286, 216] on link "View Member" at bounding box center [211, 210] width 228 height 39
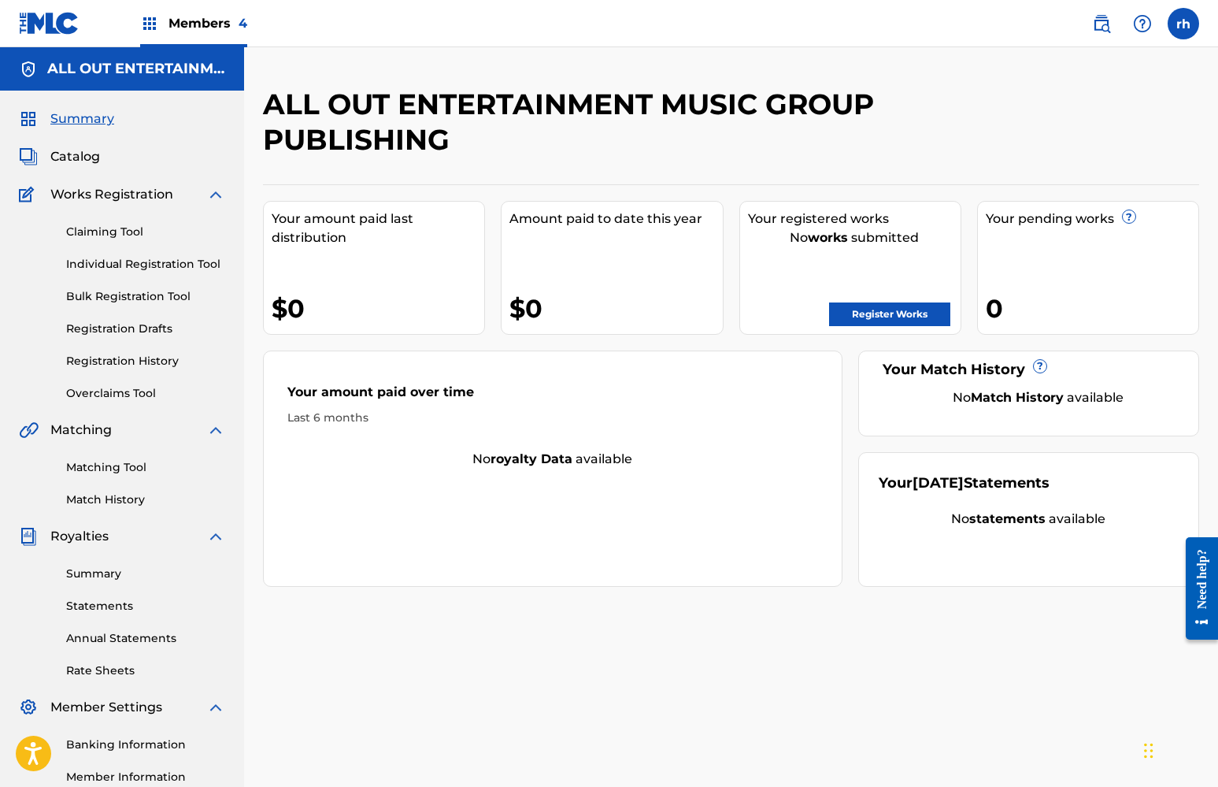
click at [76, 154] on span "Catalog" at bounding box center [75, 156] width 50 height 19
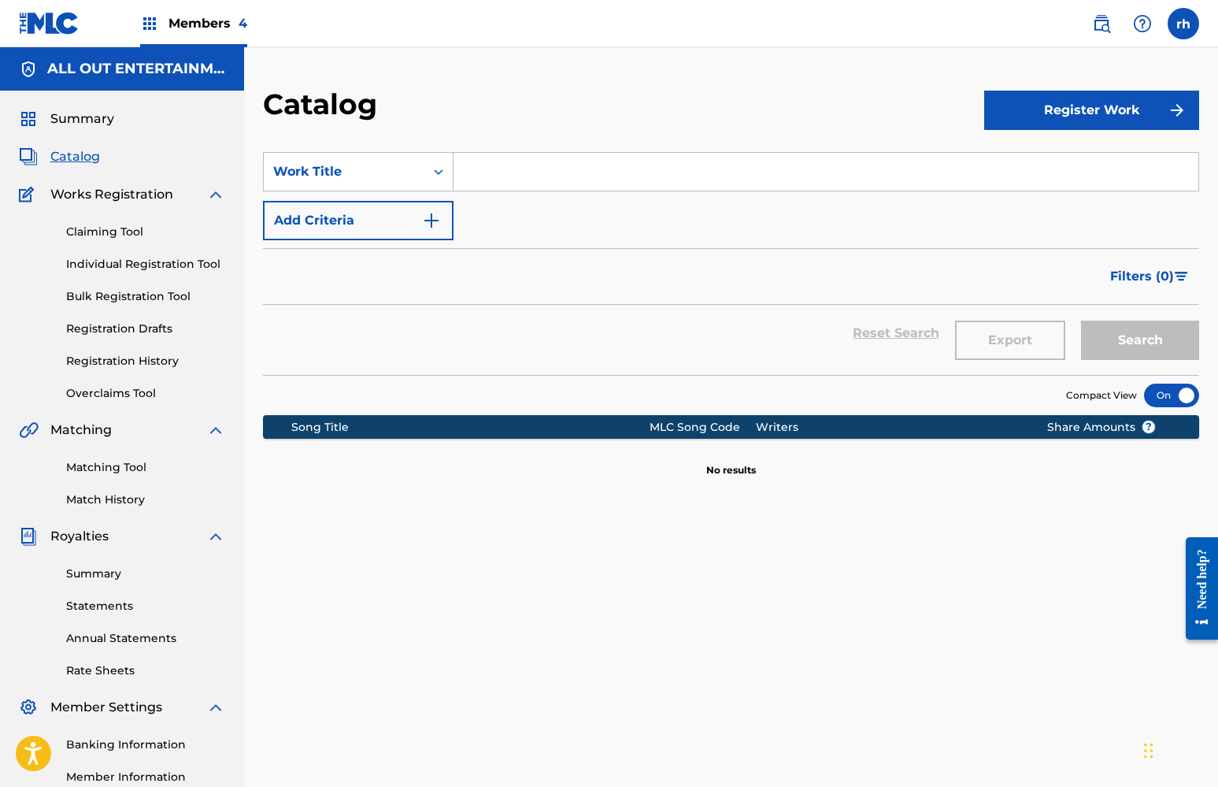
click at [1034, 117] on button "Register Work" at bounding box center [1091, 110] width 215 height 39
click at [1016, 159] on link "Individual" at bounding box center [1091, 162] width 215 height 38
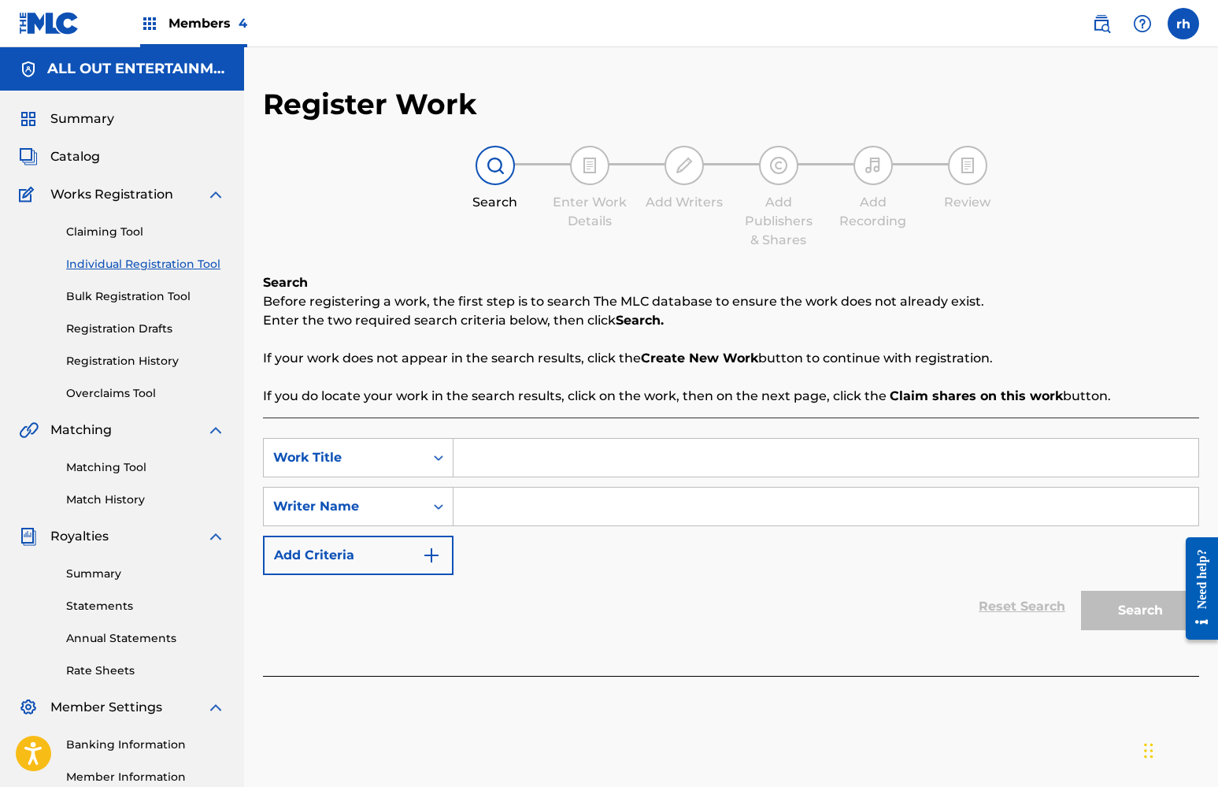
click at [536, 470] on input "Search Form" at bounding box center [825, 458] width 745 height 38
type input "hashes"
drag, startPoint x: 536, startPoint y: 460, endPoint x: 544, endPoint y: 500, distance: 40.9
click at [544, 500] on input "Search Form" at bounding box center [825, 506] width 745 height 38
type input "huh"
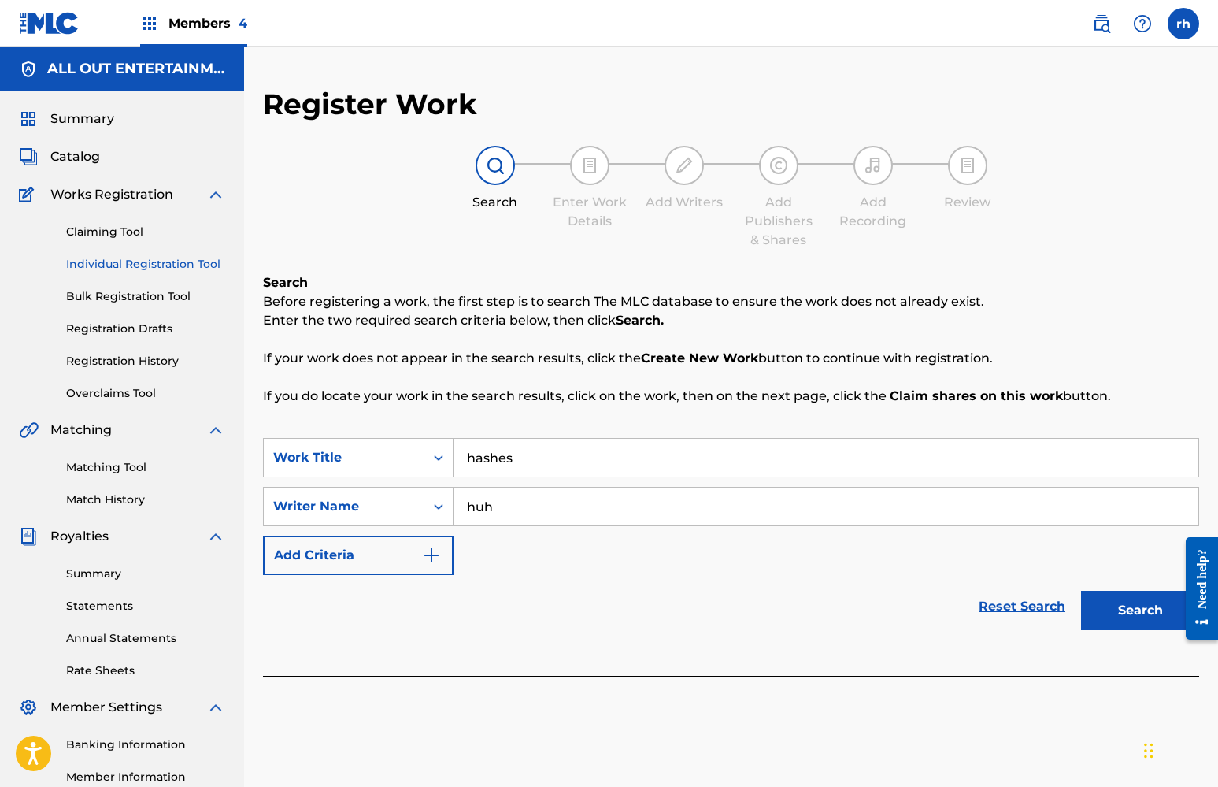
drag, startPoint x: 544, startPoint y: 500, endPoint x: 1144, endPoint y: 618, distance: 611.5
click at [1144, 618] on button "Search" at bounding box center [1140, 609] width 118 height 39
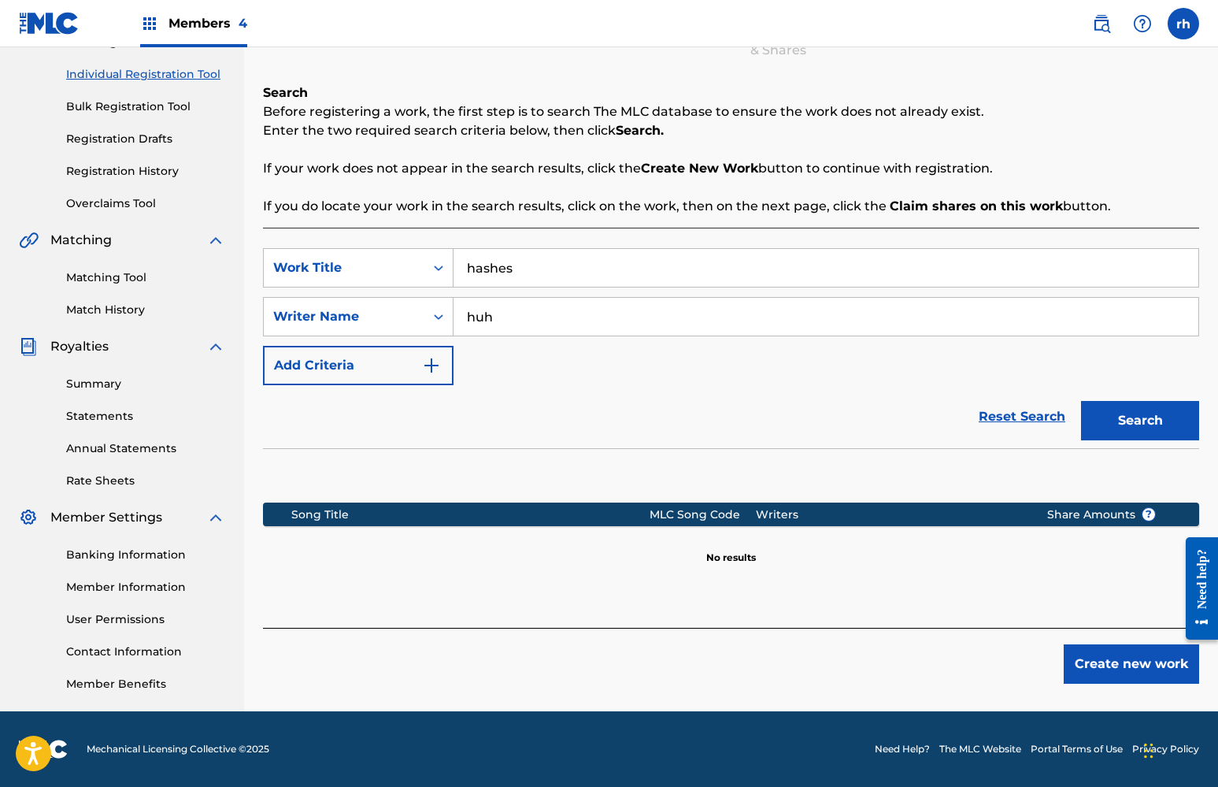
scroll to position [190, 0]
click at [1127, 670] on button "Create new work" at bounding box center [1131, 663] width 135 height 39
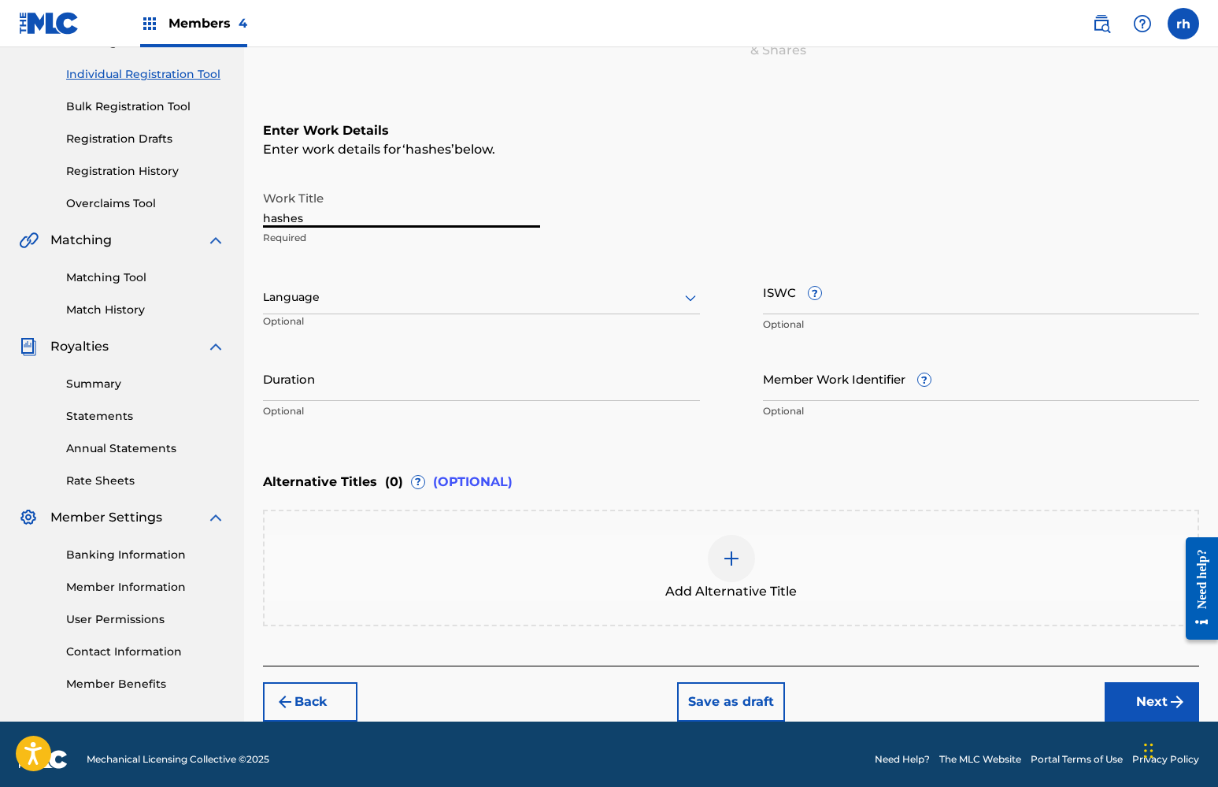
drag, startPoint x: 333, startPoint y: 219, endPoint x: 172, endPoint y: 191, distance: 163.9
click at [179, 193] on main "ALL OUT ENTERTAINMENT MUSIC GROUP PUBLISHING Summary Catalog Works Registration…" at bounding box center [609, 289] width 1218 height 864
type input "in your orbit"
click at [1140, 698] on button "Next" at bounding box center [1152, 701] width 94 height 39
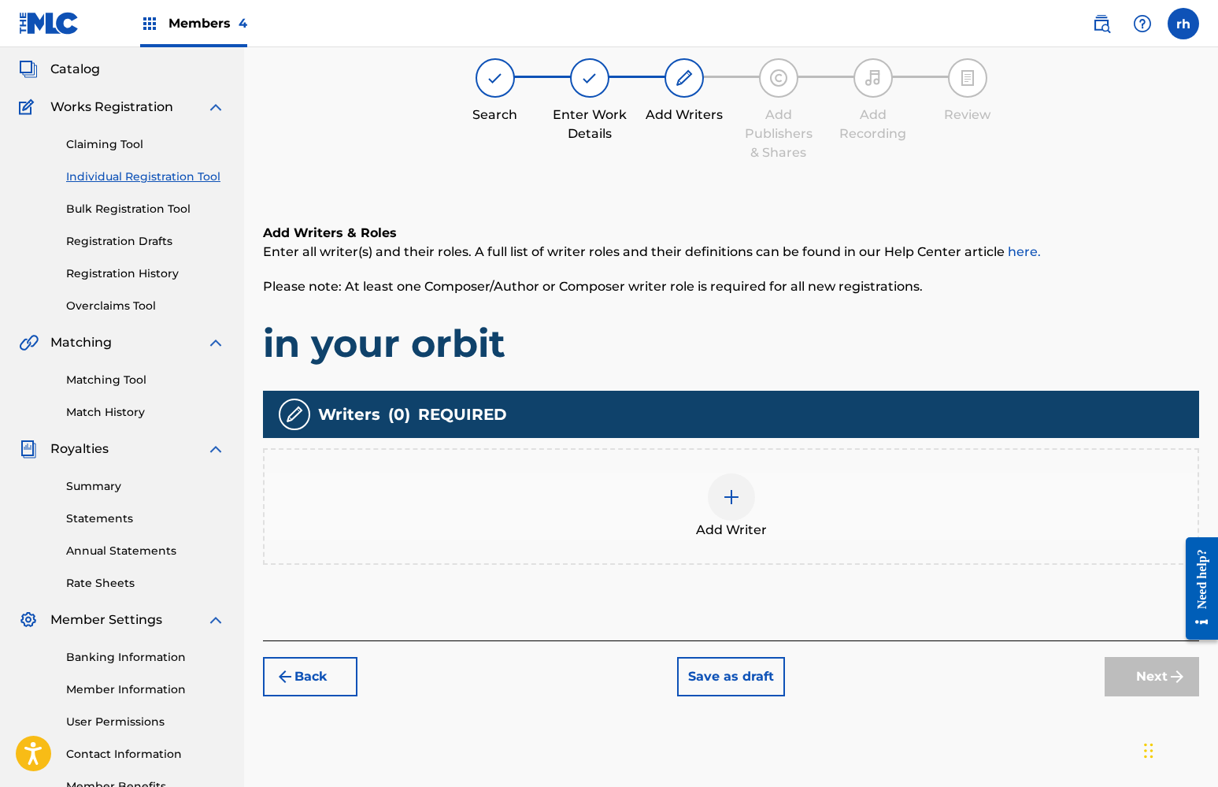
scroll to position [71, 0]
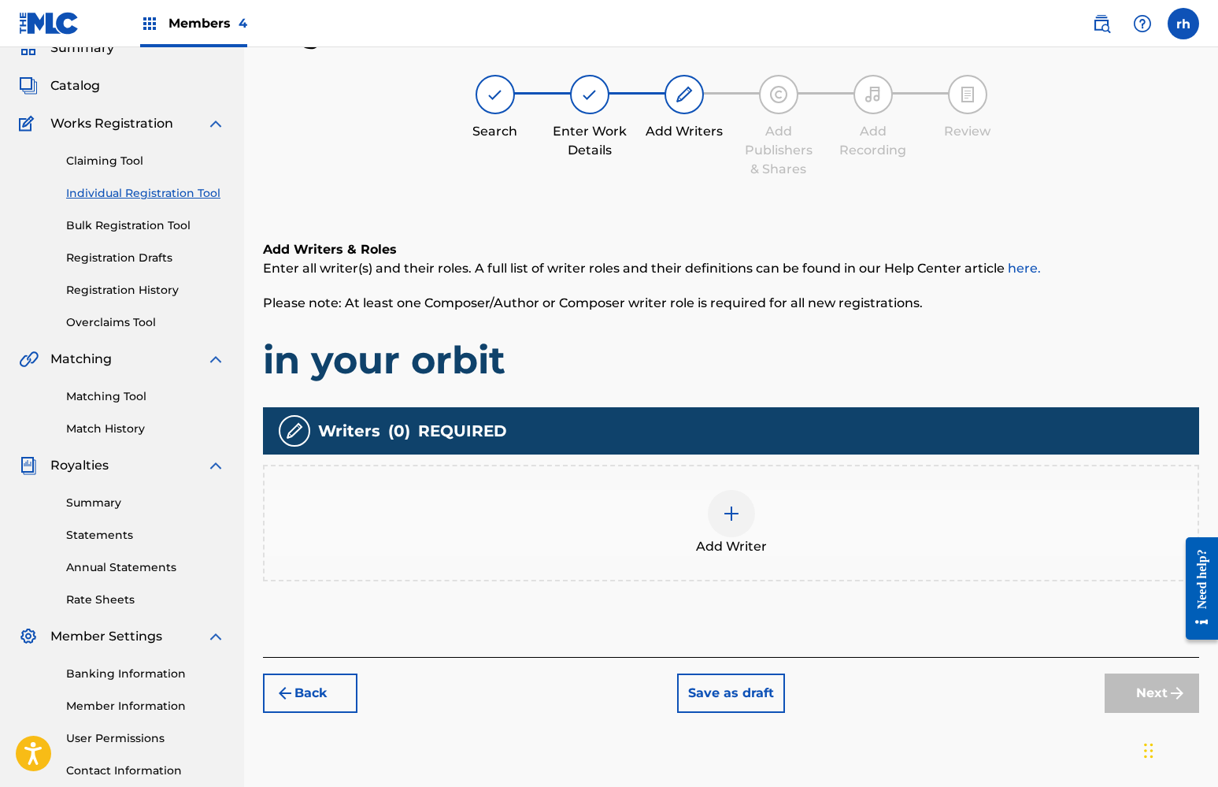
click at [722, 515] on img at bounding box center [731, 513] width 19 height 19
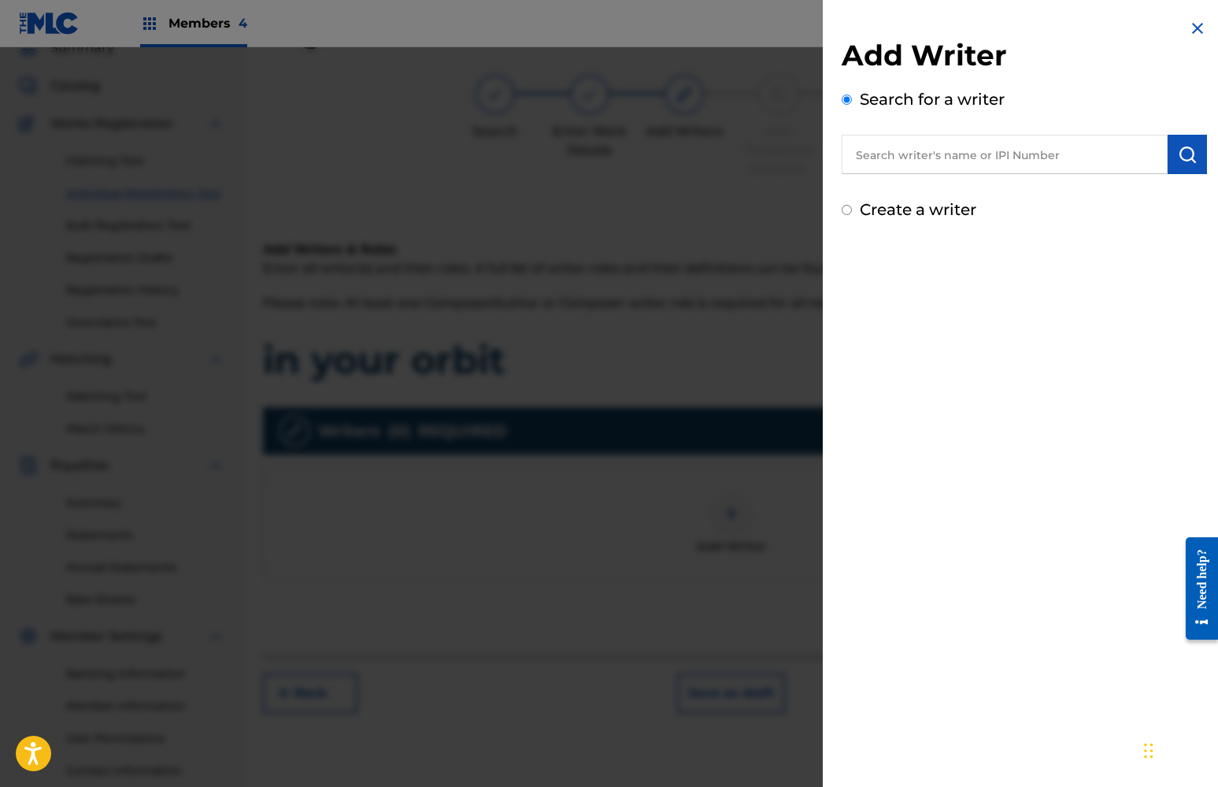
click at [845, 215] on input "Create a writer" at bounding box center [847, 210] width 10 height 10
radio input "false"
radio input "true"
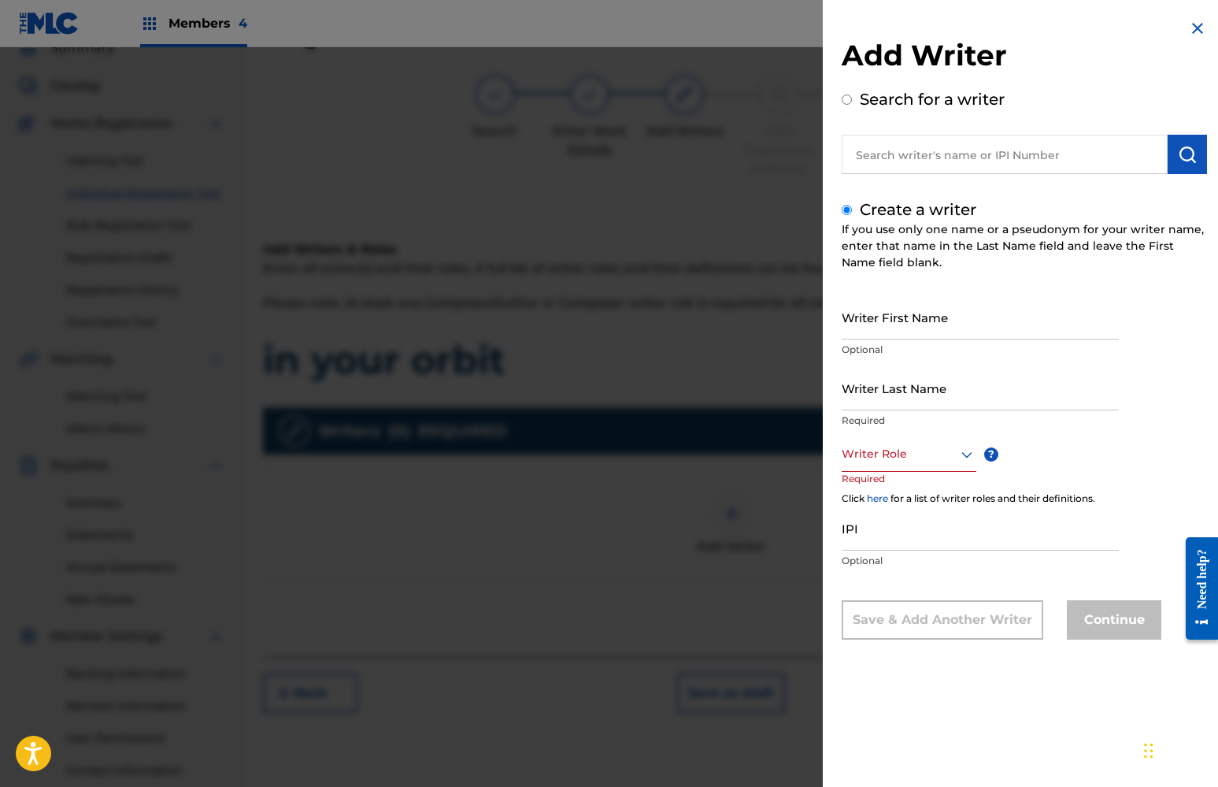
click at [886, 317] on input "Writer First Name" at bounding box center [980, 316] width 277 height 45
type input "khaliyah"
click at [931, 392] on input "Writer Last Name" at bounding box center [980, 387] width 277 height 45
type input "x"
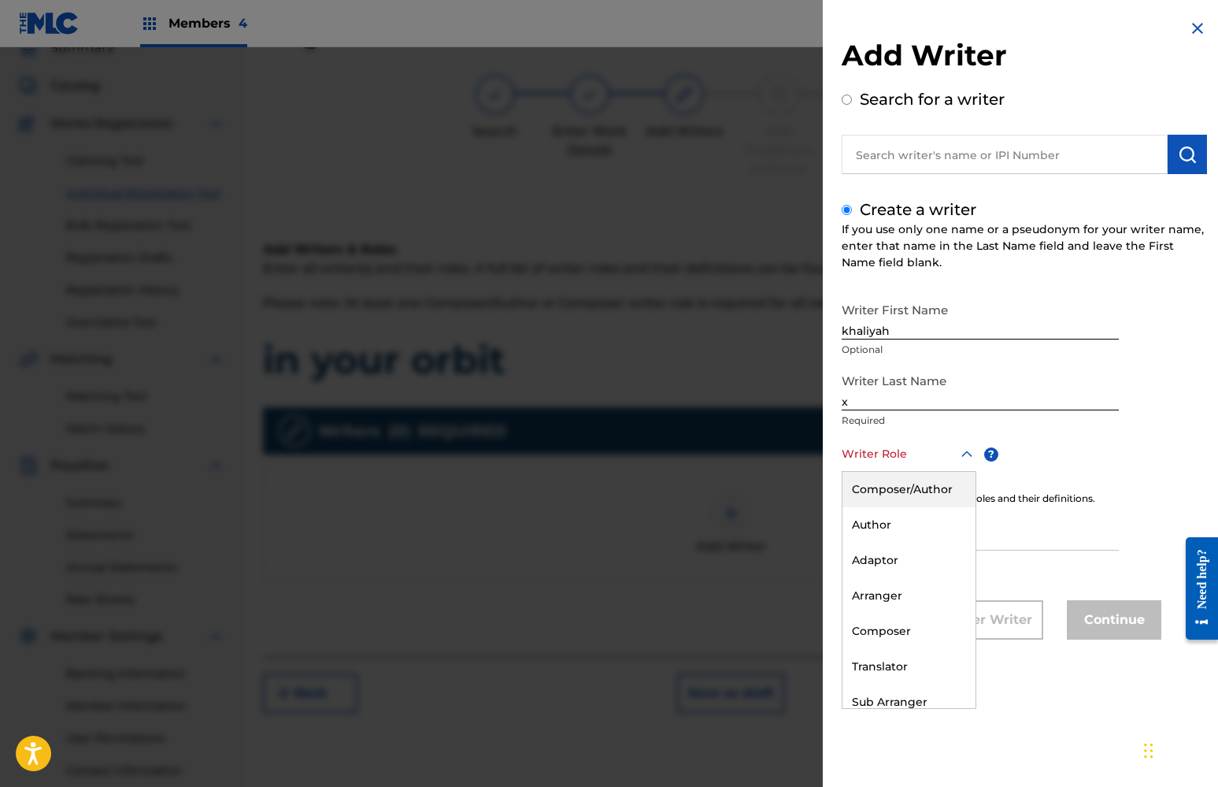
click at [916, 461] on div at bounding box center [909, 454] width 135 height 20
click at [916, 486] on div "Composer/Author" at bounding box center [908, 489] width 133 height 35
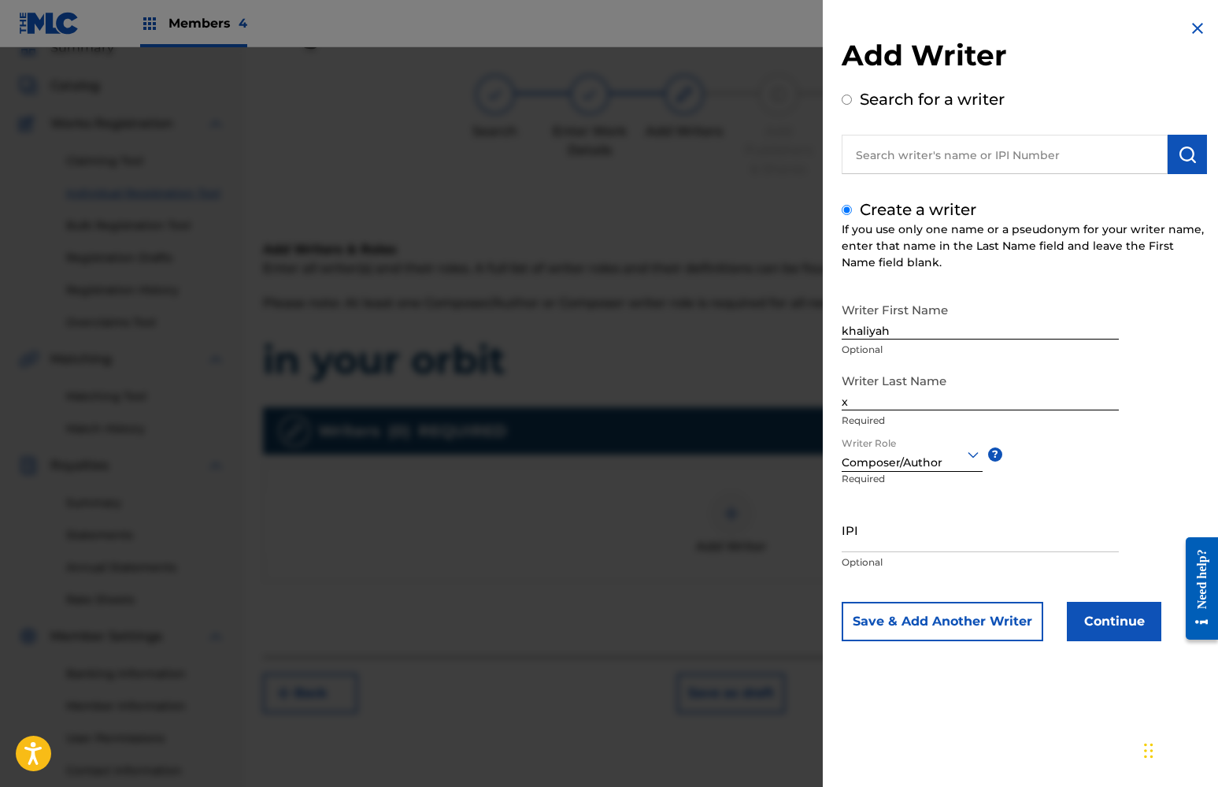
click at [901, 542] on input "IPI" at bounding box center [980, 529] width 277 height 45
paste input "006288"
type input "006288"
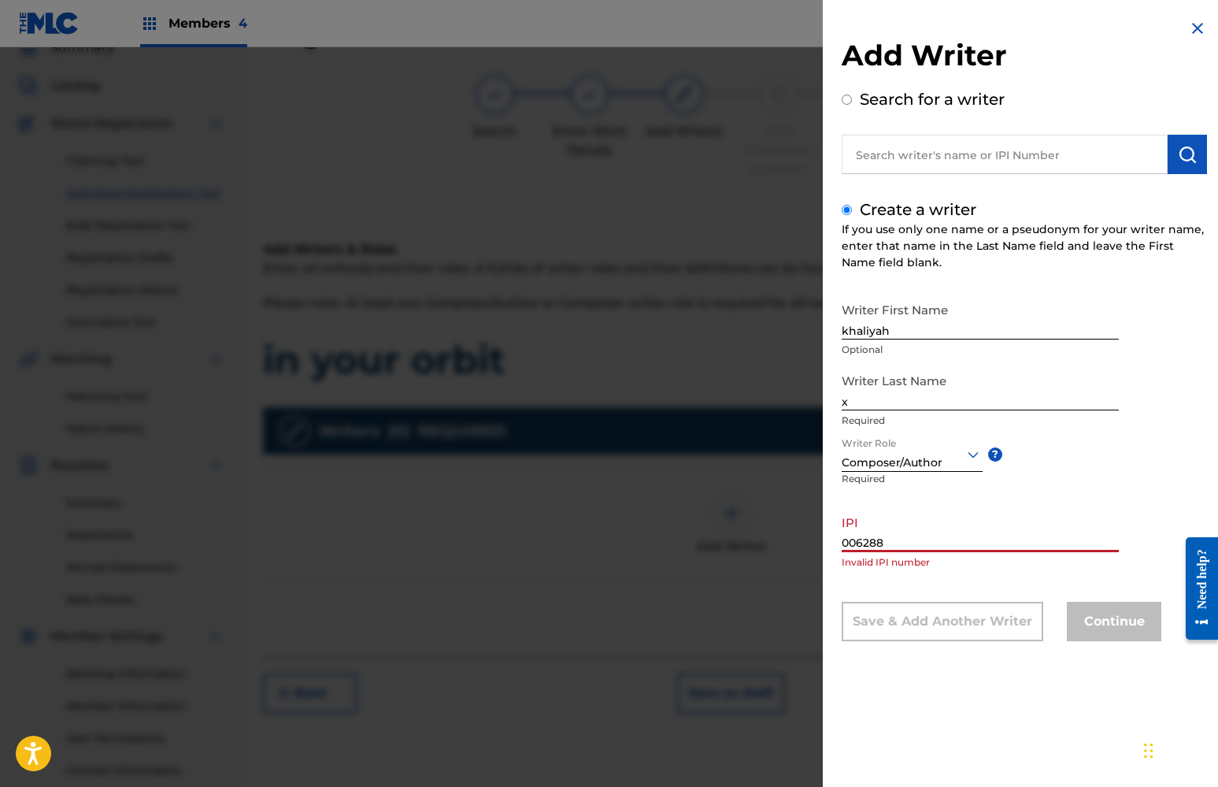
drag, startPoint x: 891, startPoint y: 543, endPoint x: 811, endPoint y: 543, distance: 80.3
click at [814, 543] on div "Add Writer Search for a writer Create a writer If you use only one name or a ps…" at bounding box center [609, 416] width 1218 height 739
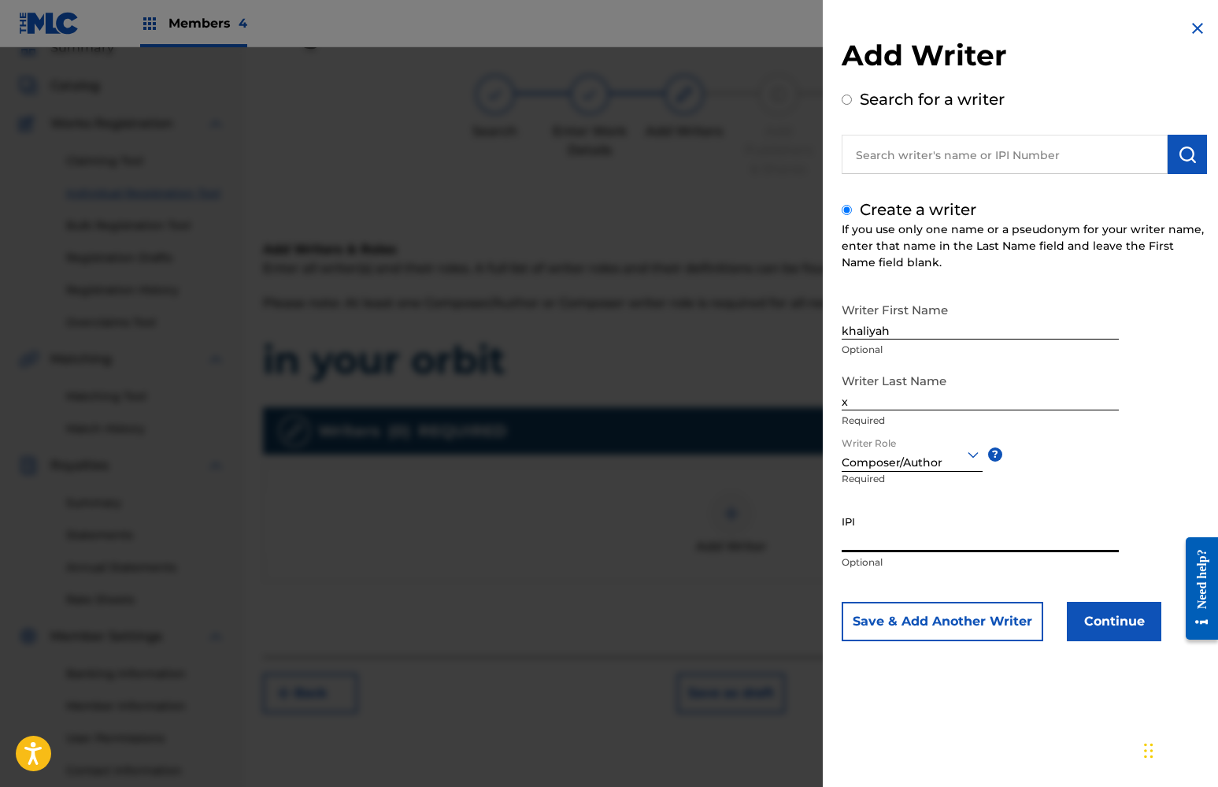
paste input "01112298292"
type input "01112298292"
click at [1109, 620] on button "Continue" at bounding box center [1114, 621] width 94 height 39
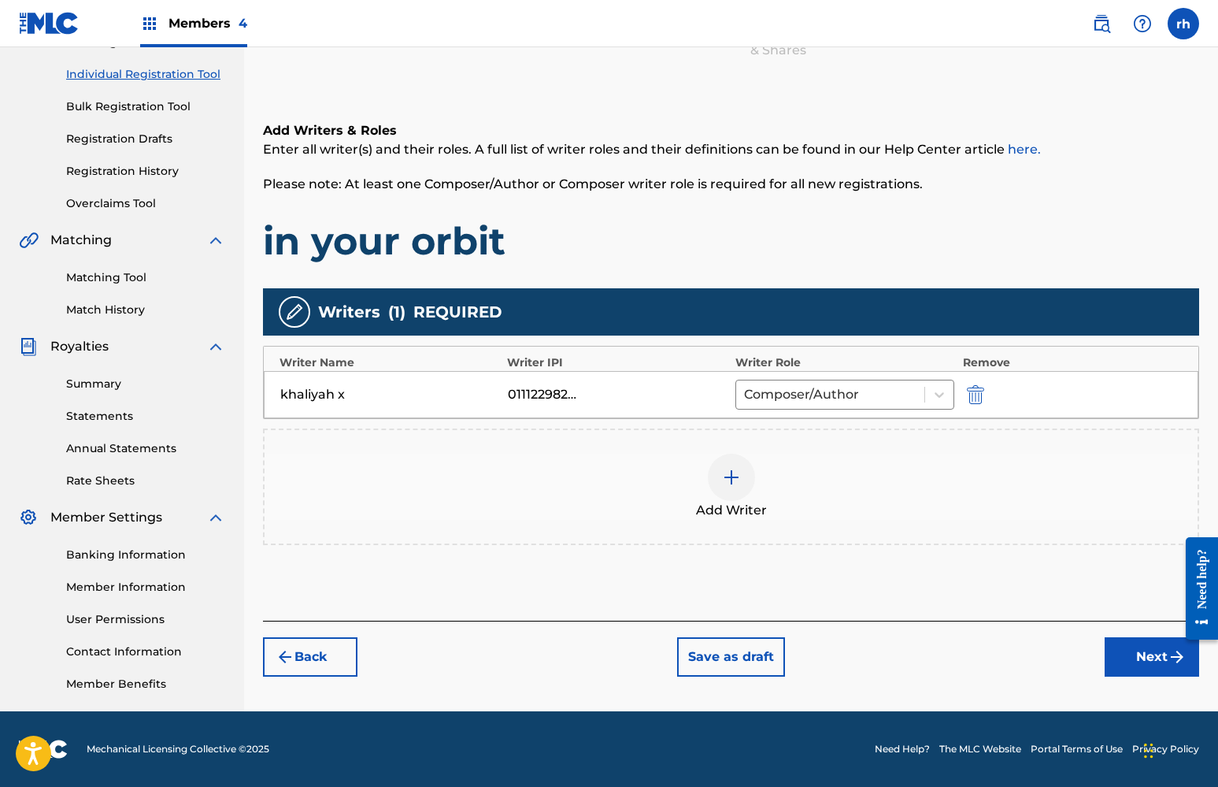
click at [1154, 657] on button "Next" at bounding box center [1152, 656] width 94 height 39
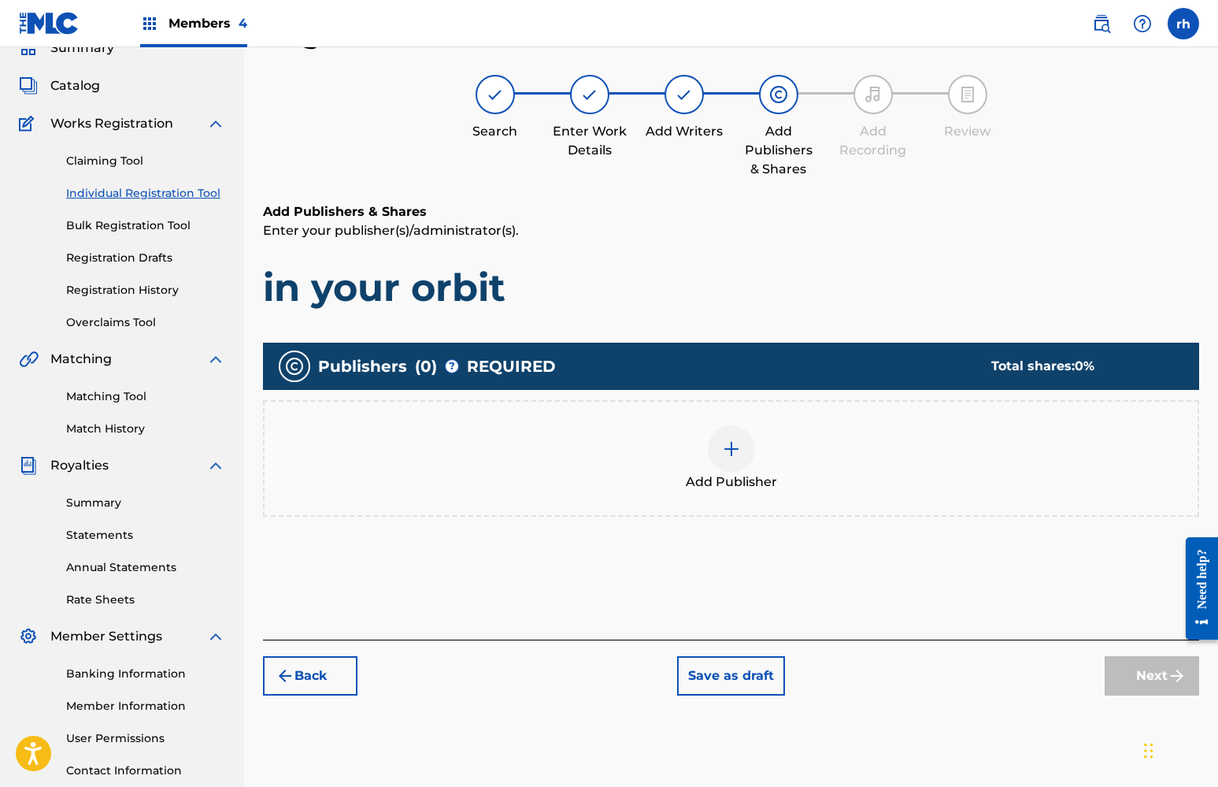
click at [734, 455] on img at bounding box center [731, 448] width 19 height 19
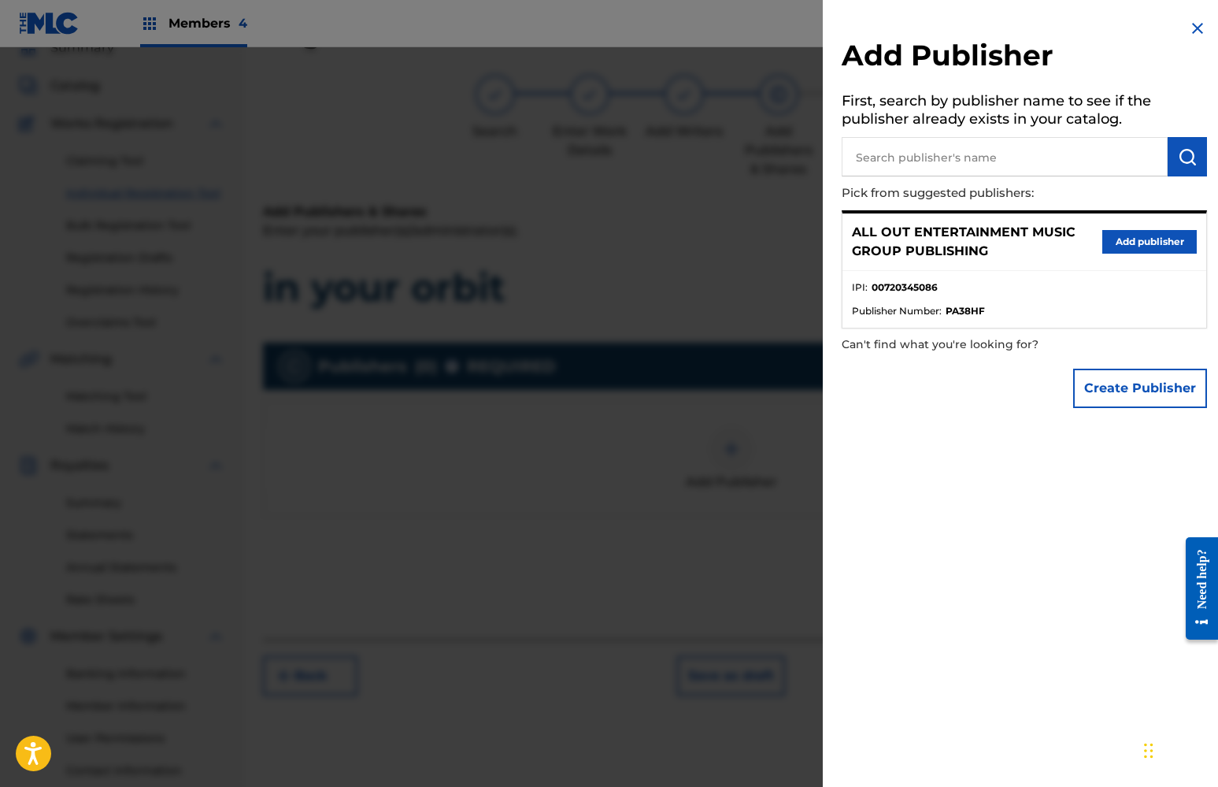
click at [1145, 235] on button "Add publisher" at bounding box center [1149, 242] width 94 height 24
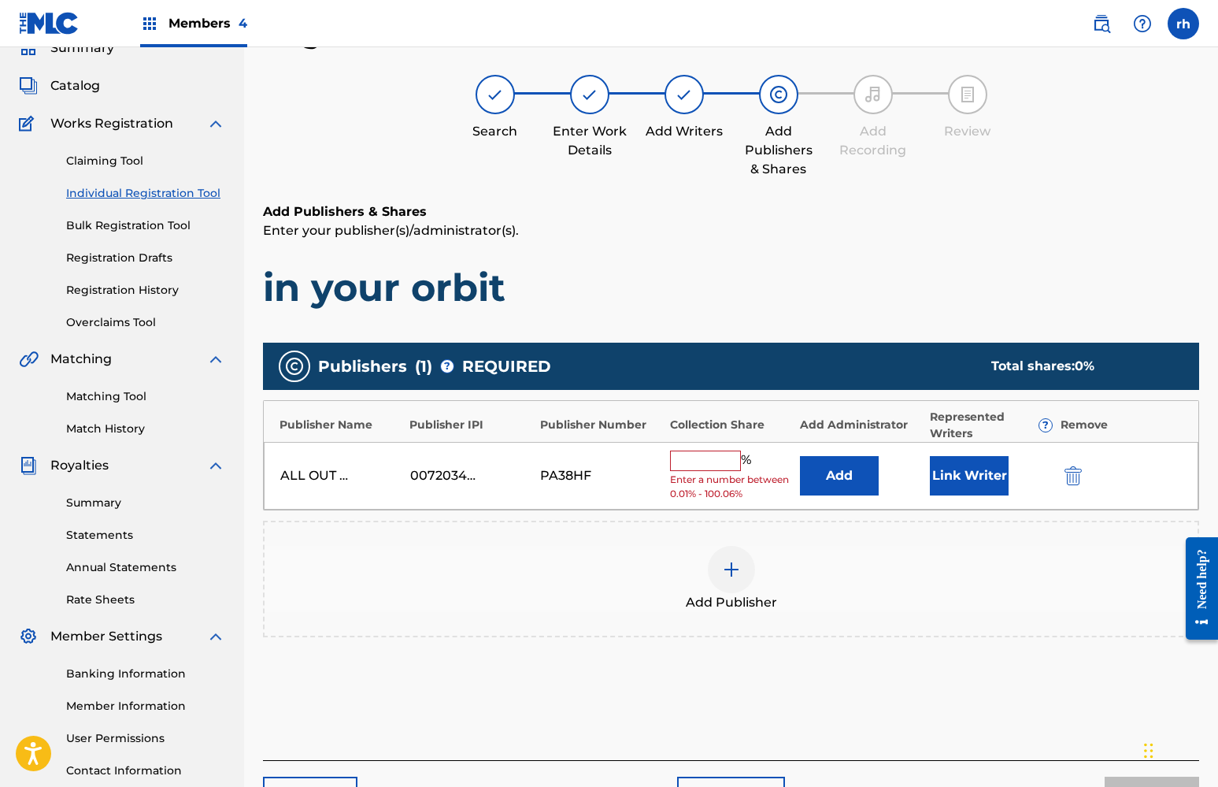
click at [685, 453] on input "text" at bounding box center [705, 460] width 71 height 20
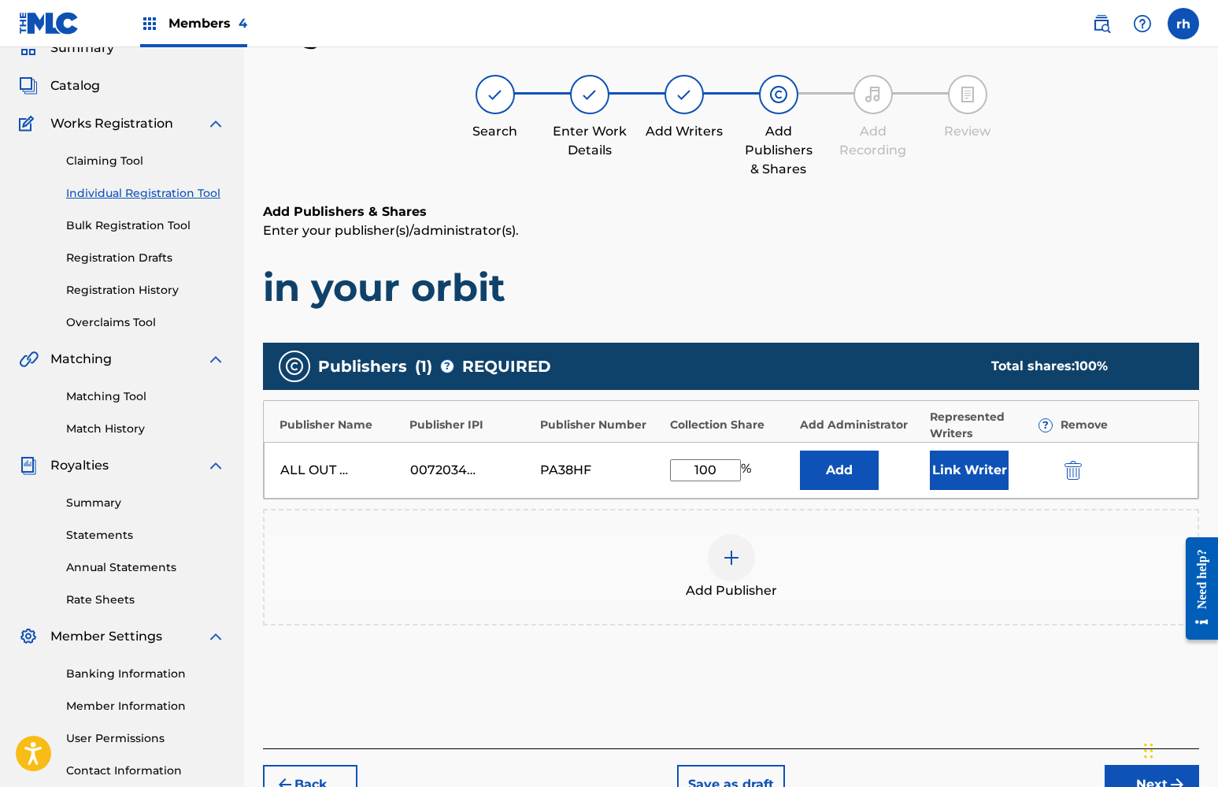
type input "100"
click at [954, 469] on button "Link Writer" at bounding box center [969, 469] width 79 height 39
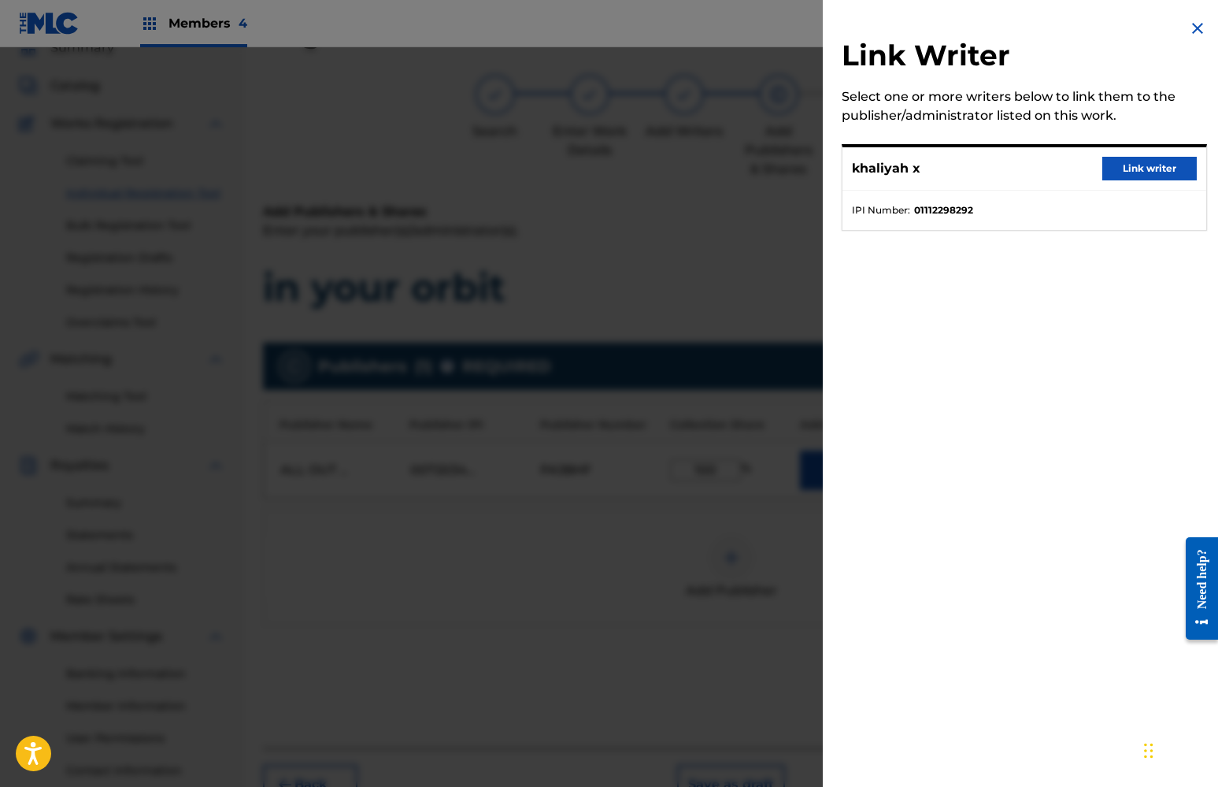
click at [1128, 169] on button "Link writer" at bounding box center [1149, 169] width 94 height 24
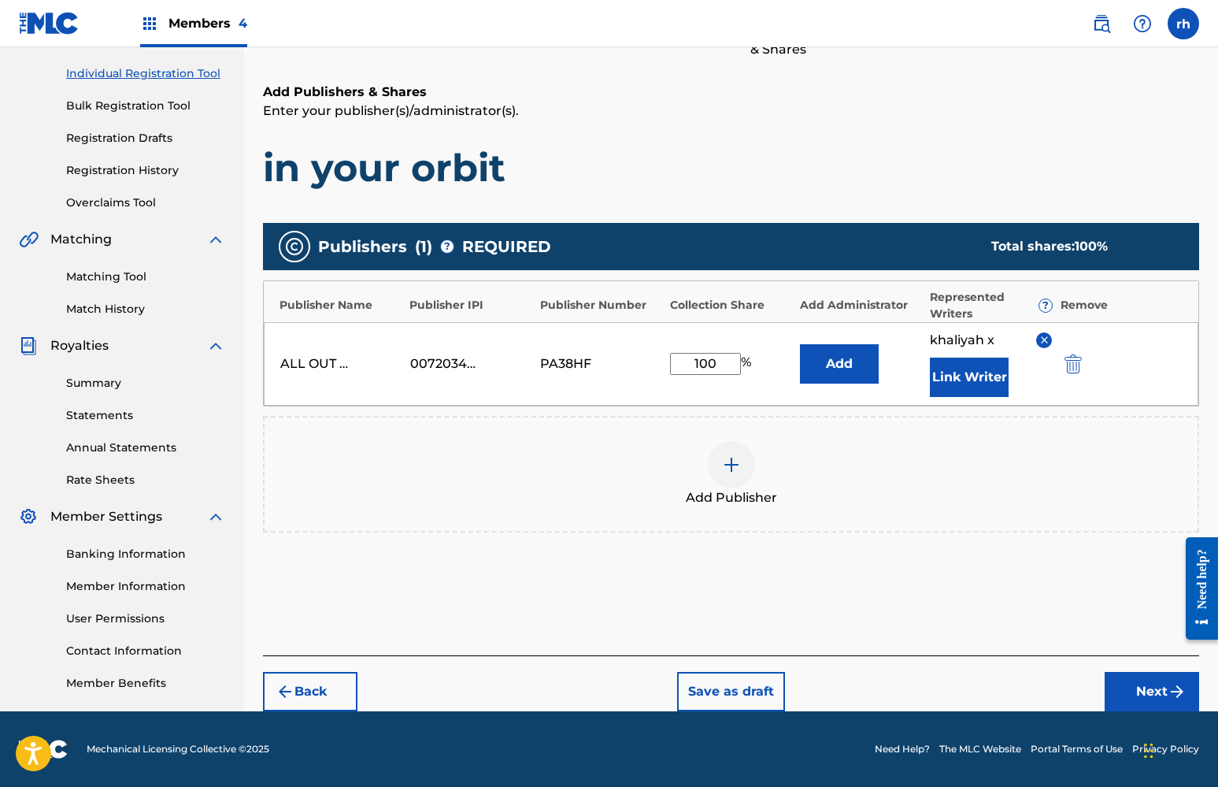
scroll to position [191, 0]
click at [1157, 694] on button "Next" at bounding box center [1152, 691] width 94 height 39
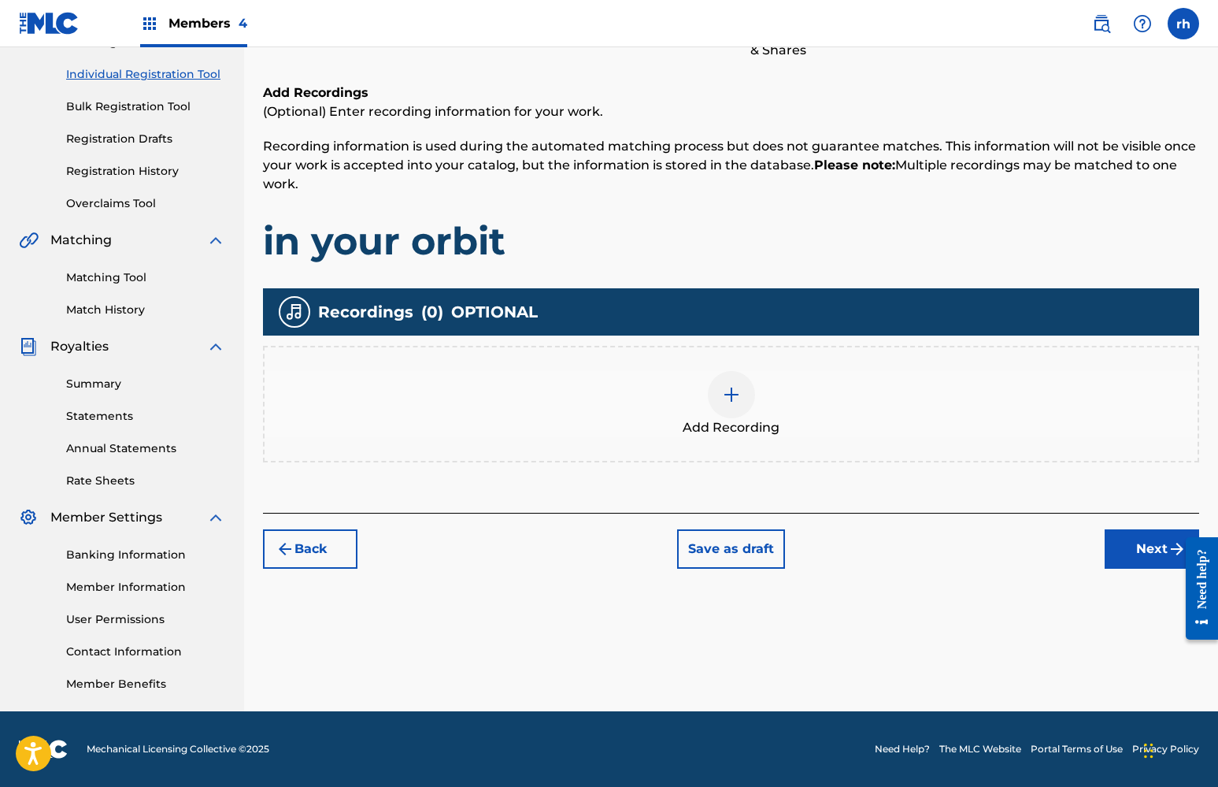
scroll to position [190, 0]
click at [1151, 557] on button "Next" at bounding box center [1152, 548] width 94 height 39
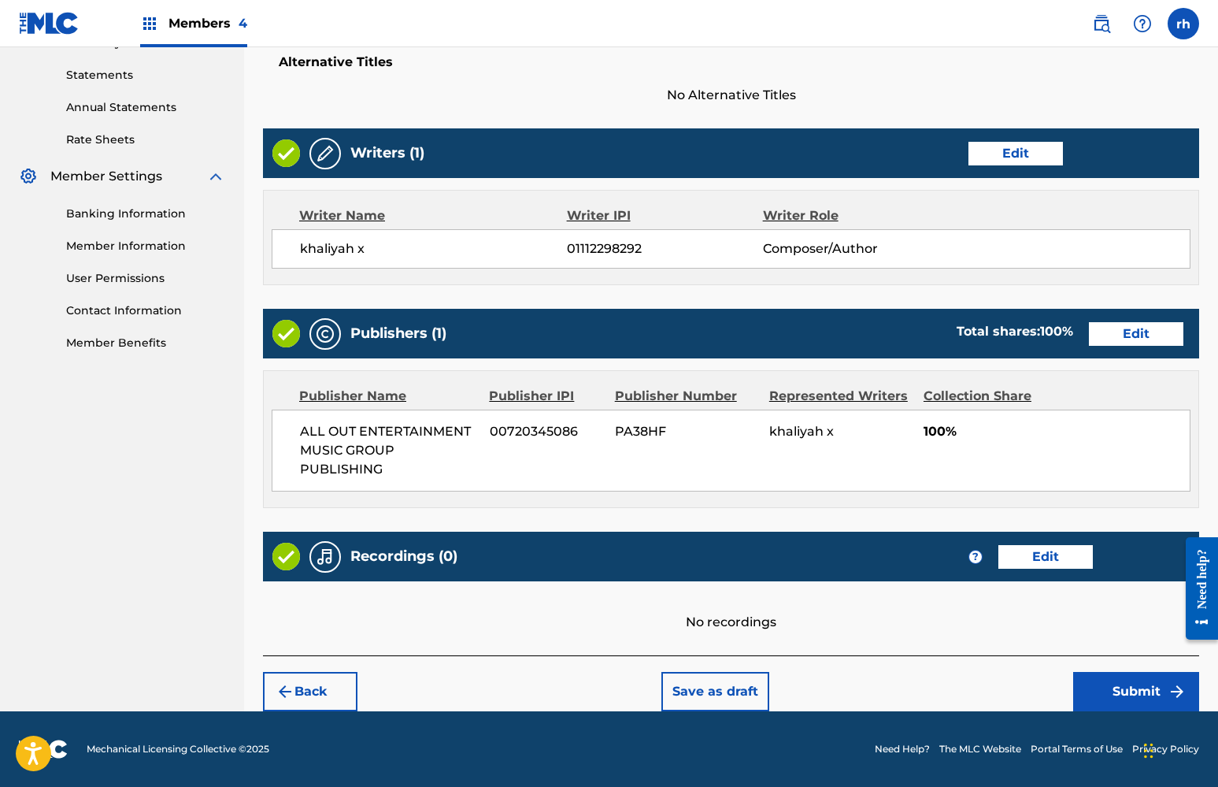
scroll to position [530, 0]
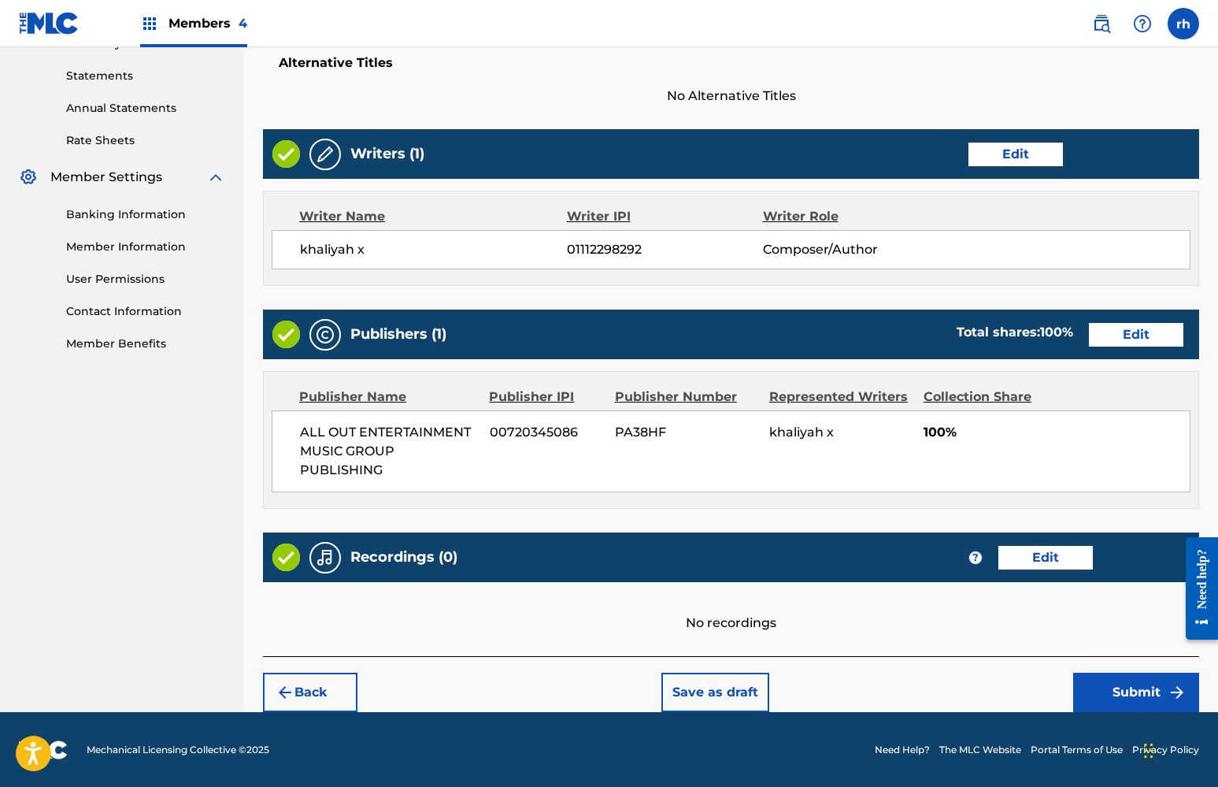
click at [1131, 689] on button "Submit" at bounding box center [1136, 691] width 126 height 39
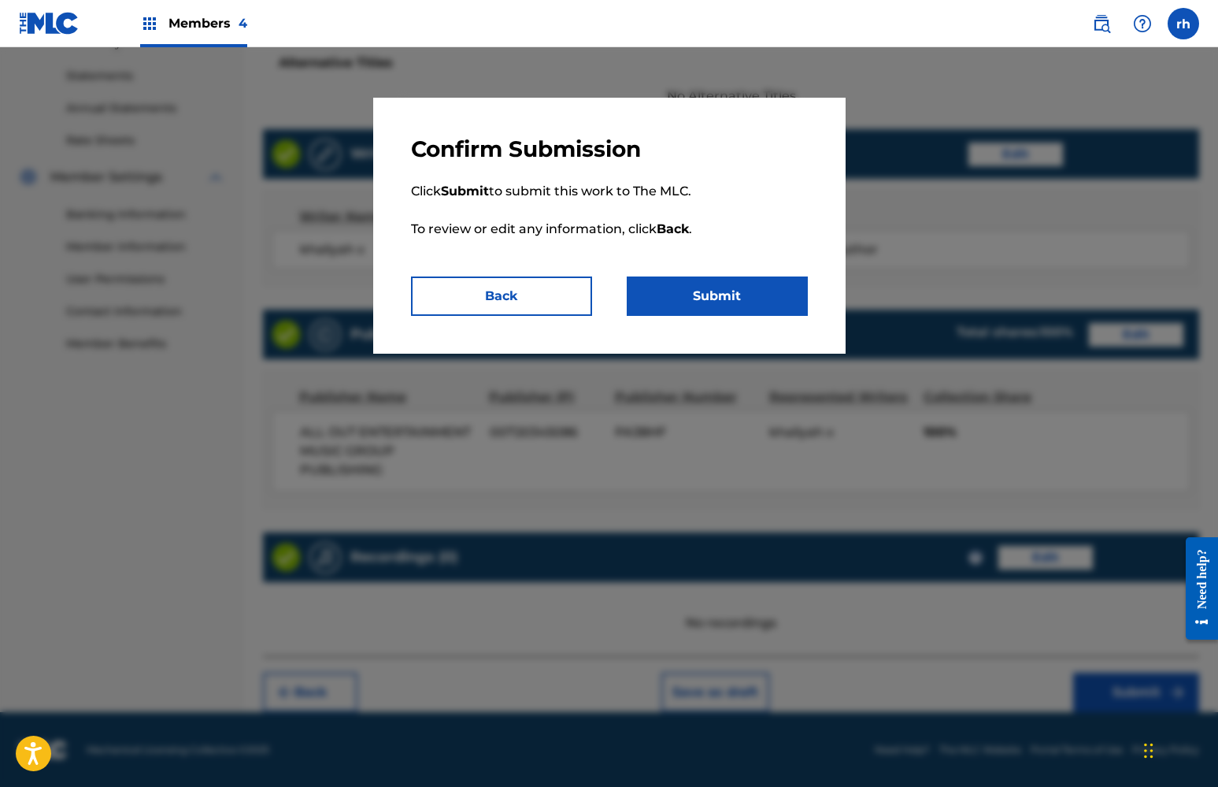
click at [737, 296] on button "Submit" at bounding box center [717, 295] width 181 height 39
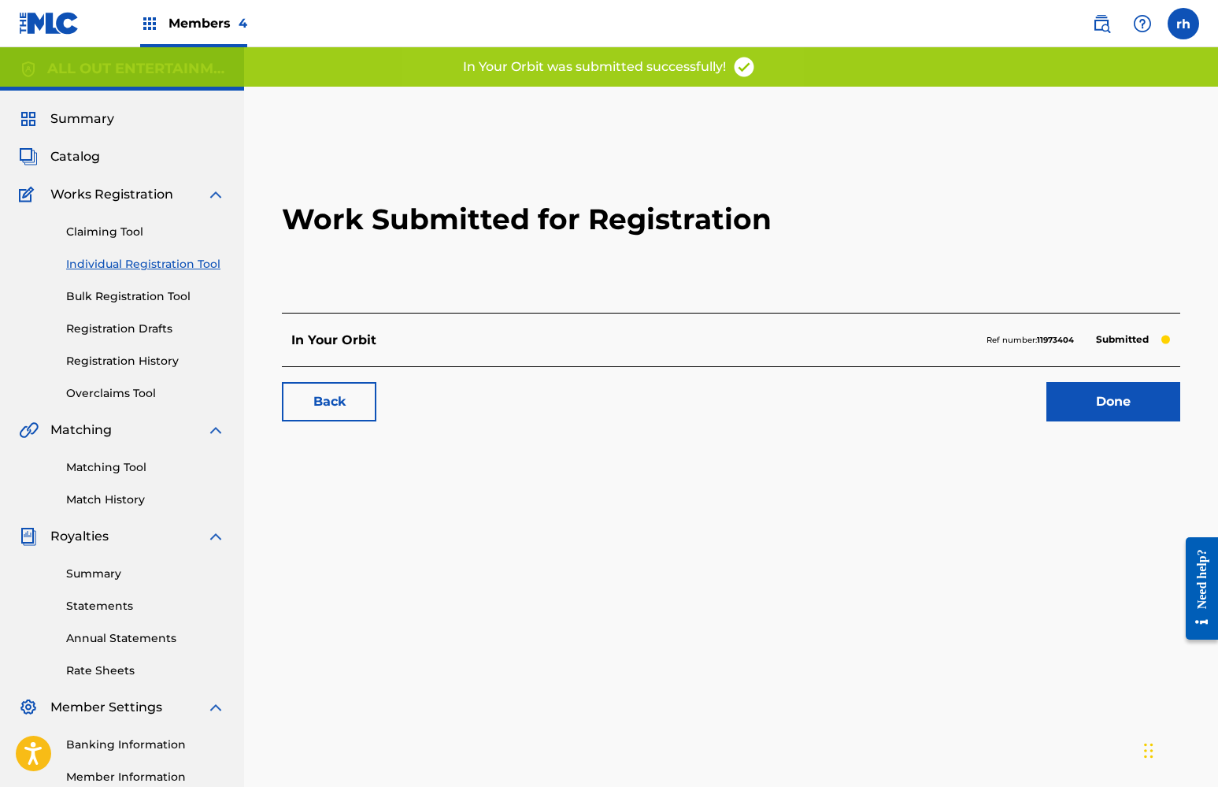
click at [1127, 401] on link "Done" at bounding box center [1113, 401] width 134 height 39
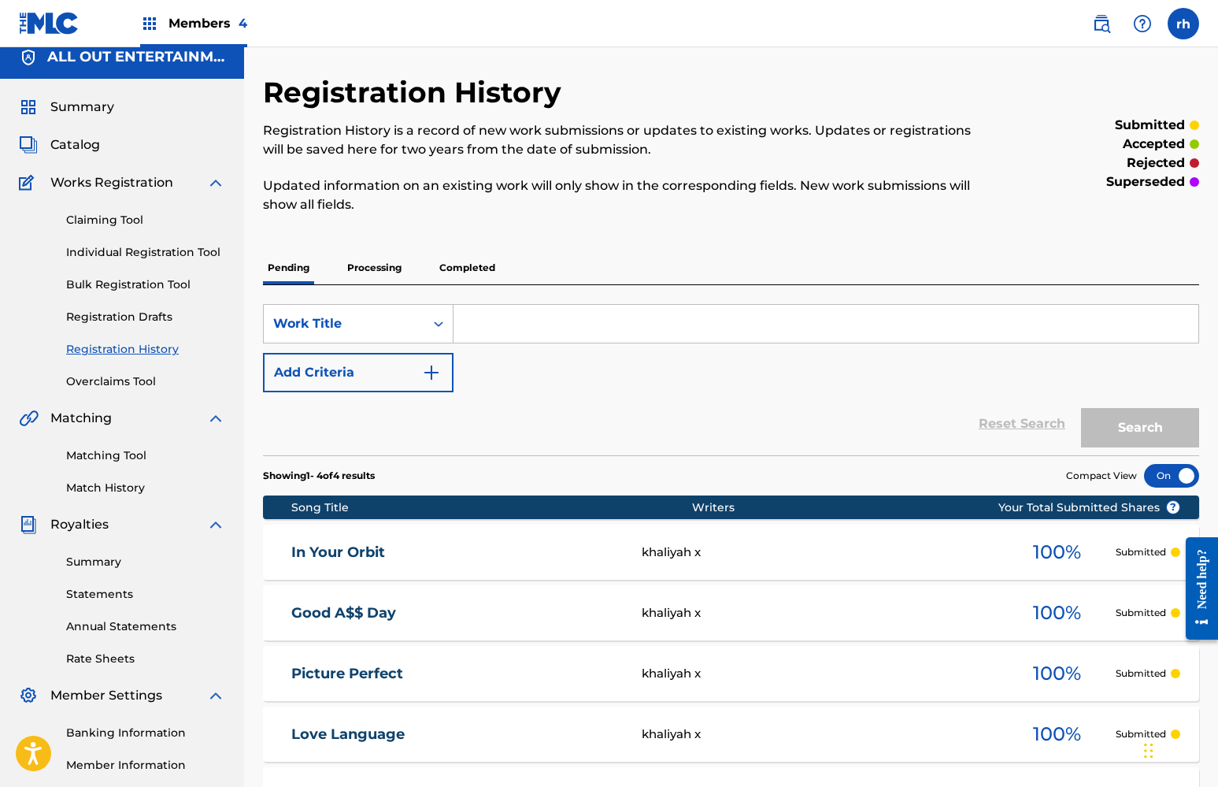
scroll to position [8, 0]
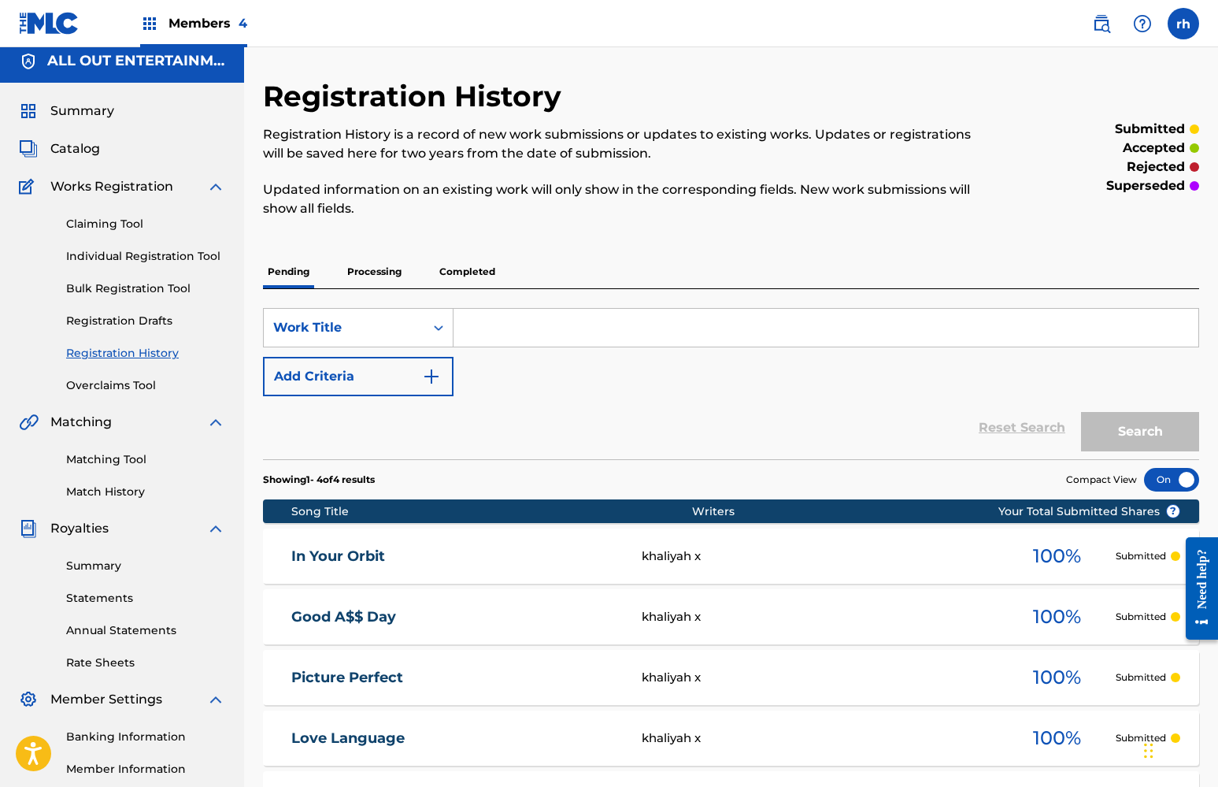
click at [86, 150] on span "Catalog" at bounding box center [75, 148] width 50 height 19
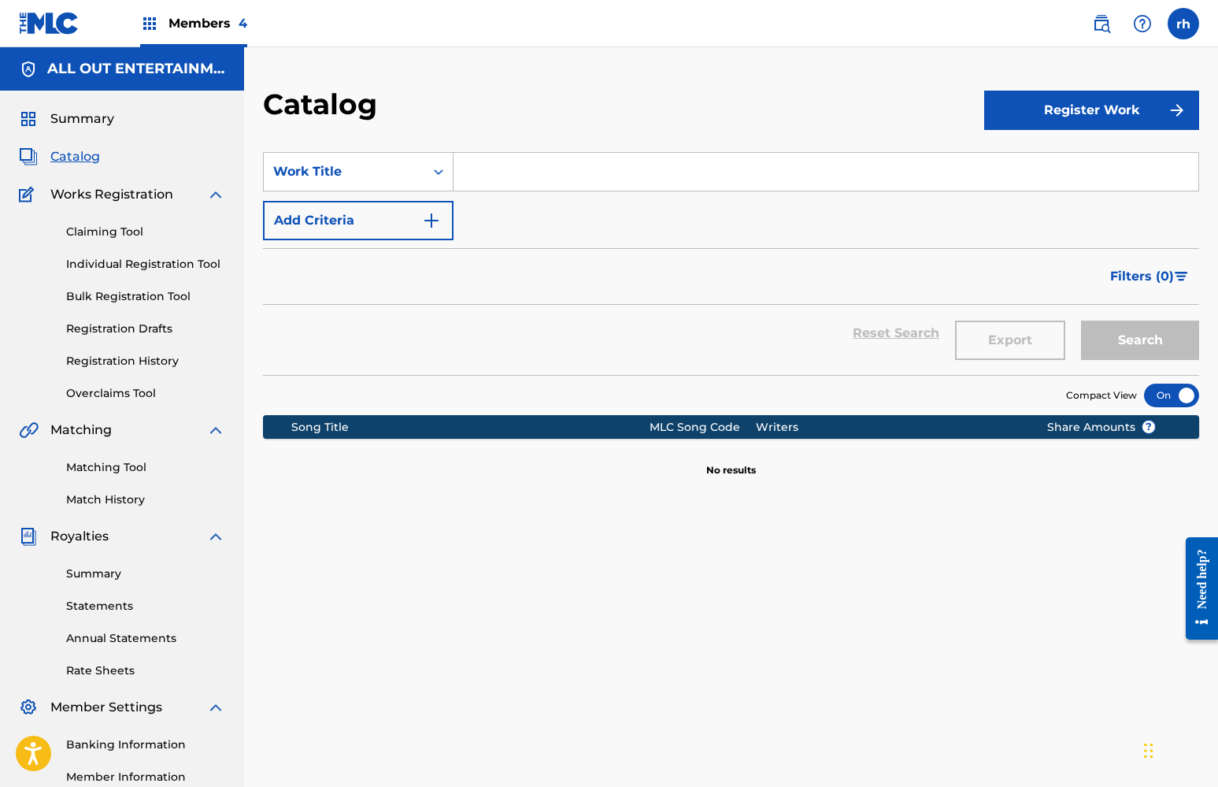
click at [1084, 114] on button "Register Work" at bounding box center [1091, 110] width 215 height 39
click at [1031, 170] on link "Individual" at bounding box center [1091, 162] width 215 height 38
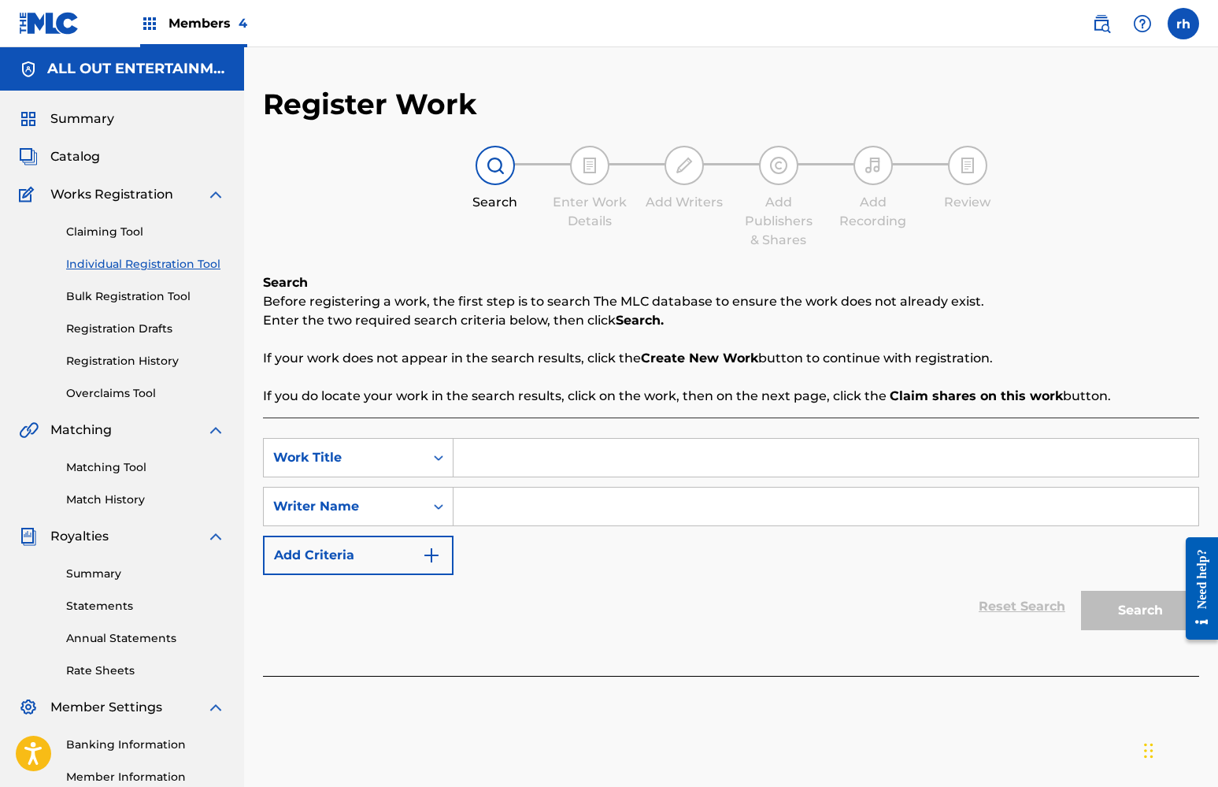
click at [513, 453] on input "Search Form" at bounding box center [825, 458] width 745 height 38
type input "impulse"
drag, startPoint x: 505, startPoint y: 485, endPoint x: 505, endPoint y: 509, distance: 23.6
click at [505, 509] on input "Search Form" at bounding box center [825, 506] width 745 height 38
type input "hh"
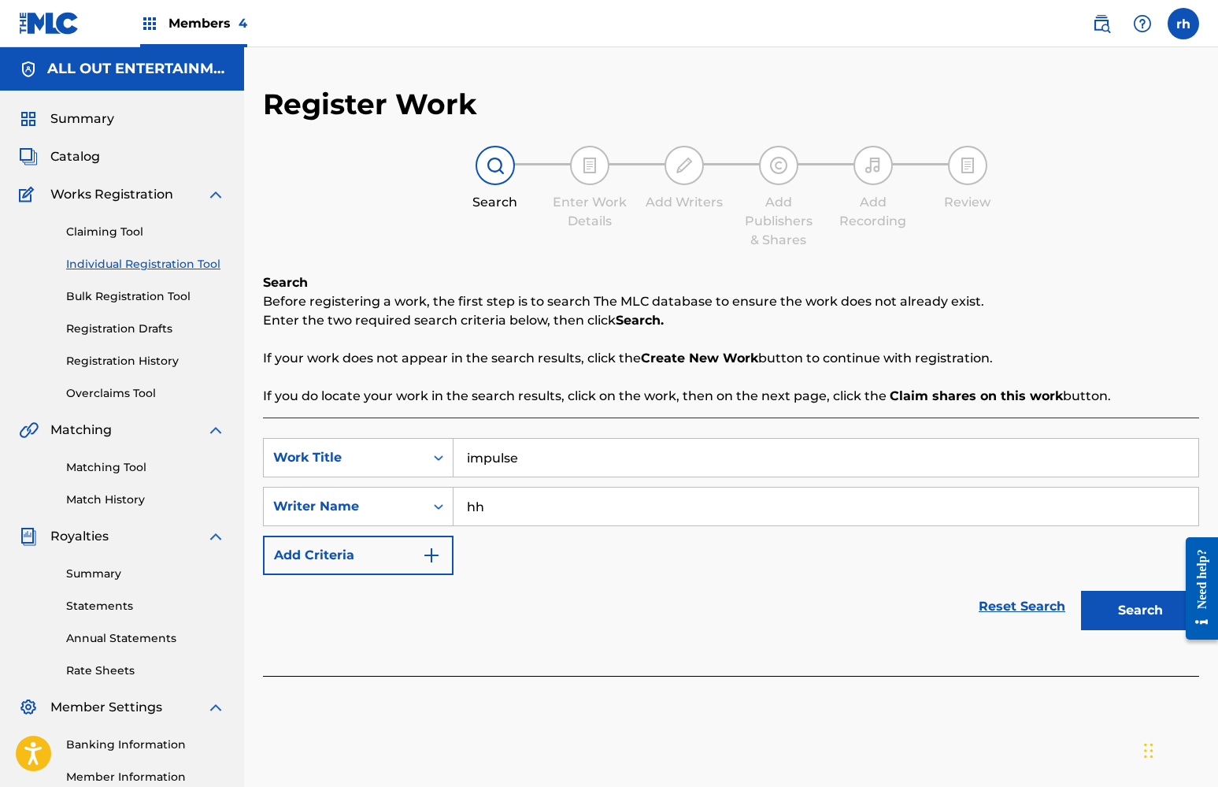
click at [1146, 611] on button "Search" at bounding box center [1140, 609] width 118 height 39
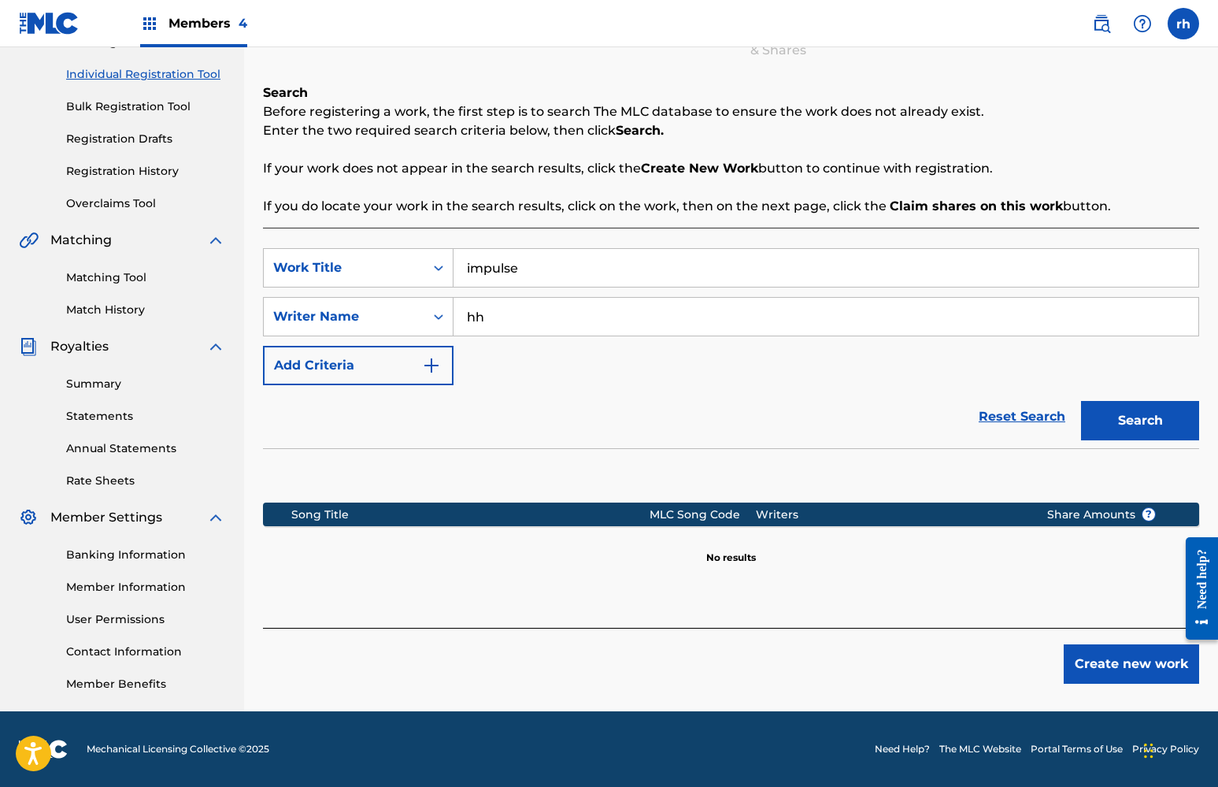
scroll to position [190, 0]
click at [1142, 667] on button "Create new work" at bounding box center [1131, 663] width 135 height 39
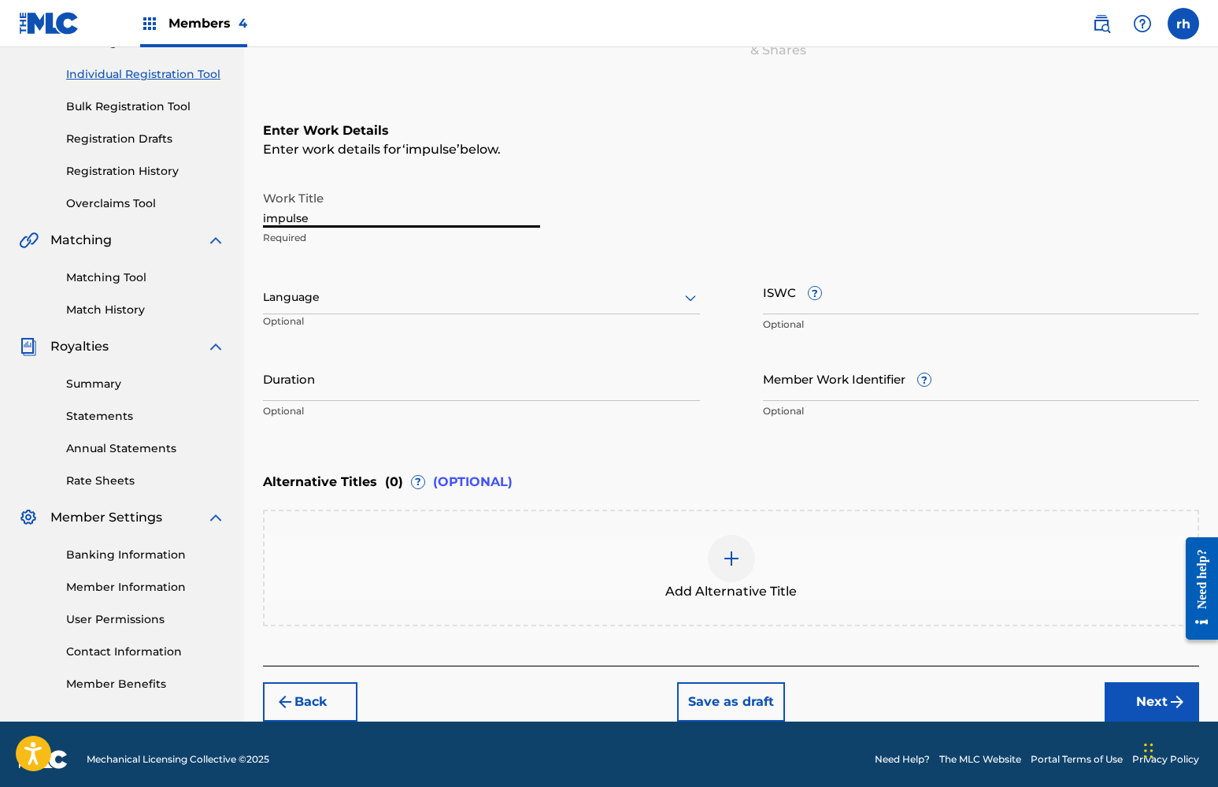
click at [329, 216] on input "impulse" at bounding box center [401, 205] width 277 height 45
type input "impulses"
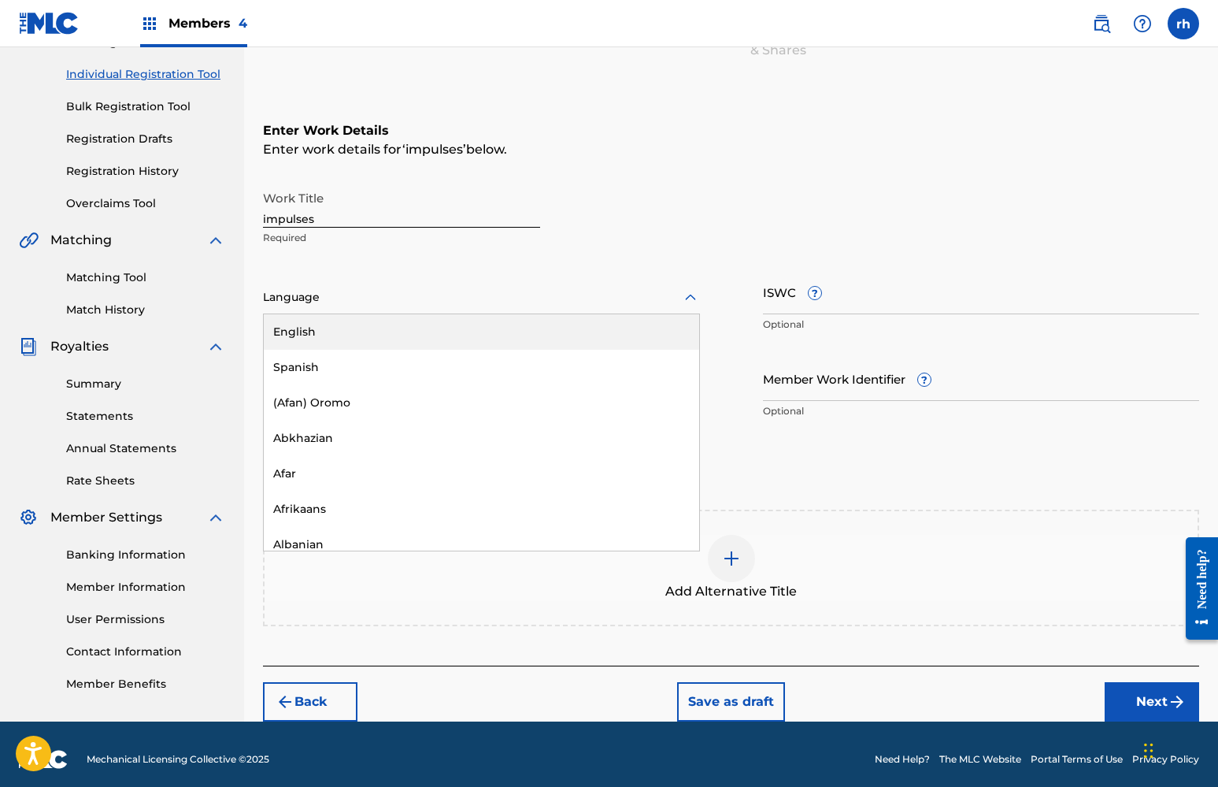
click at [398, 301] on div at bounding box center [481, 297] width 437 height 20
click at [397, 329] on div "English" at bounding box center [481, 331] width 435 height 35
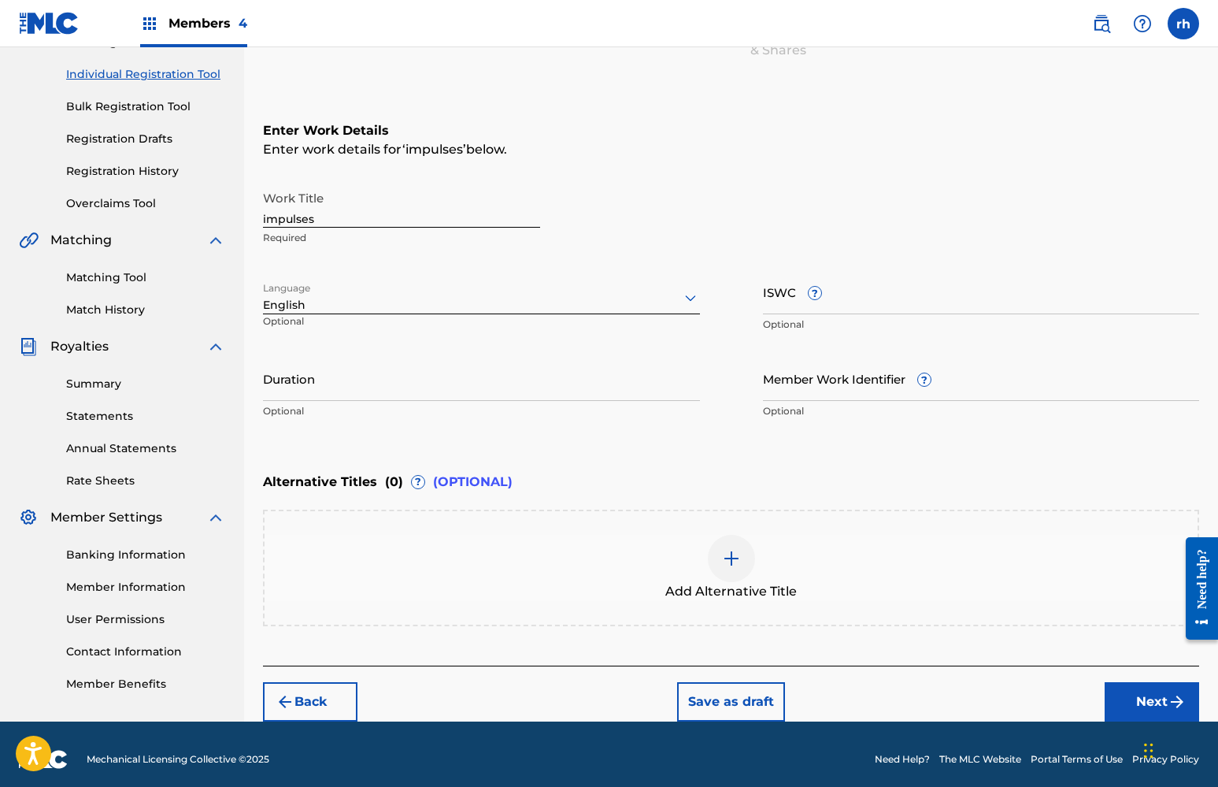
click at [1137, 696] on button "Next" at bounding box center [1152, 701] width 94 height 39
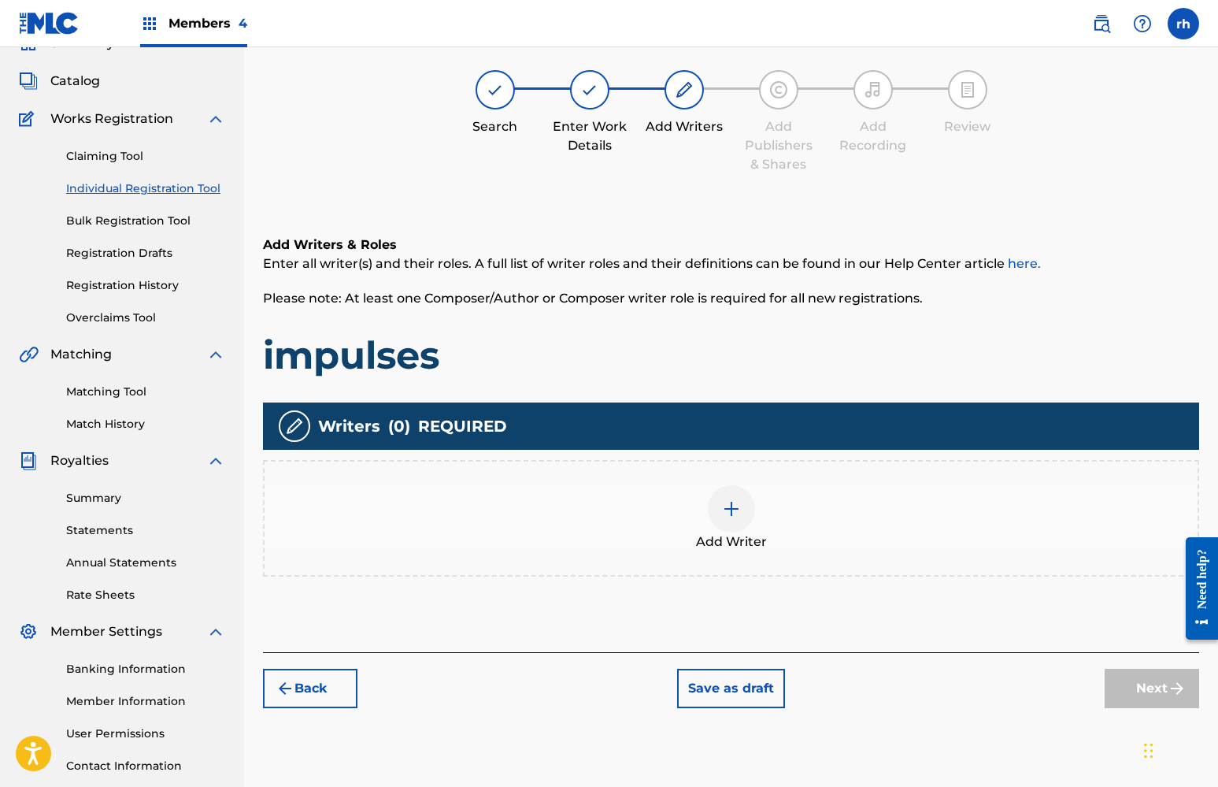
scroll to position [71, 0]
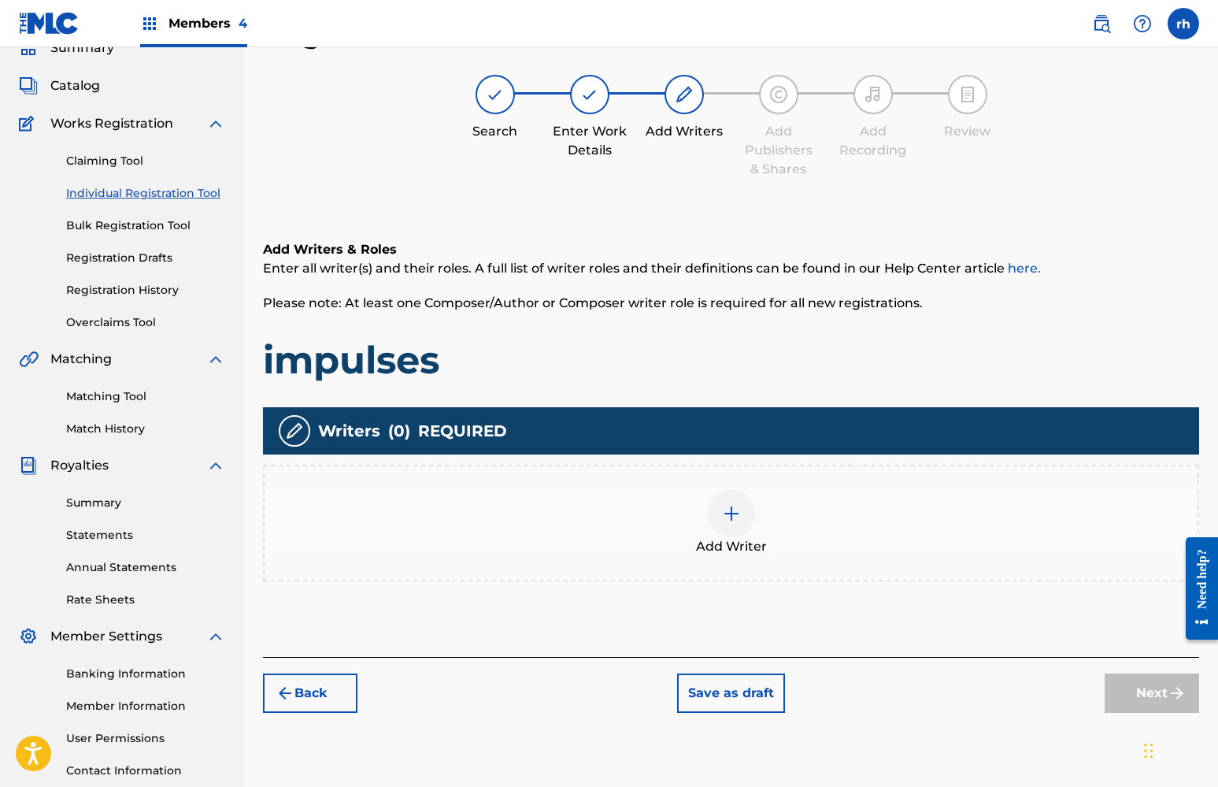
click at [733, 513] on img at bounding box center [731, 513] width 19 height 19
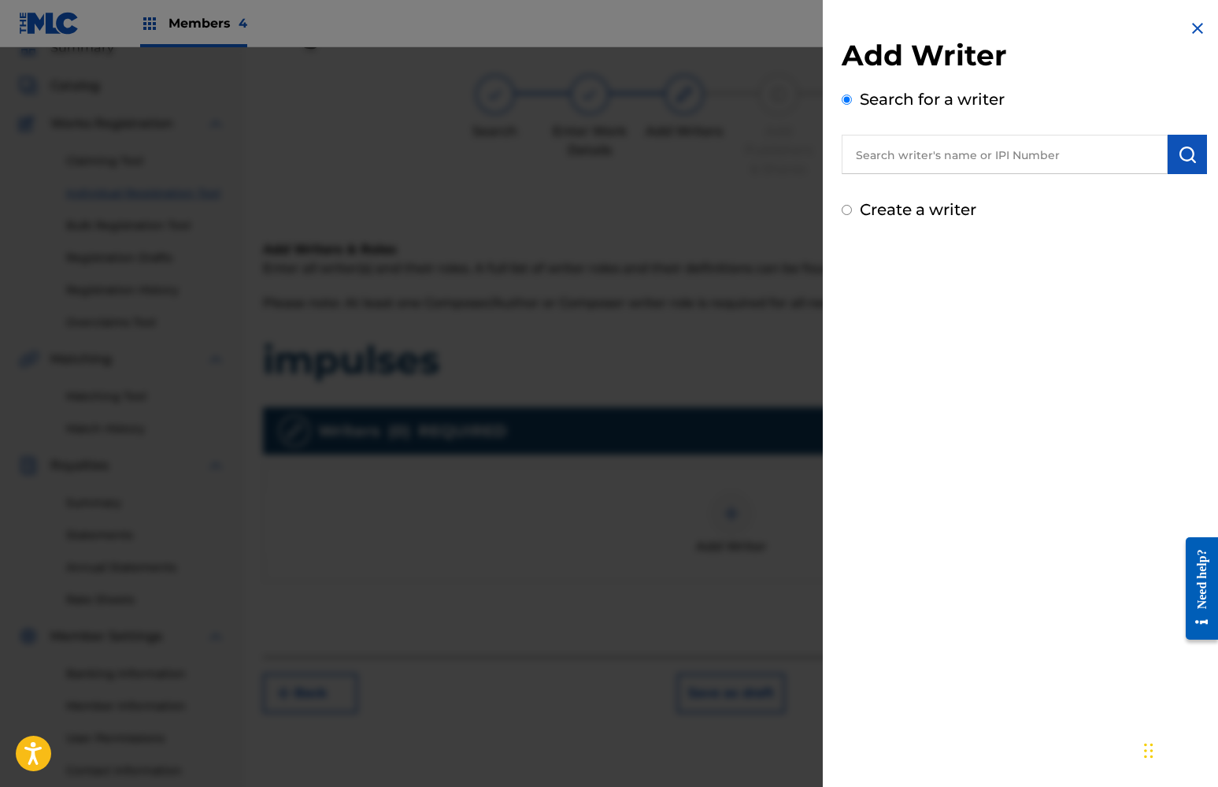
click at [842, 207] on input "Create a writer" at bounding box center [847, 210] width 10 height 10
radio input "false"
radio input "true"
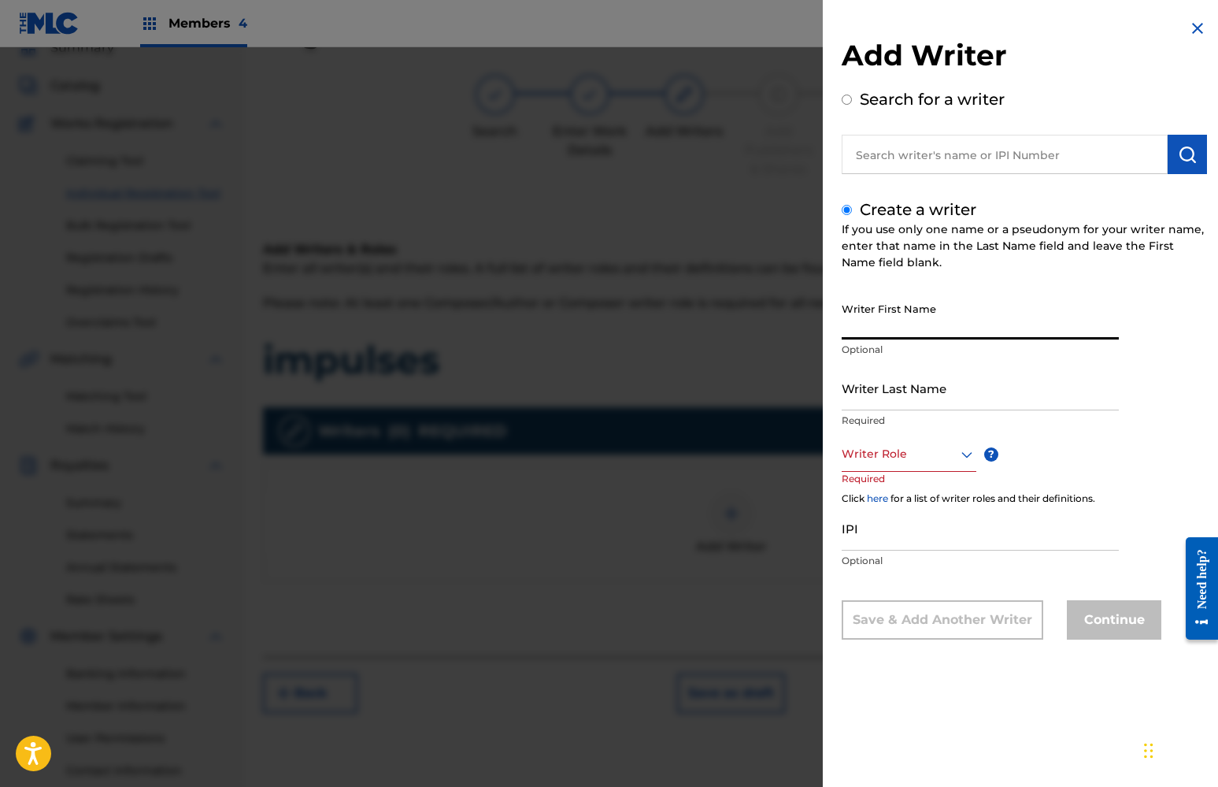
click at [901, 310] on input "Writer First Name" at bounding box center [980, 316] width 277 height 45
type input "khaliyah"
click at [997, 381] on input "Writer Last Name" at bounding box center [980, 387] width 277 height 45
type input "x"
click at [889, 467] on div "Writer Role" at bounding box center [909, 453] width 135 height 35
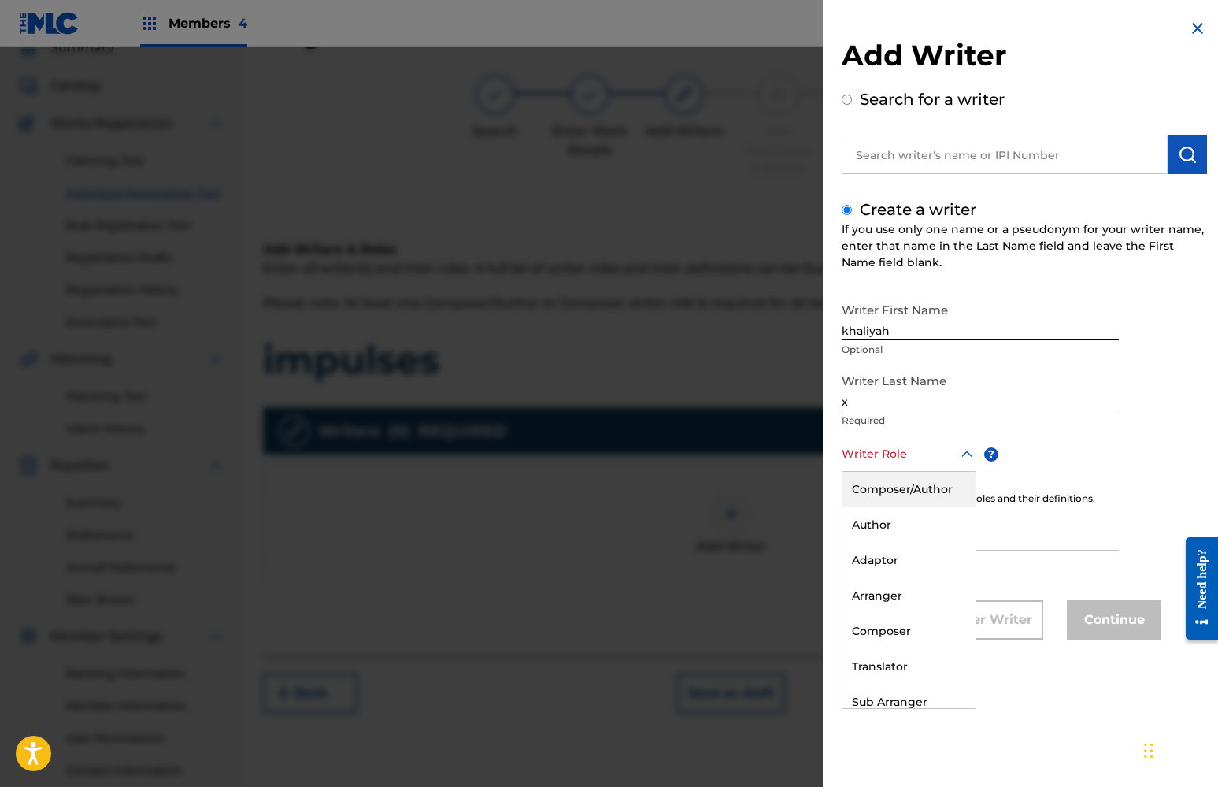
click at [893, 495] on div "Composer/Author" at bounding box center [908, 489] width 133 height 35
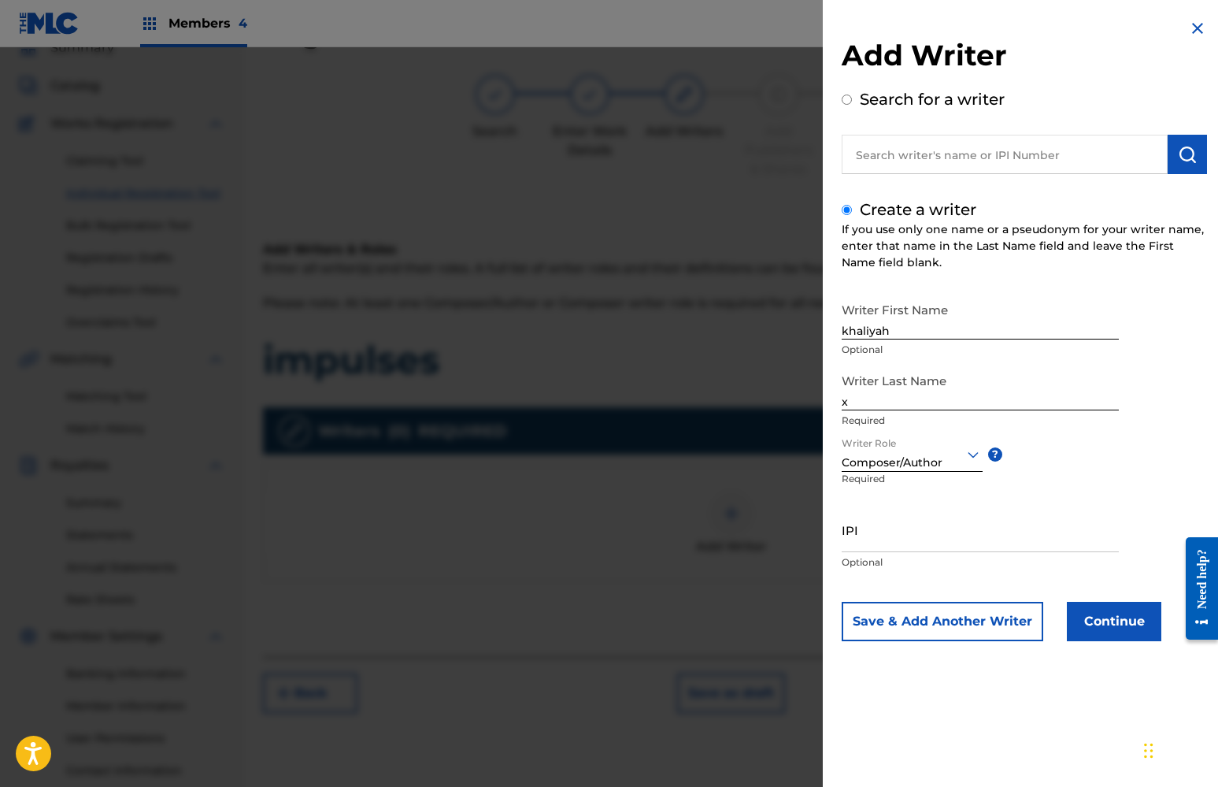
click at [885, 544] on input "IPI" at bounding box center [980, 529] width 277 height 45
paste input "01112298292"
type input "01112298292"
click at [1104, 627] on button "Continue" at bounding box center [1114, 621] width 94 height 39
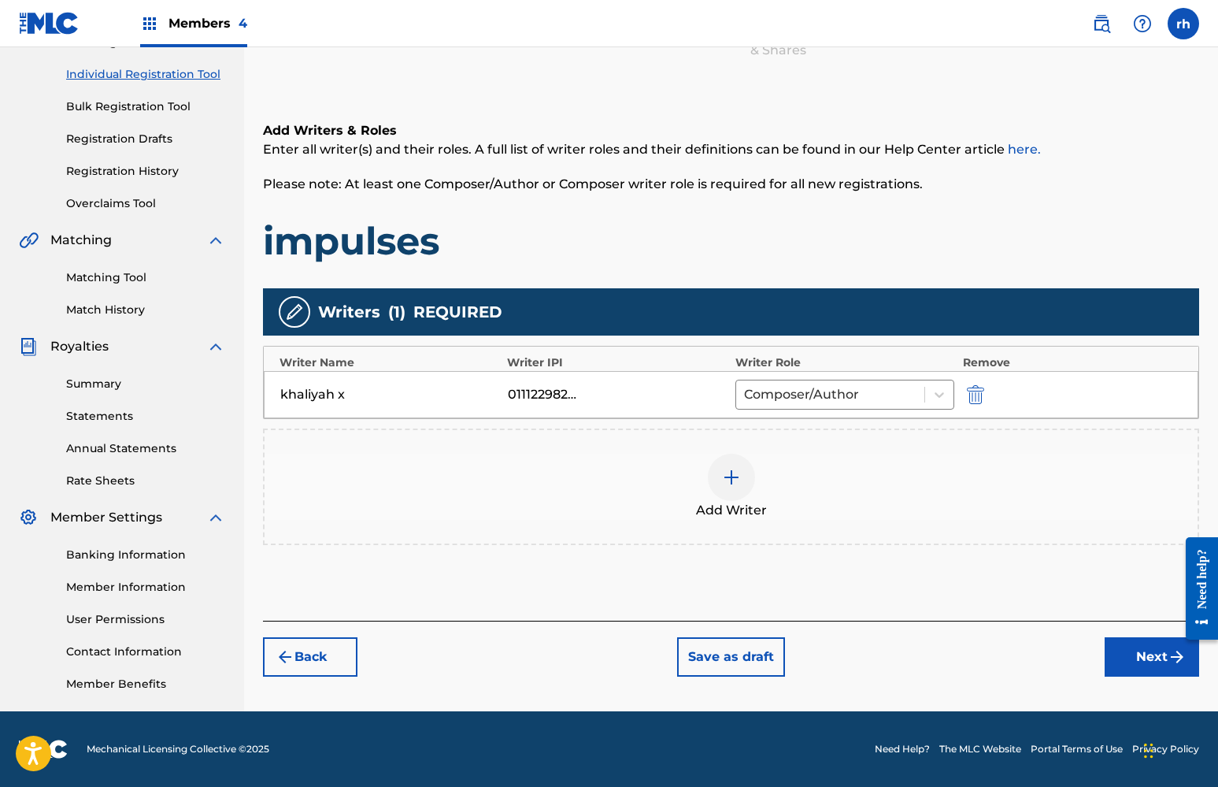
click at [1144, 659] on button "Next" at bounding box center [1152, 656] width 94 height 39
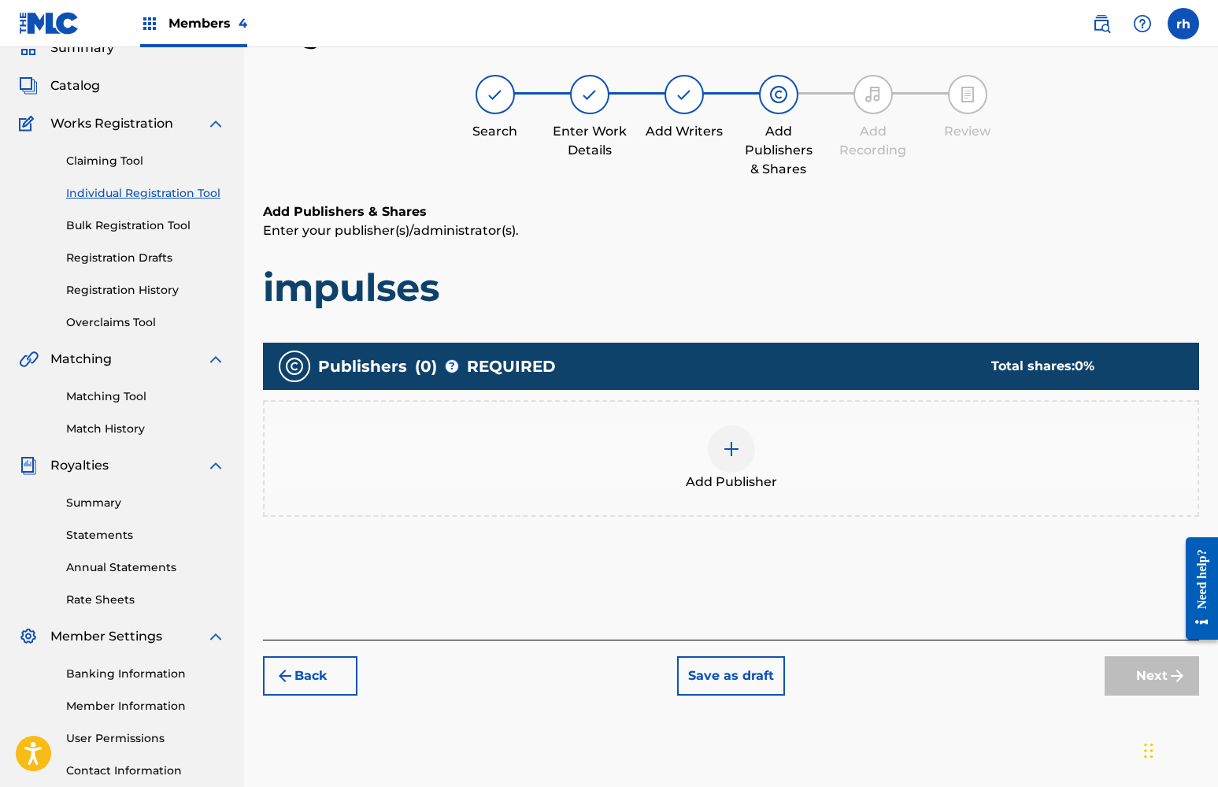
click at [718, 453] on div at bounding box center [731, 448] width 47 height 47
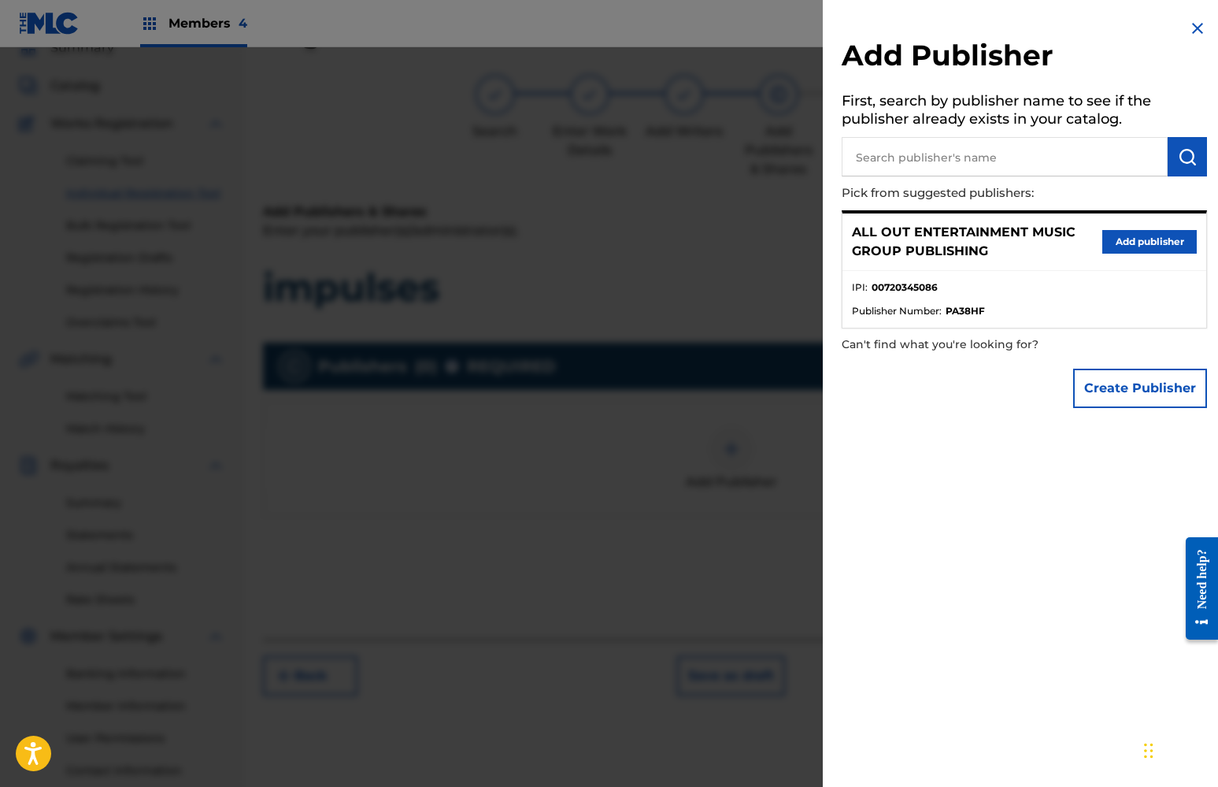
click at [1120, 239] on button "Add publisher" at bounding box center [1149, 242] width 94 height 24
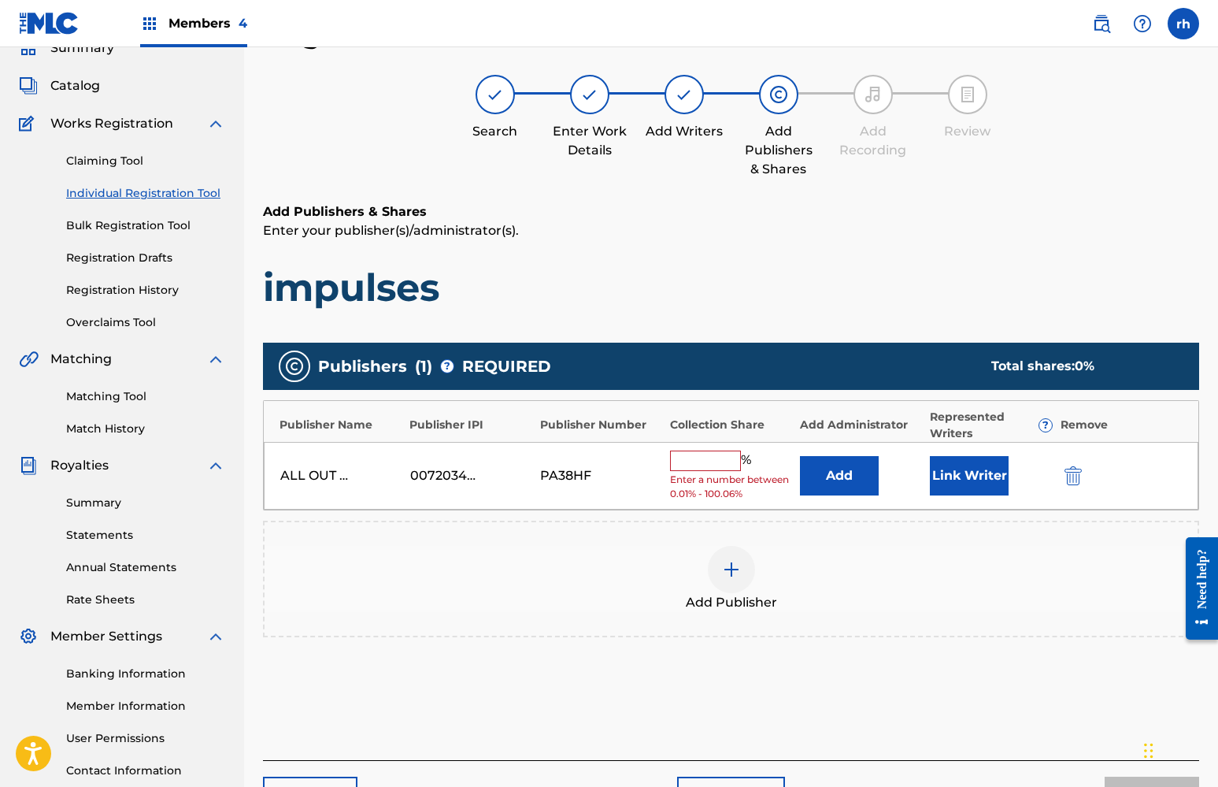
click at [720, 456] on input "text" at bounding box center [705, 460] width 71 height 20
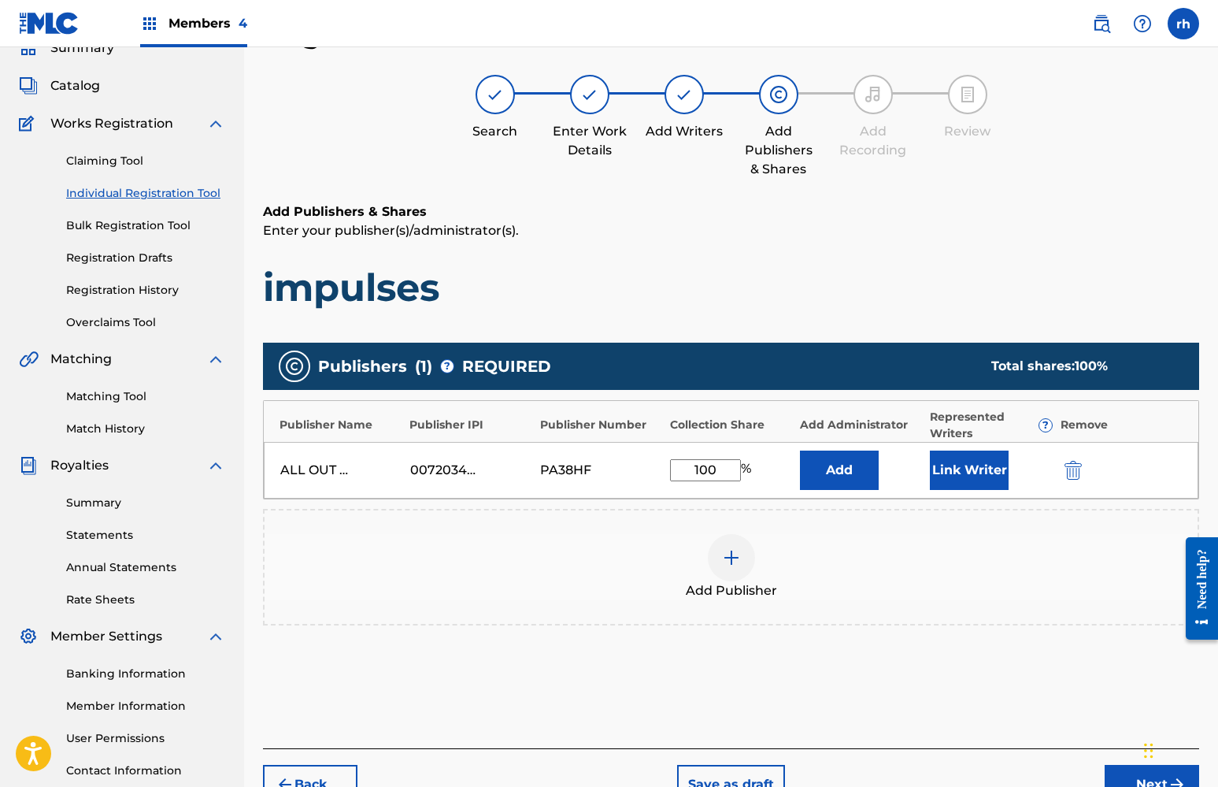
type input "100"
click at [976, 476] on button "Link Writer" at bounding box center [969, 469] width 79 height 39
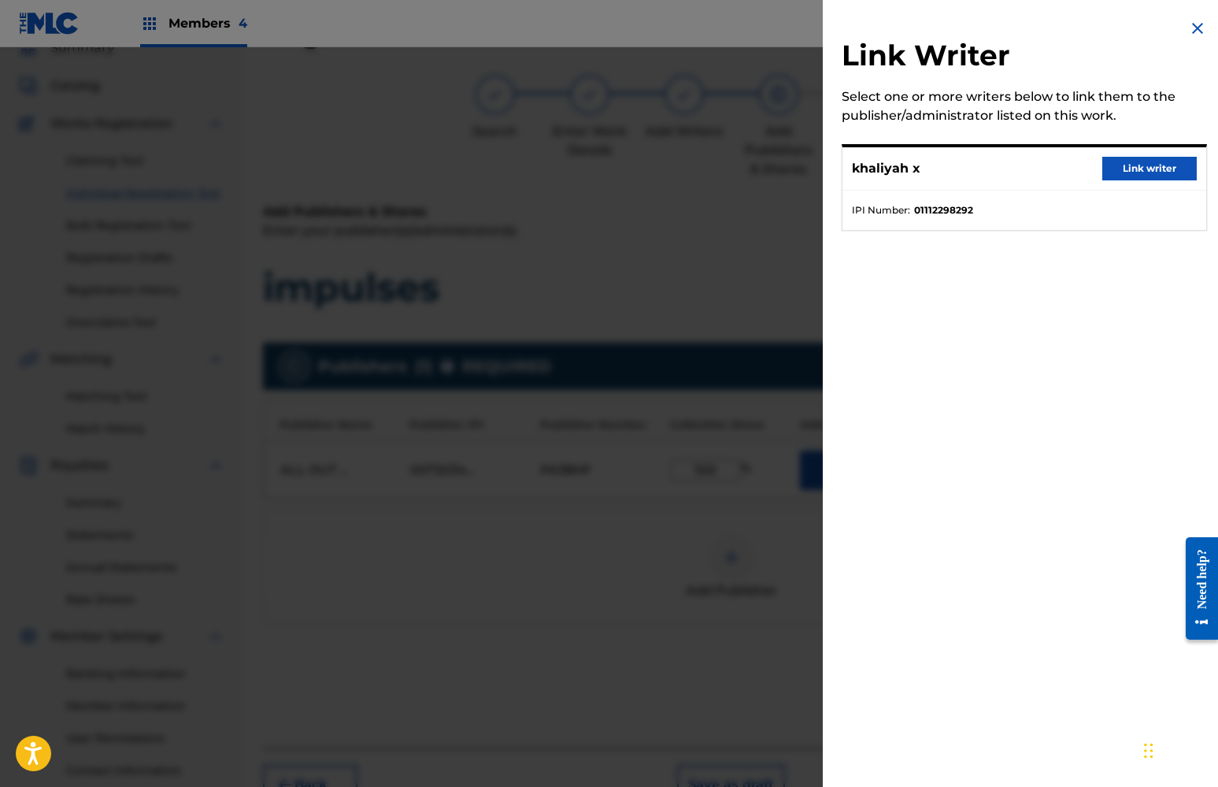
click at [1131, 169] on button "Link writer" at bounding box center [1149, 169] width 94 height 24
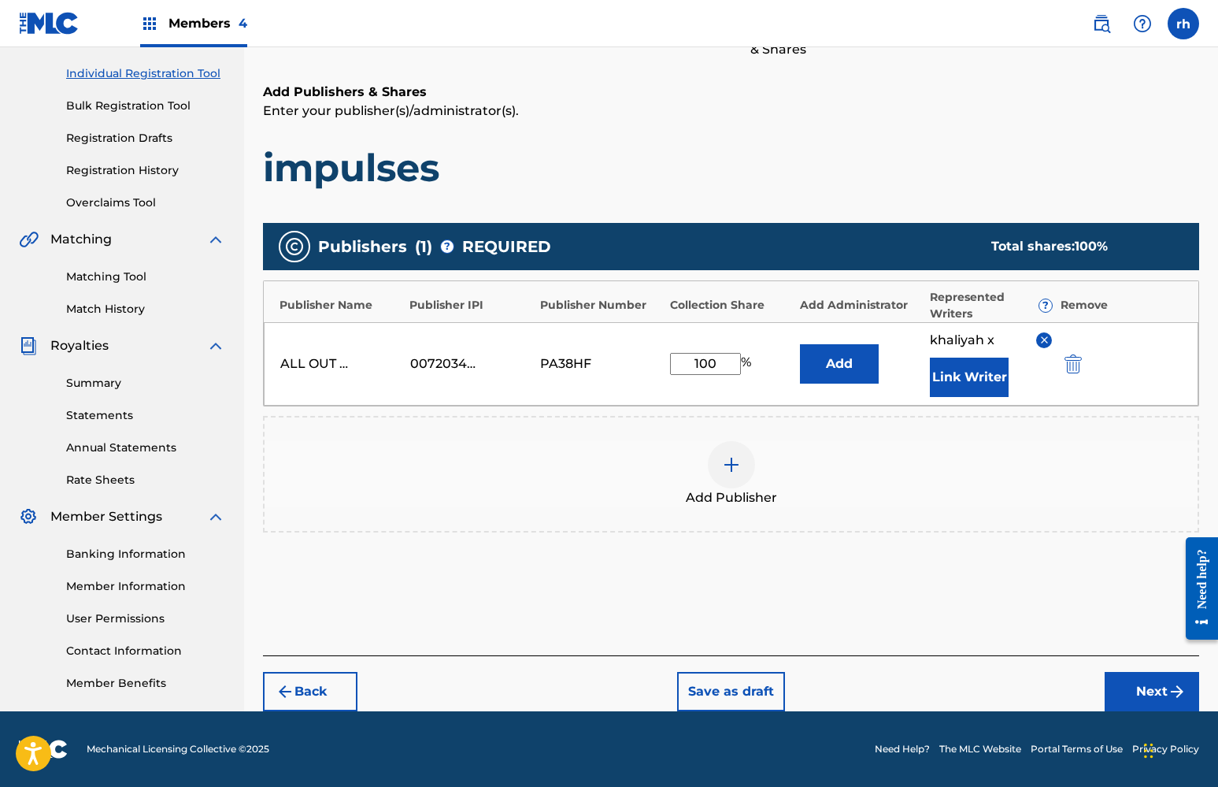
scroll to position [191, 0]
click at [1135, 681] on button "Next" at bounding box center [1152, 691] width 94 height 39
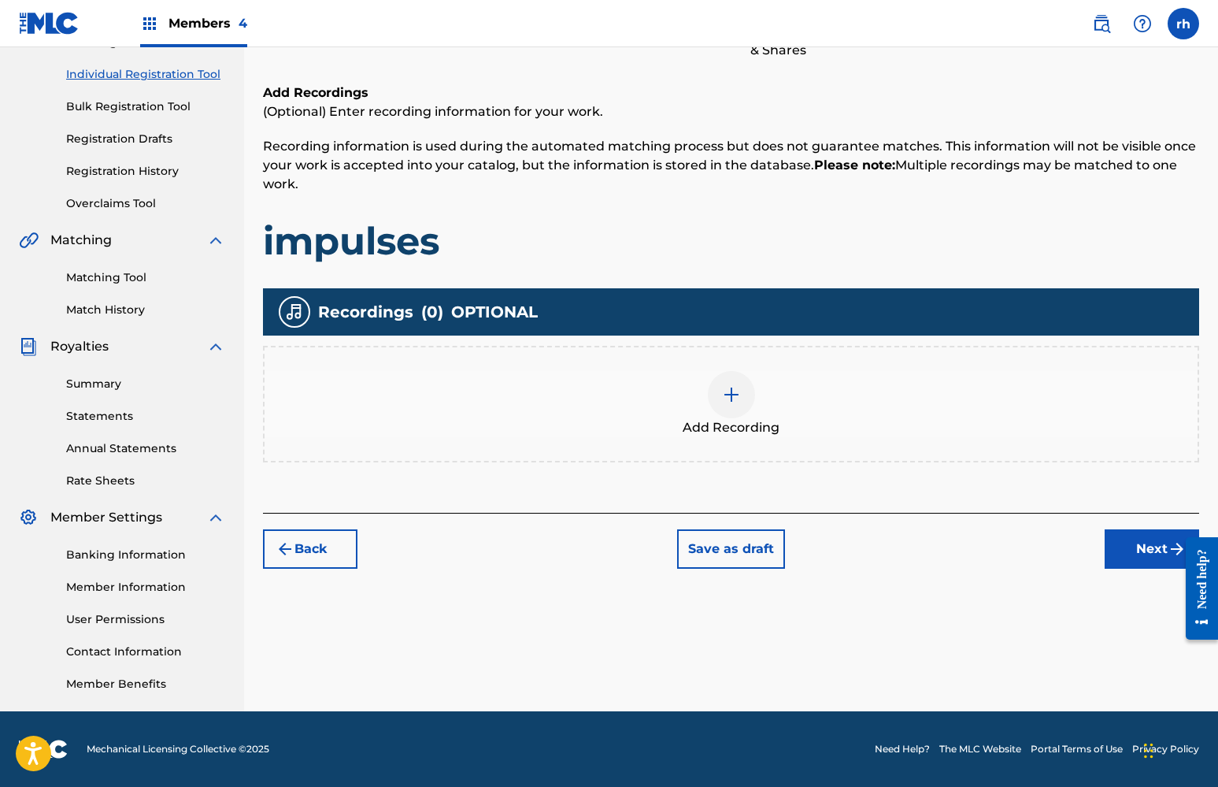
scroll to position [190, 0]
click at [1142, 551] on button "Next" at bounding box center [1152, 548] width 94 height 39
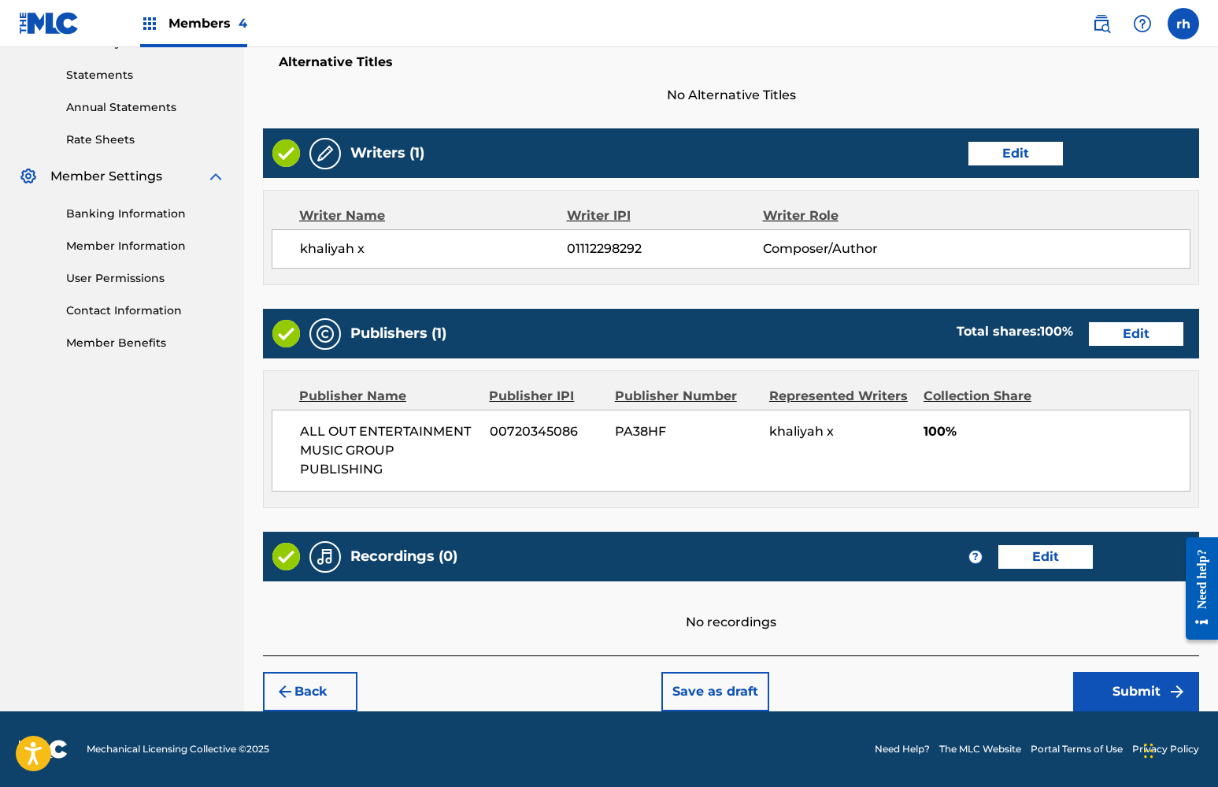
scroll to position [530, 0]
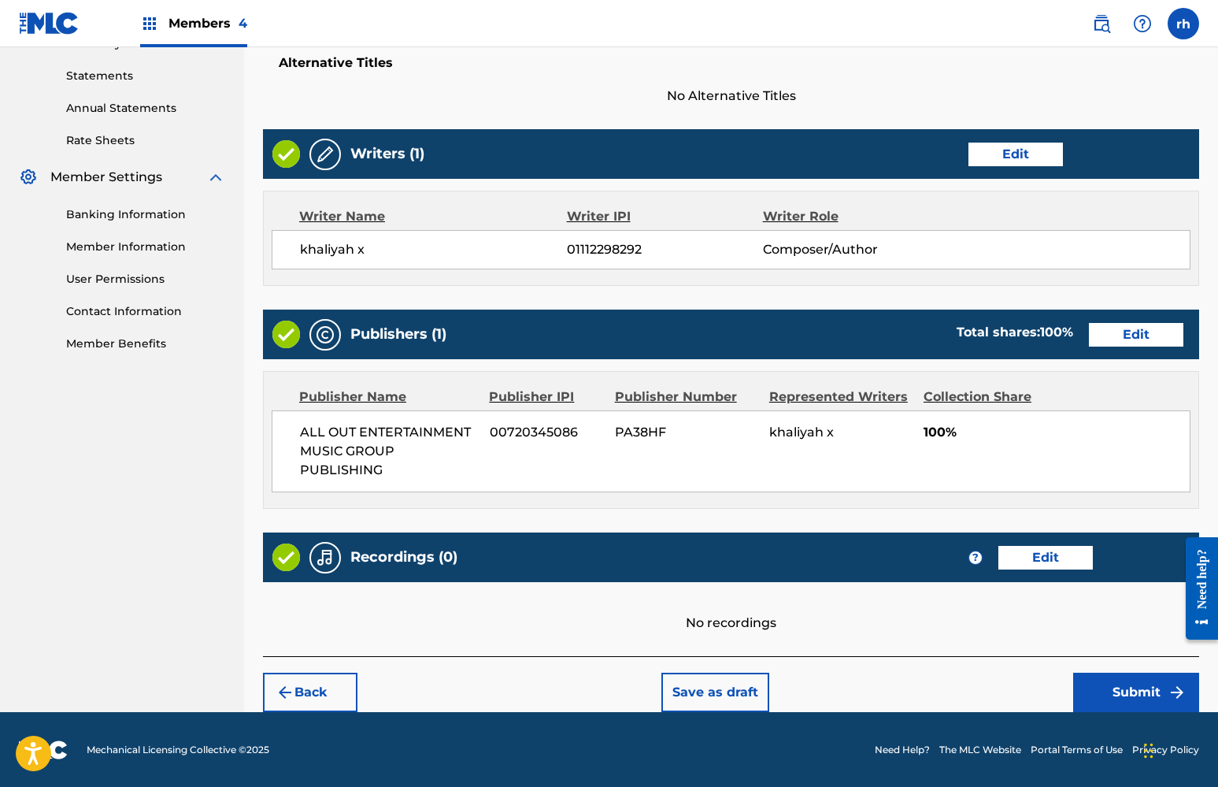
click at [1124, 696] on button "Submit" at bounding box center [1136, 691] width 126 height 39
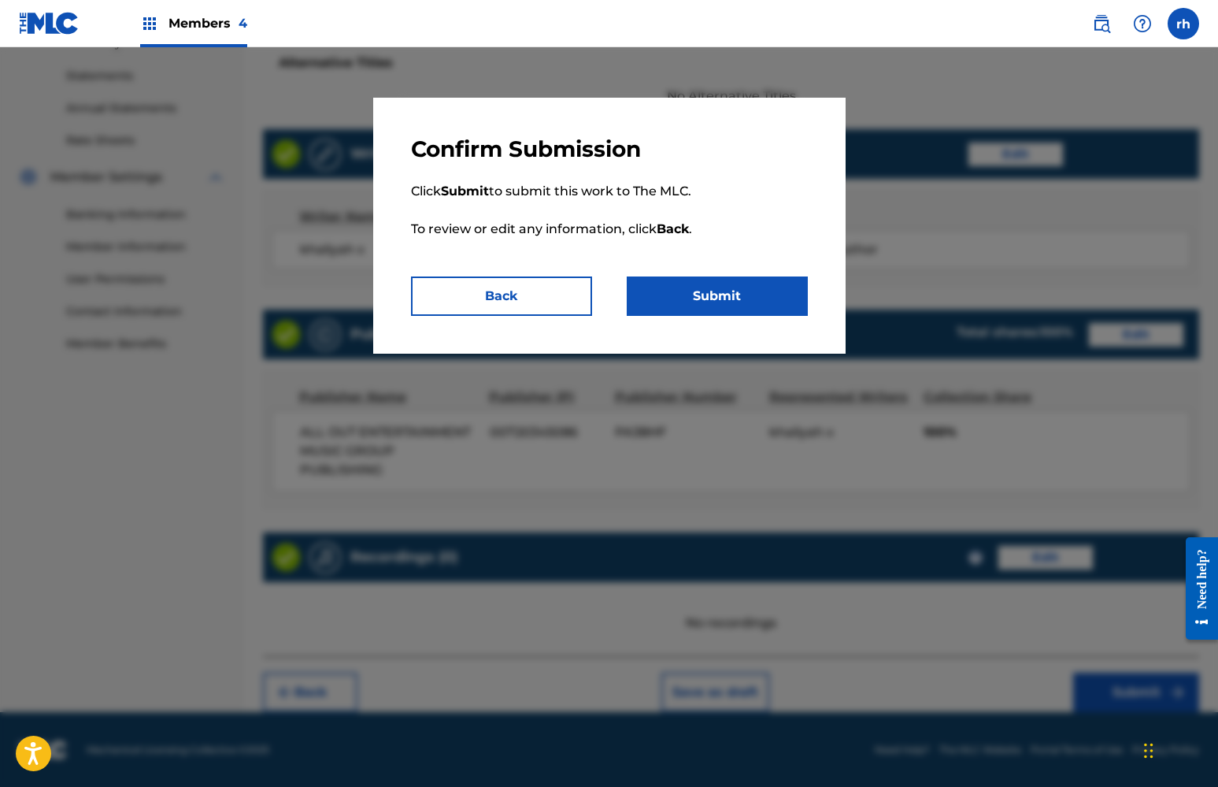
click at [721, 302] on button "Submit" at bounding box center [717, 295] width 181 height 39
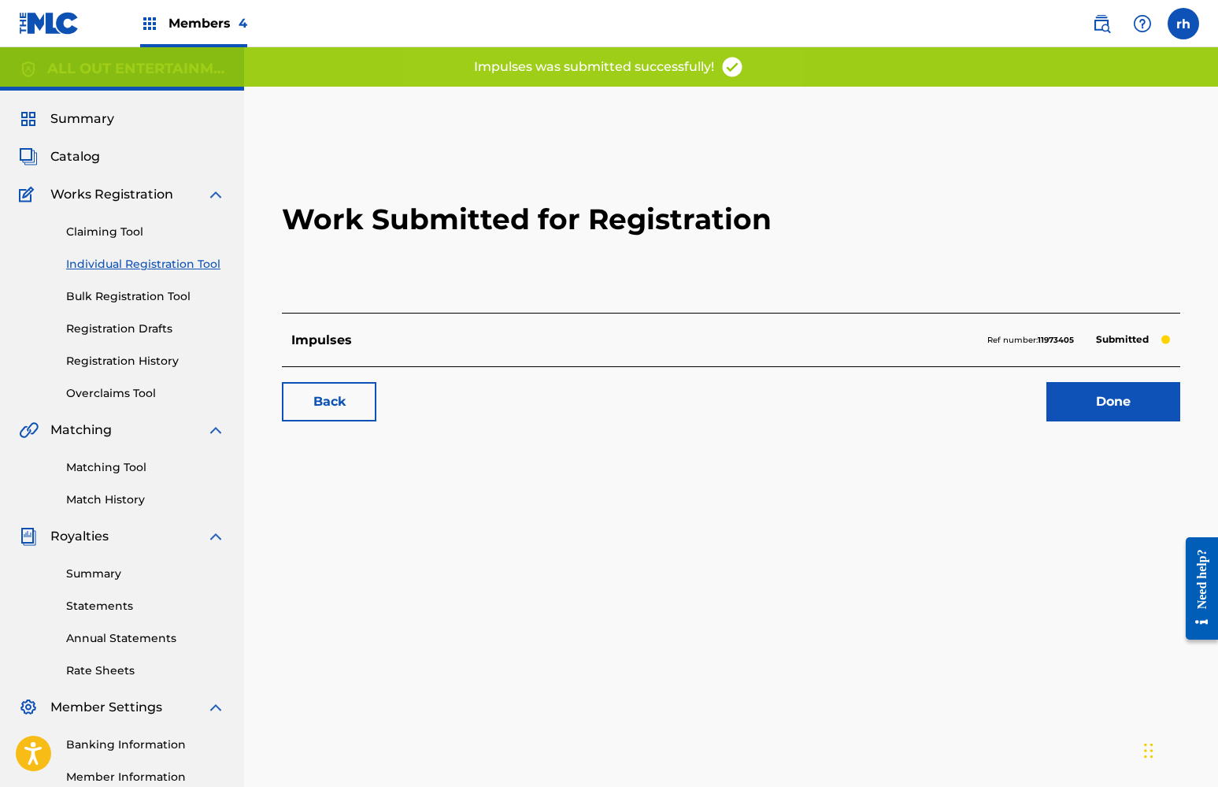
click at [1116, 394] on link "Done" at bounding box center [1113, 401] width 134 height 39
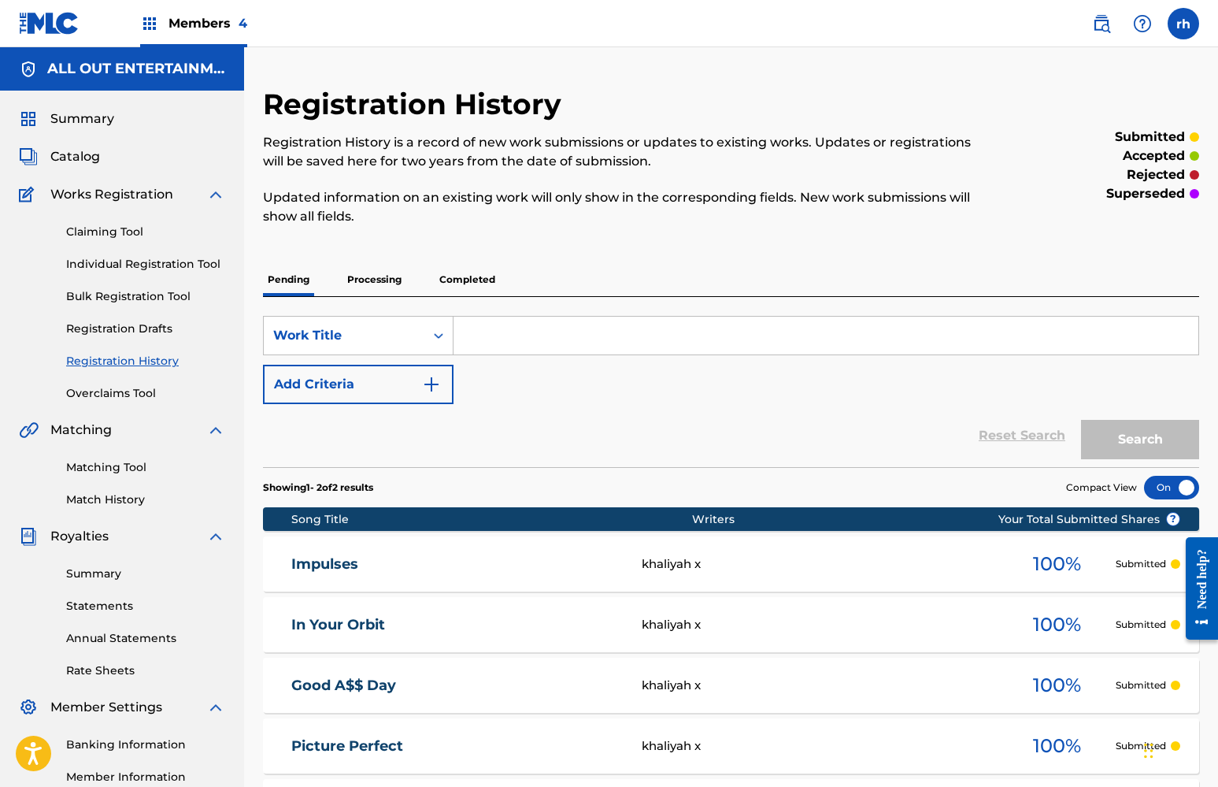
click at [83, 156] on span "Catalog" at bounding box center [75, 156] width 50 height 19
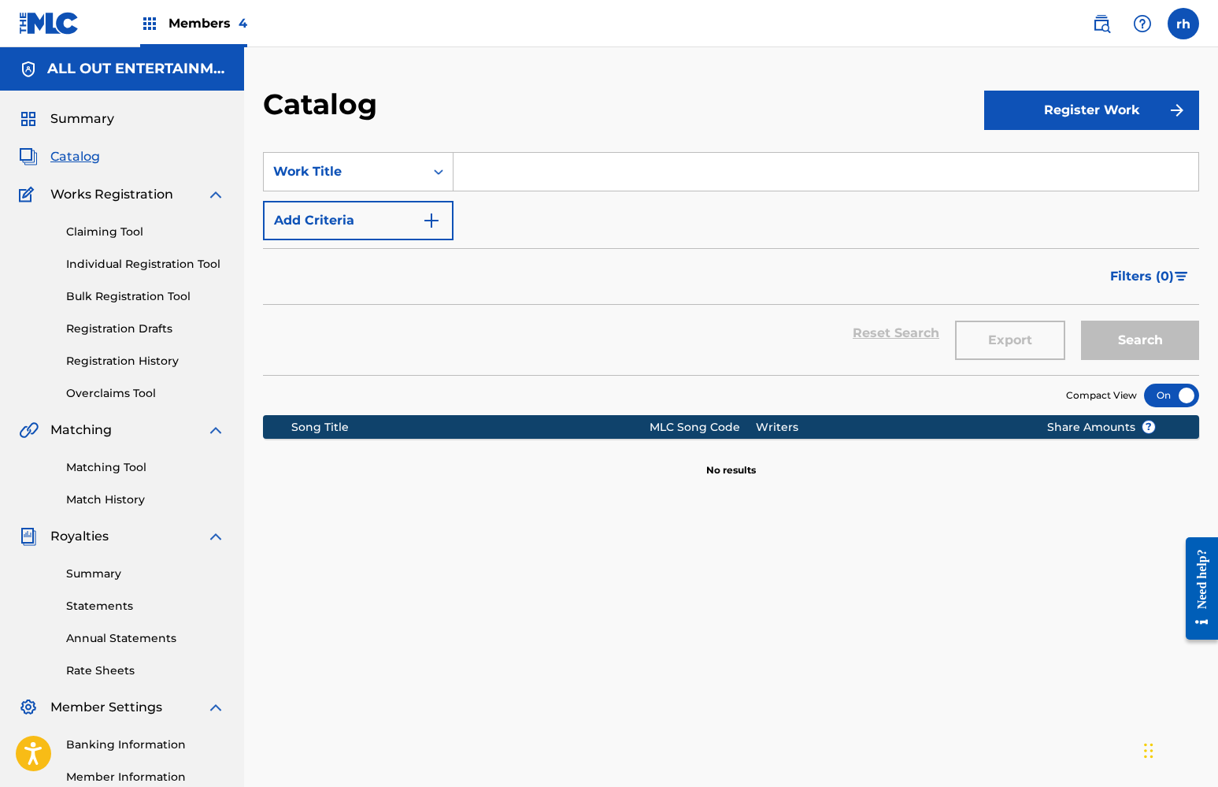
click at [1068, 109] on button "Register Work" at bounding box center [1091, 110] width 215 height 39
click at [1047, 165] on link "Individual" at bounding box center [1091, 162] width 215 height 38
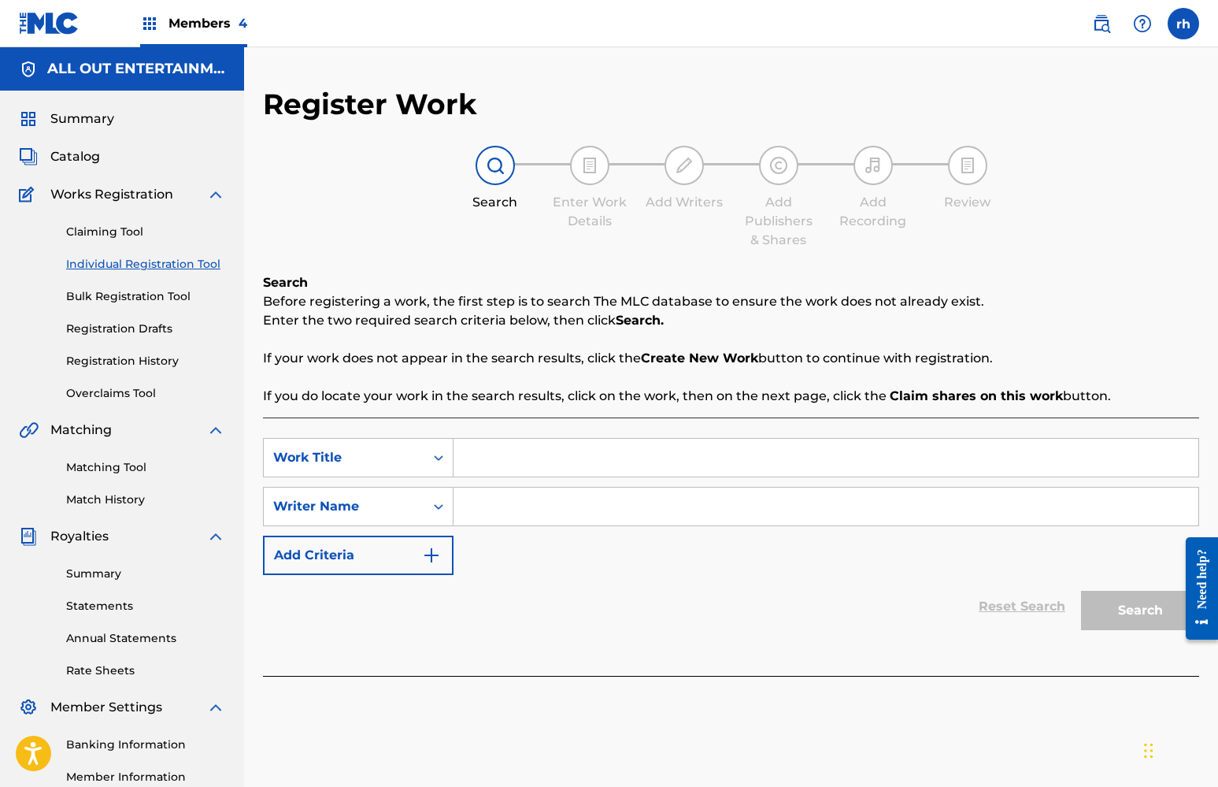
click at [524, 452] on input "Search Form" at bounding box center [825, 458] width 745 height 38
type input "ss"
click at [536, 507] on input "Search Form" at bounding box center [825, 506] width 745 height 38
type input "ss"
click at [1138, 615] on button "Search" at bounding box center [1140, 609] width 118 height 39
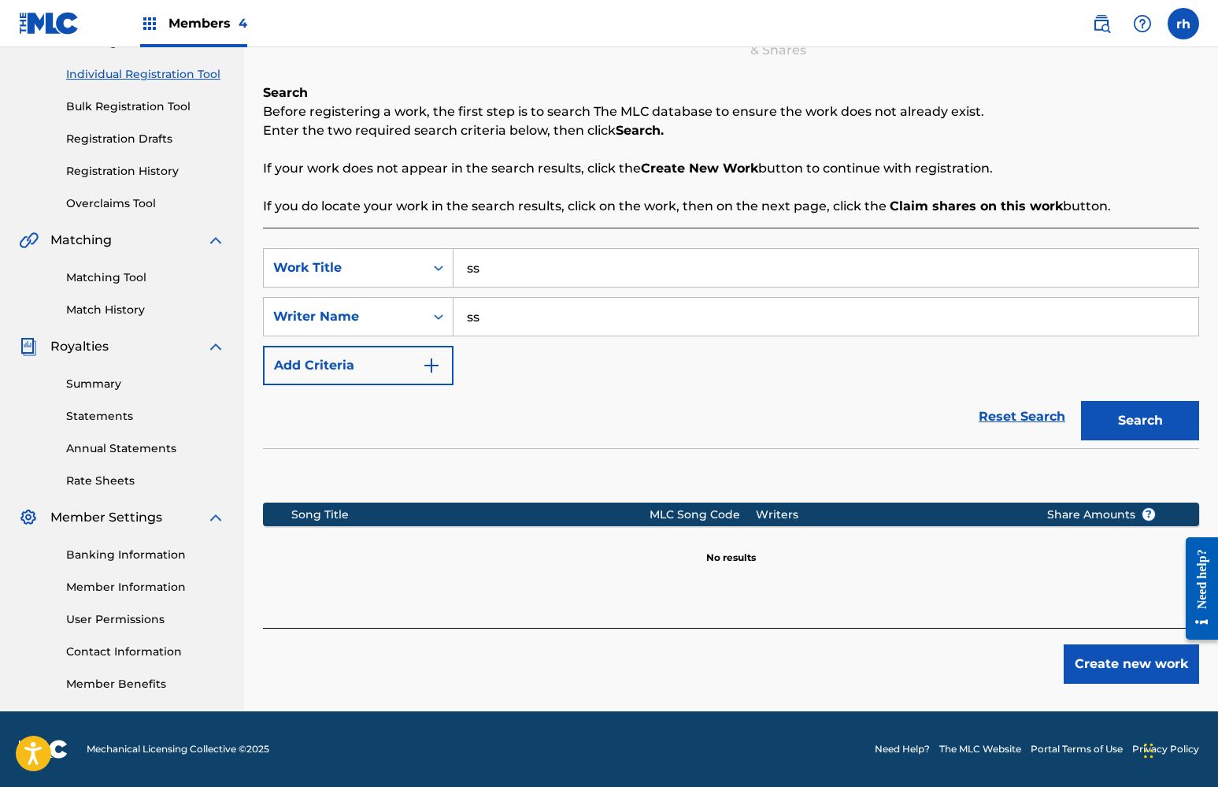
scroll to position [190, 0]
click at [1116, 661] on button "Create new work" at bounding box center [1131, 663] width 135 height 39
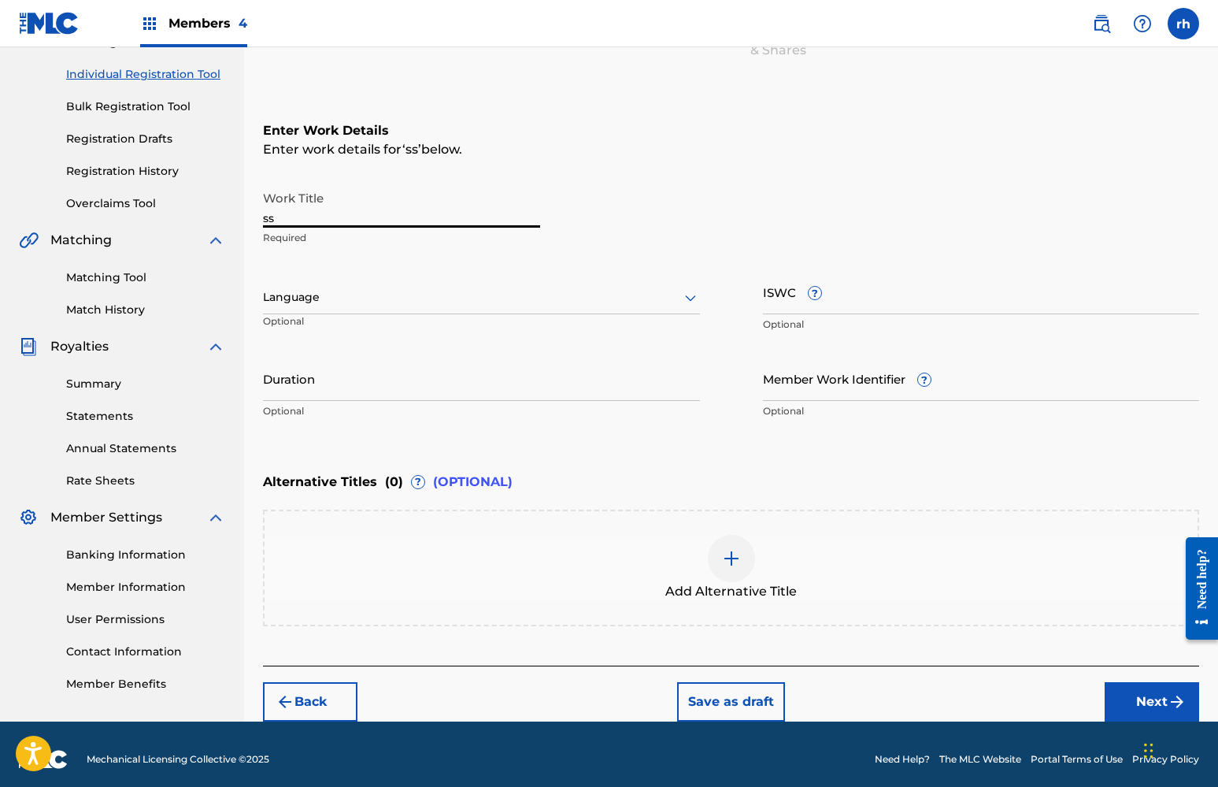
drag, startPoint x: 285, startPoint y: 222, endPoint x: 191, endPoint y: 212, distance: 94.2
click at [194, 213] on main "ALL OUT ENTERTAINMENT MUSIC GROUP PUBLISHING Summary Catalog Works Registration…" at bounding box center [609, 289] width 1218 height 864
type input "healing"
click at [1146, 698] on button "Next" at bounding box center [1152, 701] width 94 height 39
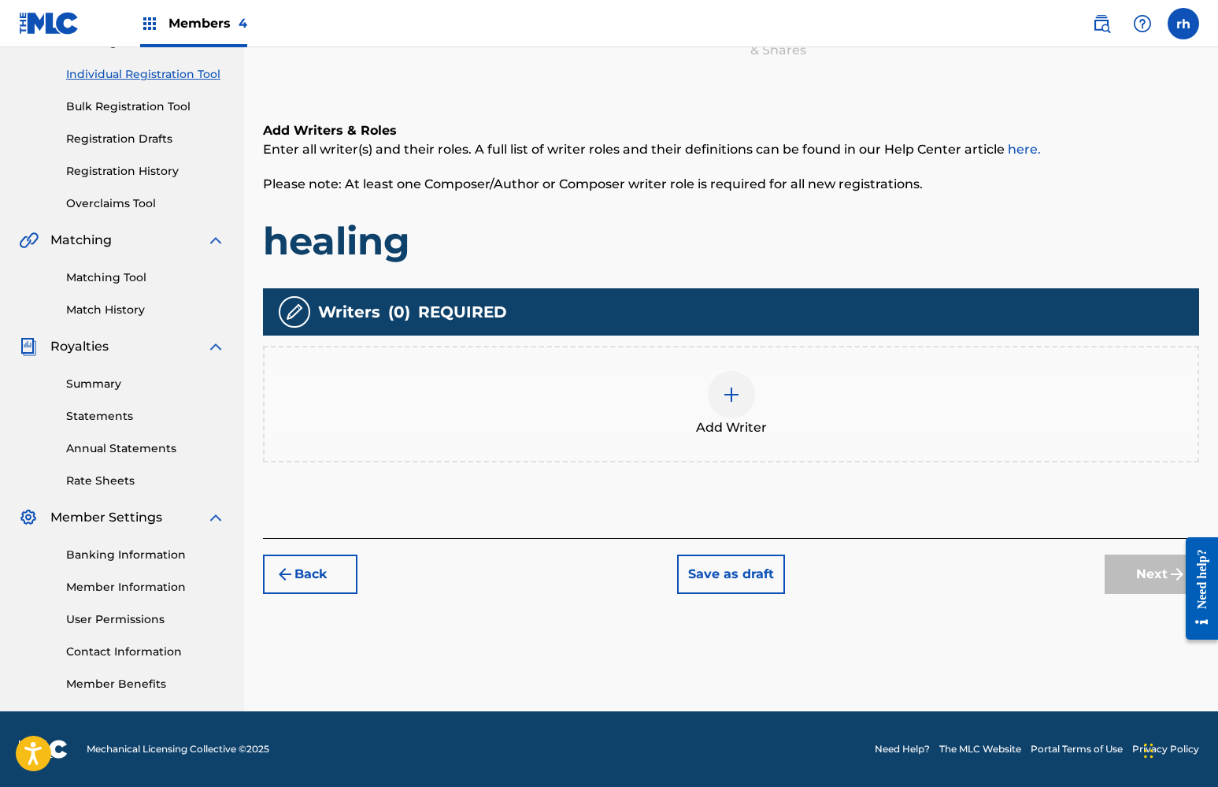
scroll to position [71, 0]
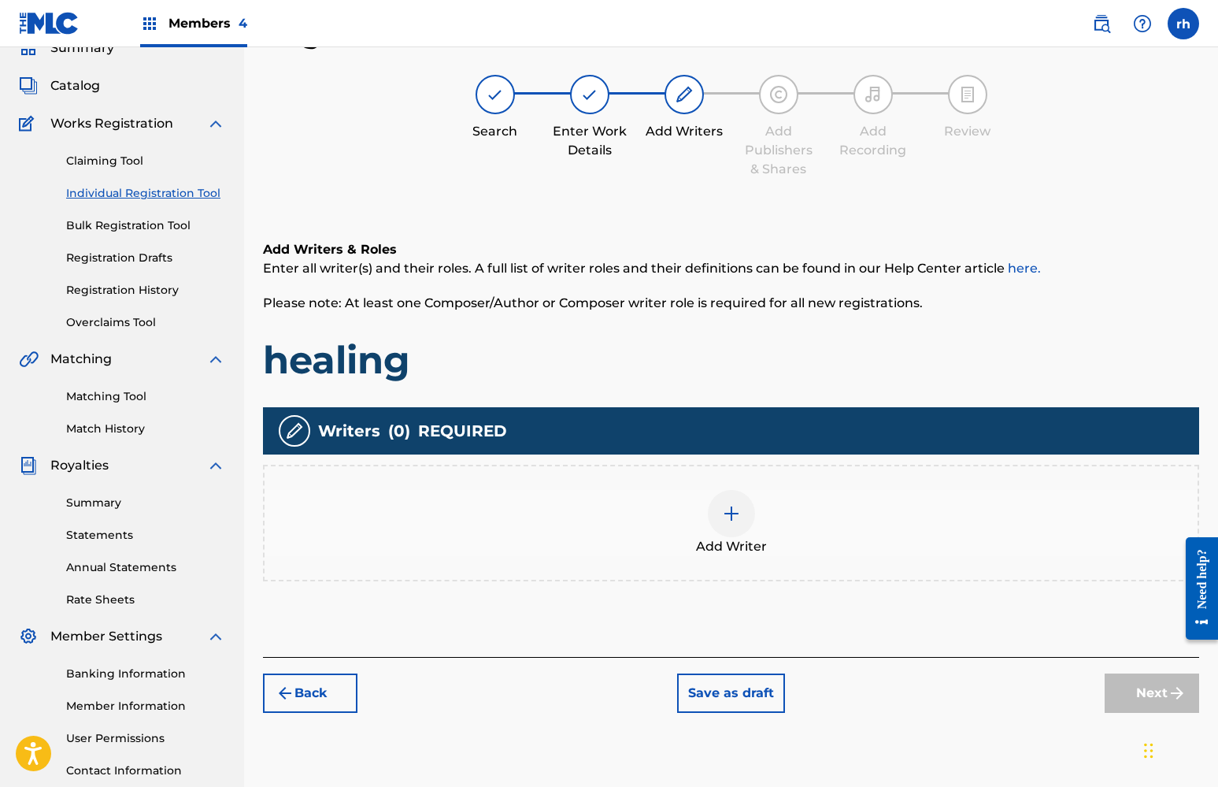
click at [733, 526] on div at bounding box center [731, 513] width 47 height 47
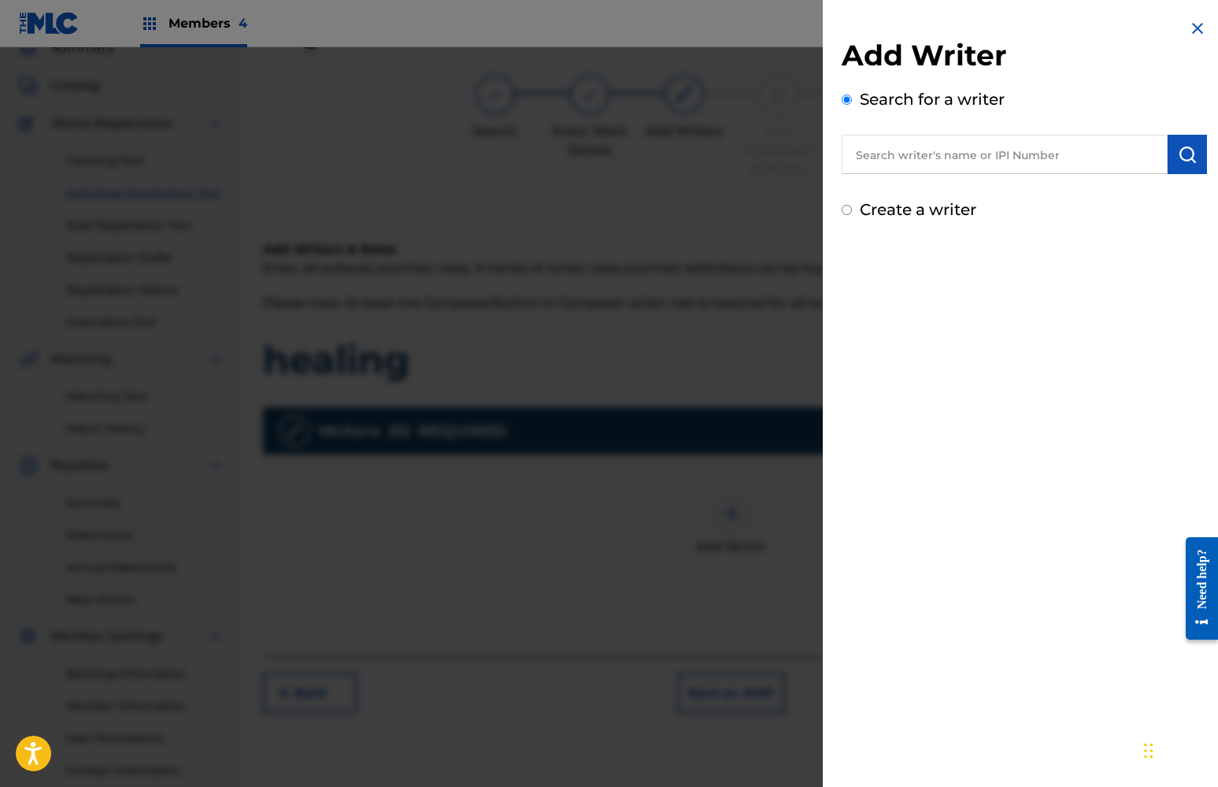
click at [852, 211] on div "Create a writer" at bounding box center [1024, 210] width 365 height 24
click at [846, 212] on input "Create a writer" at bounding box center [847, 210] width 10 height 10
radio input "false"
radio input "true"
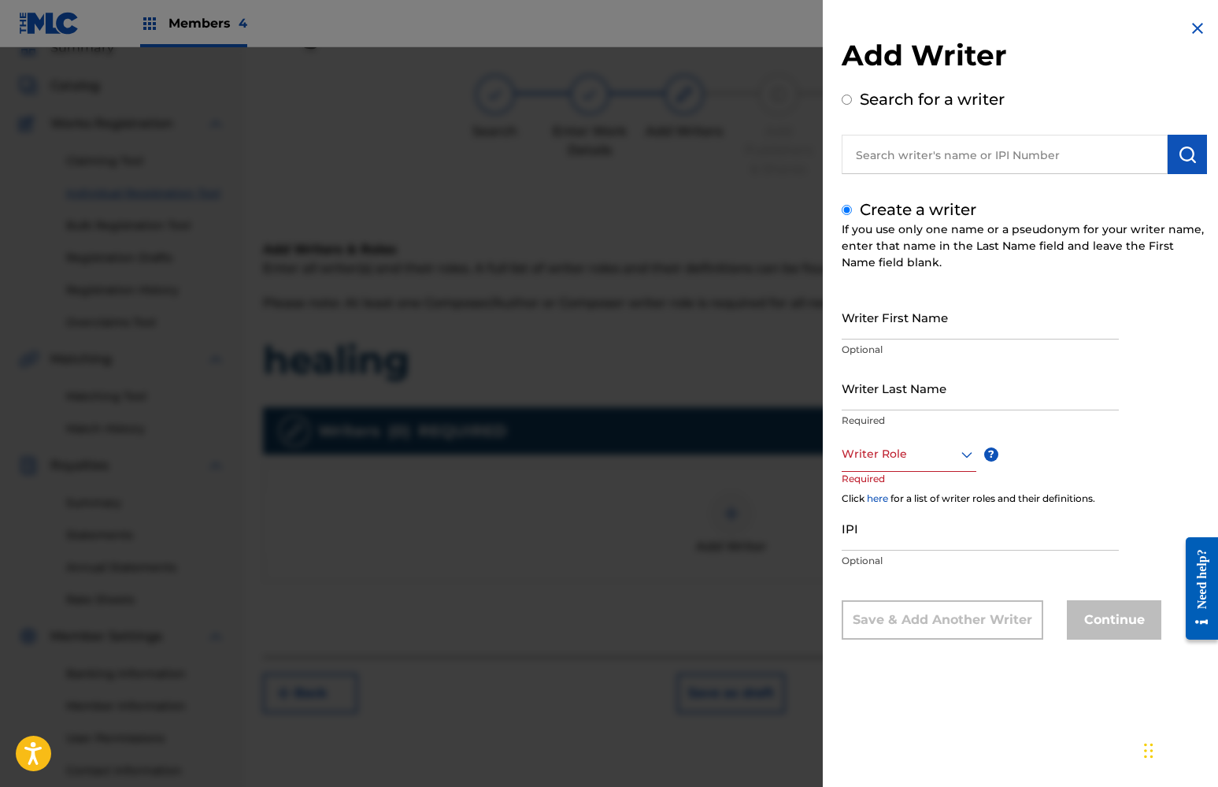
click at [952, 328] on input "Writer First Name" at bounding box center [980, 316] width 277 height 45
type input "khaliyah"
click at [928, 404] on input "Writer Last Name" at bounding box center [980, 387] width 277 height 45
type input "x"
click at [914, 458] on div at bounding box center [909, 454] width 135 height 20
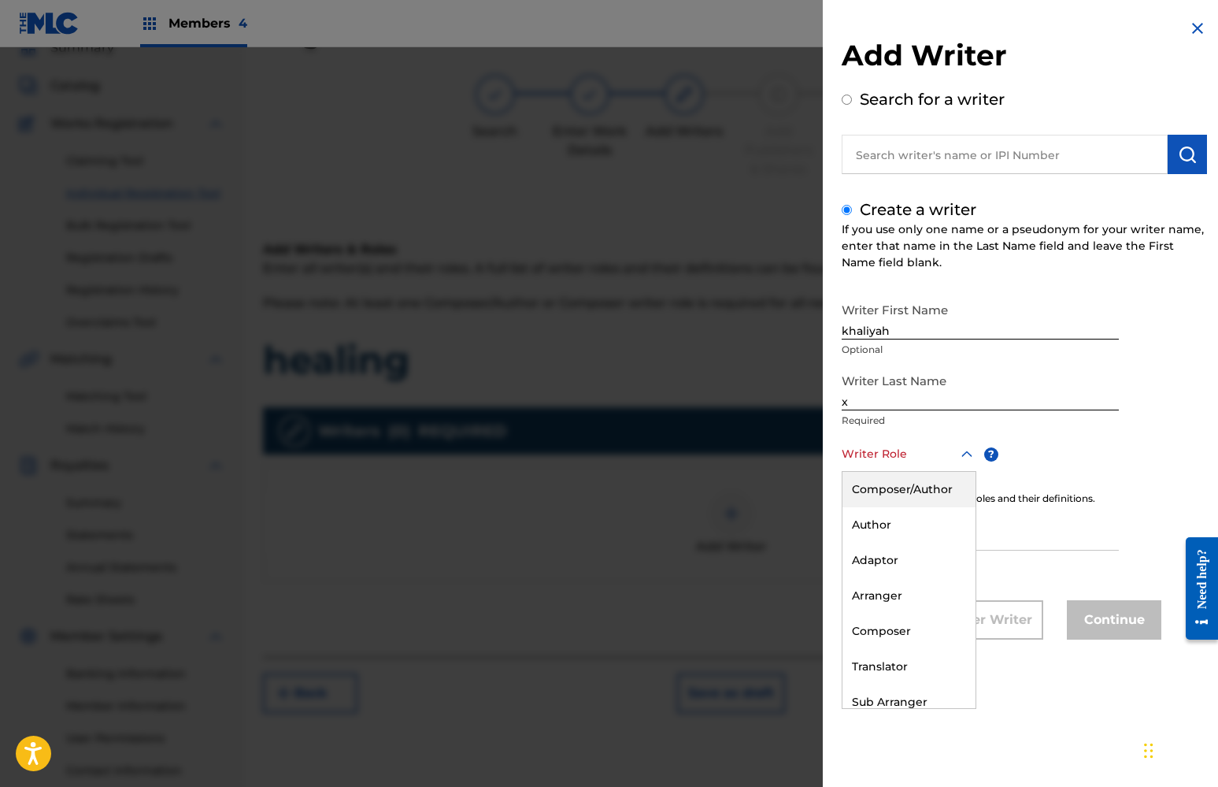
click at [911, 493] on div "Composer/Author" at bounding box center [908, 489] width 133 height 35
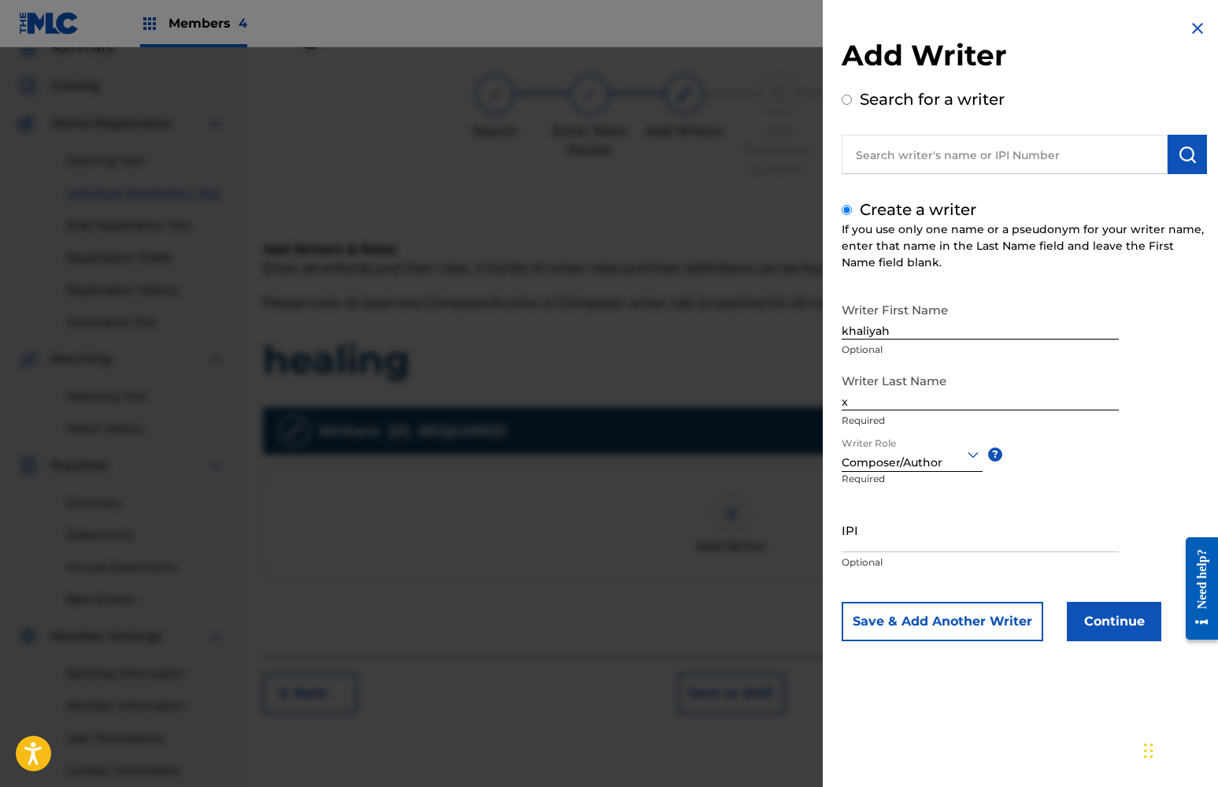
scroll to position [66, 0]
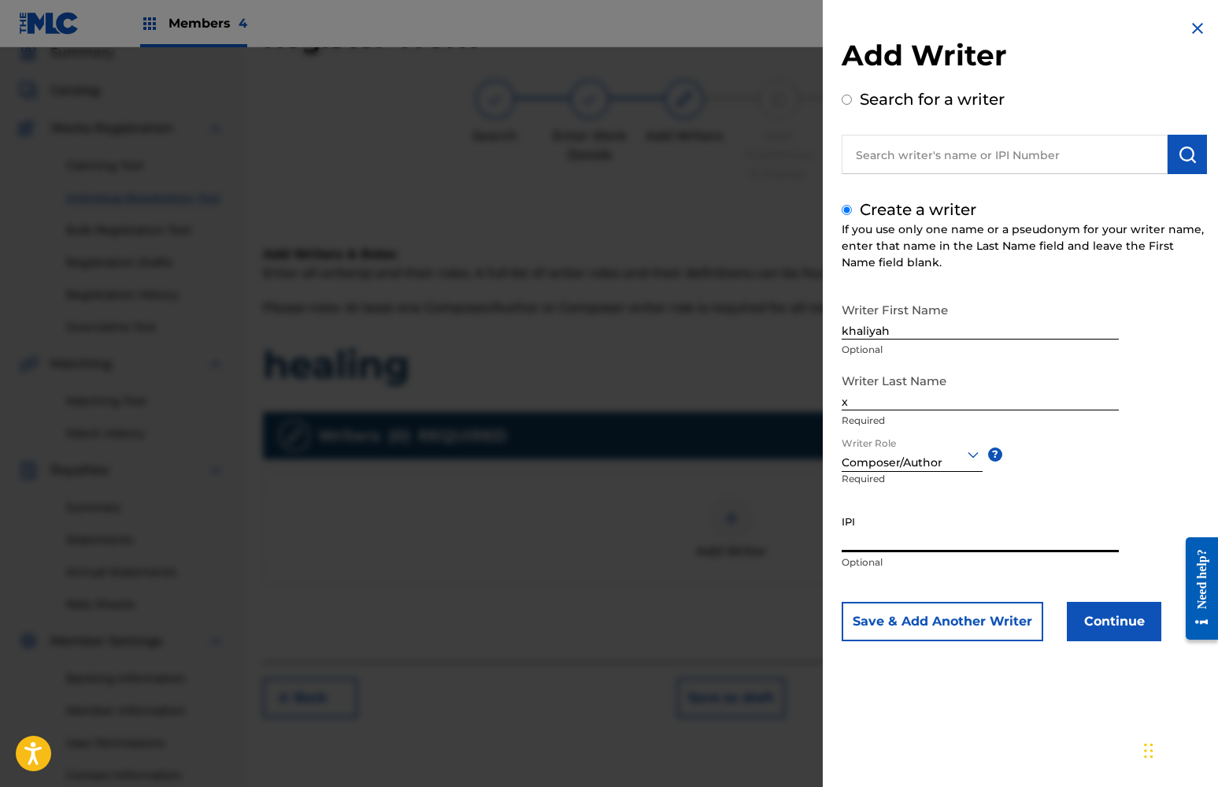
click at [897, 538] on input "IPI" at bounding box center [980, 529] width 277 height 45
paste input "01112298292"
type input "01112298292"
click at [1101, 622] on button "Continue" at bounding box center [1114, 621] width 94 height 39
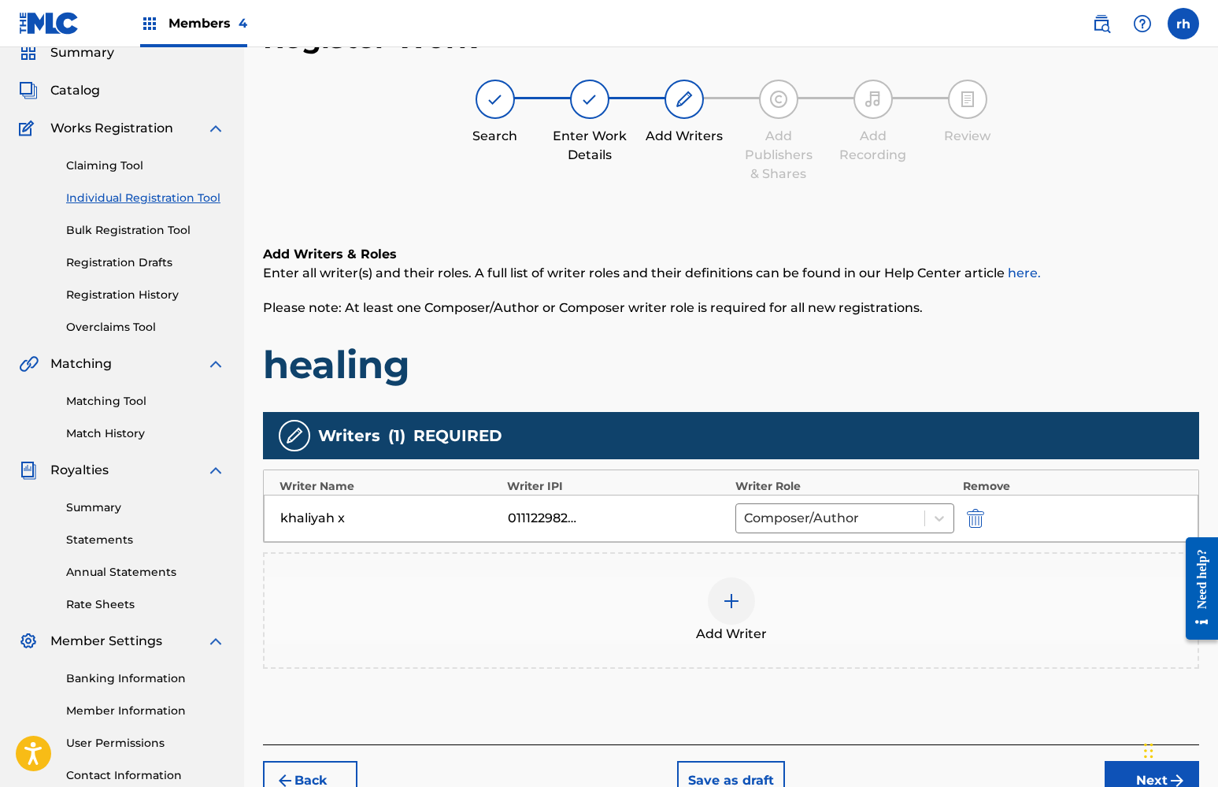
click at [1126, 768] on button "Next" at bounding box center [1152, 780] width 94 height 39
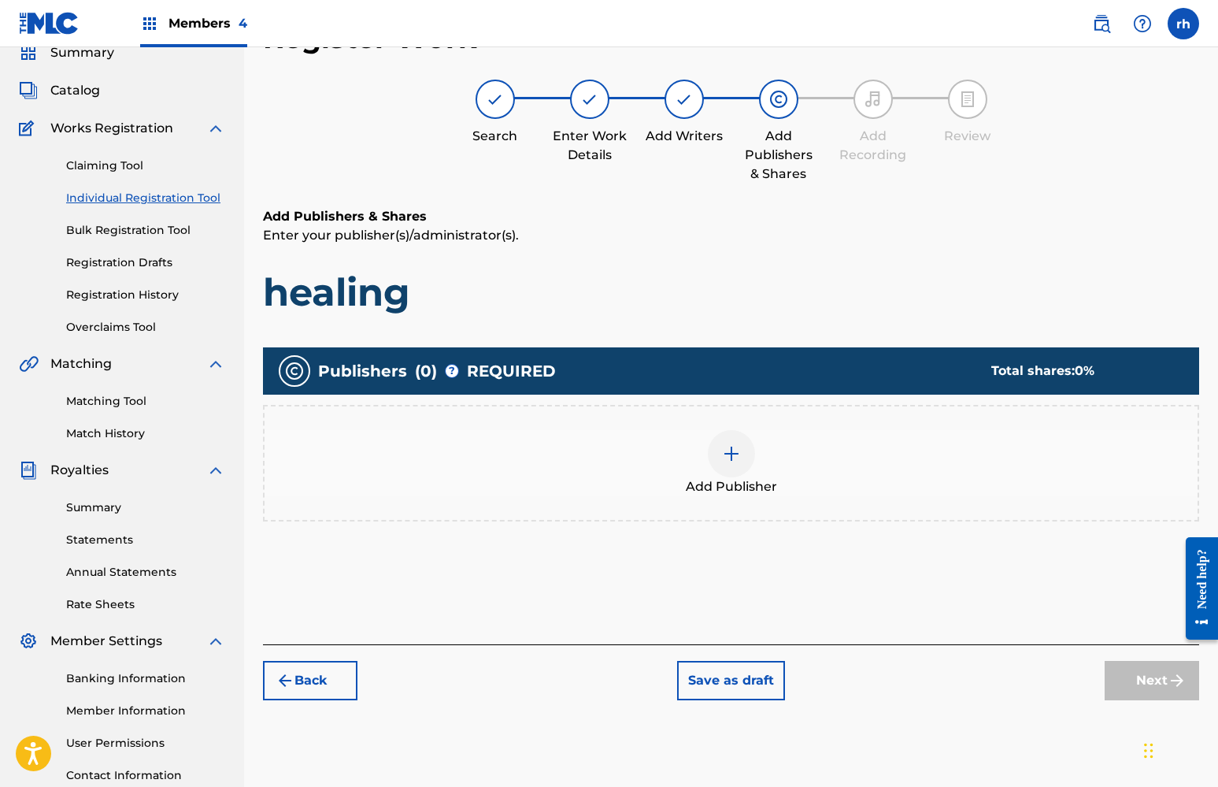
scroll to position [71, 0]
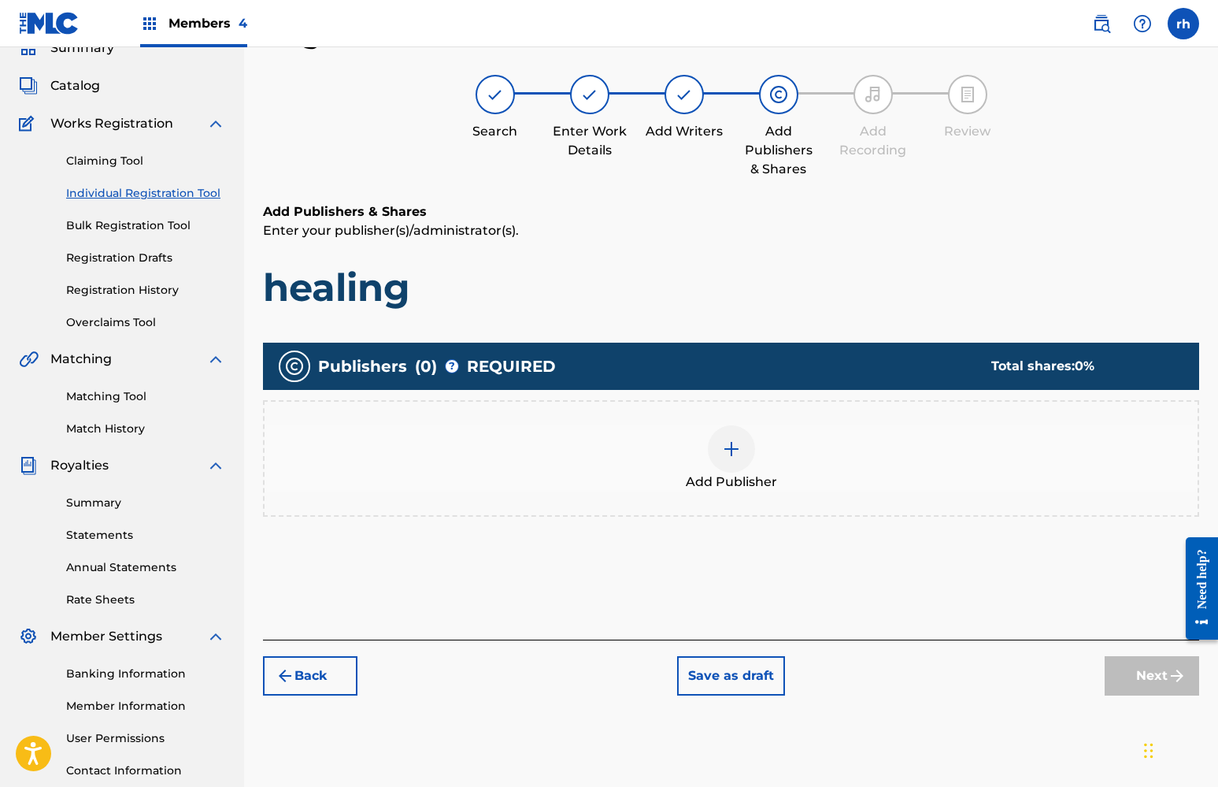
click at [727, 449] on img at bounding box center [731, 448] width 19 height 19
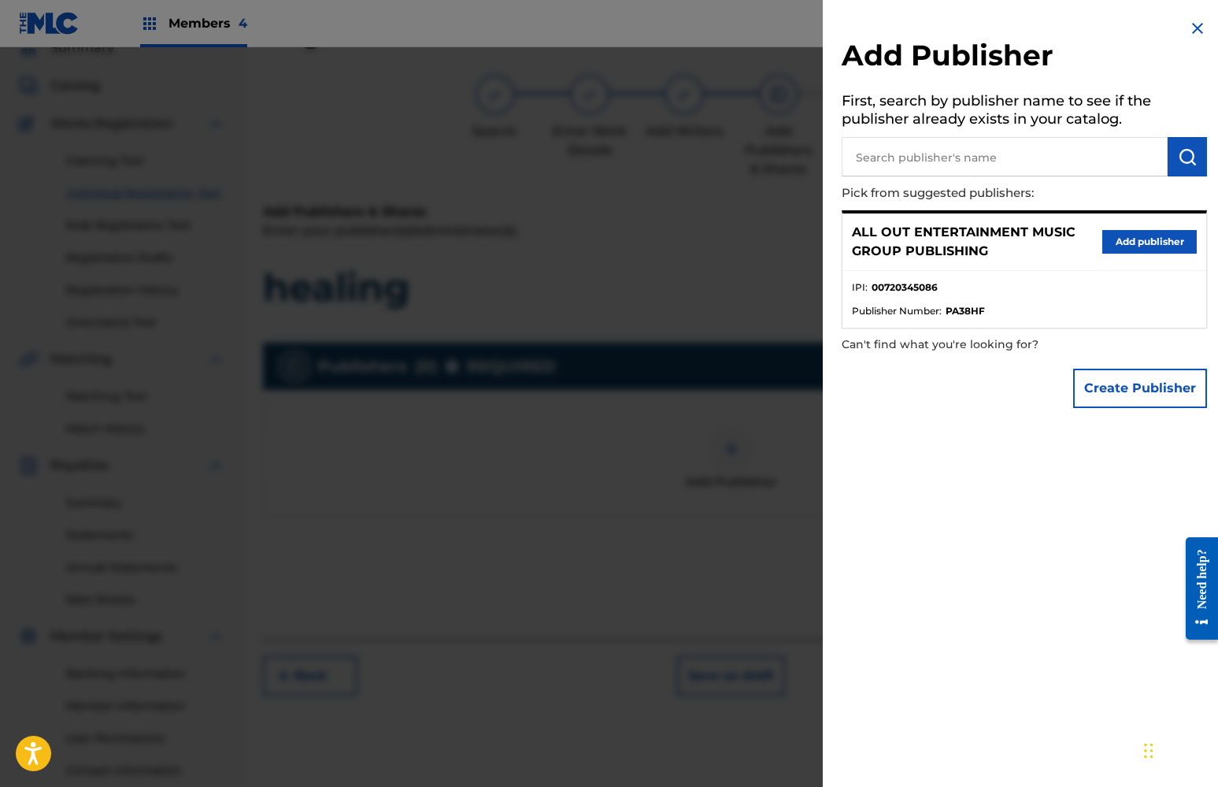
click at [1117, 249] on button "Add publisher" at bounding box center [1149, 242] width 94 height 24
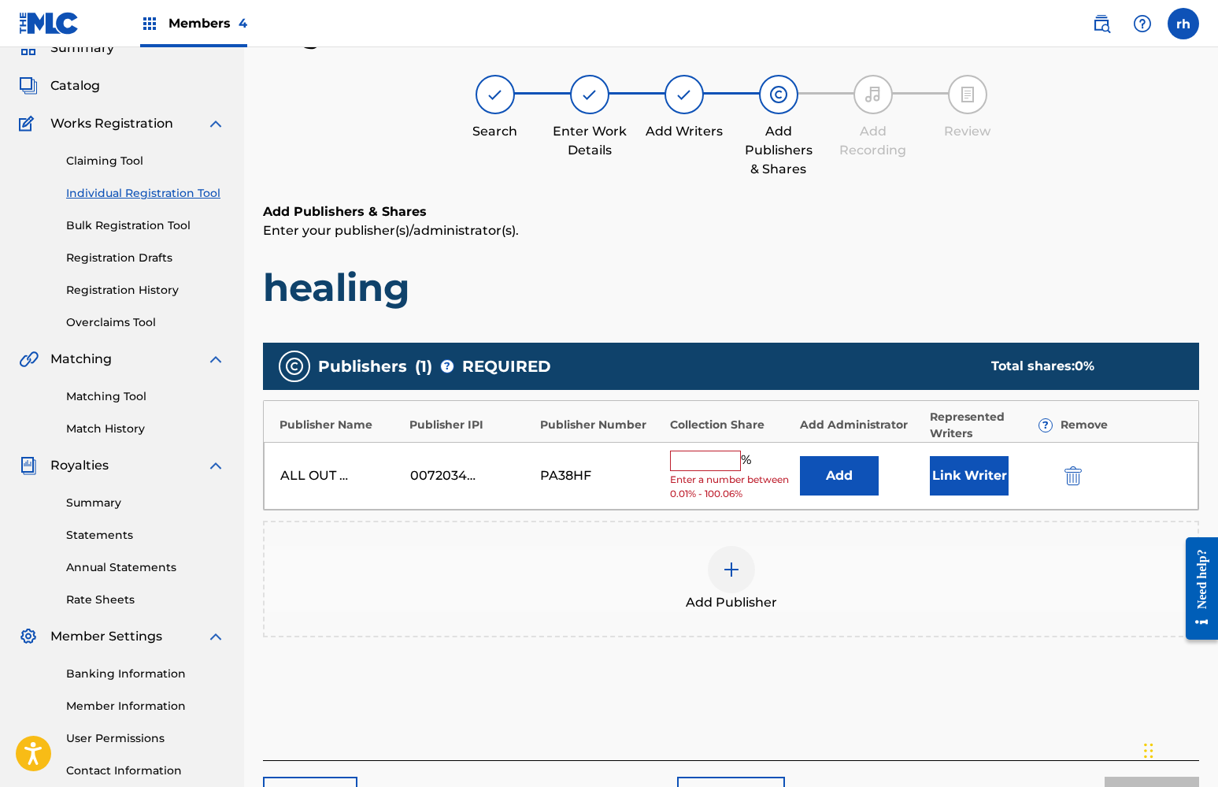
click at [717, 459] on input "text" at bounding box center [705, 460] width 71 height 20
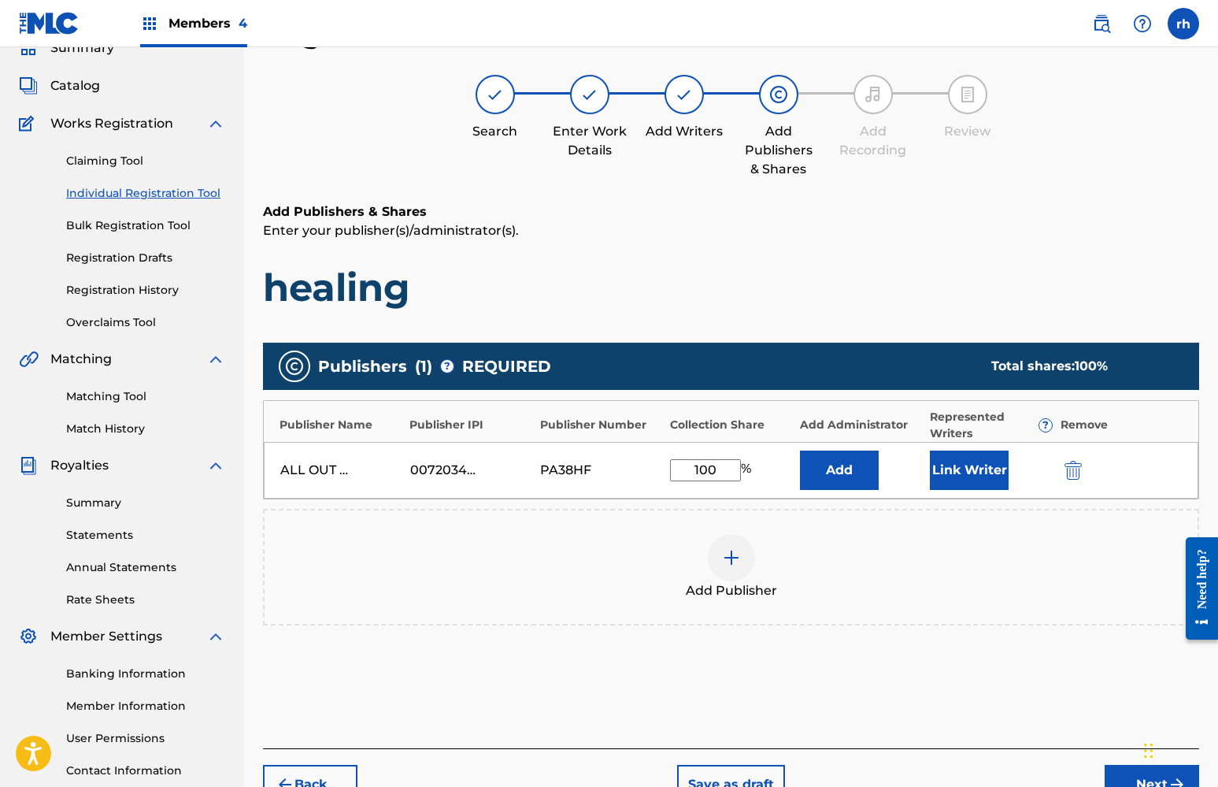
type input "100"
click at [964, 476] on button "Link Writer" at bounding box center [969, 469] width 79 height 39
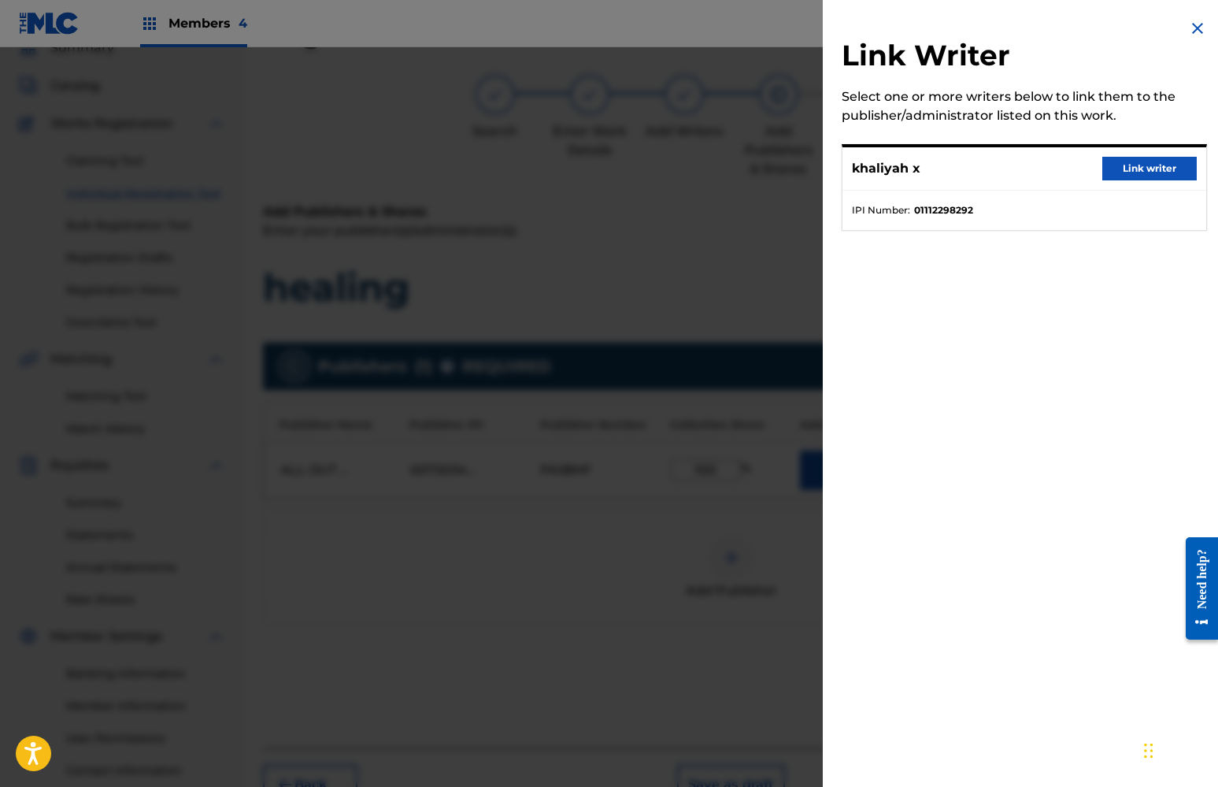
click at [1146, 165] on button "Link writer" at bounding box center [1149, 169] width 94 height 24
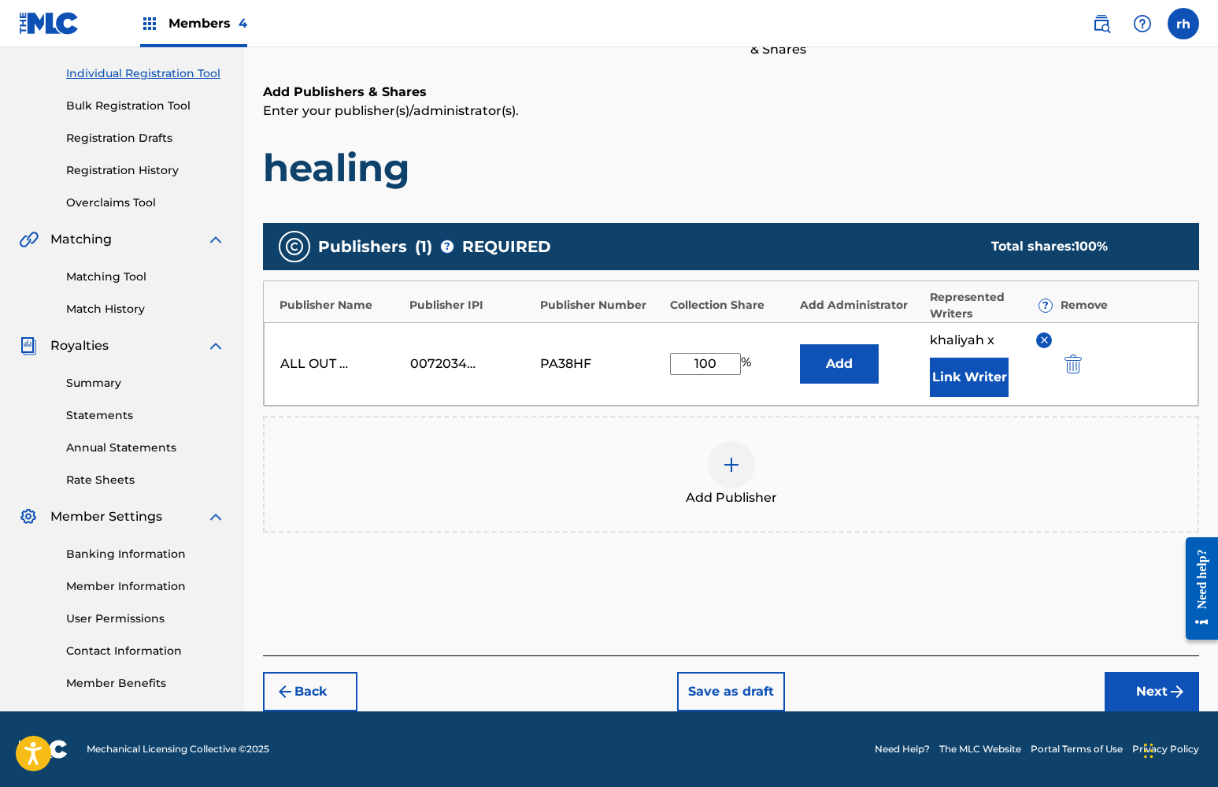
click at [1153, 698] on button "Next" at bounding box center [1152, 691] width 94 height 39
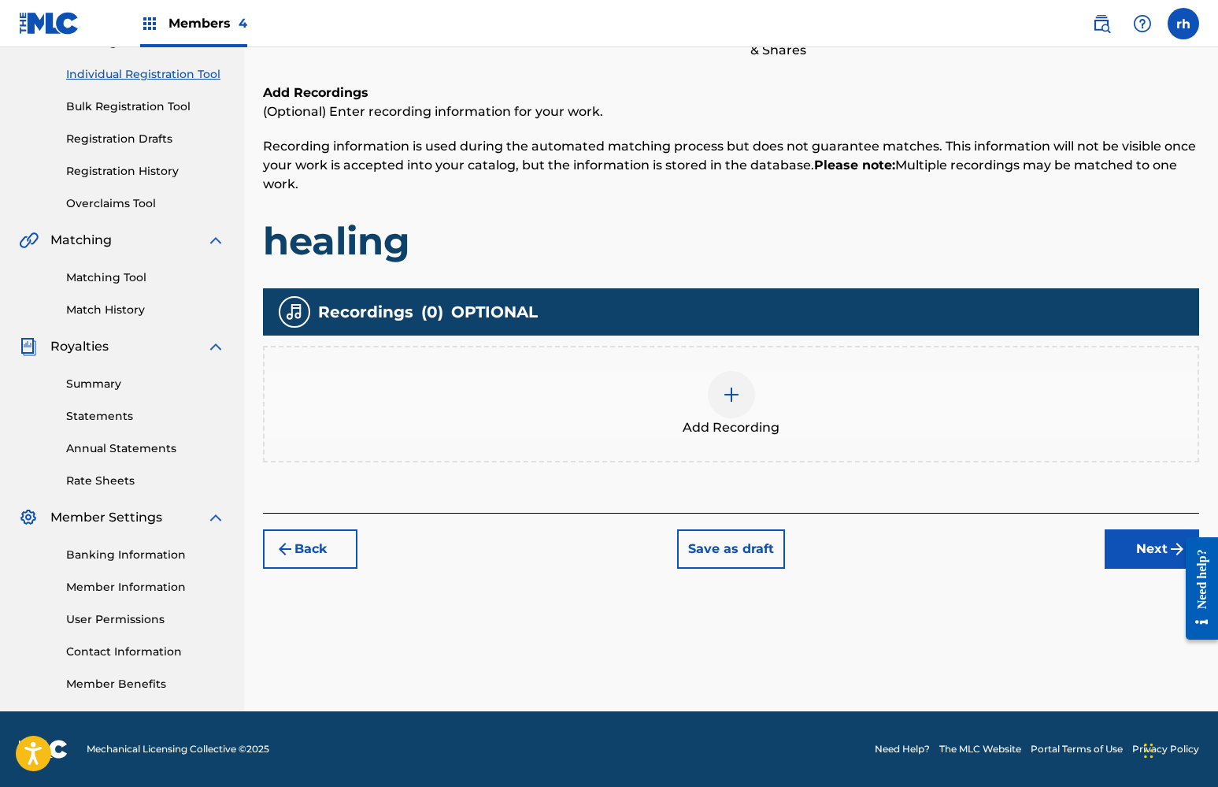
scroll to position [190, 0]
click at [1142, 542] on button "Next" at bounding box center [1152, 548] width 94 height 39
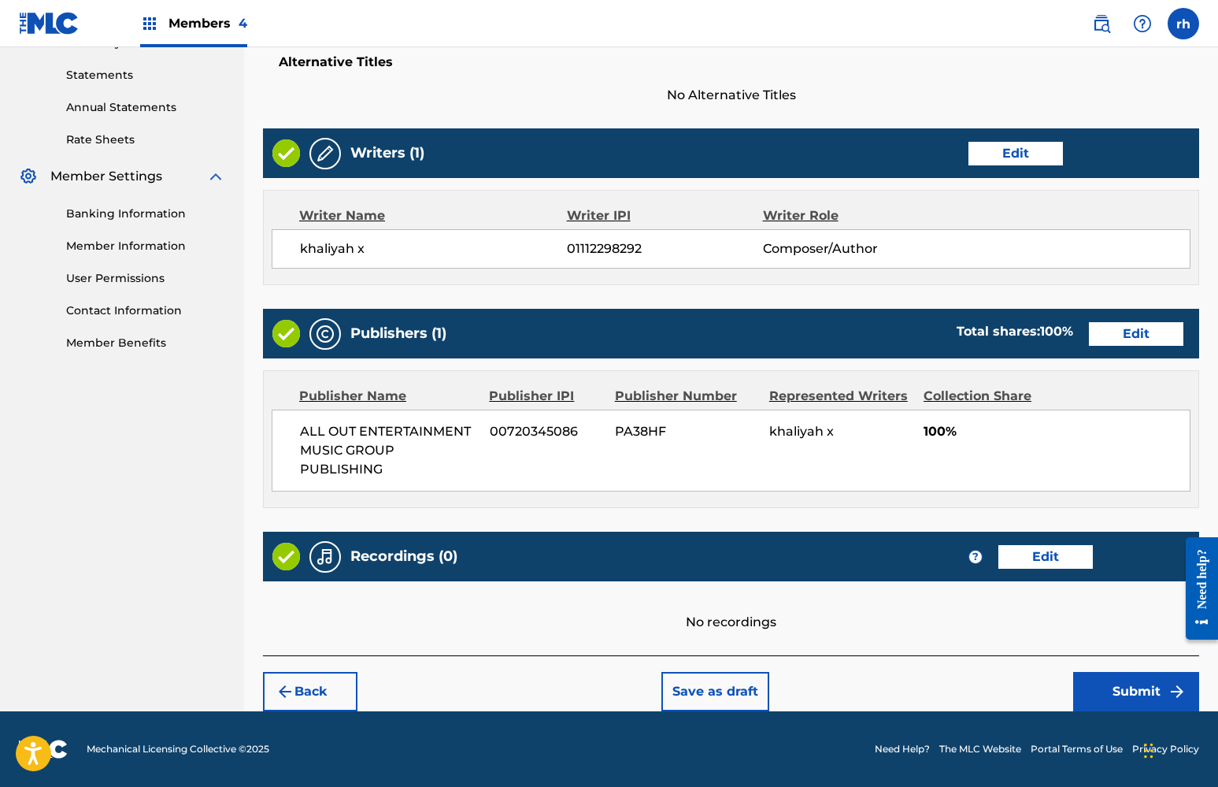
scroll to position [530, 0]
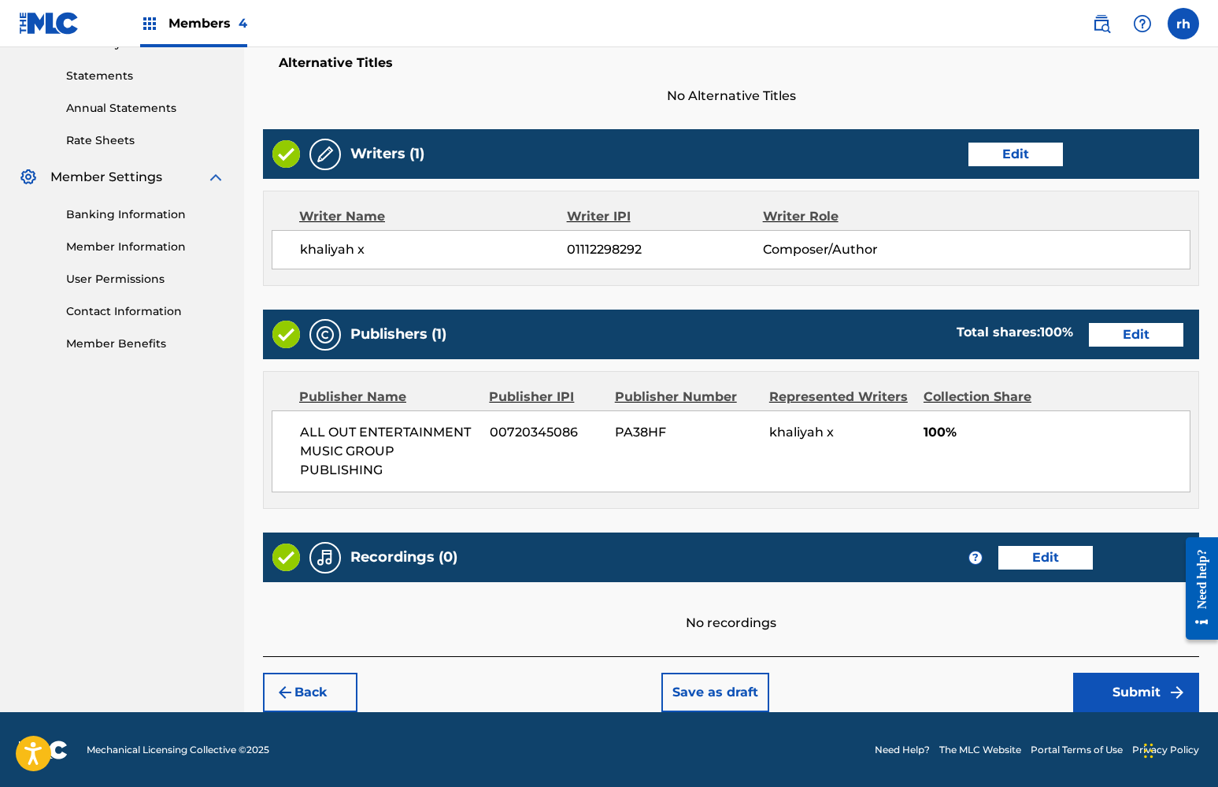
click at [1131, 688] on button "Submit" at bounding box center [1136, 691] width 126 height 39
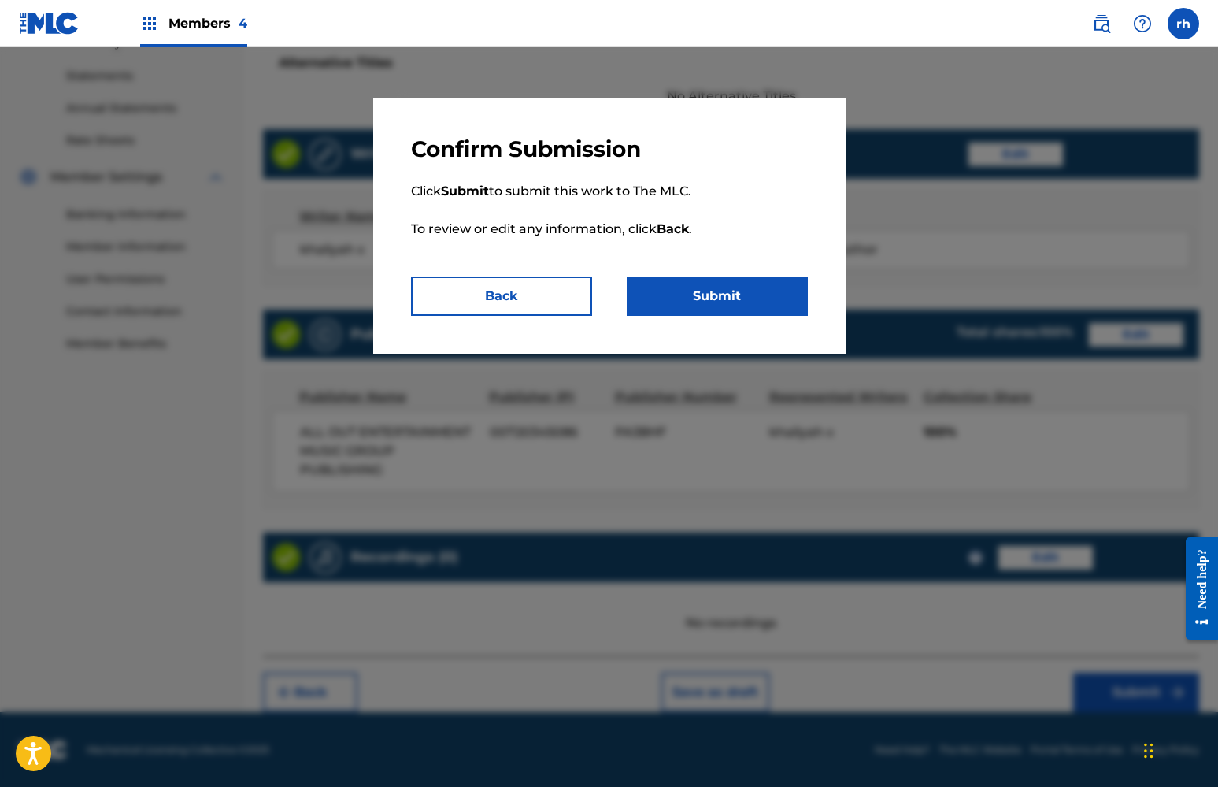
click at [766, 302] on button "Submit" at bounding box center [717, 295] width 181 height 39
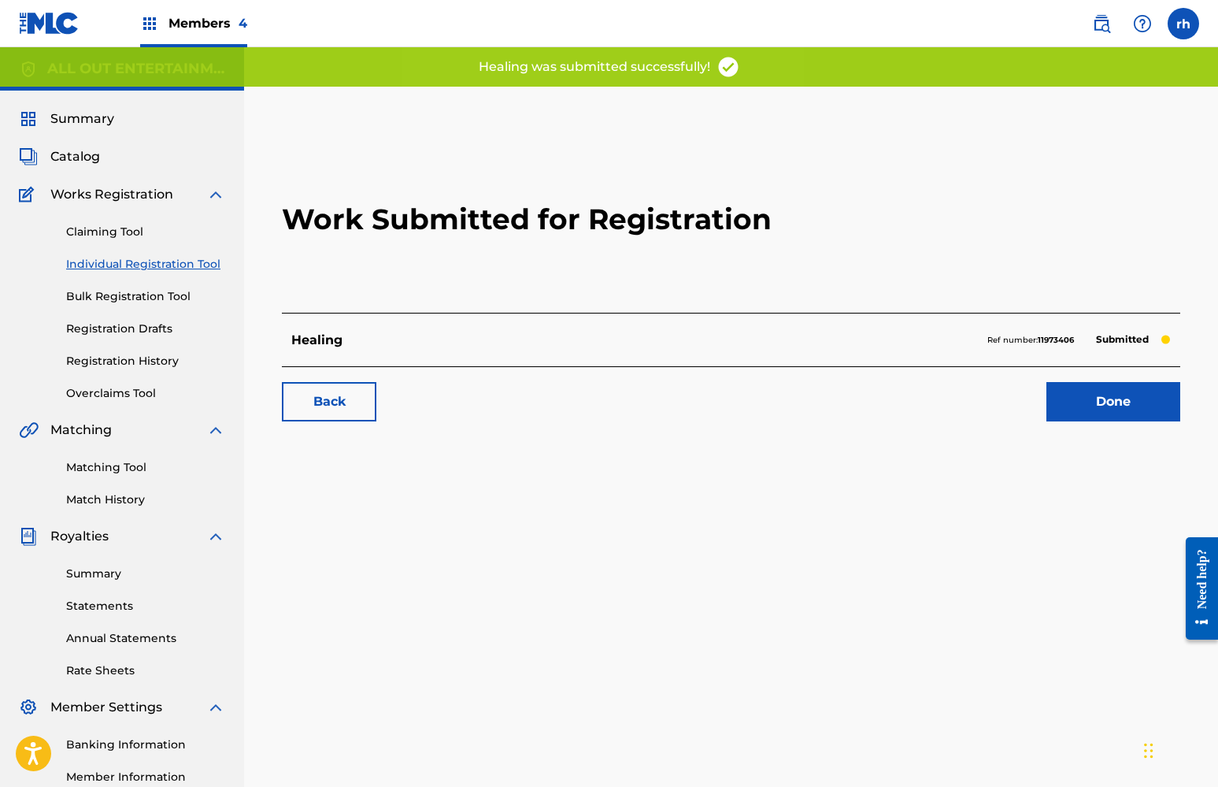
click at [1127, 402] on link "Done" at bounding box center [1113, 401] width 134 height 39
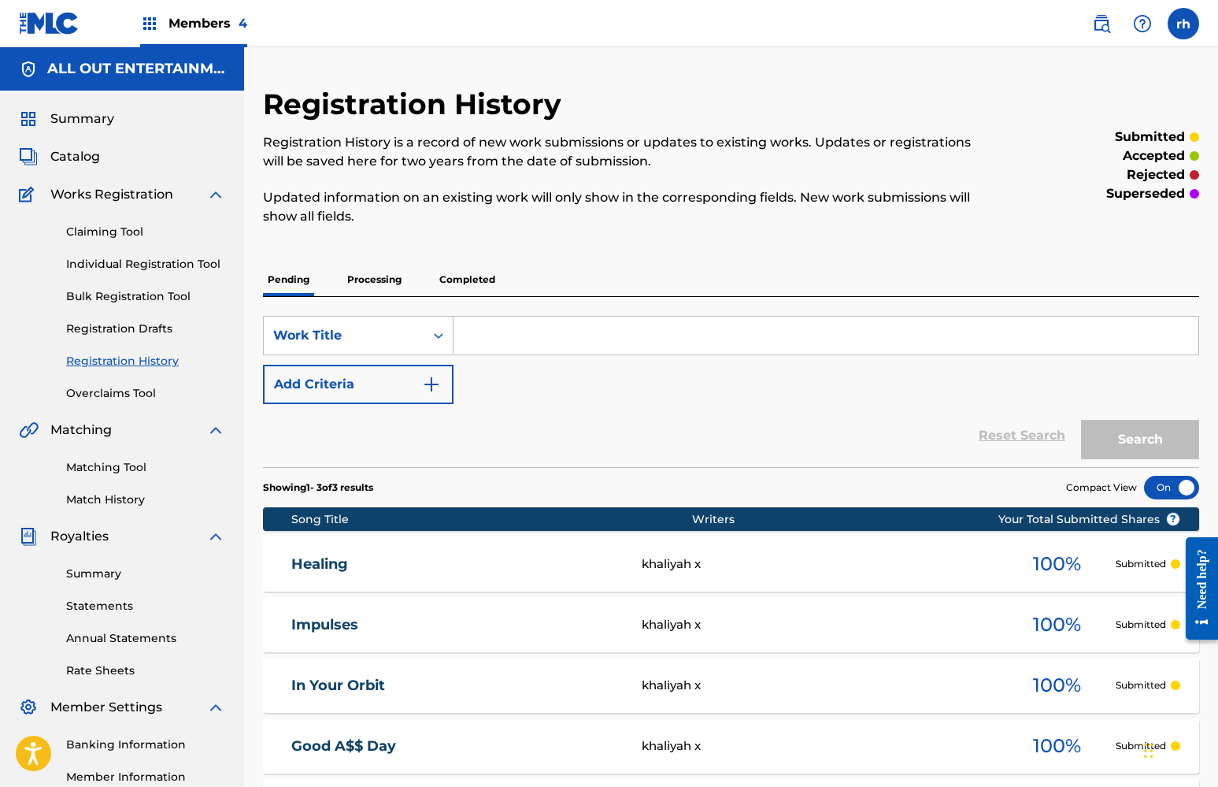
click at [76, 158] on span "Catalog" at bounding box center [75, 156] width 50 height 19
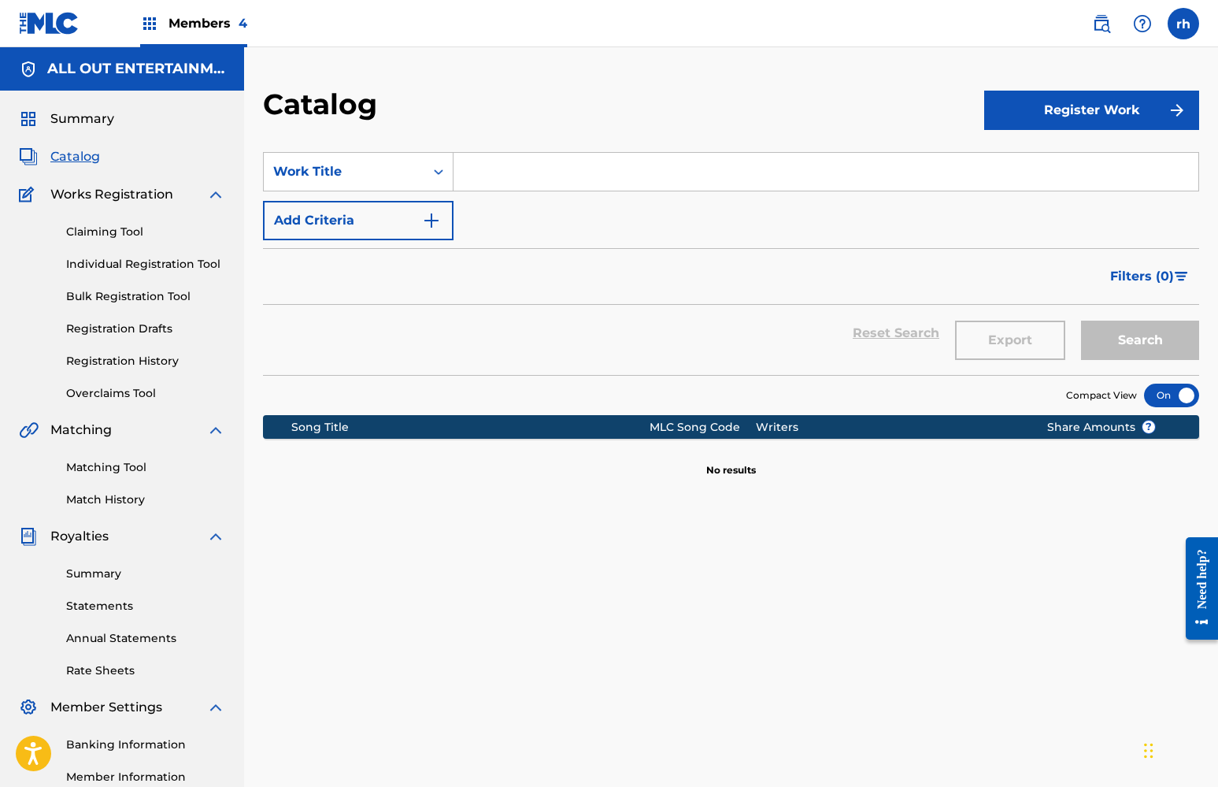
click at [1047, 114] on button "Register Work" at bounding box center [1091, 110] width 215 height 39
click at [1021, 157] on link "Individual" at bounding box center [1091, 162] width 215 height 38
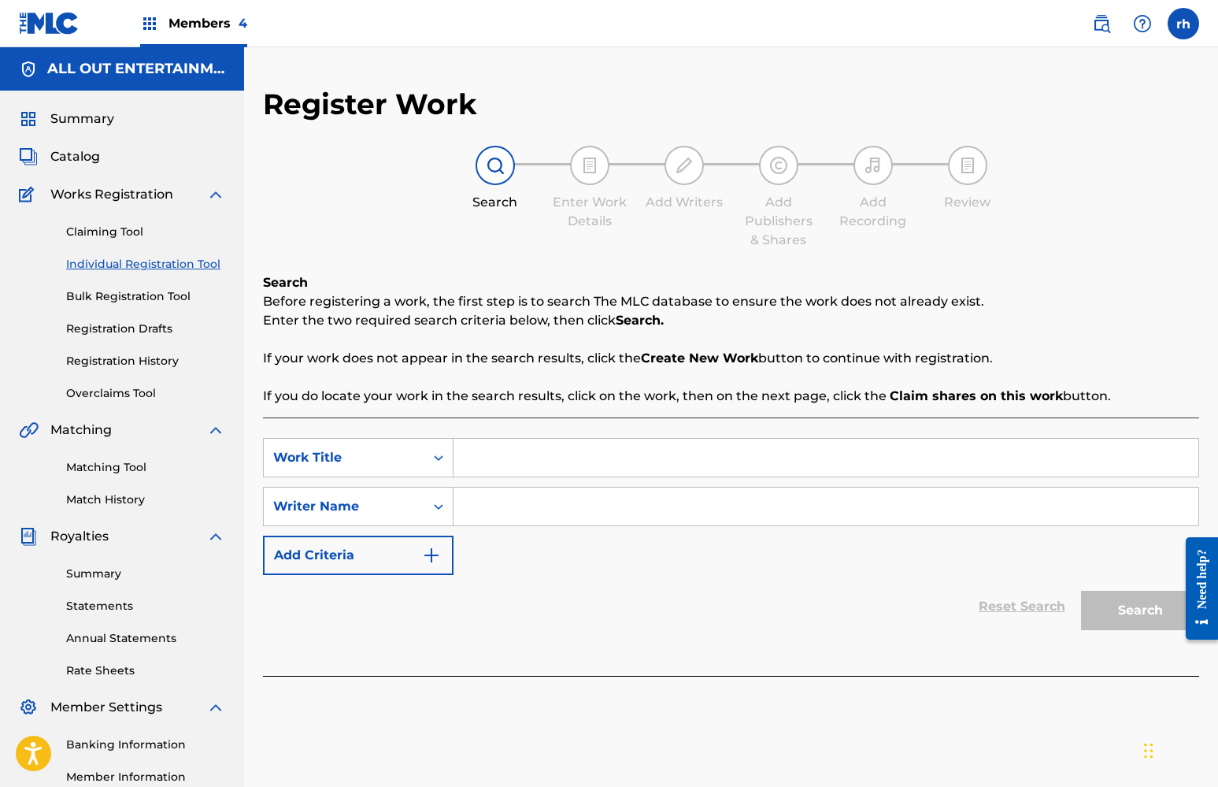
click at [542, 459] on input "Search Form" at bounding box center [825, 458] width 745 height 38
type input "ss"
click at [524, 513] on input "Search Form" at bounding box center [825, 506] width 745 height 38
type input "ss"
click at [1140, 609] on button "Search" at bounding box center [1140, 609] width 118 height 39
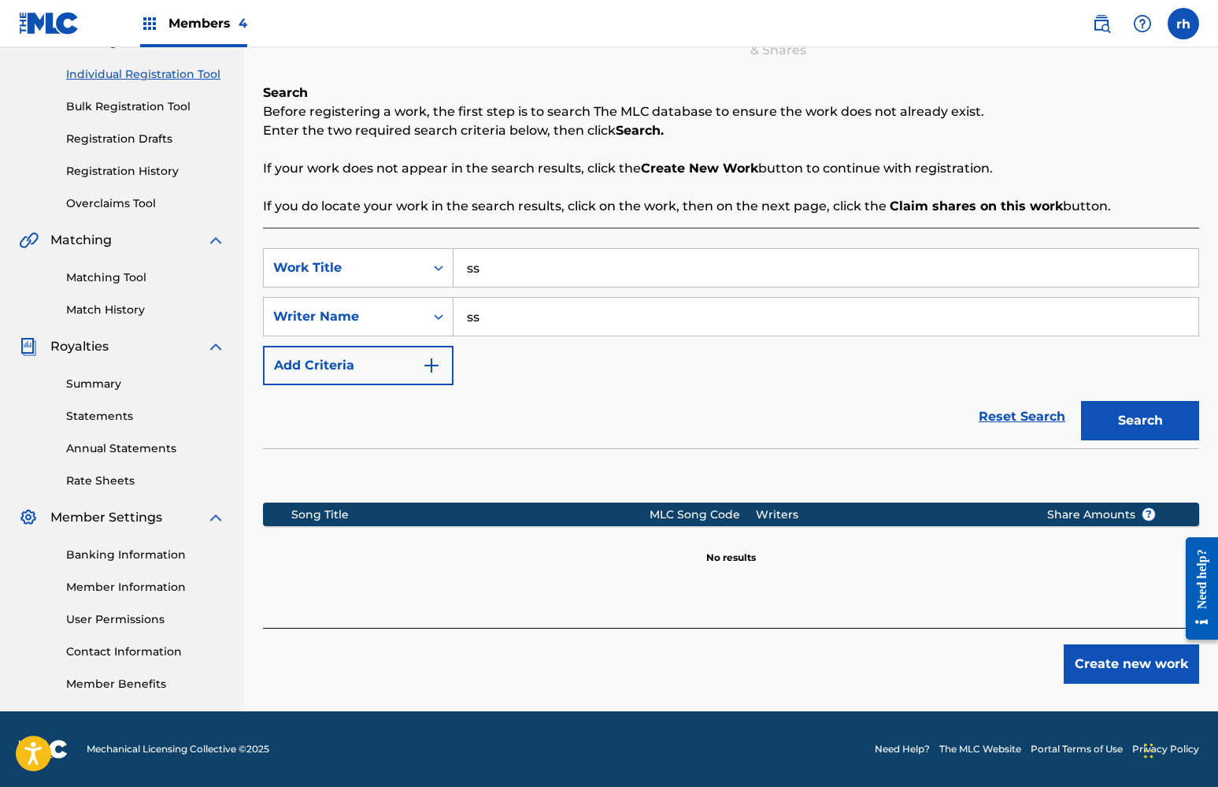
scroll to position [190, 0]
click at [1131, 659] on button "Create new work" at bounding box center [1131, 663] width 135 height 39
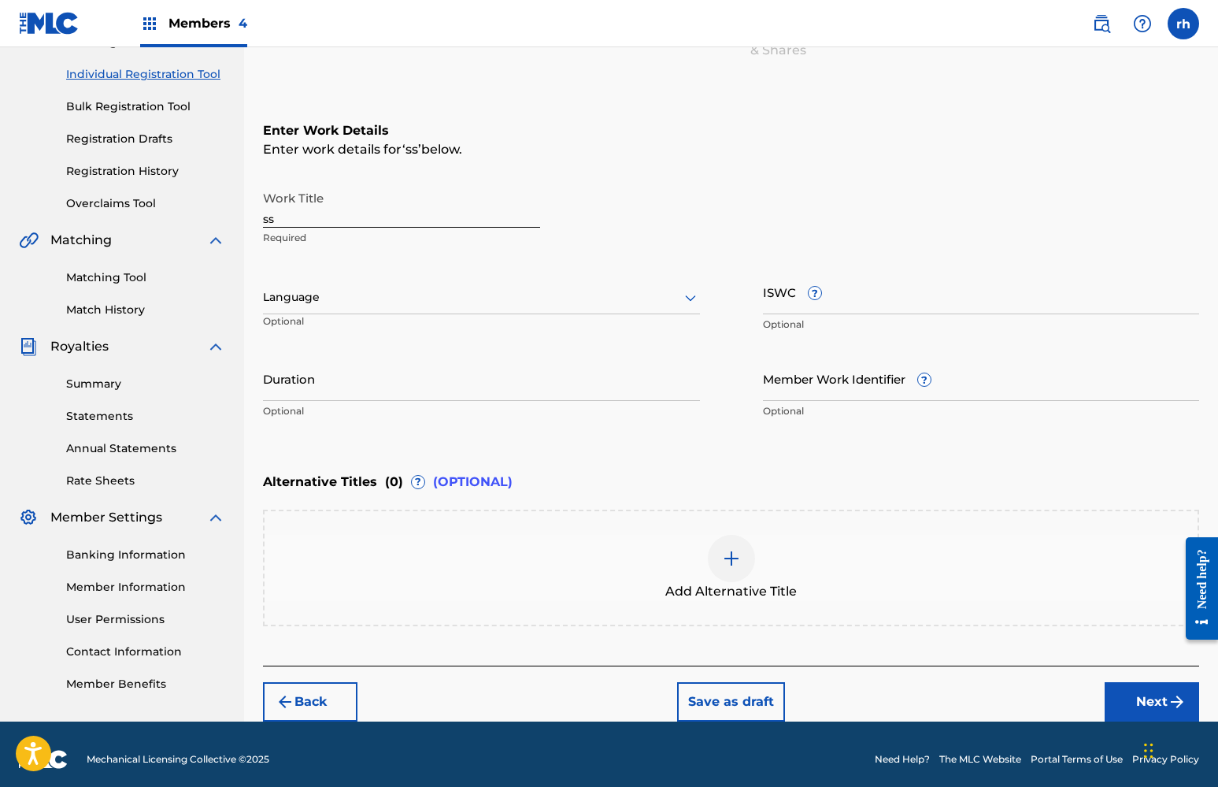
click at [289, 219] on input "ss" at bounding box center [401, 205] width 277 height 45
type input "sneaky link"
click at [617, 299] on div at bounding box center [481, 297] width 437 height 20
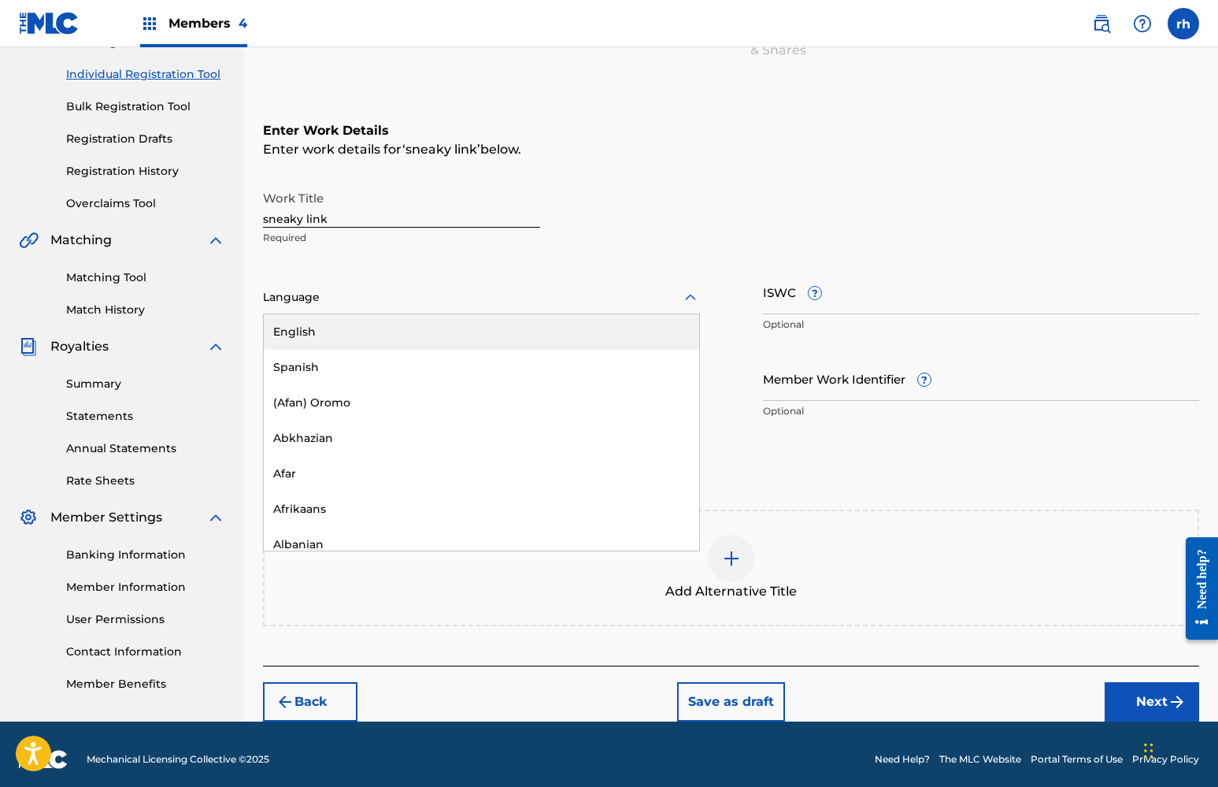
click at [590, 326] on div "English" at bounding box center [481, 331] width 435 height 35
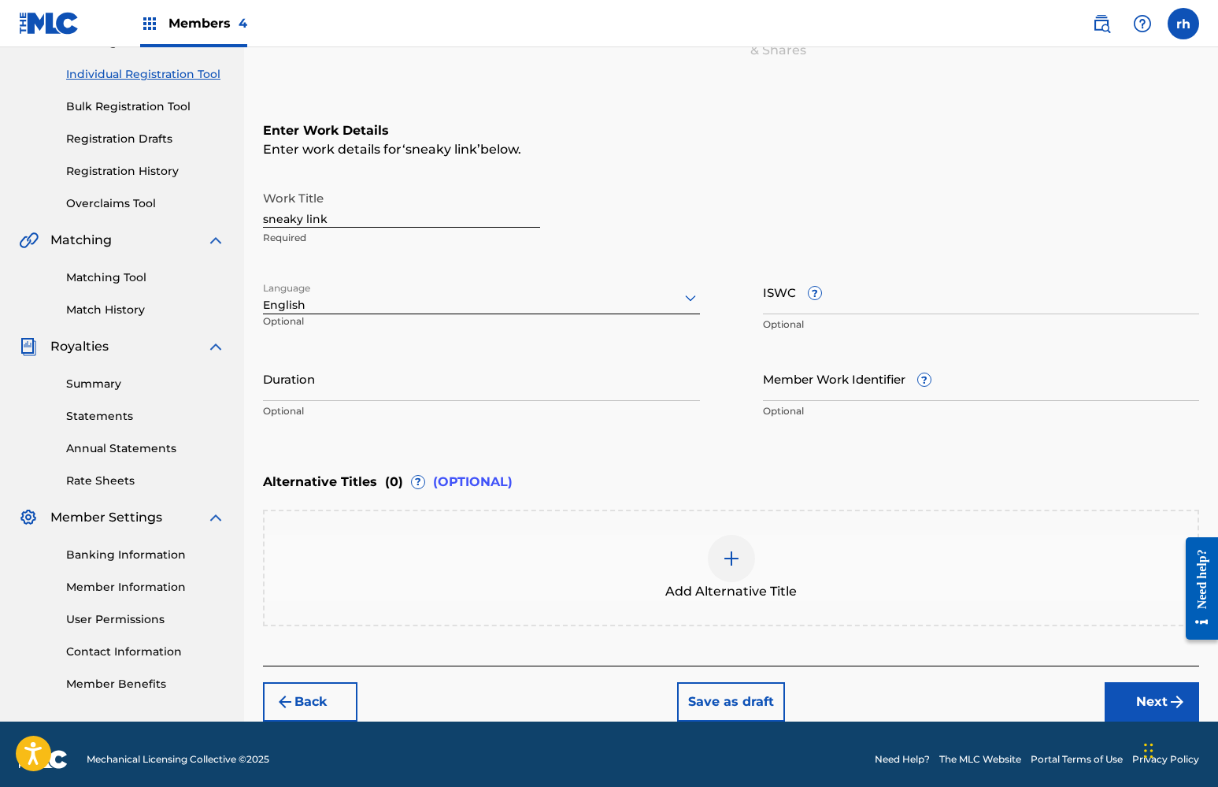
click at [1143, 700] on button "Next" at bounding box center [1152, 701] width 94 height 39
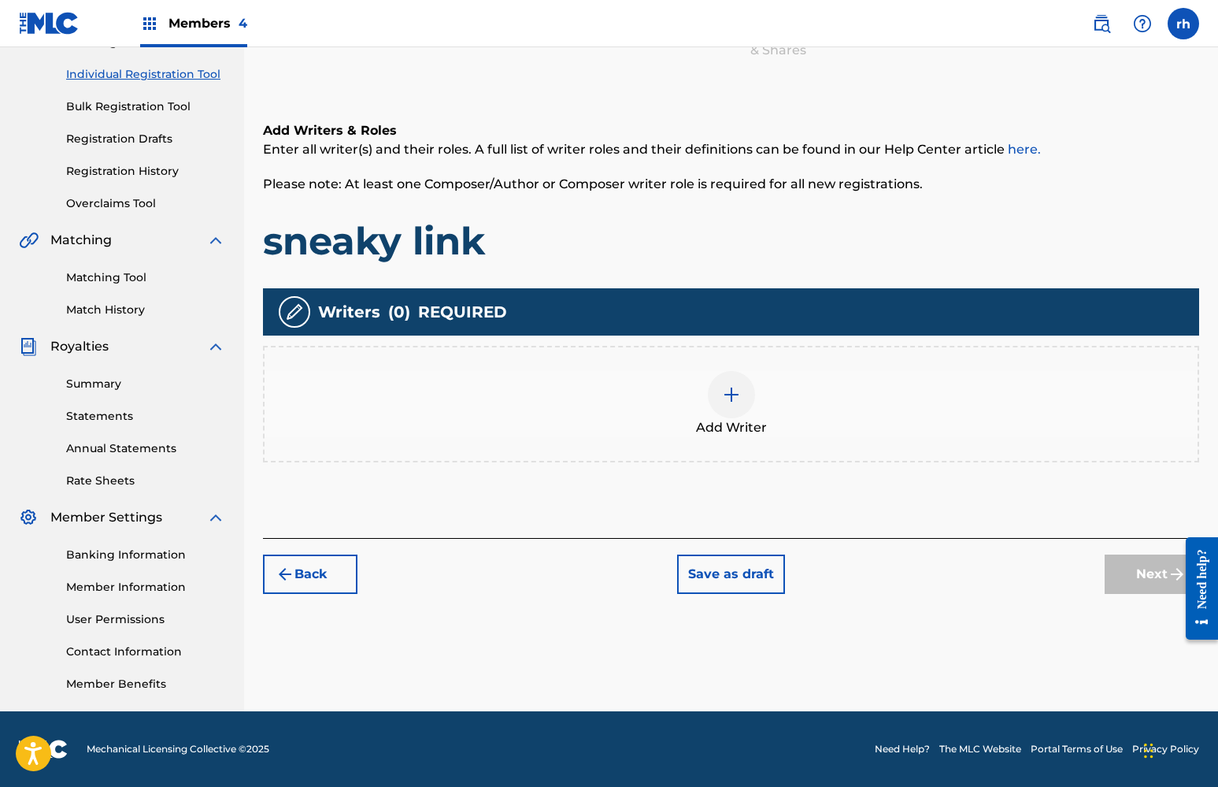
scroll to position [71, 0]
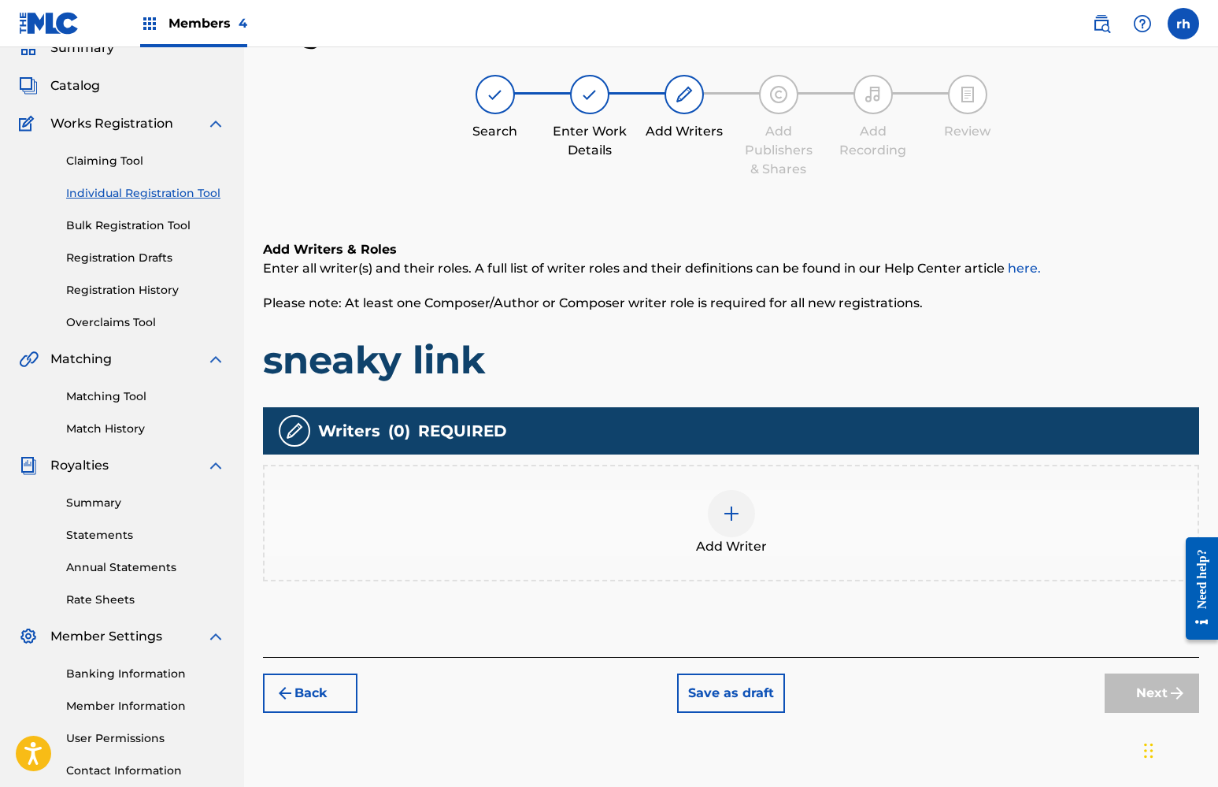
click at [727, 514] on img at bounding box center [731, 513] width 19 height 19
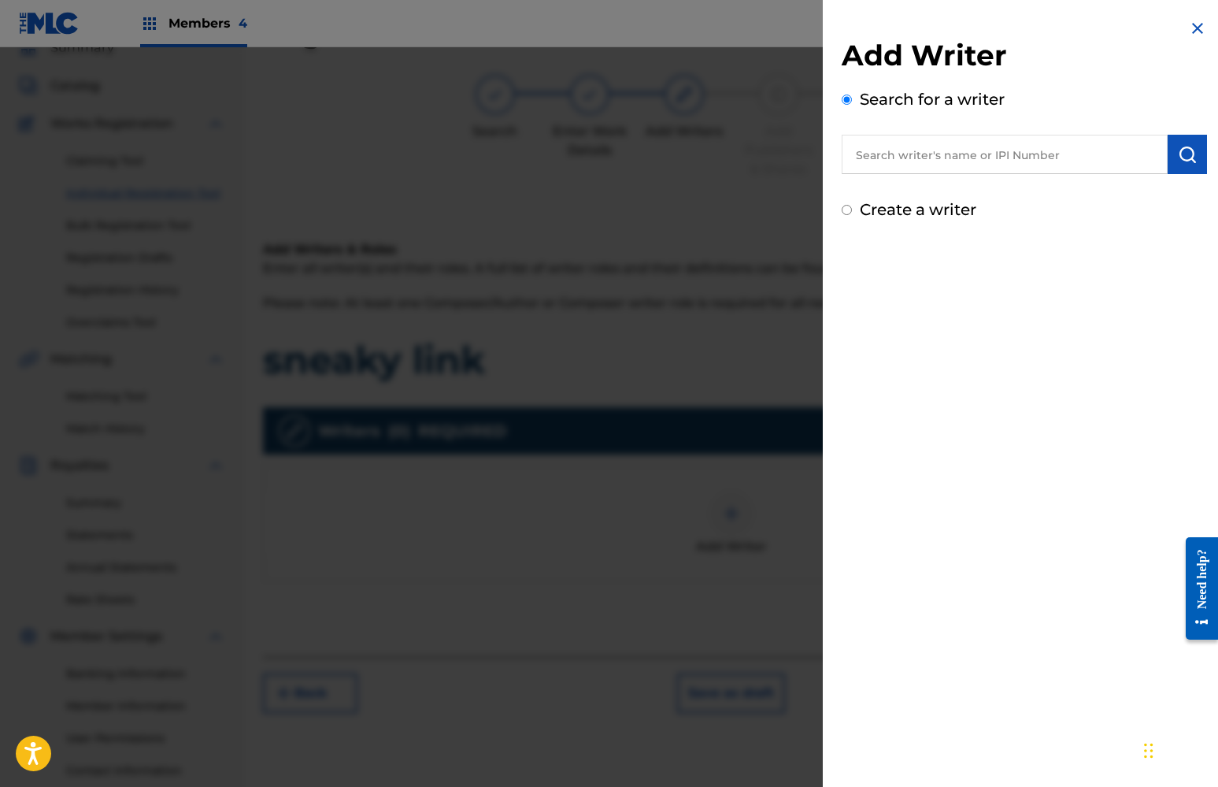
click at [845, 210] on input "Create a writer" at bounding box center [847, 210] width 10 height 10
radio input "false"
radio input "true"
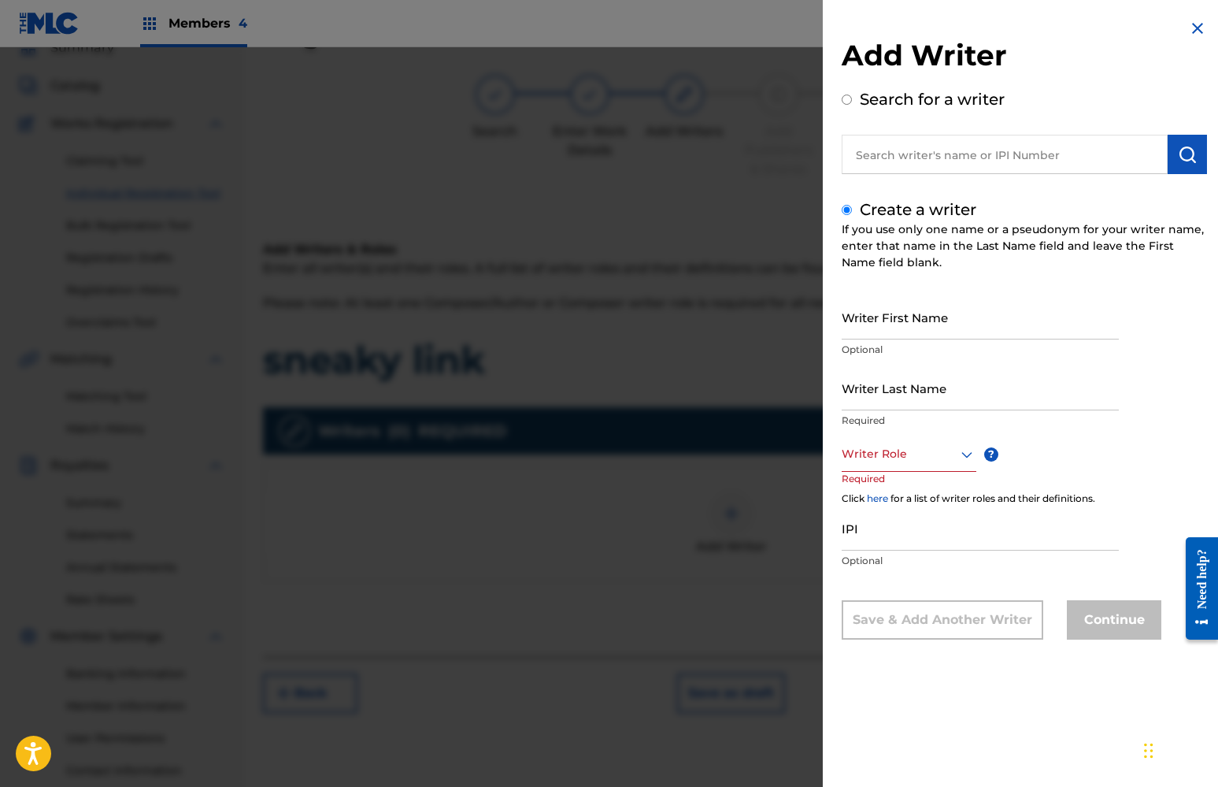
click at [889, 325] on input "Writer First Name" at bounding box center [980, 316] width 277 height 45
type input "khaliyah"
click at [887, 395] on input "Writer Last Name" at bounding box center [980, 387] width 277 height 45
type input "x"
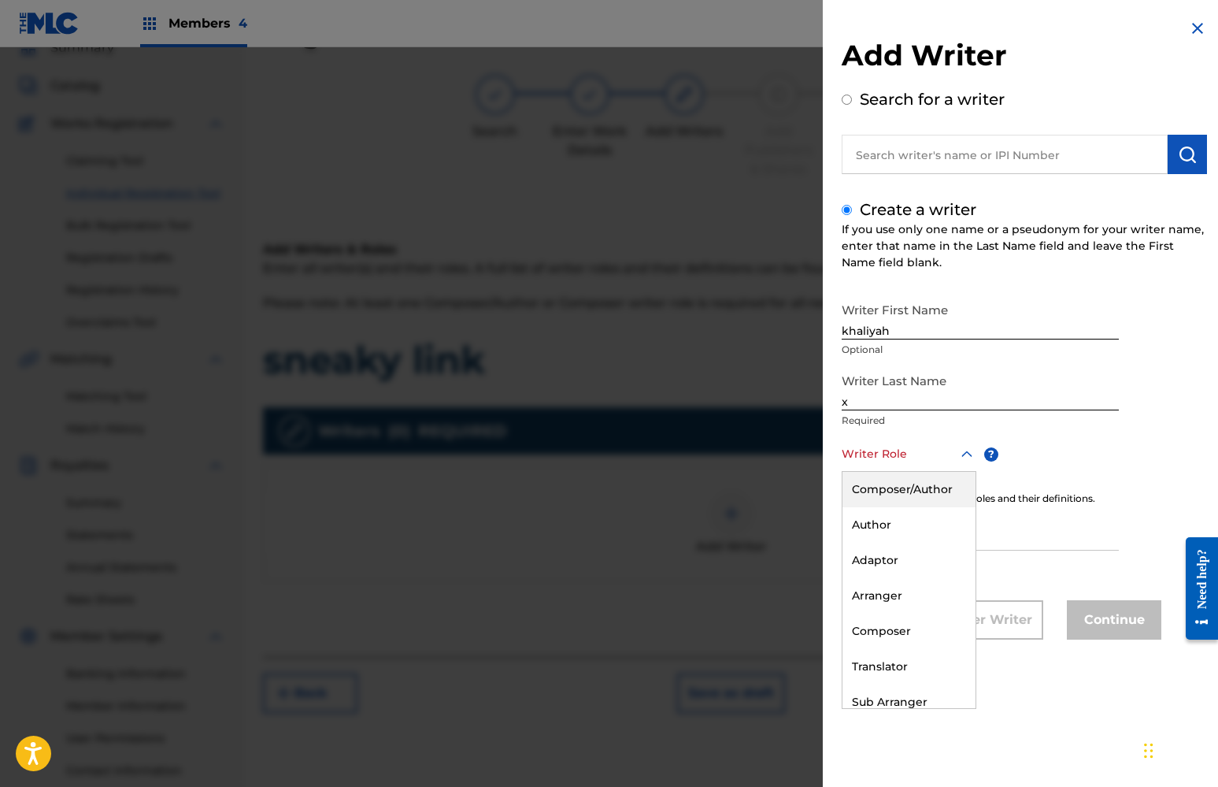
click at [911, 466] on div "Writer Role" at bounding box center [909, 453] width 135 height 35
click at [910, 490] on div "Composer/Author" at bounding box center [908, 489] width 133 height 35
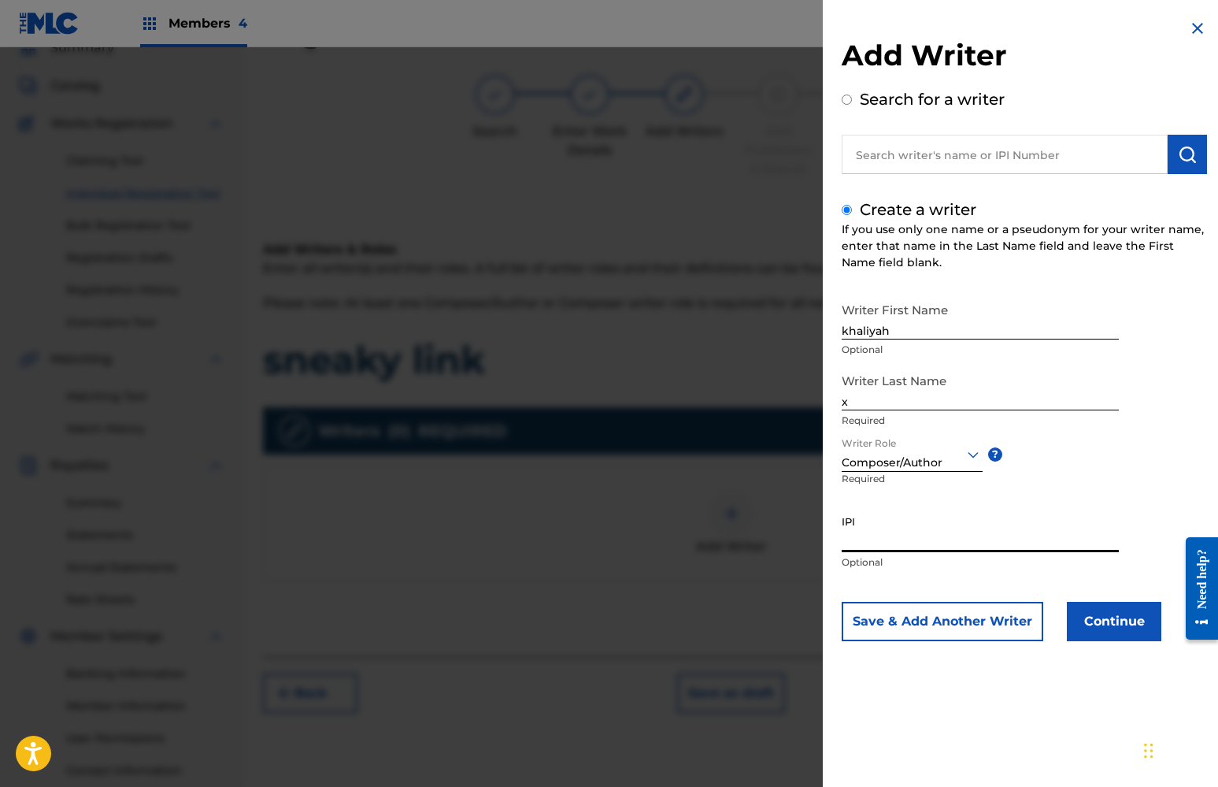
click at [916, 535] on input "IPI" at bounding box center [980, 529] width 277 height 45
paste input "01112298292"
type input "01112298292"
click at [1107, 618] on button "Continue" at bounding box center [1114, 621] width 94 height 39
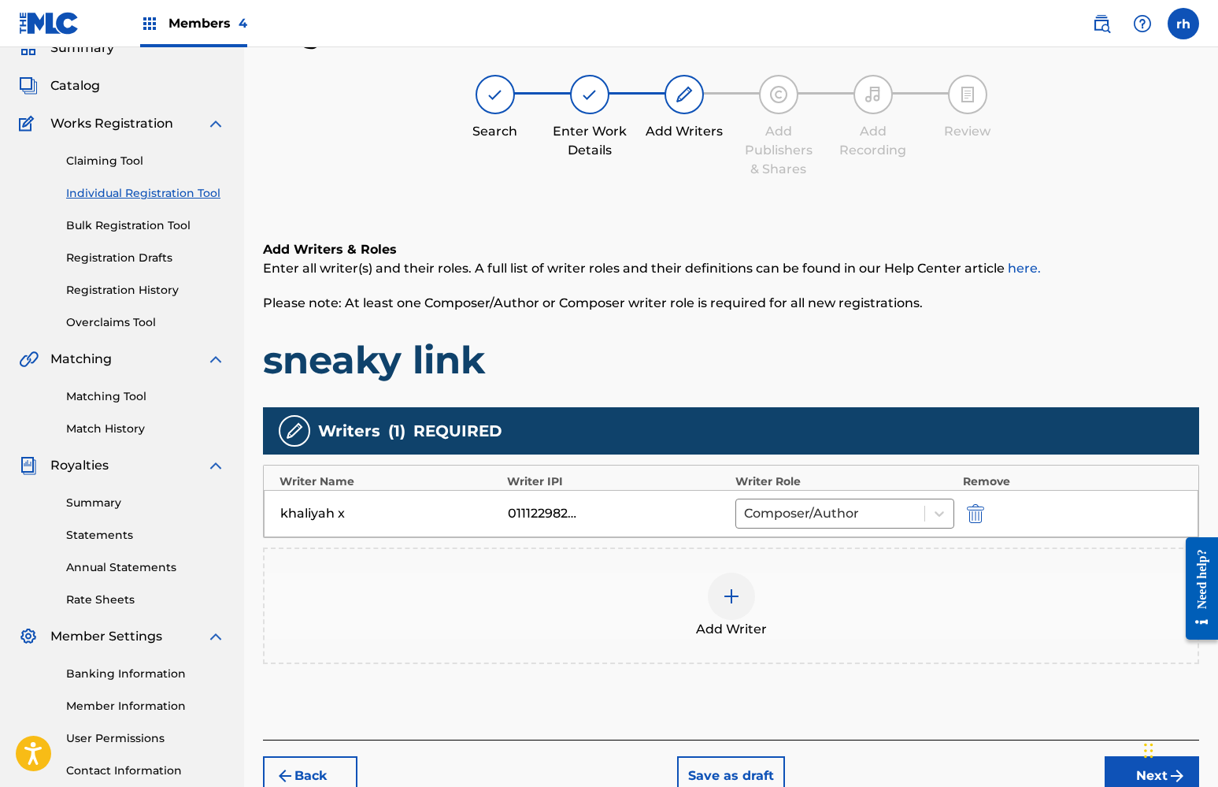
click at [1126, 770] on button "Next" at bounding box center [1152, 775] width 94 height 39
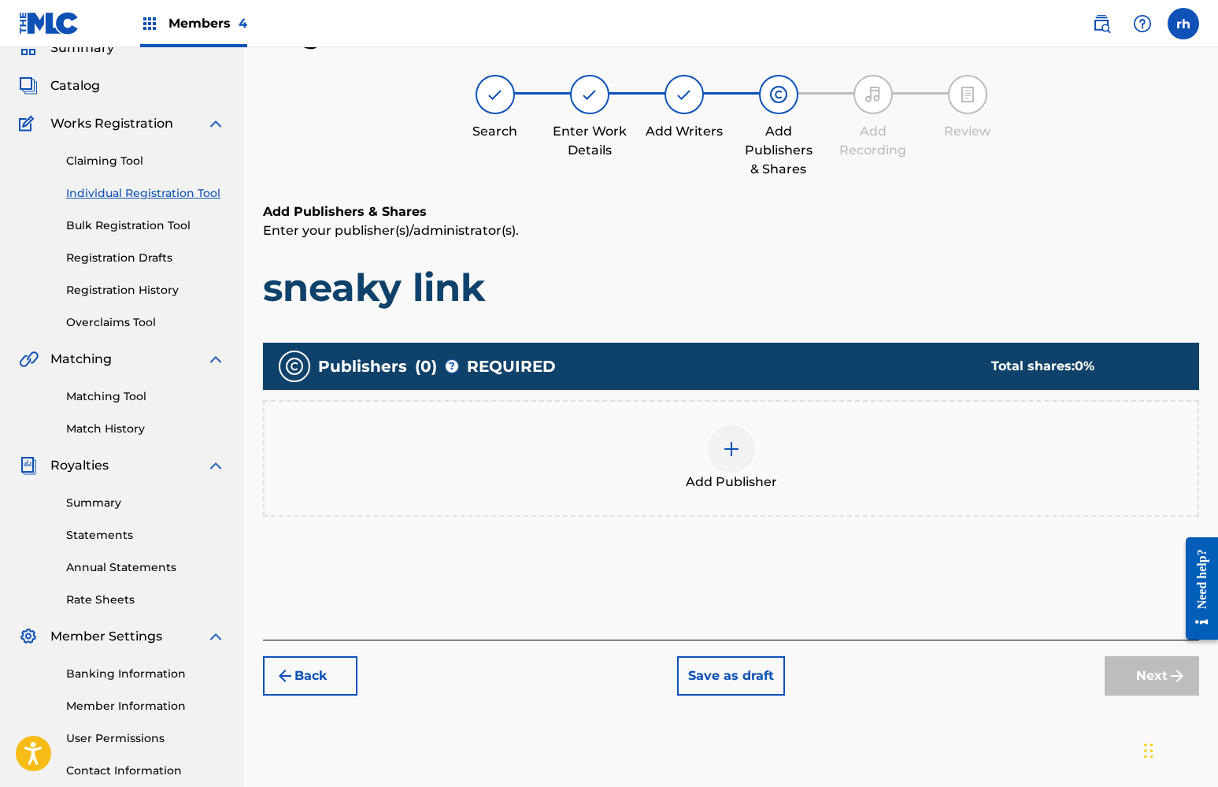
click at [726, 451] on img at bounding box center [731, 448] width 19 height 19
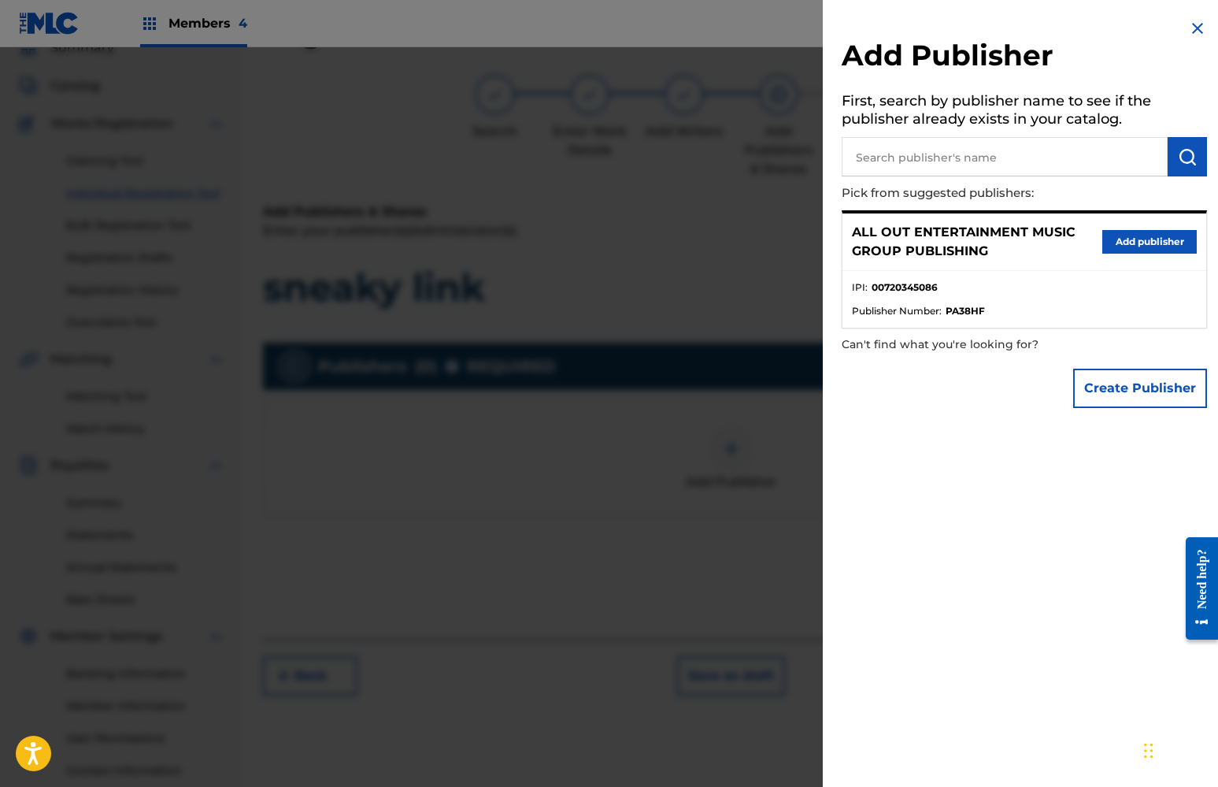
click at [1124, 240] on button "Add publisher" at bounding box center [1149, 242] width 94 height 24
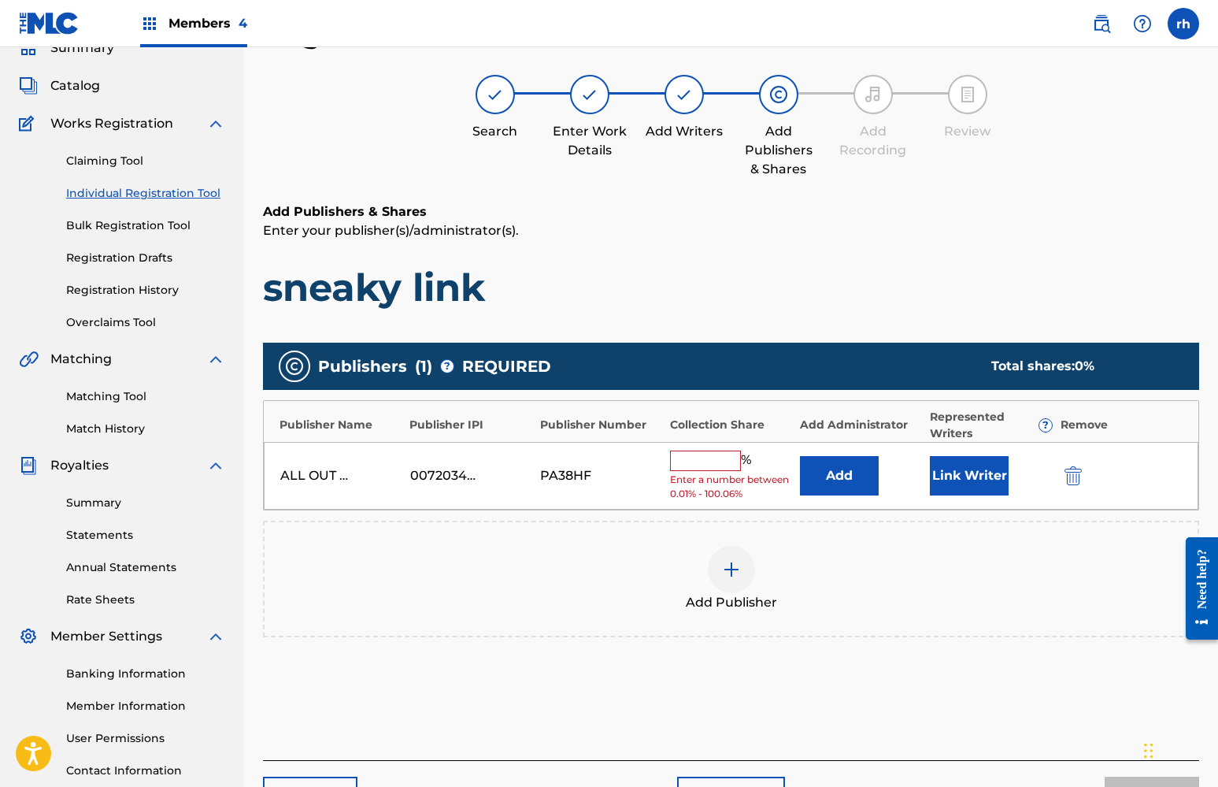
click at [713, 457] on input "text" at bounding box center [705, 460] width 71 height 20
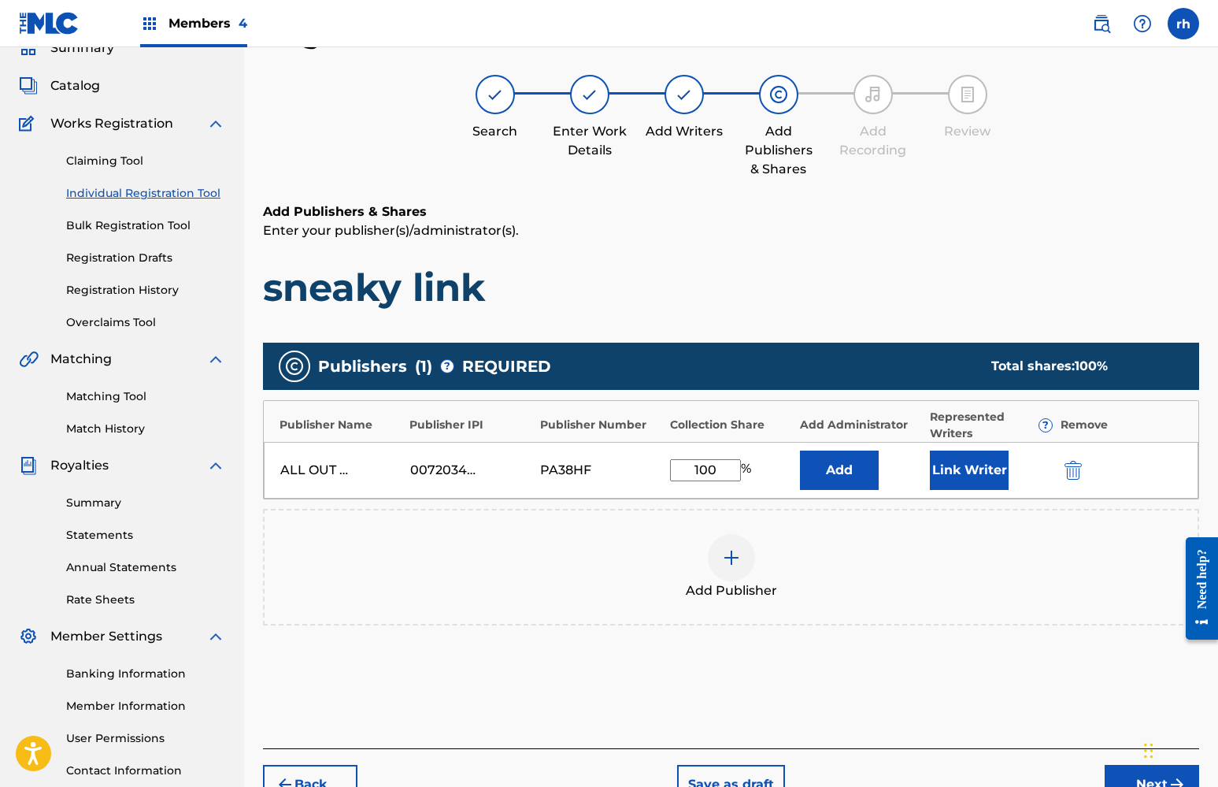
type input "100"
click at [983, 470] on button "Link Writer" at bounding box center [969, 469] width 79 height 39
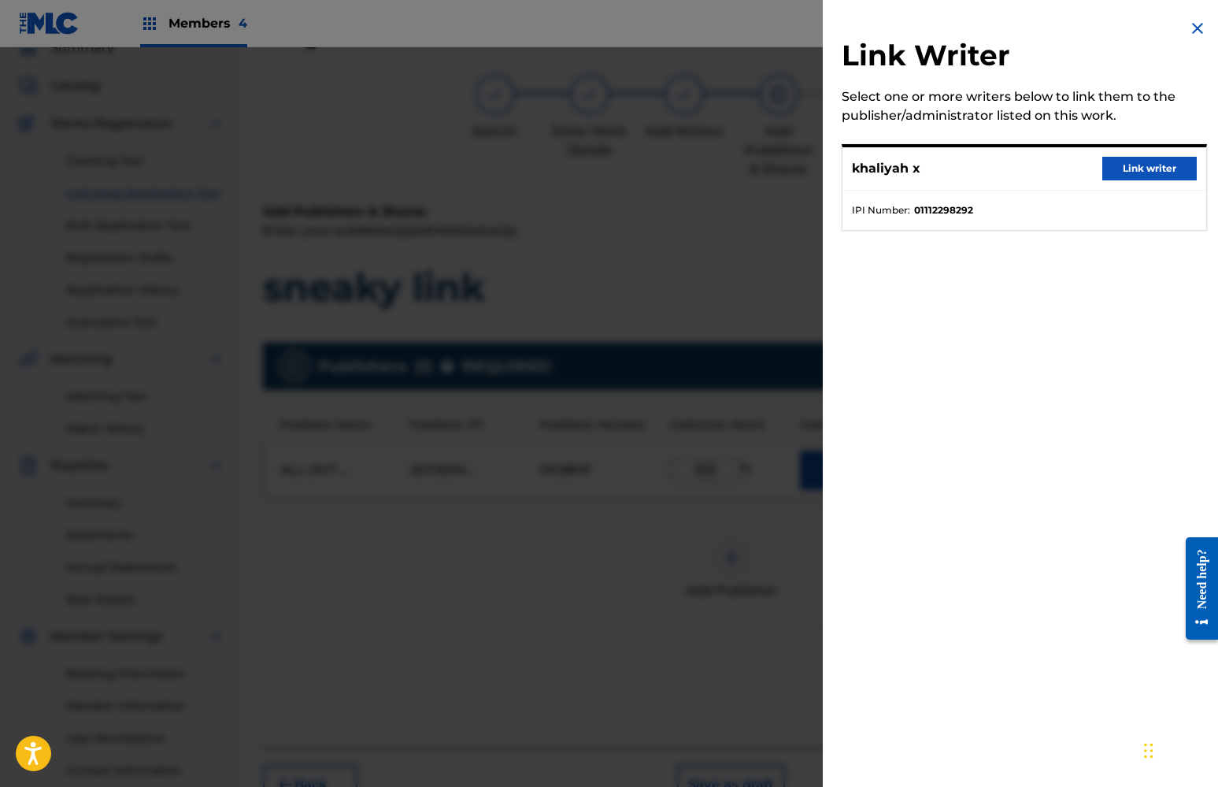
click at [1134, 172] on button "Link writer" at bounding box center [1149, 169] width 94 height 24
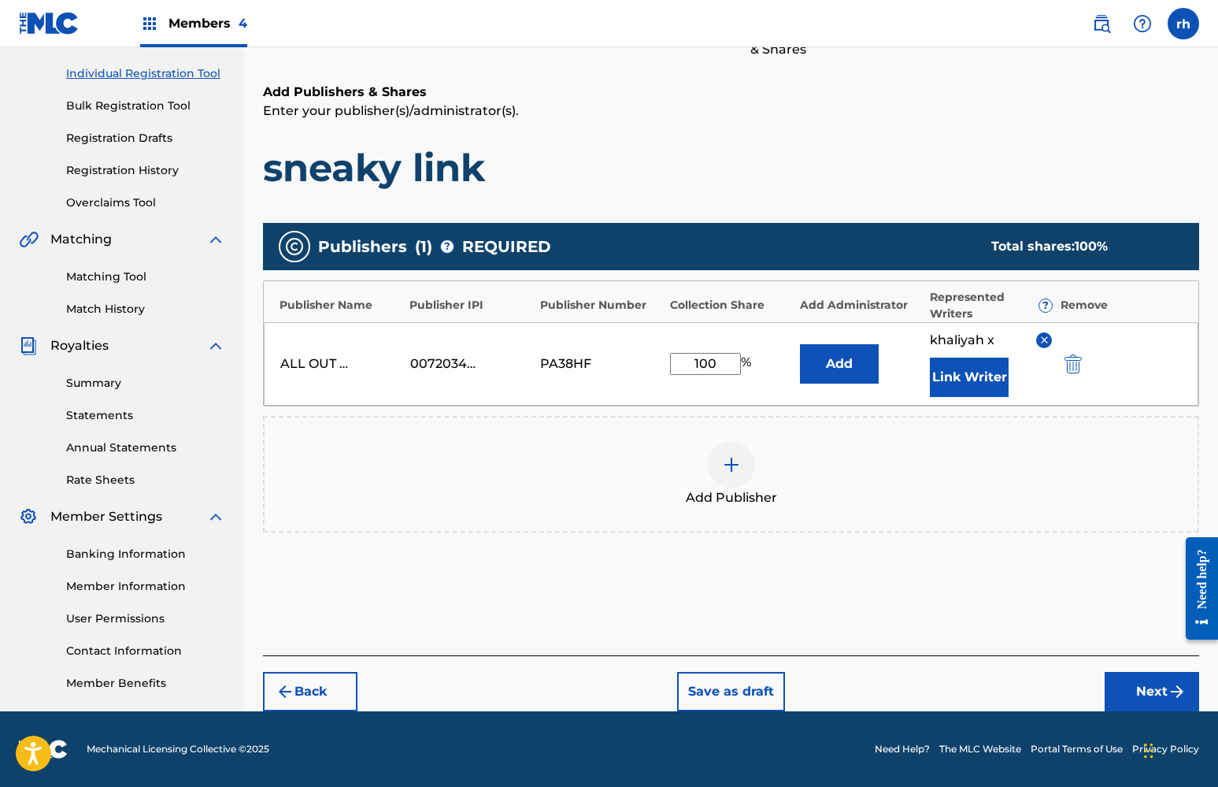
click at [1139, 689] on button "Next" at bounding box center [1152, 691] width 94 height 39
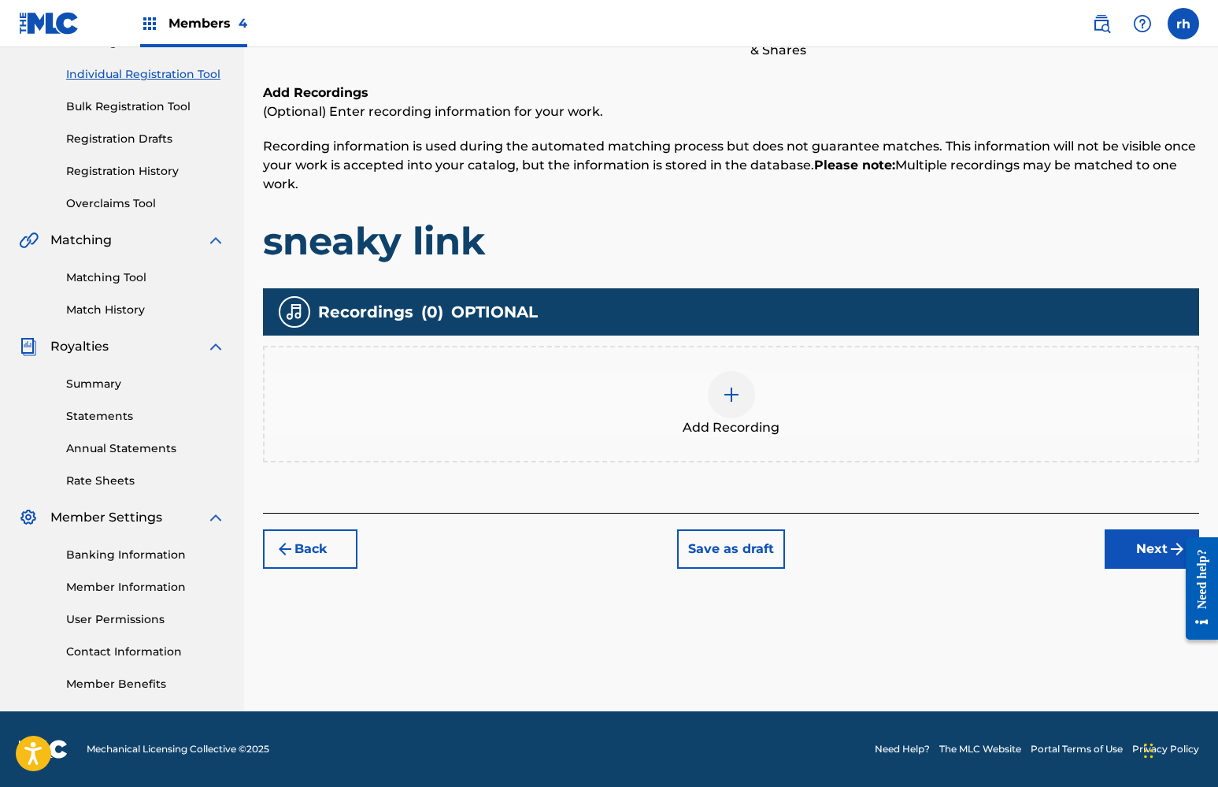
click at [1138, 546] on button "Next" at bounding box center [1152, 548] width 94 height 39
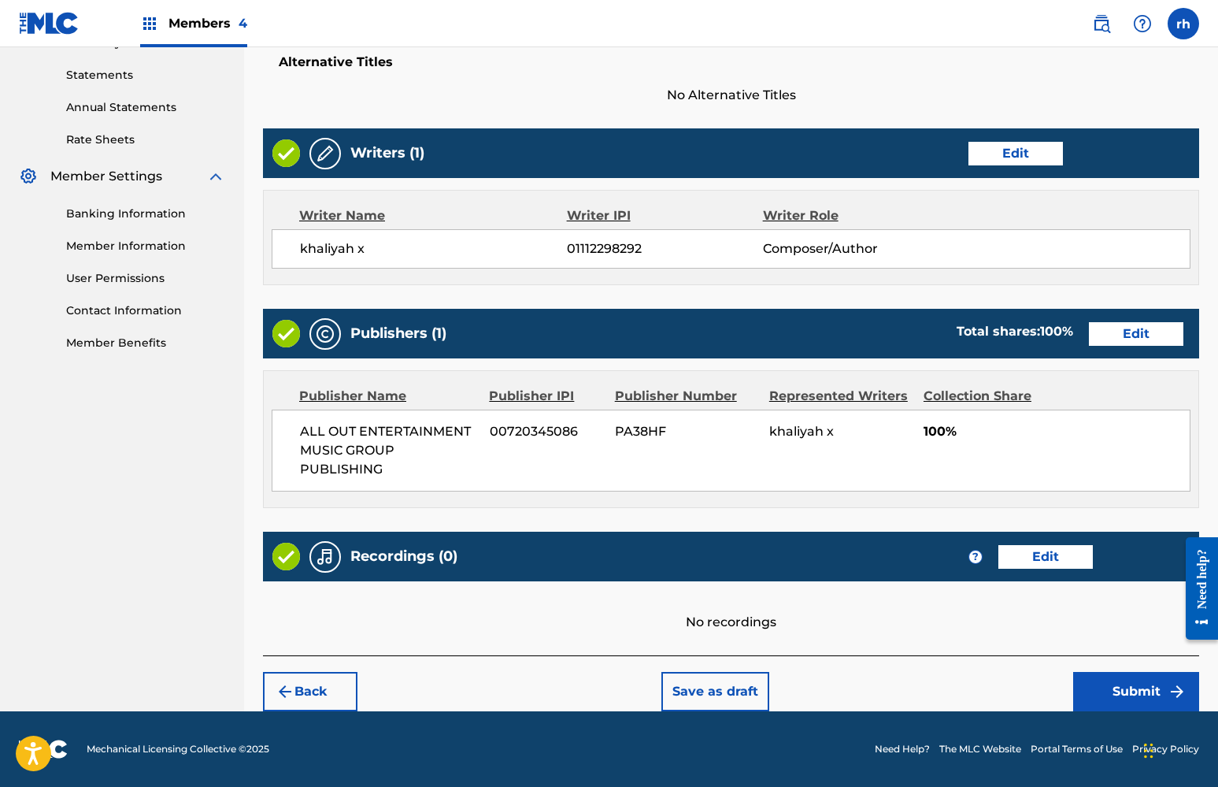
scroll to position [530, 0]
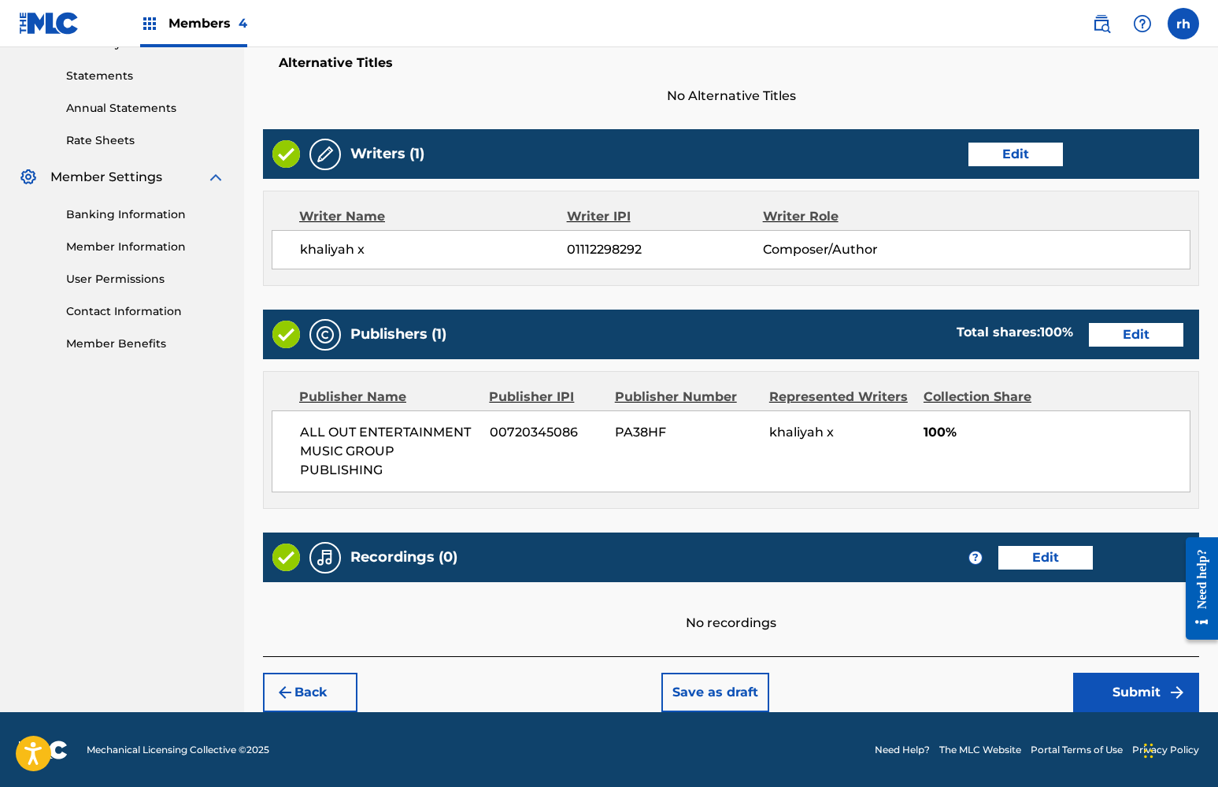
click at [1135, 687] on button "Submit" at bounding box center [1136, 691] width 126 height 39
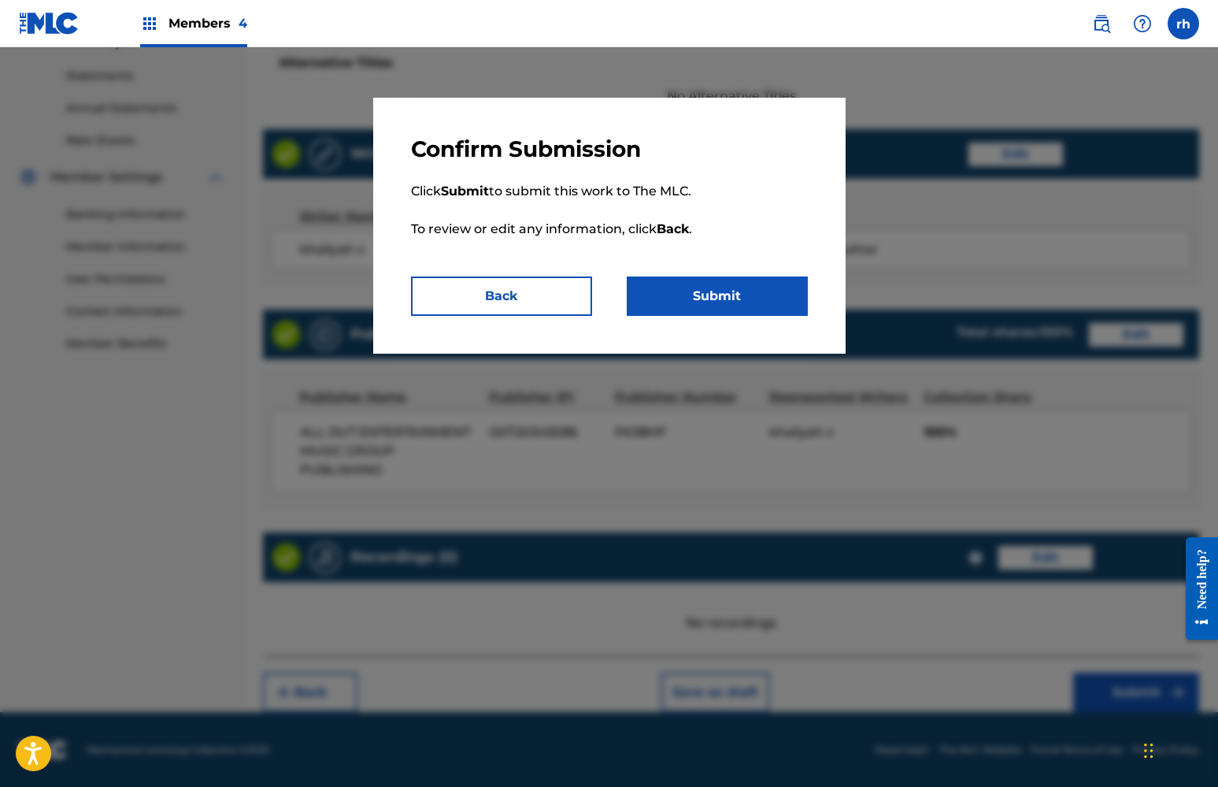
click at [743, 301] on button "Submit" at bounding box center [717, 295] width 181 height 39
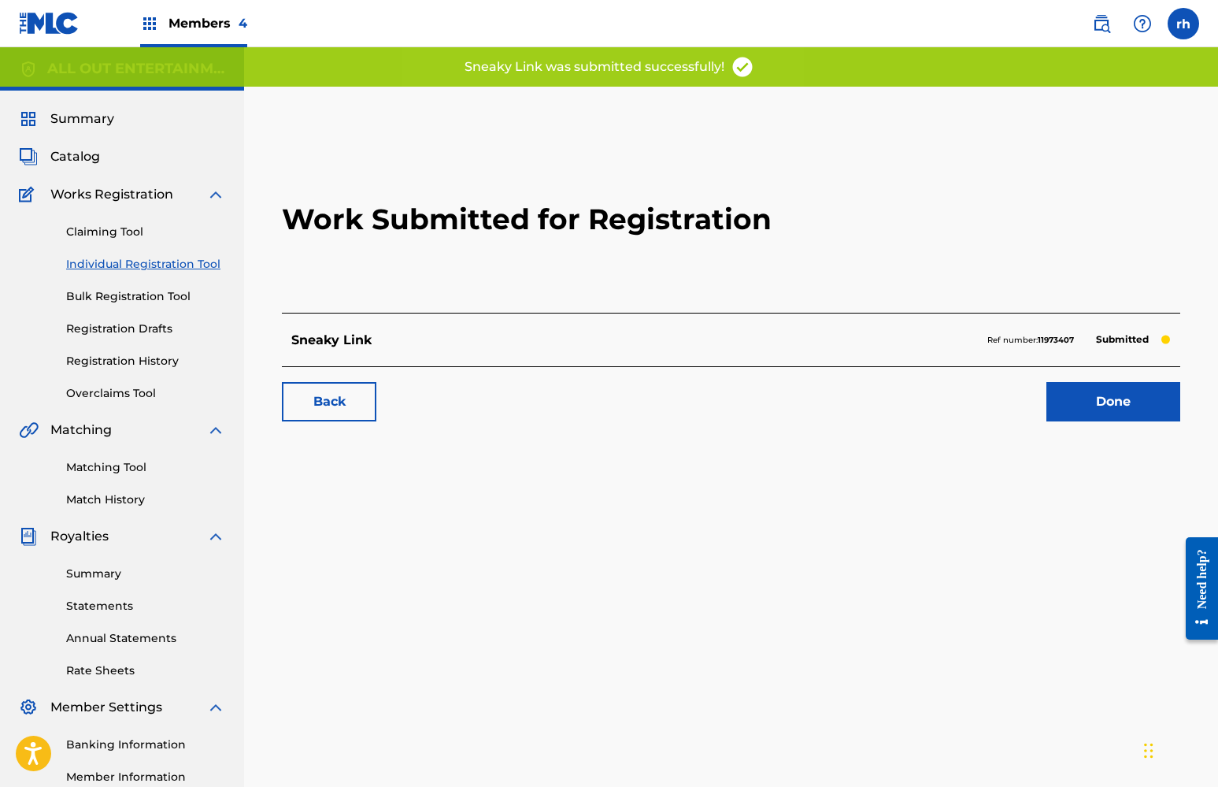
click at [1105, 398] on link "Done" at bounding box center [1113, 401] width 134 height 39
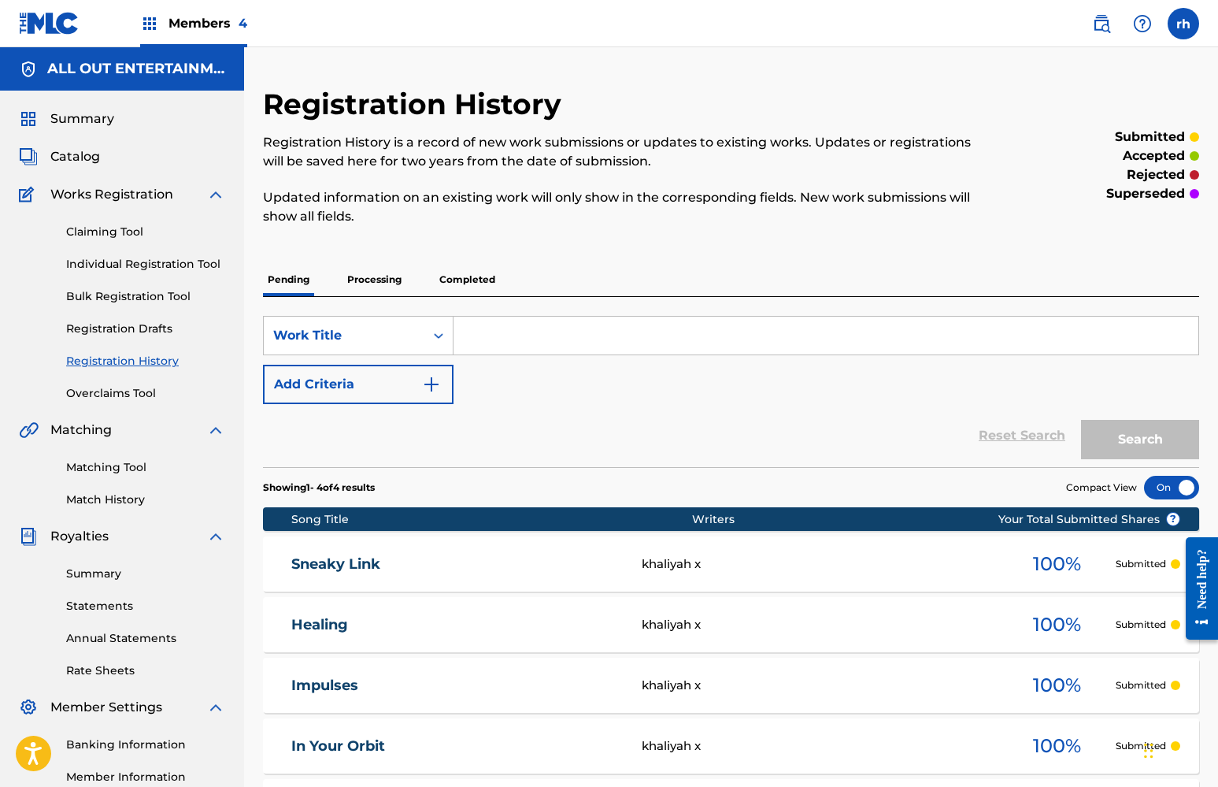
click at [80, 161] on span "Catalog" at bounding box center [75, 156] width 50 height 19
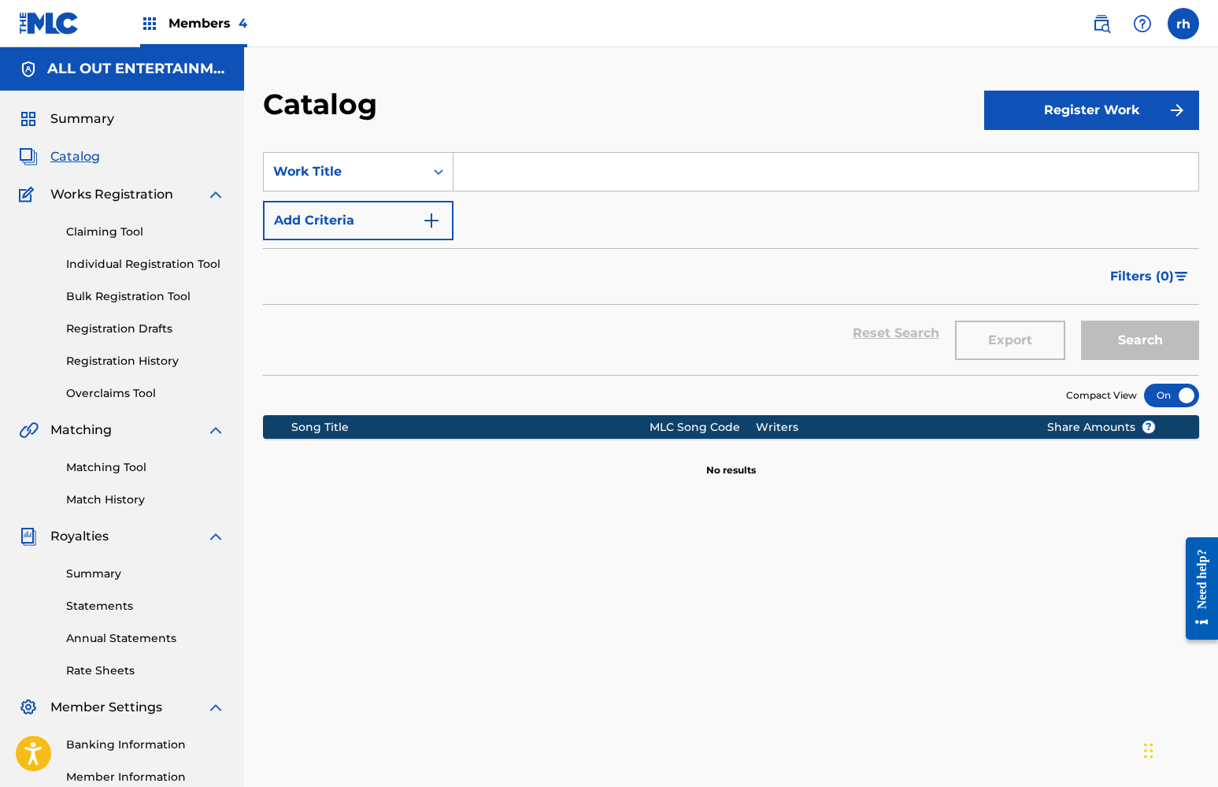
click at [1133, 109] on button "Register Work" at bounding box center [1091, 110] width 215 height 39
click at [1062, 154] on link "Individual" at bounding box center [1091, 162] width 215 height 38
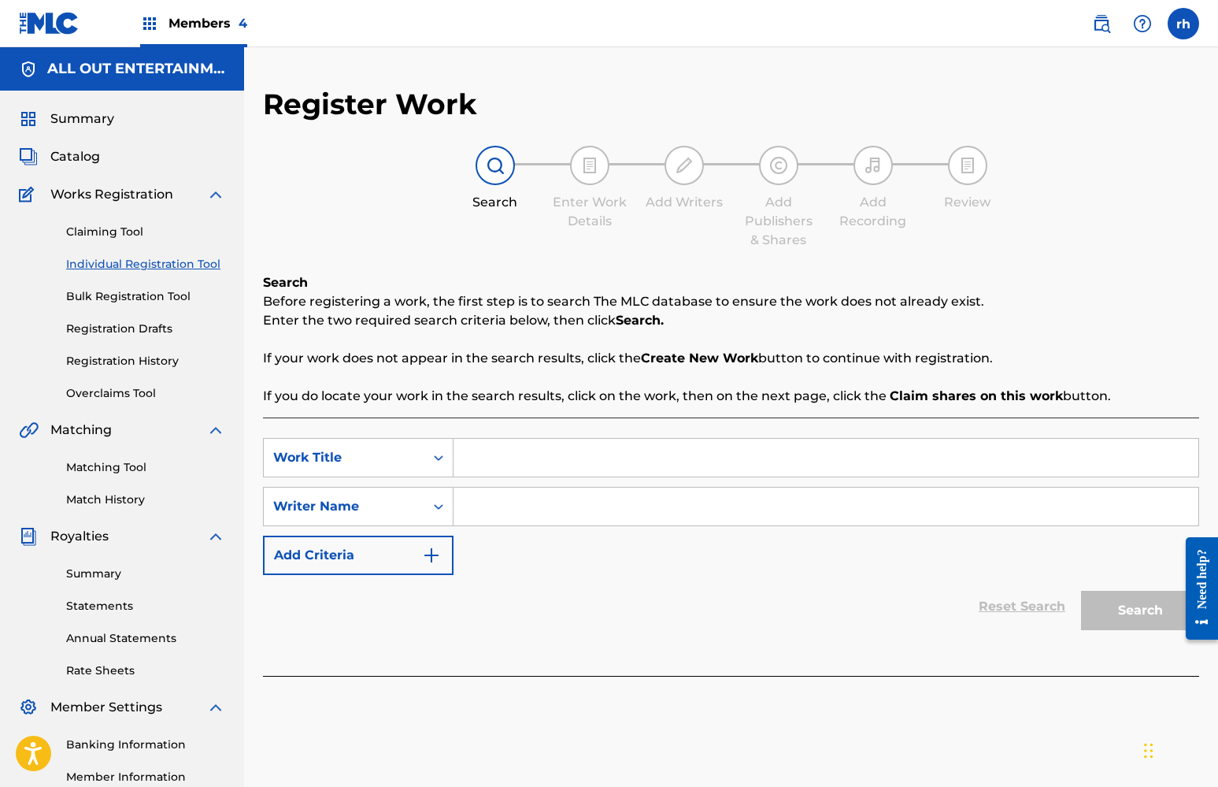
click at [552, 467] on input "Search Form" at bounding box center [825, 458] width 745 height 38
type input "shhh"
drag, startPoint x: 552, startPoint y: 467, endPoint x: 557, endPoint y: 512, distance: 45.1
click at [557, 512] on input "Search Form" at bounding box center [825, 506] width 745 height 38
type input "ssh"
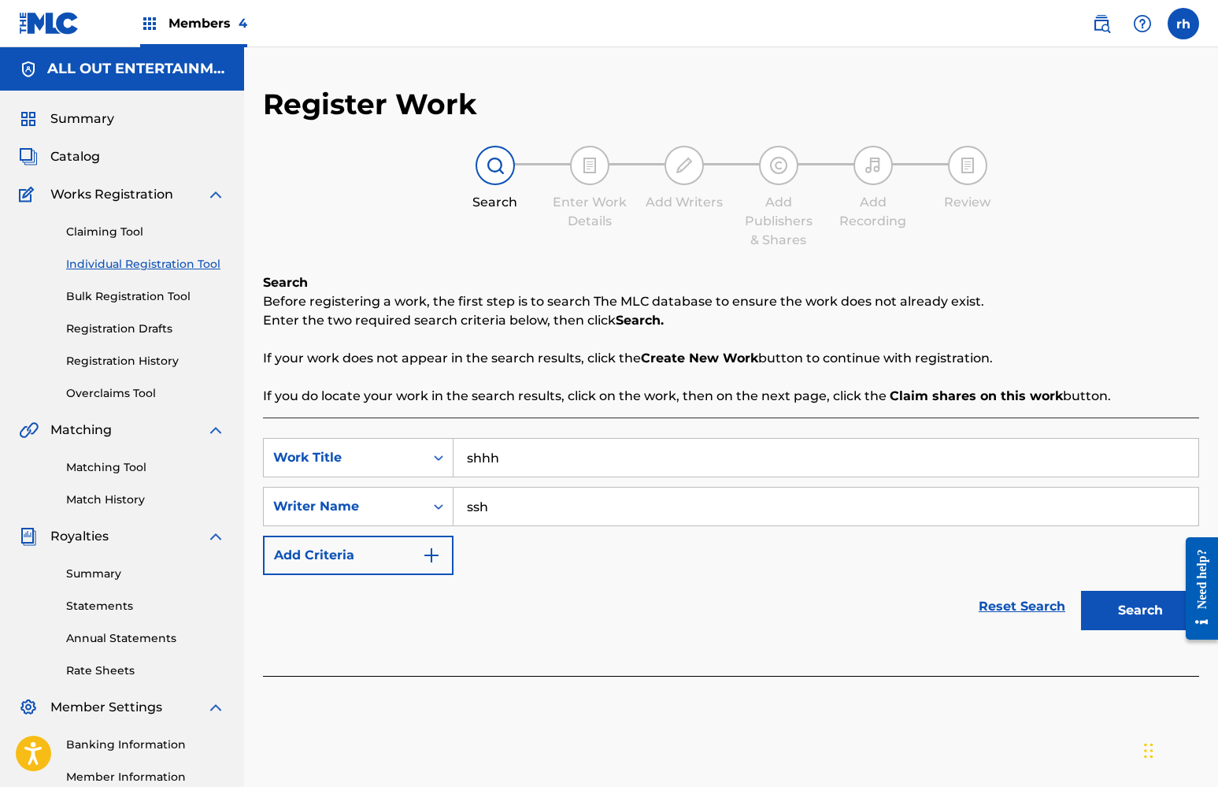
drag, startPoint x: 562, startPoint y: 515, endPoint x: 1149, endPoint y: 620, distance: 596.6
click at [1149, 620] on button "Search" at bounding box center [1140, 609] width 118 height 39
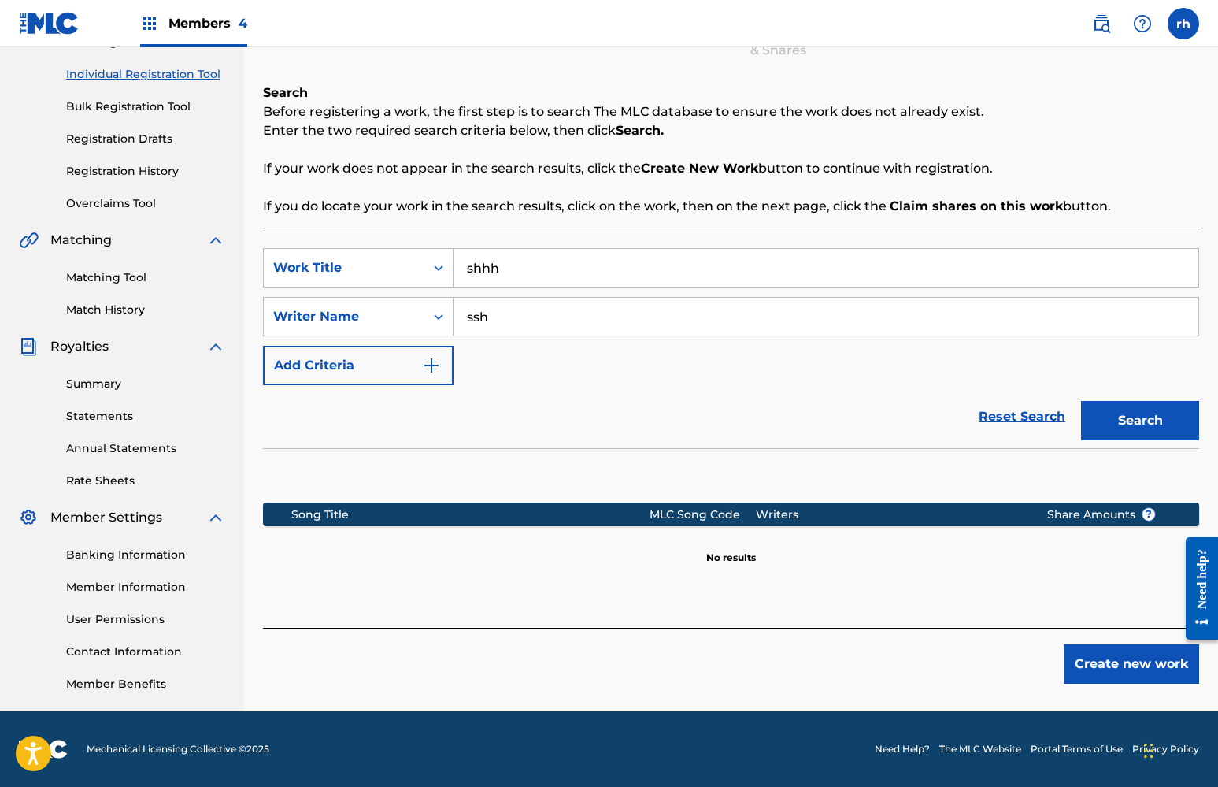
scroll to position [190, 0]
click at [1126, 662] on button "Create new work" at bounding box center [1131, 663] width 135 height 39
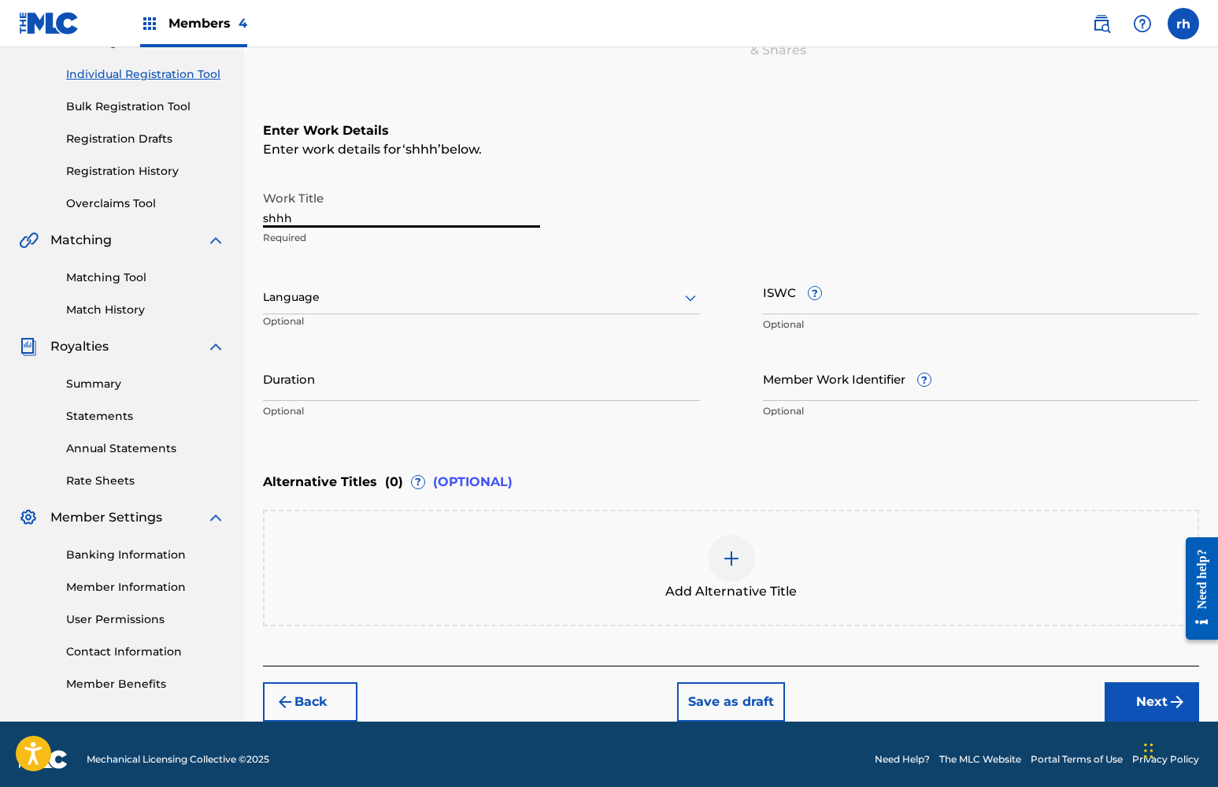
drag, startPoint x: 324, startPoint y: 220, endPoint x: 177, endPoint y: 216, distance: 146.5
click at [177, 216] on main "ALL OUT ENTERTAINMENT MUSIC GROUP PUBLISHING Summary Catalog Works Registration…" at bounding box center [609, 289] width 1218 height 864
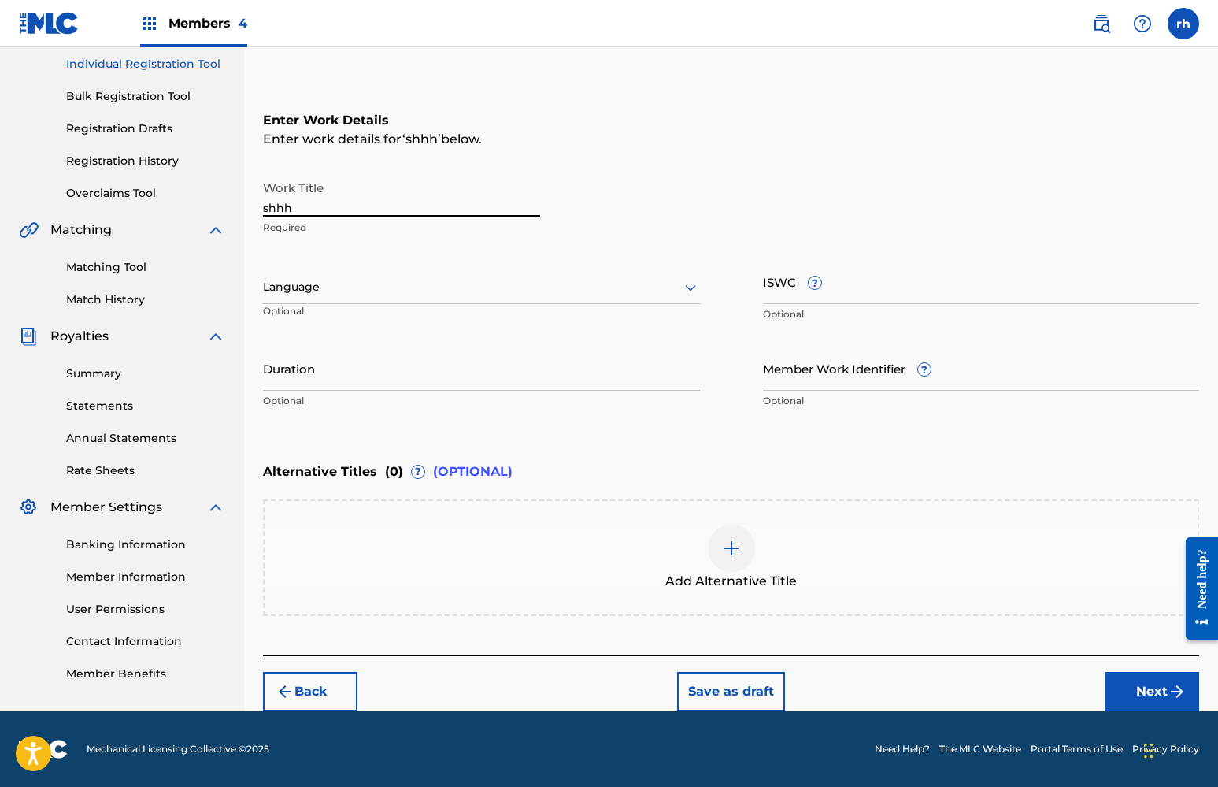
scroll to position [200, 0]
type input "just for the summer"
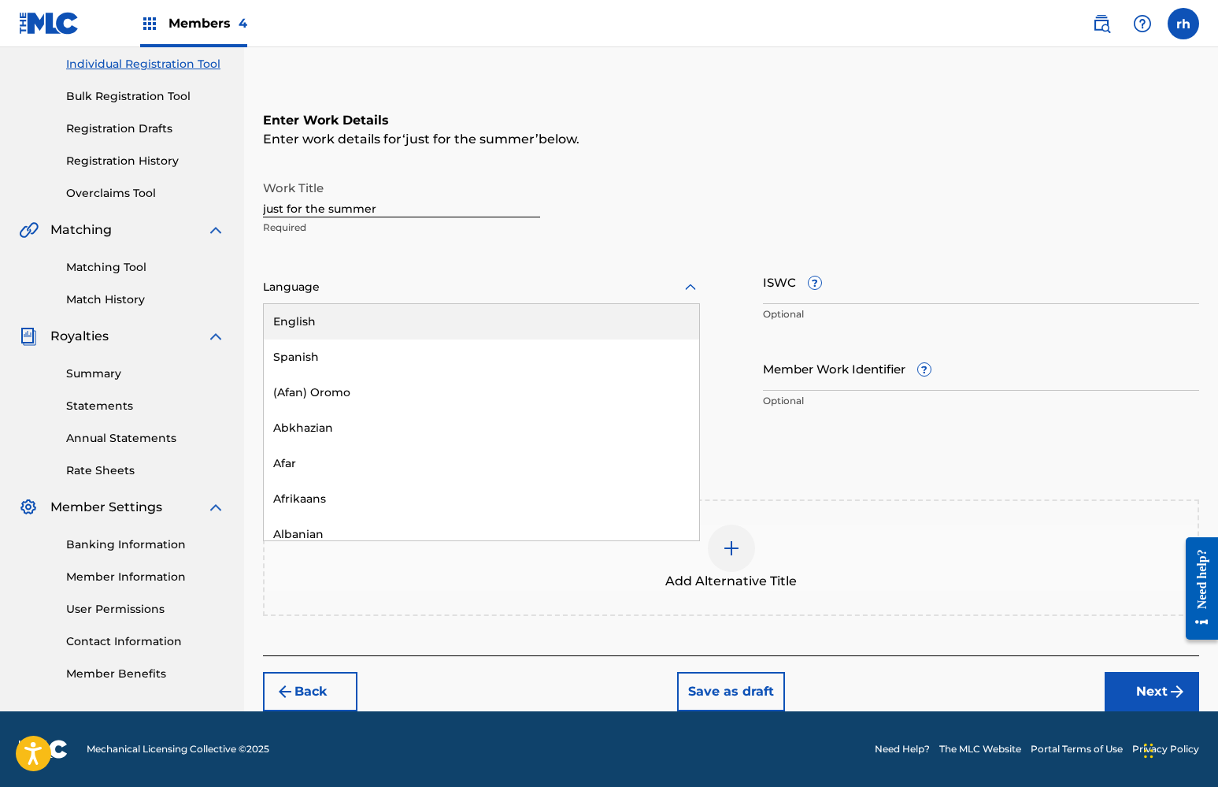
click at [381, 298] on div "Language" at bounding box center [481, 287] width 437 height 33
click at [382, 316] on div "English" at bounding box center [481, 321] width 435 height 35
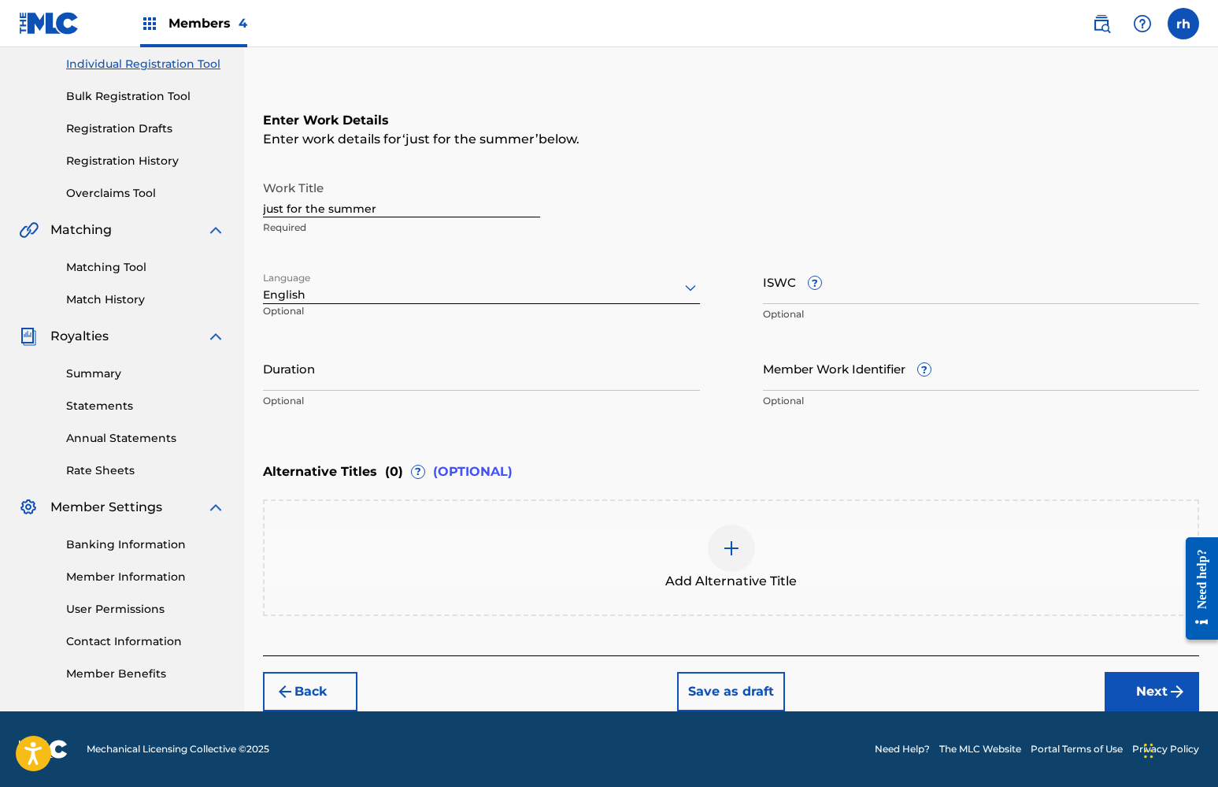
click at [1156, 696] on button "Next" at bounding box center [1152, 691] width 94 height 39
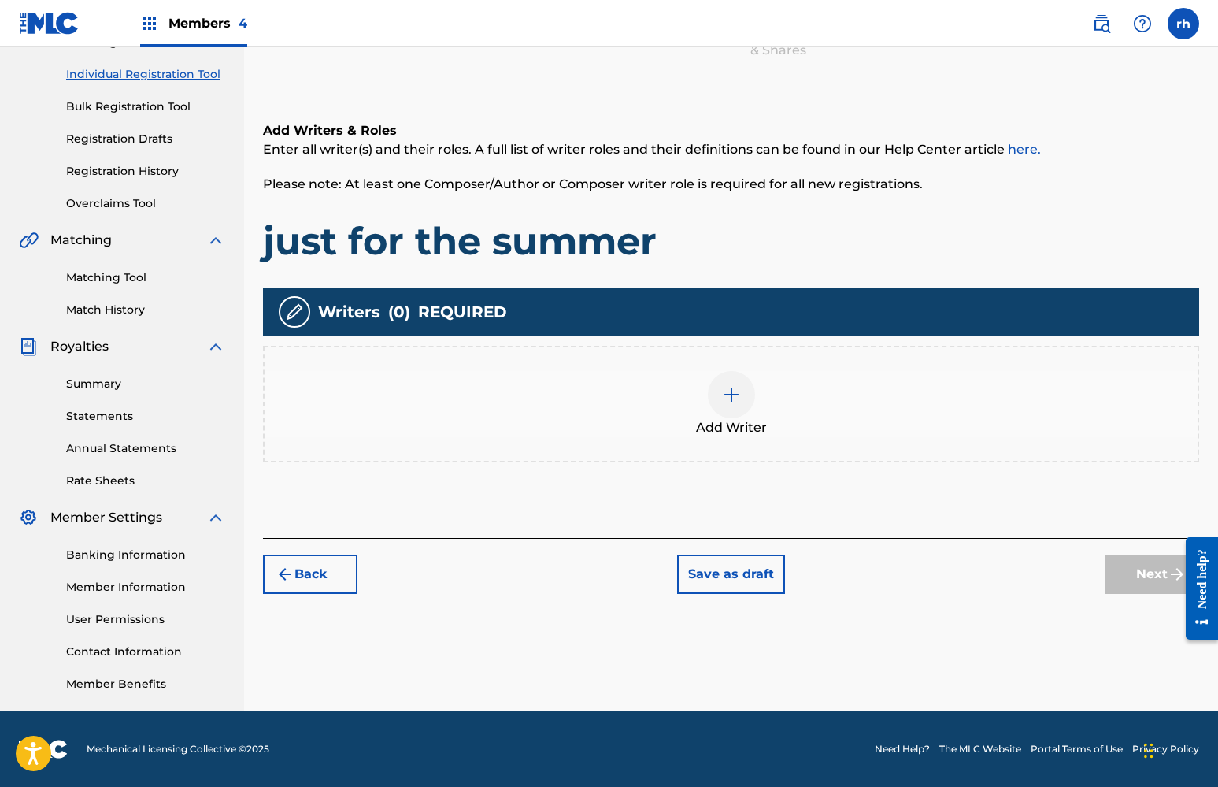
click at [729, 405] on div at bounding box center [731, 394] width 47 height 47
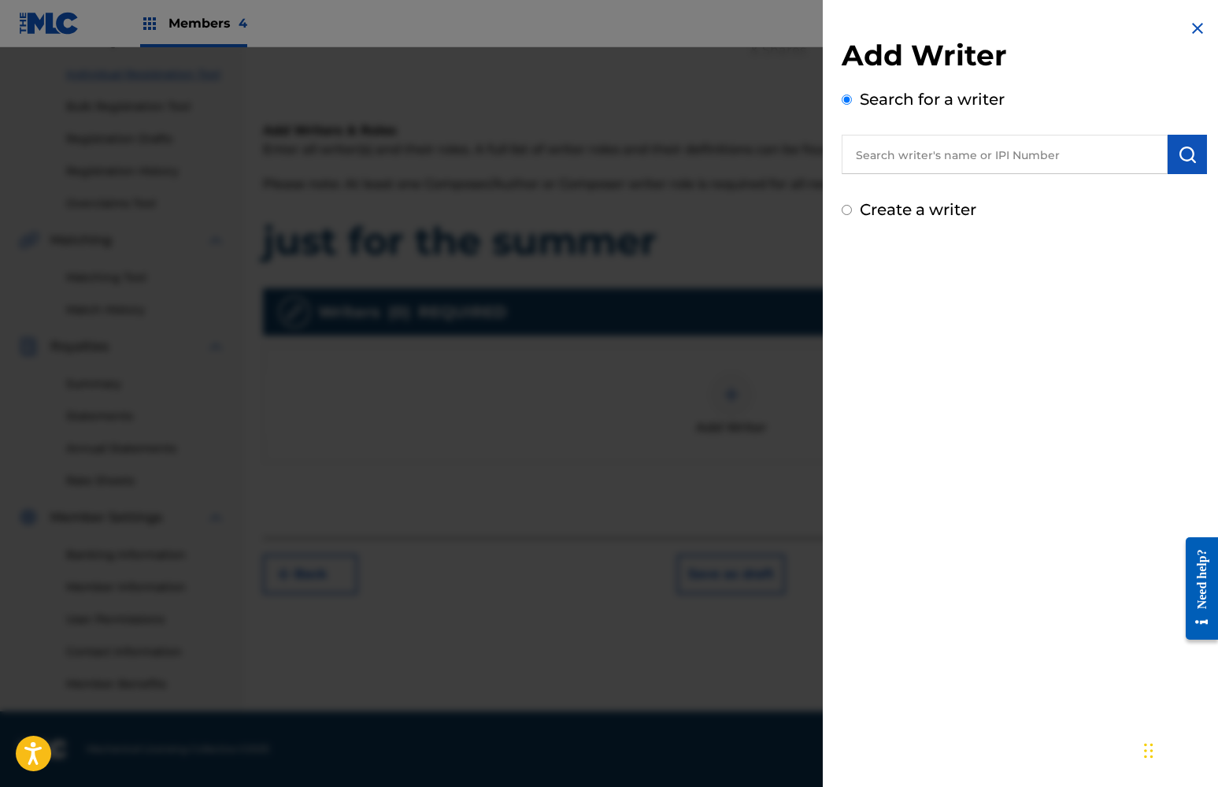
click at [846, 213] on input "Create a writer" at bounding box center [847, 210] width 10 height 10
radio input "false"
radio input "true"
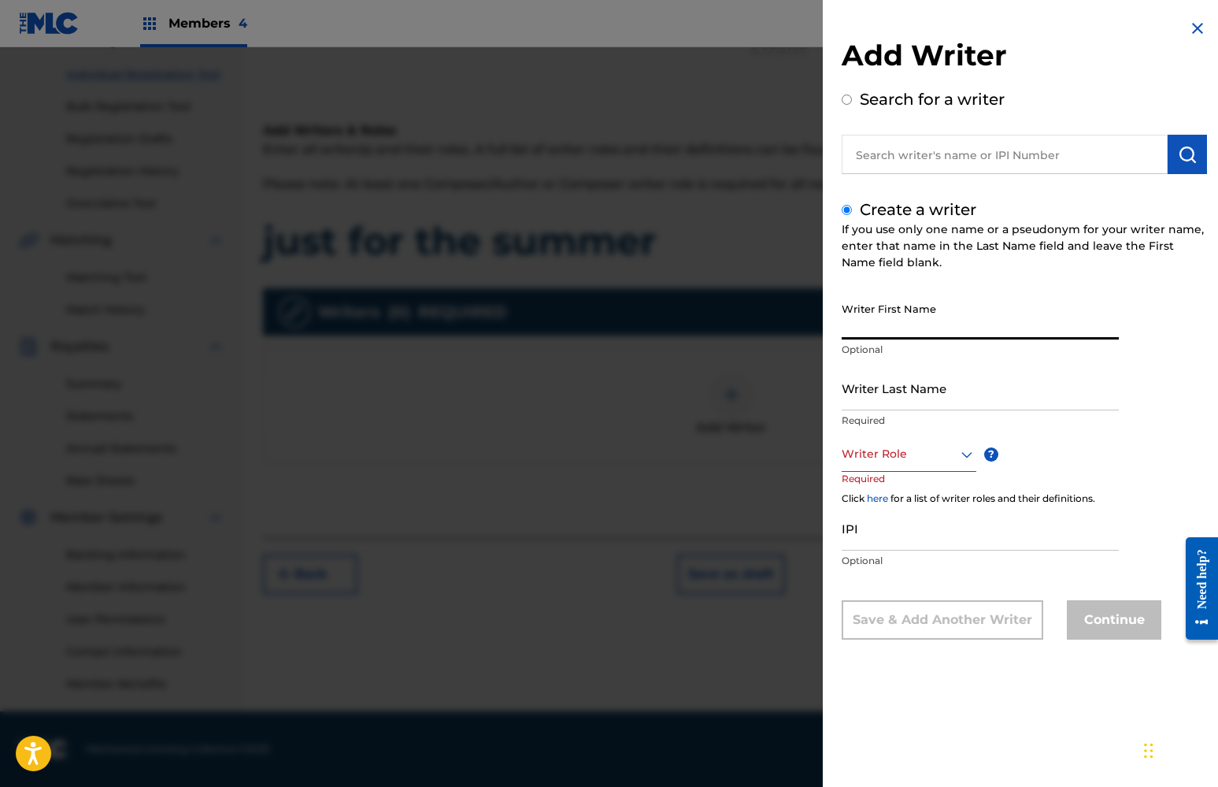
click at [887, 323] on input "Writer First Name" at bounding box center [980, 316] width 277 height 45
type input "khaliyah"
click at [900, 401] on input "Writer Last Name" at bounding box center [980, 387] width 277 height 45
type input "x"
click at [913, 460] on div at bounding box center [909, 454] width 135 height 20
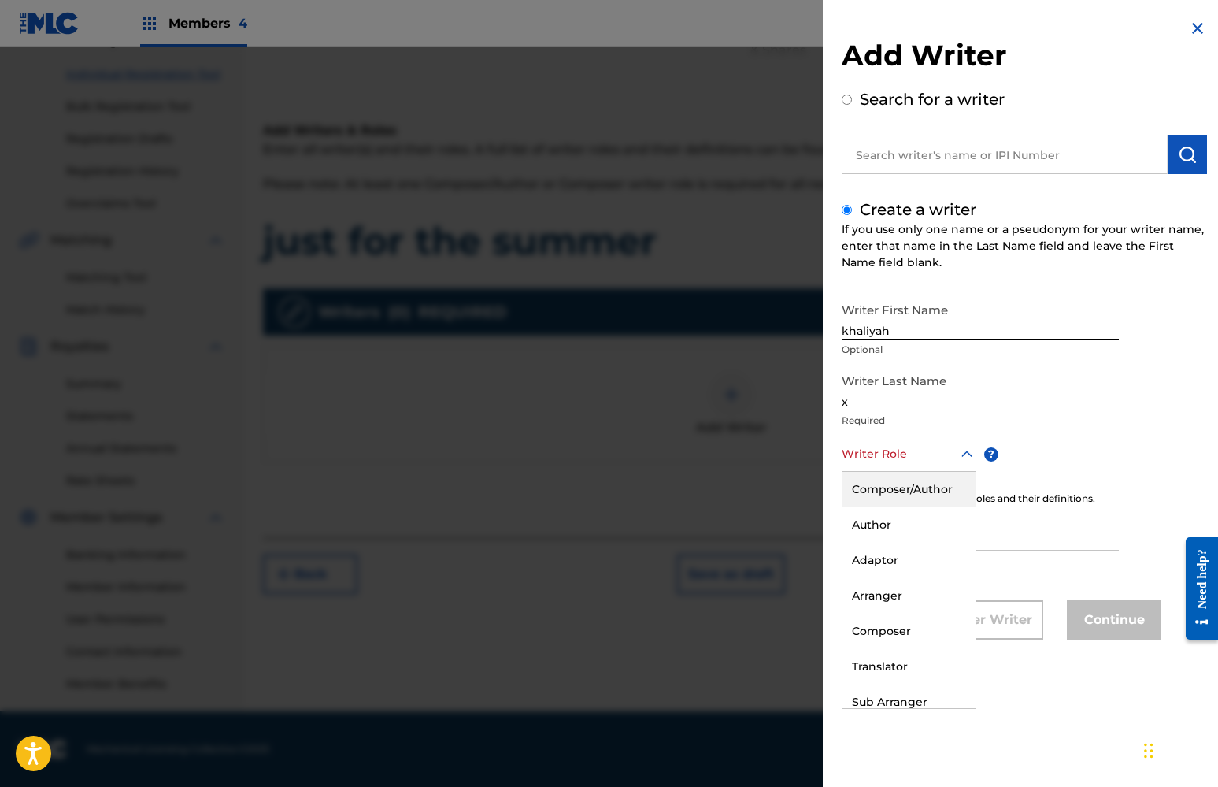
click at [913, 484] on div "Composer/Author" at bounding box center [908, 489] width 133 height 35
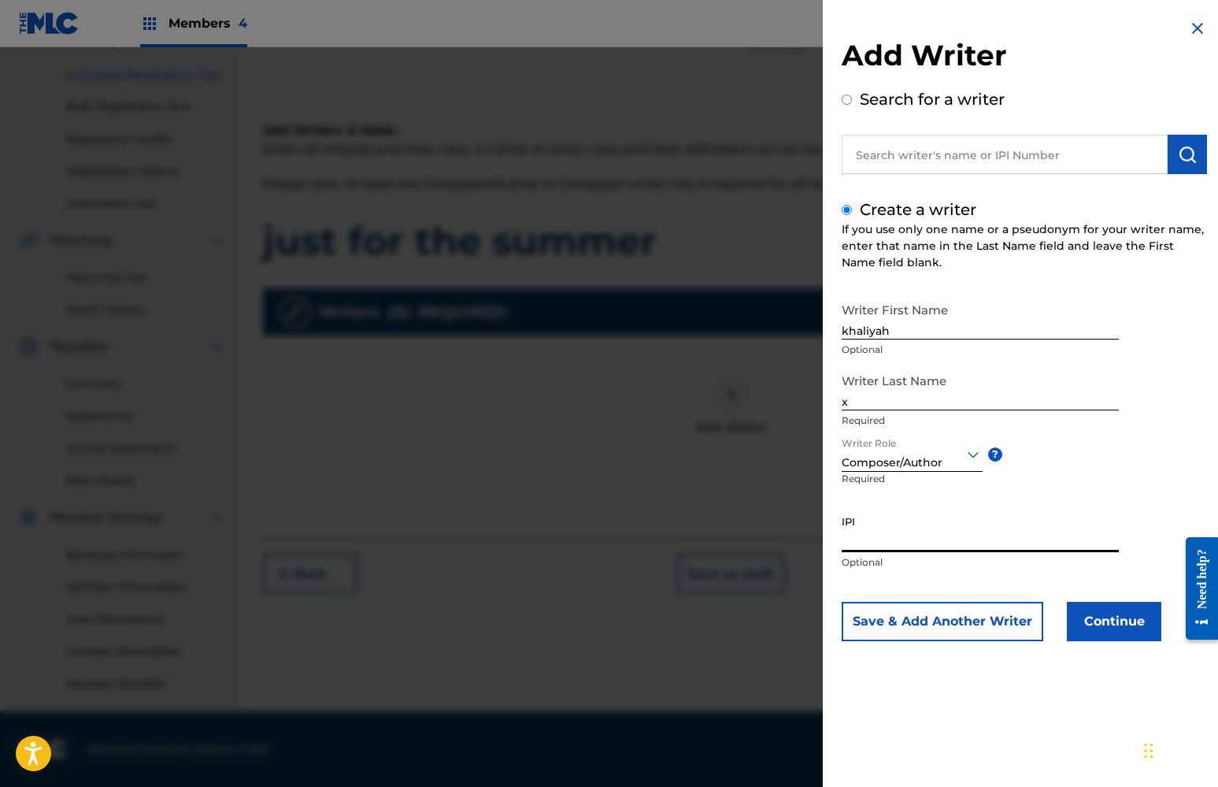
click at [922, 544] on input "IPI" at bounding box center [980, 529] width 277 height 45
paste input "01112298292"
type input "01112298292"
click at [1100, 626] on button "Continue" at bounding box center [1114, 621] width 94 height 39
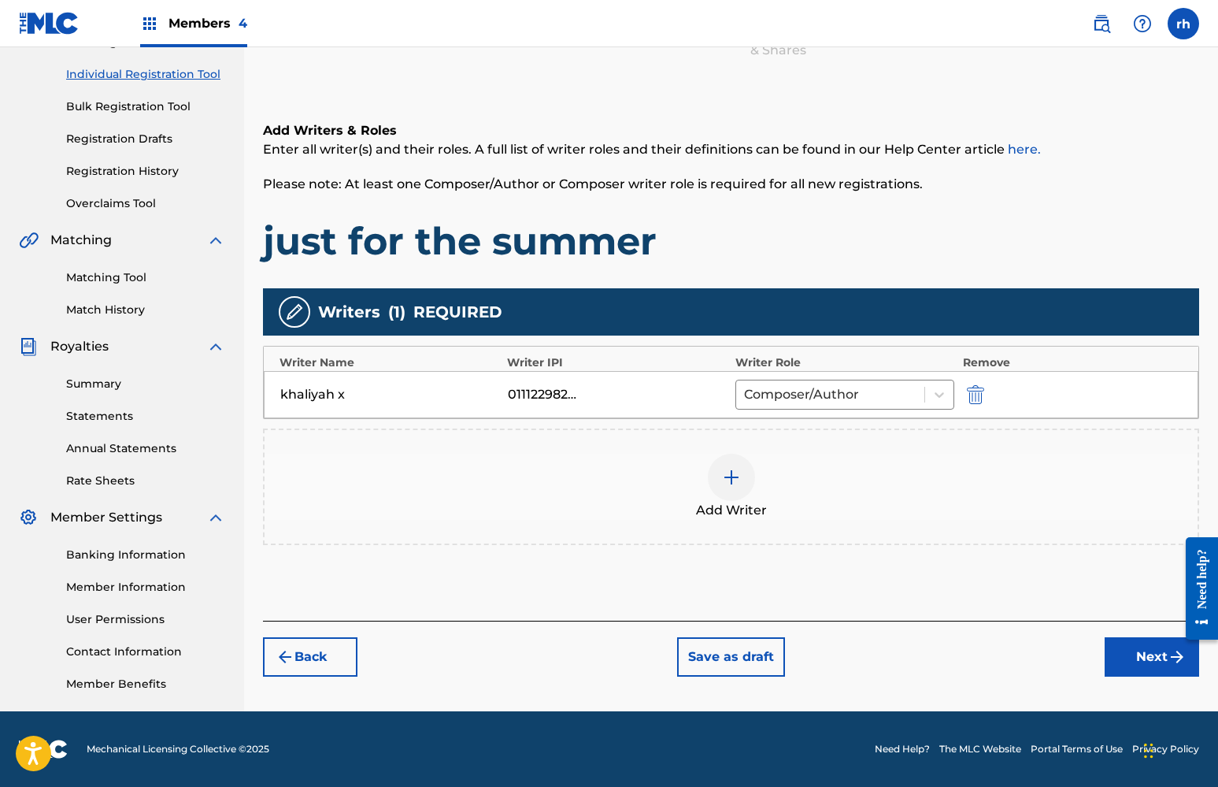
click at [1138, 652] on button "Next" at bounding box center [1152, 656] width 94 height 39
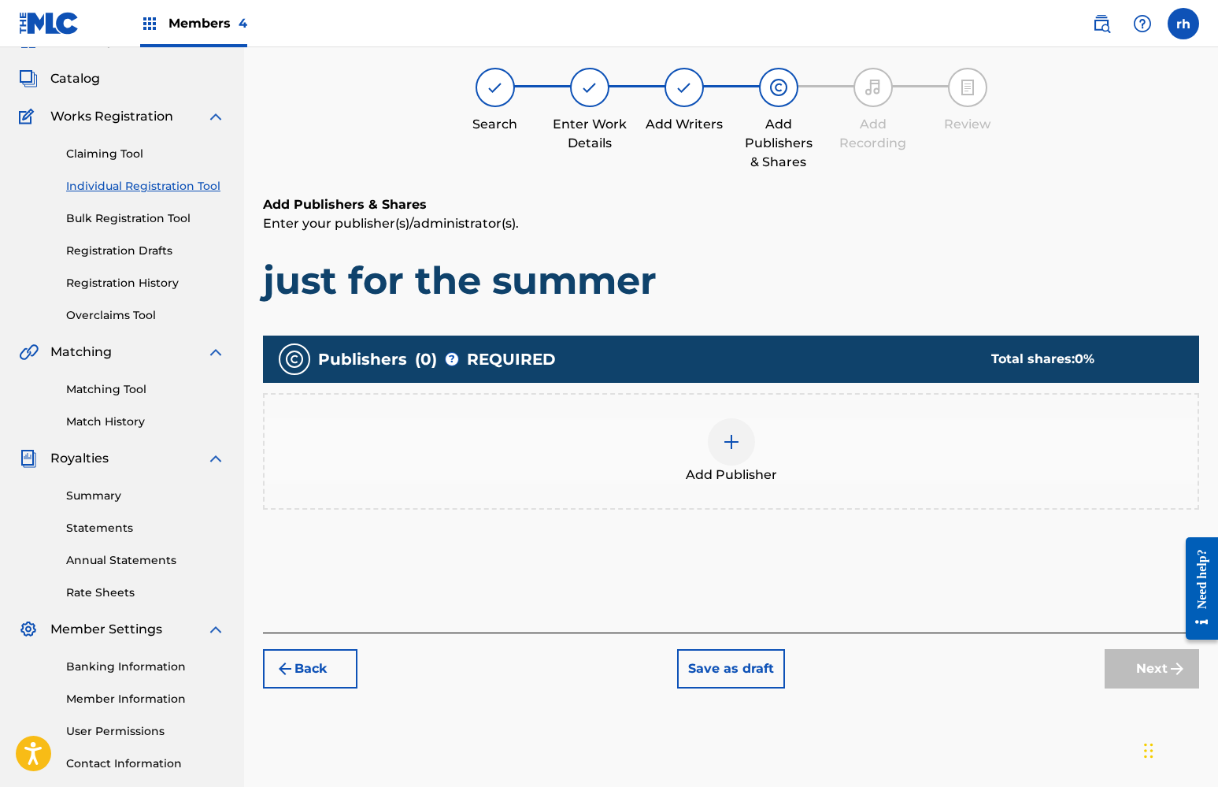
scroll to position [71, 0]
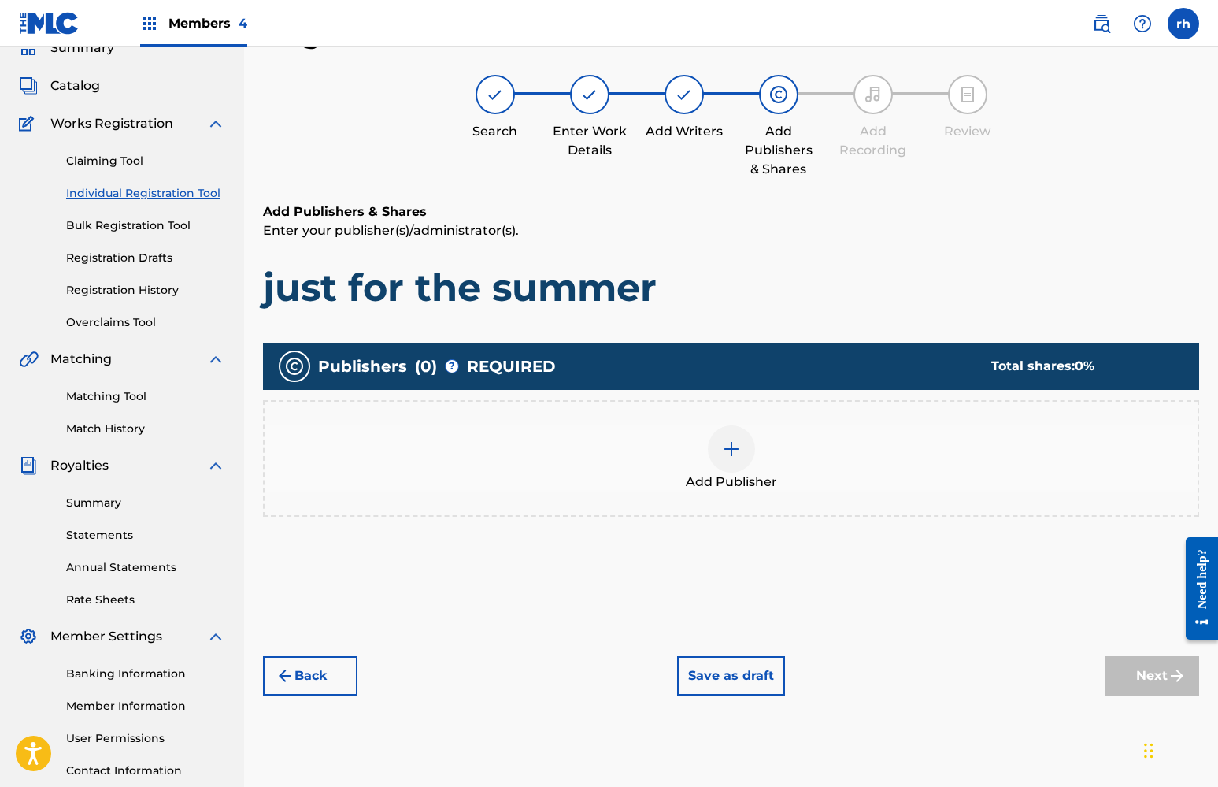
click at [731, 453] on img at bounding box center [731, 448] width 19 height 19
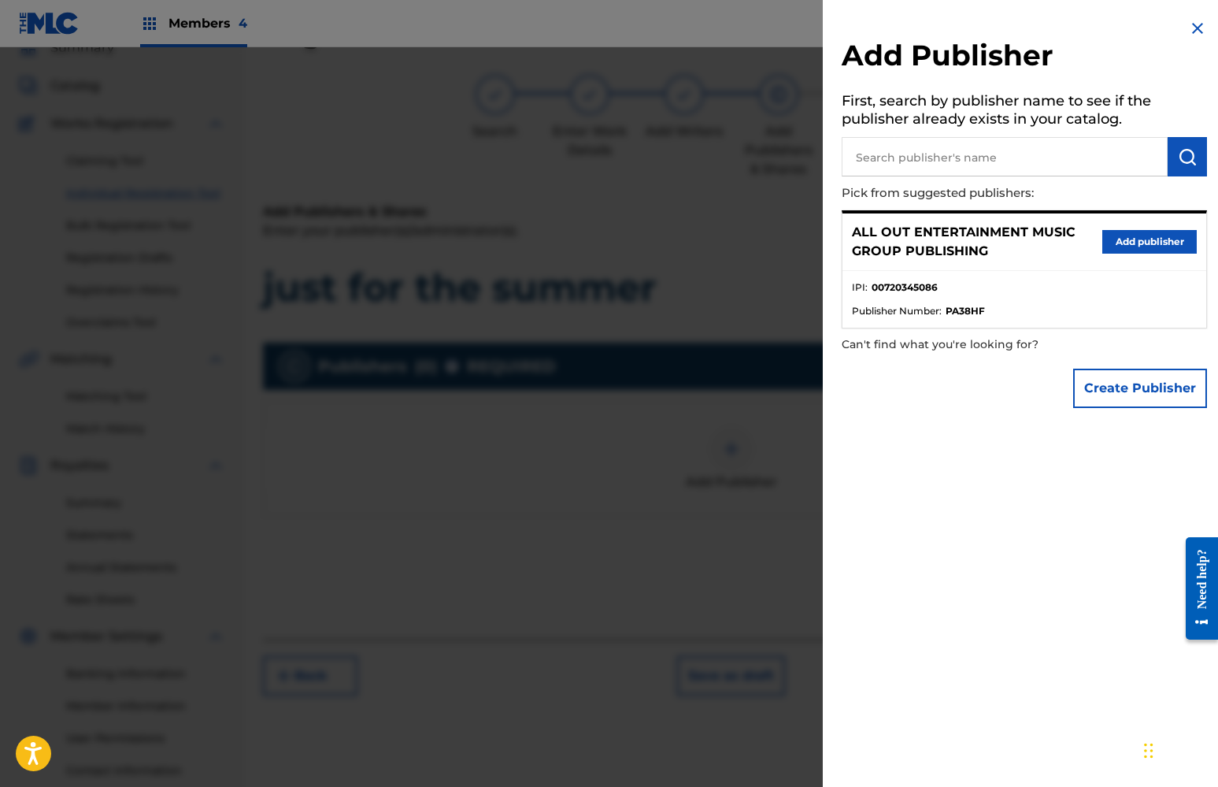
click at [1133, 240] on button "Add publisher" at bounding box center [1149, 242] width 94 height 24
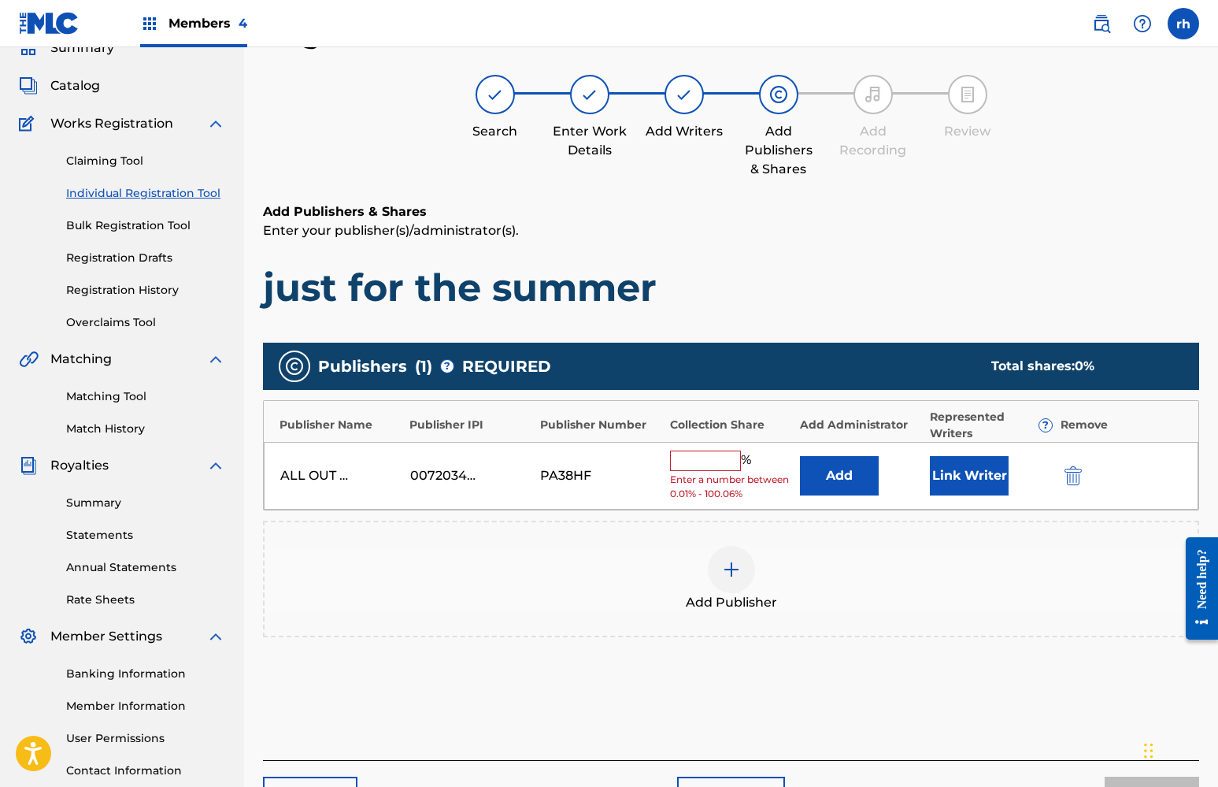
click at [710, 457] on input "text" at bounding box center [705, 460] width 71 height 20
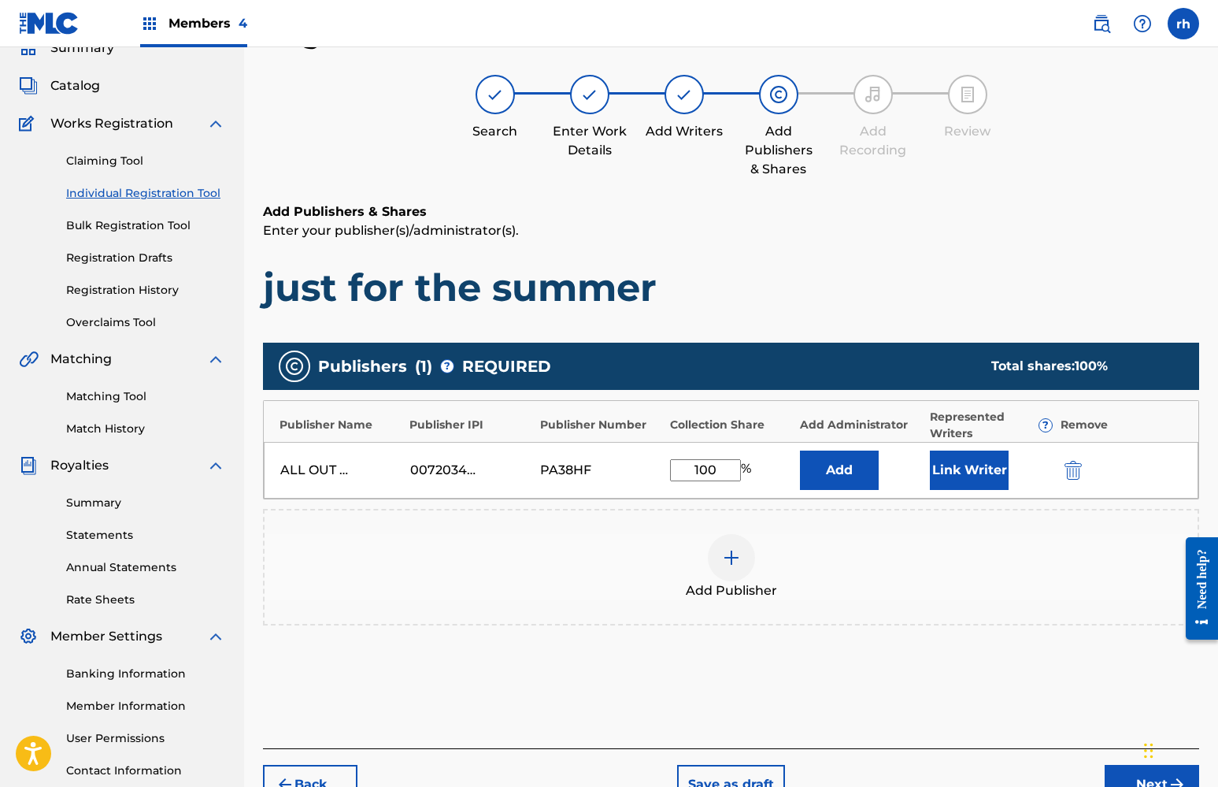
type input "100"
click at [968, 474] on button "Link Writer" at bounding box center [969, 469] width 79 height 39
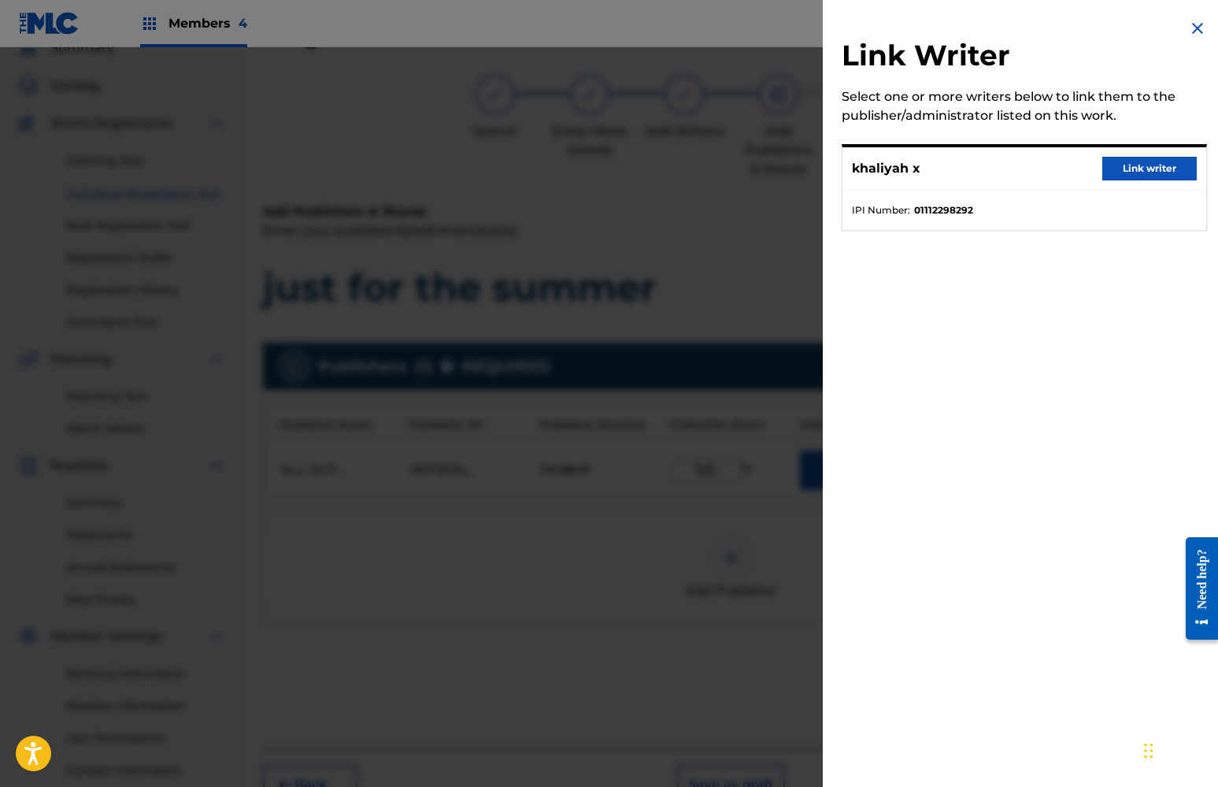
click at [1137, 166] on button "Link writer" at bounding box center [1149, 169] width 94 height 24
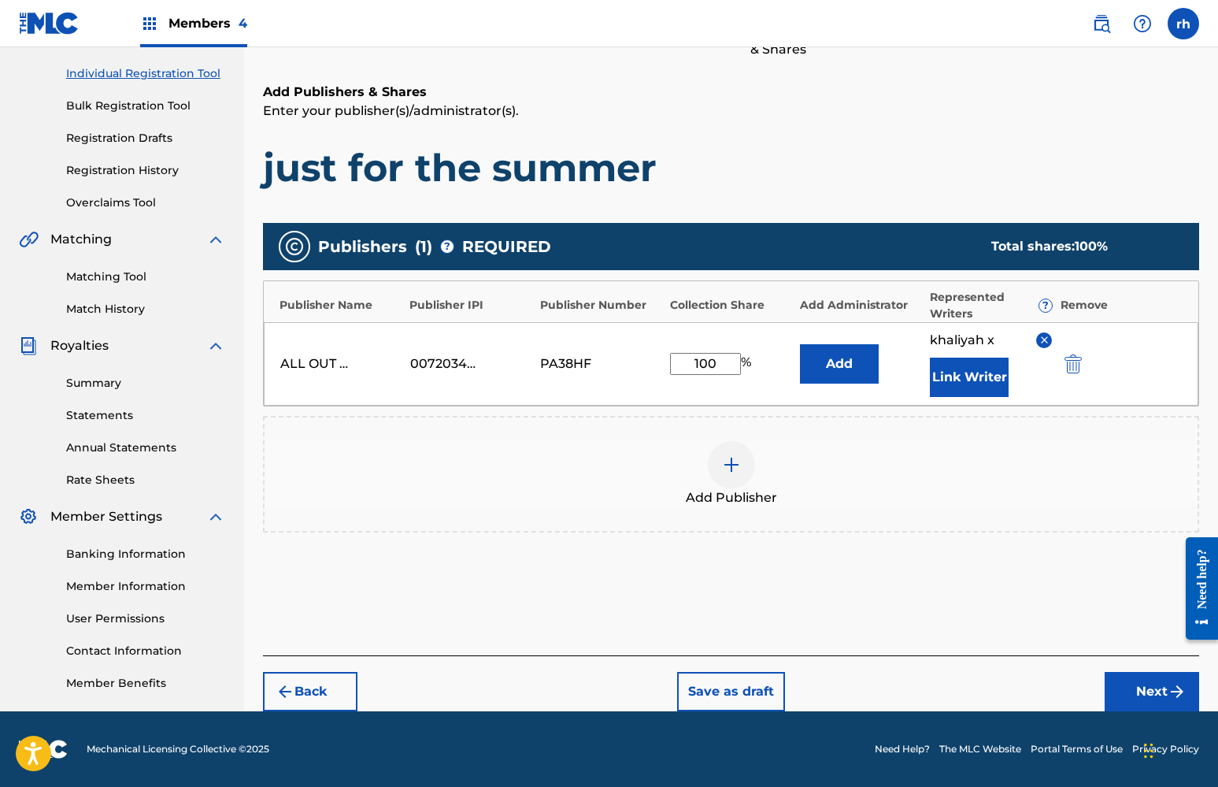
click at [1148, 690] on button "Next" at bounding box center [1152, 691] width 94 height 39
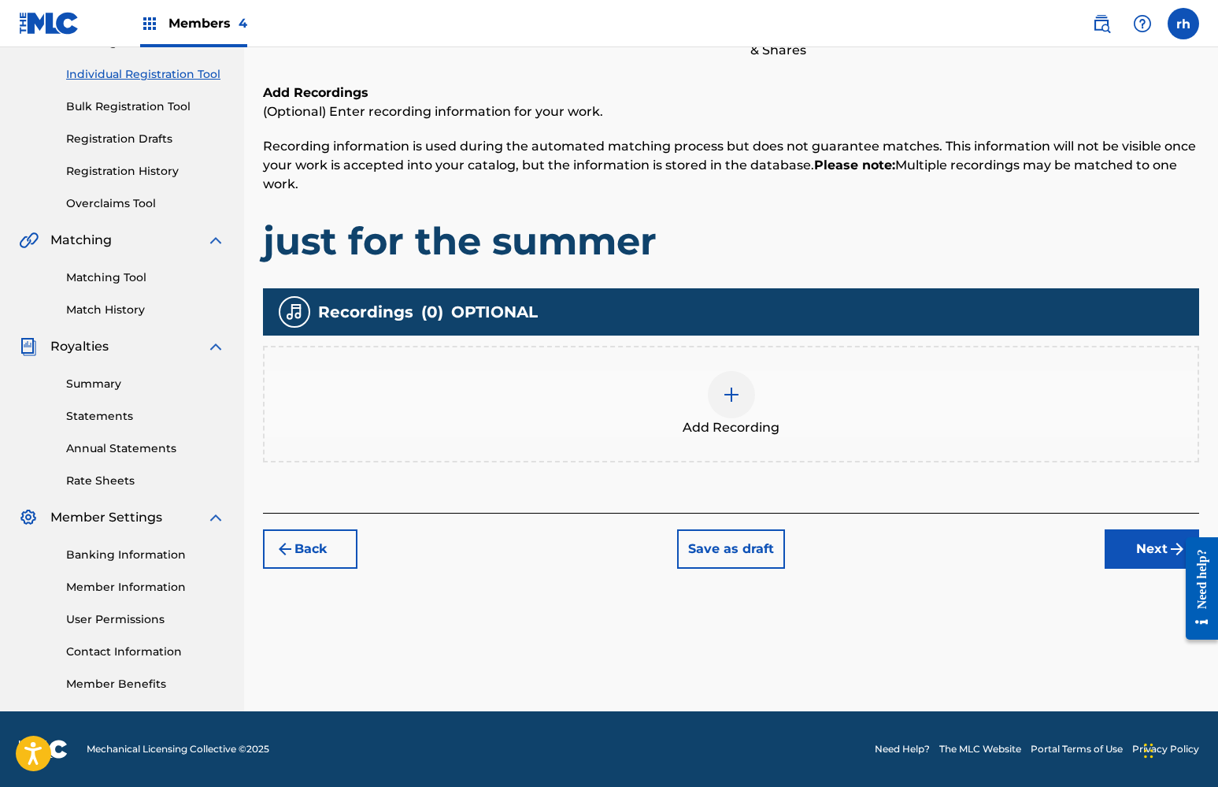
click at [1138, 538] on button "Next" at bounding box center [1152, 548] width 94 height 39
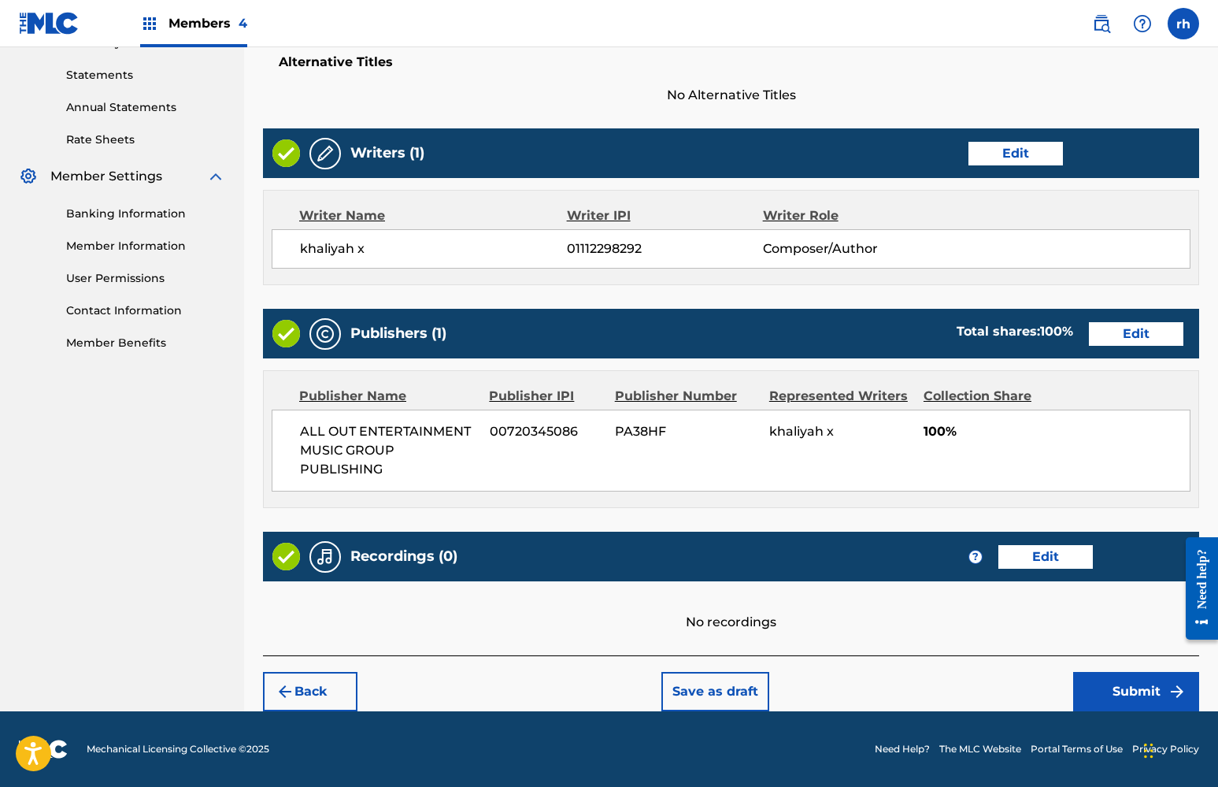
scroll to position [530, 0]
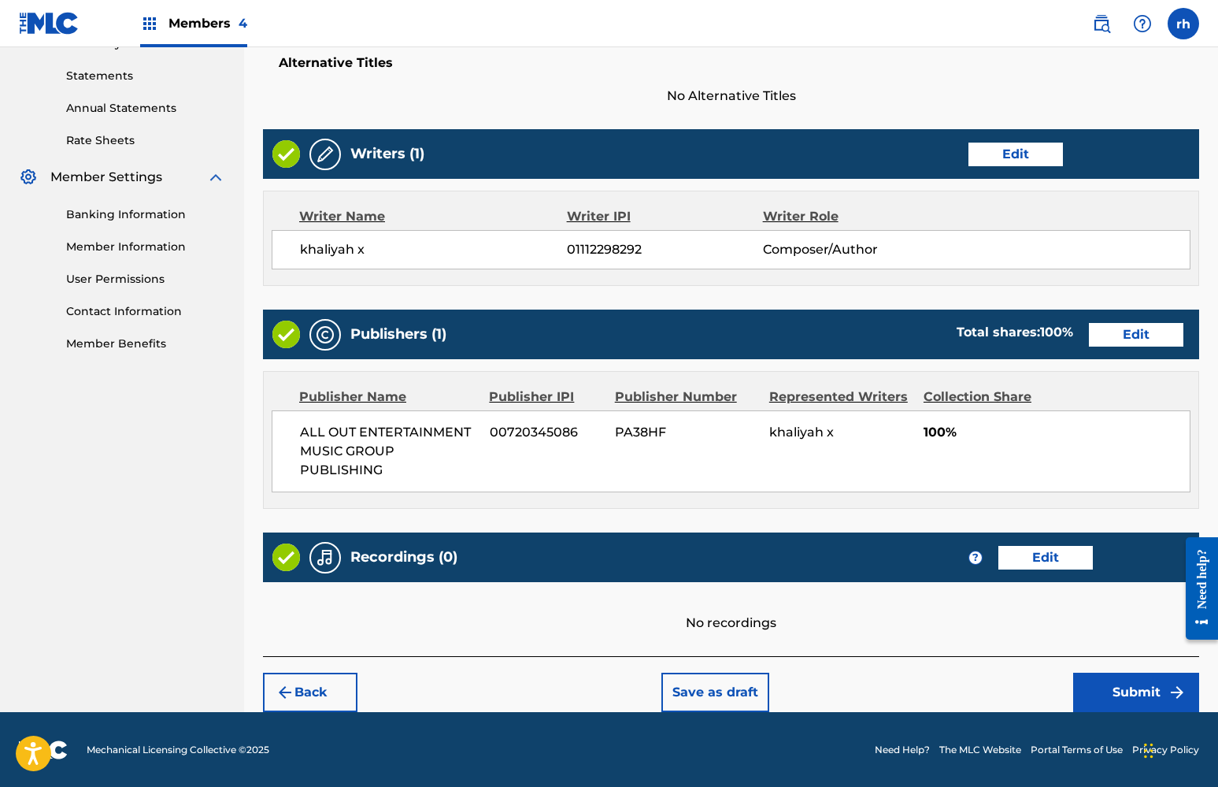
click at [1128, 685] on button "Submit" at bounding box center [1136, 691] width 126 height 39
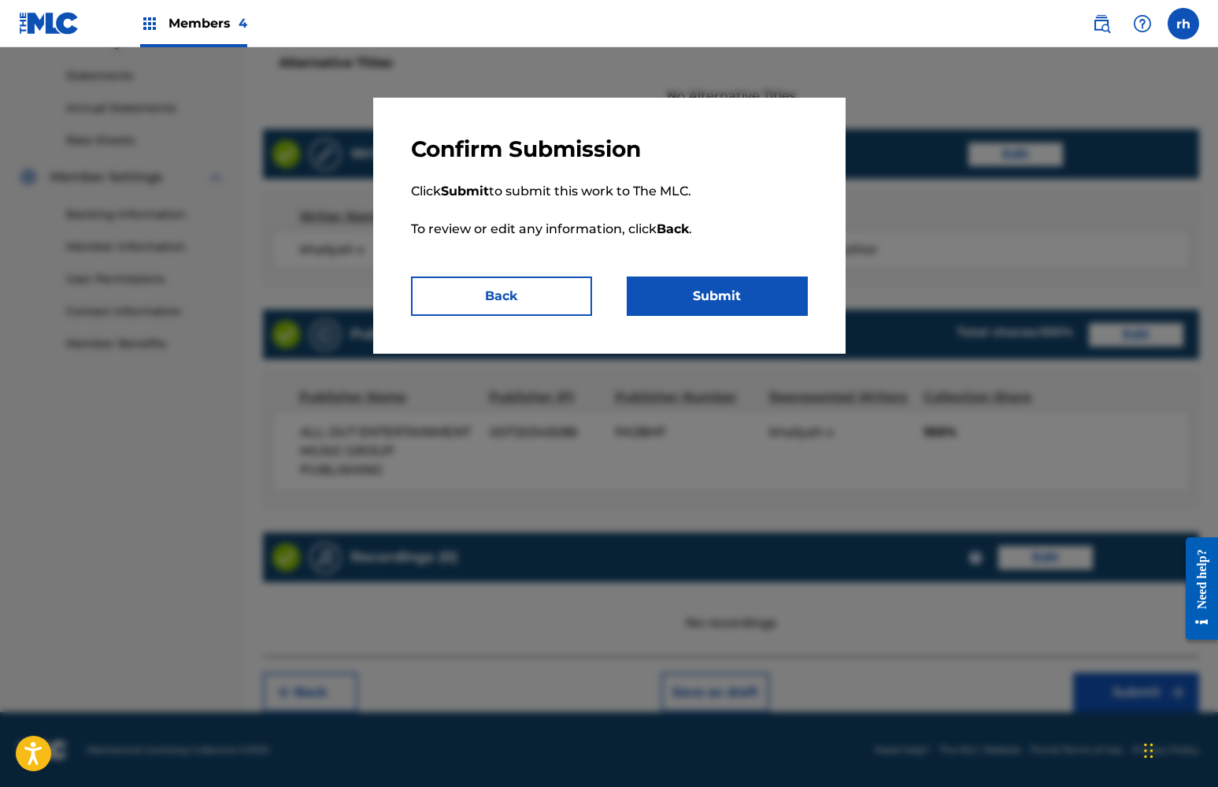
click at [742, 305] on button "Submit" at bounding box center [717, 295] width 181 height 39
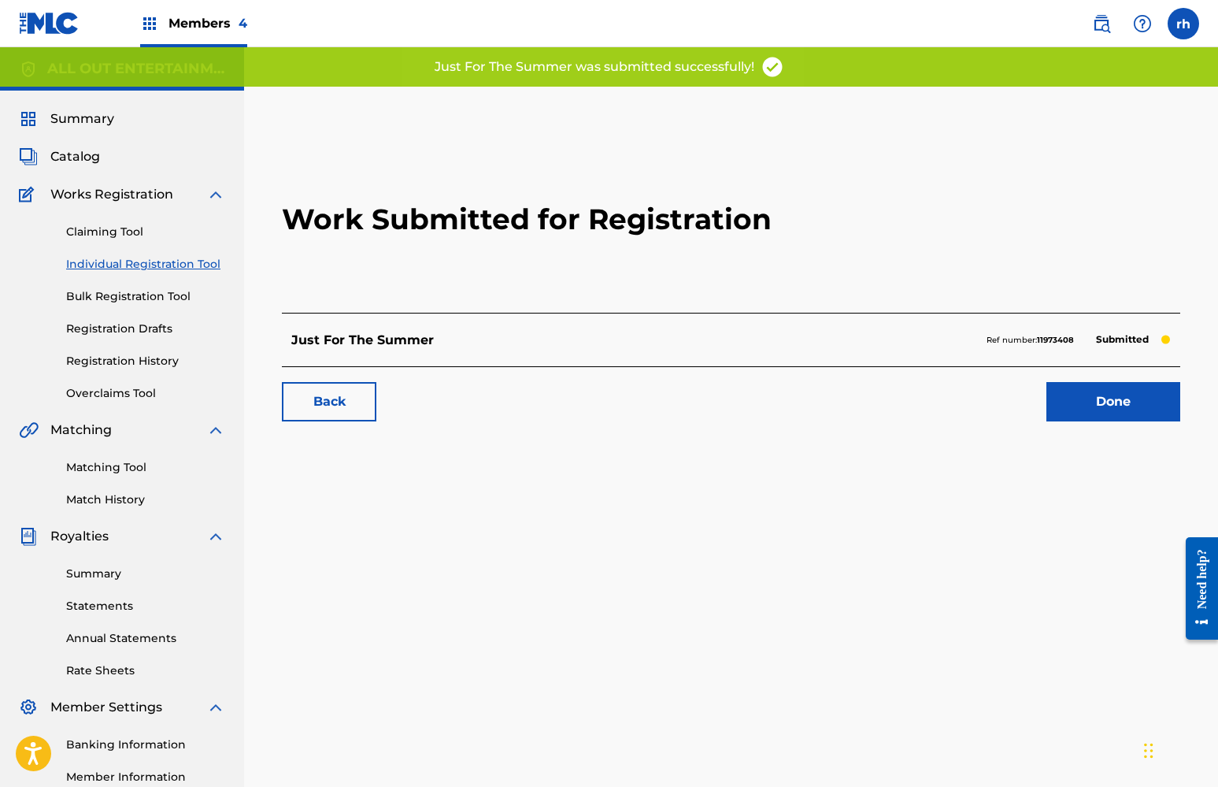
click at [1118, 401] on link "Done" at bounding box center [1113, 401] width 134 height 39
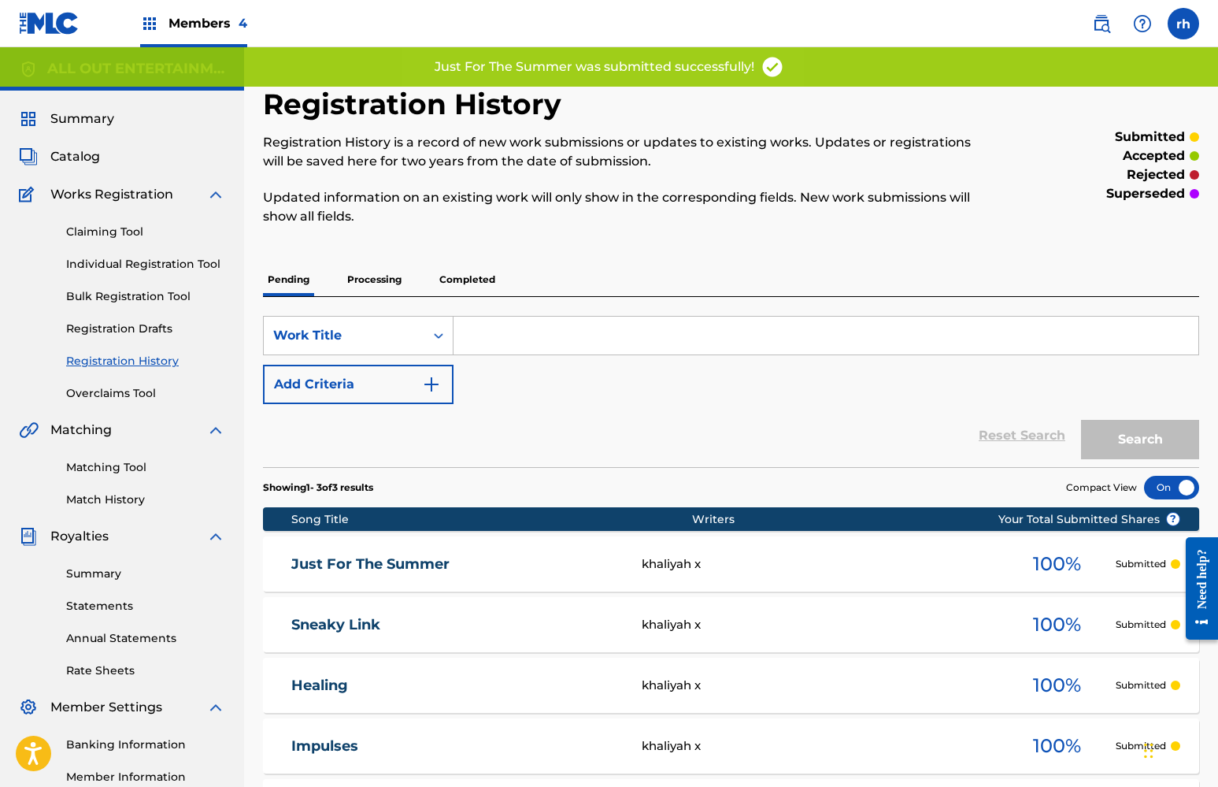
click at [80, 157] on span "Catalog" at bounding box center [75, 156] width 50 height 19
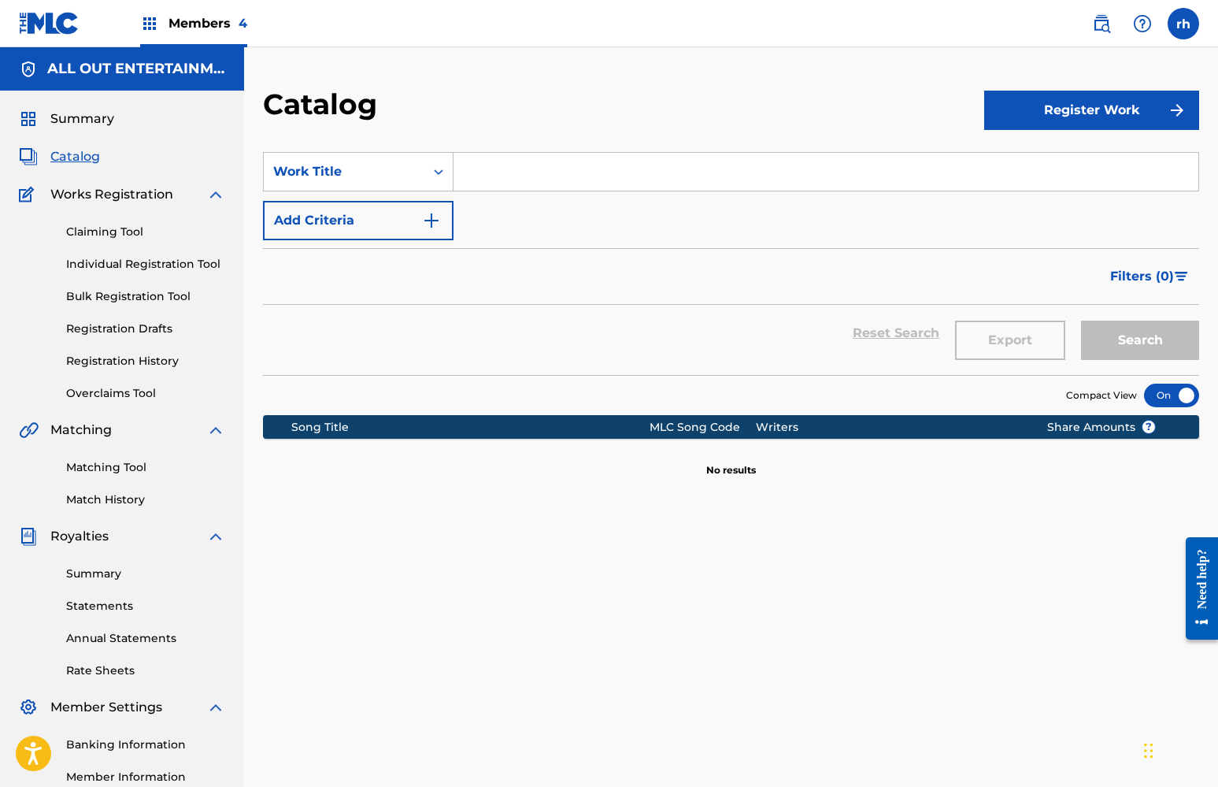
click at [1110, 113] on button "Register Work" at bounding box center [1091, 110] width 215 height 39
click at [1020, 161] on link "Individual" at bounding box center [1091, 162] width 215 height 38
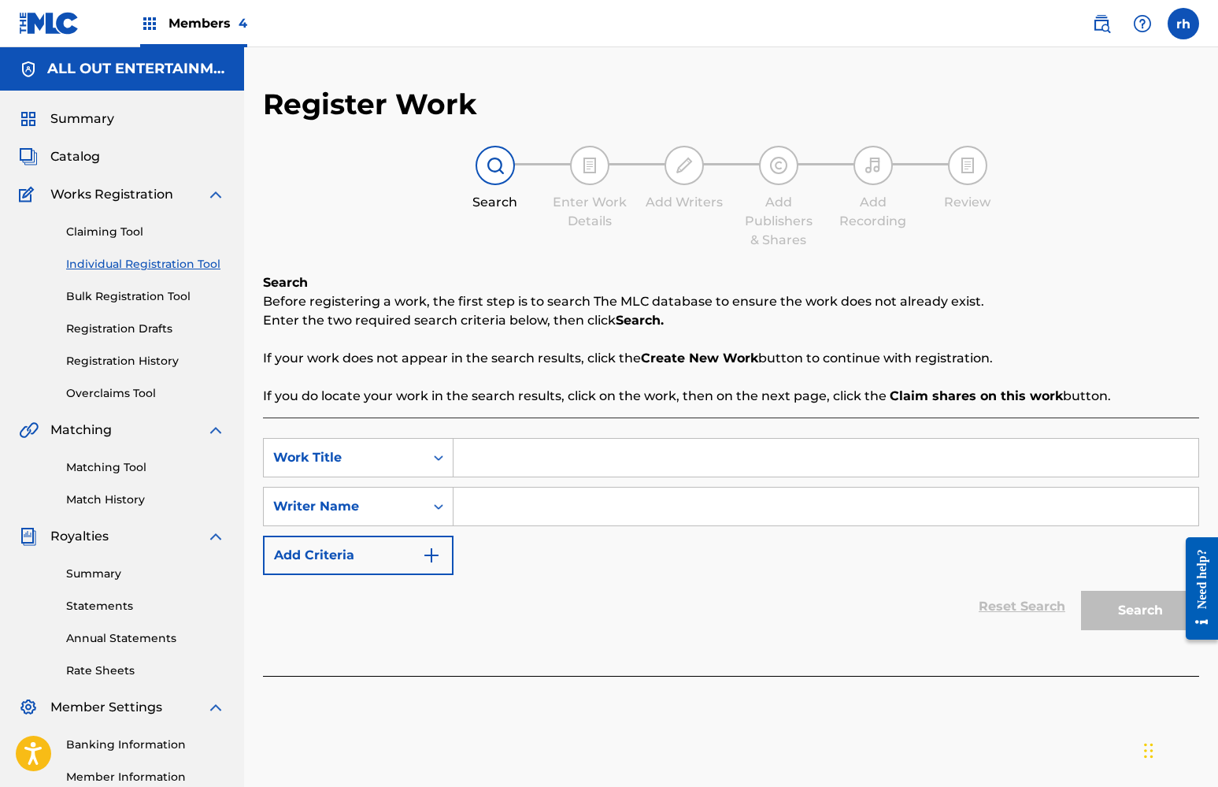
click at [536, 468] on input "Search Form" at bounding box center [825, 458] width 745 height 38
type input "shahs"
drag, startPoint x: 536, startPoint y: 468, endPoint x: 548, endPoint y: 513, distance: 45.6
click at [548, 513] on input "Search Form" at bounding box center [825, 506] width 745 height 38
type input "sums"
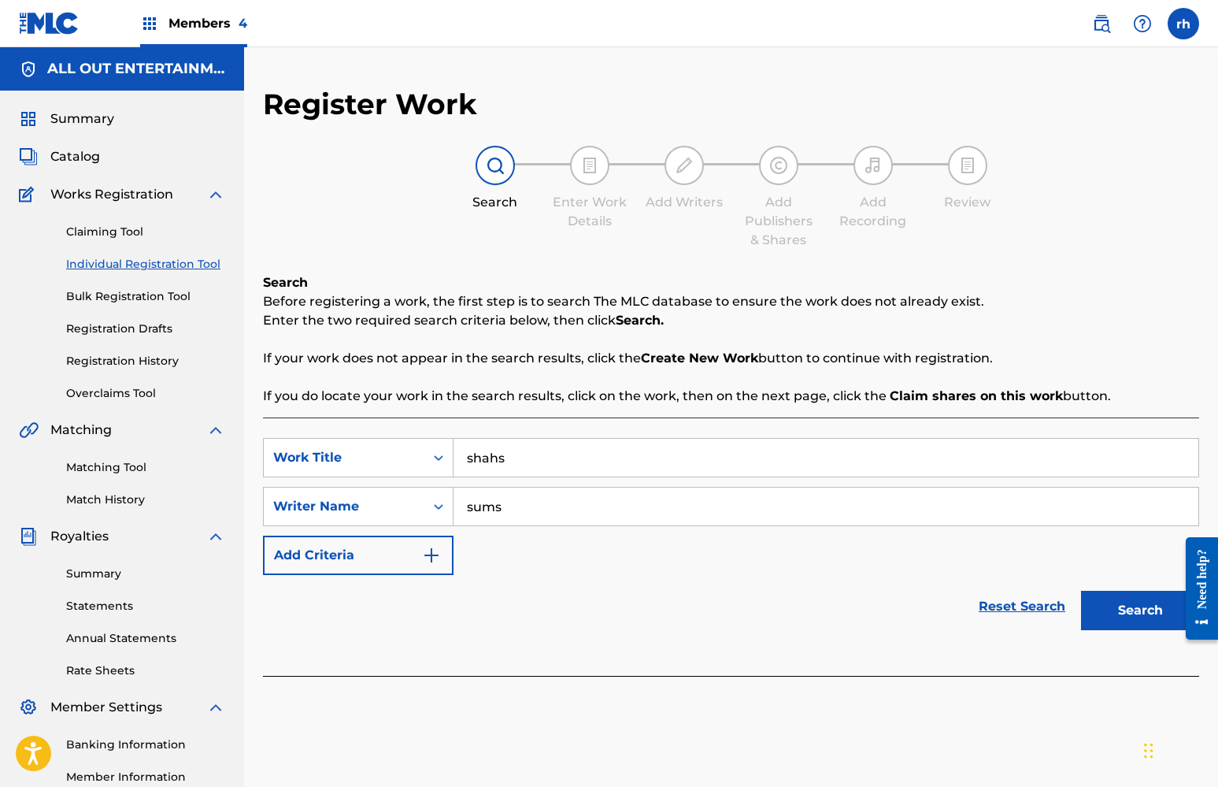
drag, startPoint x: 602, startPoint y: 546, endPoint x: 1148, endPoint y: 608, distance: 549.8
click at [1148, 608] on button "Search" at bounding box center [1140, 609] width 118 height 39
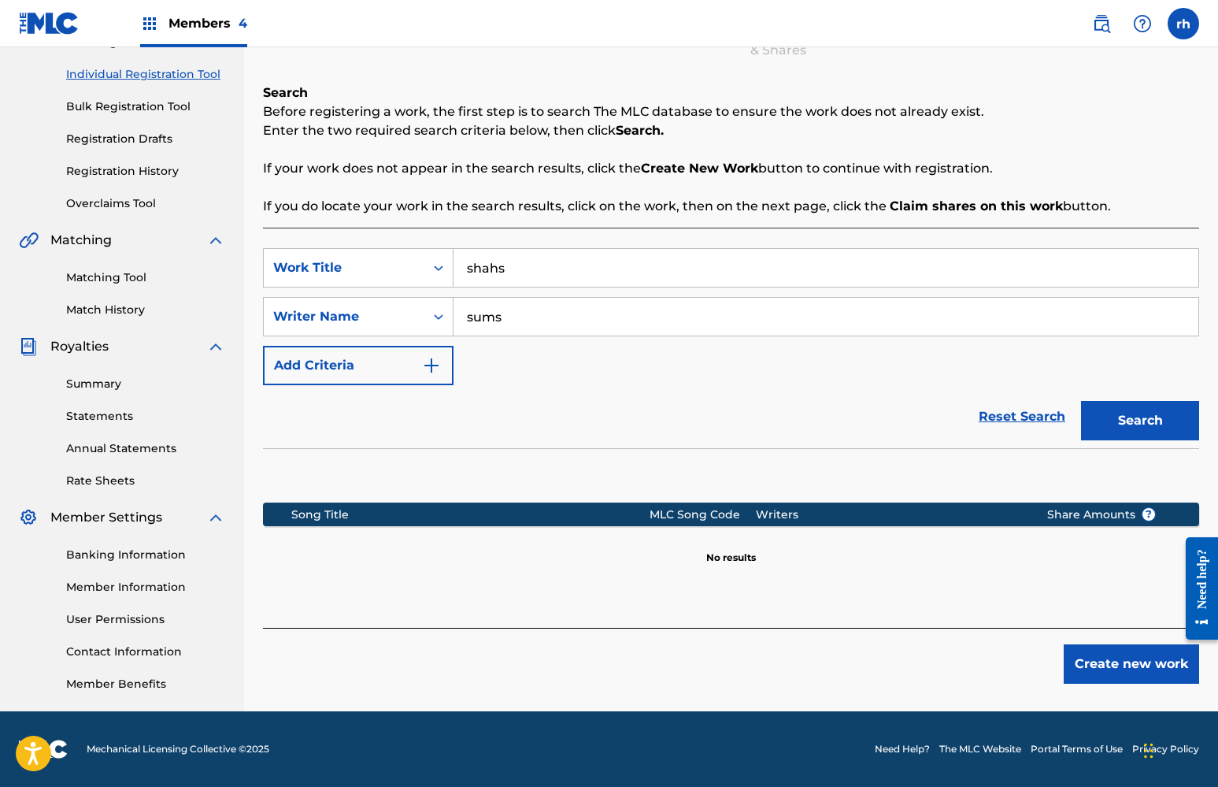
scroll to position [190, 0]
click at [1122, 658] on button "Create new work" at bounding box center [1131, 663] width 135 height 39
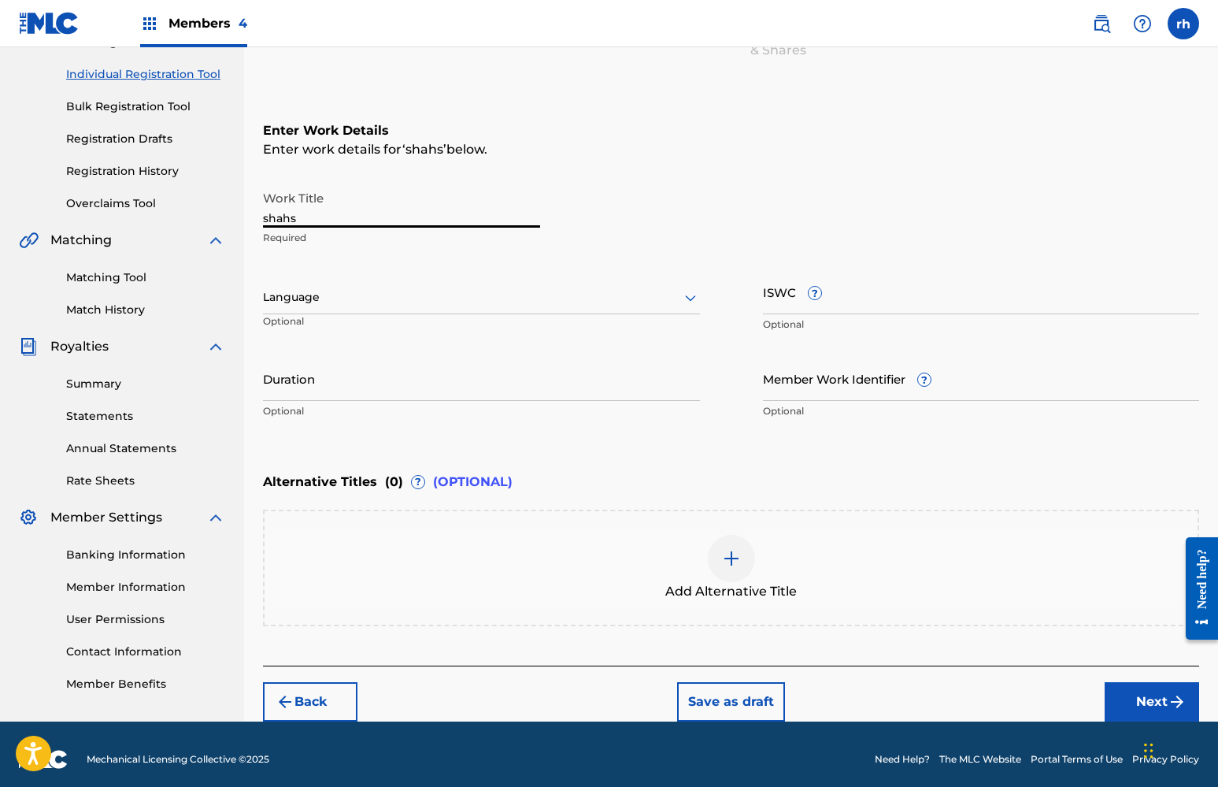
drag, startPoint x: 321, startPoint y: 222, endPoint x: 193, endPoint y: 221, distance: 128.3
click at [195, 221] on main "ALL OUT ENTERTAINMENT MUSIC GROUP PUBLISHING Summary Catalog Works Registration…" at bounding box center [609, 289] width 1218 height 864
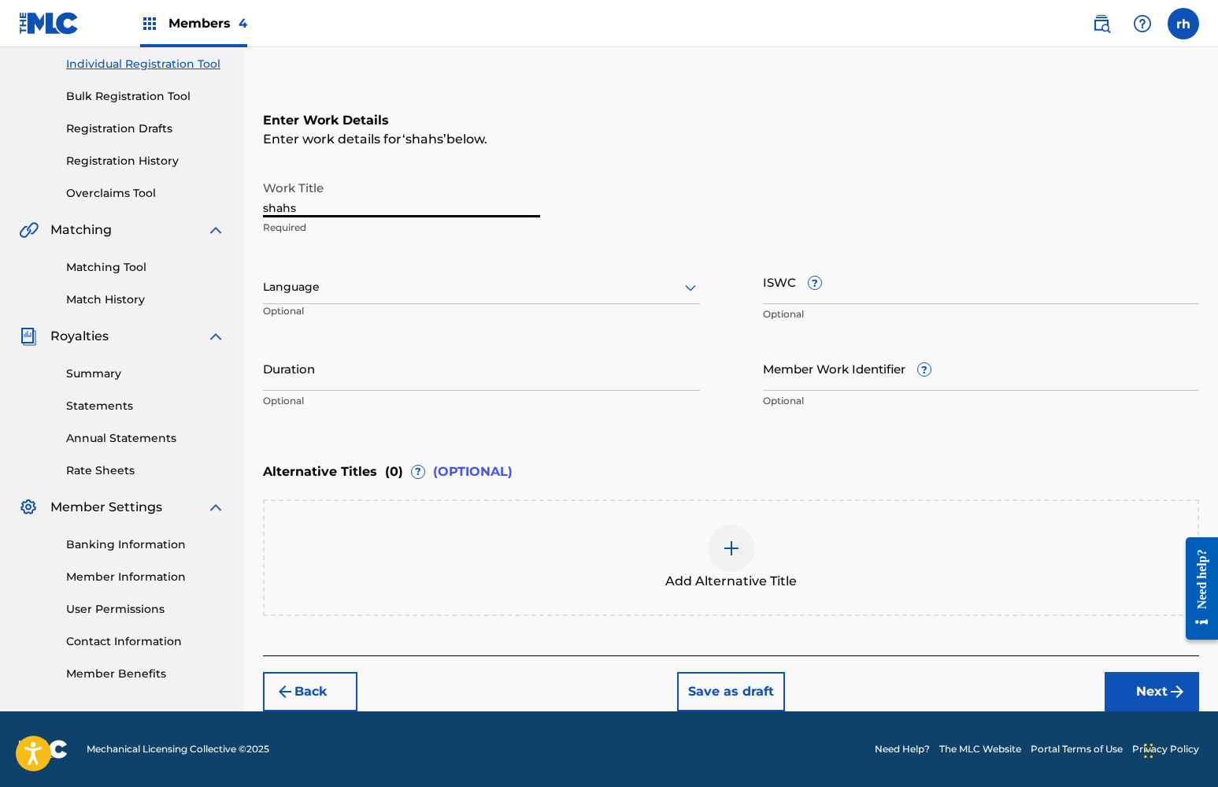
scroll to position [200, 0]
type input "we outside"
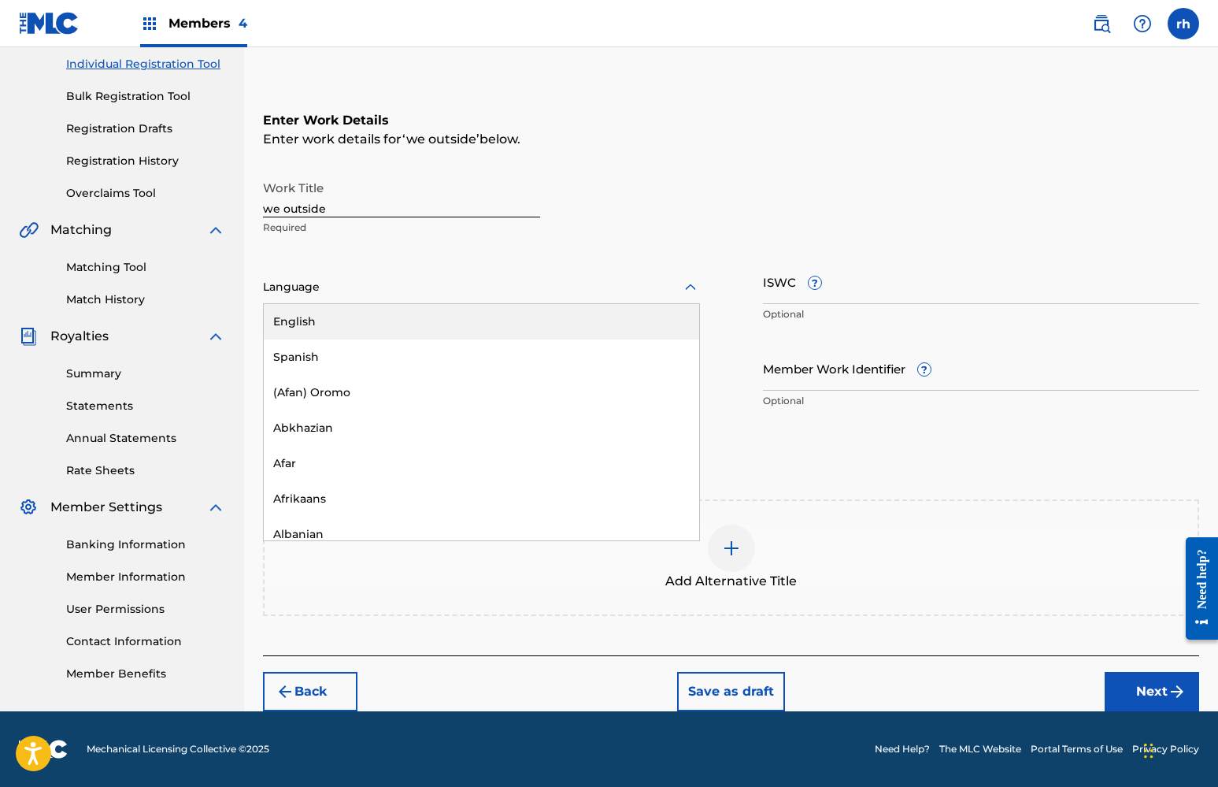
click at [470, 277] on div at bounding box center [481, 287] width 437 height 20
click at [472, 317] on div "English" at bounding box center [481, 321] width 435 height 35
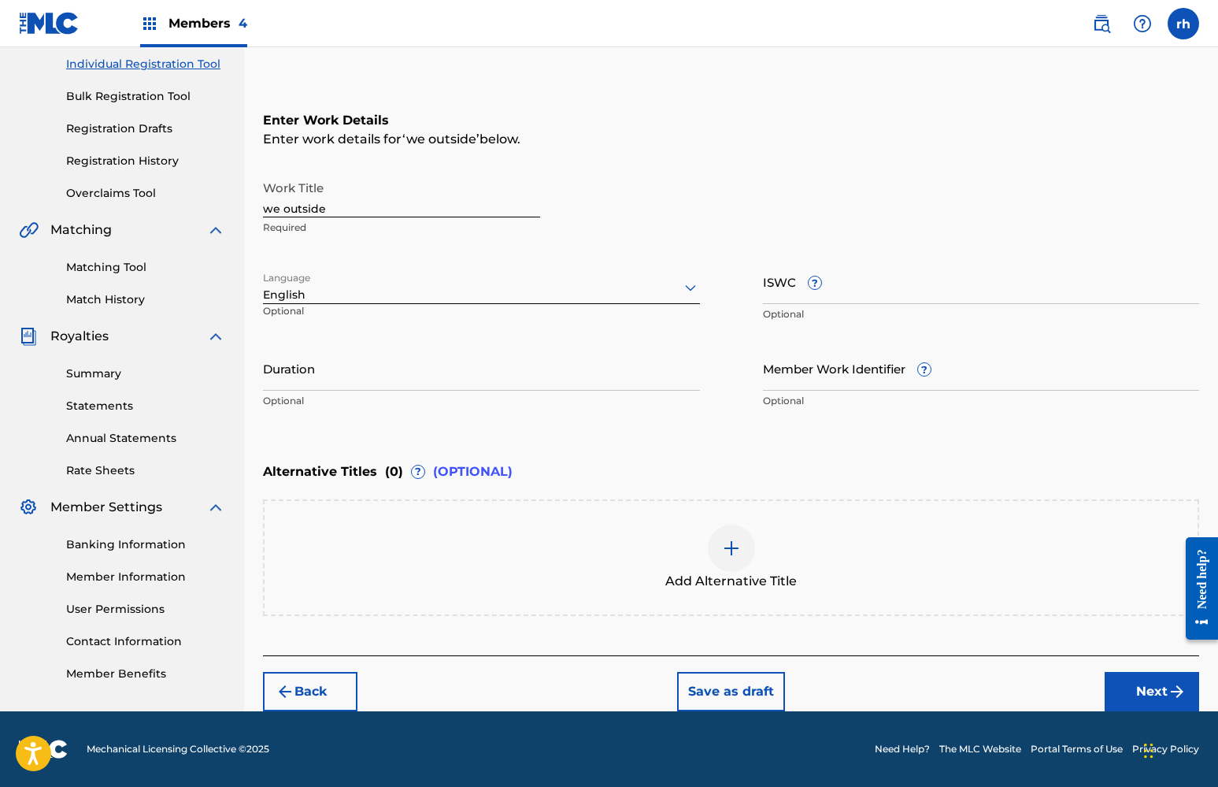
click at [1144, 695] on button "Next" at bounding box center [1152, 691] width 94 height 39
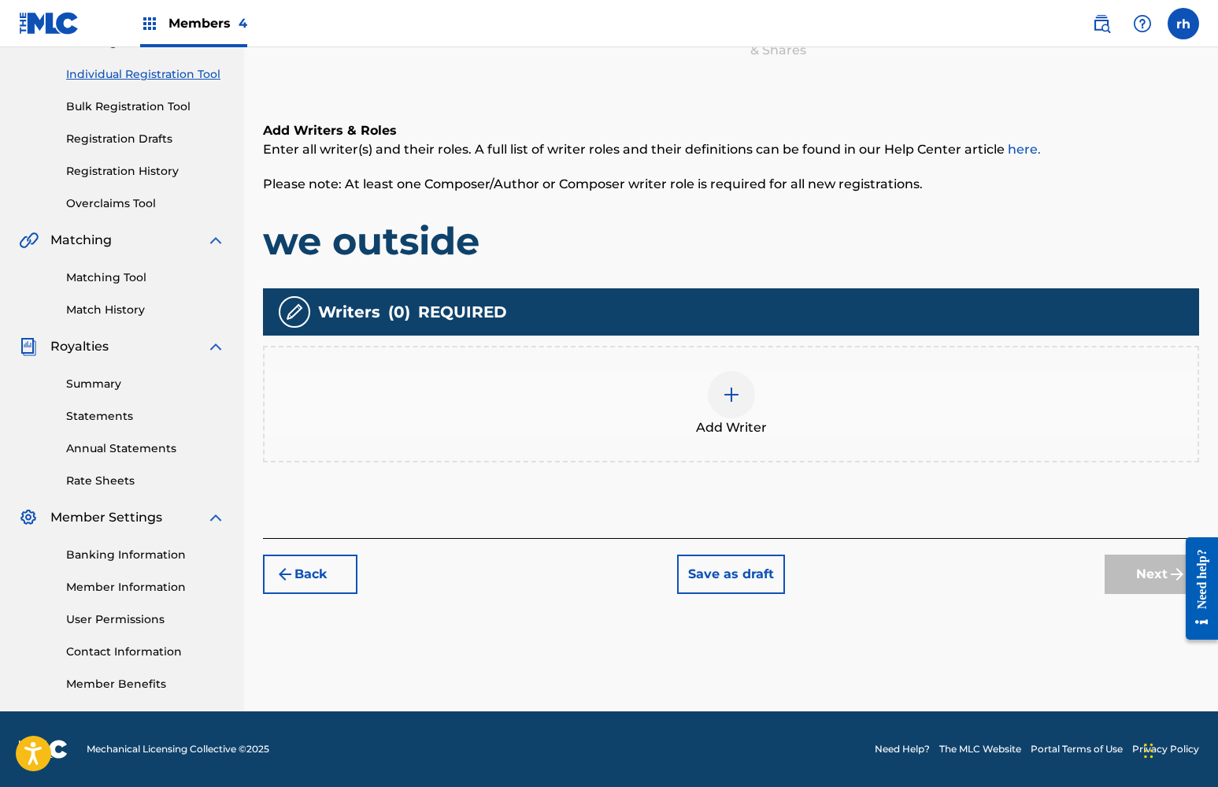
click at [733, 400] on img at bounding box center [731, 394] width 19 height 19
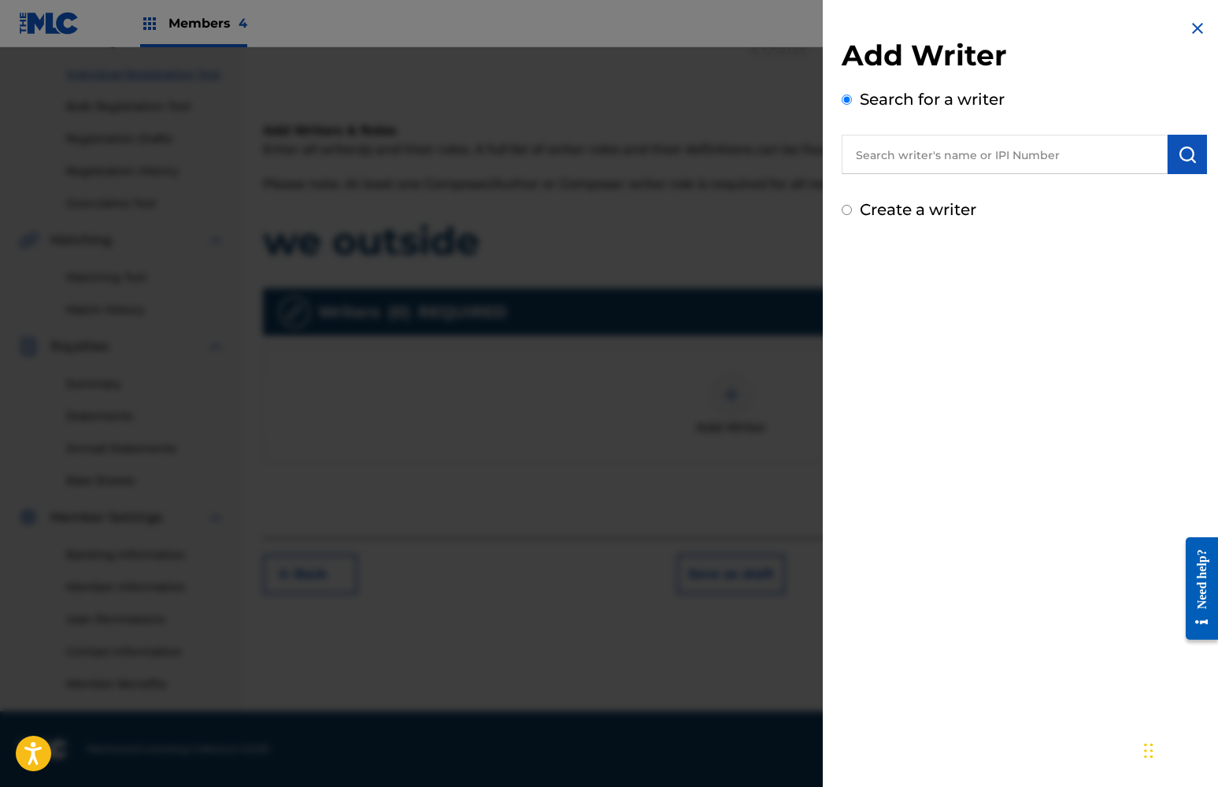
click at [894, 202] on label "Create a writer" at bounding box center [918, 209] width 117 height 19
radio input "true"
click at [852, 205] on input "Create a writer" at bounding box center [847, 210] width 10 height 10
radio input "false"
radio input "true"
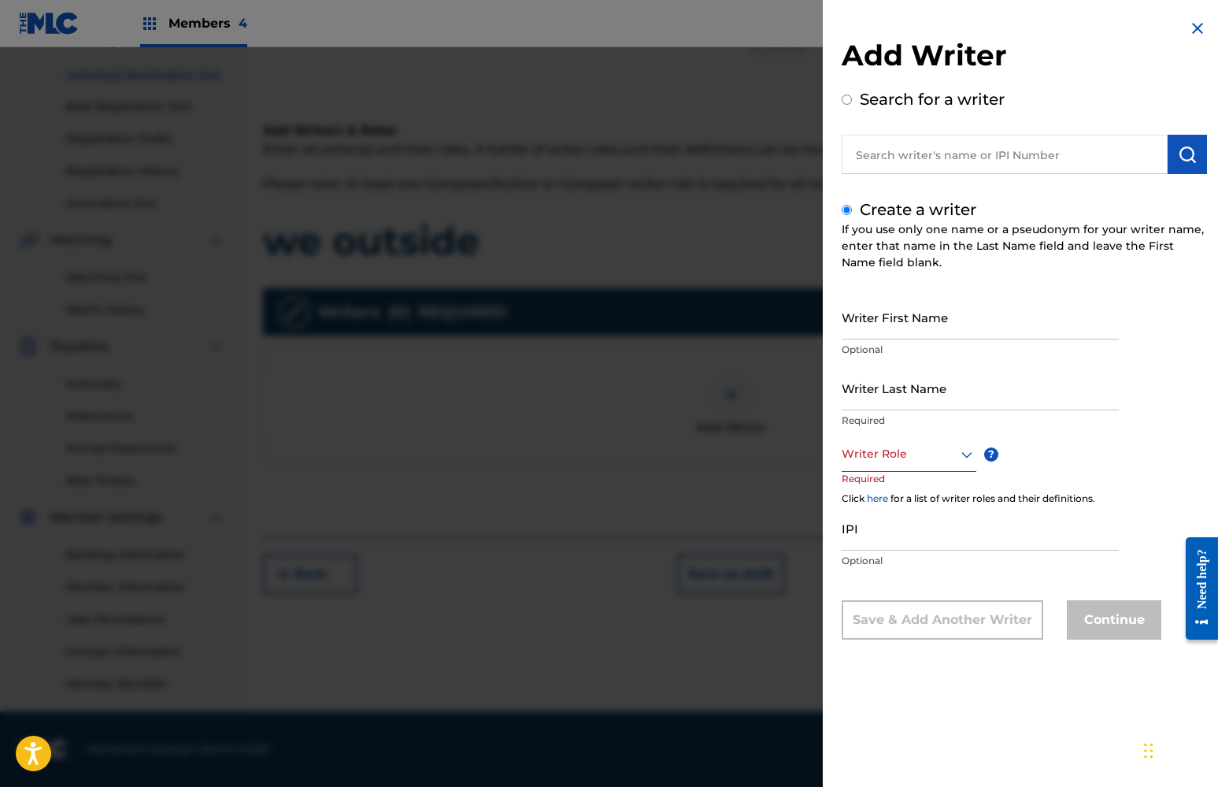
click at [890, 328] on input "Writer First Name" at bounding box center [980, 316] width 277 height 45
type input "khaliyah"
click at [933, 391] on input "Writer Last Name" at bounding box center [980, 387] width 277 height 45
type input "x"
click at [950, 451] on div at bounding box center [909, 454] width 135 height 20
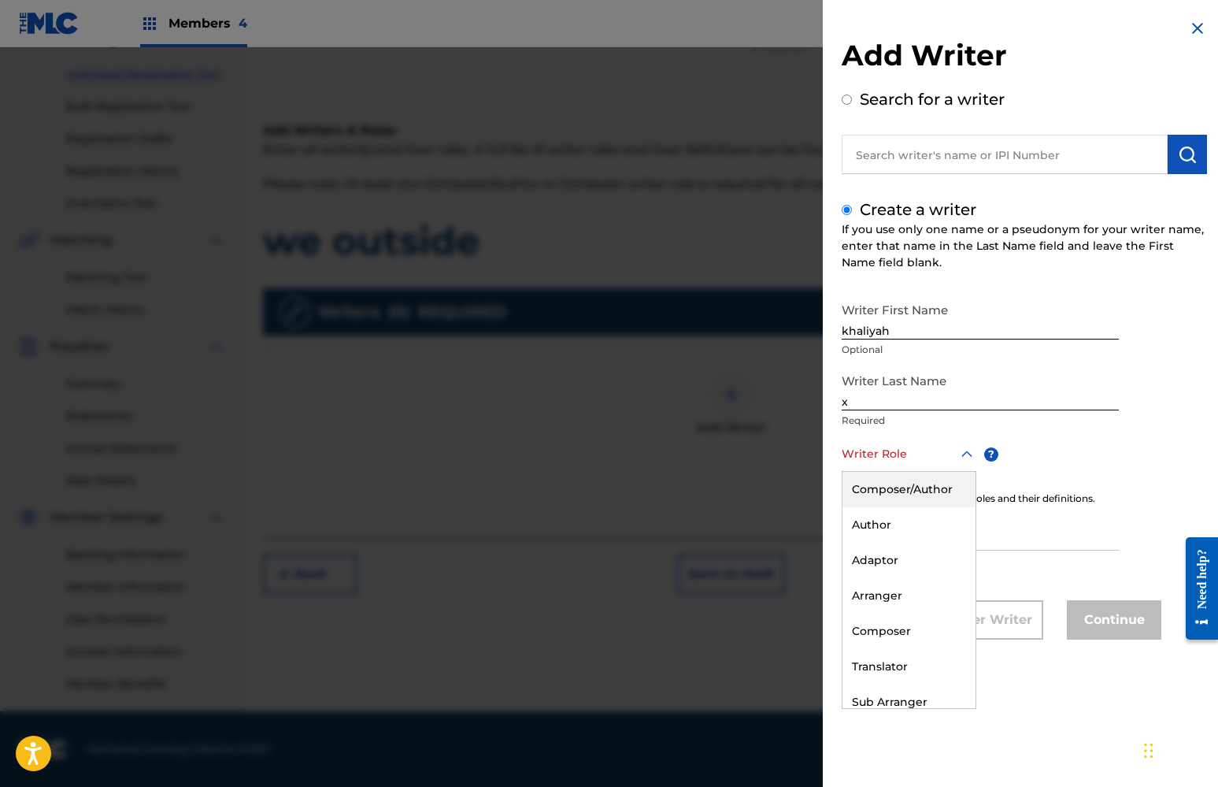
click at [934, 486] on div "Composer/Author" at bounding box center [908, 489] width 133 height 35
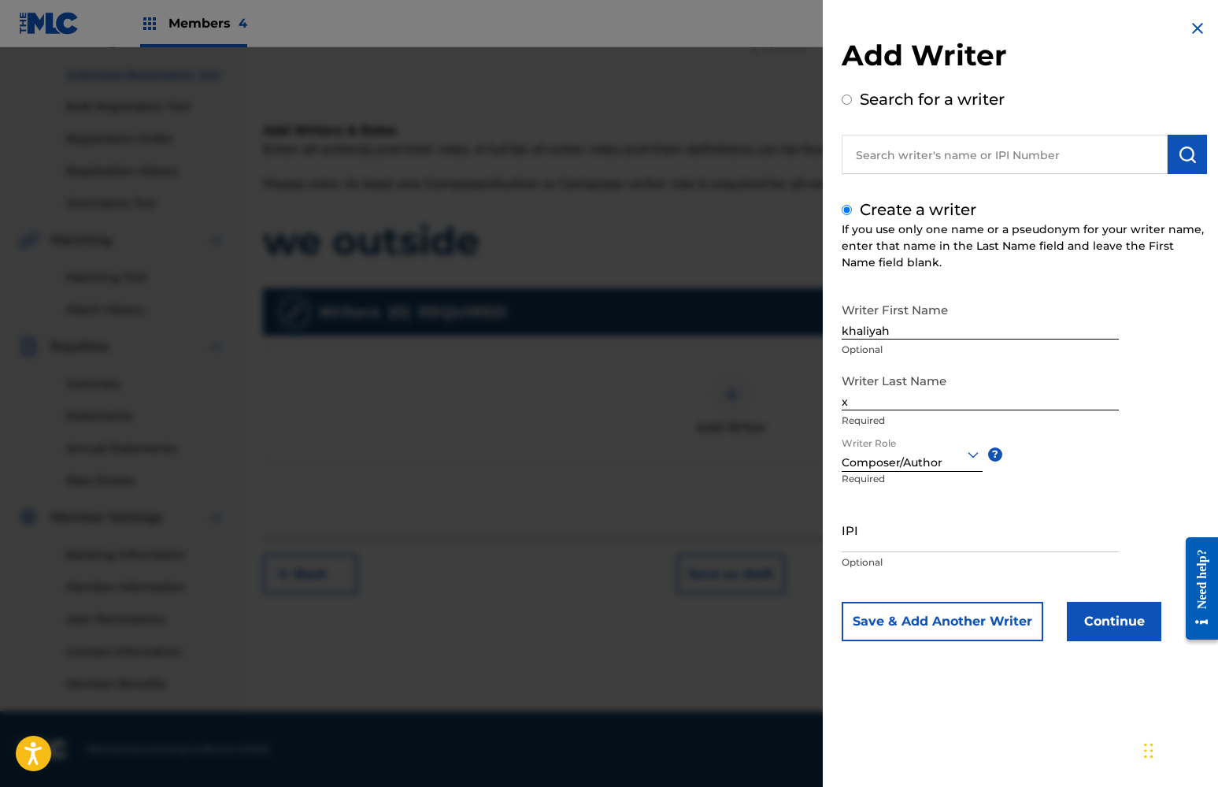
click at [926, 539] on input "IPI" at bounding box center [980, 529] width 277 height 45
paste input "01112298292"
type input "01112298292"
click at [1103, 620] on button "Continue" at bounding box center [1114, 621] width 94 height 39
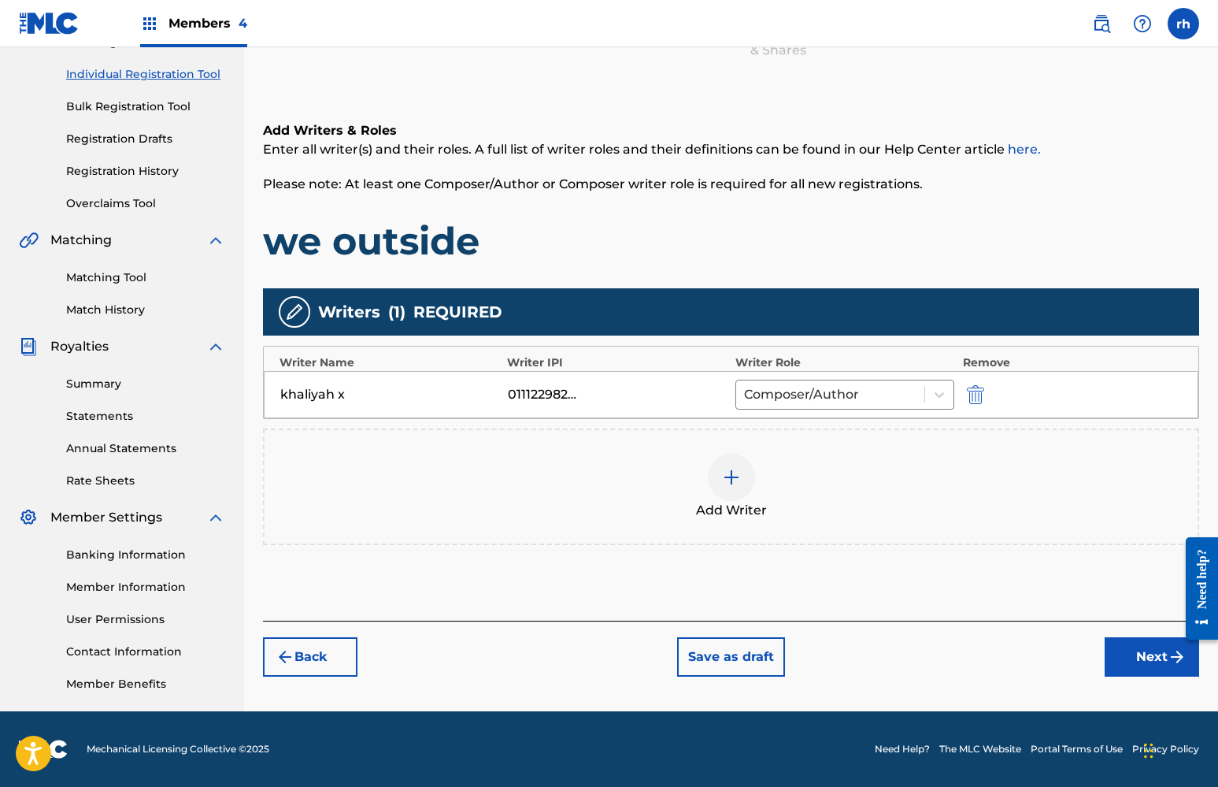
click at [1152, 653] on button "Next" at bounding box center [1152, 656] width 94 height 39
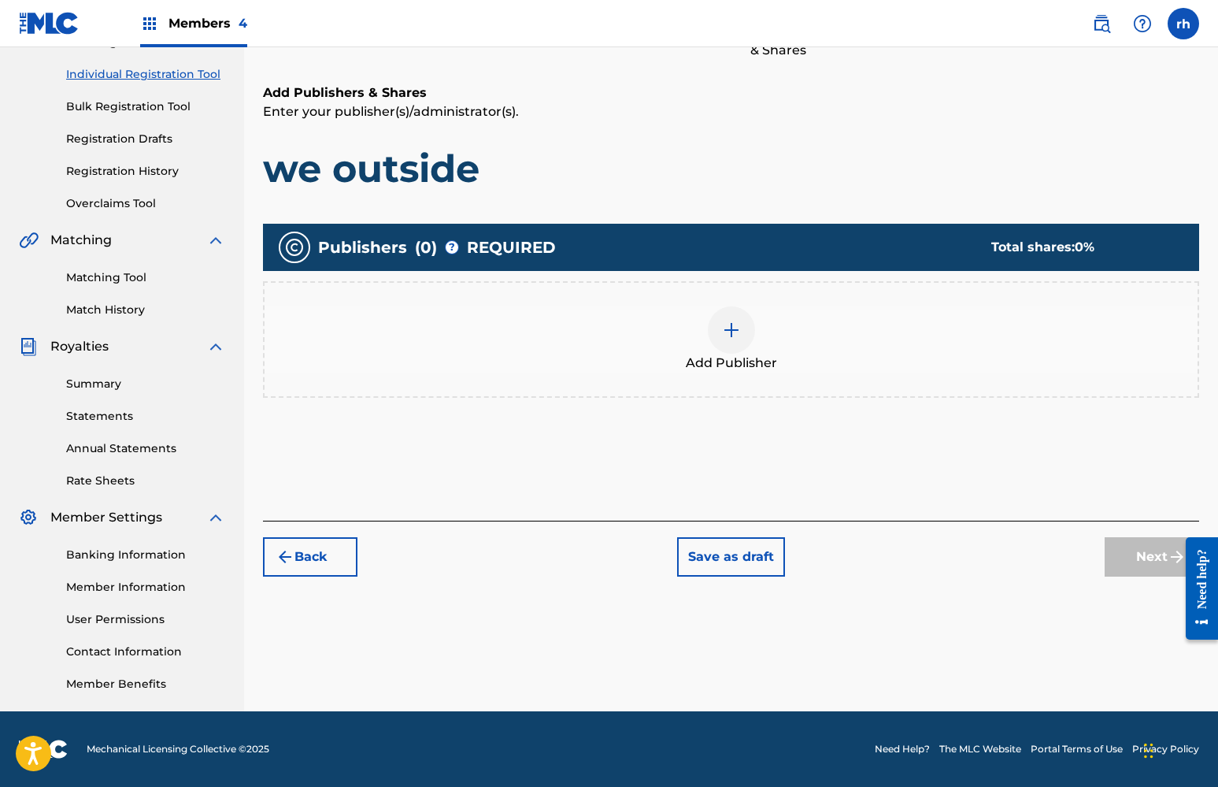
scroll to position [71, 0]
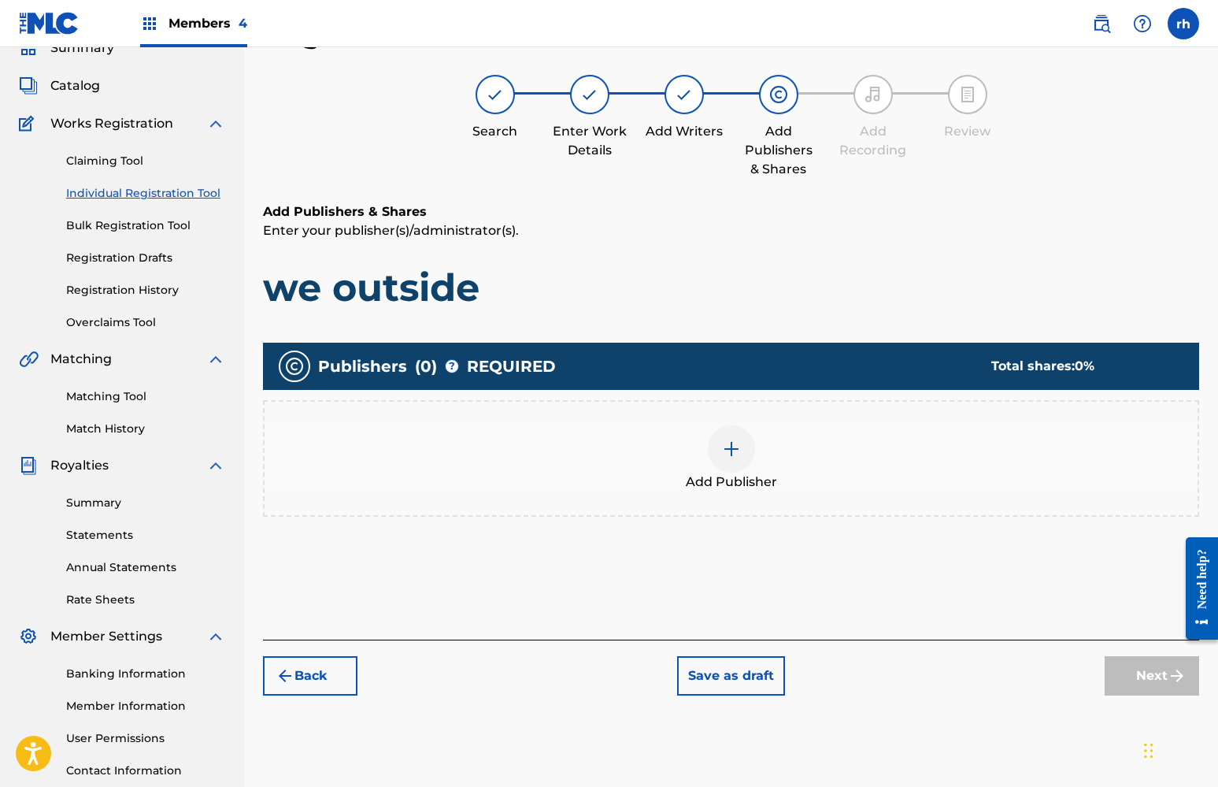
click at [729, 452] on img at bounding box center [731, 448] width 19 height 19
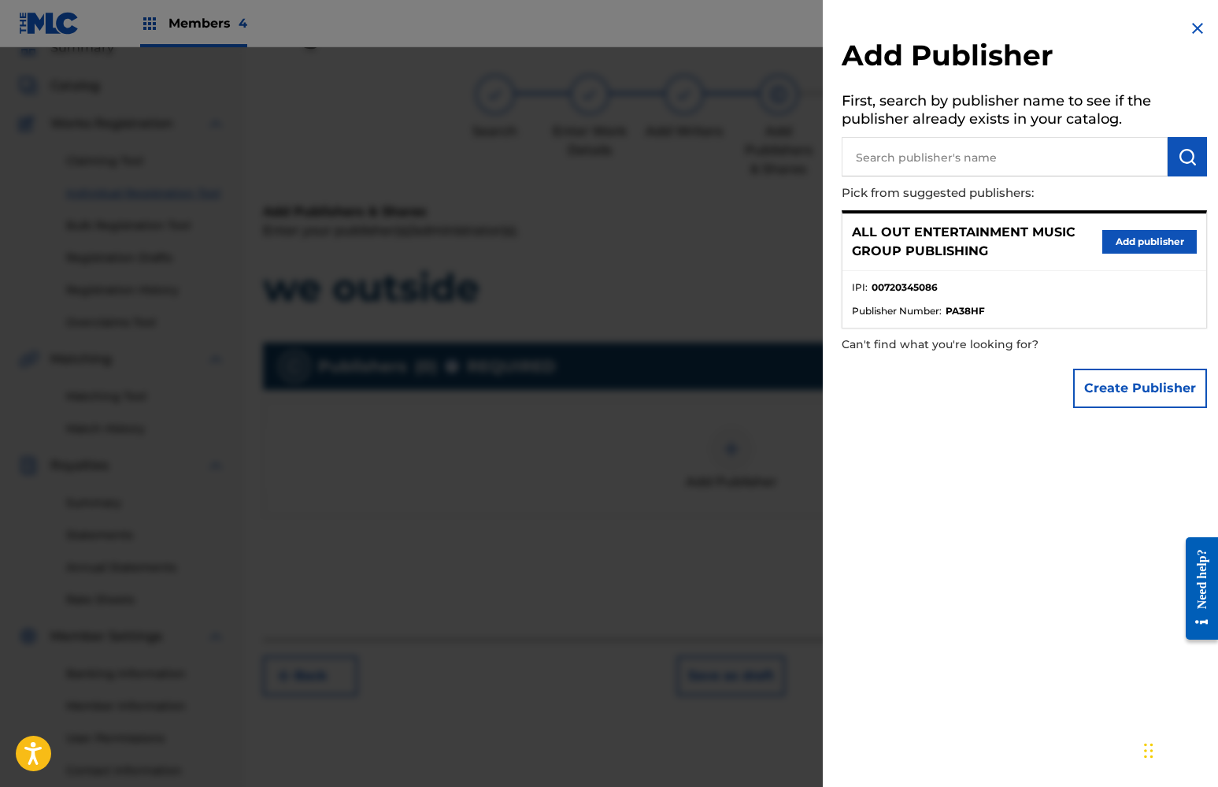
click at [1133, 242] on button "Add publisher" at bounding box center [1149, 242] width 94 height 24
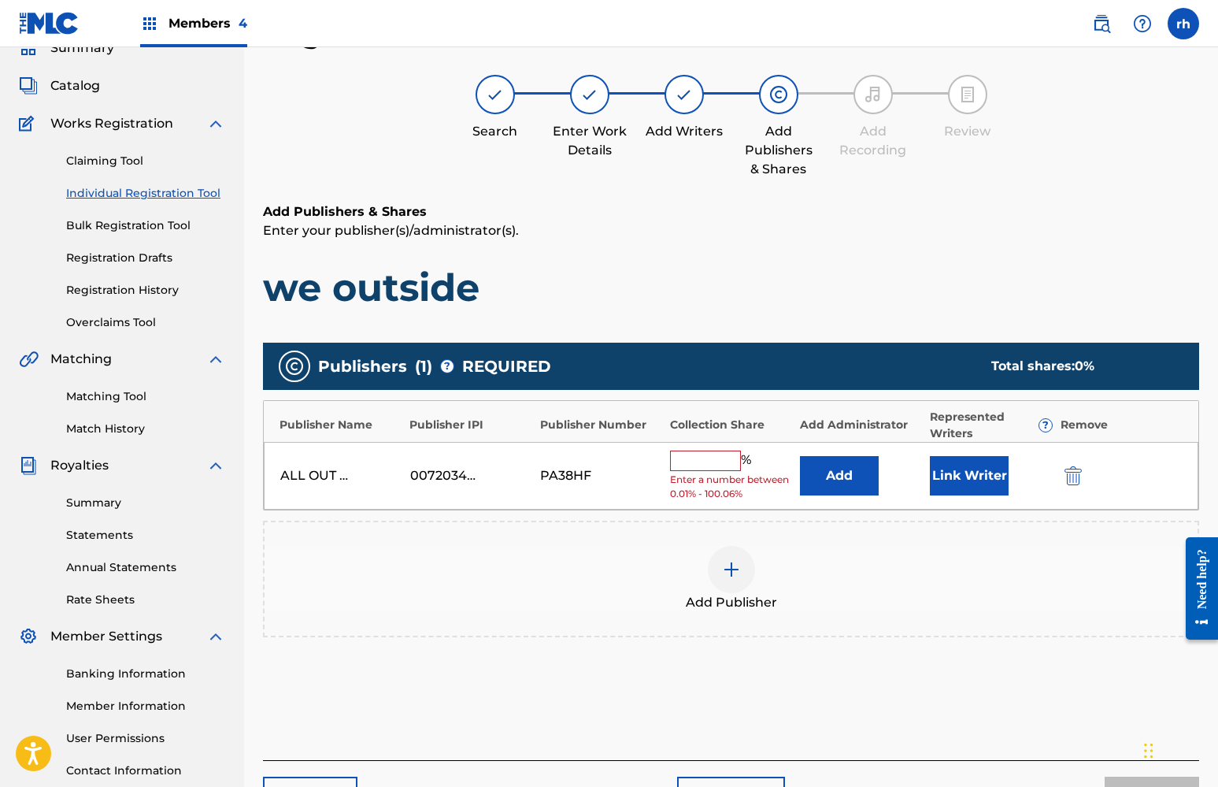
click at [699, 450] on input "text" at bounding box center [705, 460] width 71 height 20
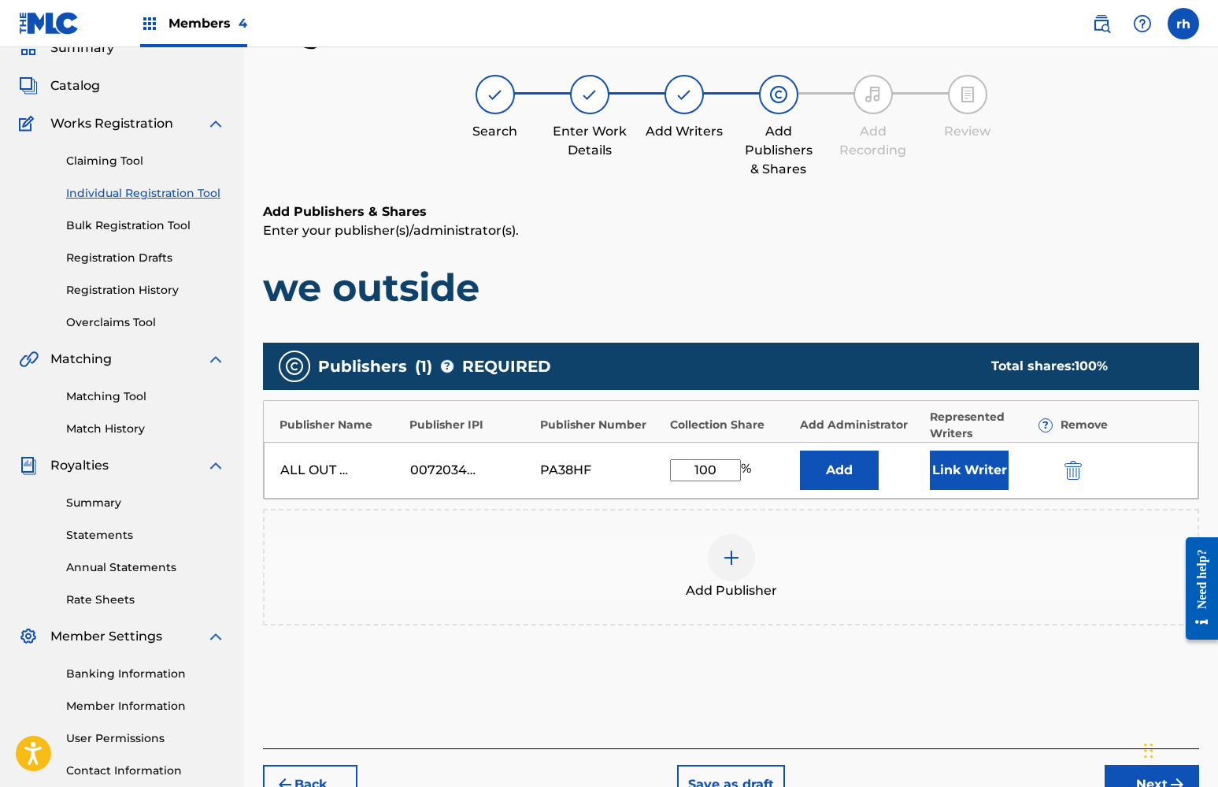
type input "100"
click at [964, 474] on button "Link Writer" at bounding box center [969, 469] width 79 height 39
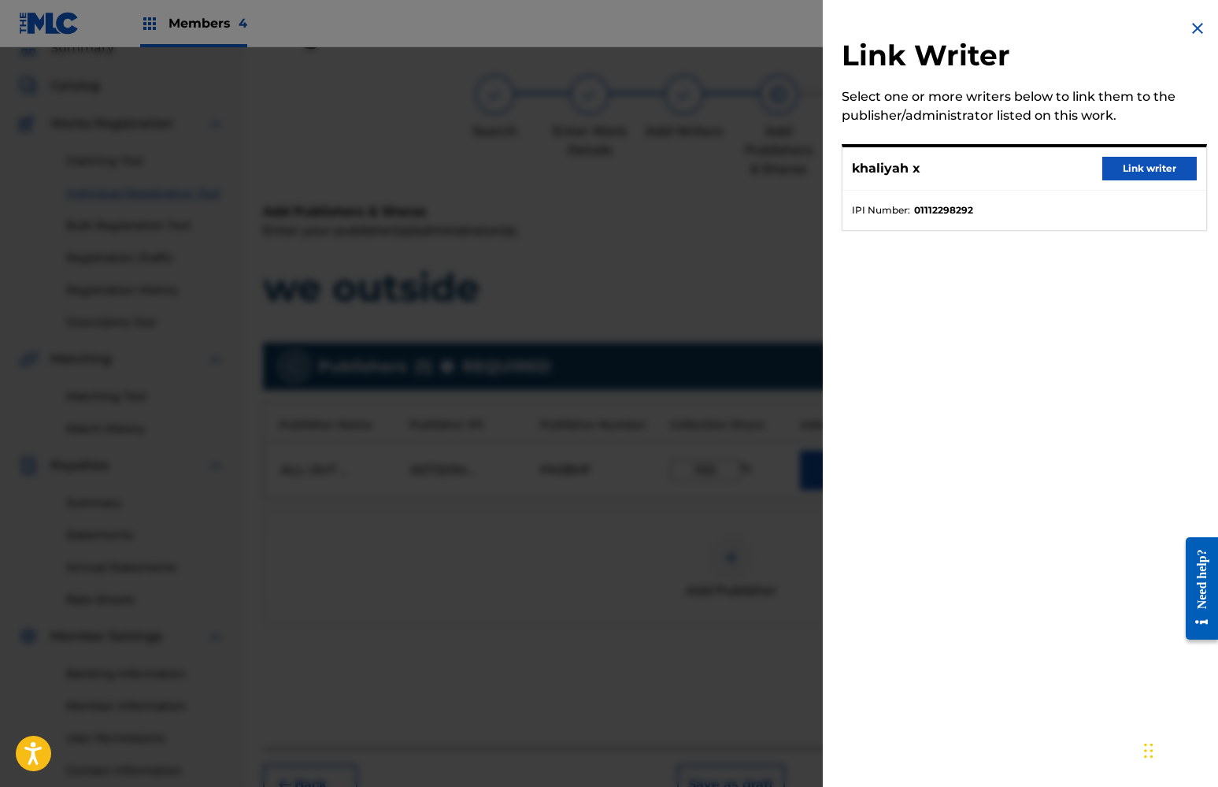
click at [1140, 168] on button "Link writer" at bounding box center [1149, 169] width 94 height 24
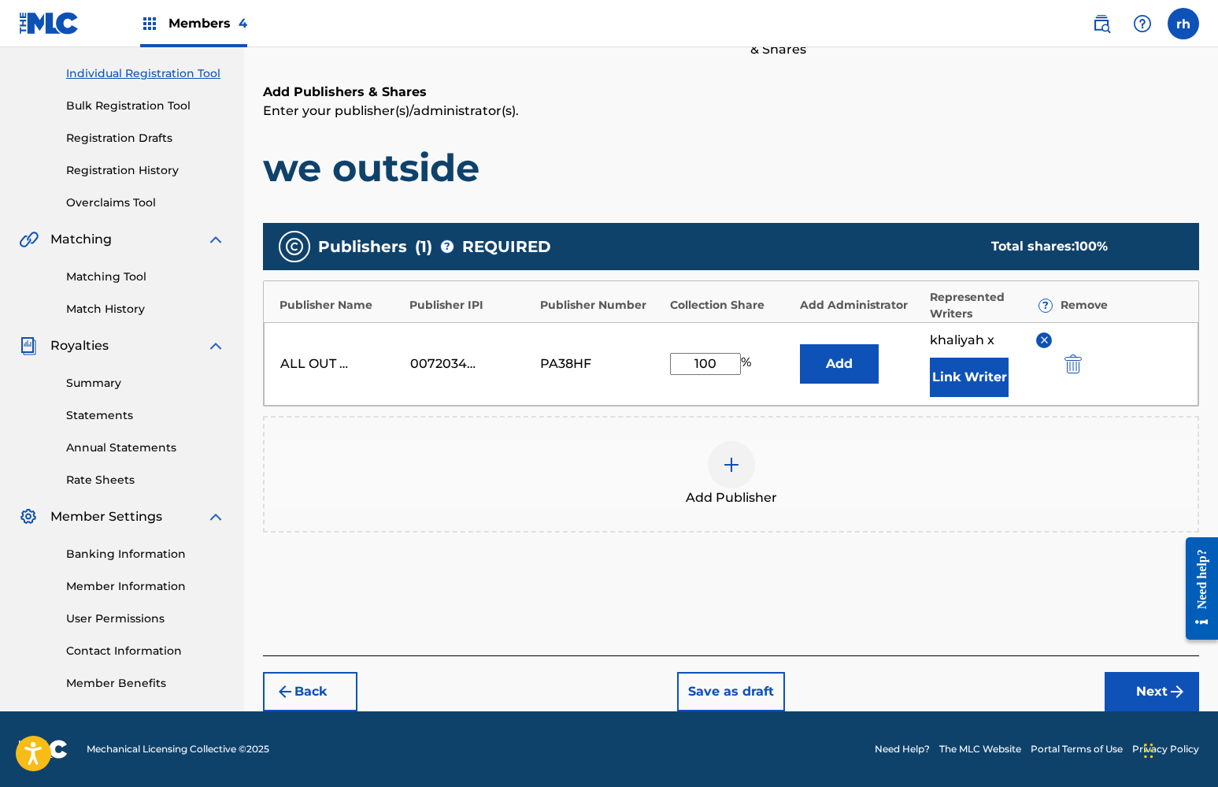
click at [1152, 695] on button "Next" at bounding box center [1152, 691] width 94 height 39
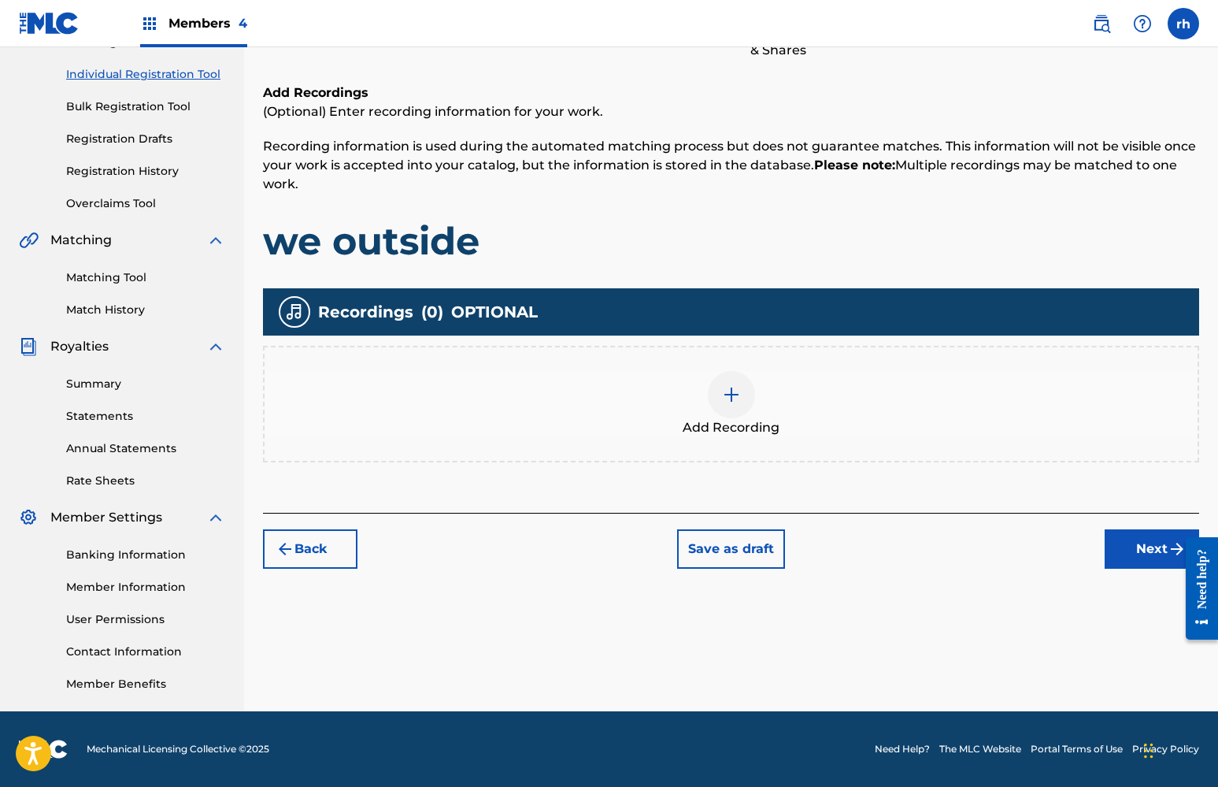
scroll to position [190, 0]
click at [1142, 556] on button "Next" at bounding box center [1152, 548] width 94 height 39
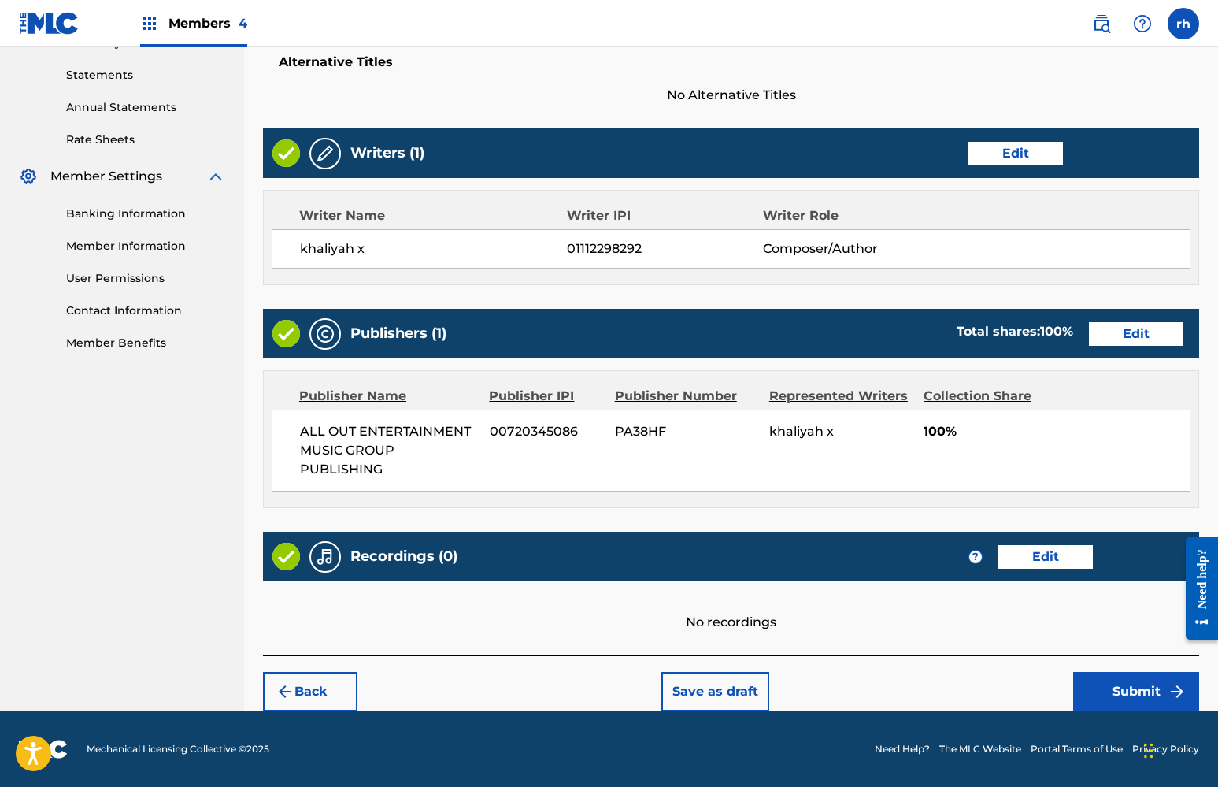
scroll to position [530, 0]
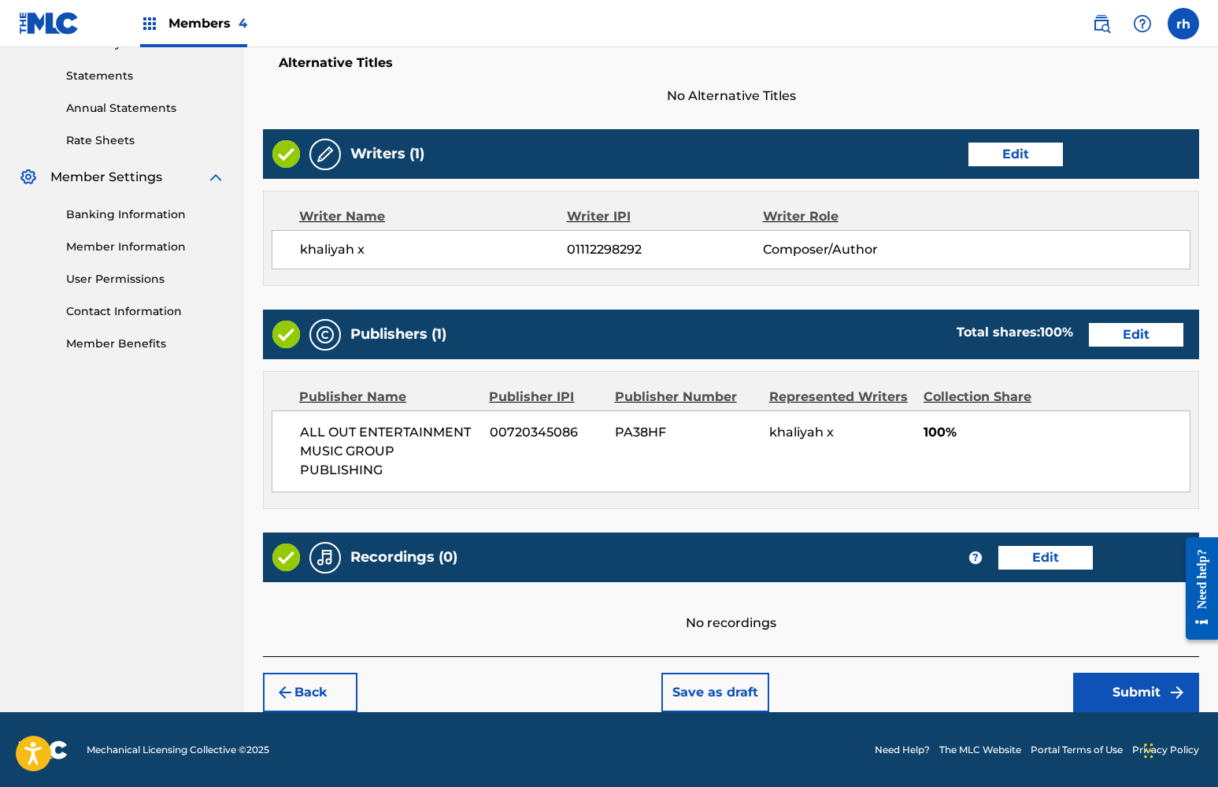
click at [1122, 697] on button "Submit" at bounding box center [1136, 691] width 126 height 39
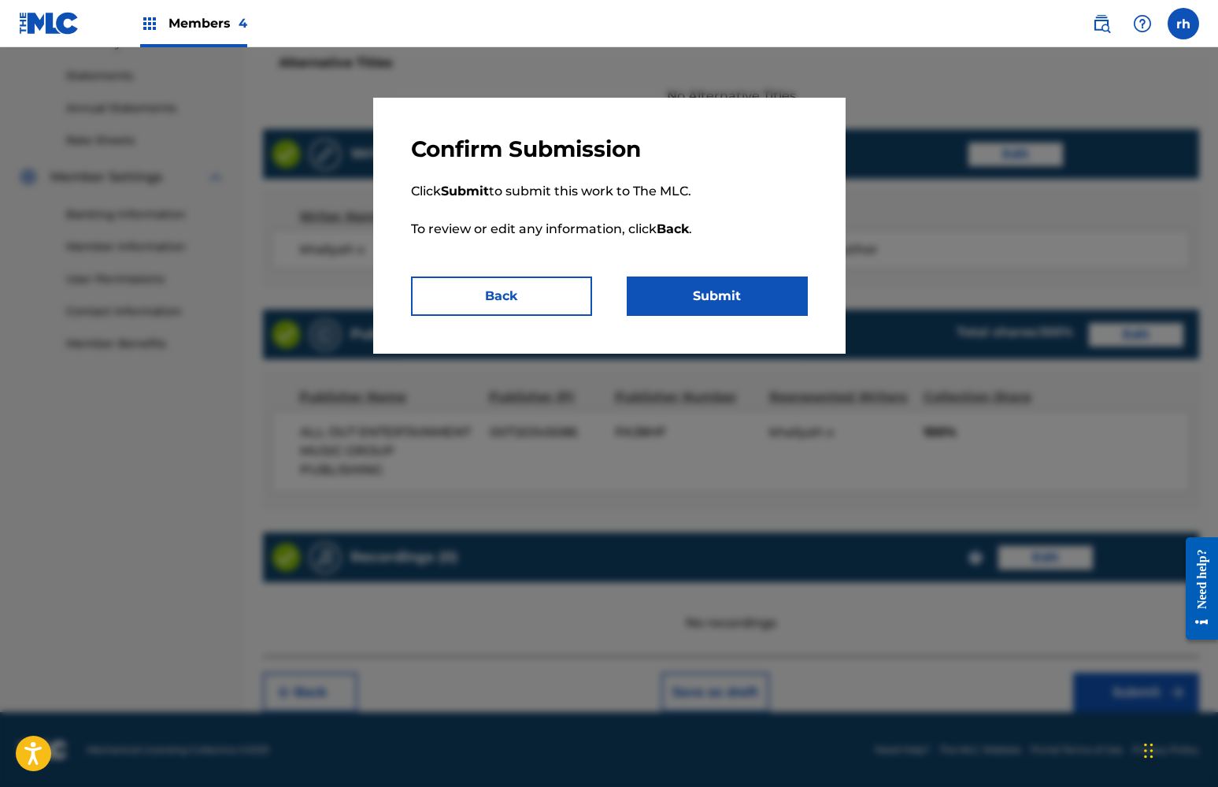
click at [755, 302] on button "Submit" at bounding box center [717, 295] width 181 height 39
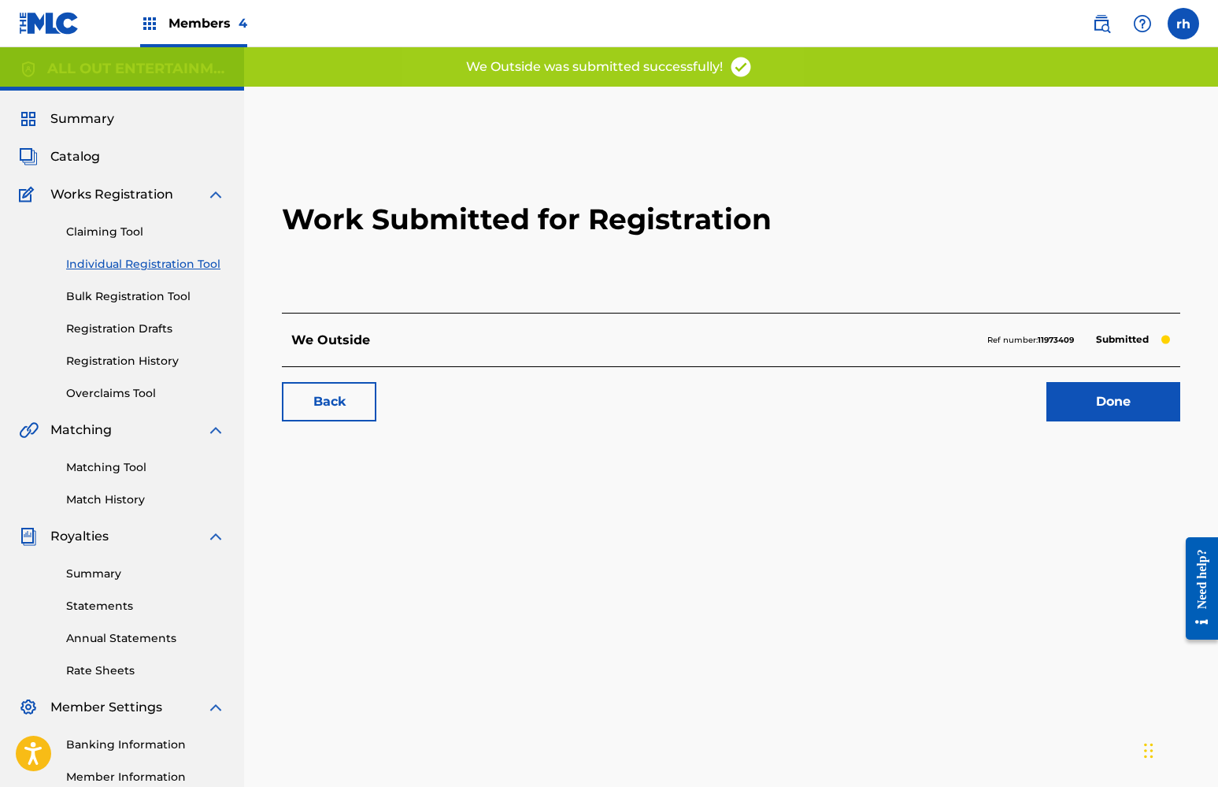
click at [1109, 405] on link "Done" at bounding box center [1113, 401] width 134 height 39
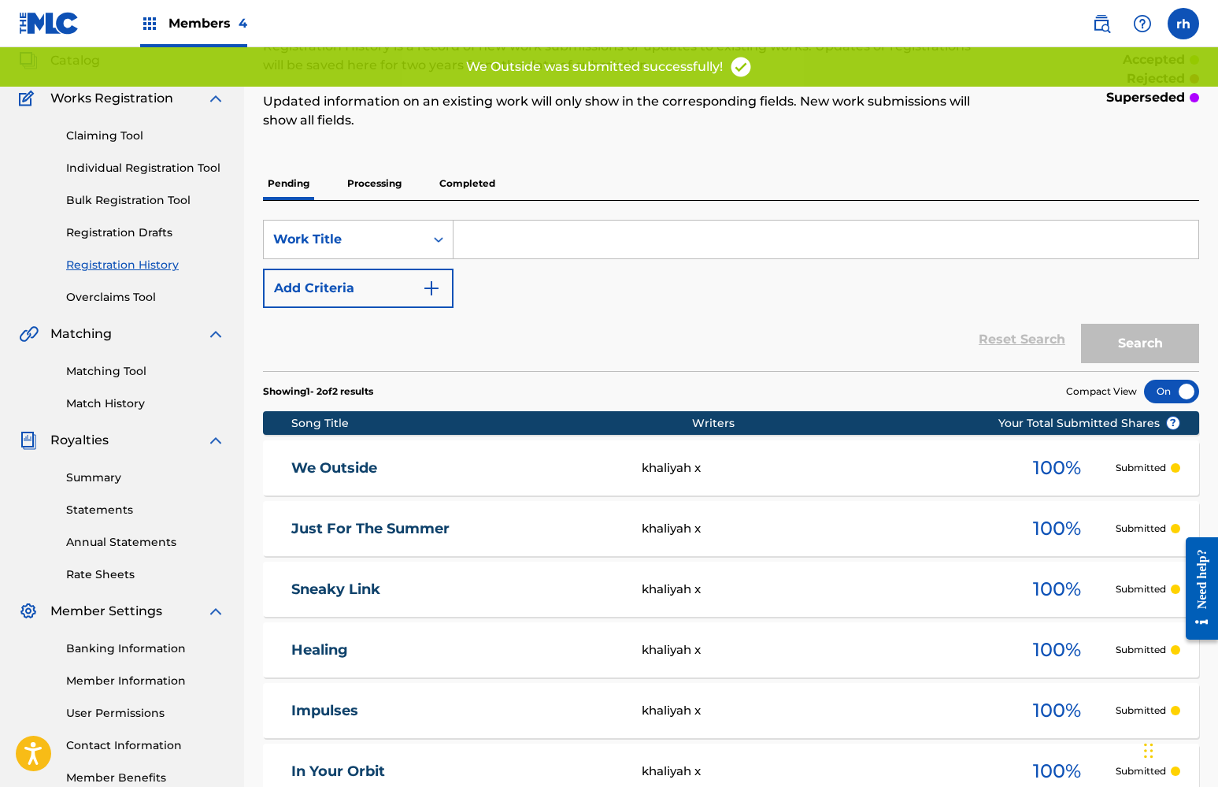
scroll to position [85, 0]
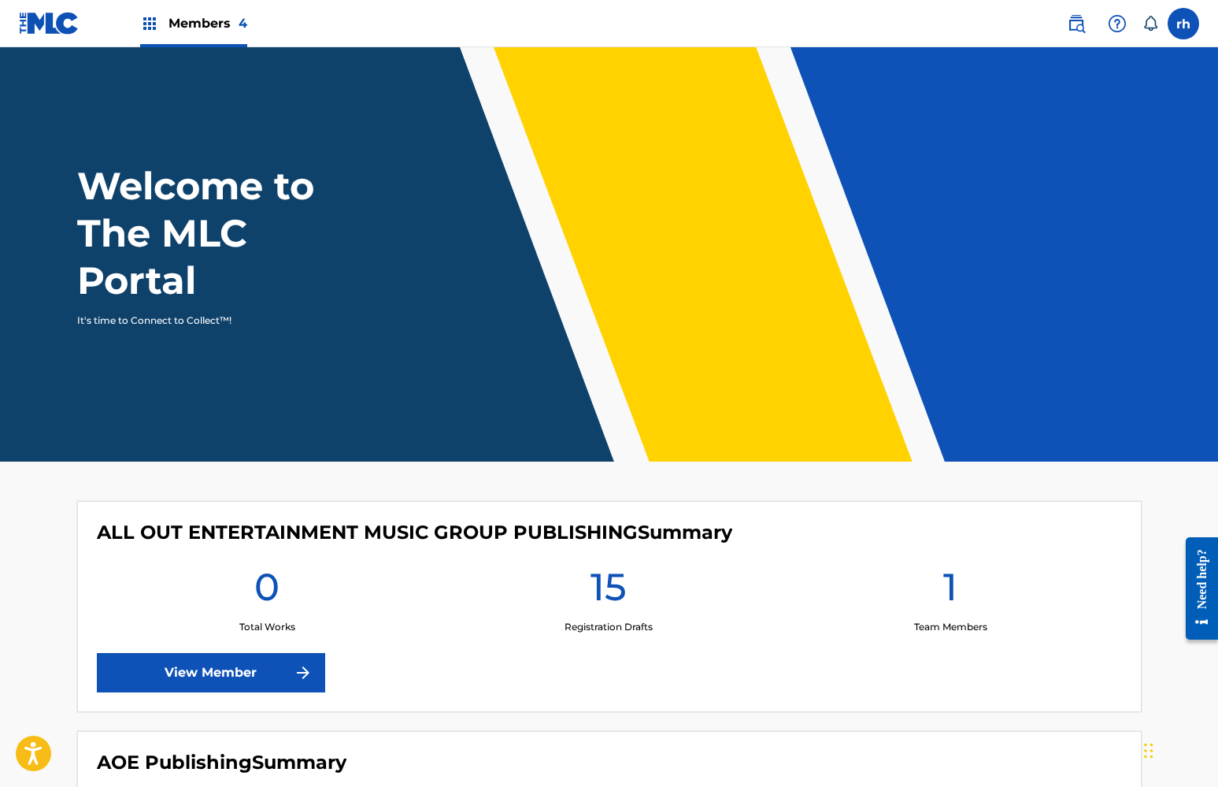
click at [187, 28] on span "Members 4" at bounding box center [207, 23] width 79 height 18
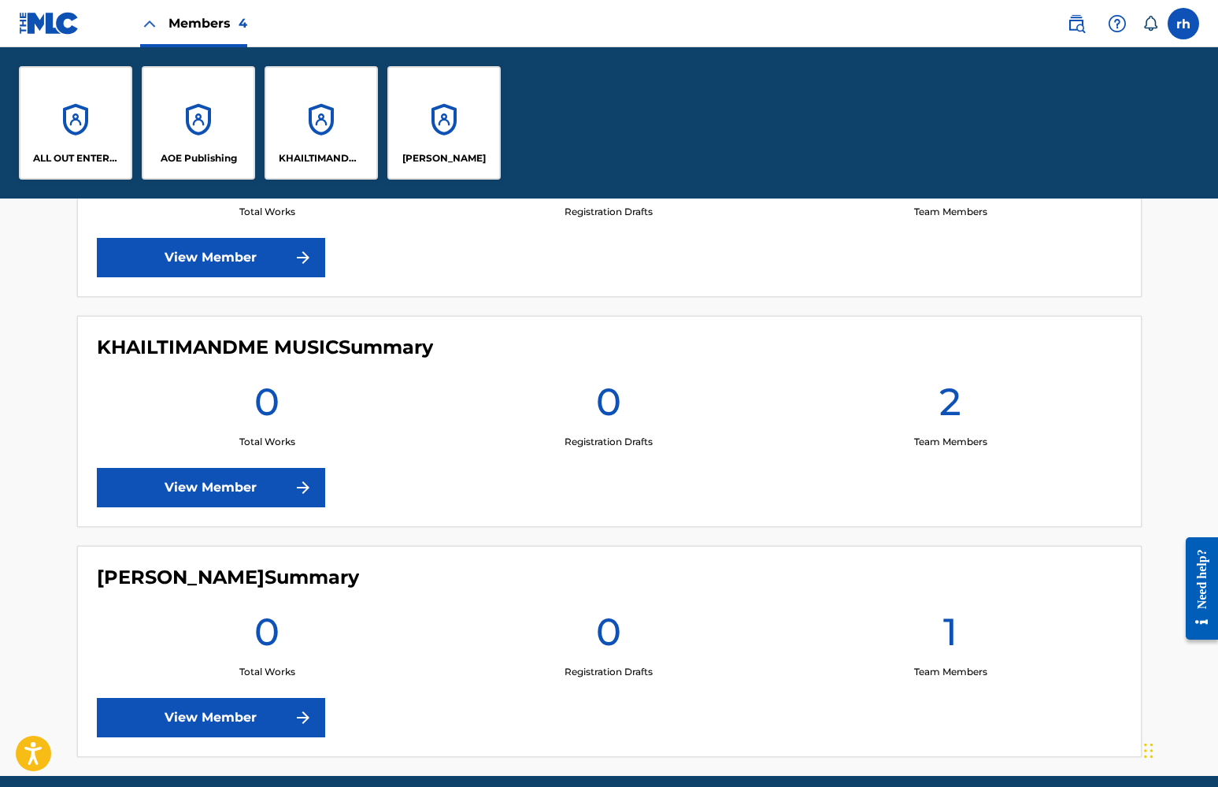
scroll to position [798, 0]
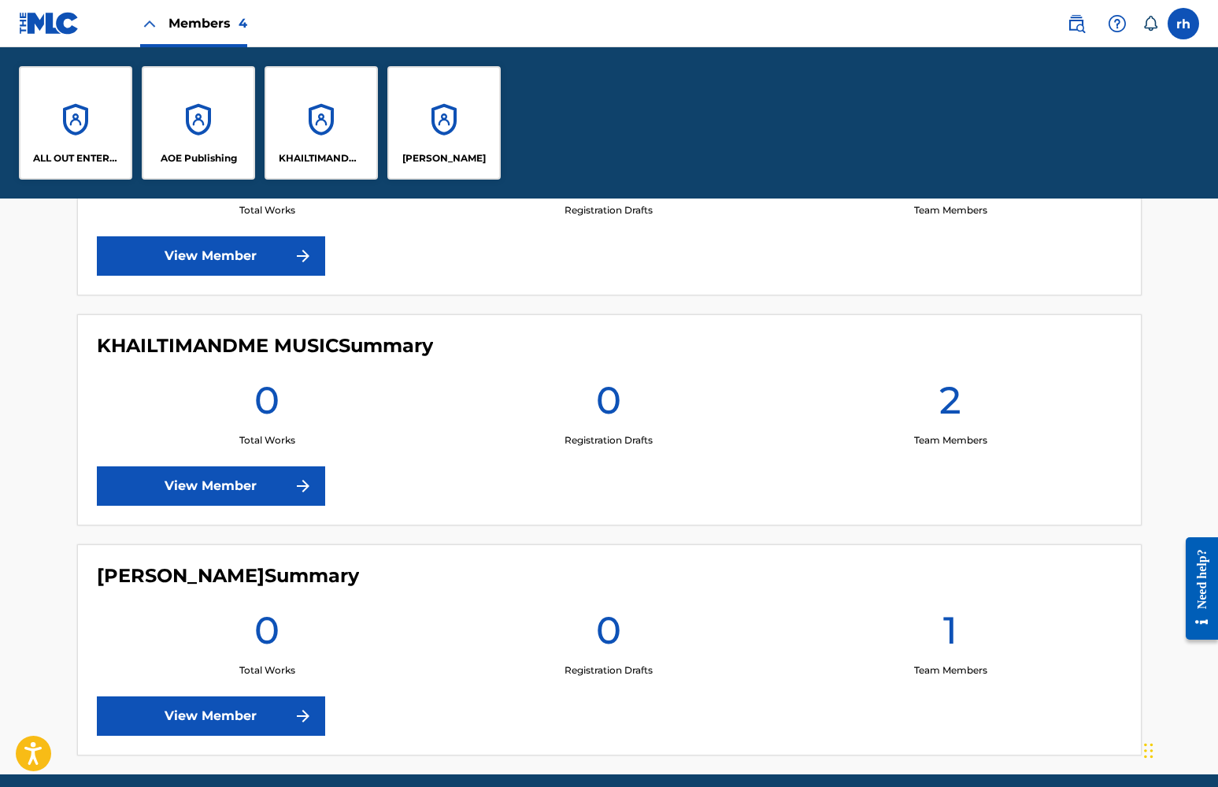
click at [946, 428] on h1 "2" at bounding box center [950, 404] width 22 height 57
click at [301, 491] on img at bounding box center [303, 485] width 19 height 19
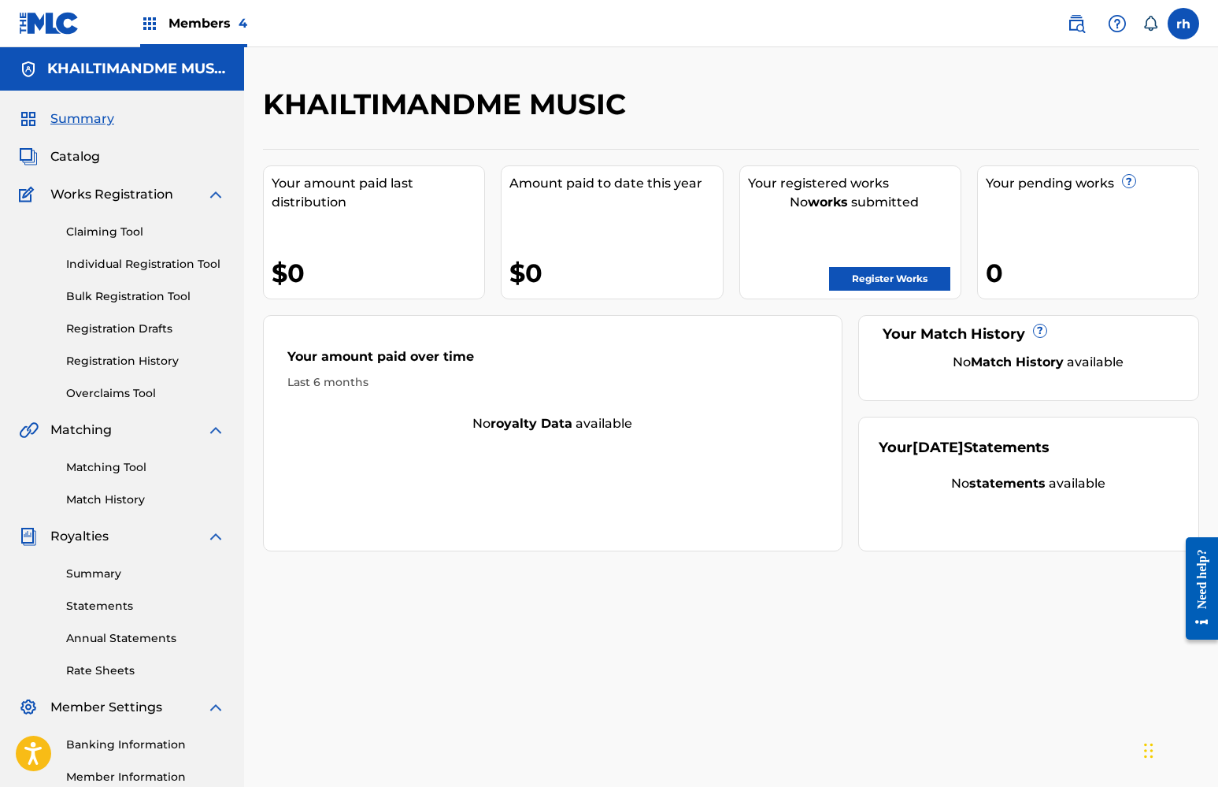
click at [192, 21] on span "Members 4" at bounding box center [207, 23] width 79 height 18
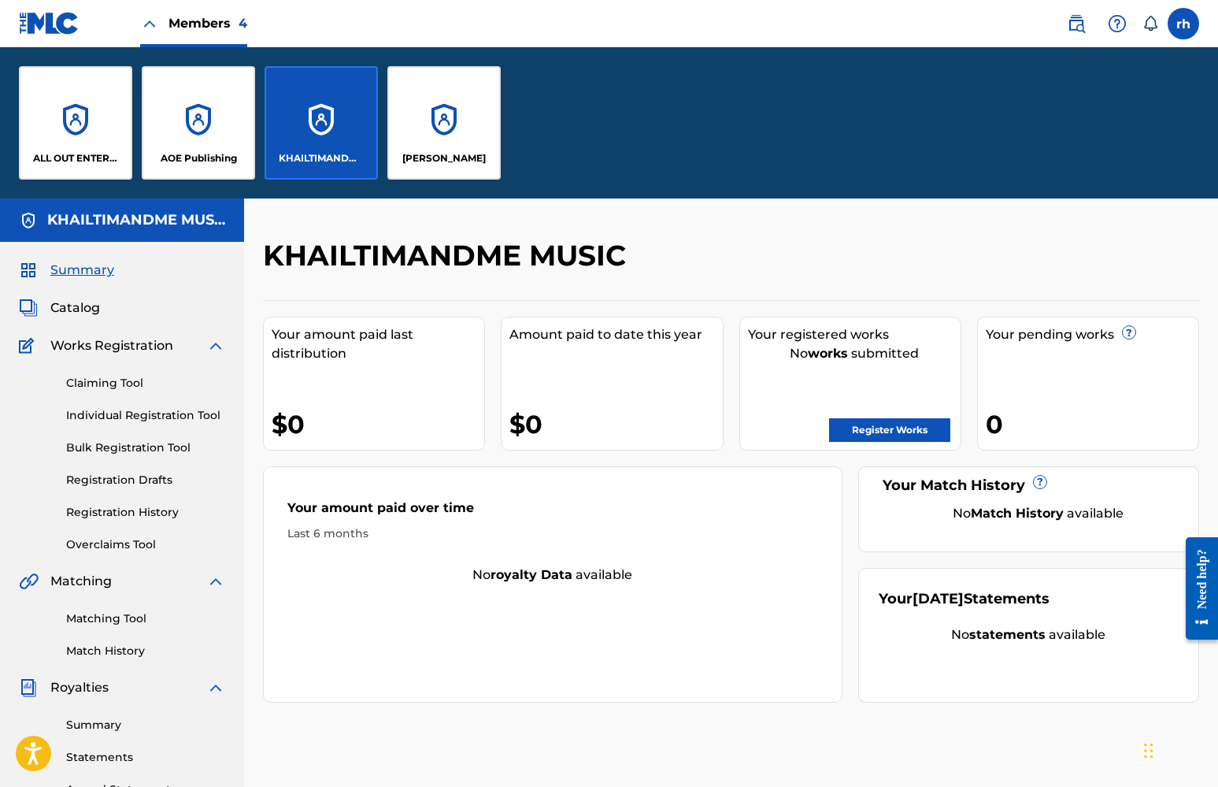
click at [187, 22] on span "Members 4" at bounding box center [207, 23] width 79 height 18
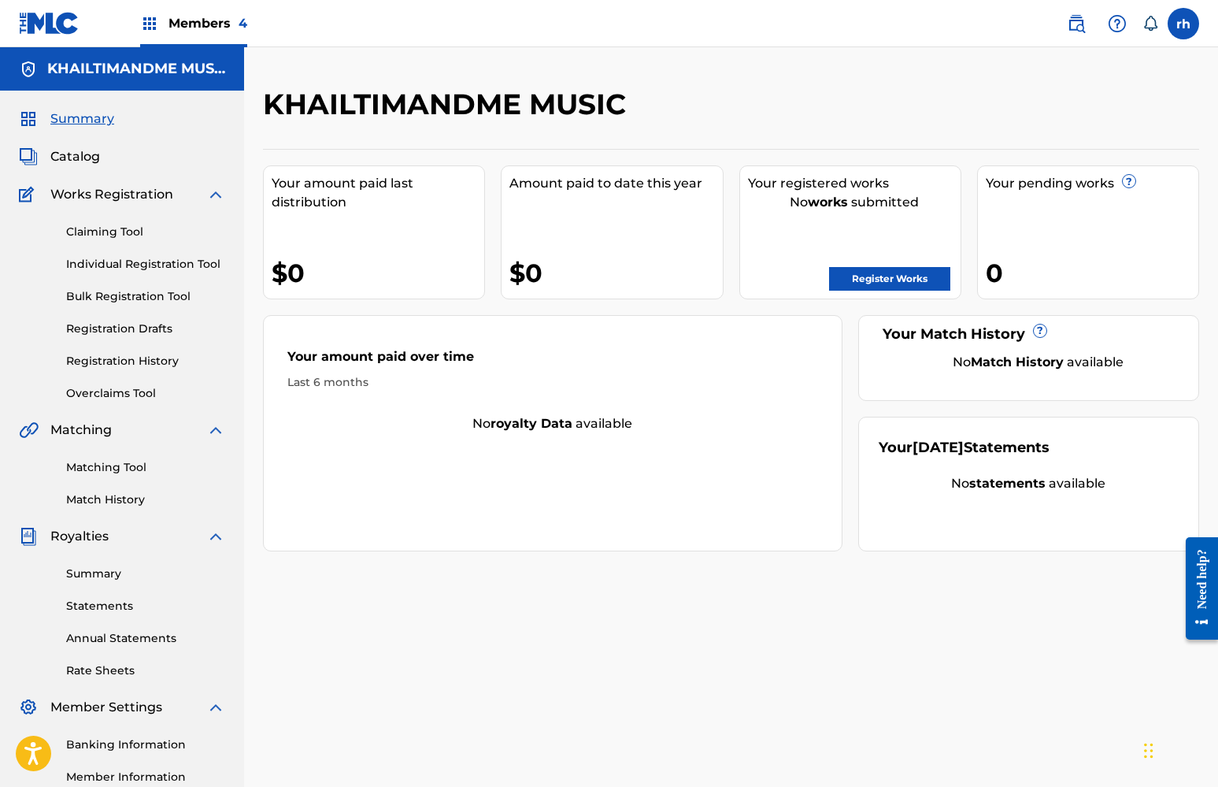
click at [165, 22] on div "Members 4" at bounding box center [193, 23] width 107 height 46
click at [139, 69] on h5 "KHAILTIMANDME MUSIC" at bounding box center [136, 69] width 178 height 18
click at [150, 29] on img at bounding box center [149, 23] width 19 height 19
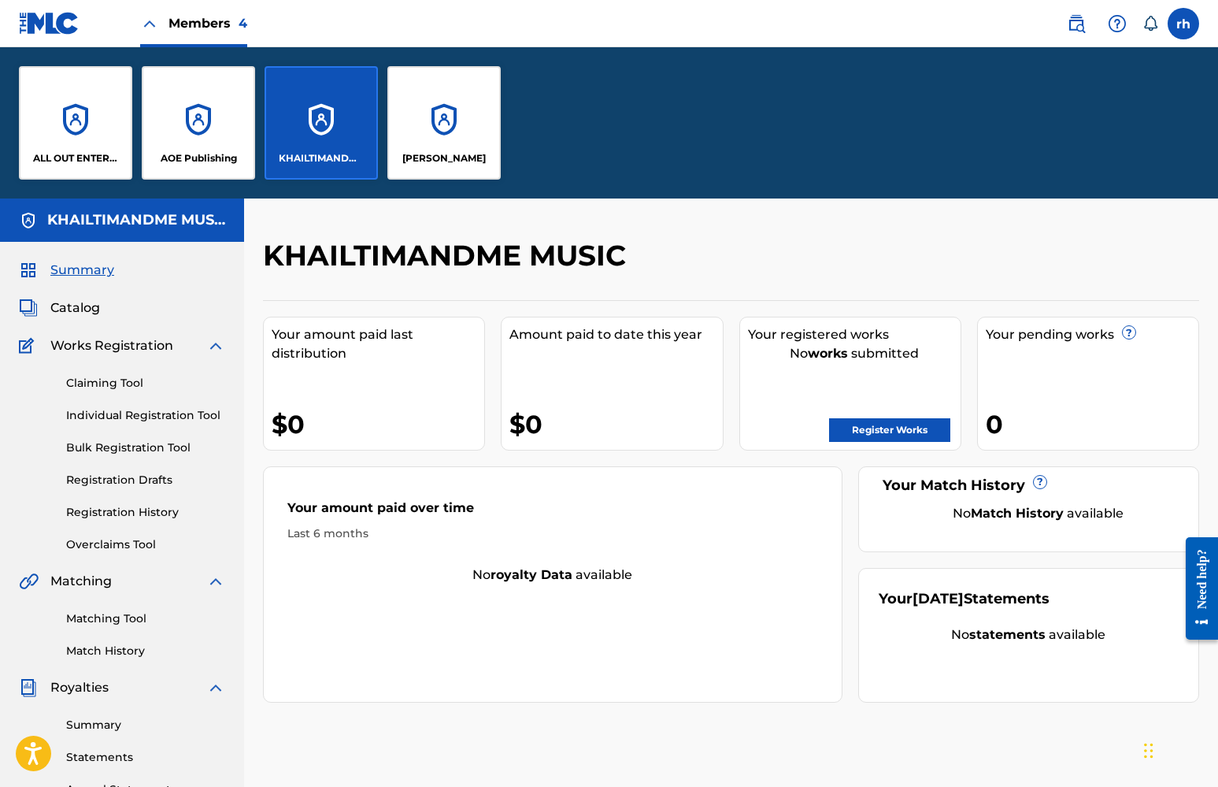
click at [150, 29] on img at bounding box center [149, 23] width 19 height 19
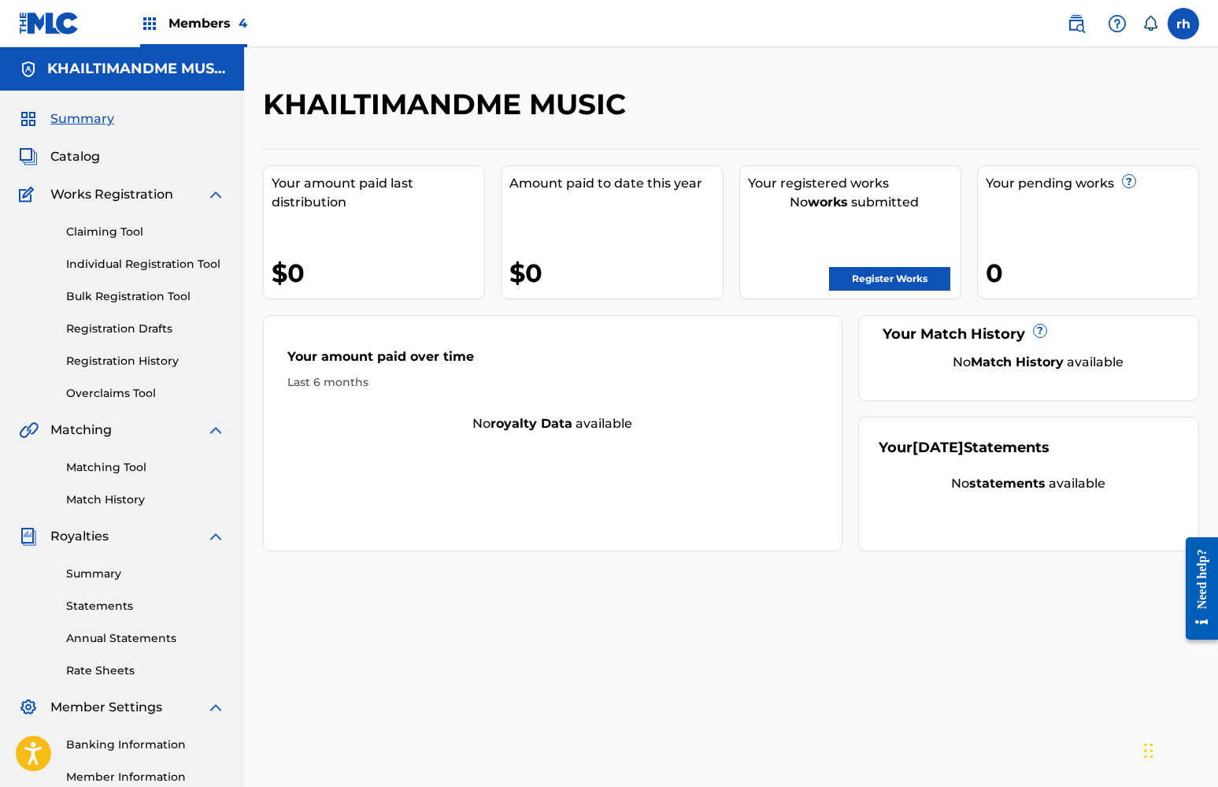
click at [150, 29] on img at bounding box center [149, 23] width 19 height 19
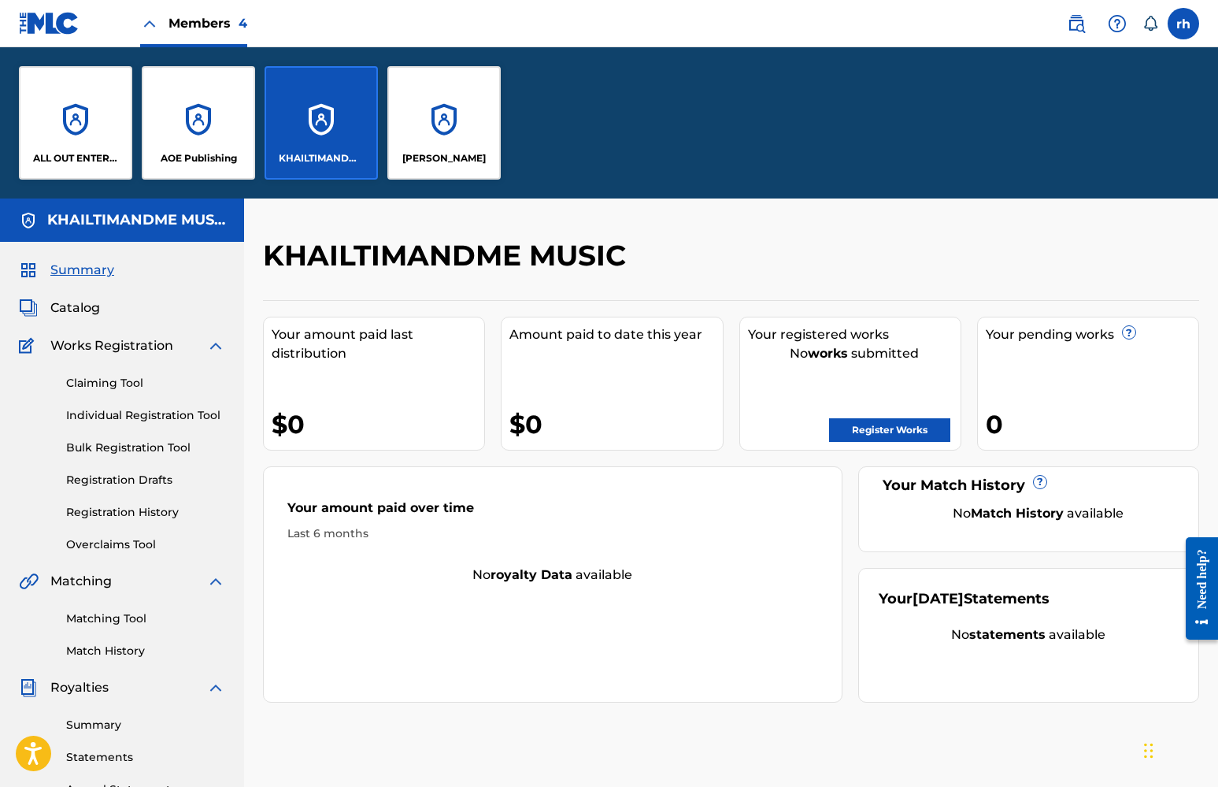
click at [150, 21] on img at bounding box center [149, 23] width 19 height 19
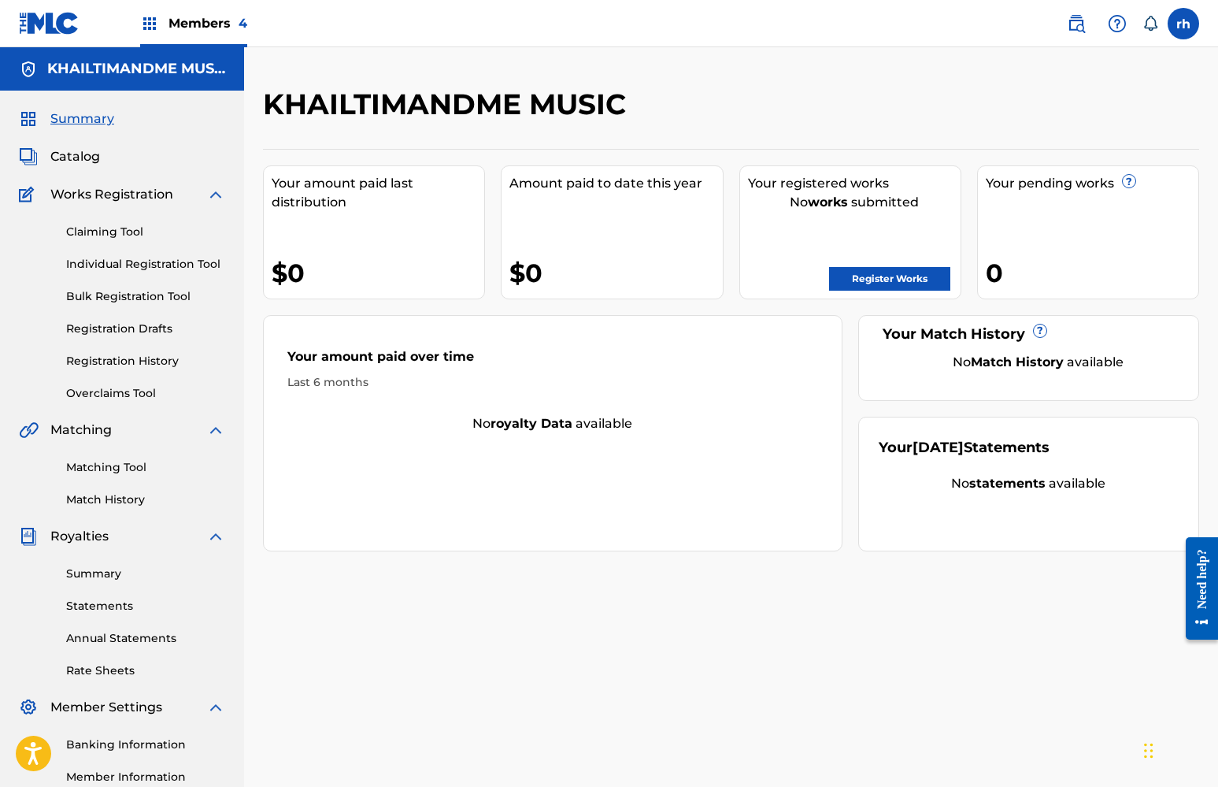
click at [150, 21] on img at bounding box center [149, 23] width 19 height 19
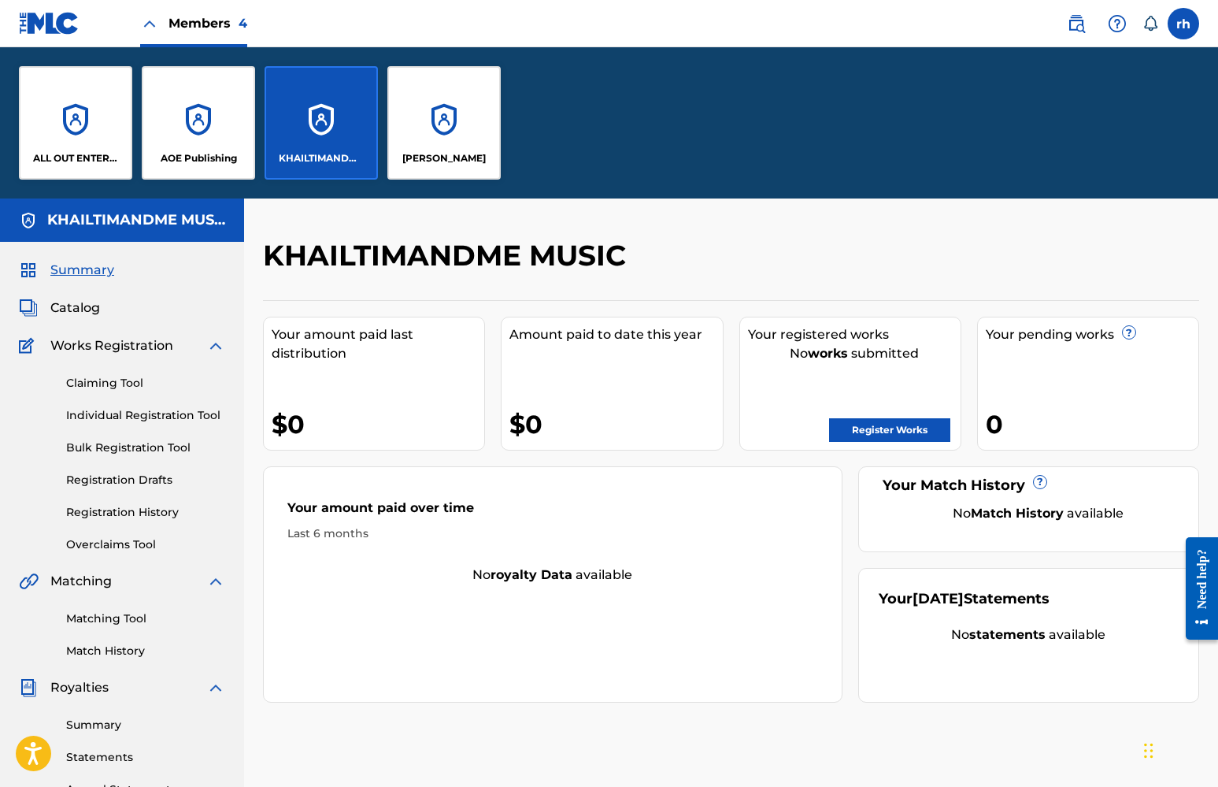
click at [216, 17] on span "Members 4" at bounding box center [207, 23] width 79 height 18
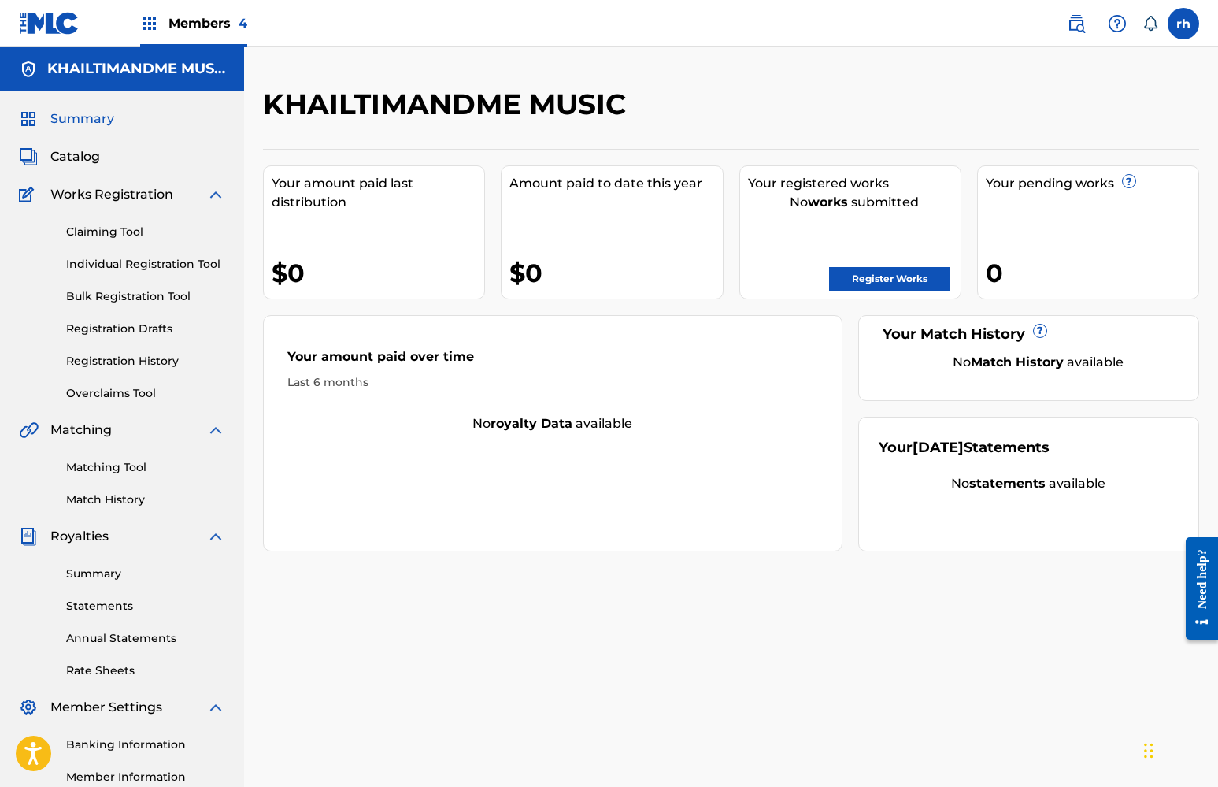
click at [216, 17] on span "Members 4" at bounding box center [207, 23] width 79 height 18
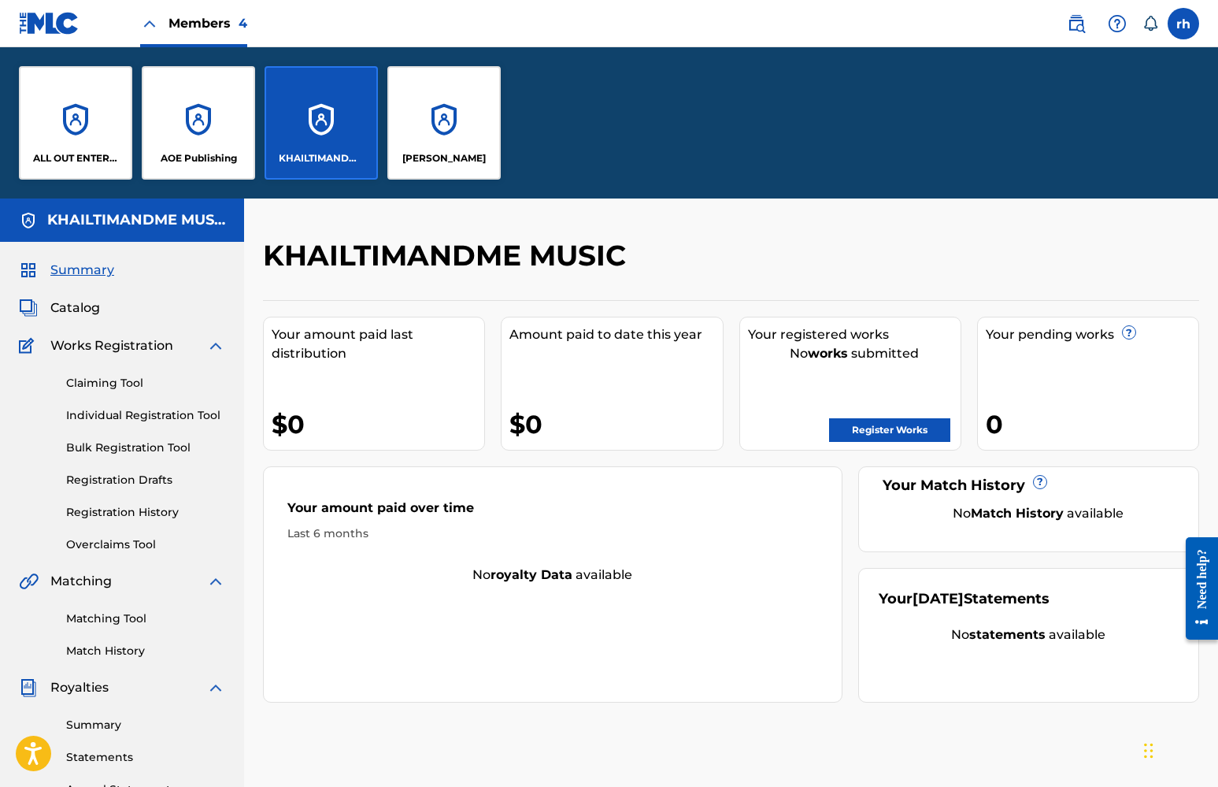
click at [79, 309] on span "Catalog" at bounding box center [75, 307] width 50 height 19
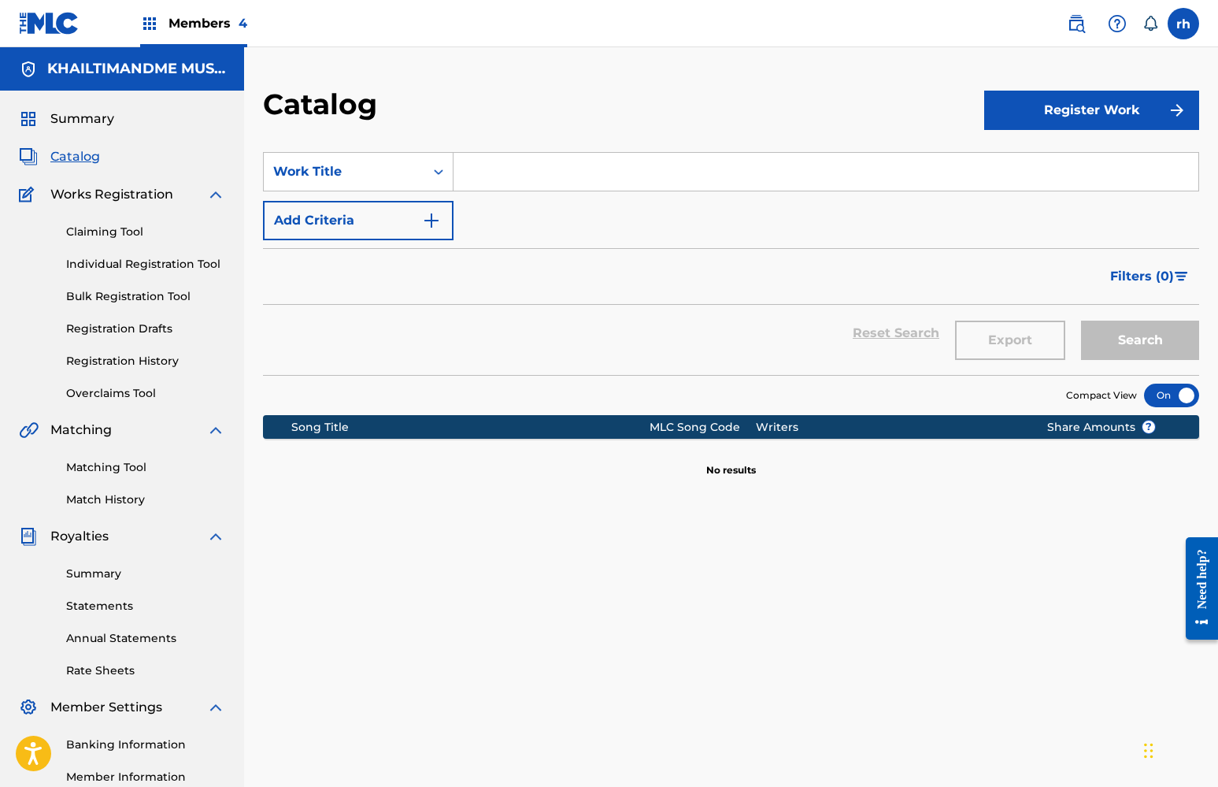
click at [85, 119] on span "Summary" at bounding box center [82, 118] width 64 height 19
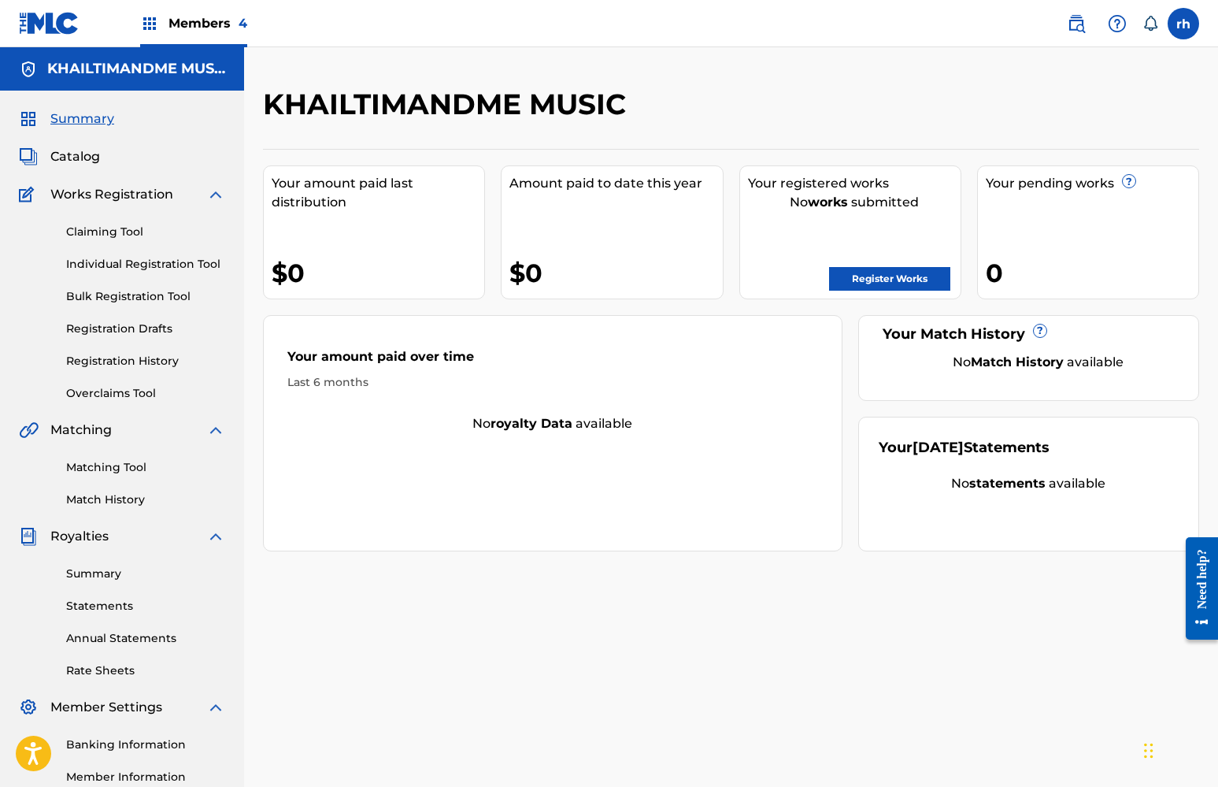
click at [85, 119] on span "Summary" at bounding box center [82, 118] width 64 height 19
click at [121, 63] on h5 "KHAILTIMANDME MUSIC" at bounding box center [136, 69] width 178 height 18
click at [194, 56] on div "KHAILTIMANDME MUSIC" at bounding box center [122, 68] width 244 height 43
click at [233, 30] on span "Members 4" at bounding box center [207, 23] width 79 height 18
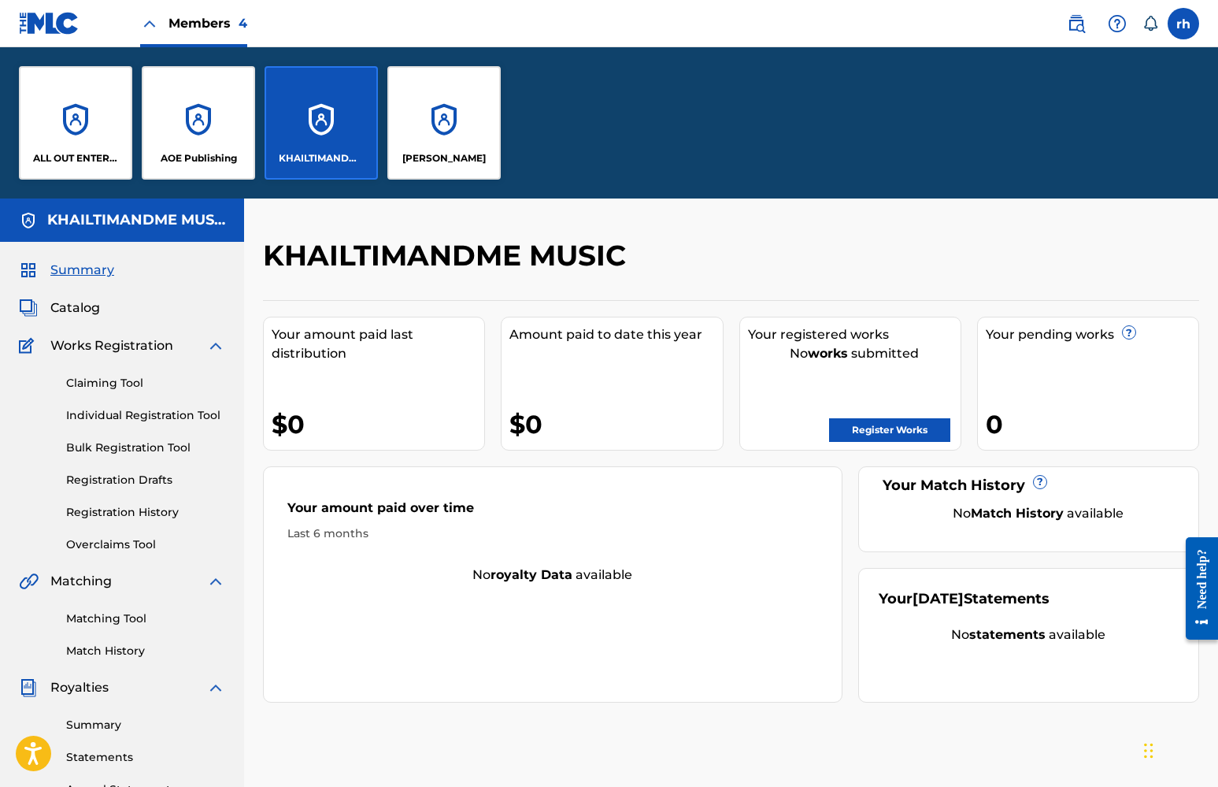
click at [94, 118] on div "ALL OUT ENTERTAINMENT MUSIC GROUP PUBLISHING" at bounding box center [75, 122] width 113 height 113
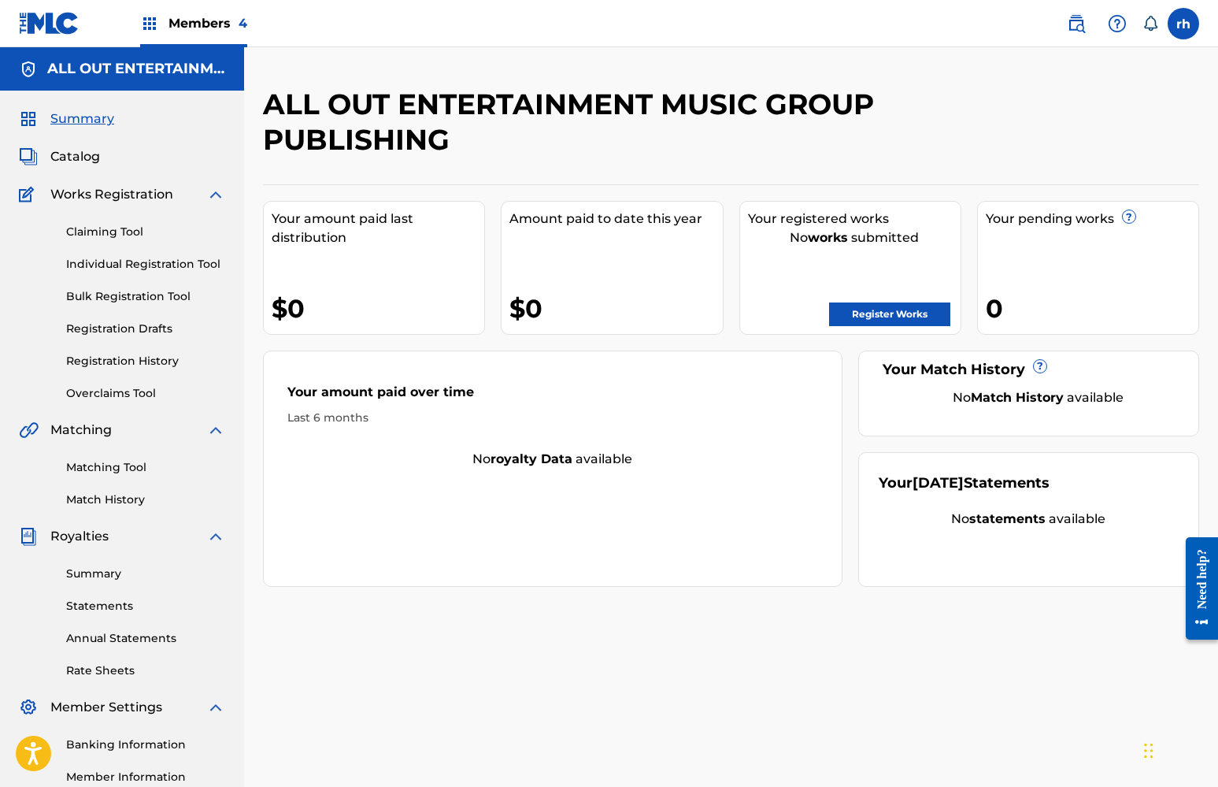
click at [79, 118] on span "Summary" at bounding box center [82, 118] width 64 height 19
click at [228, 204] on div "Summary Catalog Works Registration Claiming Tool Individual Registration Tool B…" at bounding box center [122, 496] width 244 height 810
click at [211, 188] on img at bounding box center [215, 194] width 19 height 19
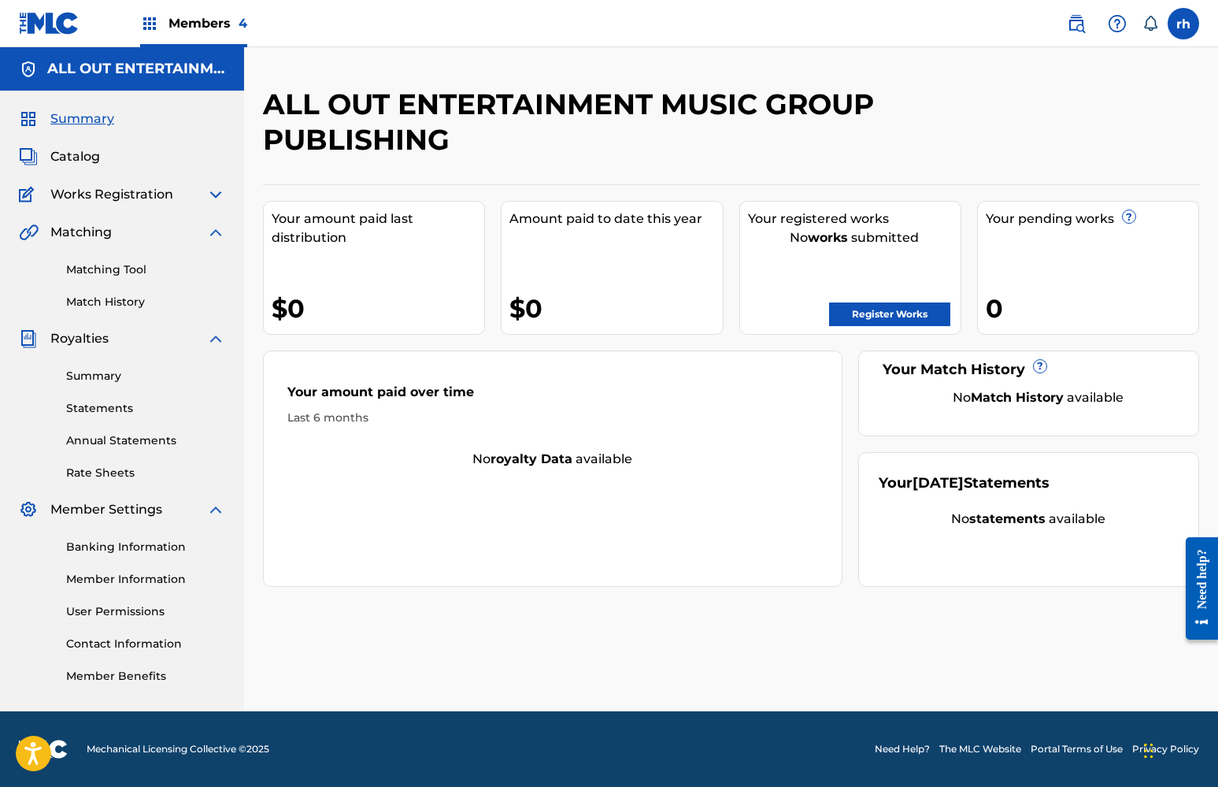
click at [217, 240] on img at bounding box center [215, 232] width 19 height 19
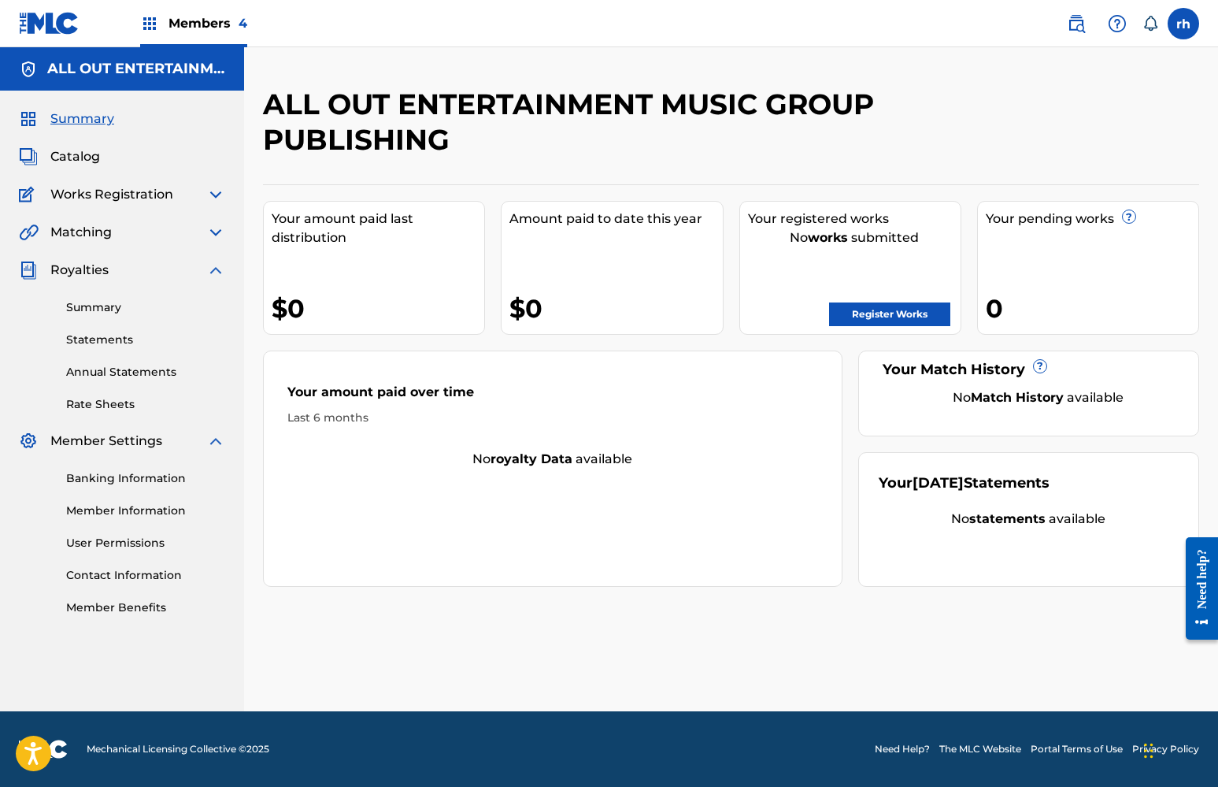
click at [216, 274] on img at bounding box center [215, 270] width 19 height 19
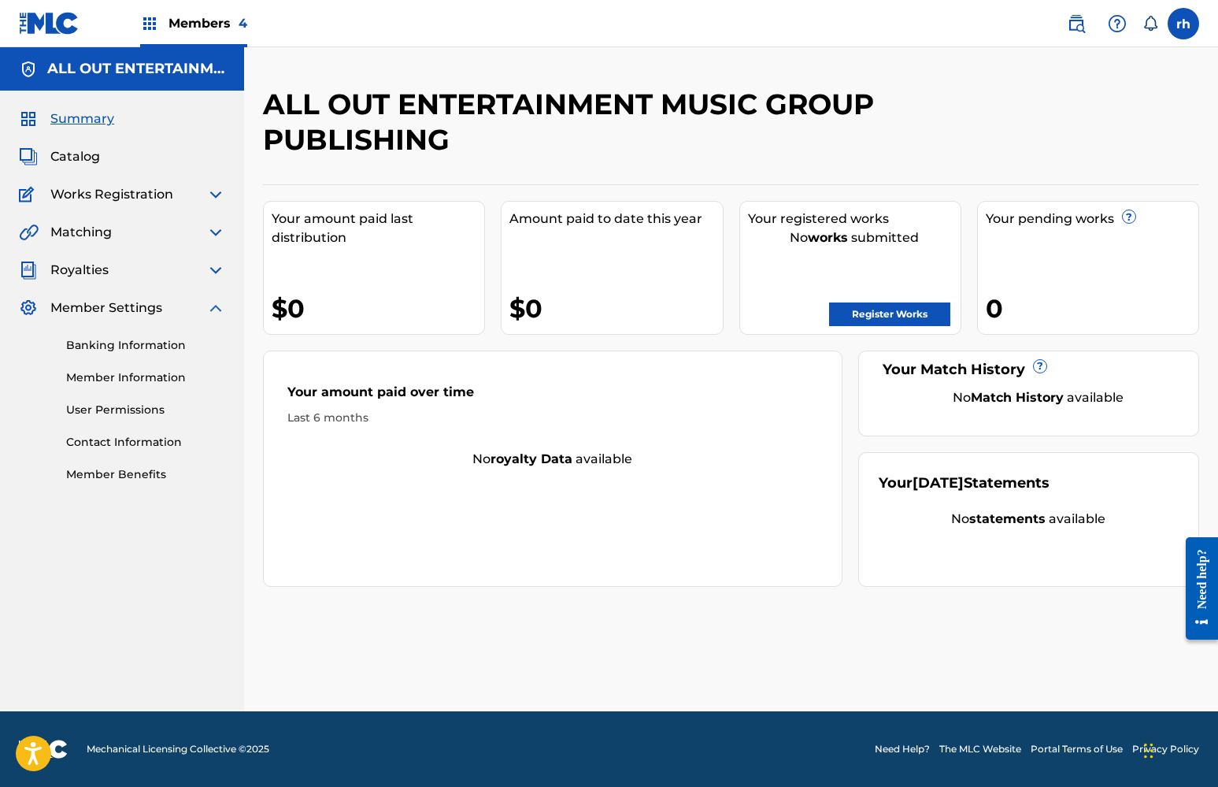
click at [214, 309] on img at bounding box center [215, 307] width 19 height 19
click at [62, 159] on span "Catalog" at bounding box center [75, 156] width 50 height 19
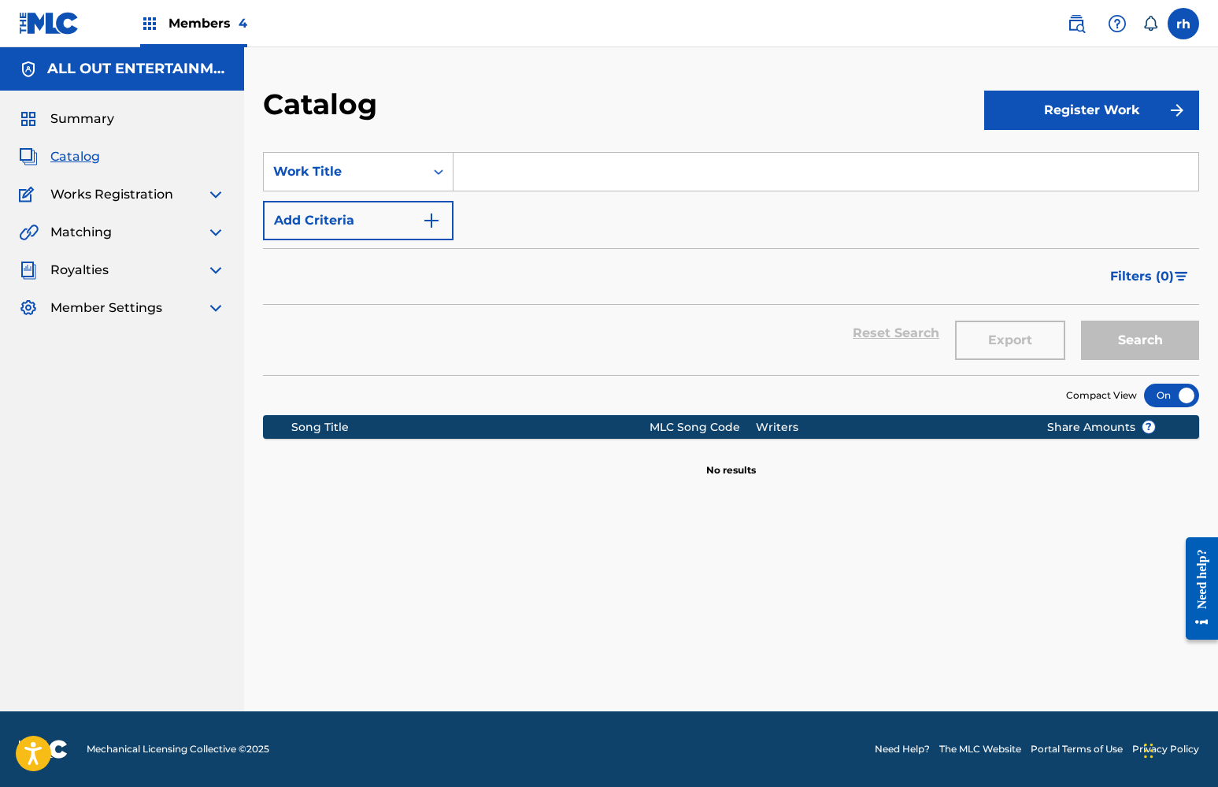
click at [83, 122] on span "Summary" at bounding box center [82, 118] width 64 height 19
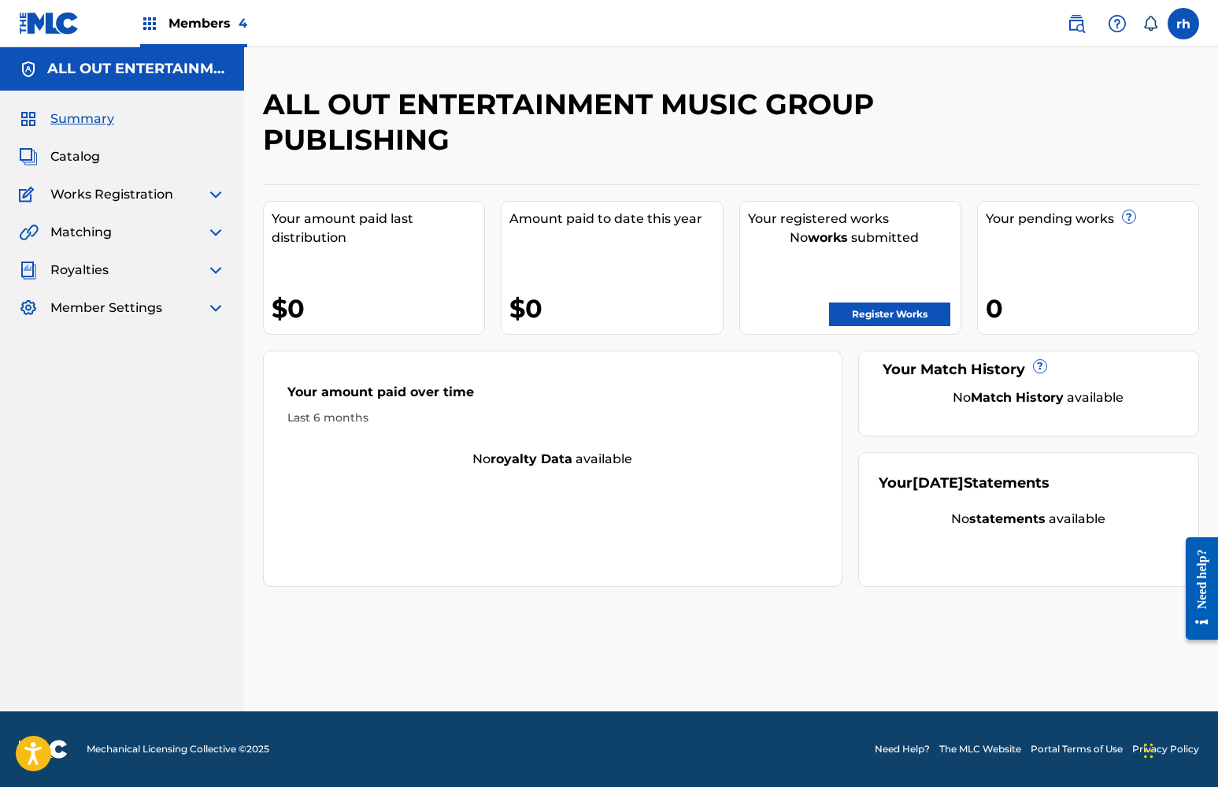
click at [52, 14] on img at bounding box center [49, 23] width 61 height 23
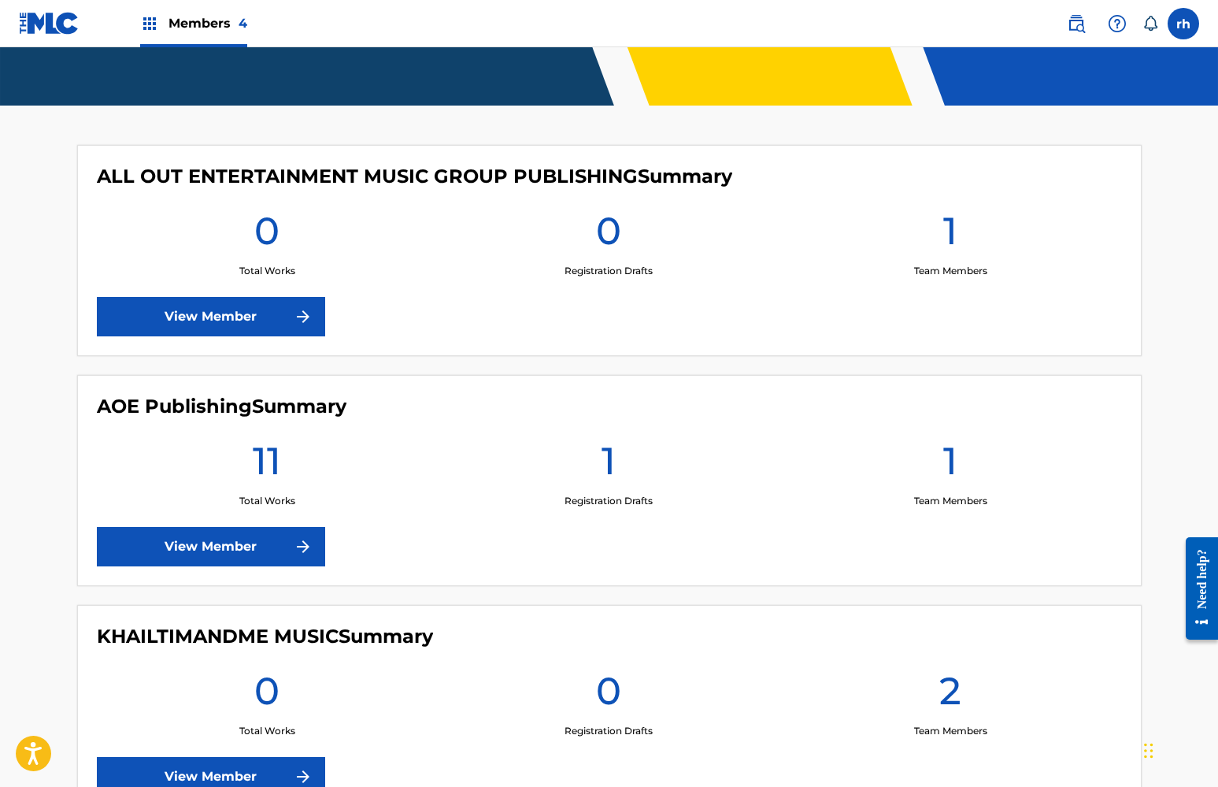
scroll to position [354, 0]
